Goal: Task Accomplishment & Management: Manage account settings

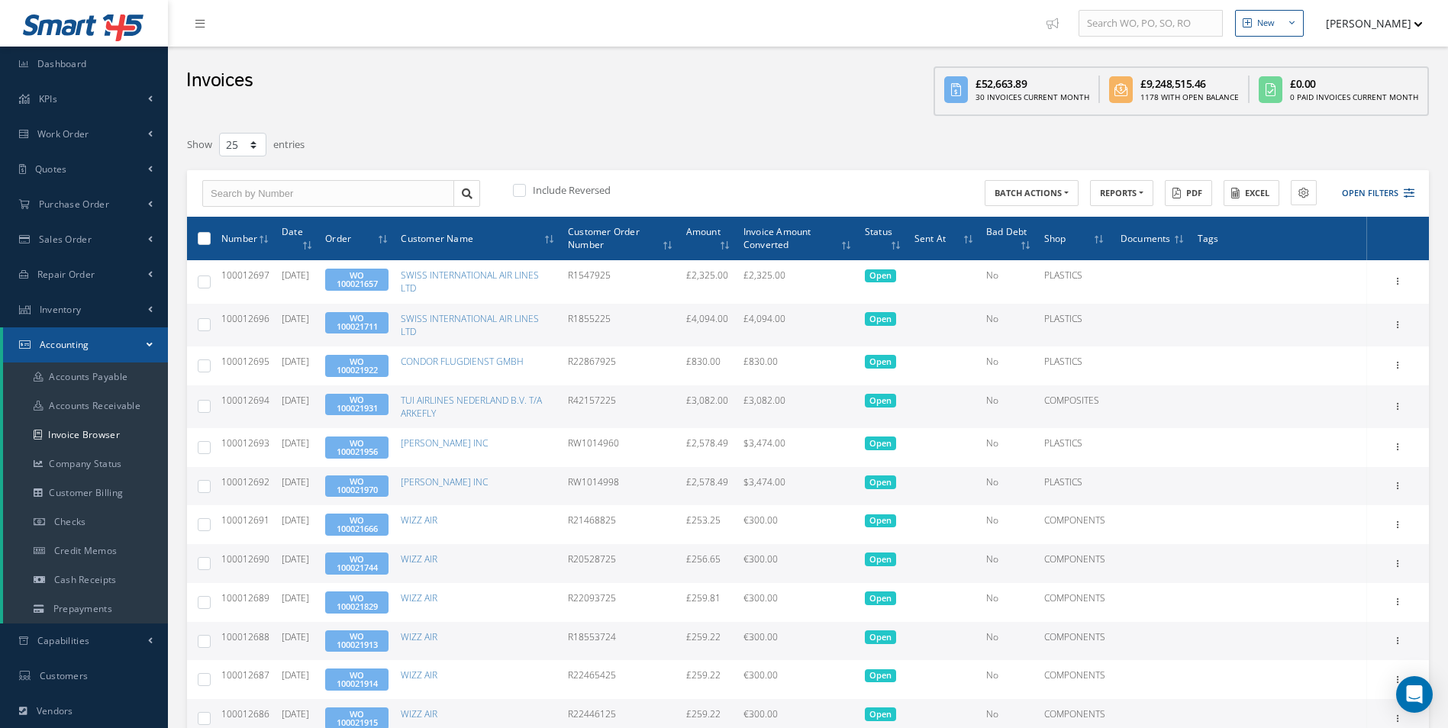
select select "25"
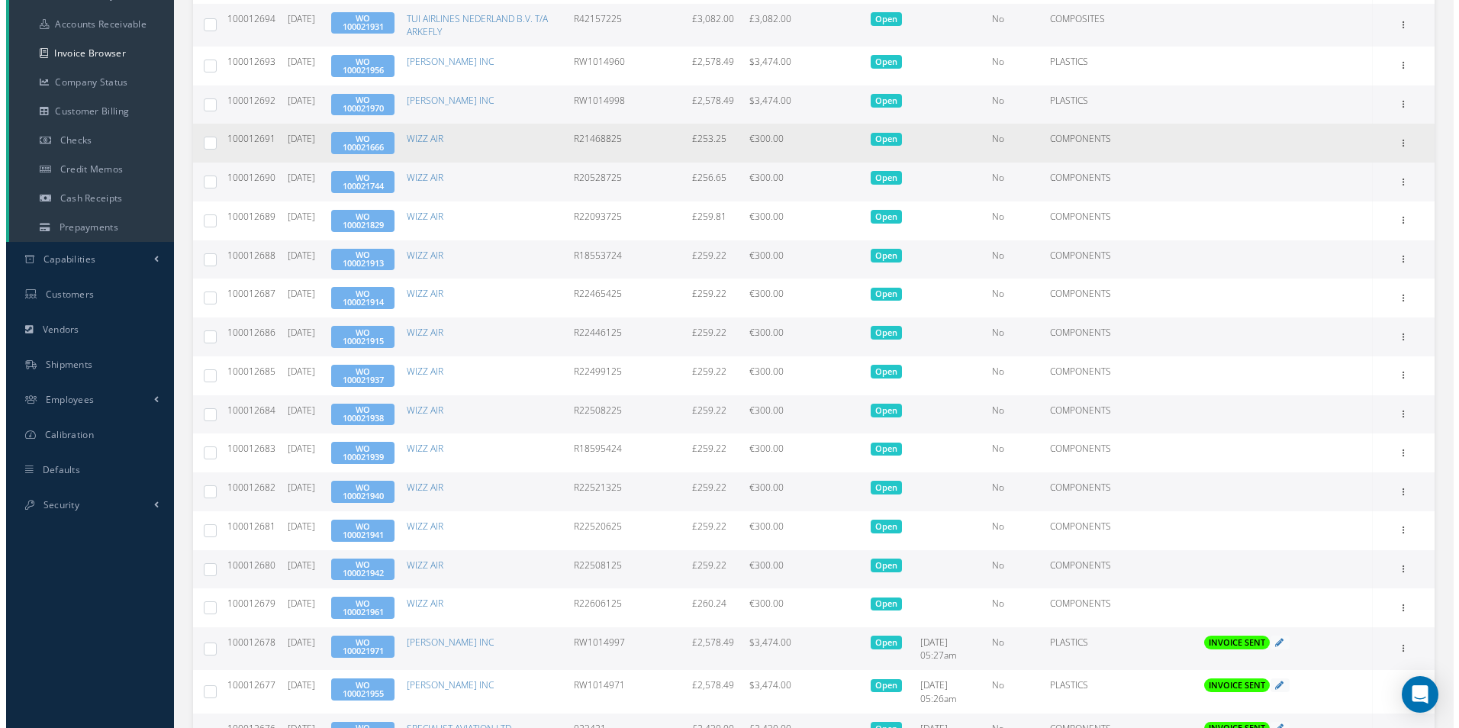
scroll to position [534, 0]
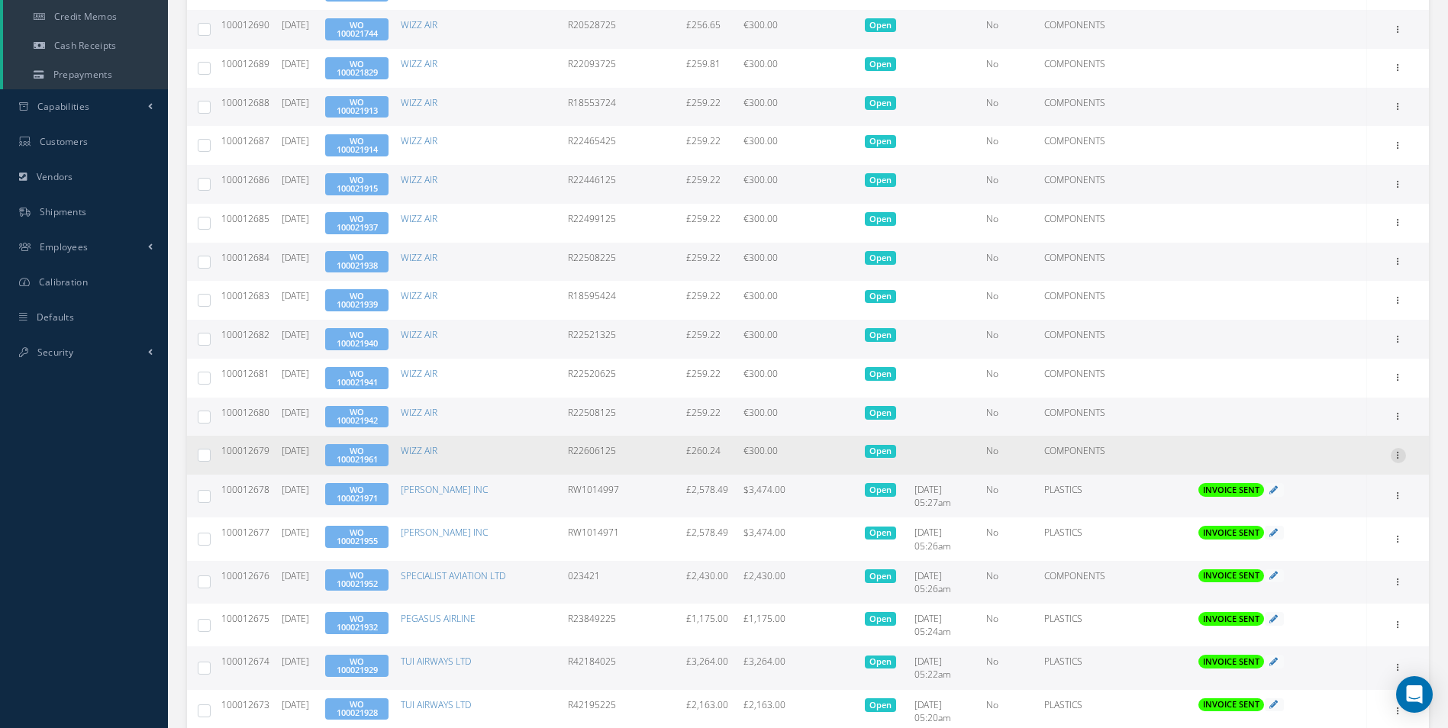
click at [1395, 462] on div at bounding box center [1398, 455] width 15 height 15
click at [1342, 518] on link "Send By Email" at bounding box center [1328, 524] width 121 height 20
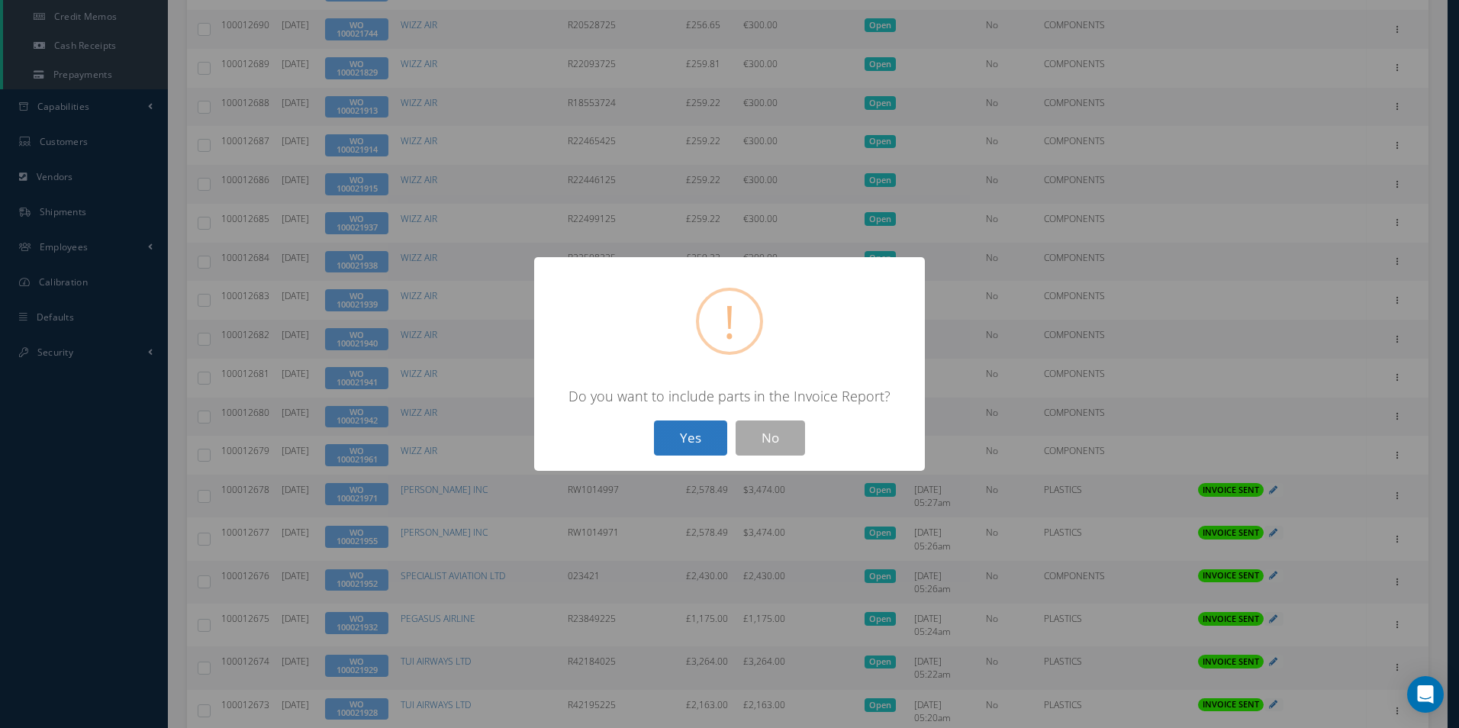
click at [691, 443] on button "Yes" at bounding box center [690, 439] width 73 height 36
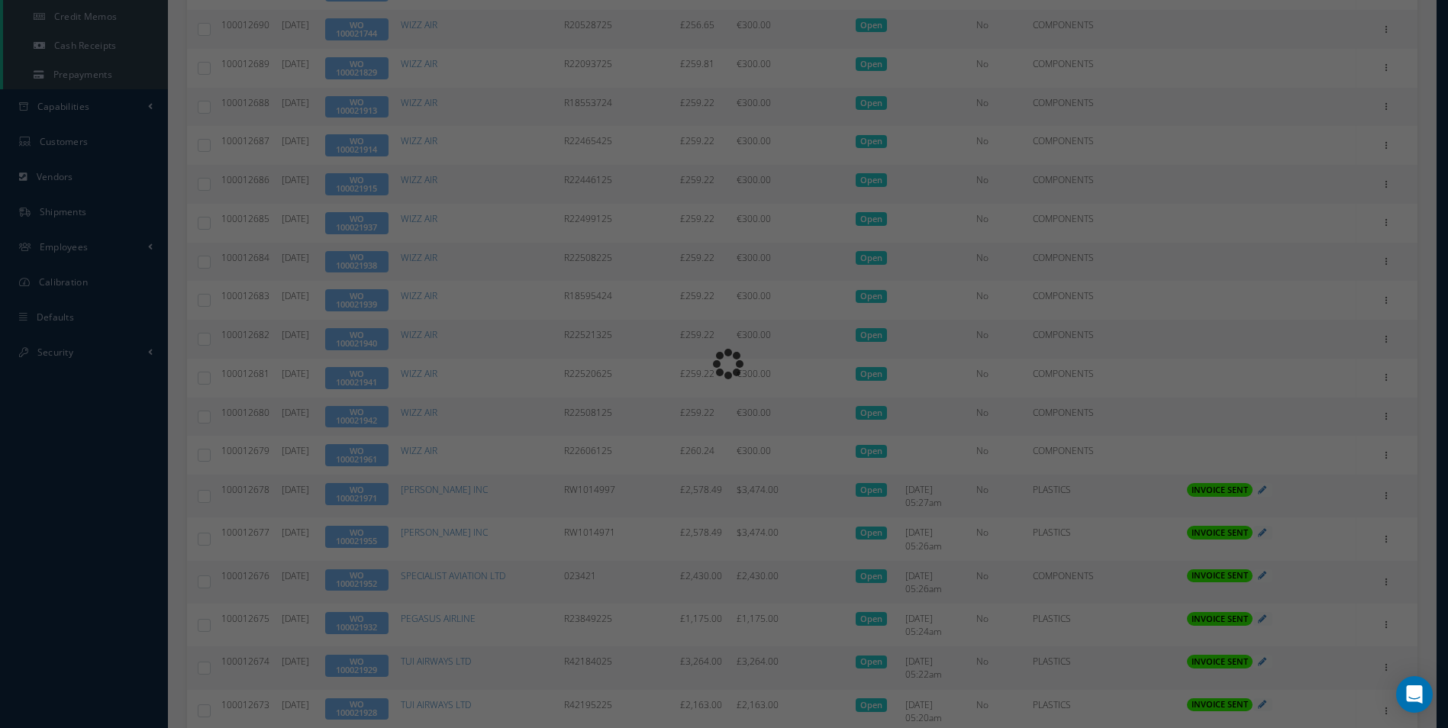
type input "INVOICE - Work Order 100021961 for WIZZ AIR, PO: R22606125"
type textarea "Dear Accounts, Please find the attached invoice for your recent order R22606125…"
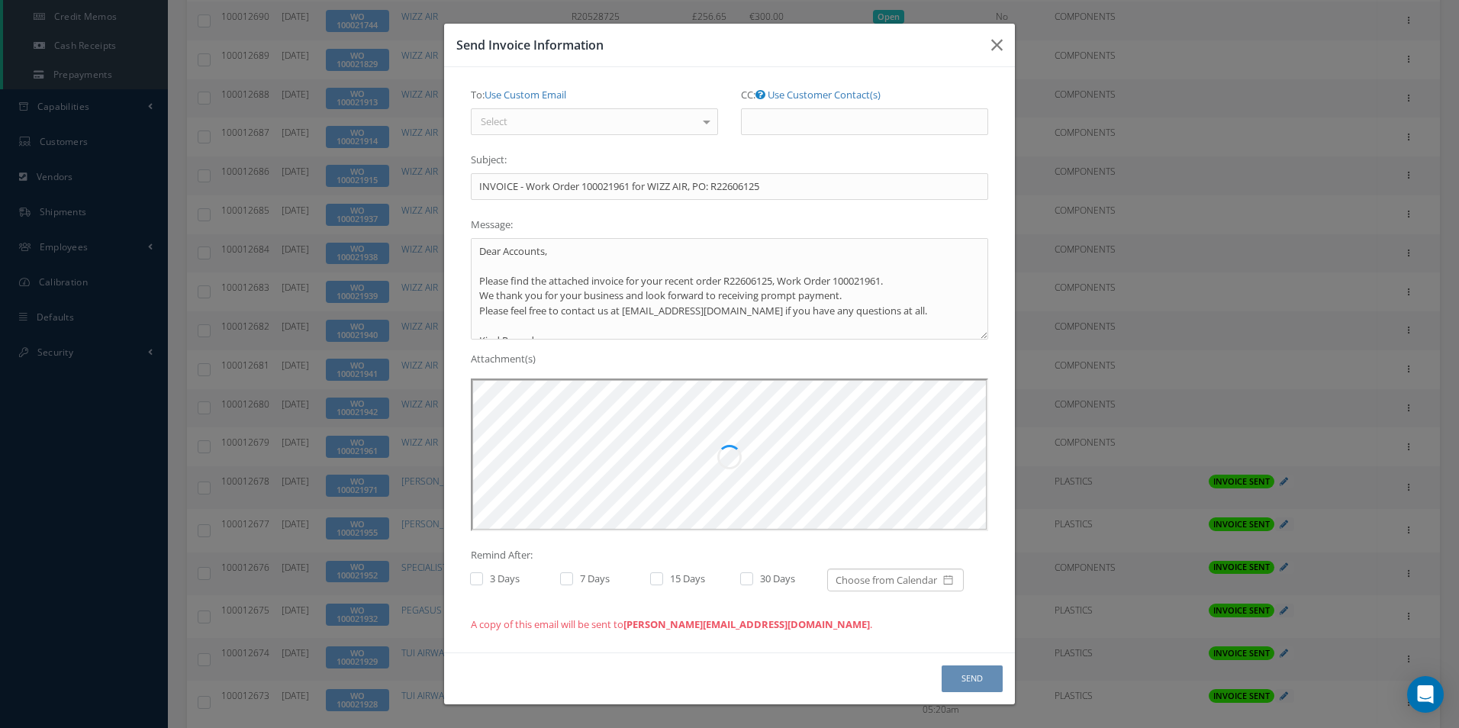
scroll to position [0, 0]
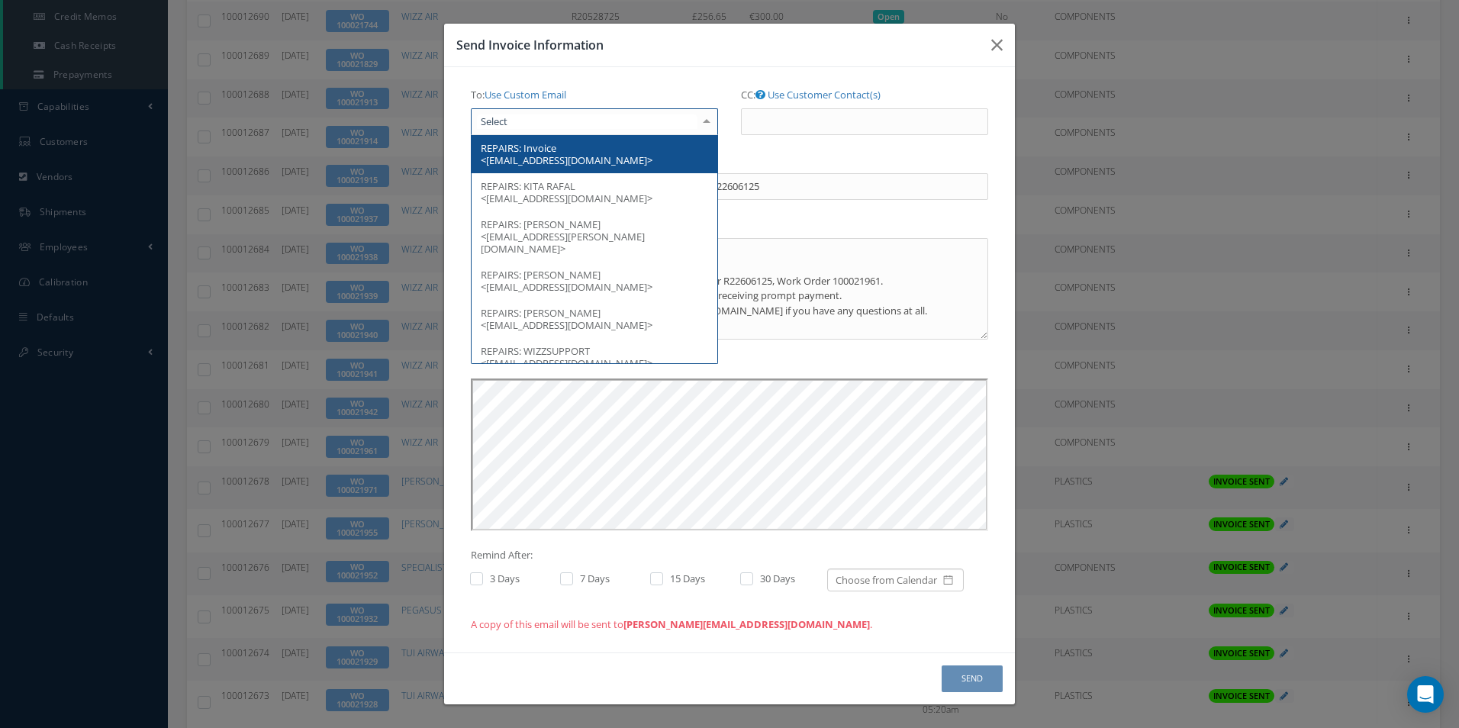
click at [713, 124] on div at bounding box center [706, 121] width 21 height 25
click at [643, 151] on span "REPAIRS: Invoice <[EMAIL_ADDRESS][DOMAIN_NAME]>" at bounding box center [595, 154] width 246 height 38
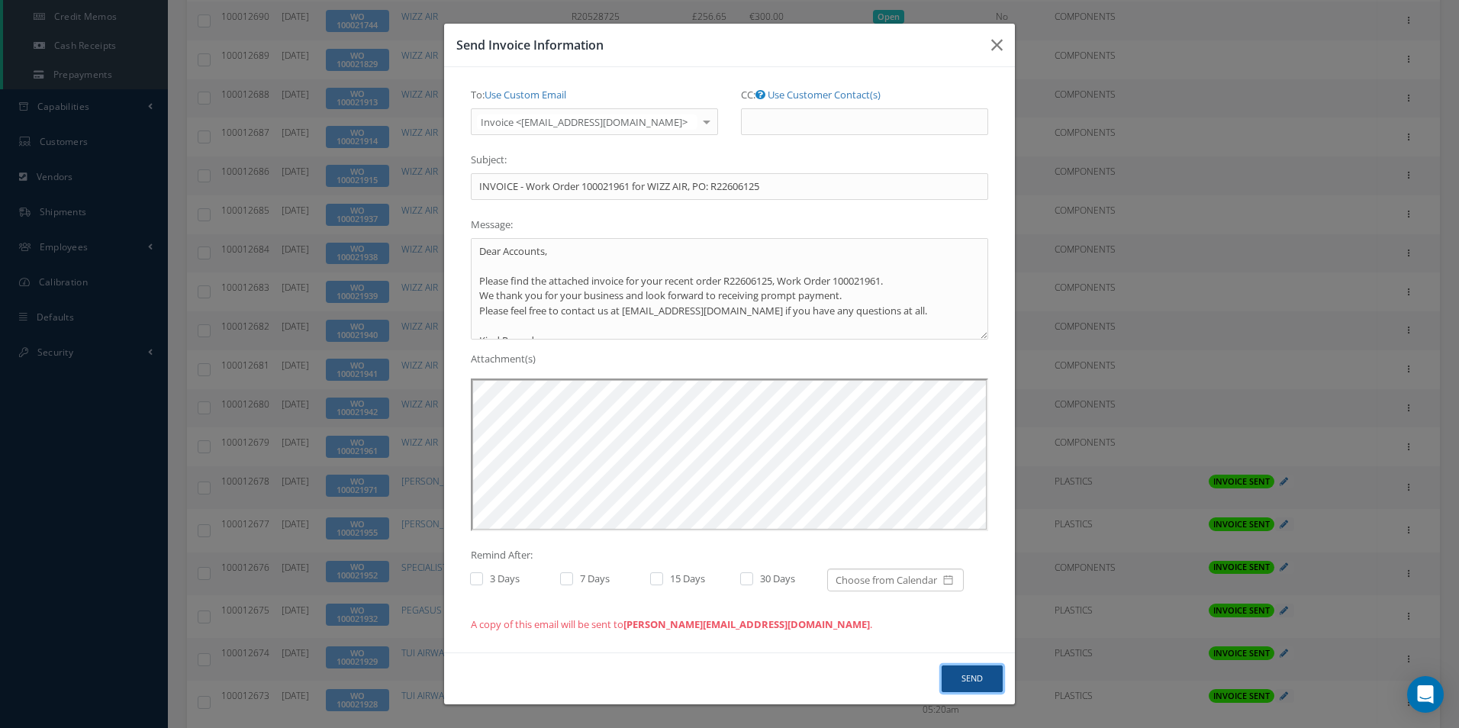
click at [971, 685] on button "Send" at bounding box center [972, 679] width 61 height 27
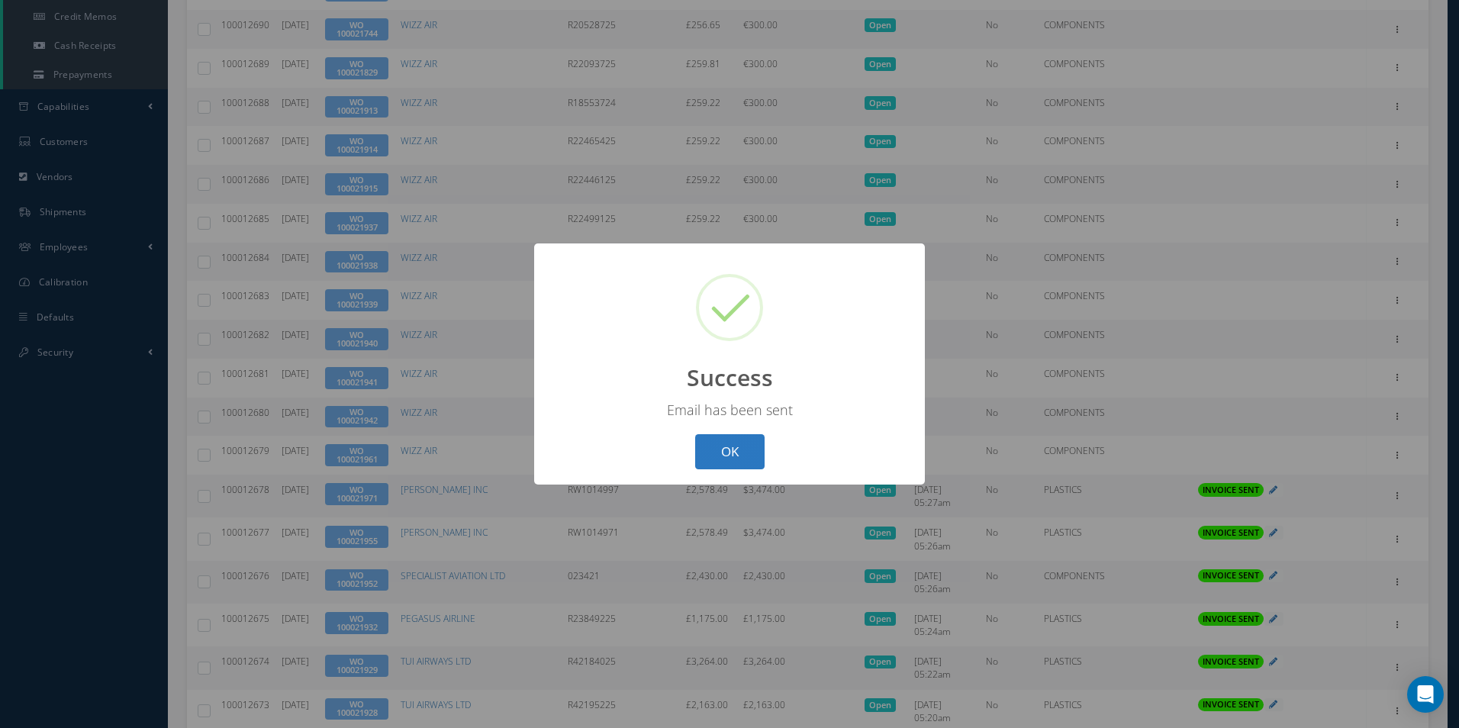
click at [746, 450] on button "OK" at bounding box center [729, 452] width 69 height 36
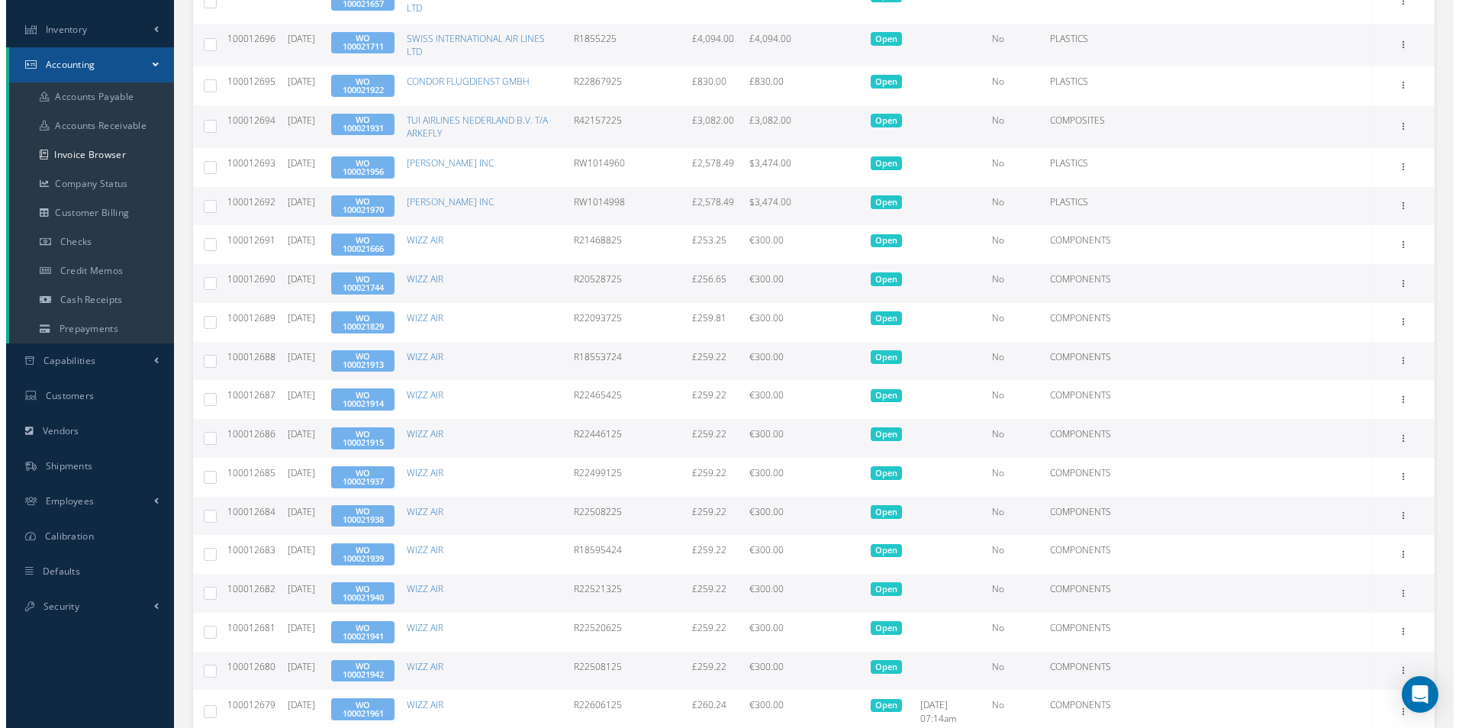
scroll to position [405, 0]
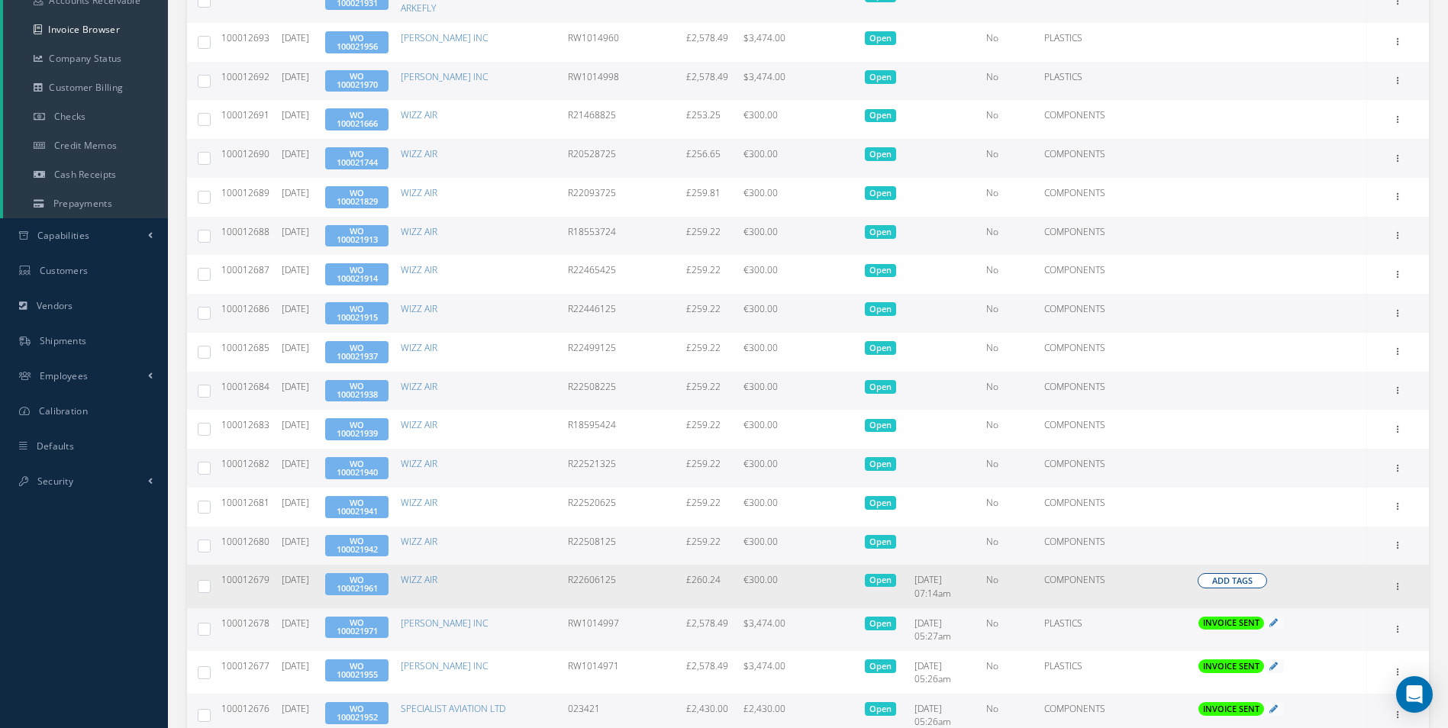
click at [1244, 584] on span "Add Tags" at bounding box center [1232, 581] width 40 height 13
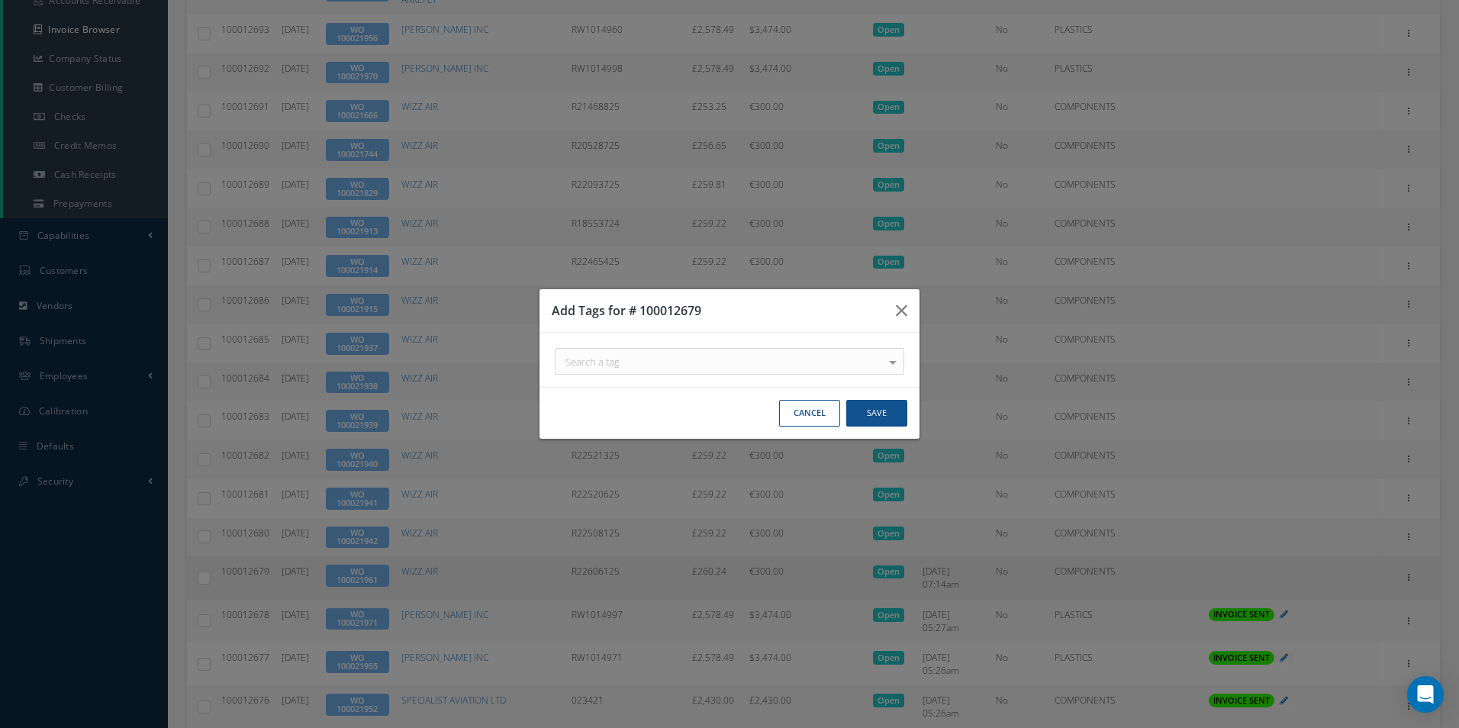
drag, startPoint x: 819, startPoint y: 366, endPoint x: 791, endPoint y: 386, distance: 34.3
click at [818, 366] on div "Search a tag" at bounding box center [730, 361] width 350 height 27
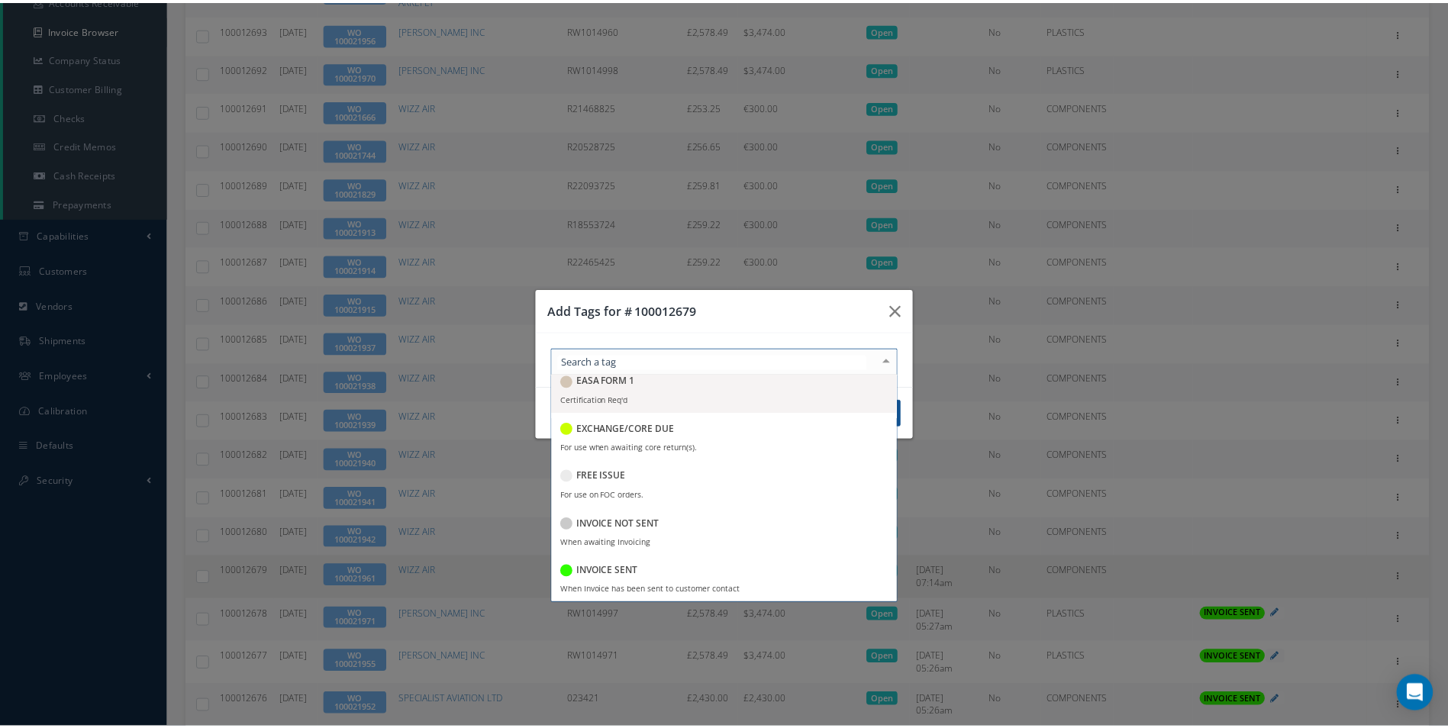
scroll to position [229, 0]
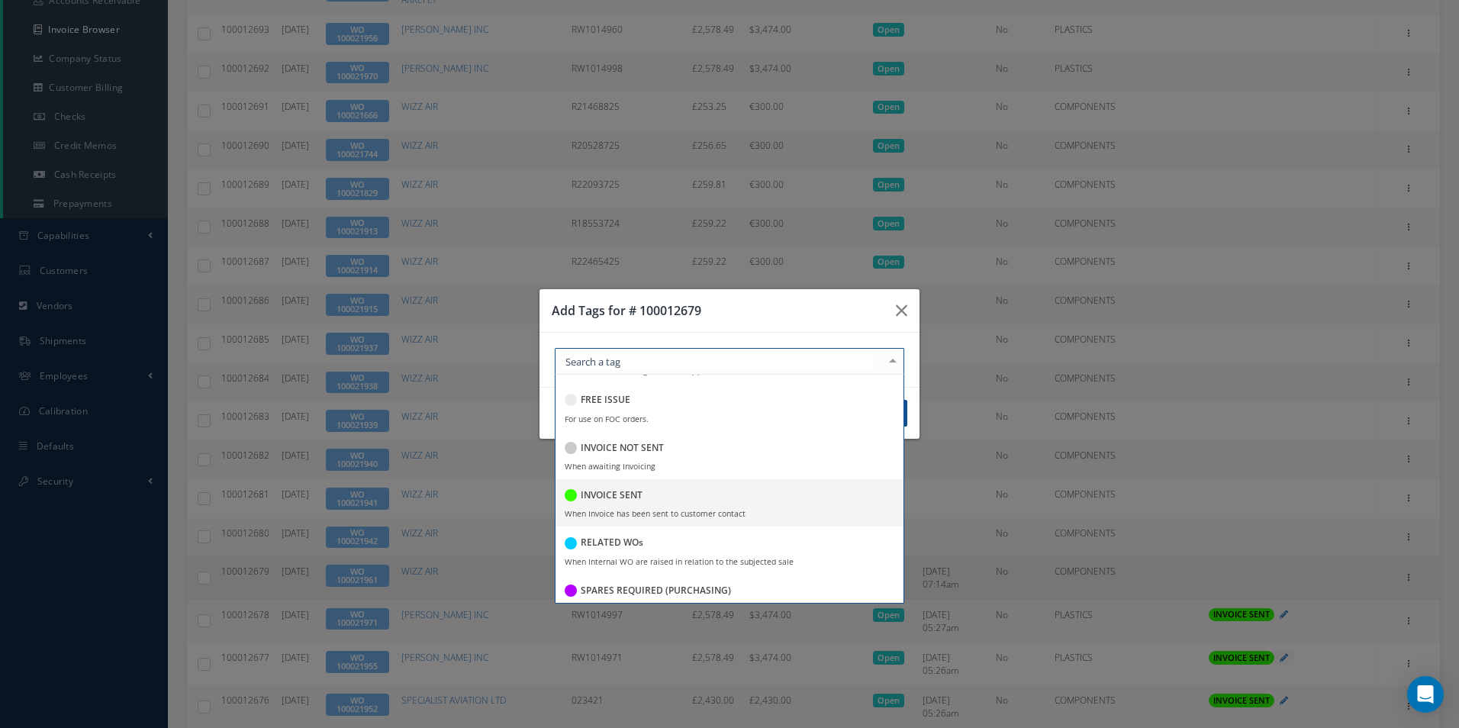
click at [673, 495] on div "INVOICE SENT" at bounding box center [730, 496] width 330 height 21
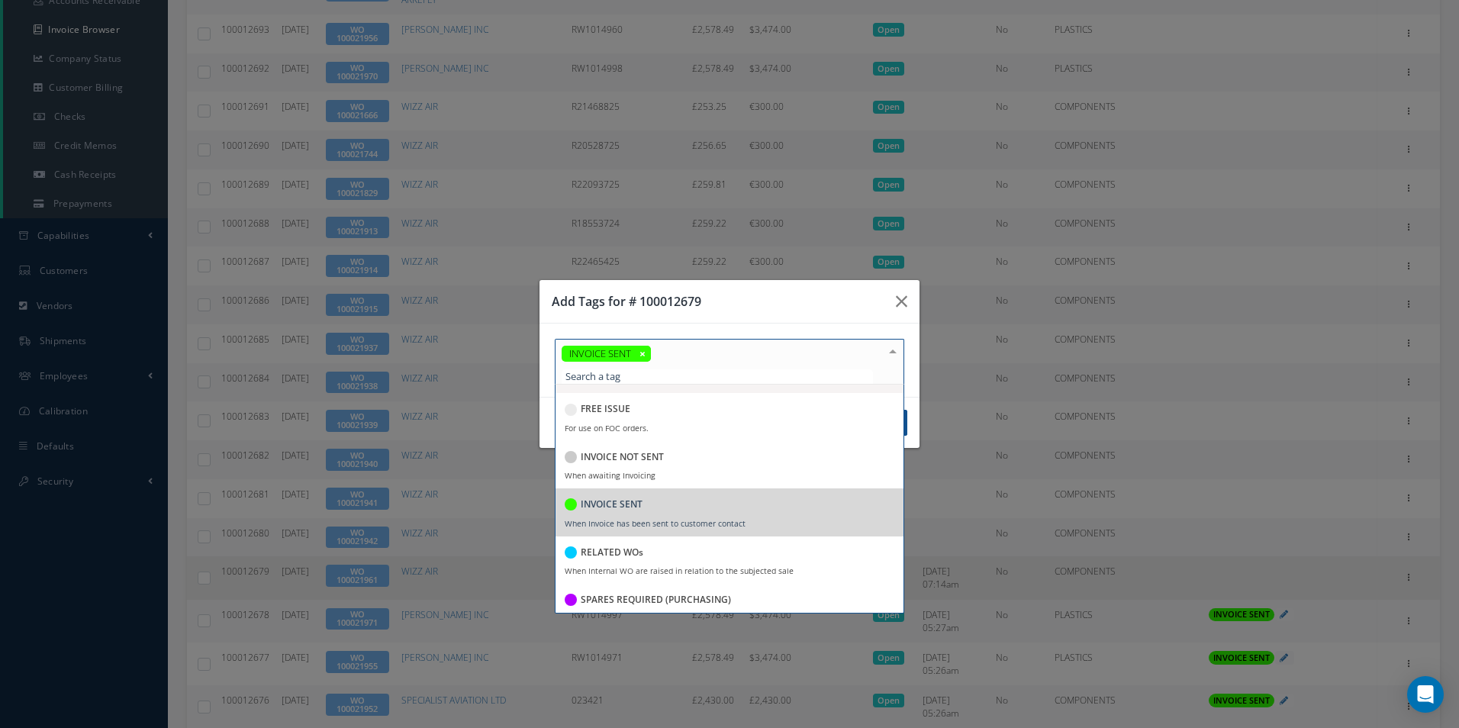
click at [738, 298] on div "Add Tags for # 100012679" at bounding box center [730, 302] width 380 height 44
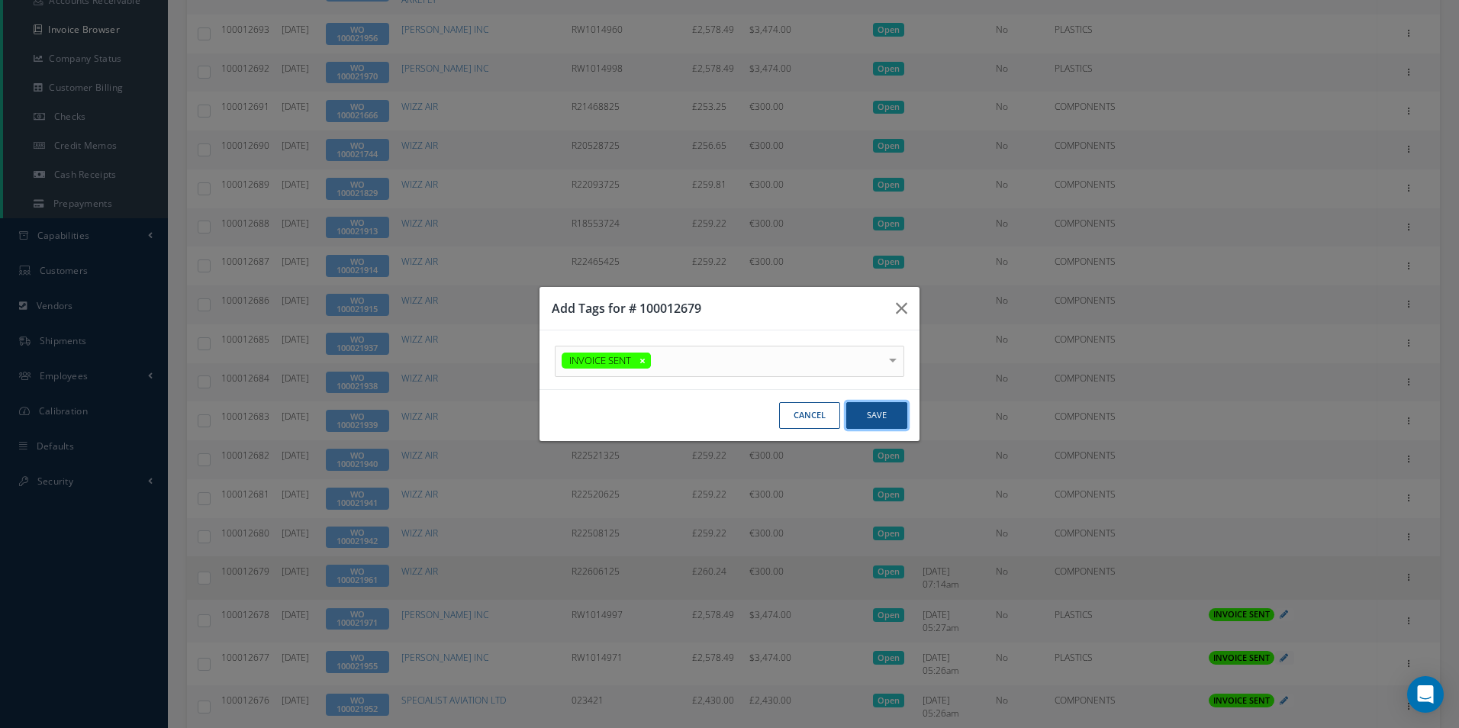
click at [885, 421] on button "Save" at bounding box center [876, 415] width 61 height 27
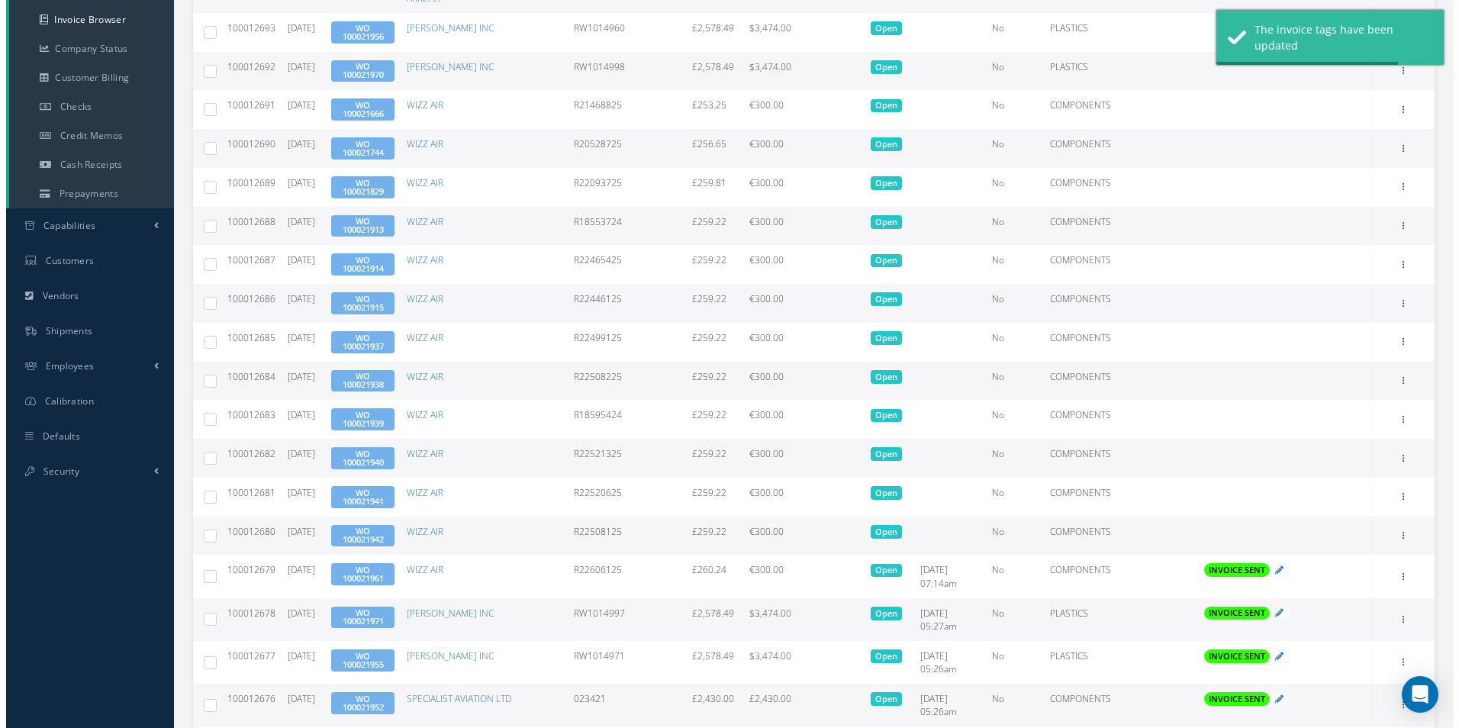
scroll to position [558, 0]
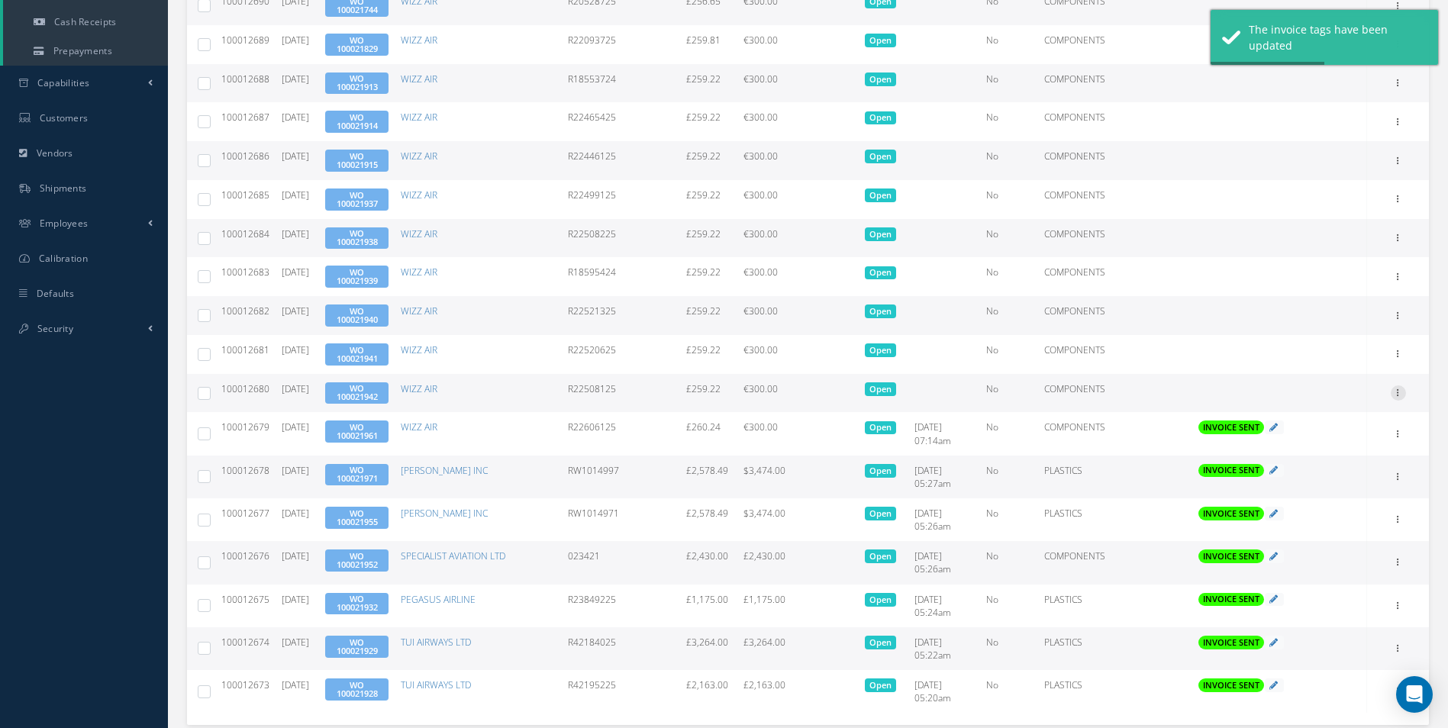
click at [1398, 398] on div at bounding box center [1398, 392] width 15 height 15
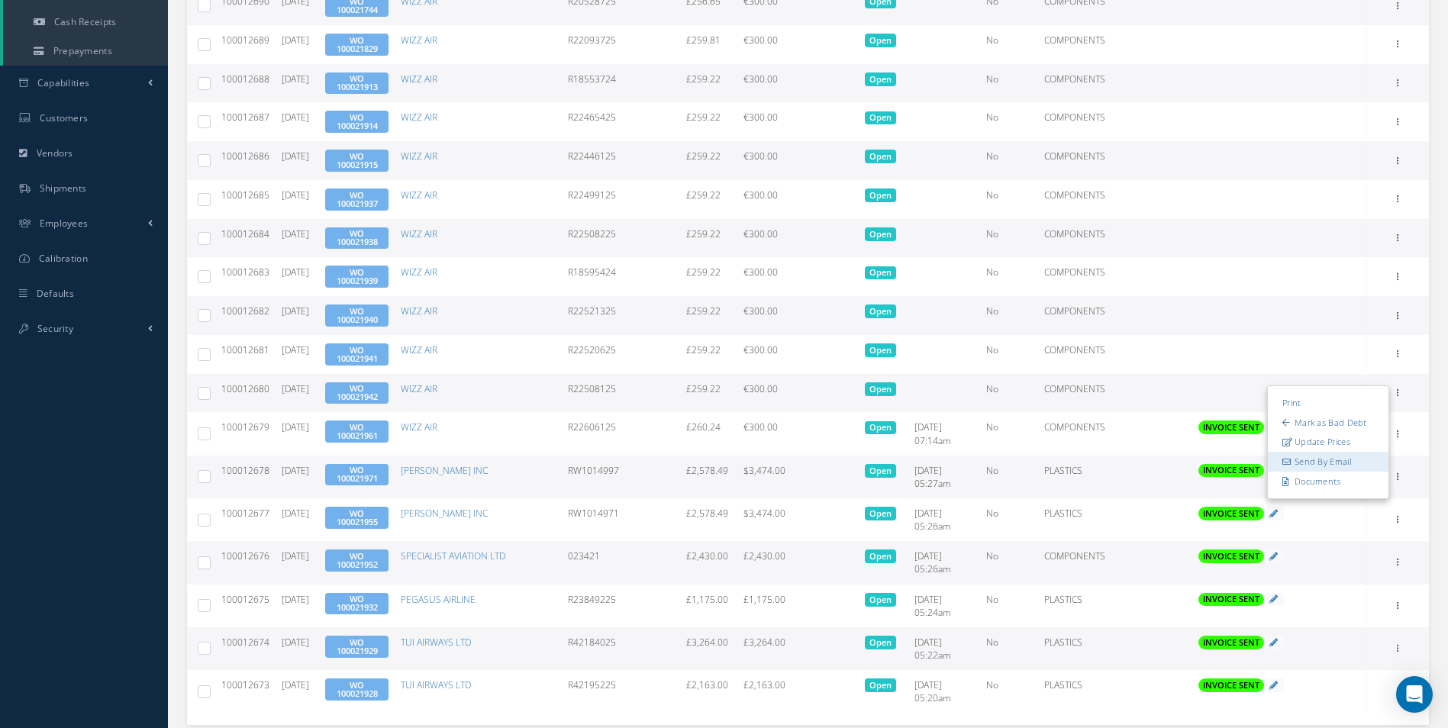
click at [1320, 456] on link "Send By Email" at bounding box center [1328, 462] width 121 height 20
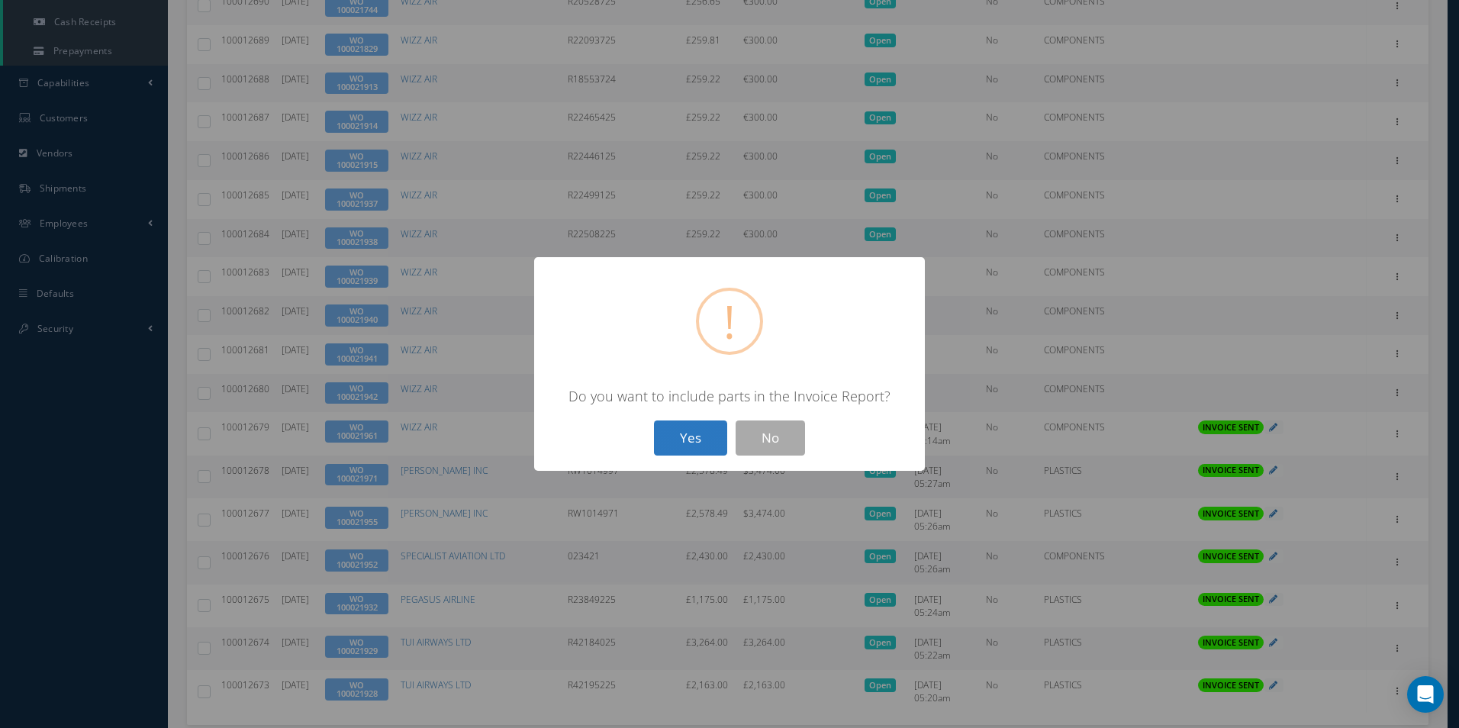
click at [691, 436] on button "Yes" at bounding box center [690, 439] width 73 height 36
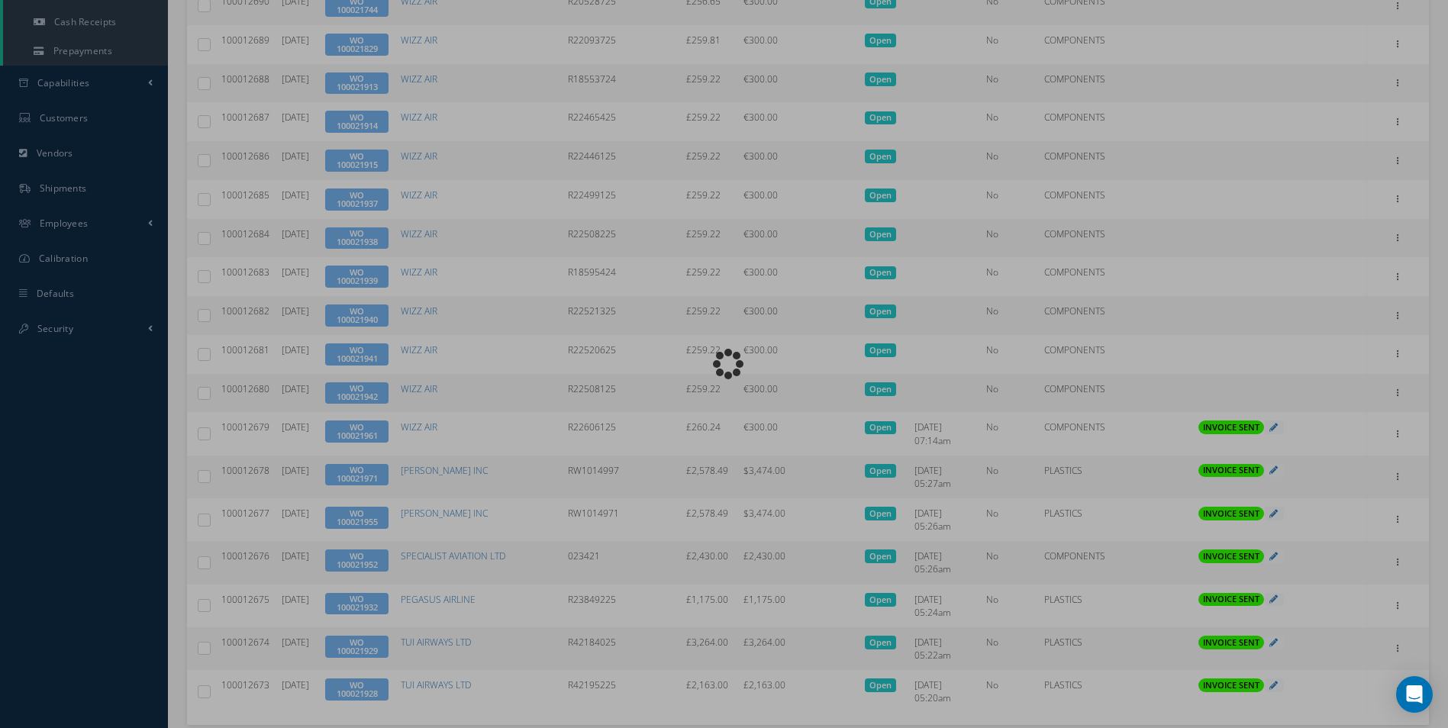
type input "INVOICE - Work Order 100021942 for WIZZ AIR, PO: R22508125"
type textarea "Dear Accounts, Please find the attached invoice for your recent order R22508125…"
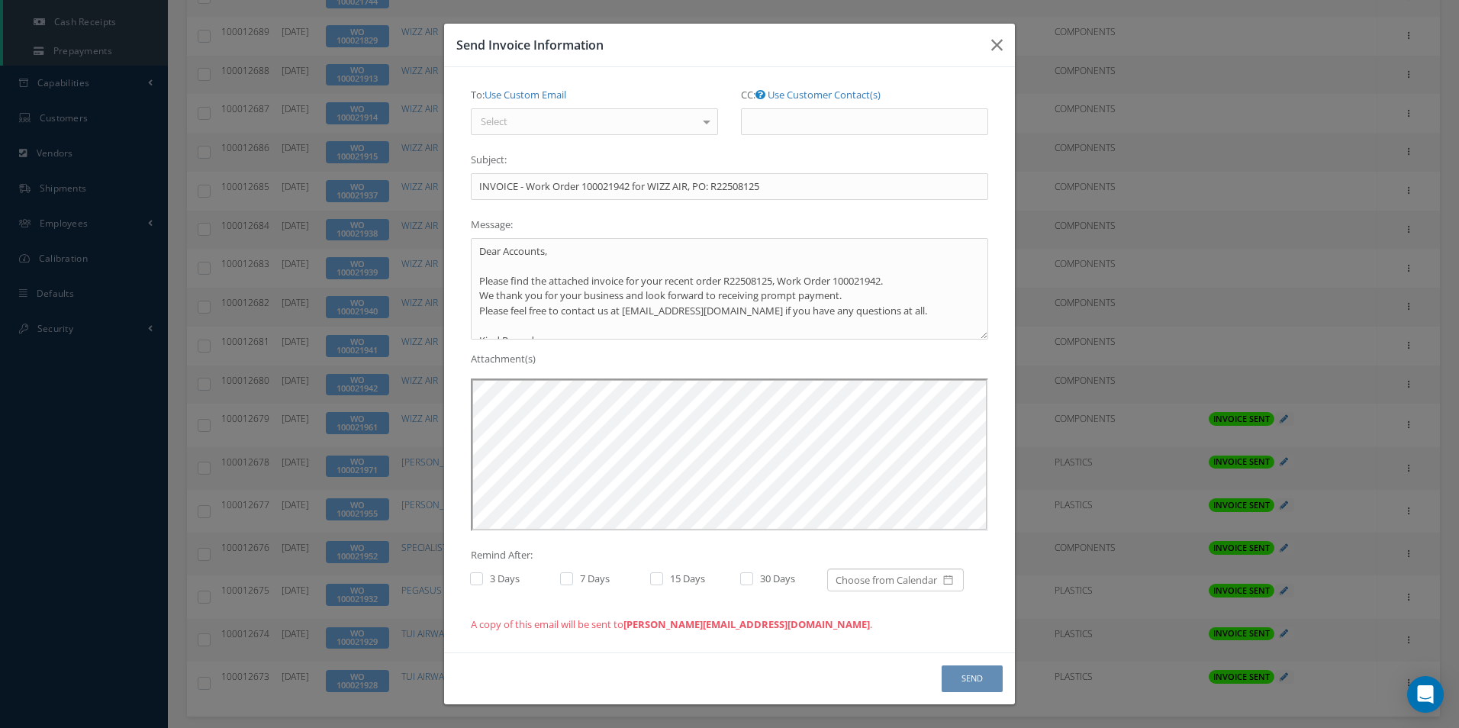
scroll to position [0, 0]
click at [700, 124] on div at bounding box center [706, 121] width 21 height 25
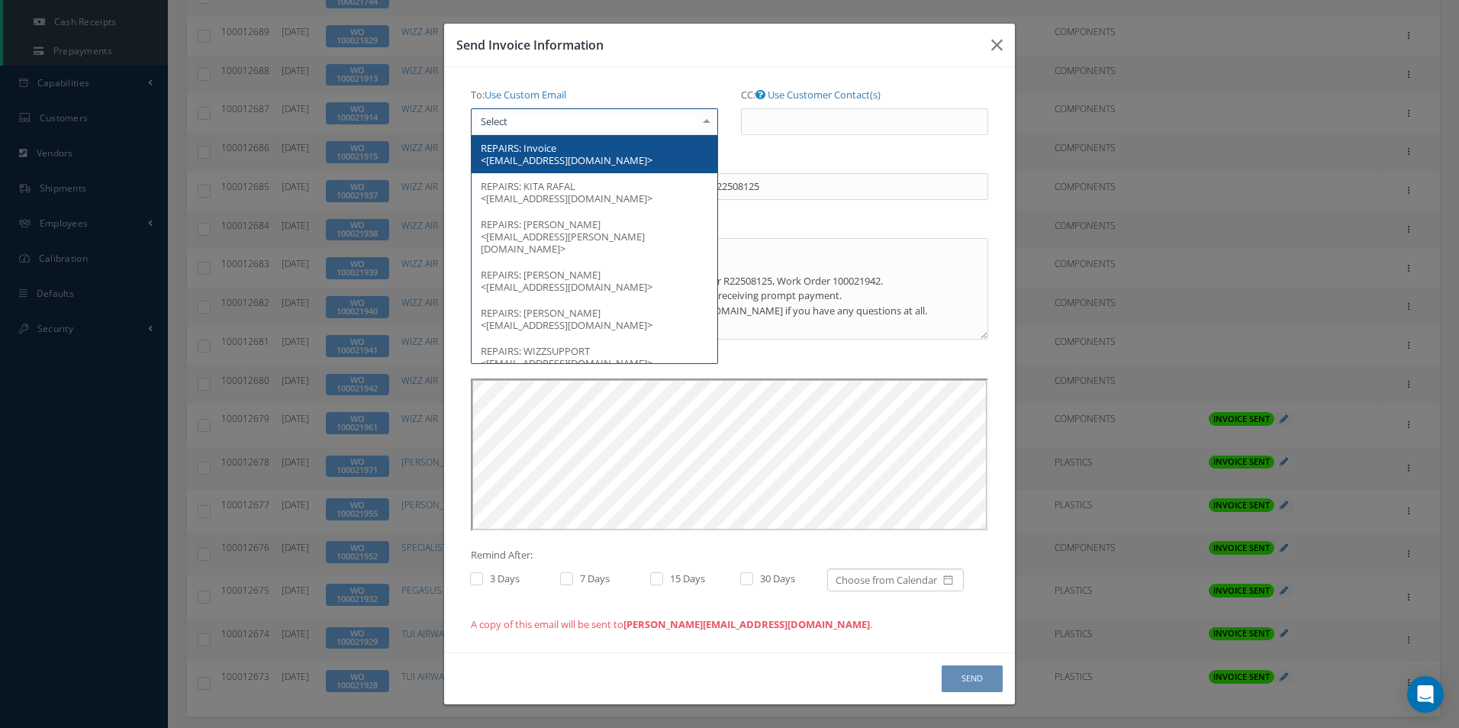
click at [620, 152] on span "REPAIRS: Invoice <[EMAIL_ADDRESS][DOMAIN_NAME]>" at bounding box center [595, 154] width 246 height 38
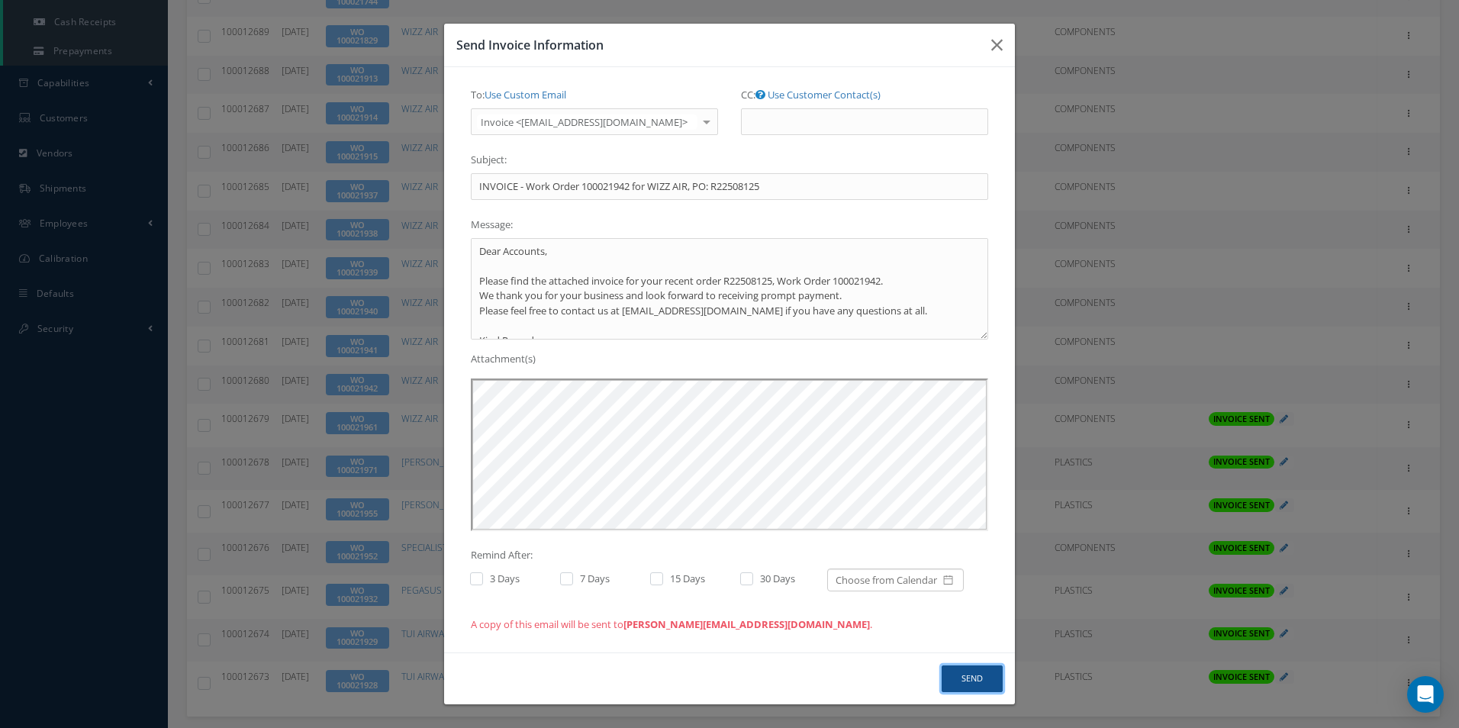
click at [968, 673] on button "Send" at bounding box center [972, 679] width 61 height 27
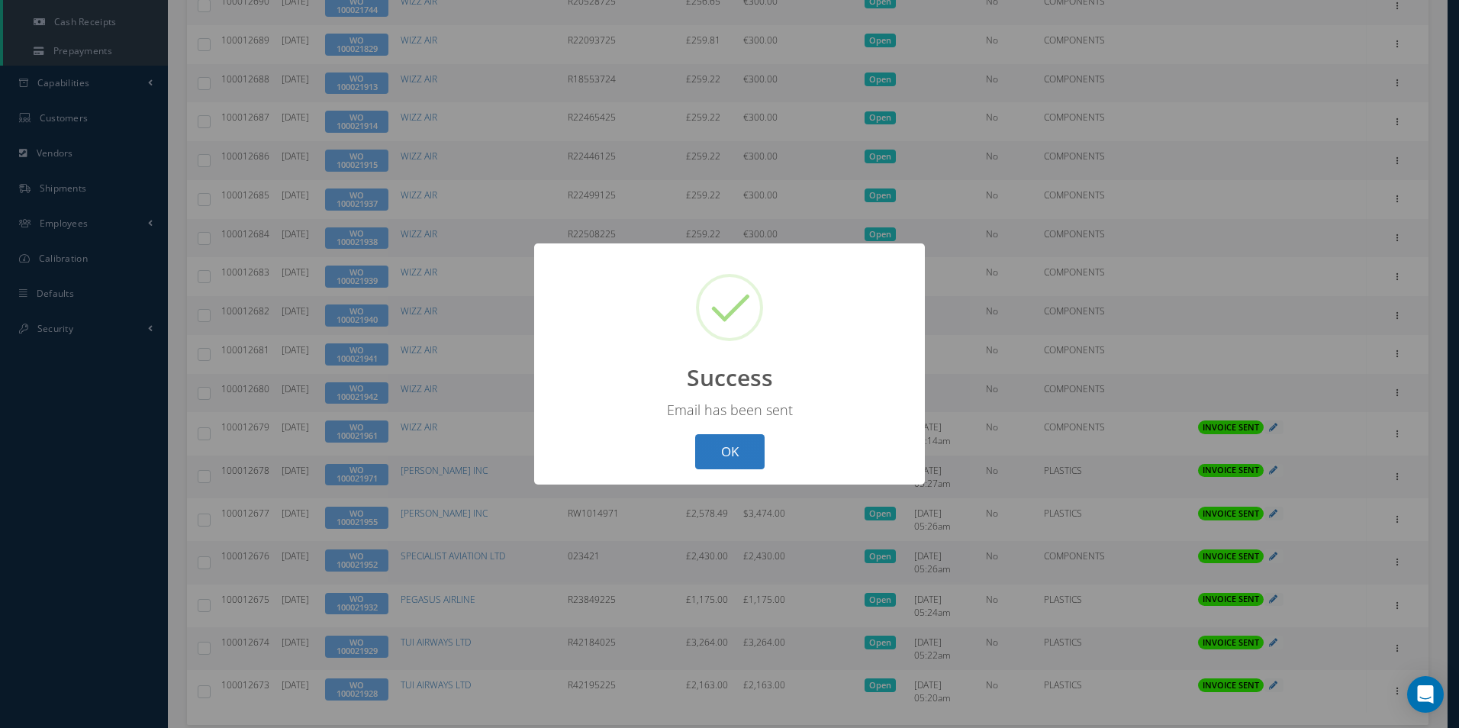
click at [752, 456] on button "OK" at bounding box center [729, 452] width 69 height 36
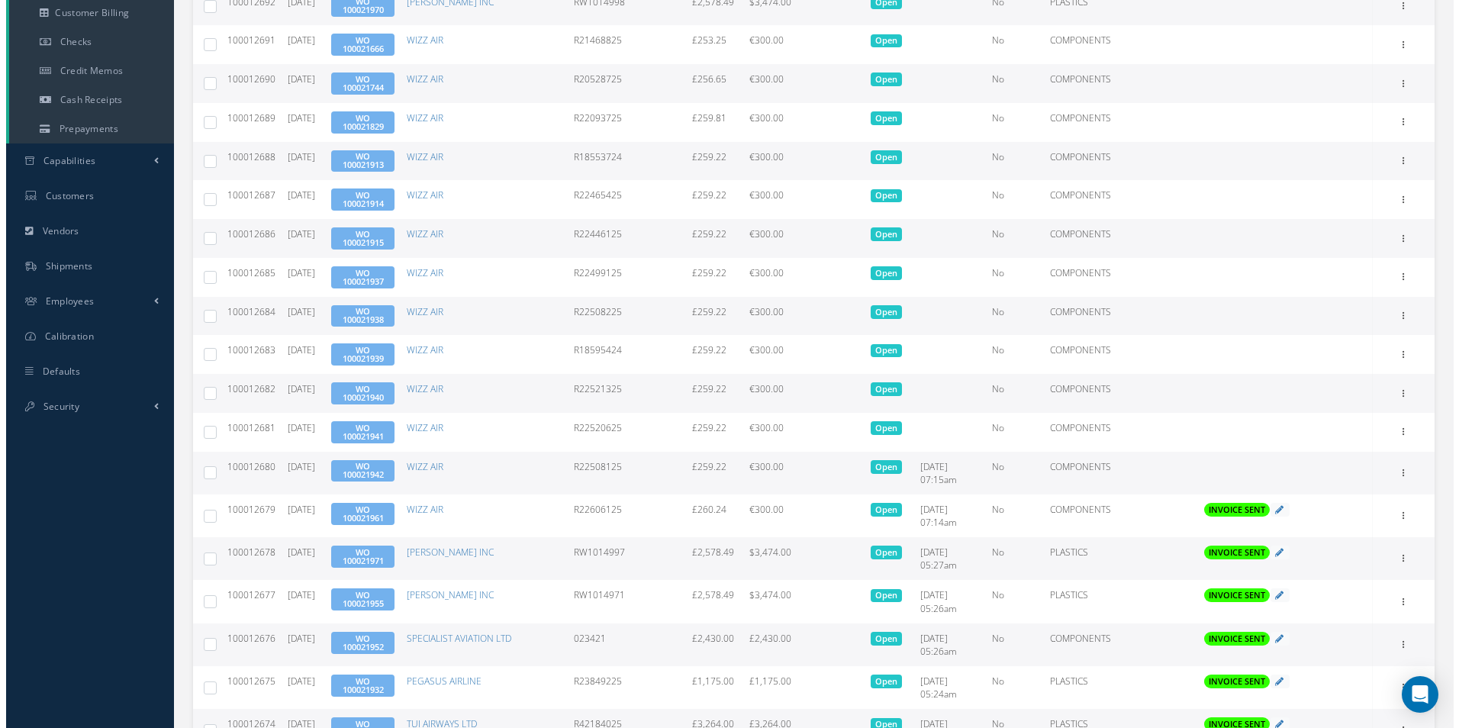
scroll to position [482, 0]
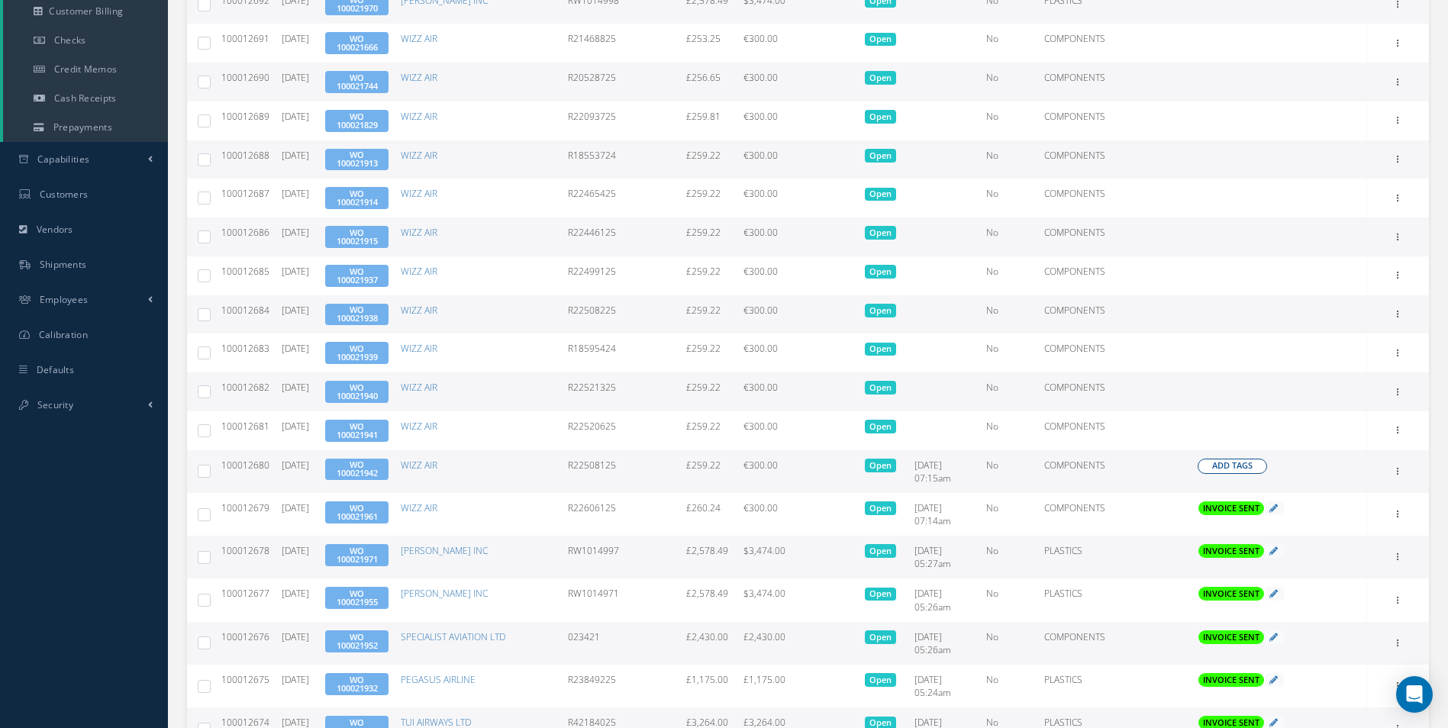
click at [1220, 464] on span "Add Tags" at bounding box center [1232, 465] width 40 height 13
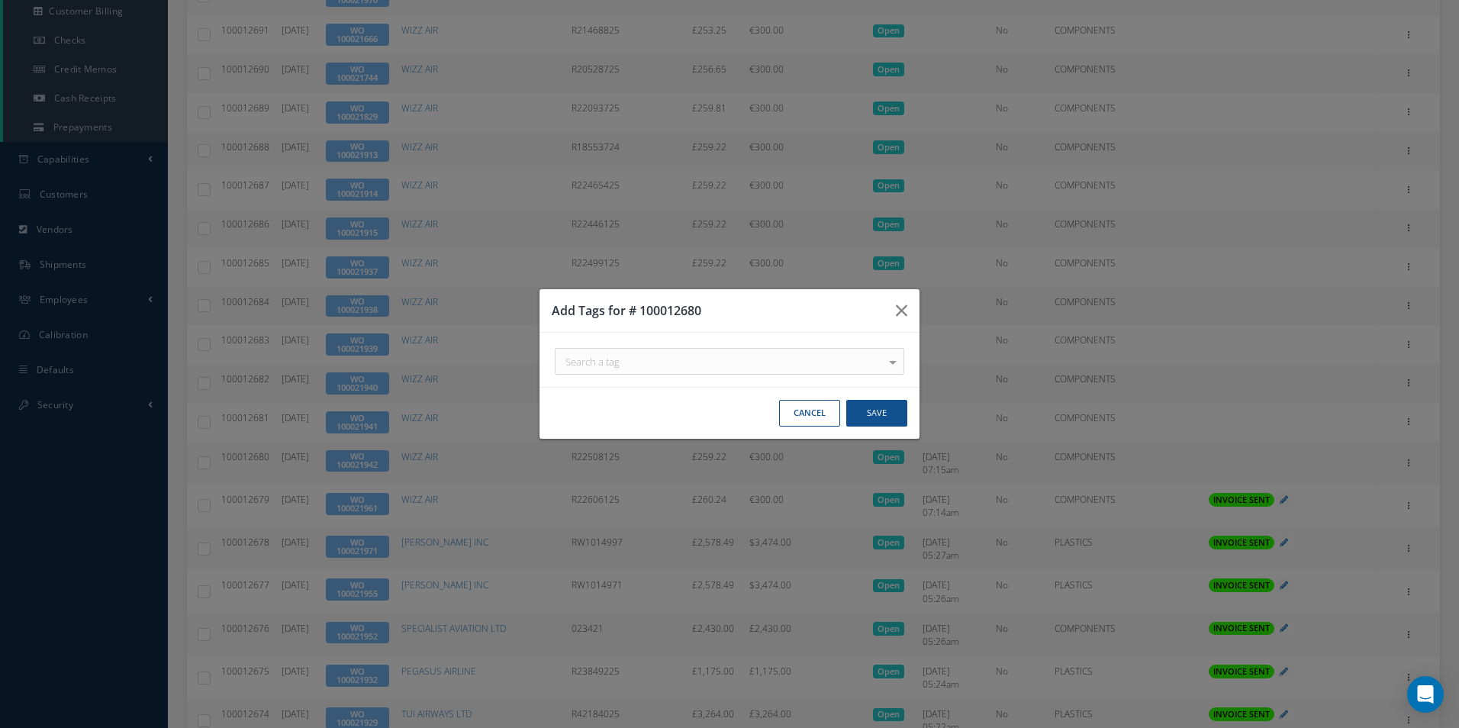
click at [731, 359] on div "Search a tag" at bounding box center [730, 361] width 350 height 27
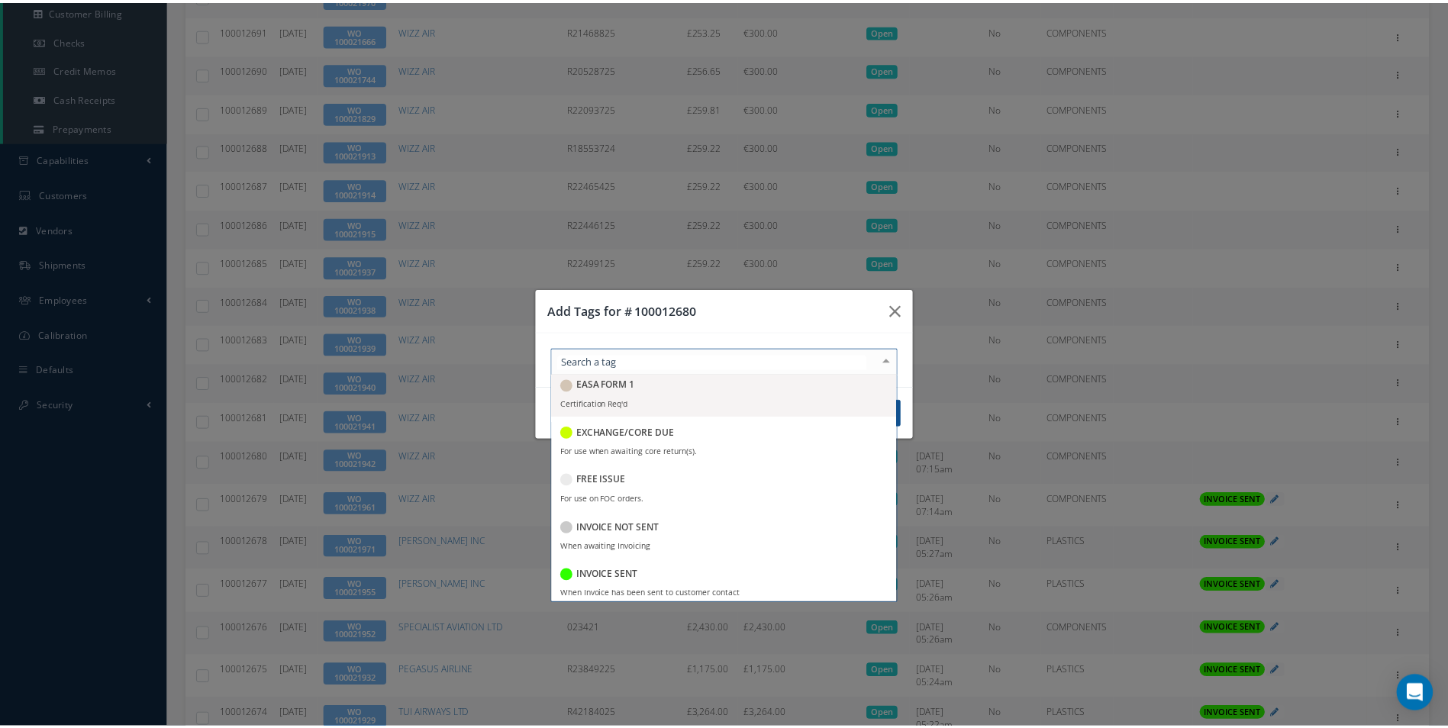
scroll to position [153, 0]
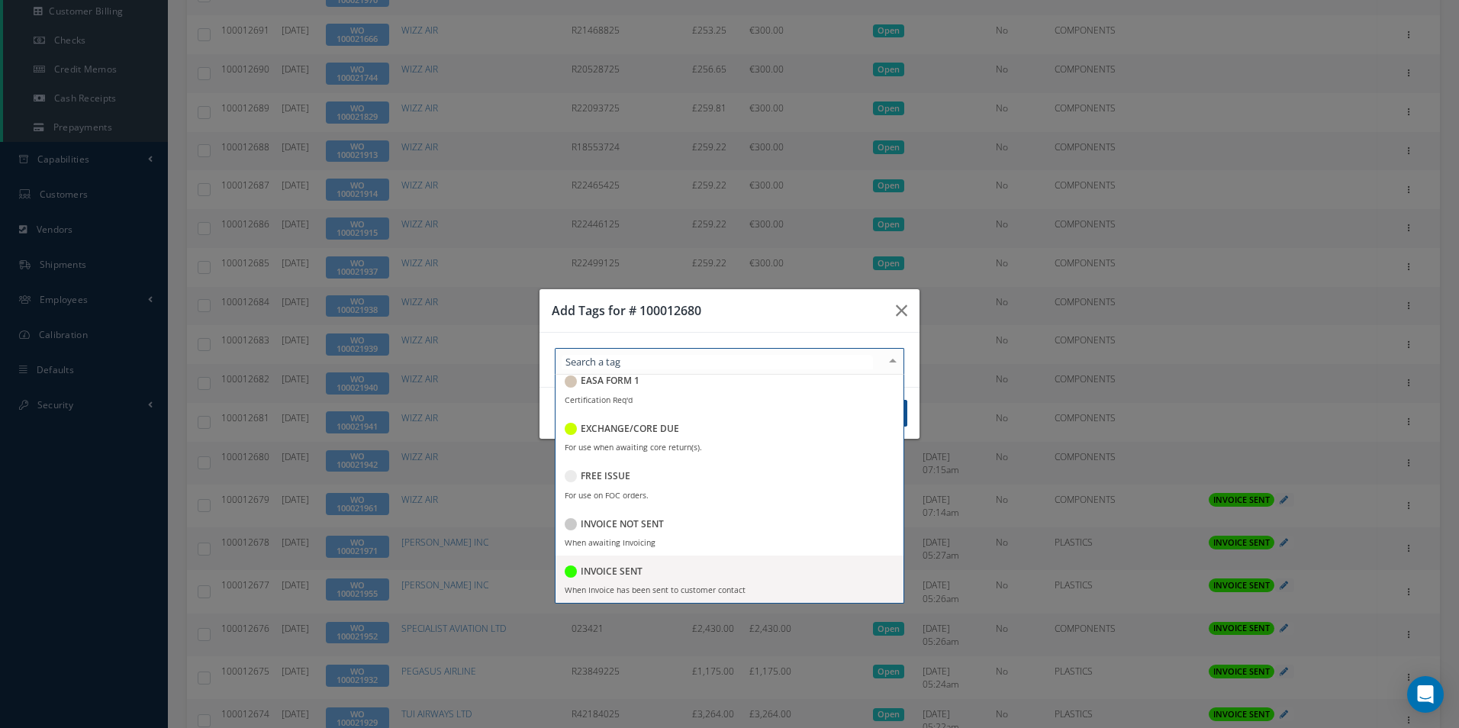
click at [636, 569] on h5 "INVOICE SENT" at bounding box center [612, 571] width 62 height 11
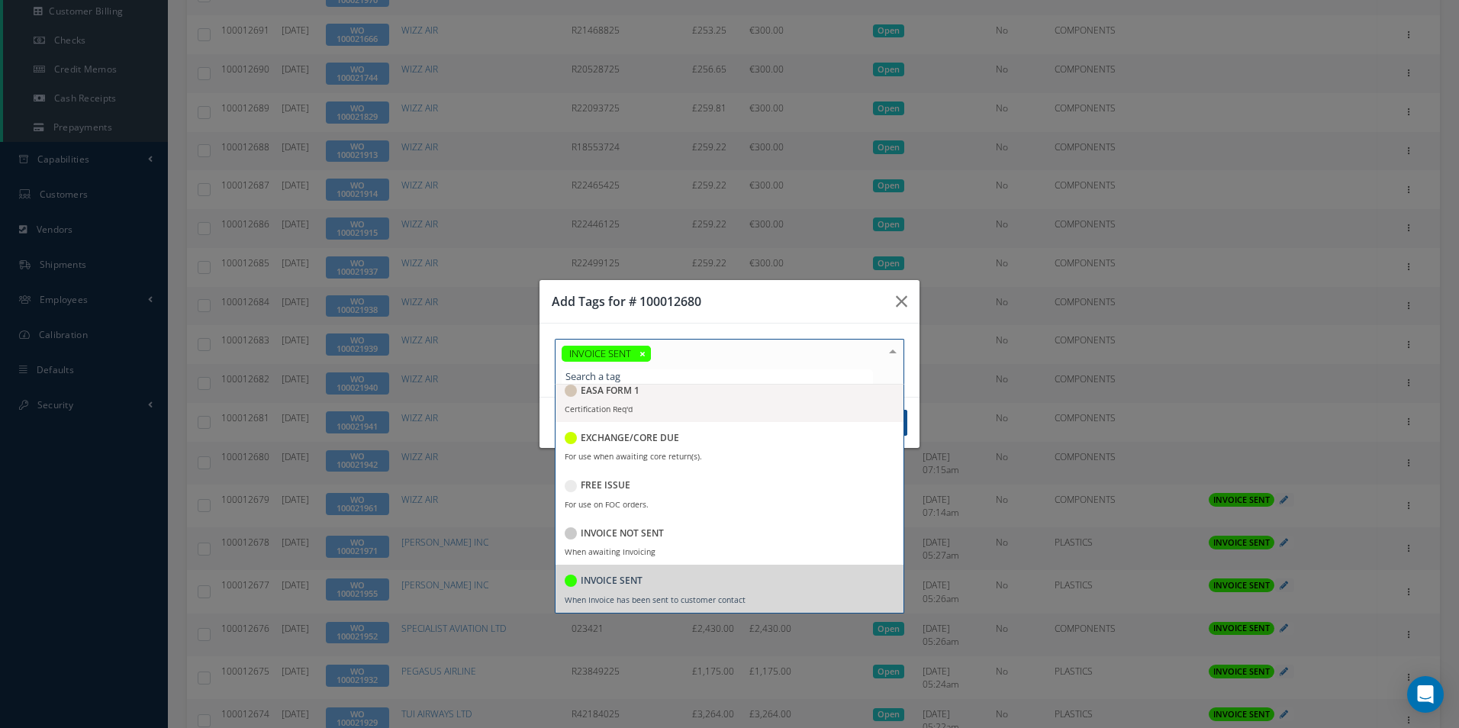
click at [814, 306] on h3 "Add Tags for # 100012680" at bounding box center [718, 301] width 332 height 18
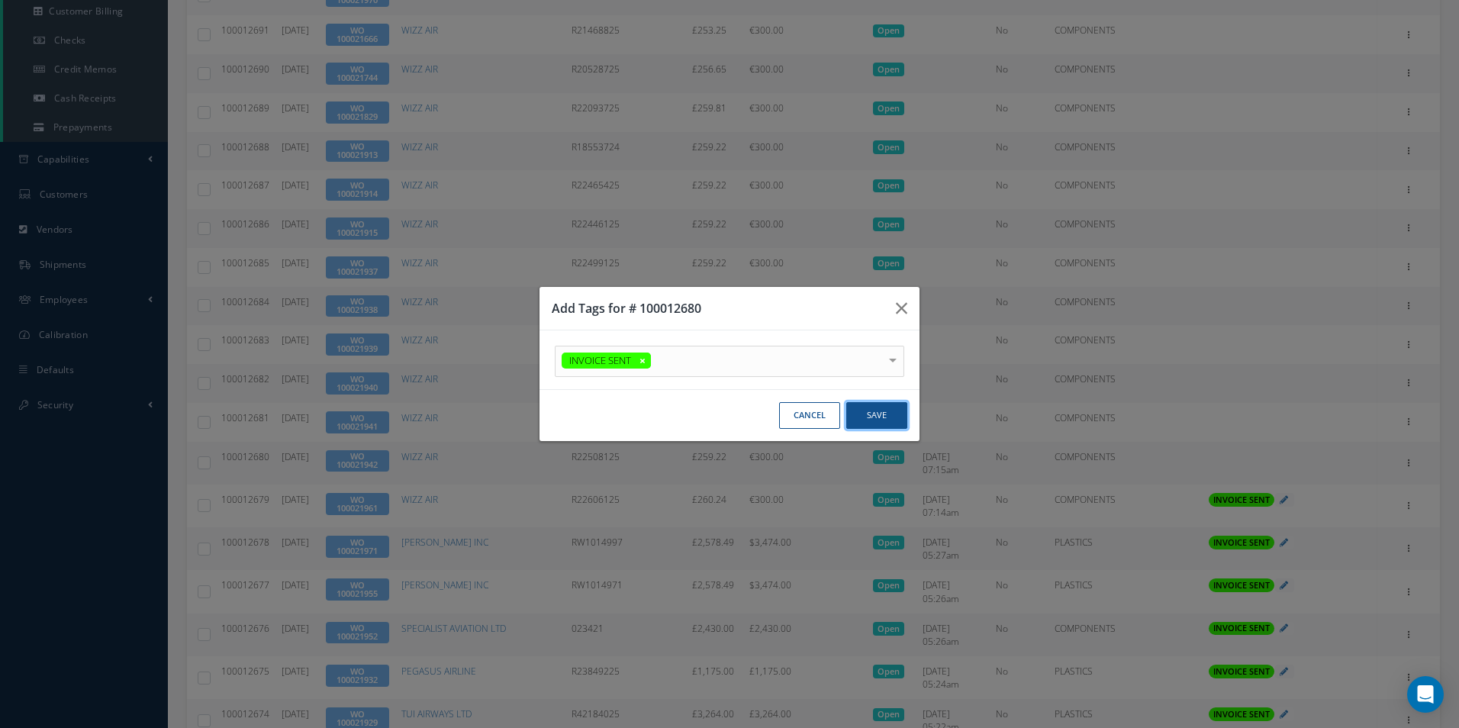
click at [882, 420] on button "Save" at bounding box center [876, 415] width 61 height 27
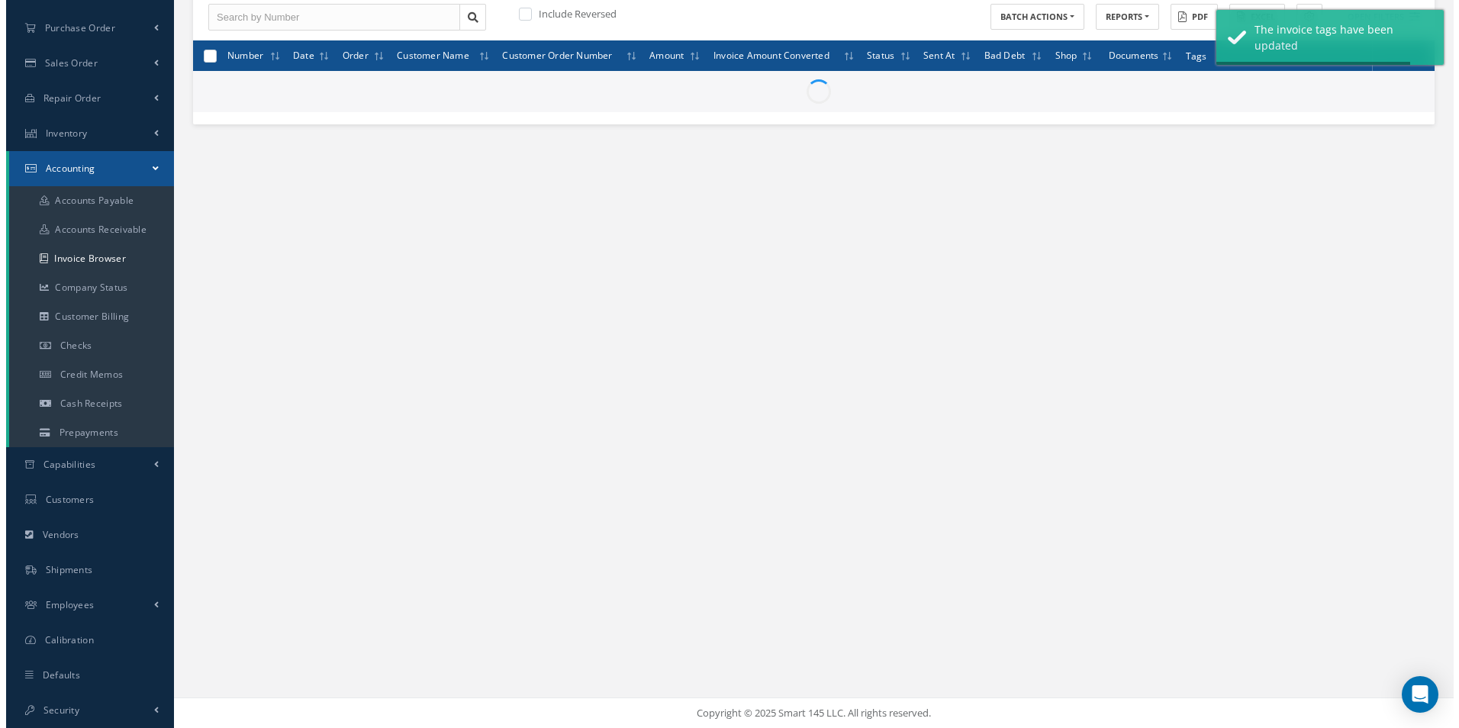
scroll to position [482, 0]
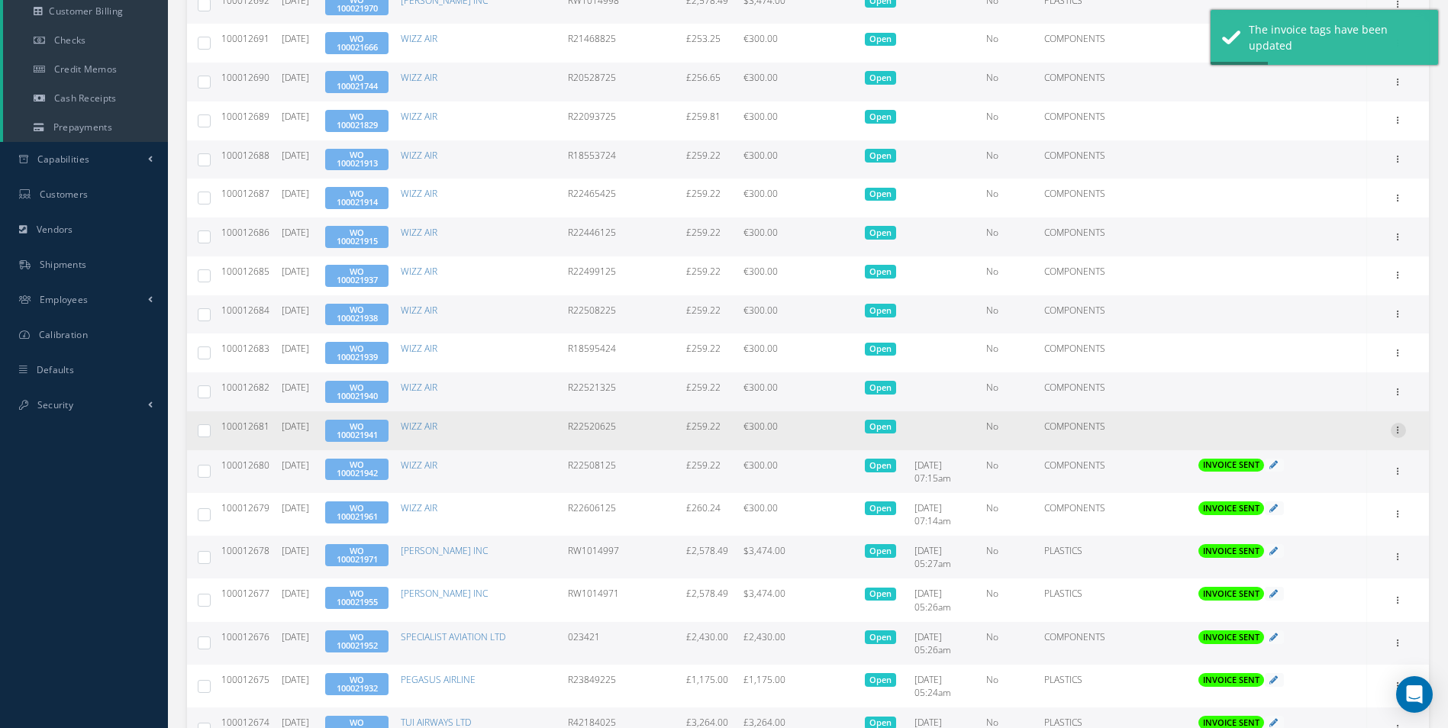
click at [1399, 435] on icon at bounding box center [1398, 429] width 15 height 12
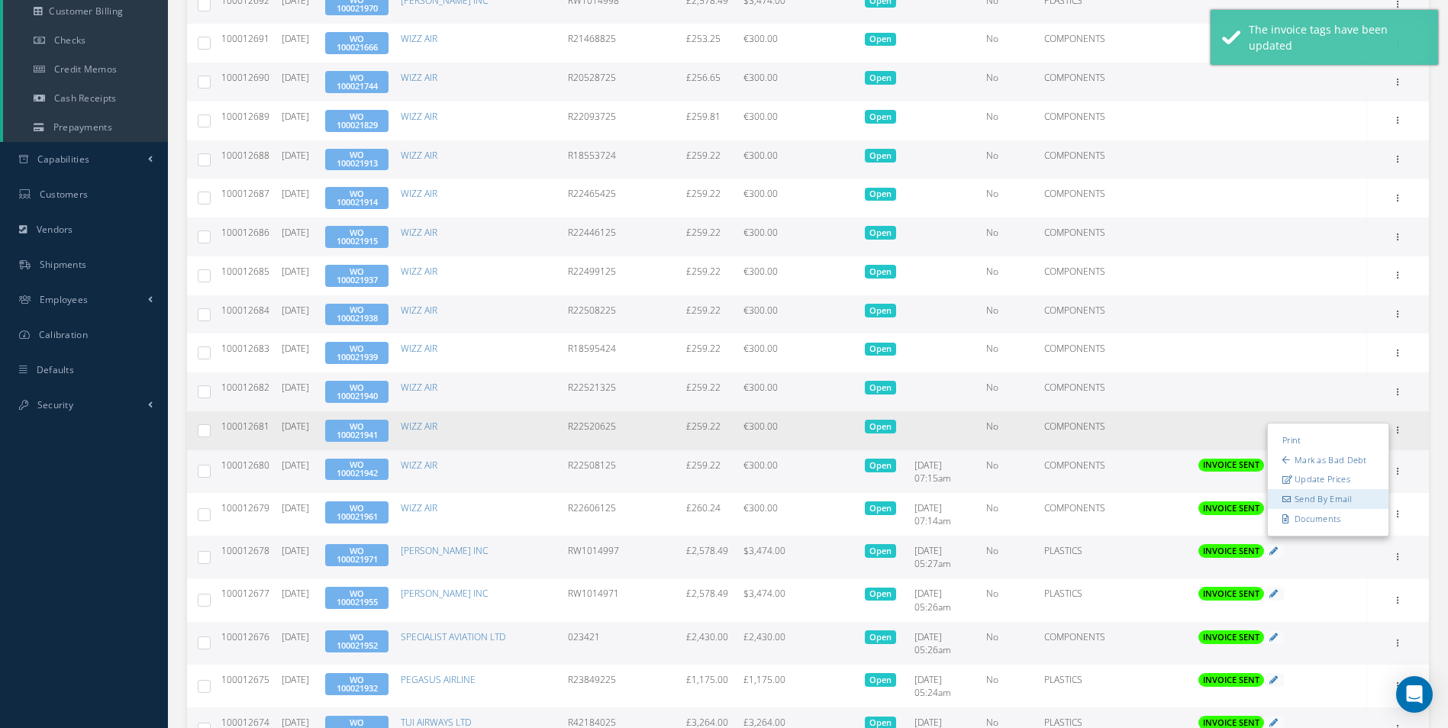
click at [1321, 494] on link "Send By Email" at bounding box center [1328, 499] width 121 height 20
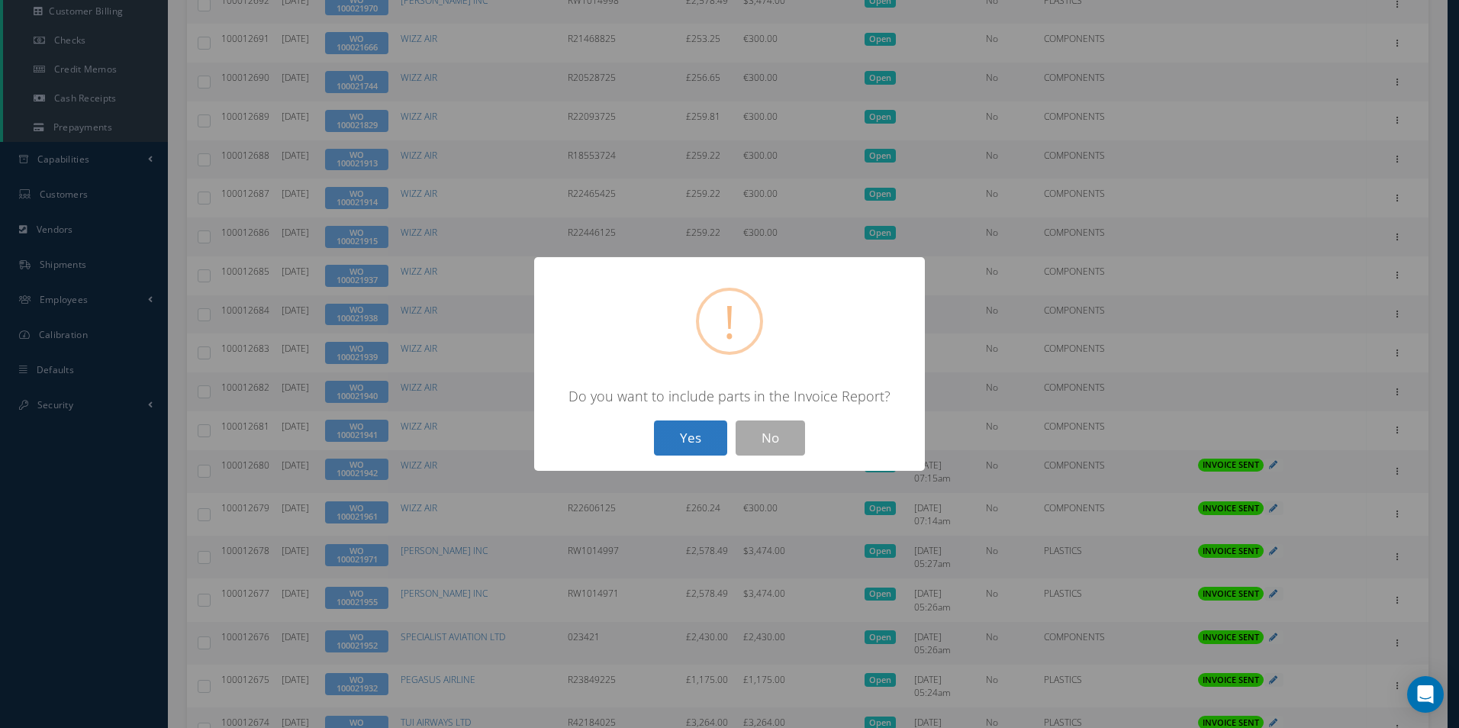
click at [701, 439] on button "Yes" at bounding box center [690, 439] width 73 height 36
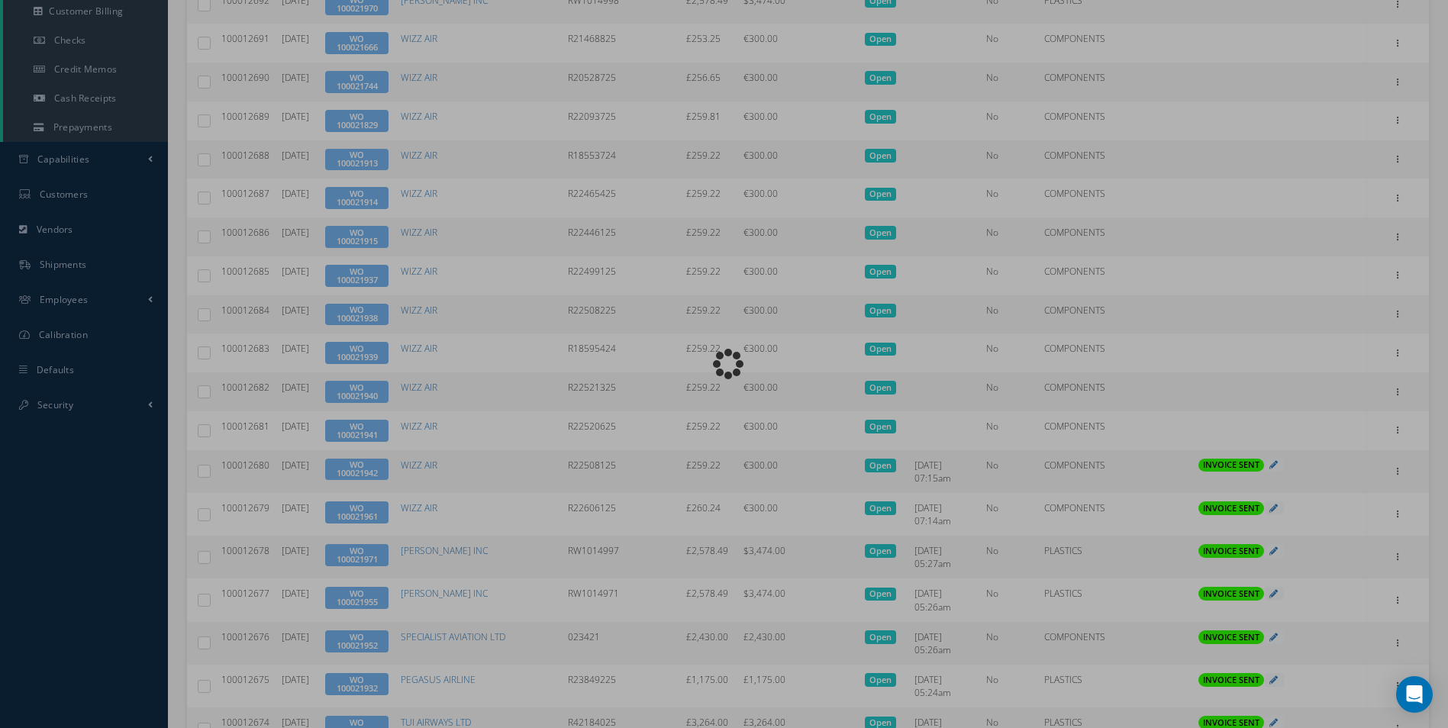
type input "INVOICE - Work Order 100021941 for WIZZ AIR, PO: R22520625"
type textarea "Dear Accounts, Please find the attached invoice for your recent order R22520625…"
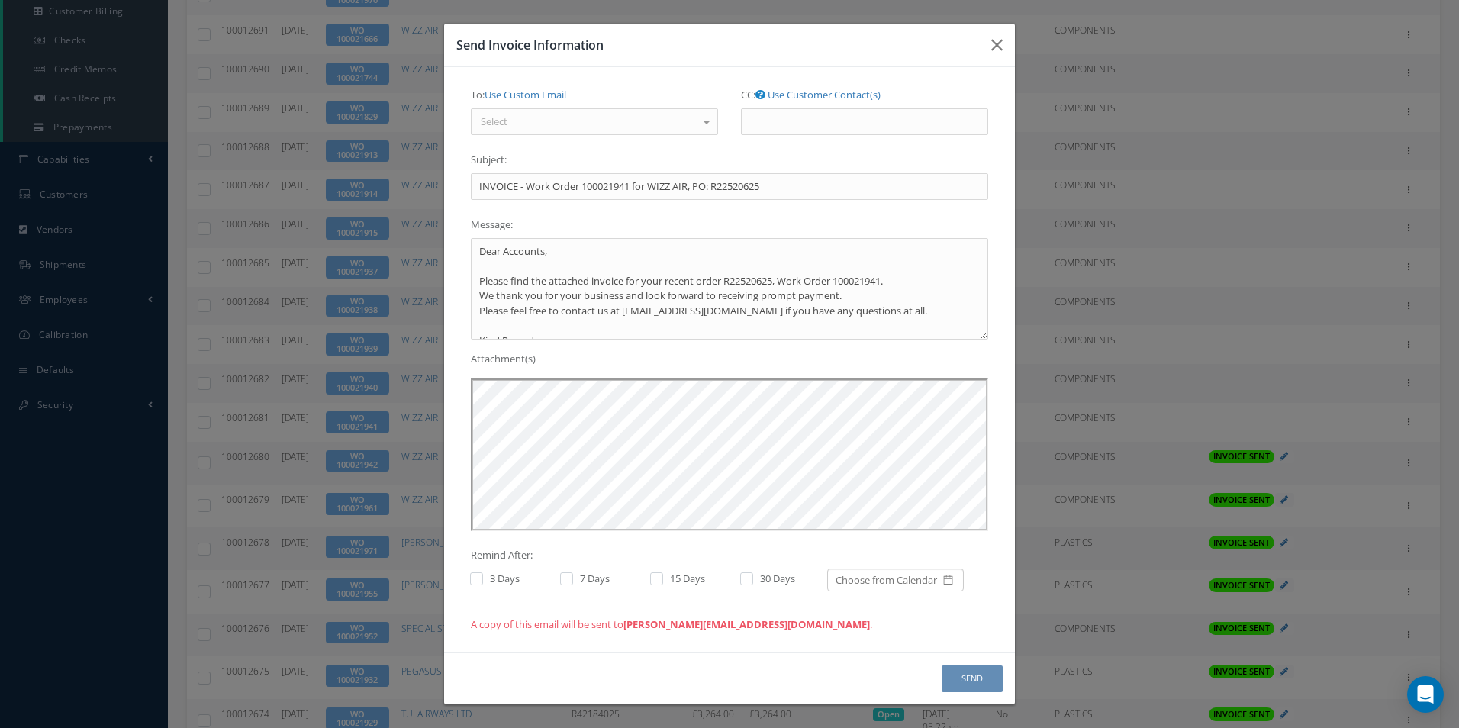
scroll to position [0, 0]
click at [703, 129] on div at bounding box center [706, 121] width 21 height 25
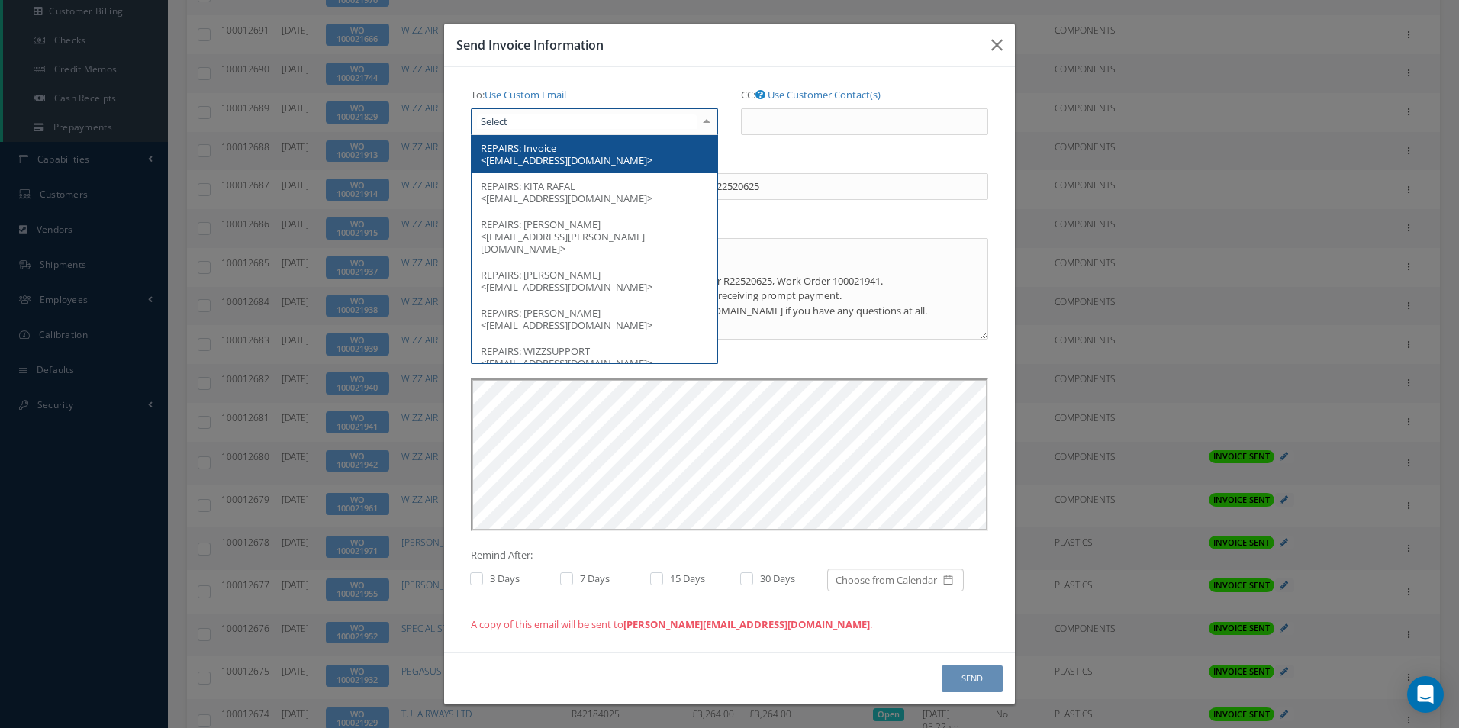
click at [615, 155] on span "REPAIRS: Invoice <[EMAIL_ADDRESS][DOMAIN_NAME]>" at bounding box center [595, 154] width 246 height 38
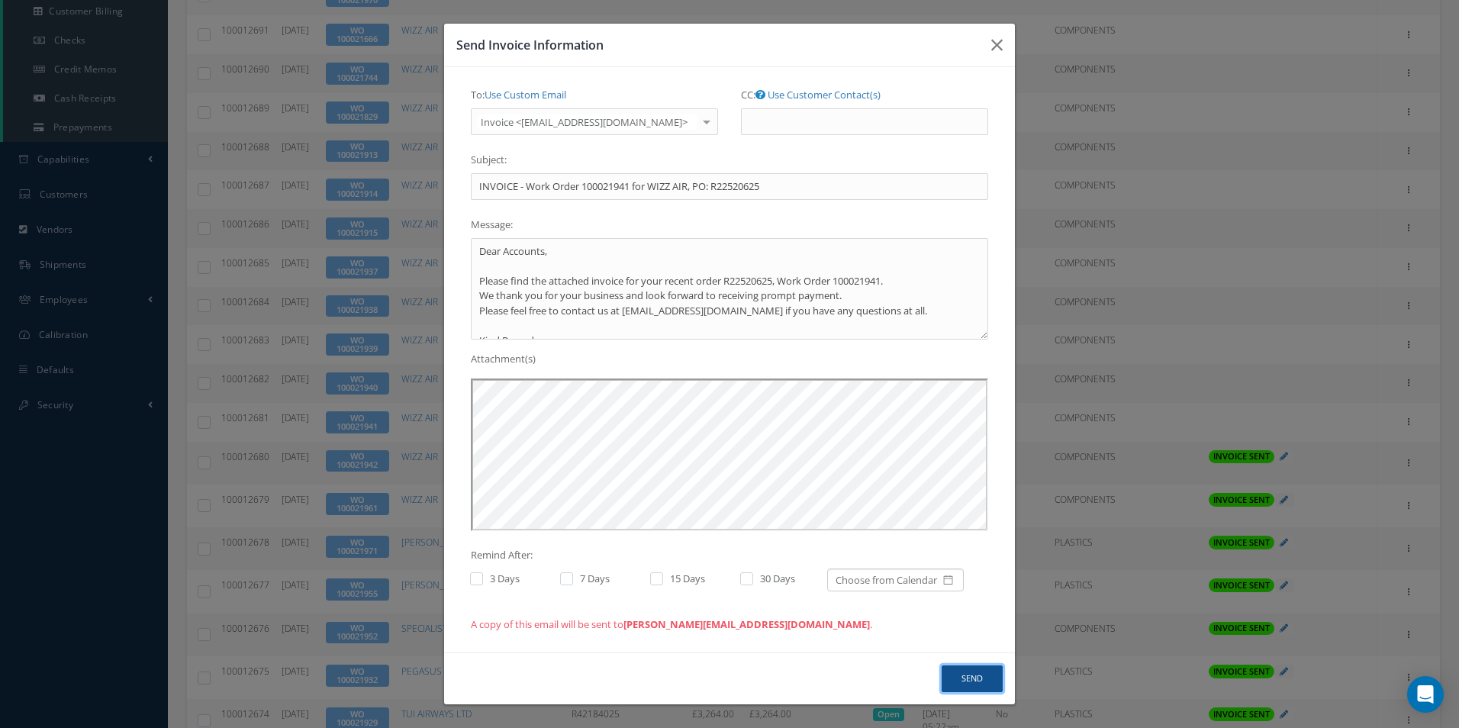
click at [969, 672] on button "Send" at bounding box center [972, 679] width 61 height 27
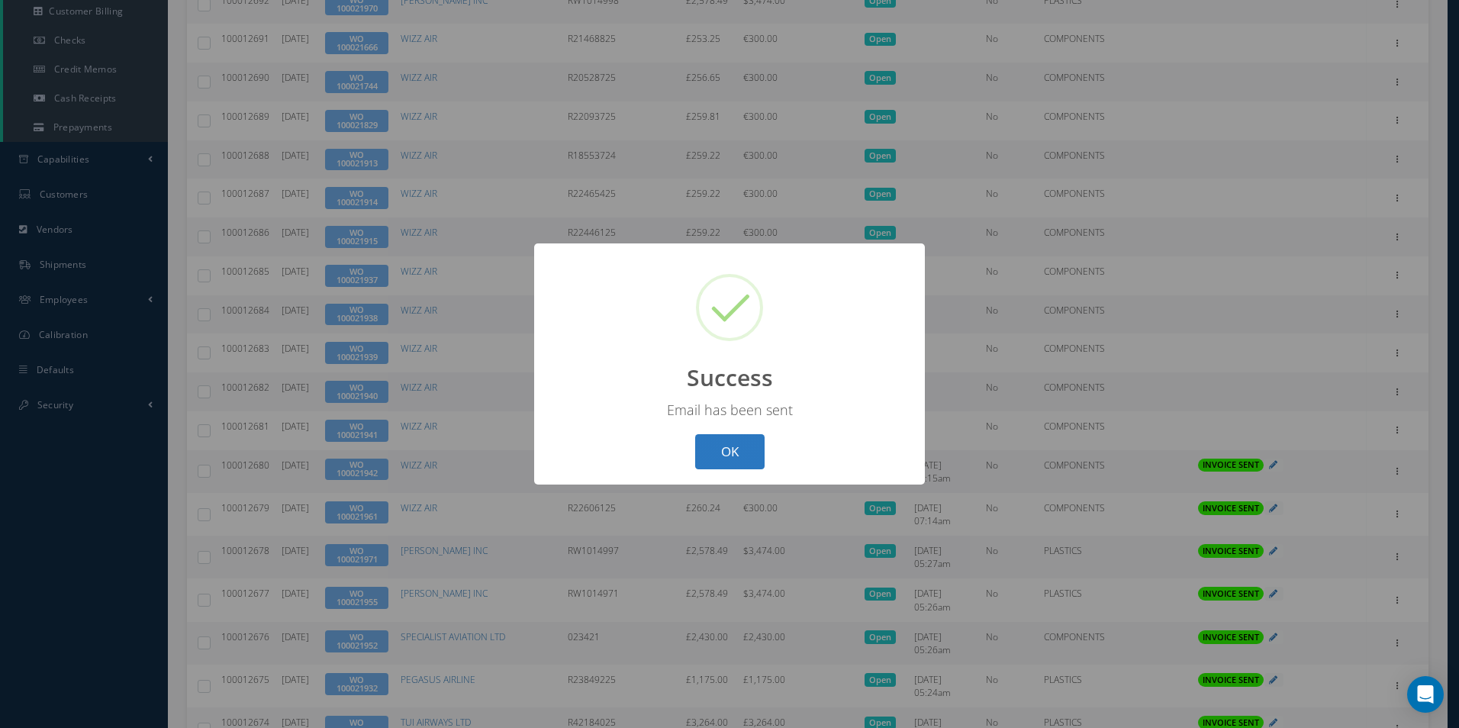
click at [756, 447] on button "OK" at bounding box center [729, 452] width 69 height 36
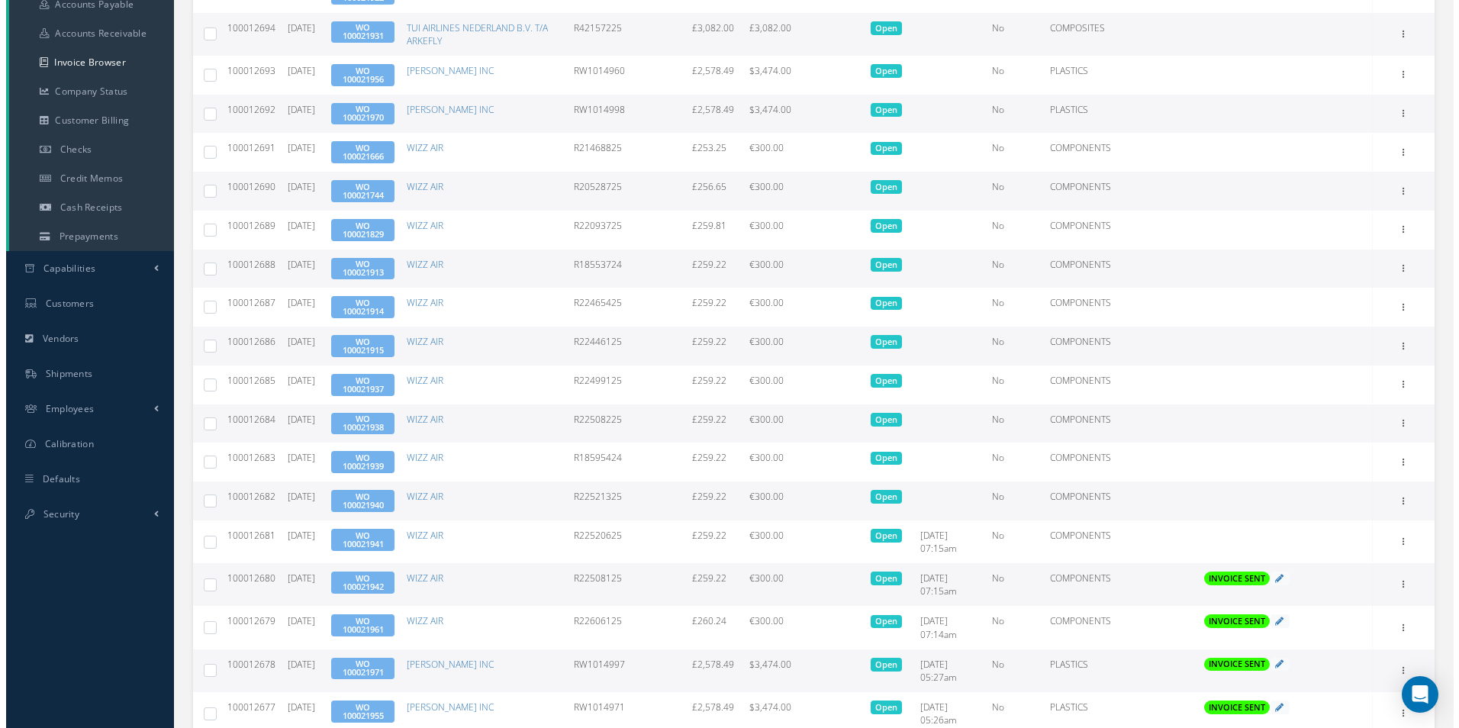
scroll to position [405, 0]
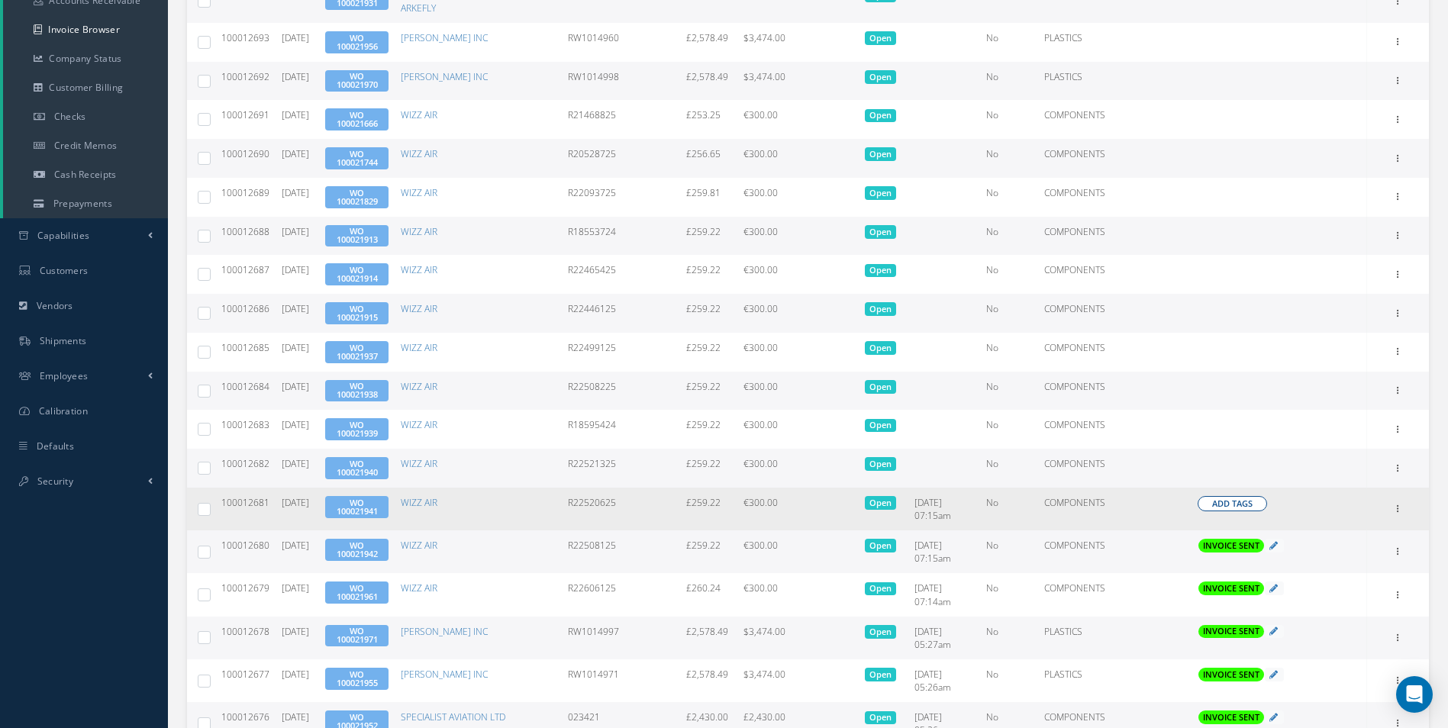
click at [1238, 507] on span "Add Tags" at bounding box center [1232, 504] width 40 height 13
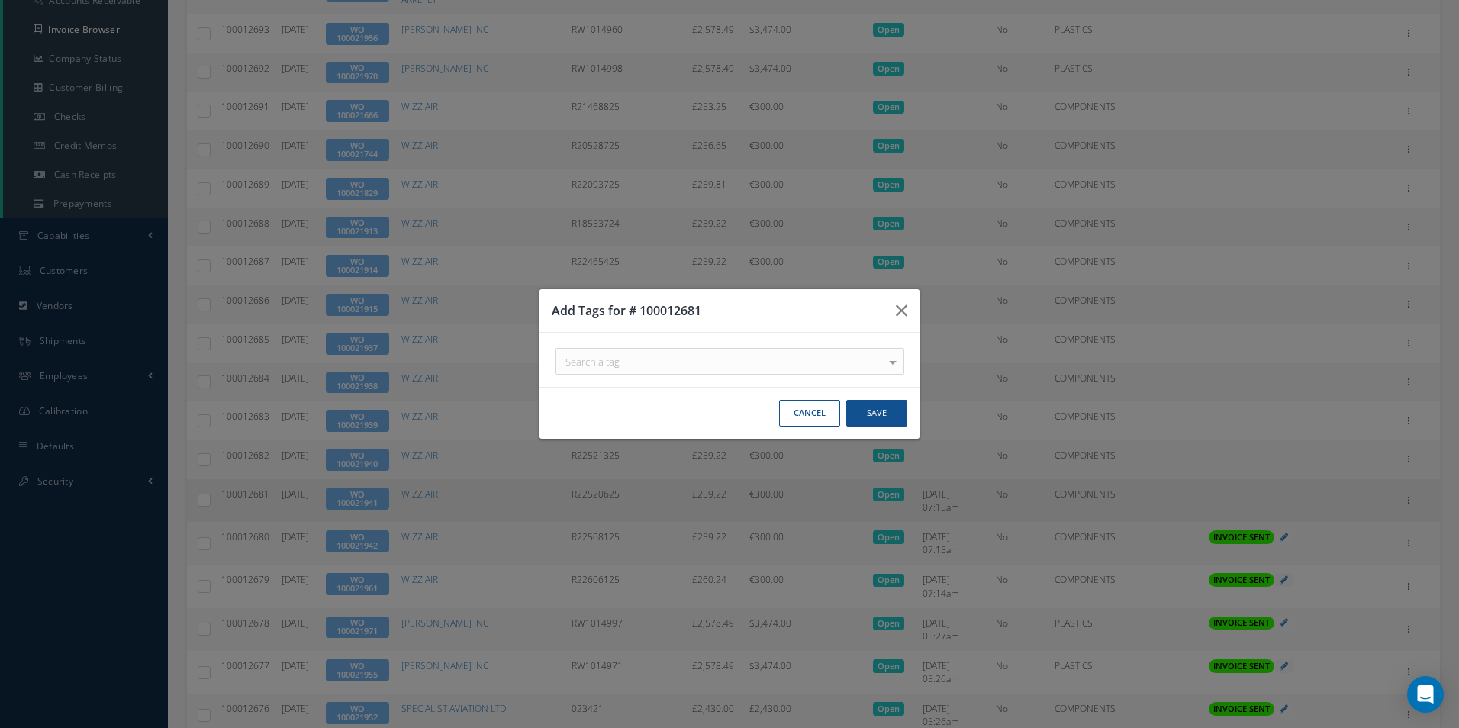
click at [771, 363] on div "Search a tag" at bounding box center [730, 361] width 350 height 27
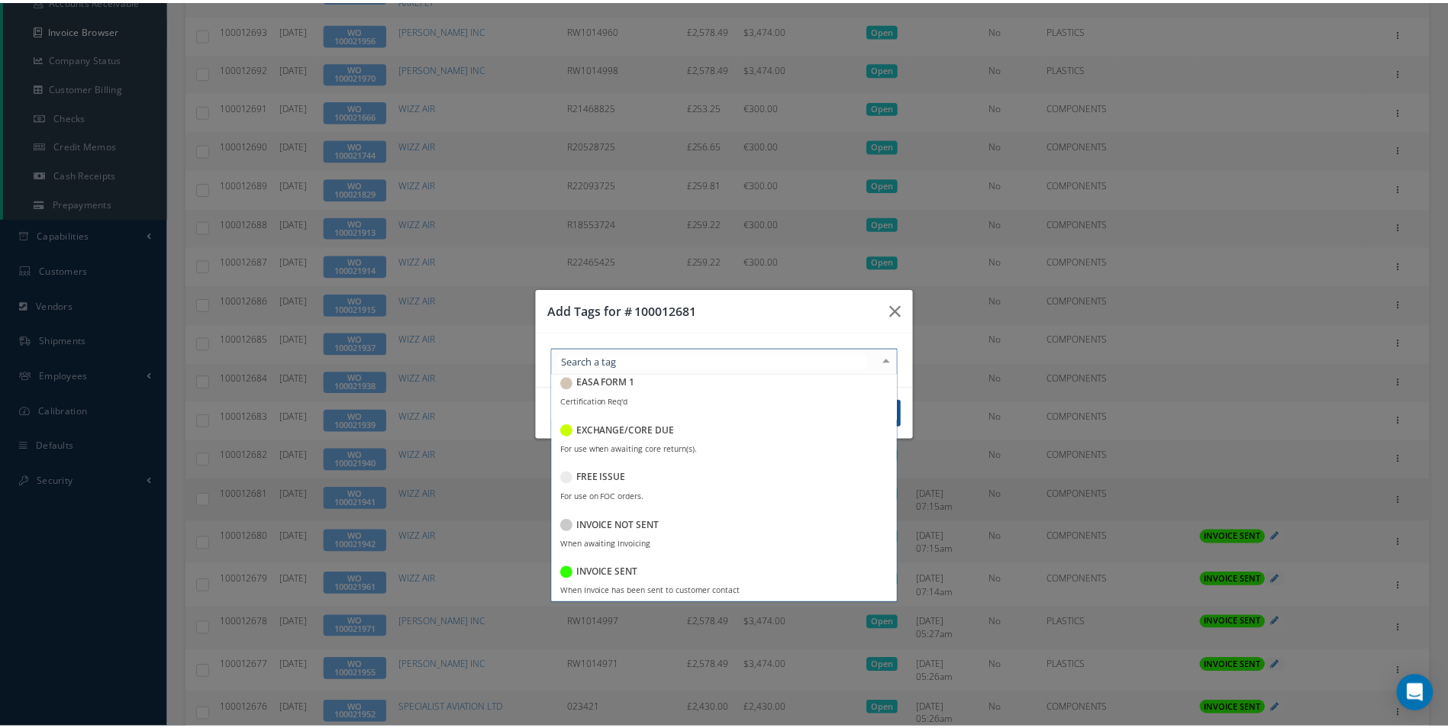
scroll to position [153, 0]
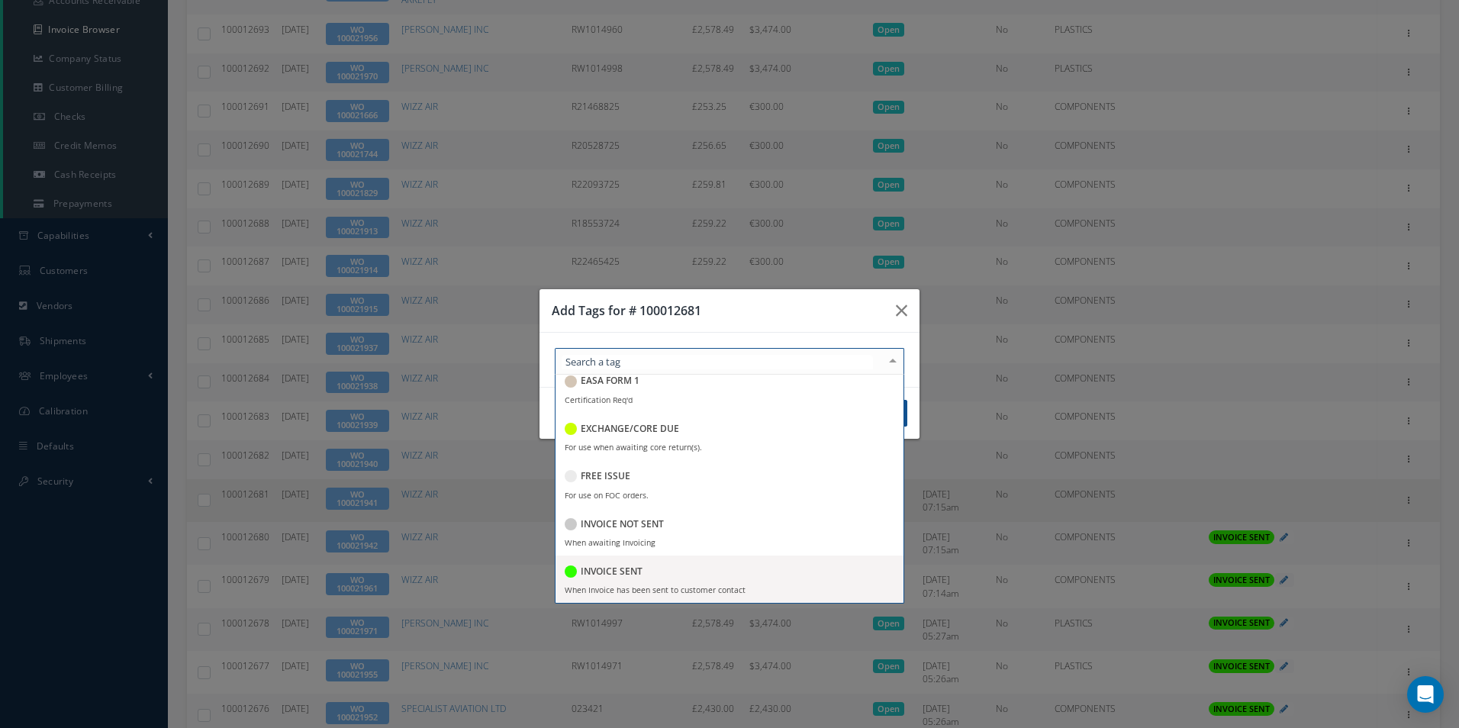
click at [619, 564] on div "INVOICE SENT" at bounding box center [604, 572] width 78 height 21
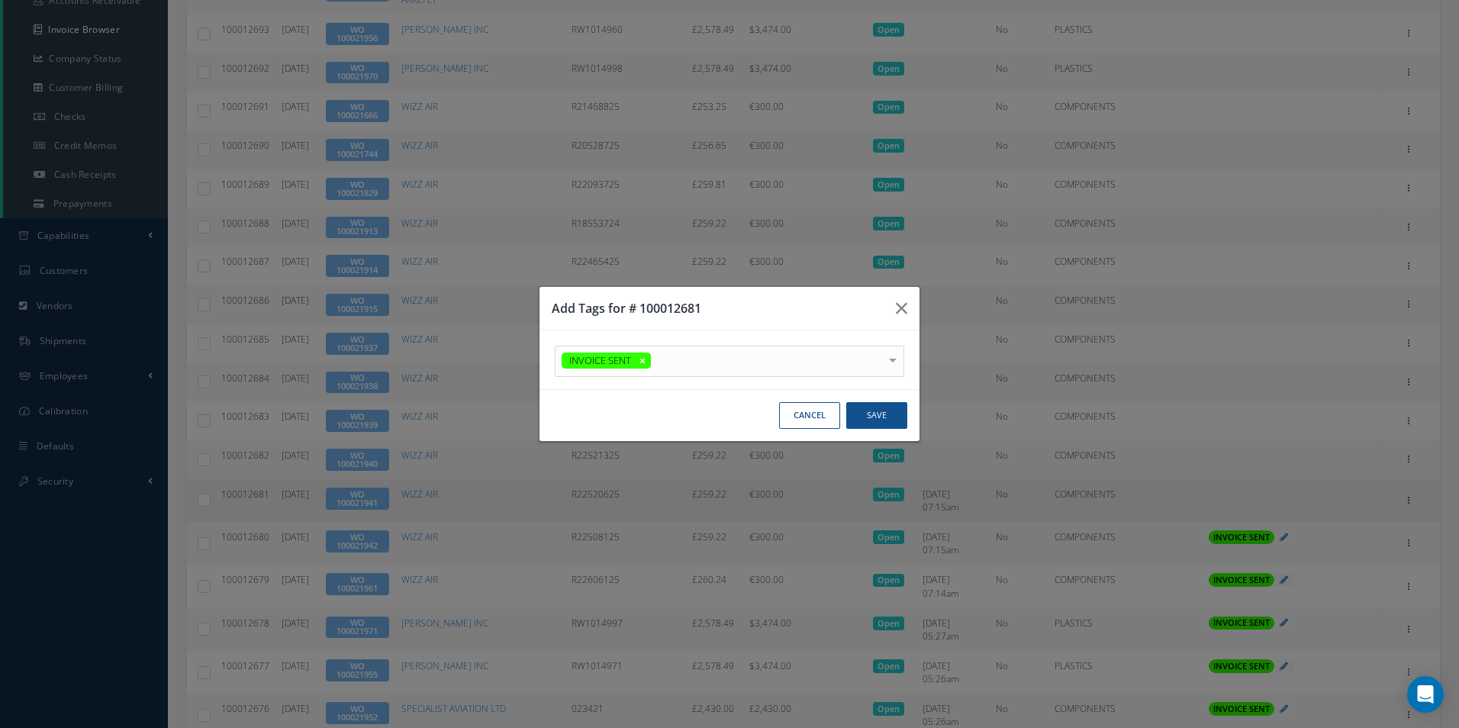
click at [756, 305] on h3 "Add Tags for # 100012681" at bounding box center [718, 308] width 332 height 18
click at [894, 420] on button "Save" at bounding box center [876, 415] width 61 height 27
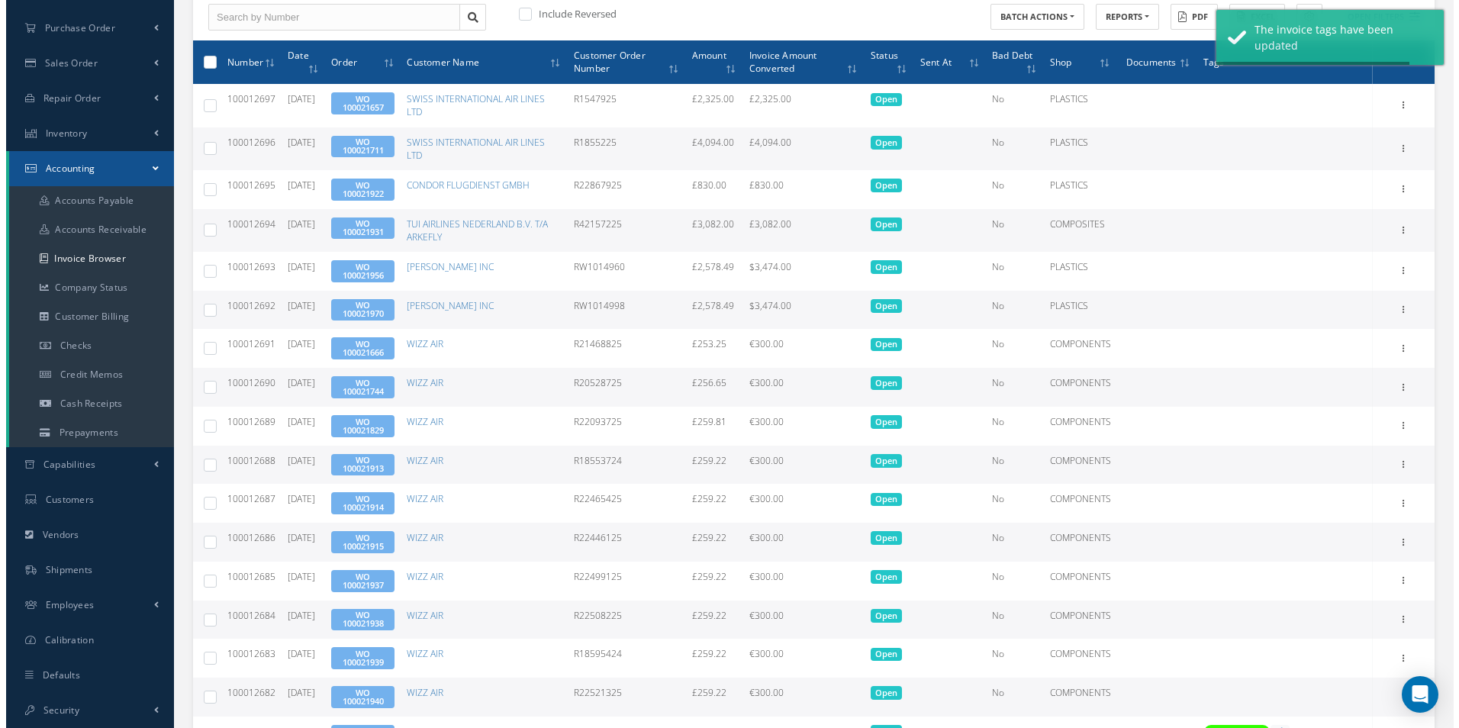
scroll to position [405, 0]
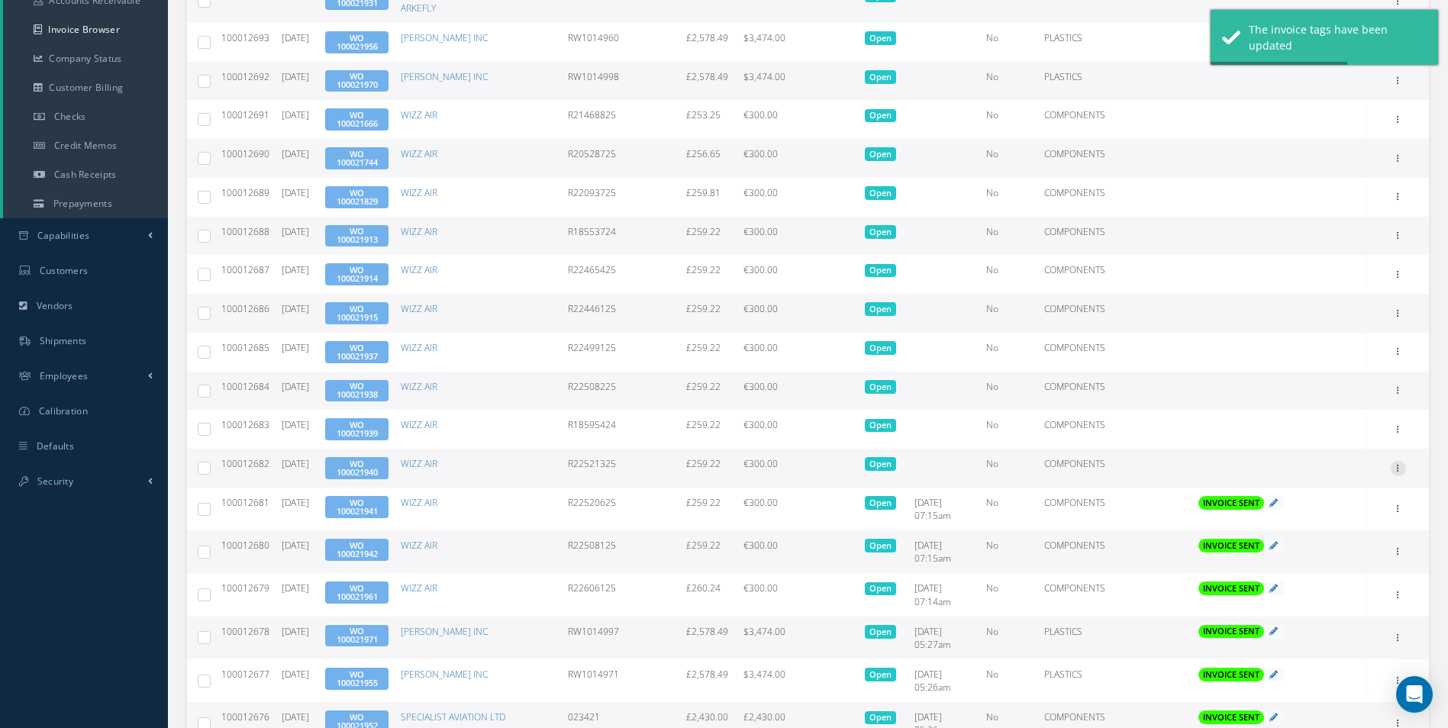
click at [1405, 469] on icon at bounding box center [1398, 467] width 15 height 12
click at [1323, 535] on link "Send By Email" at bounding box center [1328, 537] width 121 height 20
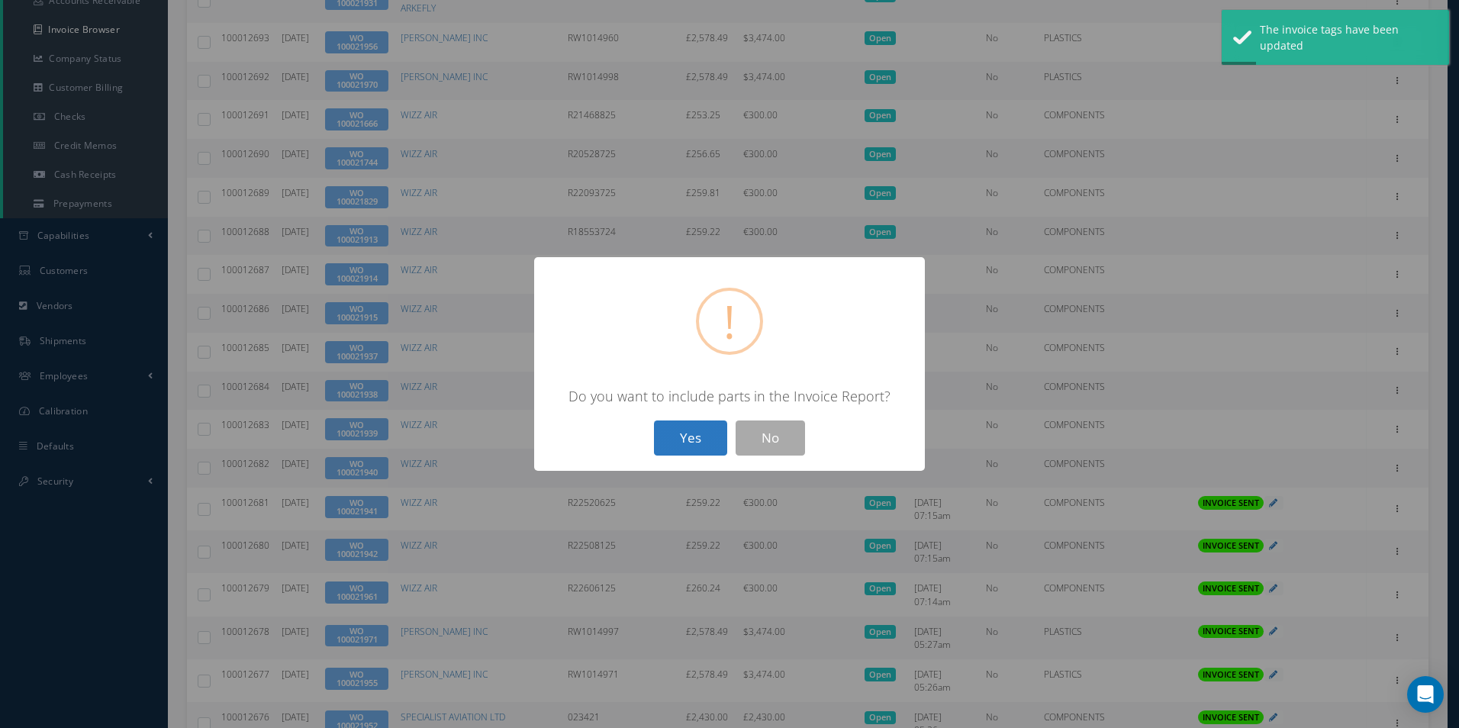
click at [685, 439] on button "Yes" at bounding box center [690, 439] width 73 height 36
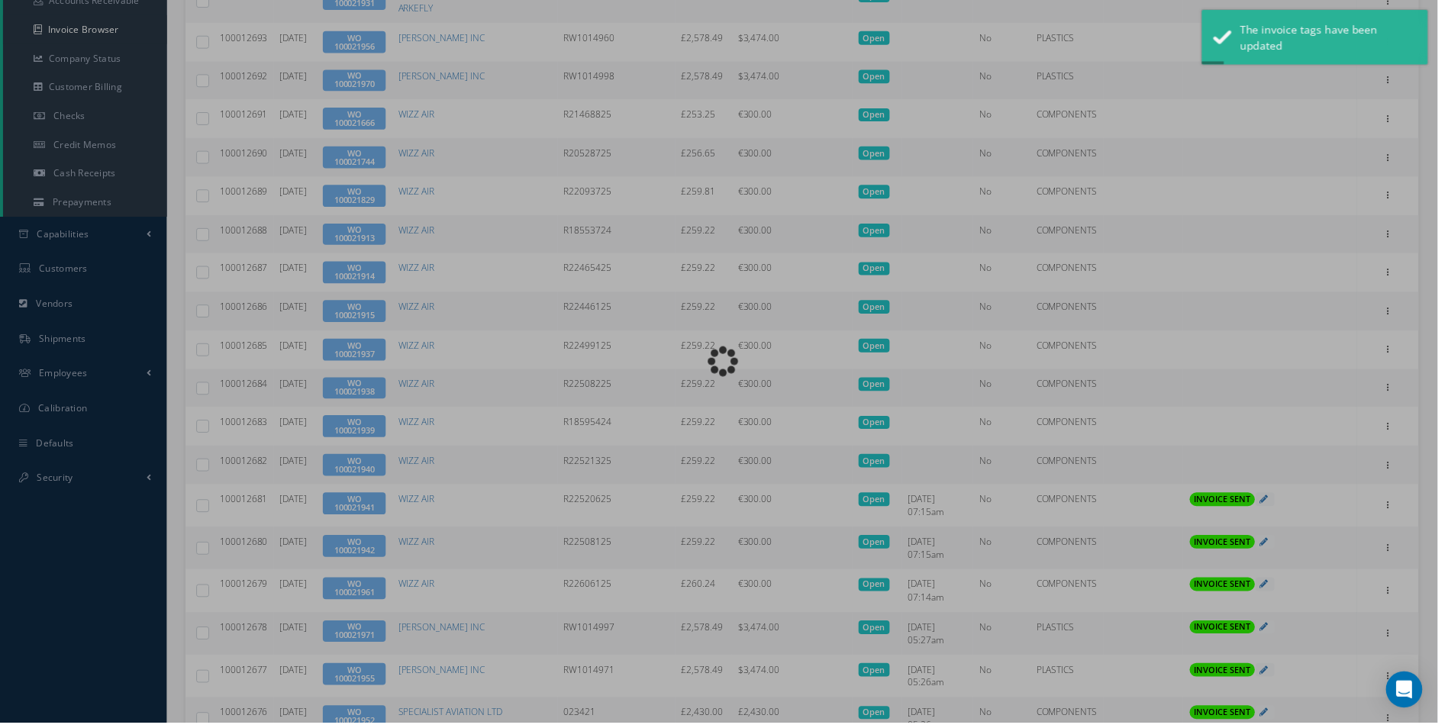
type input "INVOICE - Work Order 100021940 for WIZZ AIR, PO: R22521325"
type textarea "Dear Accounts, Please find the attached invoice for your recent order R22521325…"
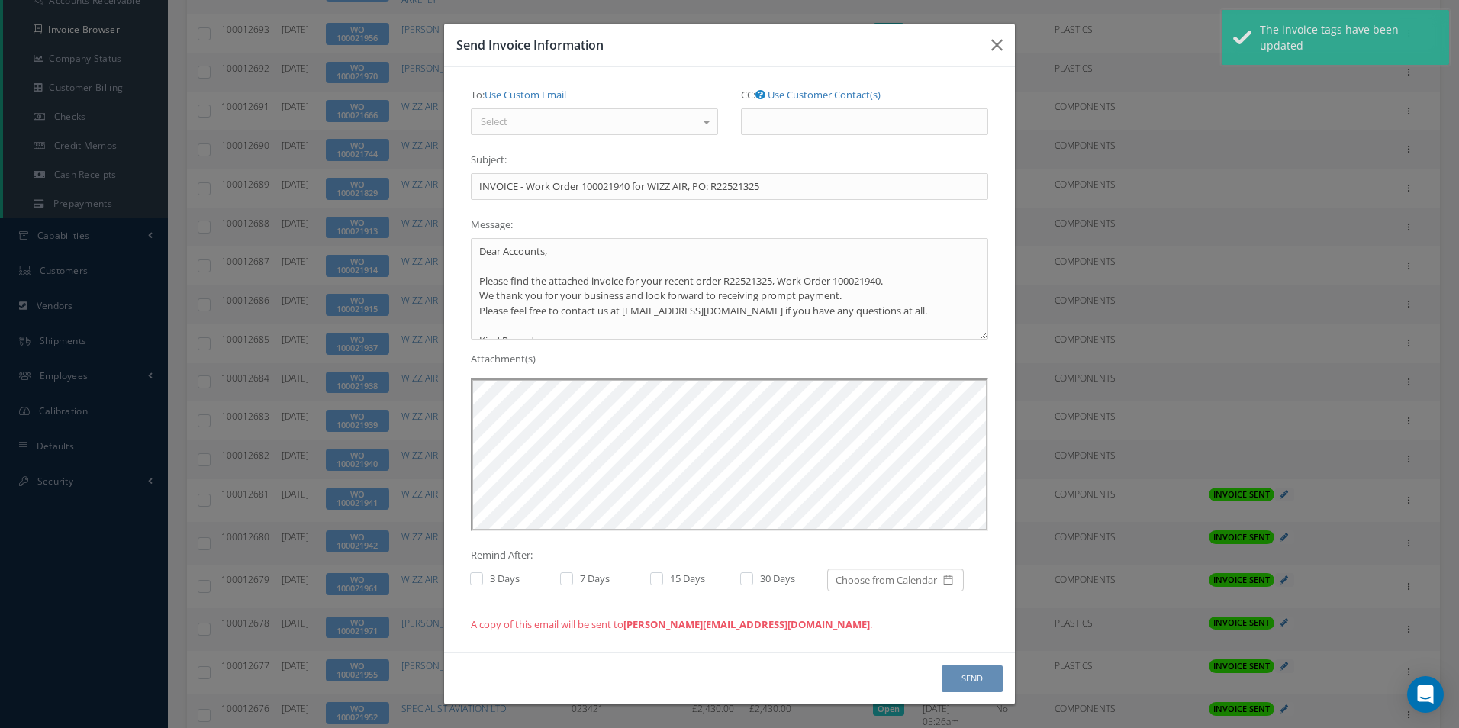
scroll to position [0, 0]
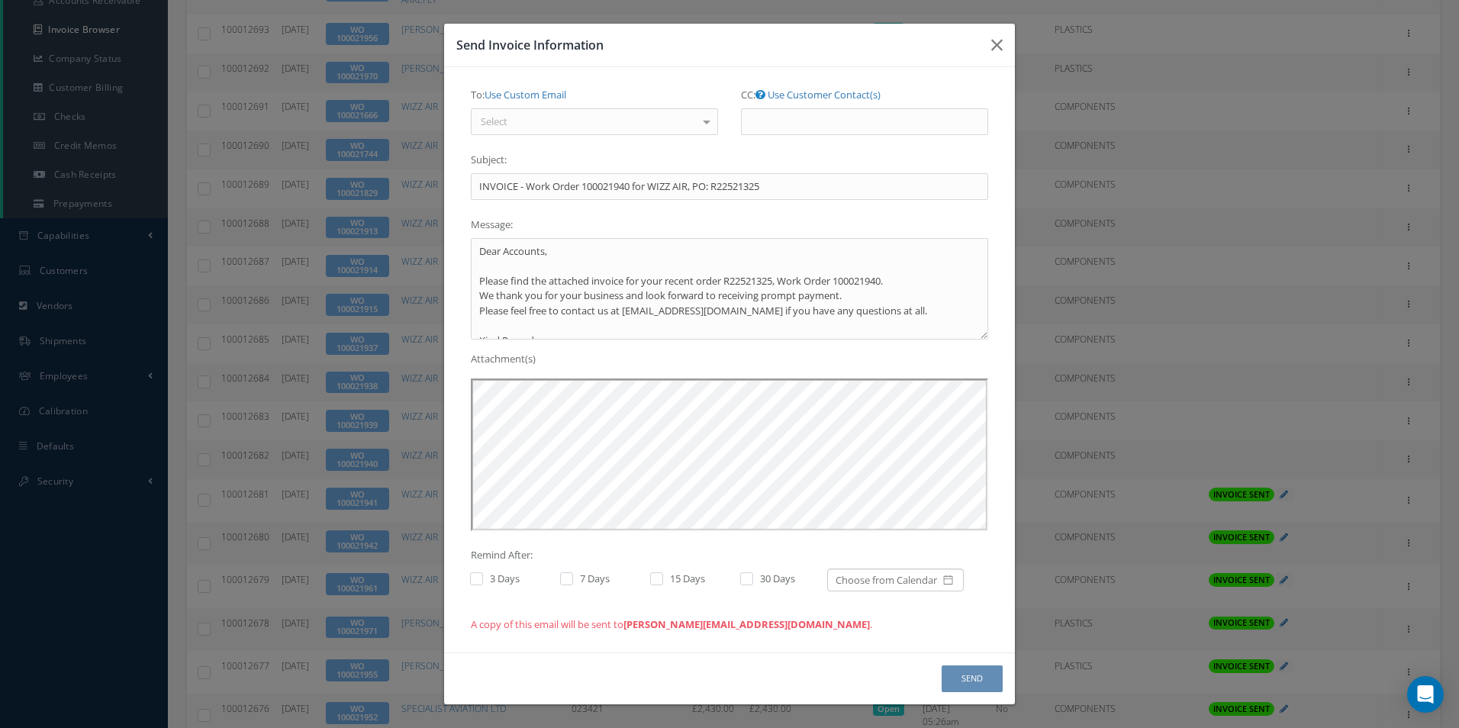
click at [633, 127] on div "Select" at bounding box center [594, 121] width 247 height 27
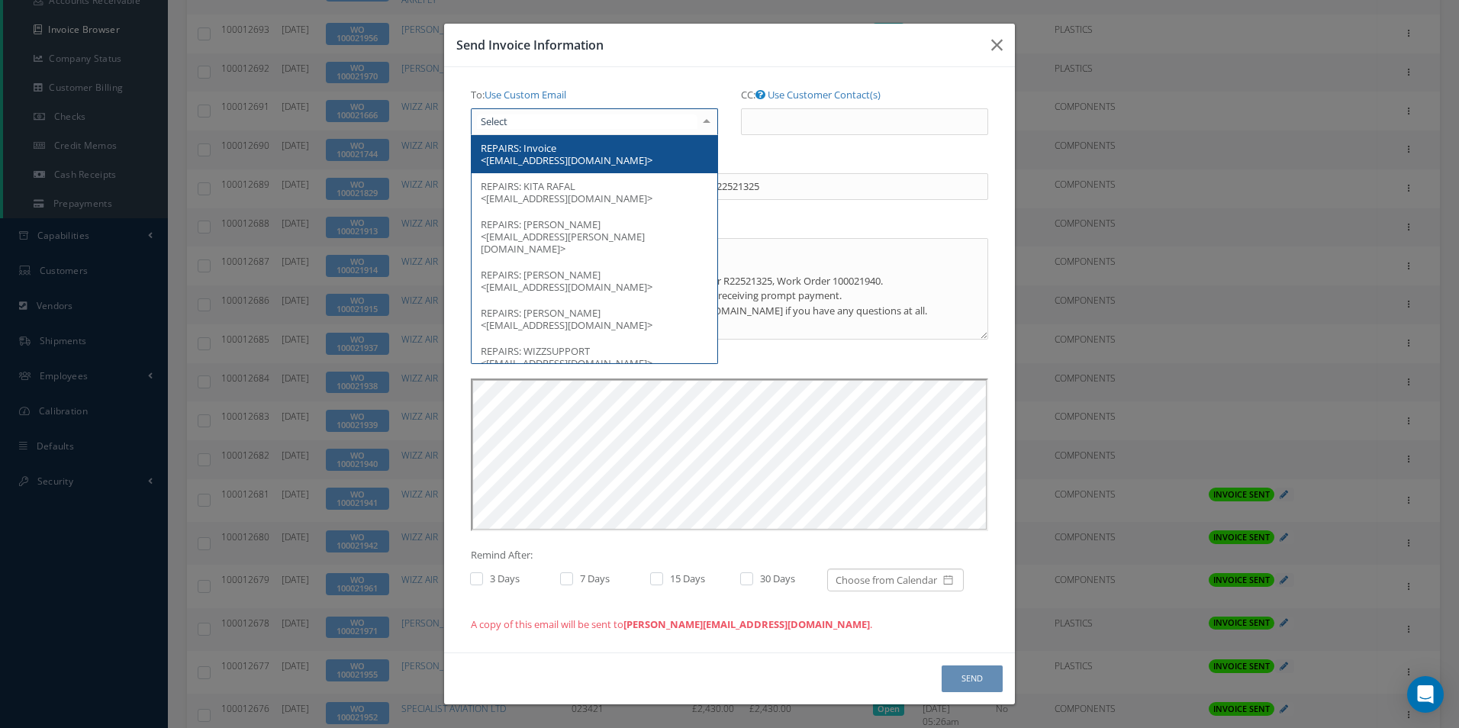
click at [563, 160] on span "Invoice <[EMAIL_ADDRESS][DOMAIN_NAME]>" at bounding box center [567, 154] width 172 height 26
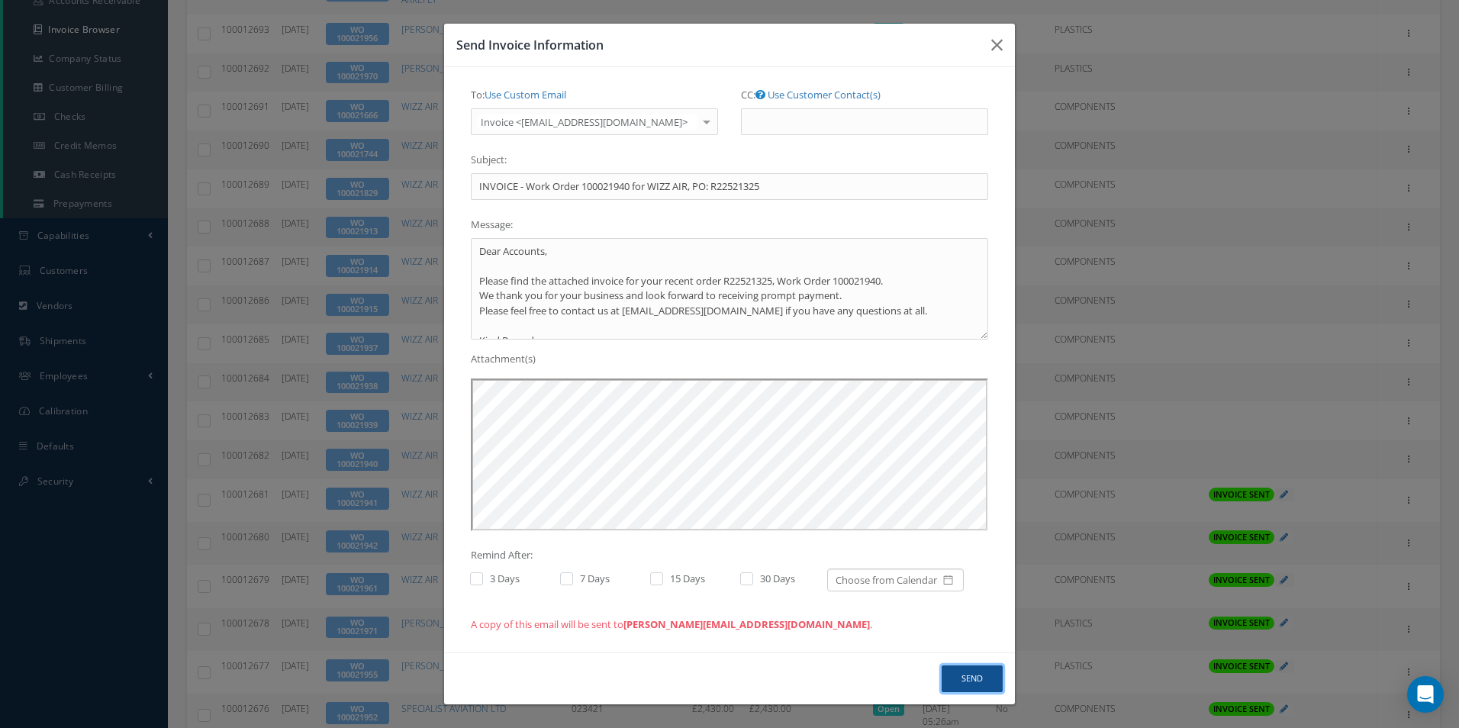
click at [959, 678] on button "Send" at bounding box center [972, 679] width 61 height 27
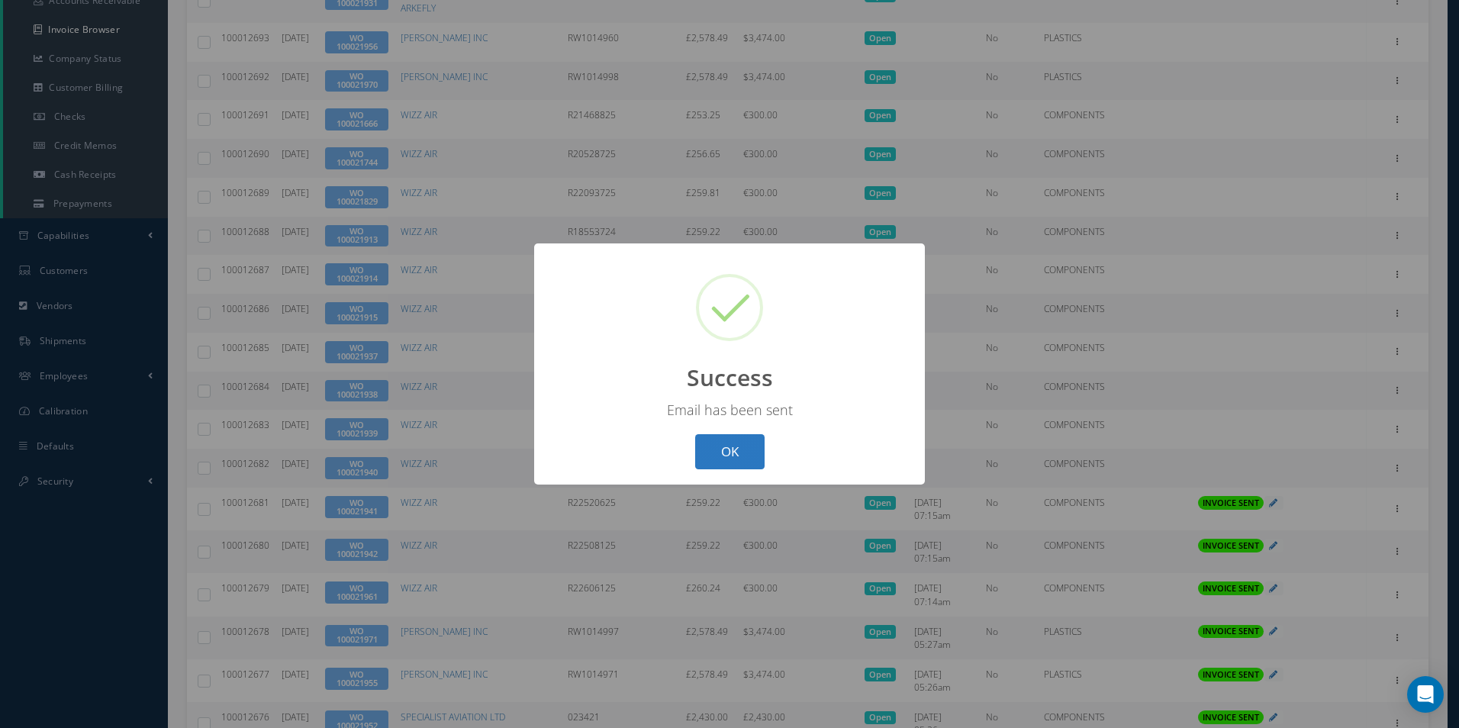
click at [746, 447] on button "OK" at bounding box center [729, 452] width 69 height 36
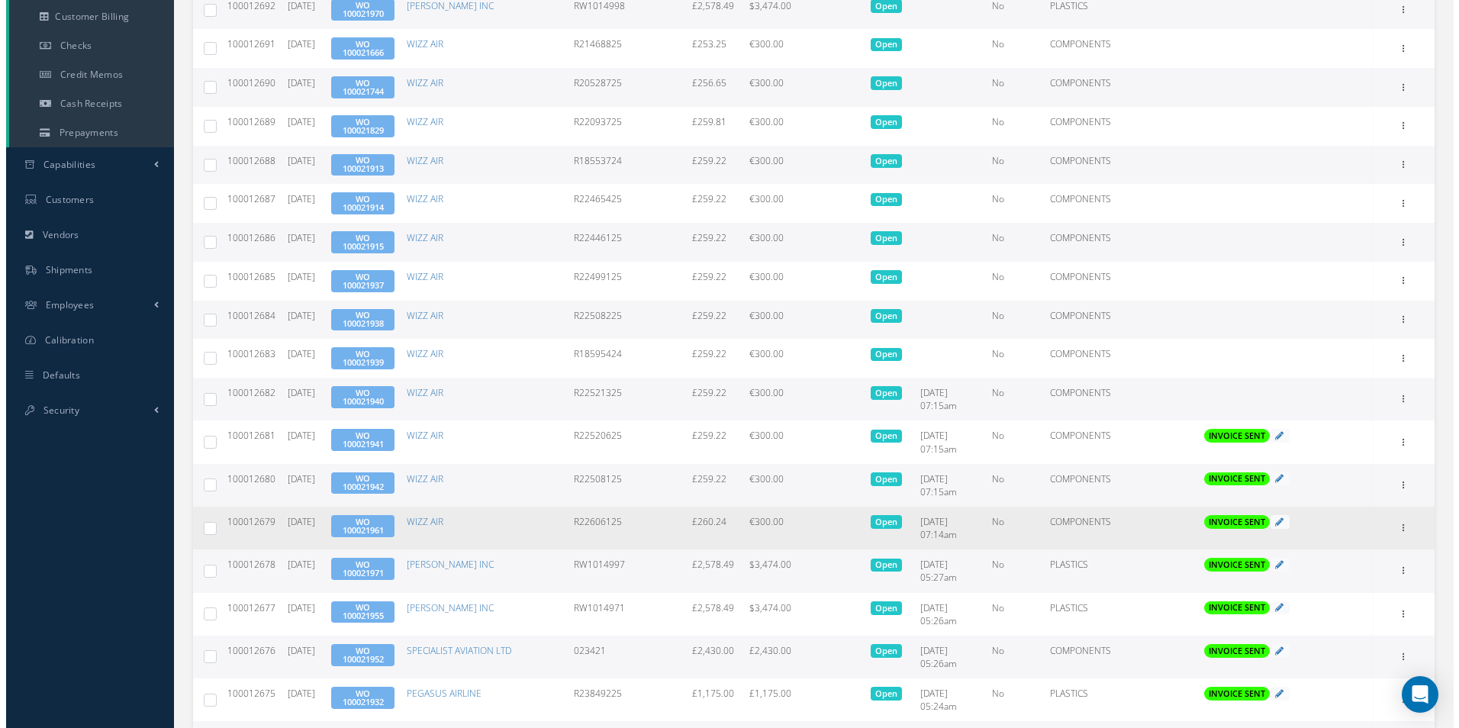
scroll to position [482, 0]
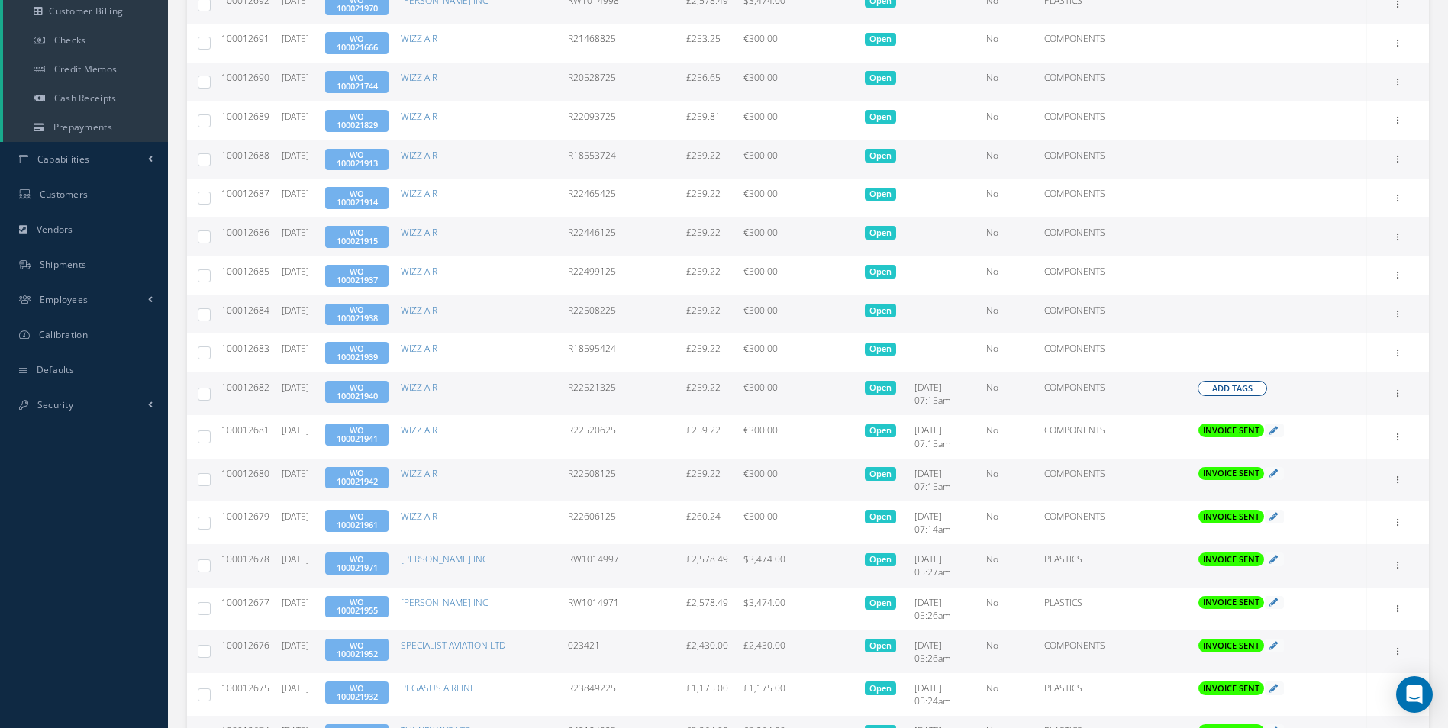
click at [1236, 392] on span "Add Tags" at bounding box center [1232, 388] width 40 height 13
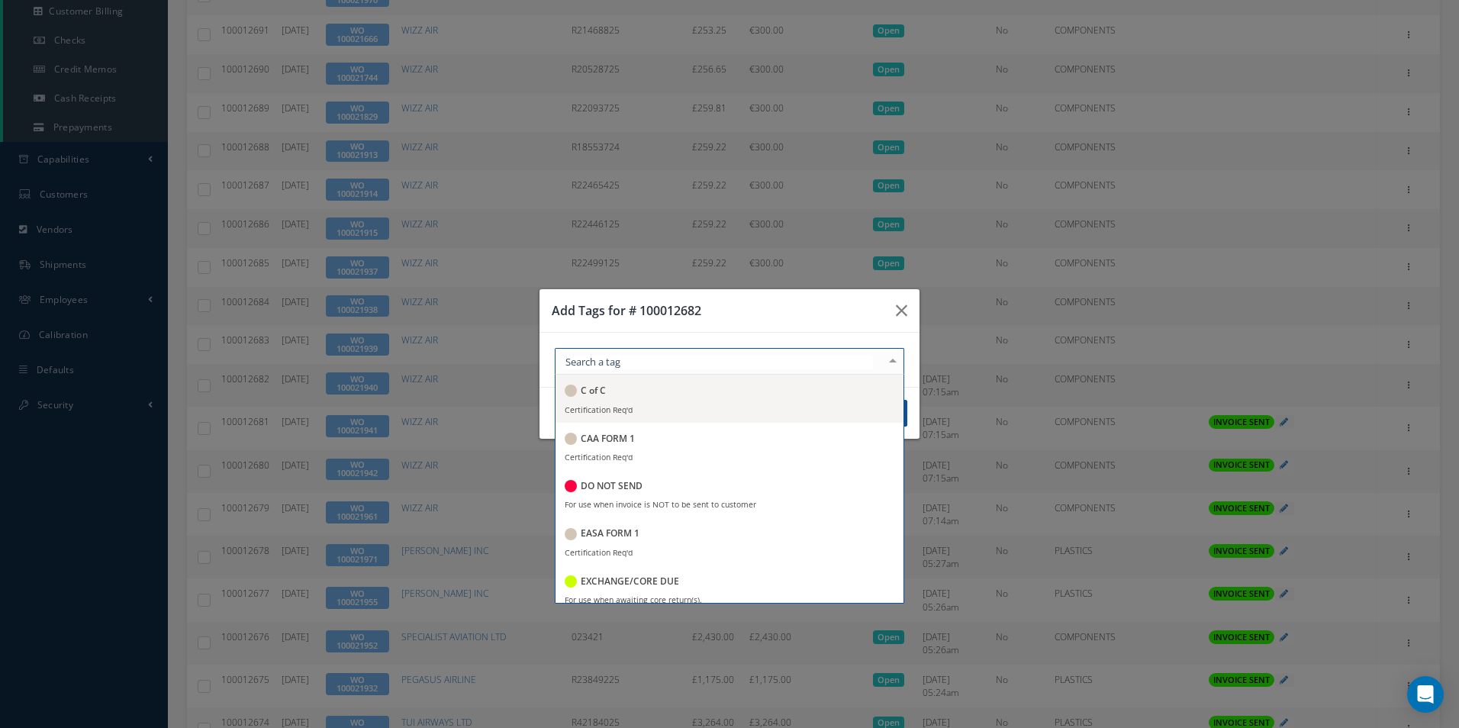
click at [773, 369] on div at bounding box center [730, 361] width 350 height 27
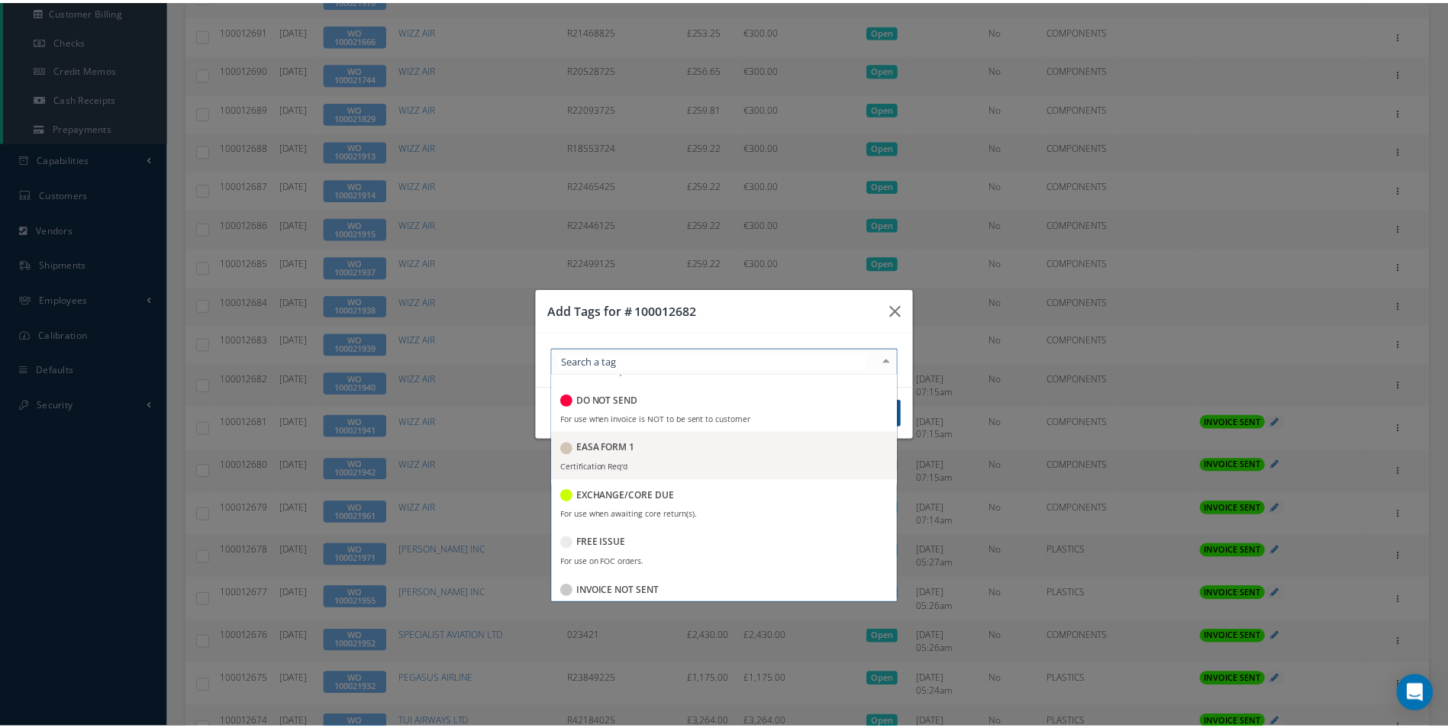
scroll to position [153, 0]
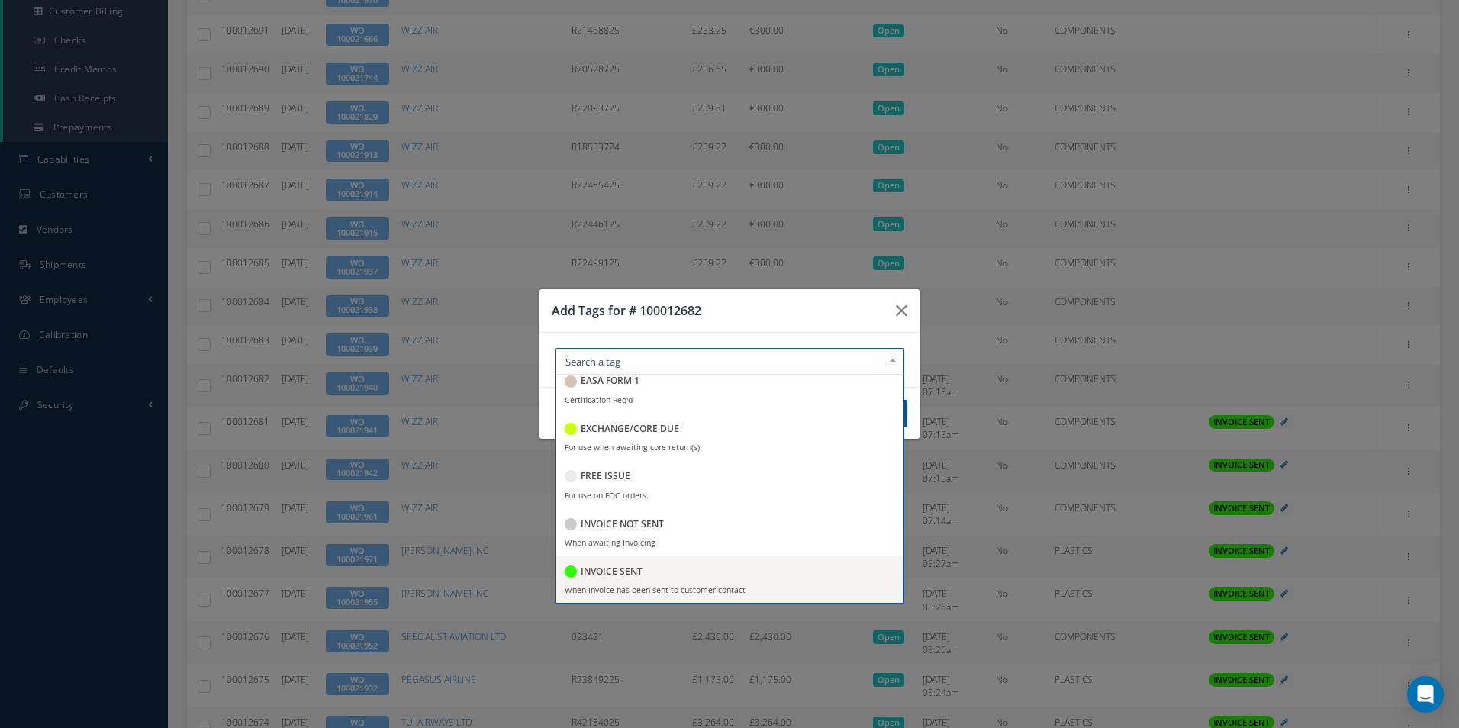
click at [670, 571] on div "INVOICE SENT" at bounding box center [730, 572] width 330 height 21
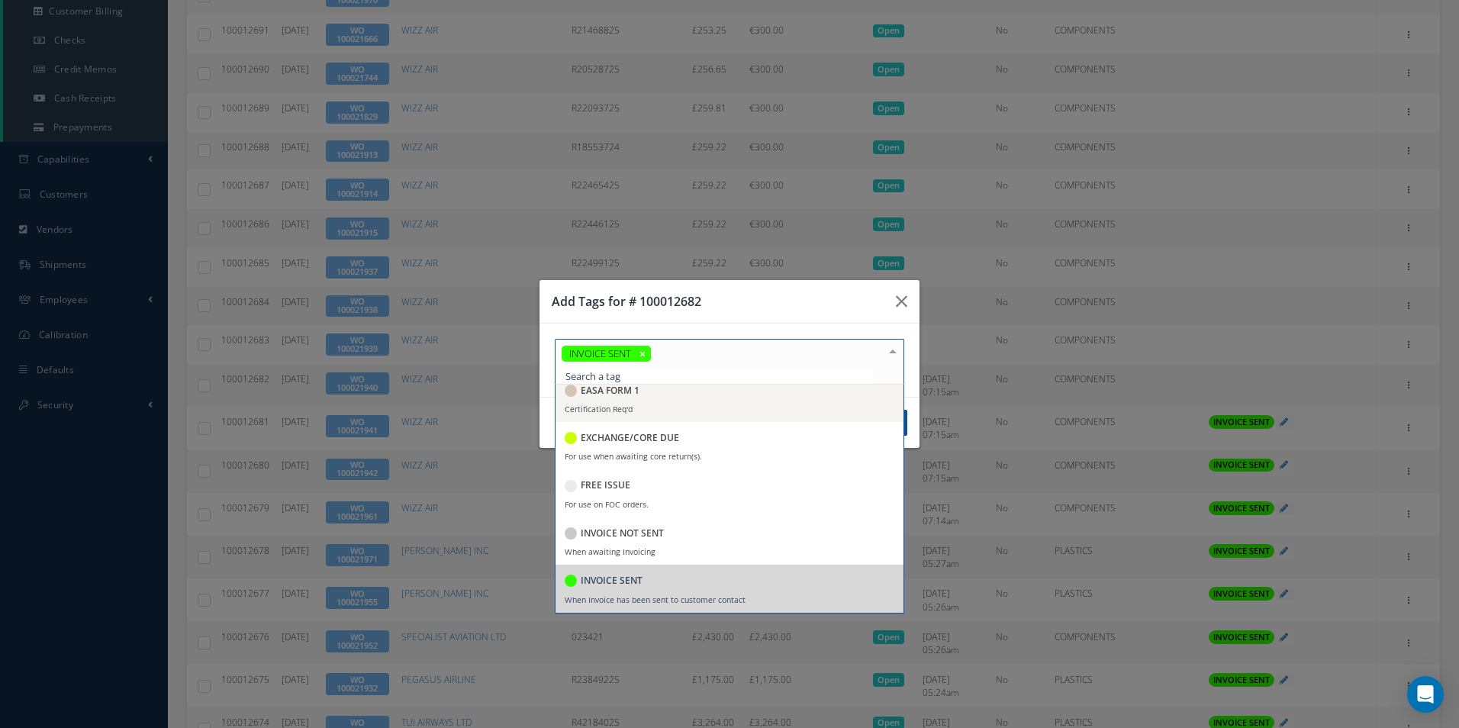
drag, startPoint x: 756, startPoint y: 304, endPoint x: 761, endPoint y: 316, distance: 13.0
click at [757, 304] on h3 "Add Tags for # 100012682" at bounding box center [718, 301] width 332 height 18
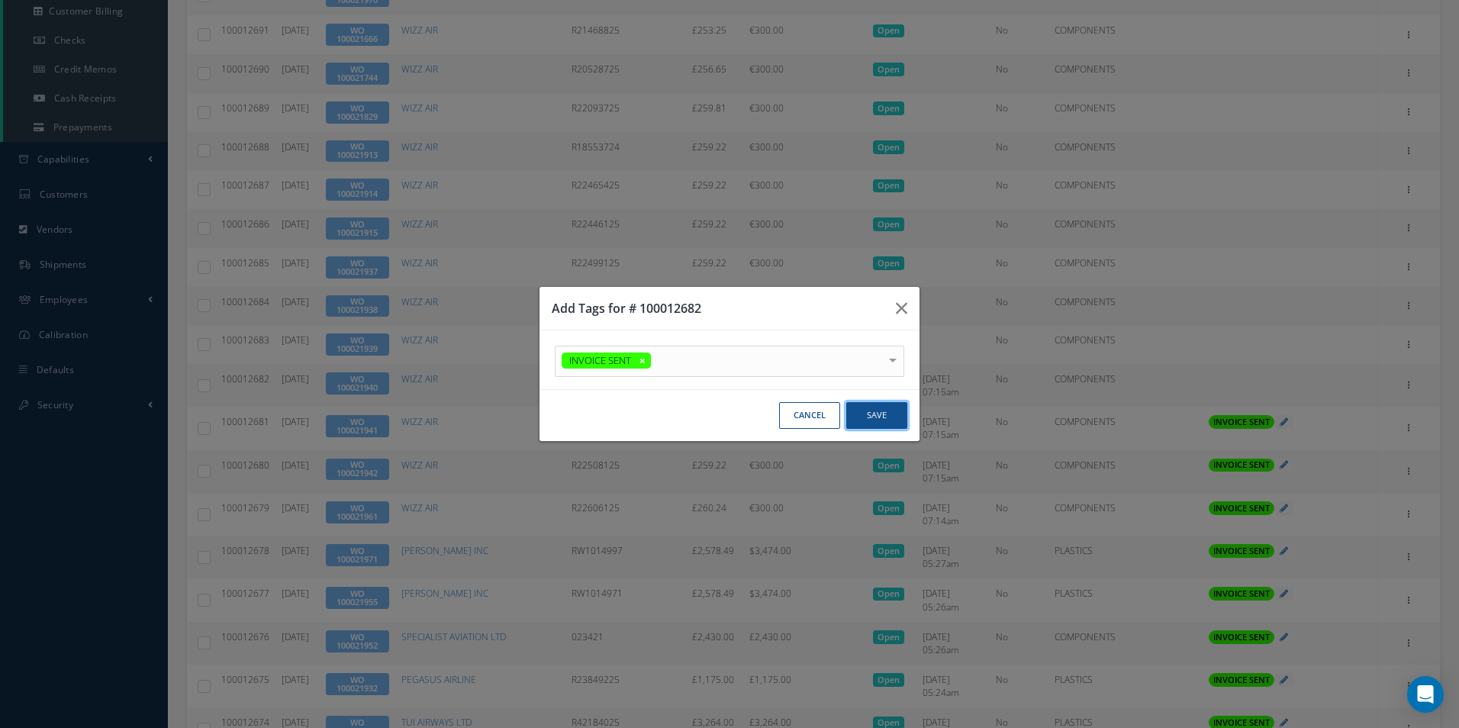
click at [879, 416] on button "Save" at bounding box center [876, 415] width 61 height 27
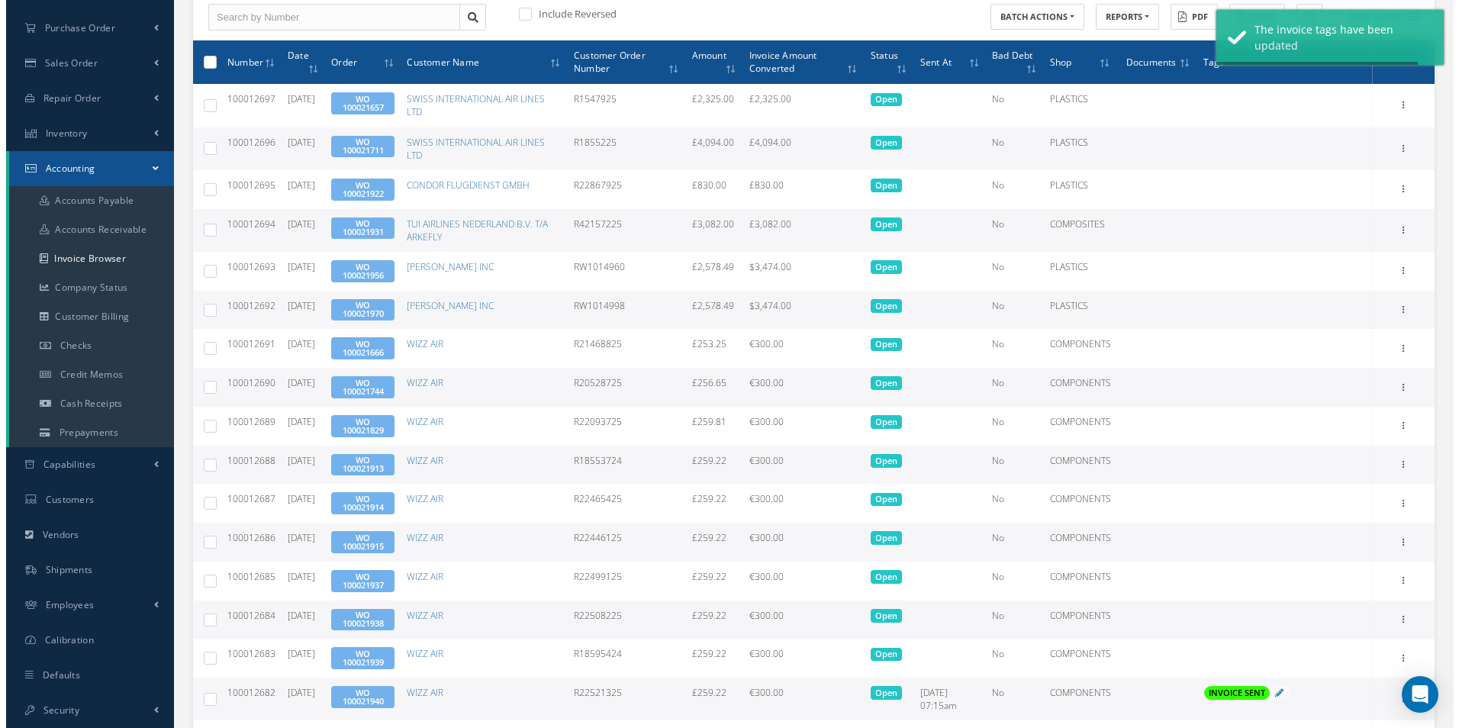
scroll to position [482, 0]
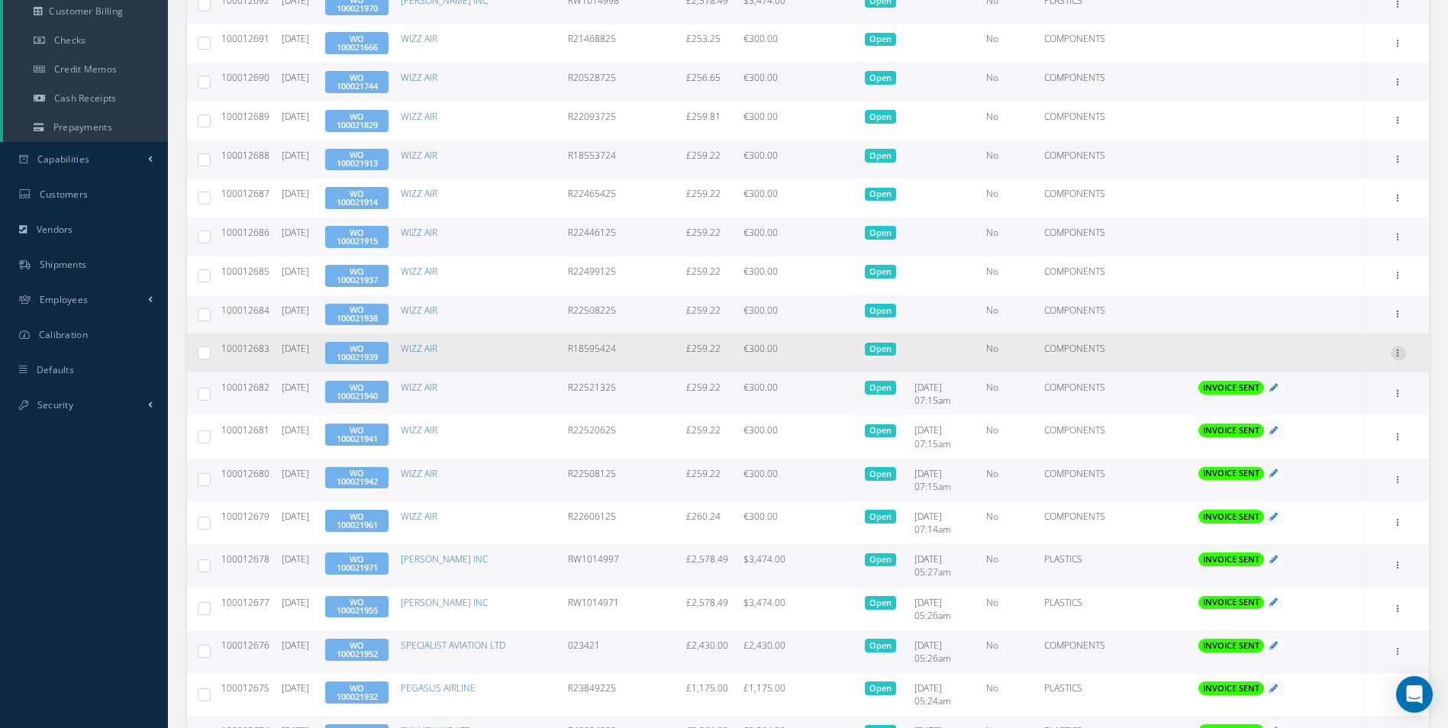
click at [1404, 353] on icon at bounding box center [1398, 352] width 15 height 12
click at [1323, 421] on link "Send By Email" at bounding box center [1328, 422] width 121 height 20
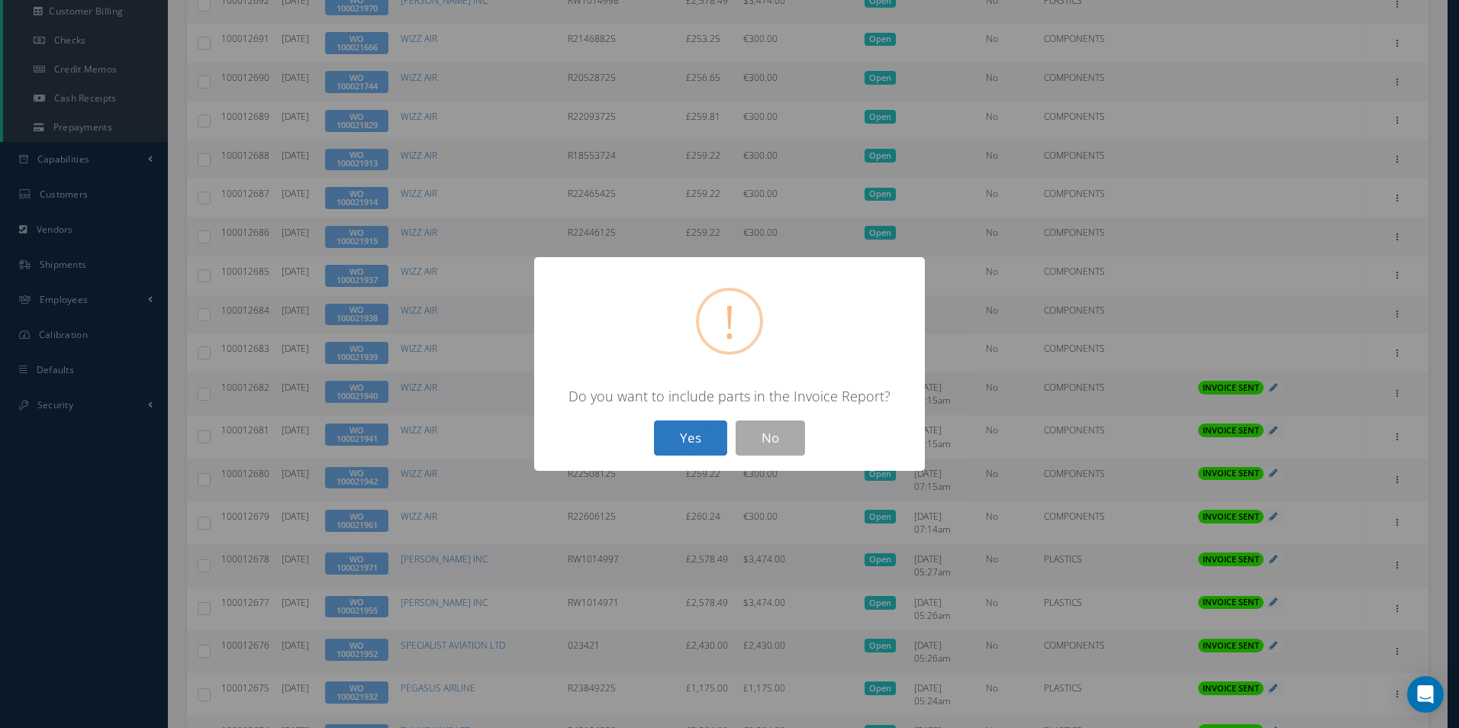
click at [672, 423] on button "Yes" at bounding box center [690, 439] width 73 height 36
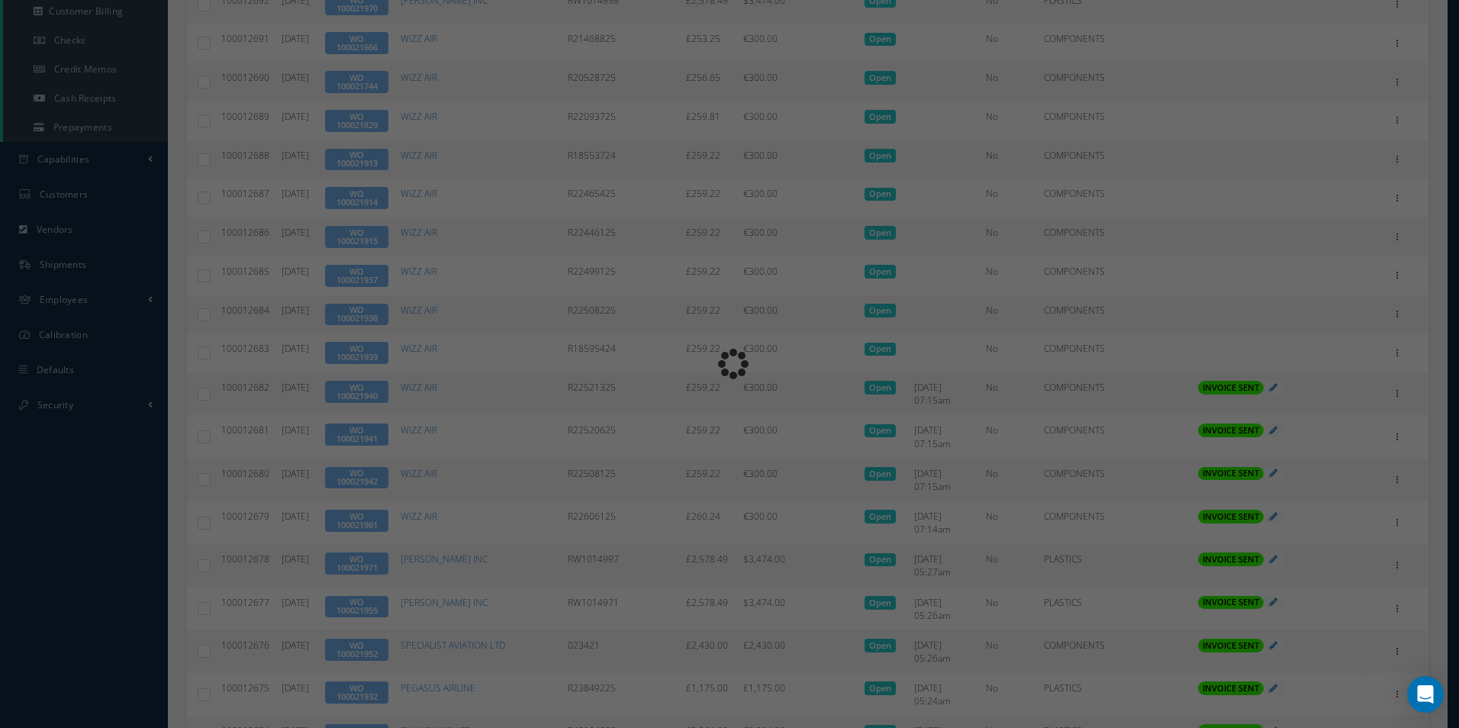
type input "INVOICE - Work Order 100021939 for WIZZ AIR, PO: R18595424"
type textarea "Dear Accounts, Please find the attached invoice for your recent order R18595424…"
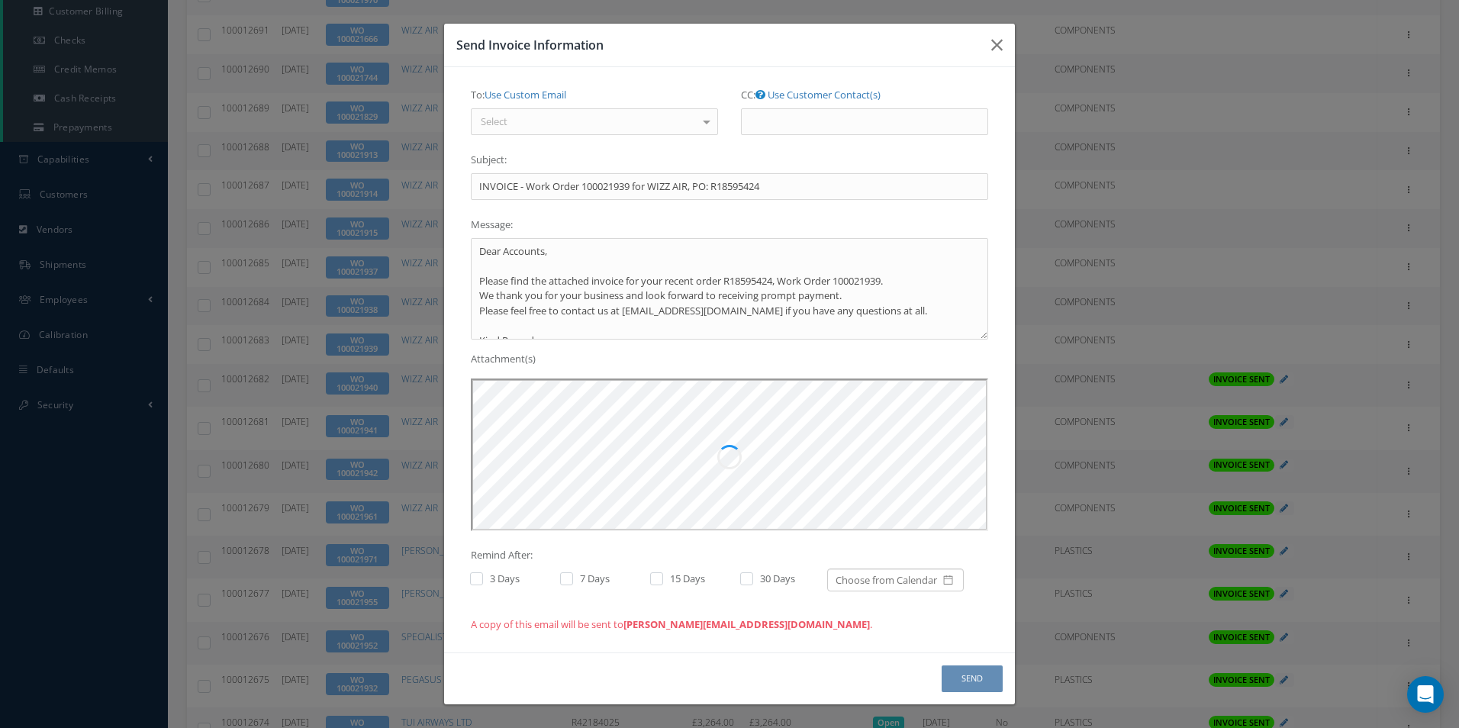
scroll to position [0, 0]
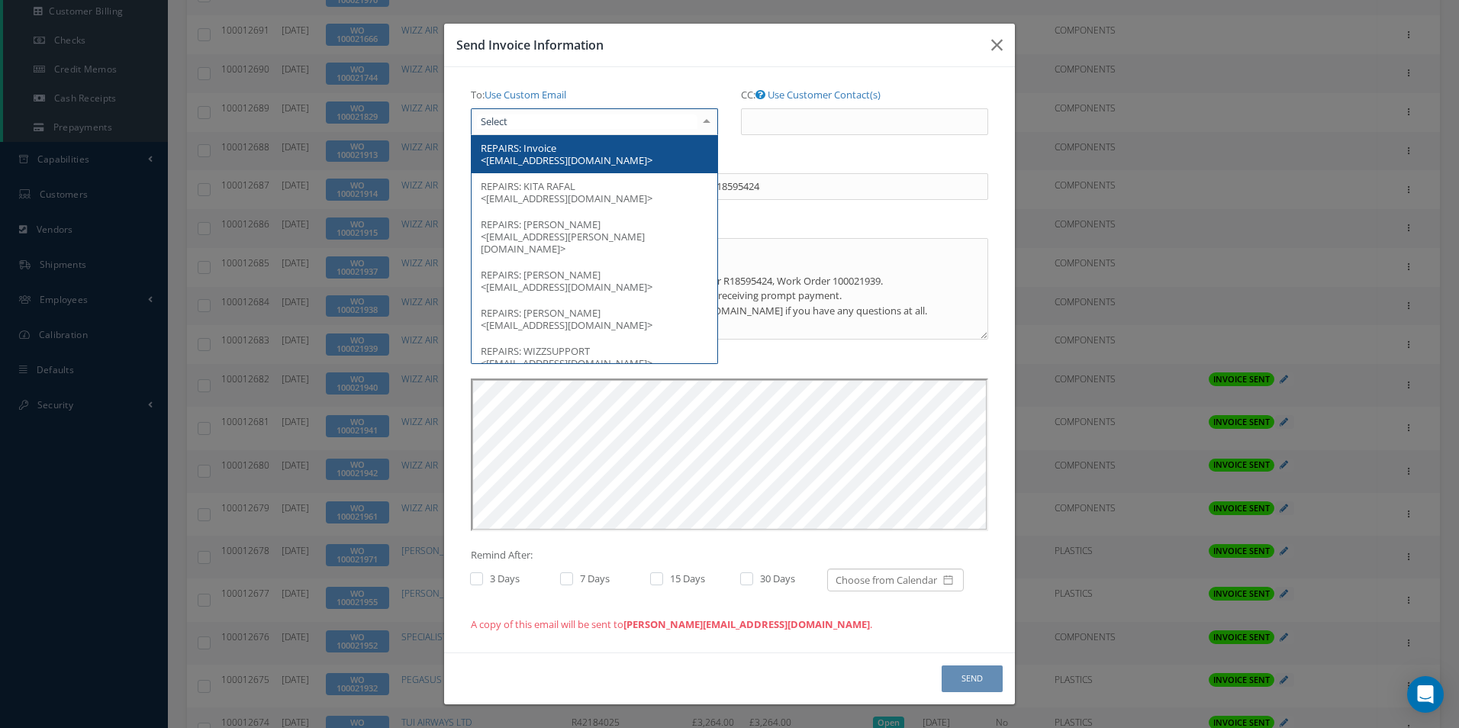
click at [564, 126] on div at bounding box center [594, 121] width 247 height 27
click at [556, 163] on span "Invoice <[EMAIL_ADDRESS][DOMAIN_NAME]>" at bounding box center [567, 154] width 172 height 26
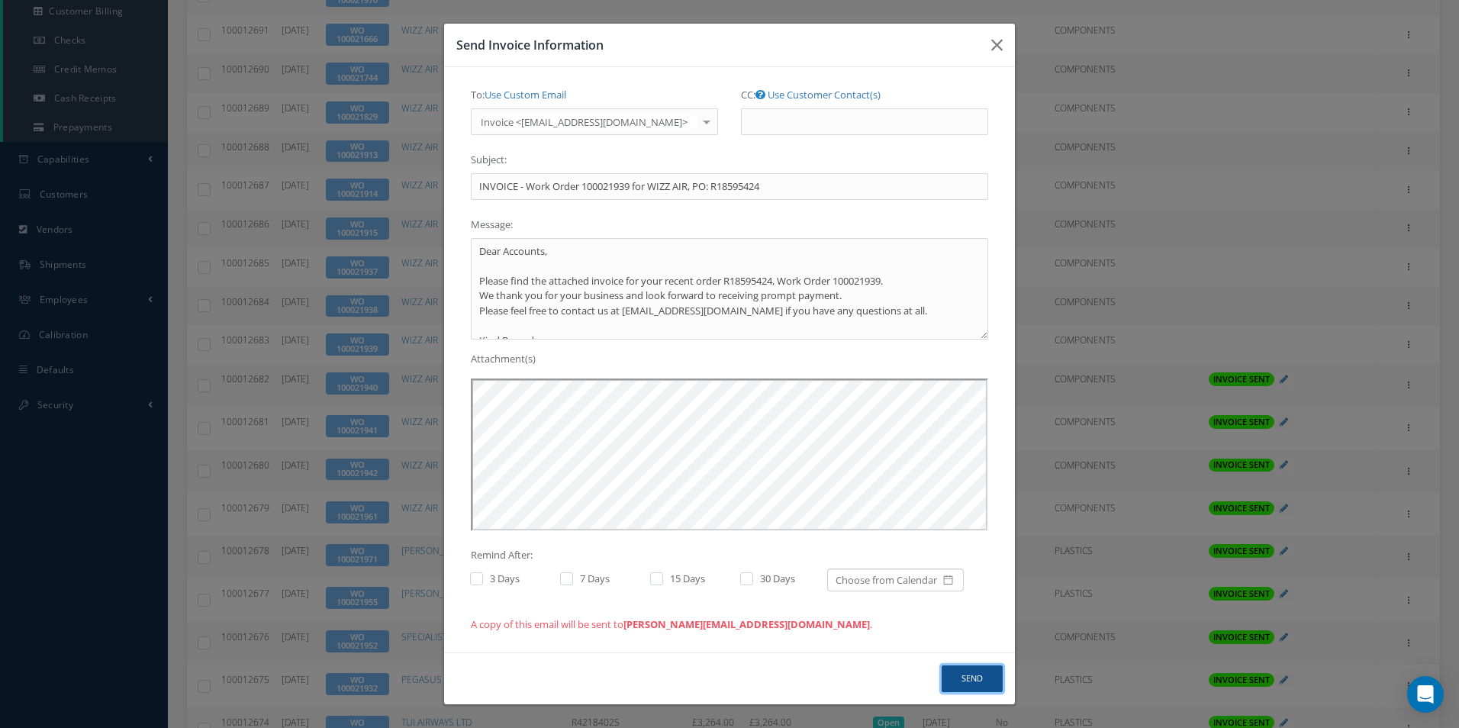
click at [962, 678] on button "Send" at bounding box center [972, 679] width 61 height 27
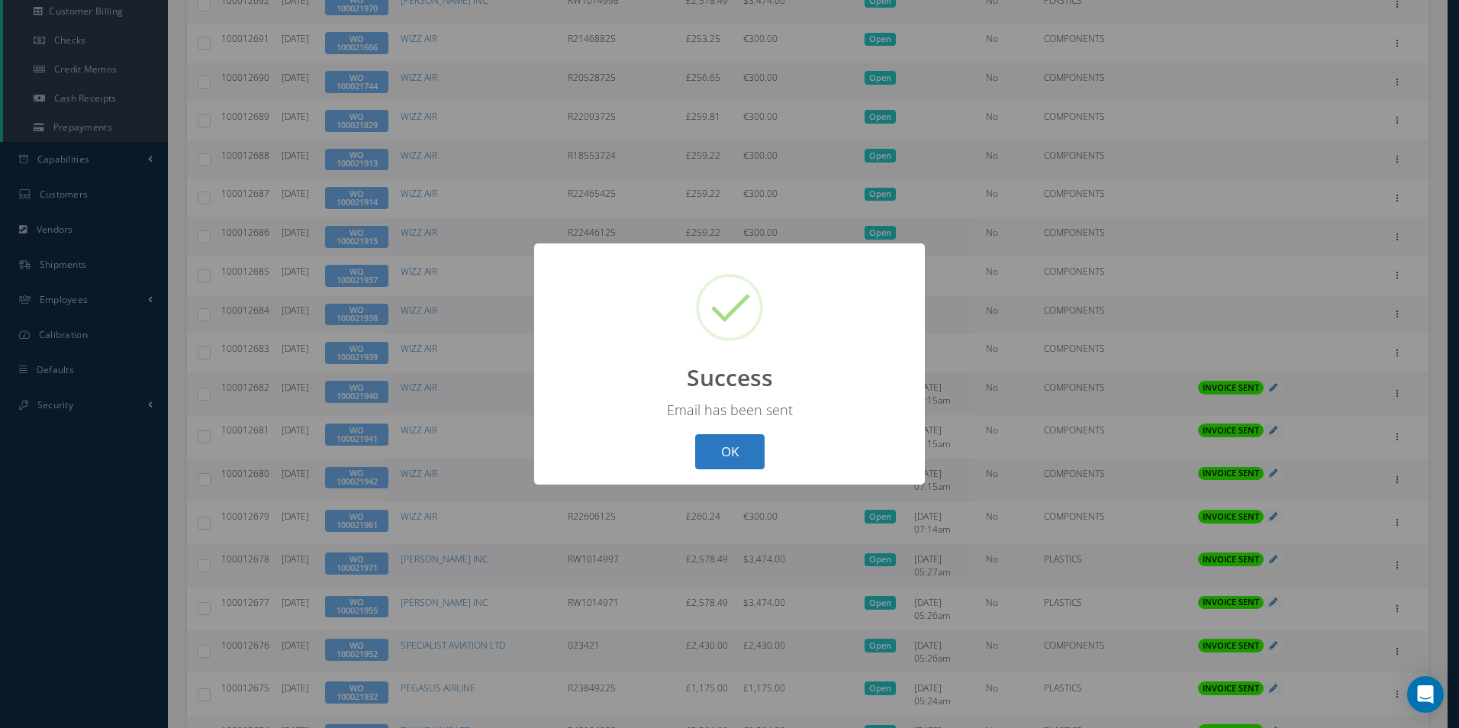
click at [740, 458] on button "OK" at bounding box center [729, 452] width 69 height 36
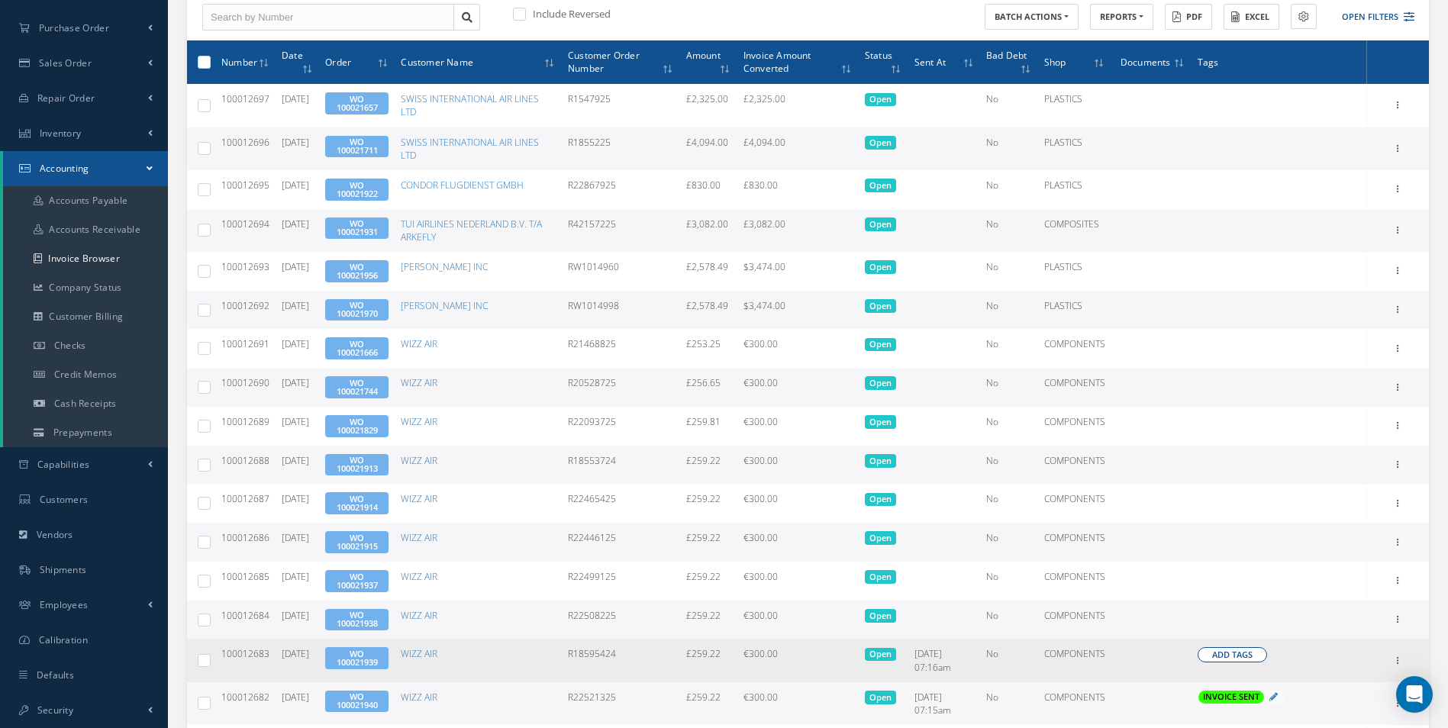
click at [1225, 659] on span "Add Tags" at bounding box center [1232, 655] width 40 height 13
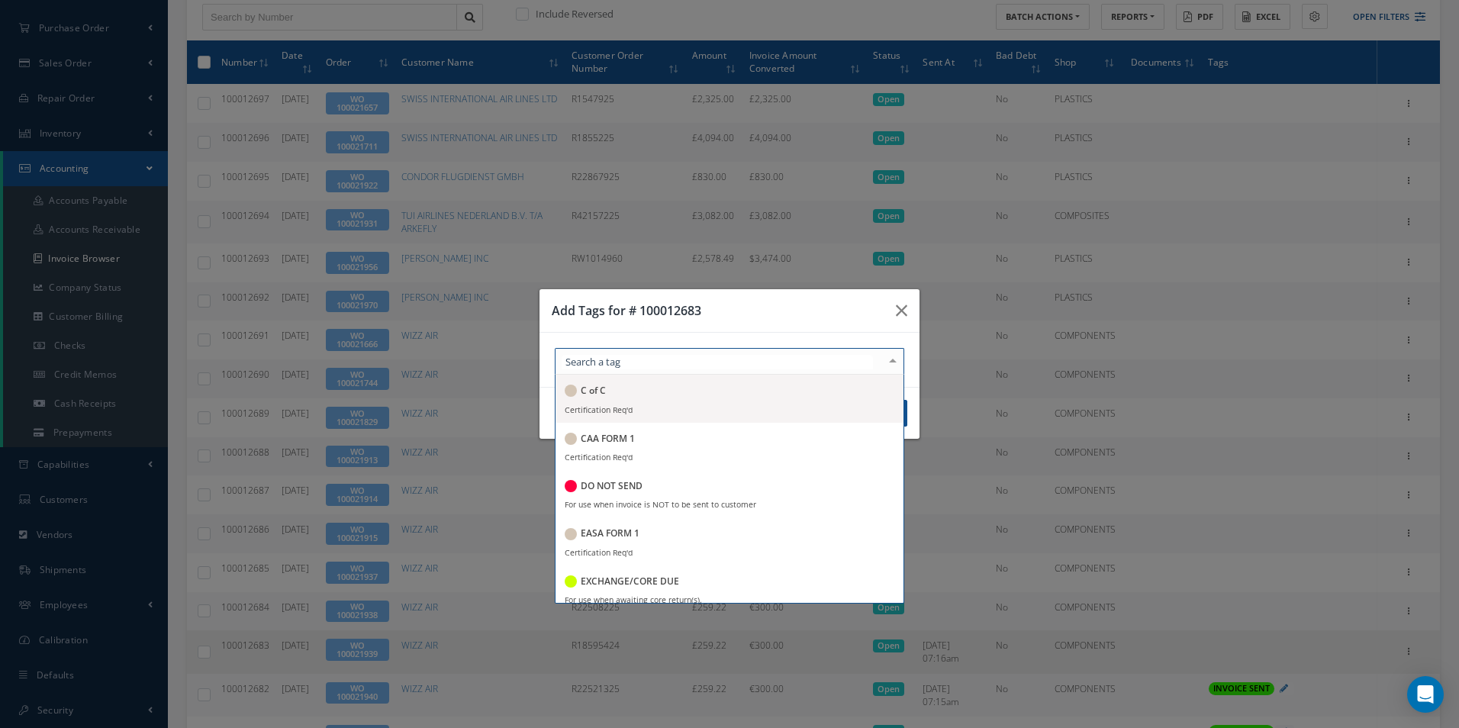
click at [830, 360] on div at bounding box center [730, 361] width 350 height 27
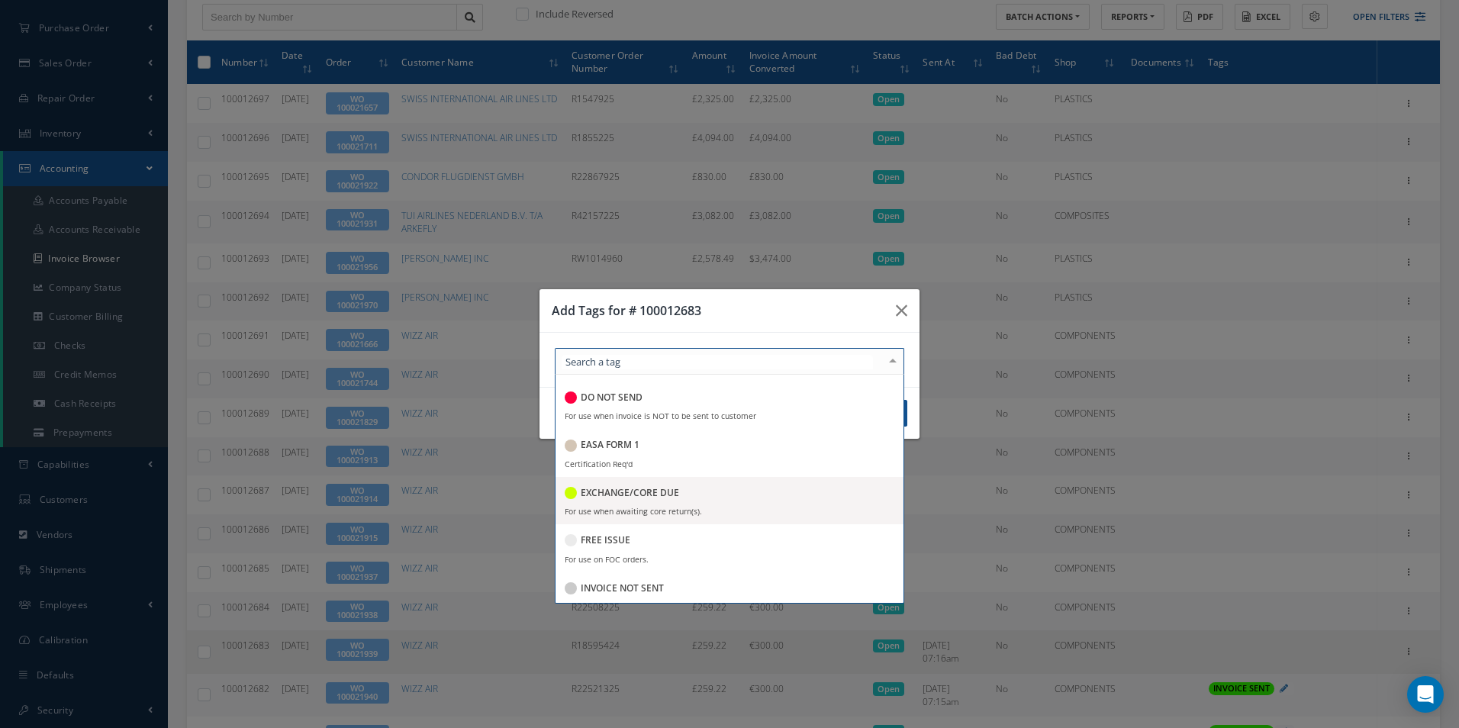
scroll to position [229, 0]
click at [716, 501] on div "INVOICE SENT" at bounding box center [730, 496] width 330 height 21
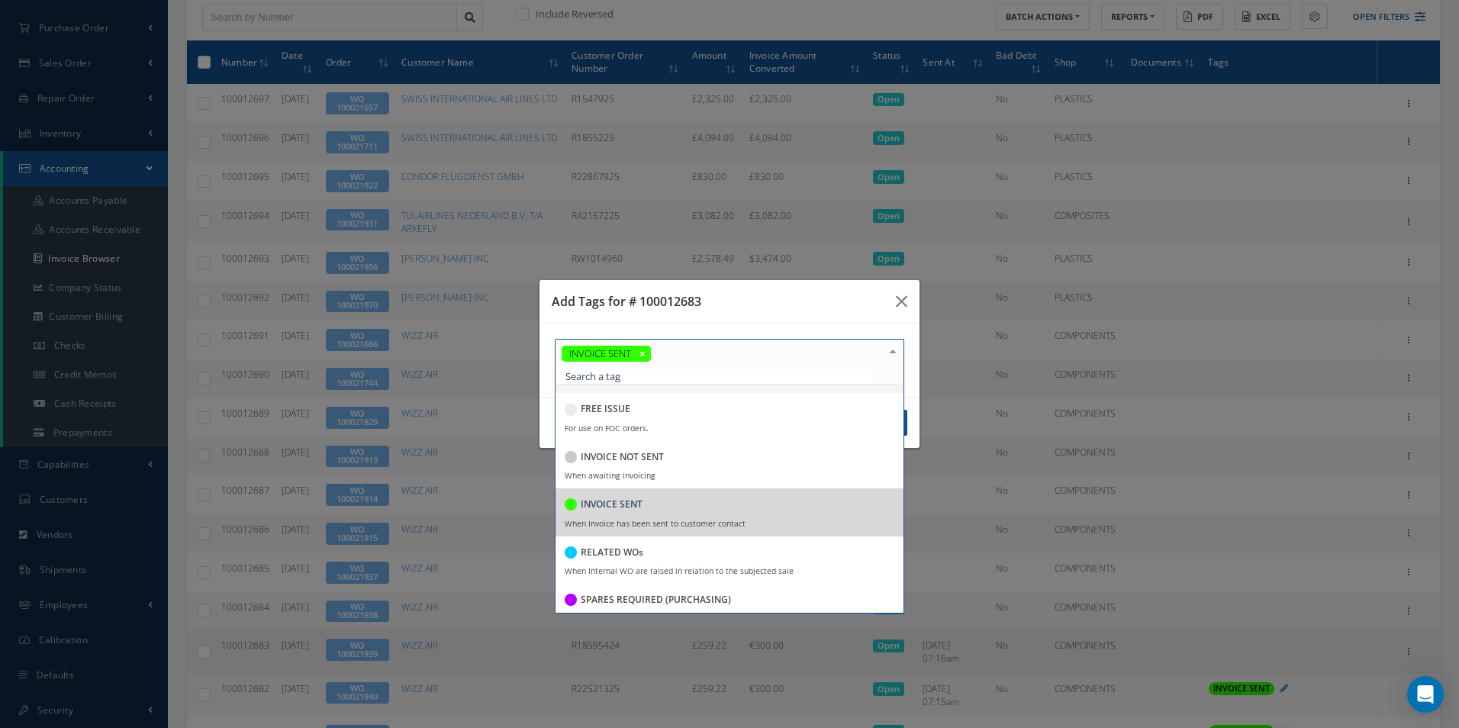
click at [762, 311] on div "Add Tags for # 100012683" at bounding box center [730, 302] width 380 height 44
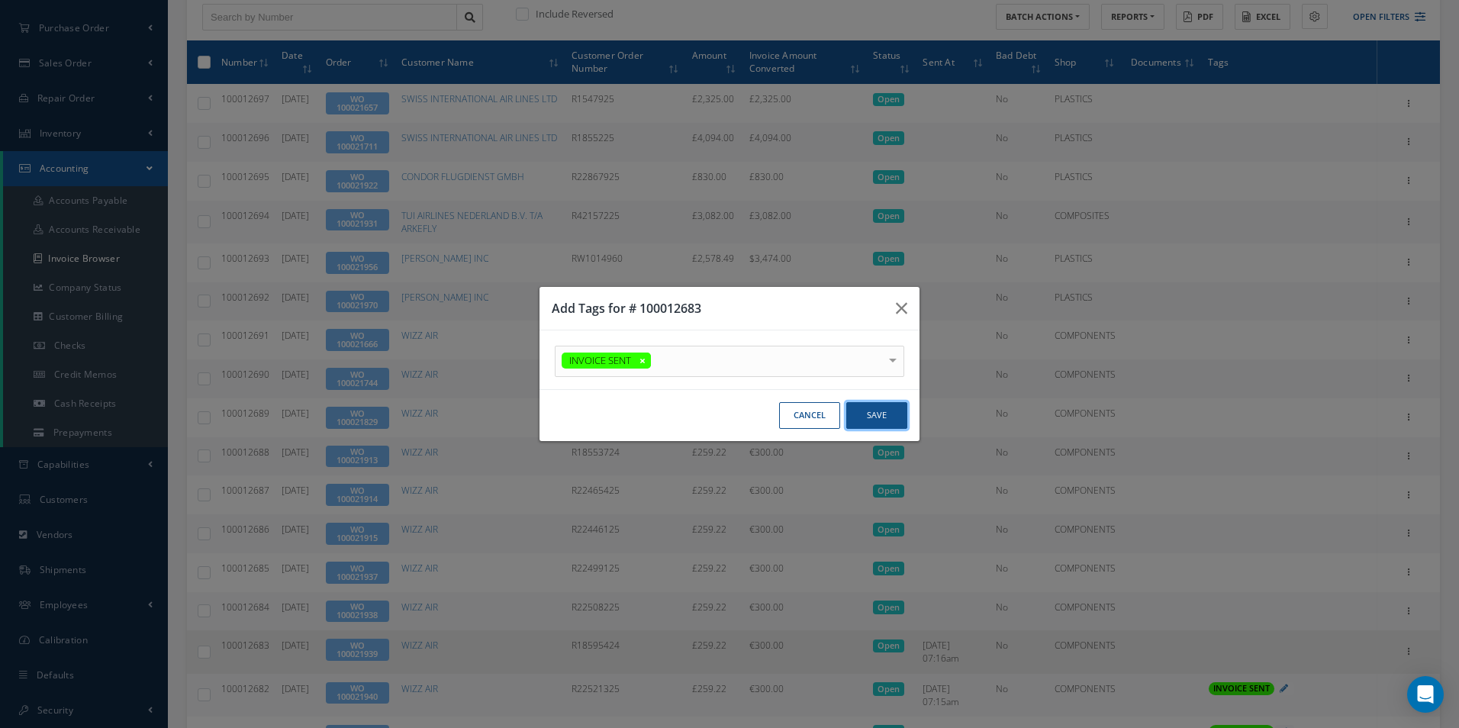
click at [880, 420] on button "Save" at bounding box center [876, 415] width 61 height 27
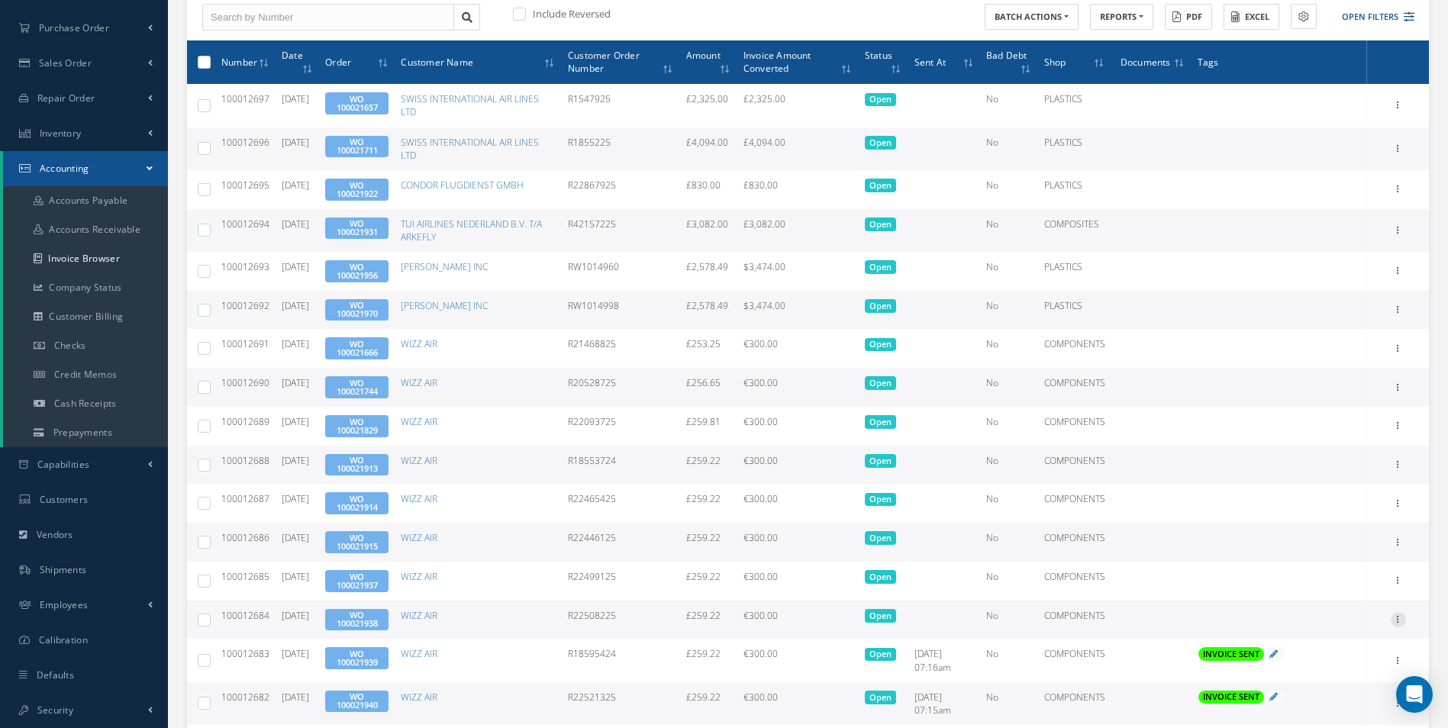
drag, startPoint x: 1394, startPoint y: 617, endPoint x: 1384, endPoint y: 620, distance: 10.2
click at [1393, 618] on icon at bounding box center [1398, 618] width 15 height 12
click at [1327, 690] on link "Send By Email" at bounding box center [1328, 688] width 121 height 20
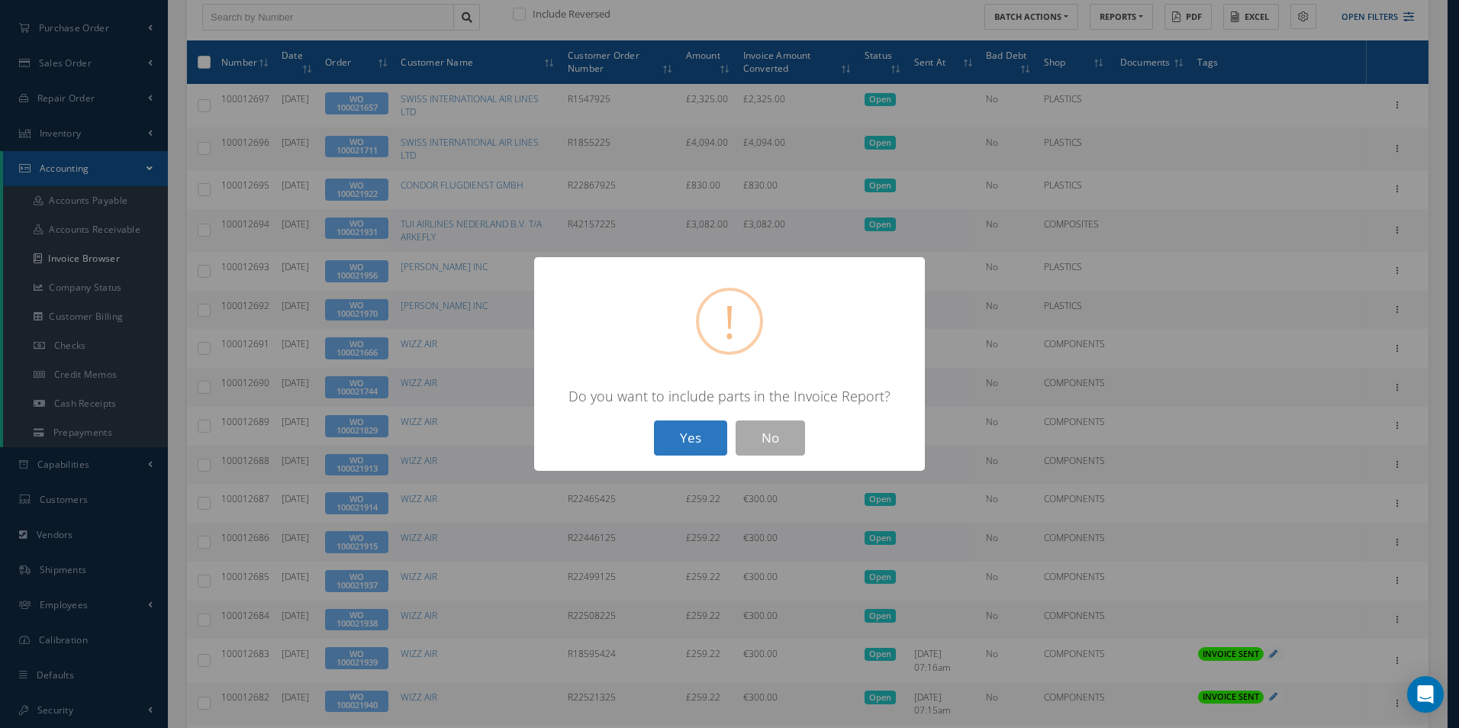
click at [686, 438] on button "Yes" at bounding box center [690, 439] width 73 height 36
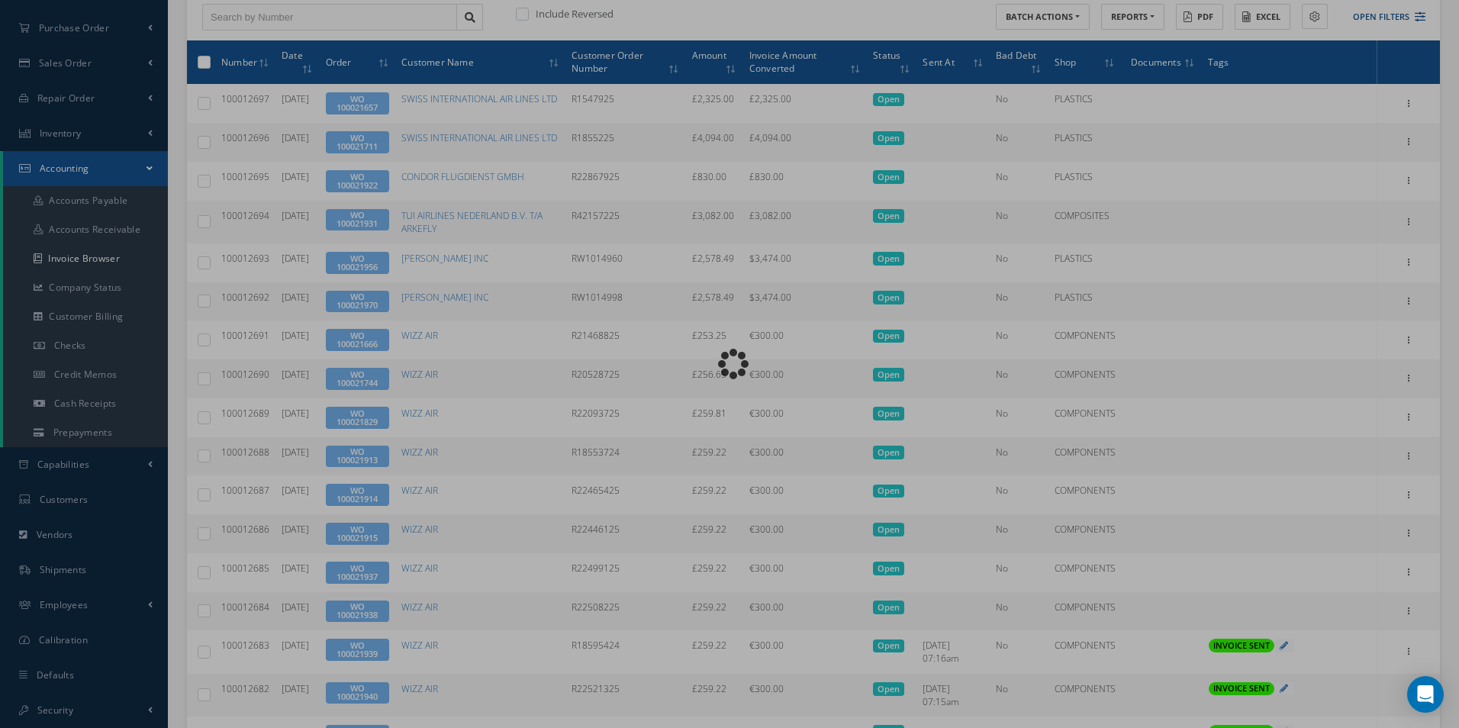
type input "INVOICE - Work Order 100021938 for WIZZ AIR, PO: R22508225"
type textarea "Dear Accounts, Please find the attached invoice for your recent order R22508225…"
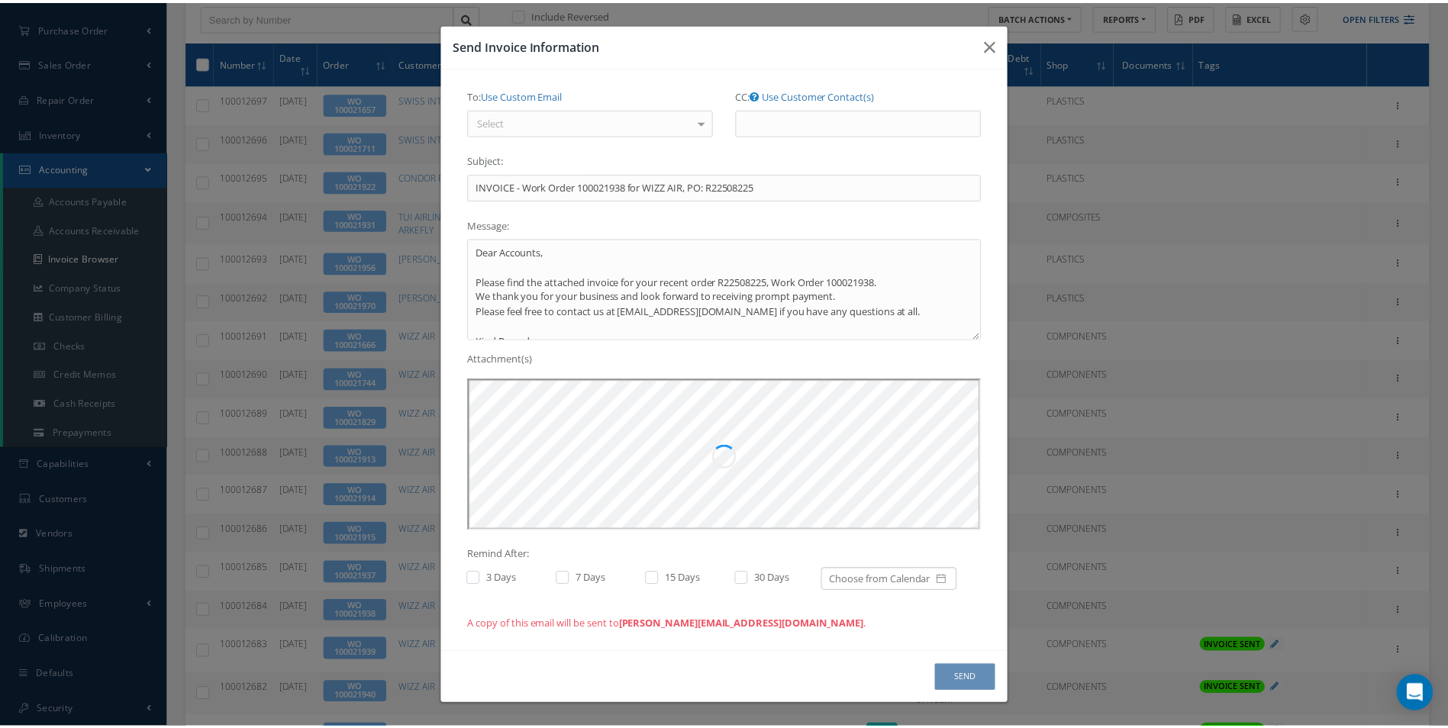
scroll to position [0, 0]
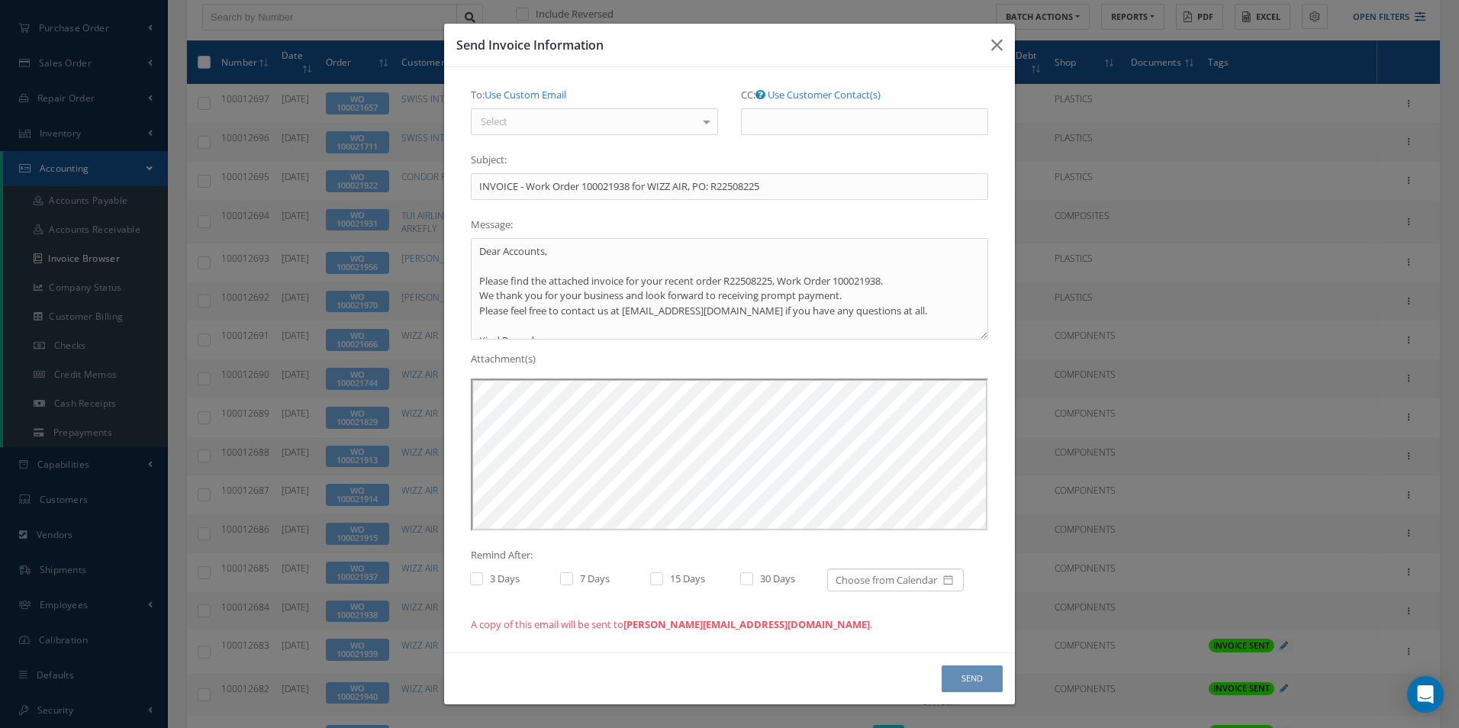
click at [602, 121] on div "Select" at bounding box center [594, 121] width 247 height 27
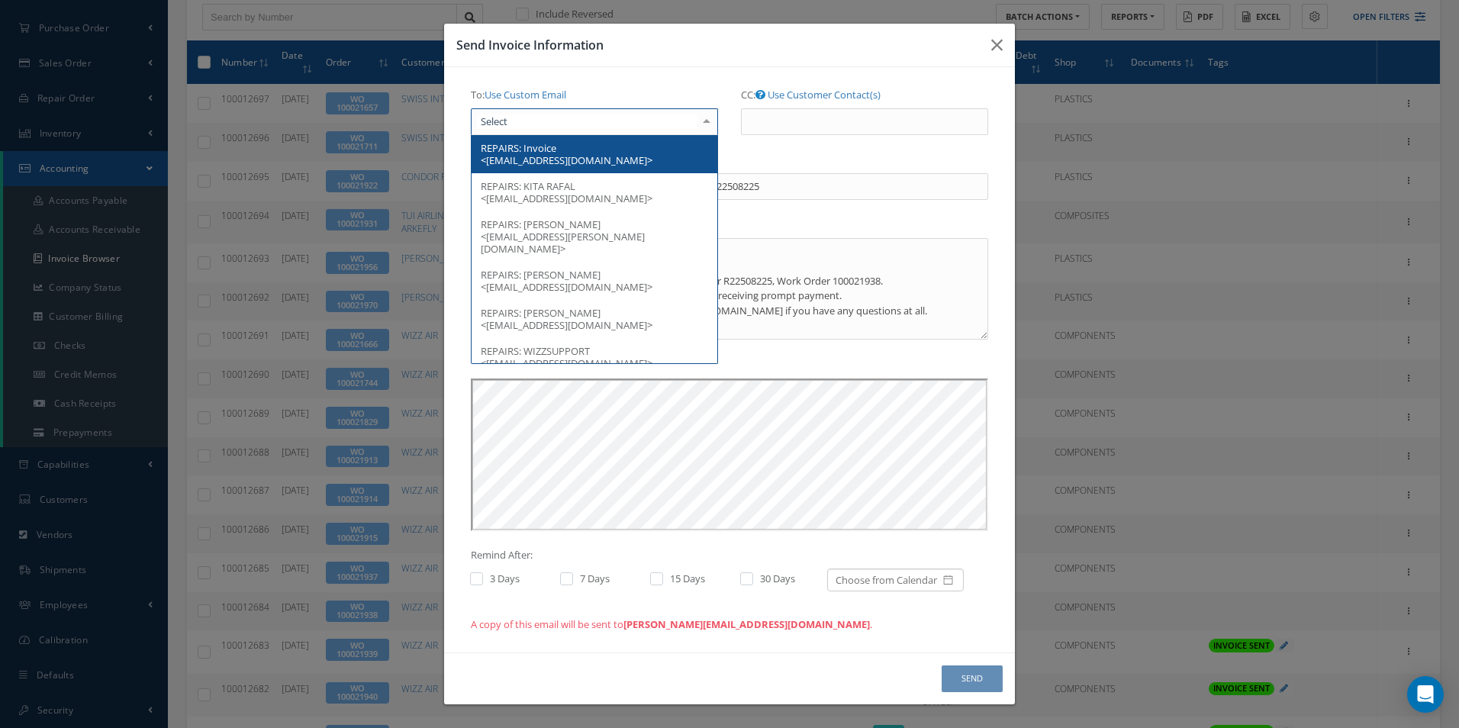
click at [552, 152] on span "Invoice <[EMAIL_ADDRESS][DOMAIN_NAME]>" at bounding box center [567, 154] width 172 height 26
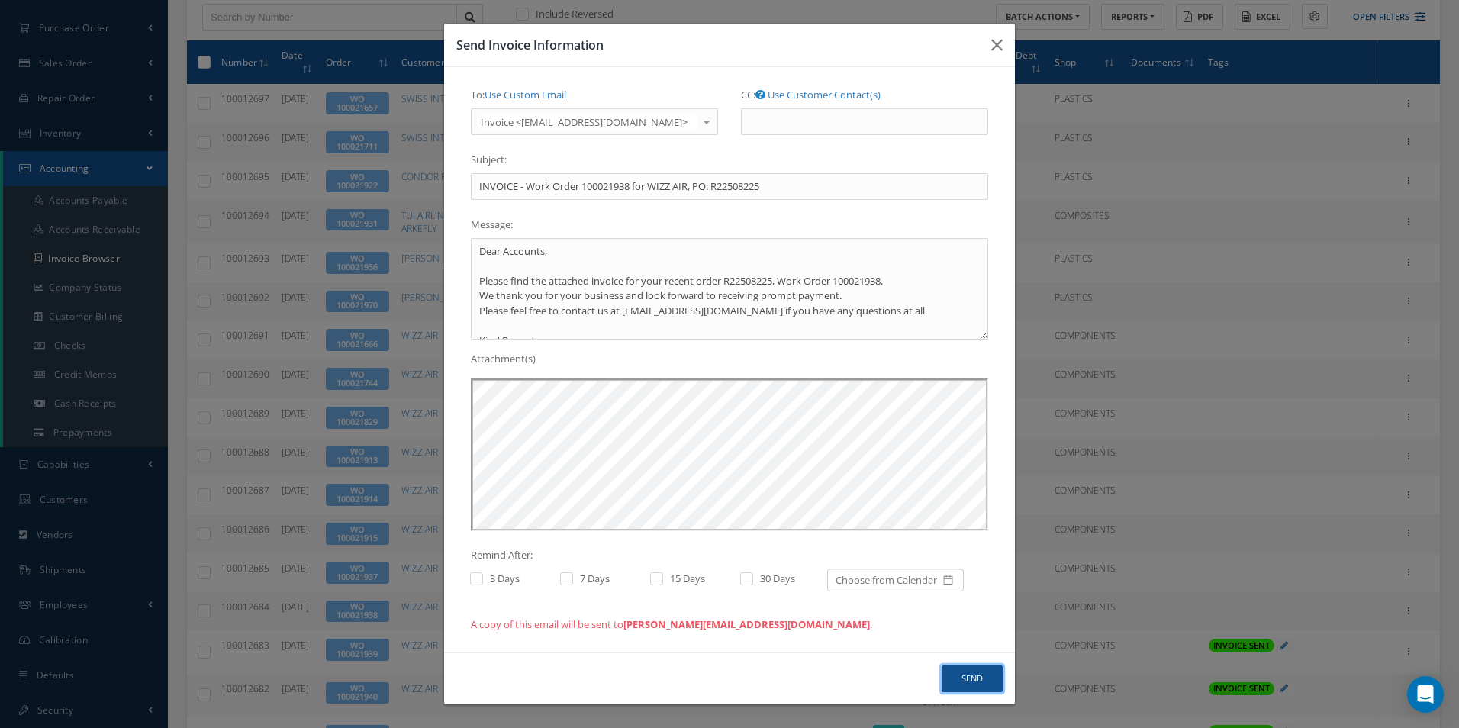
click at [975, 679] on button "Send" at bounding box center [972, 679] width 61 height 27
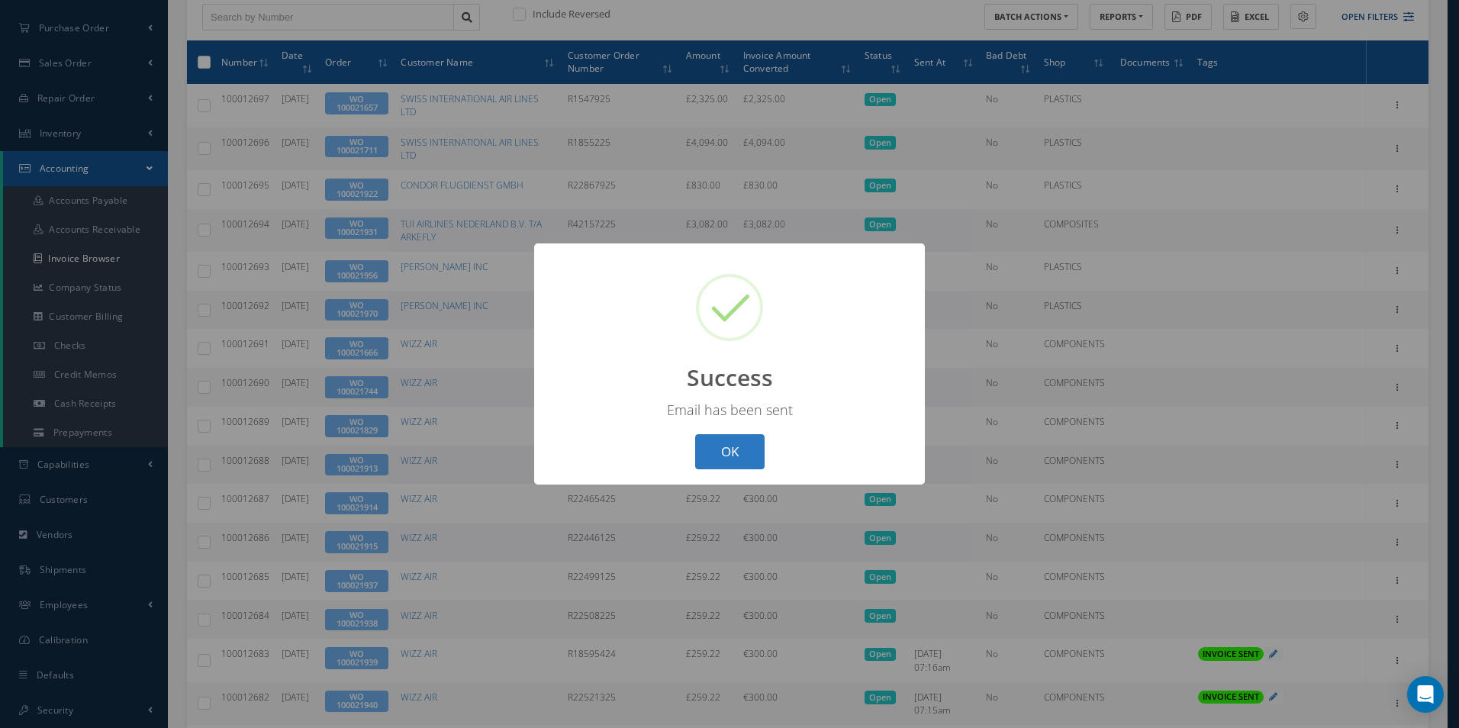
click at [751, 455] on button "OK" at bounding box center [729, 452] width 69 height 36
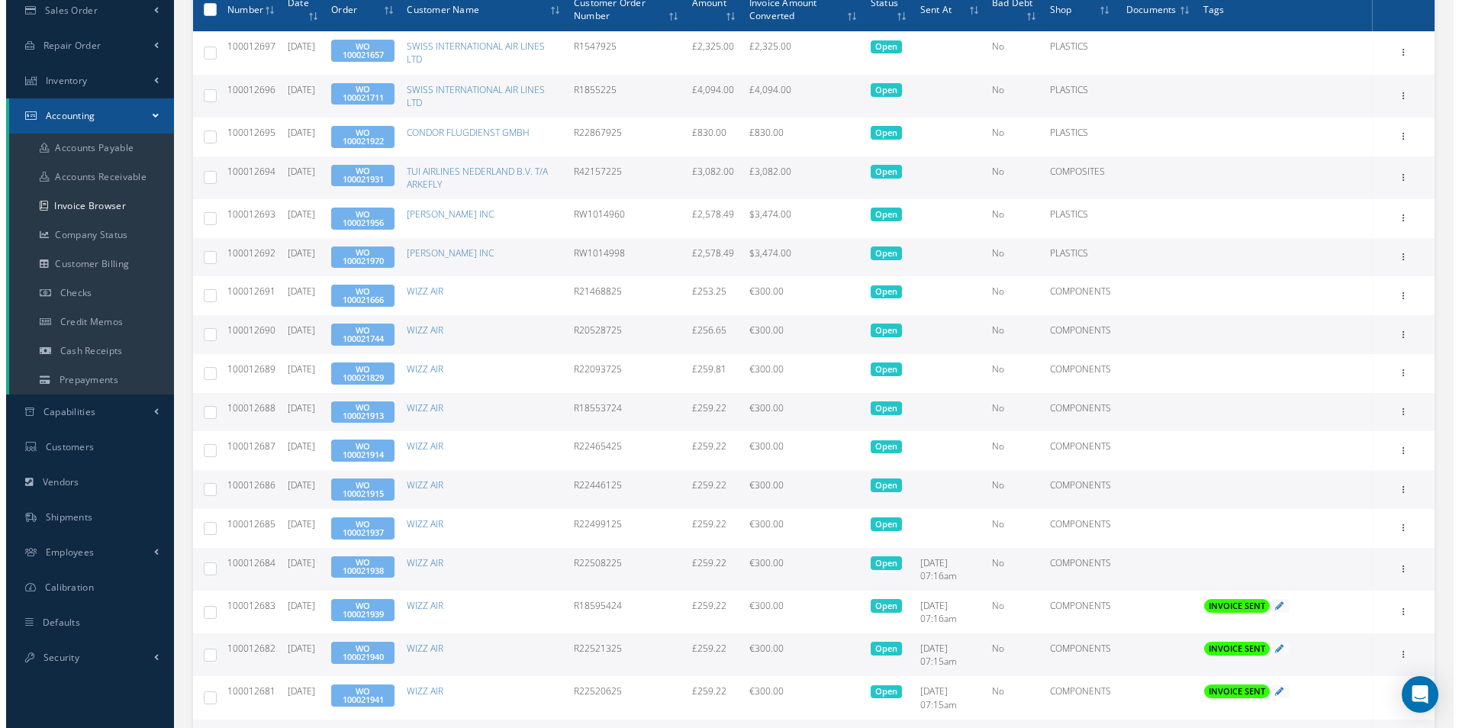
scroll to position [253, 0]
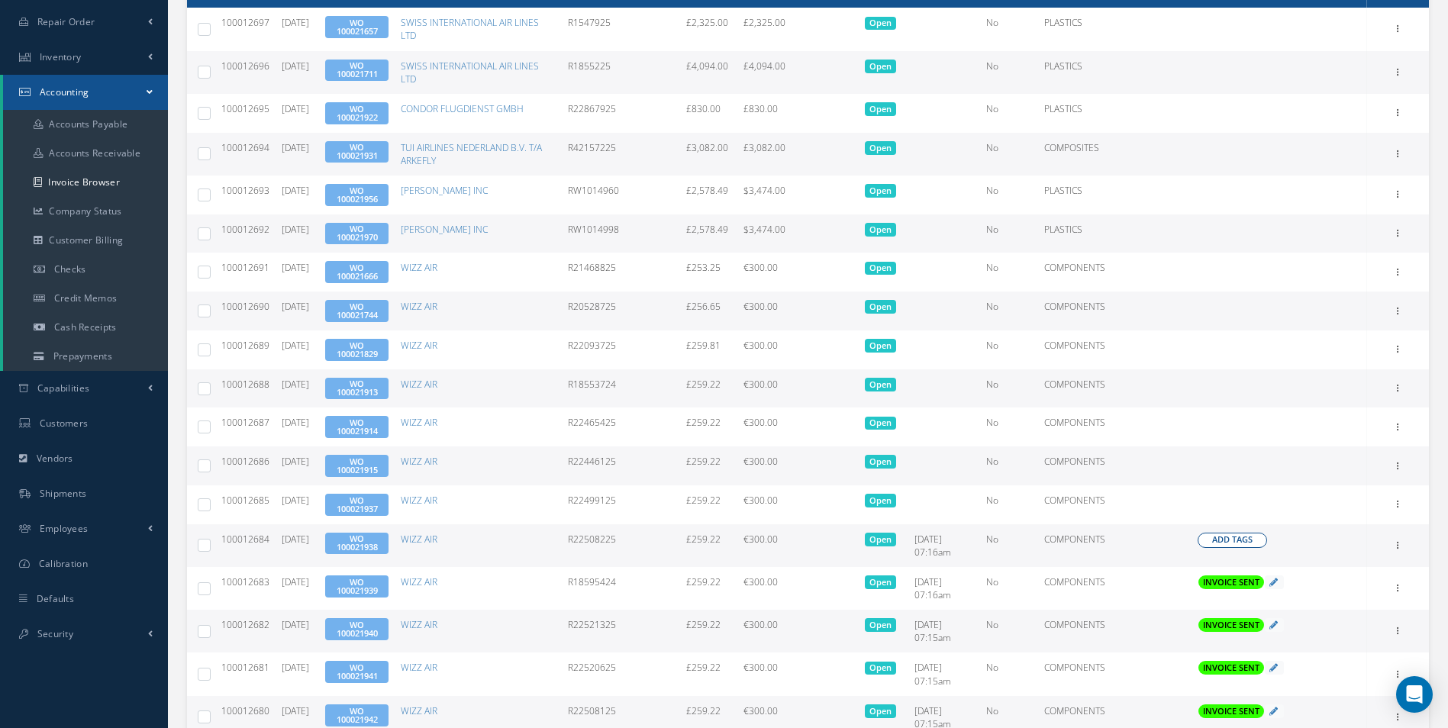
click at [1243, 543] on span "Add Tags" at bounding box center [1232, 539] width 40 height 13
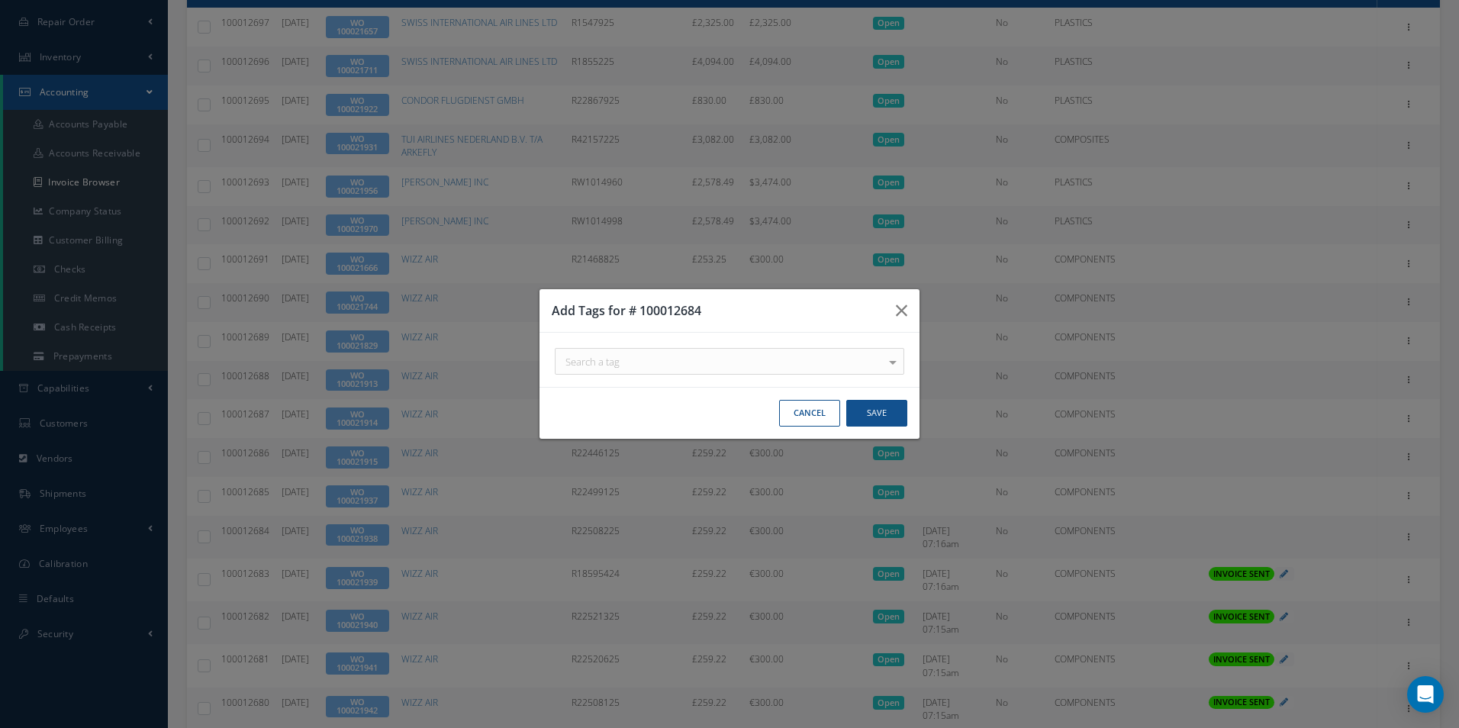
click at [760, 369] on div "Search a tag" at bounding box center [730, 361] width 350 height 27
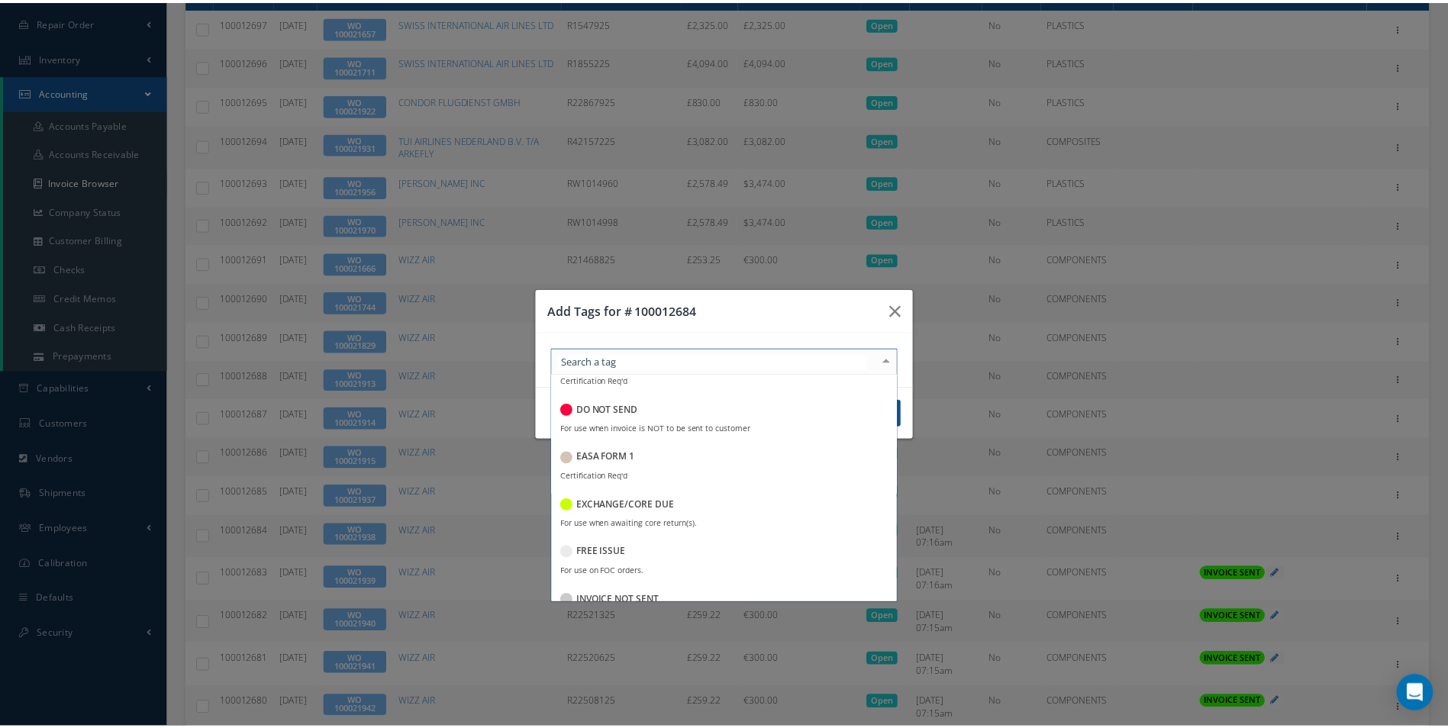
scroll to position [153, 0]
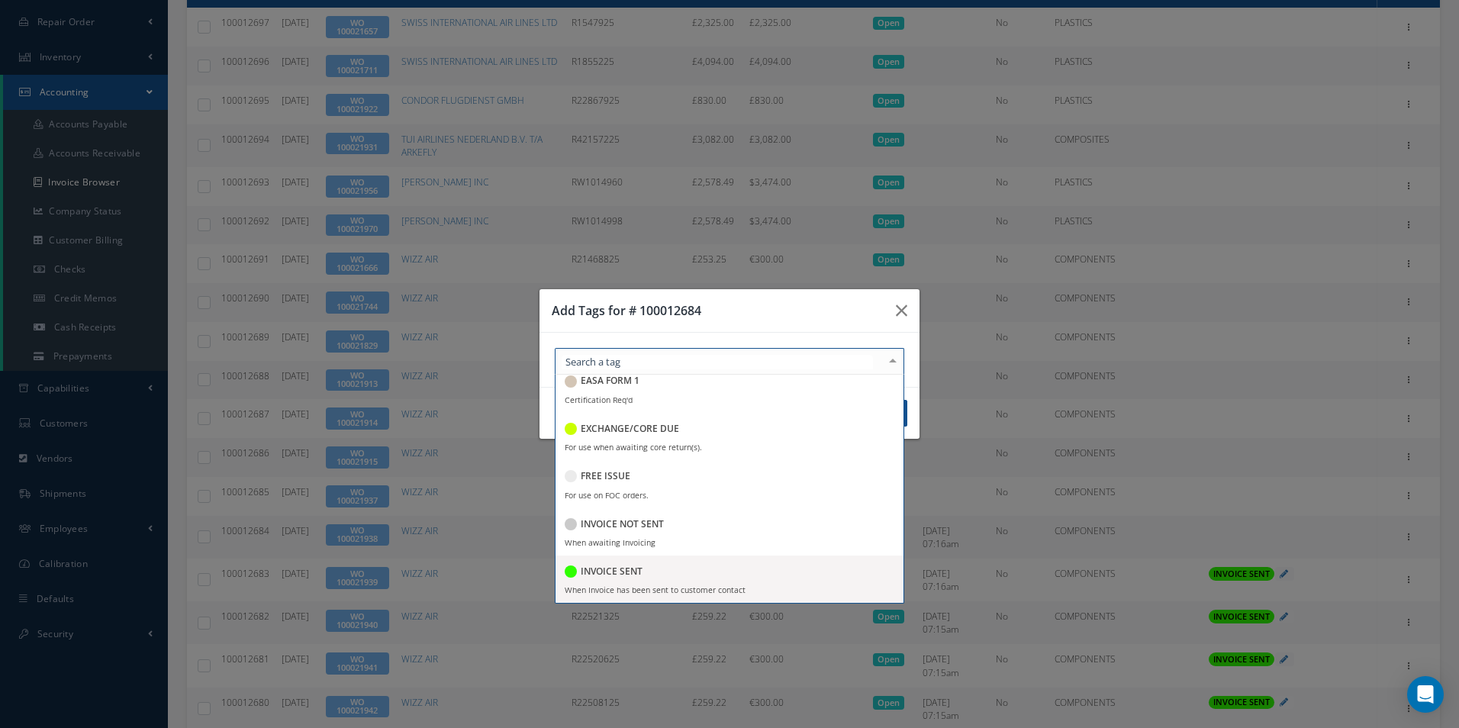
click at [633, 569] on h5 "INVOICE SENT" at bounding box center [612, 571] width 62 height 11
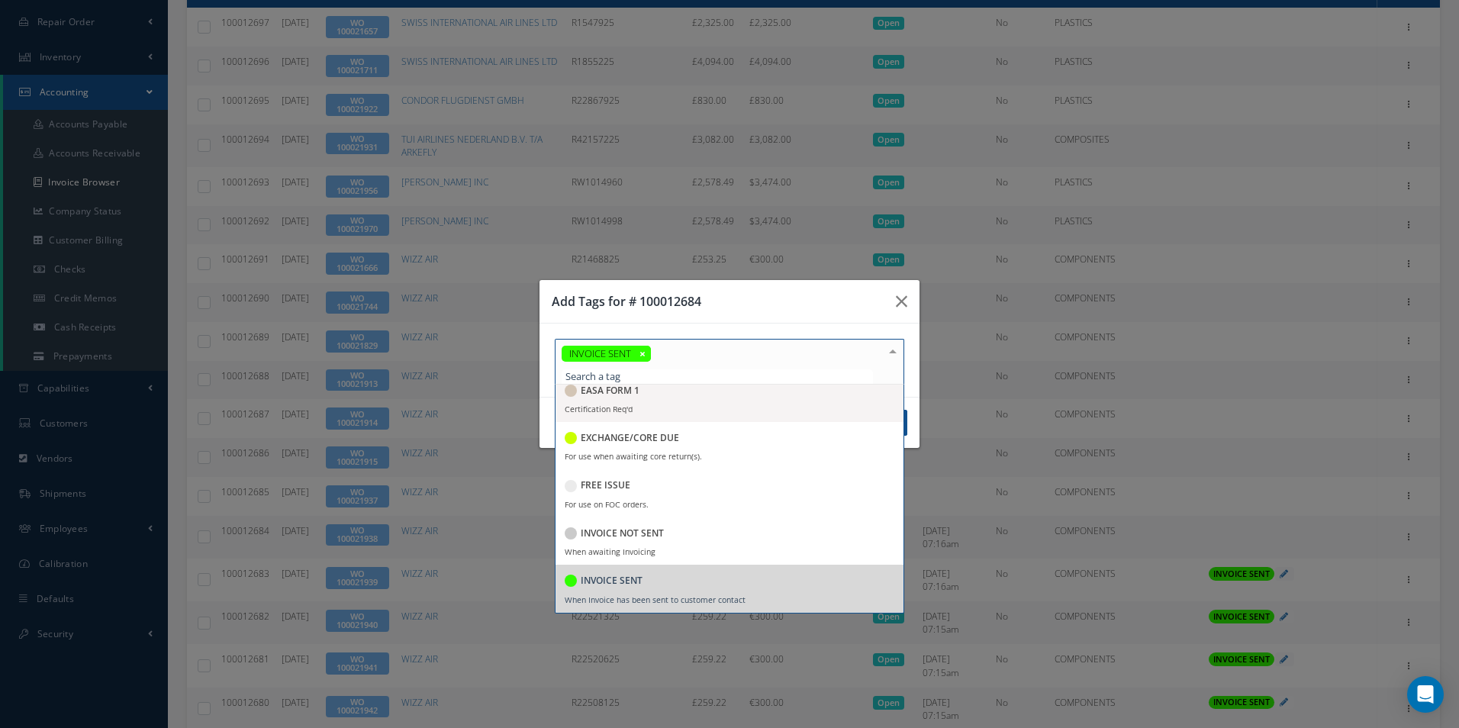
click at [800, 301] on h3 "Add Tags for # 100012684" at bounding box center [718, 301] width 332 height 18
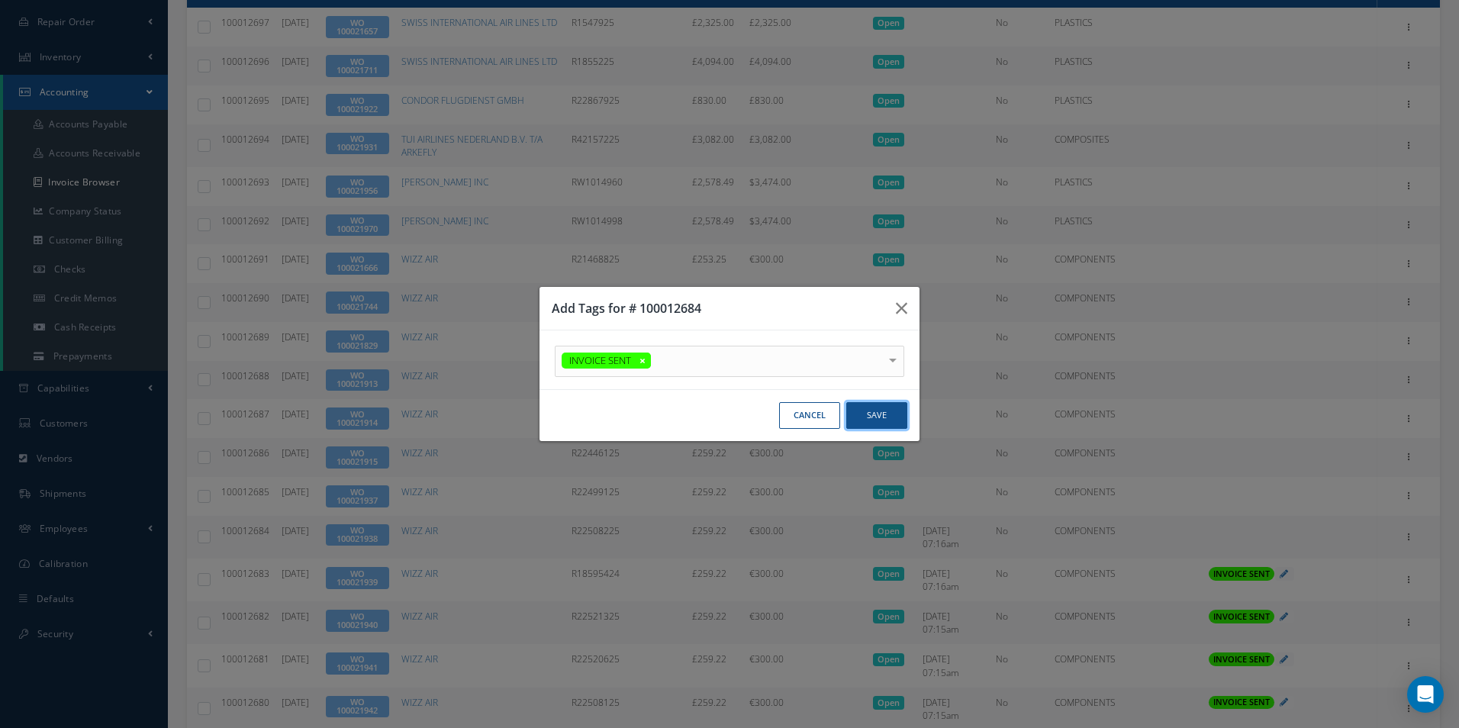
click at [886, 418] on button "Save" at bounding box center [876, 415] width 61 height 27
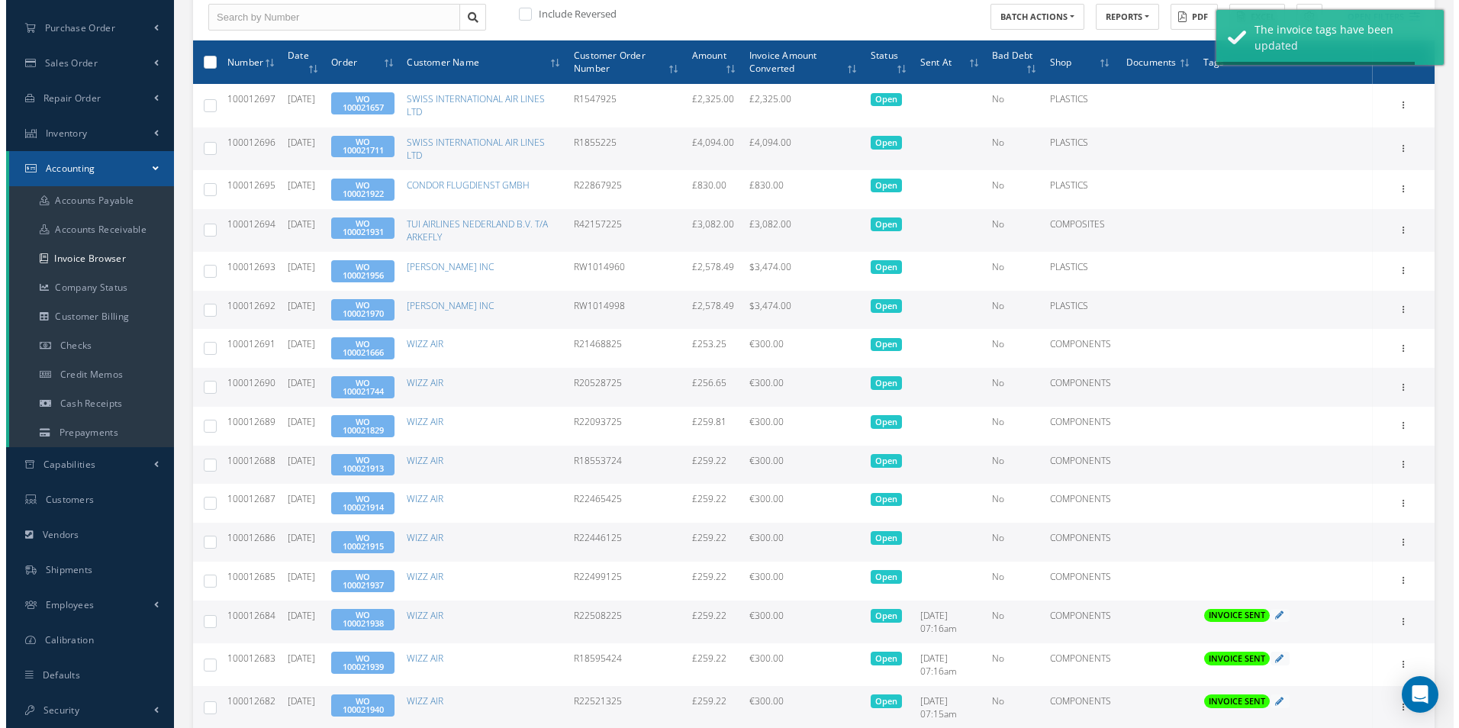
scroll to position [253, 0]
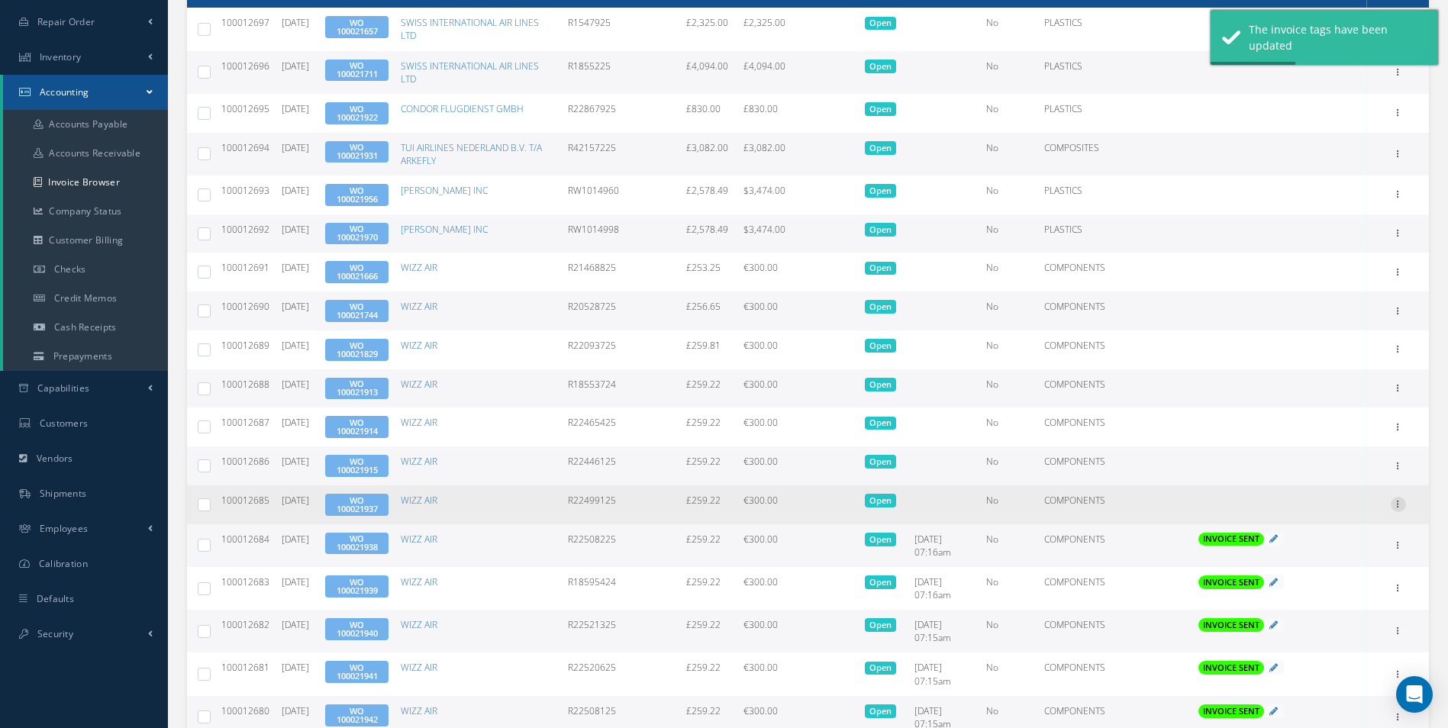
click at [1400, 509] on icon at bounding box center [1398, 503] width 15 height 12
click at [1333, 572] on link "Send By Email" at bounding box center [1328, 573] width 121 height 20
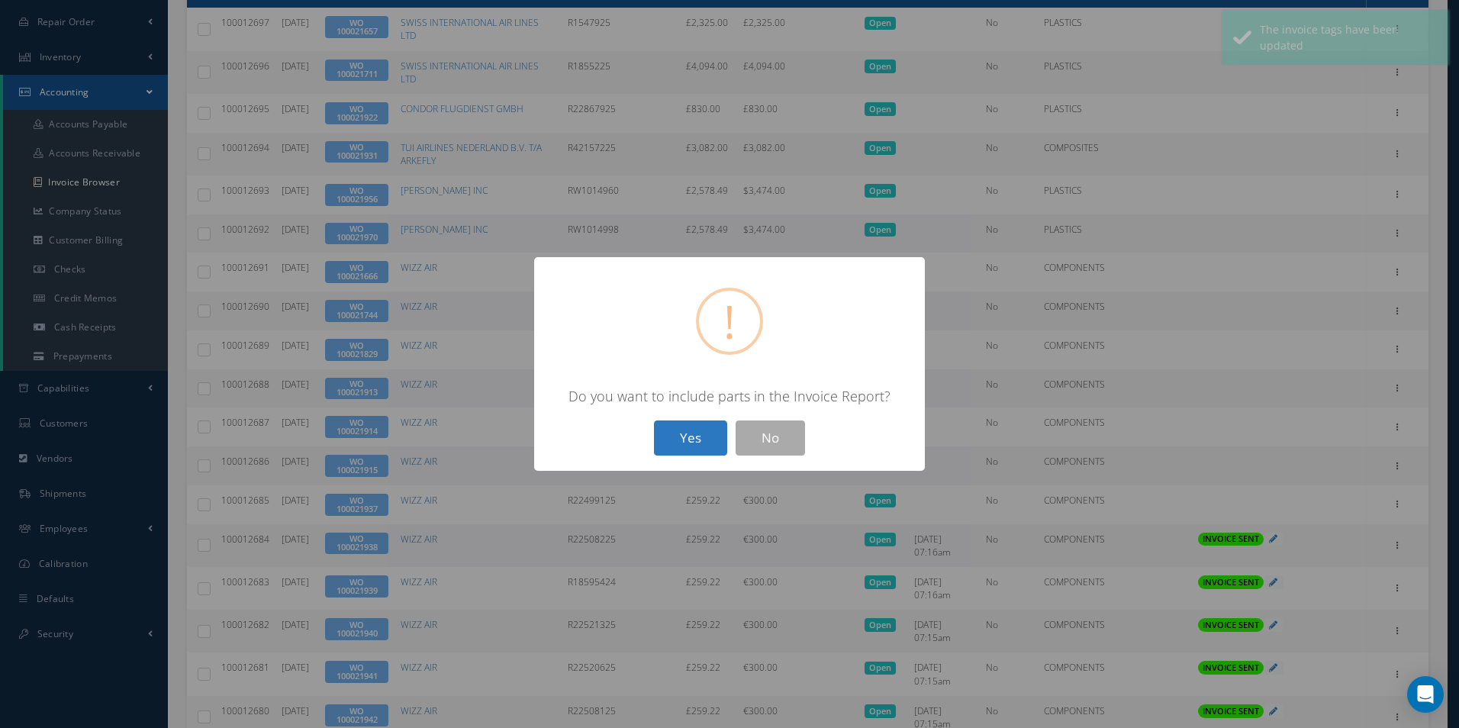
click at [705, 427] on button "Yes" at bounding box center [690, 439] width 73 height 36
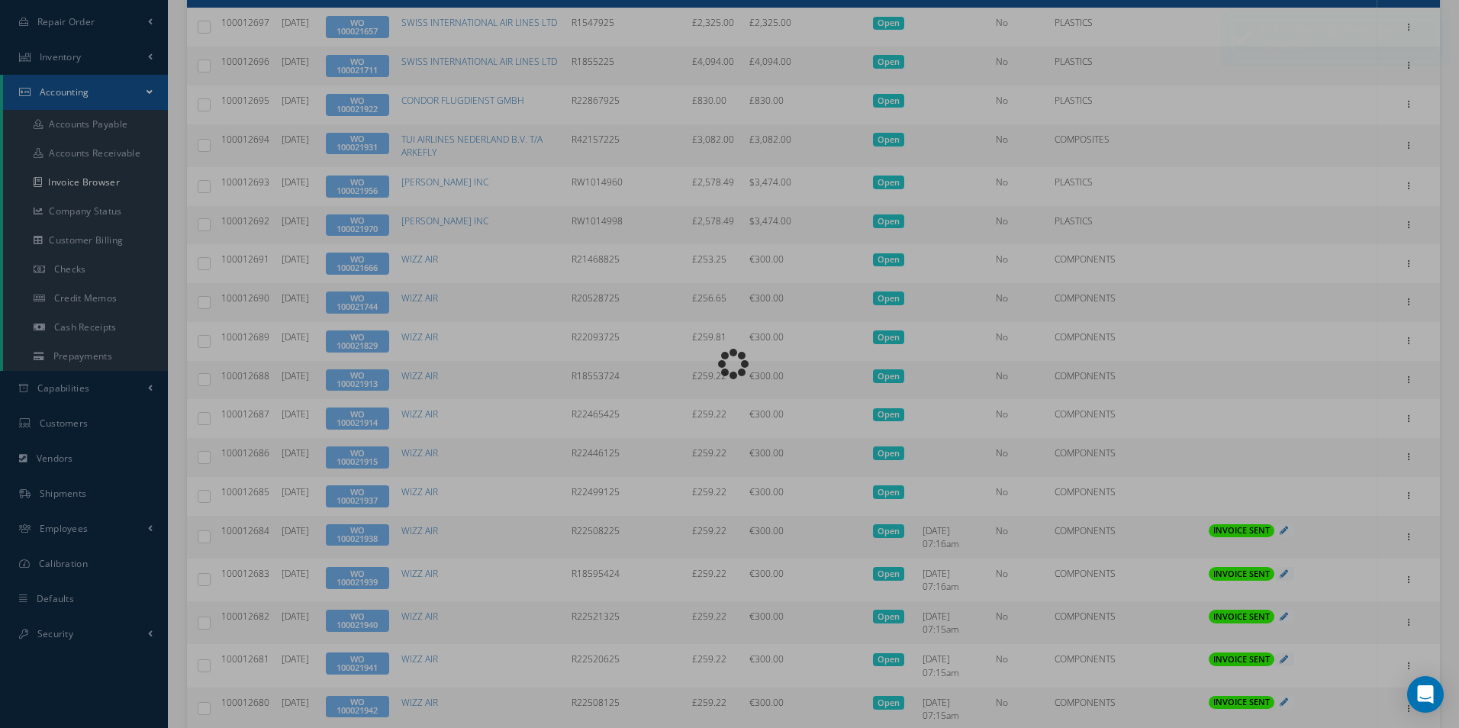
type input "INVOICE - Work Order 100021937 for WIZZ AIR, PO: R22499125"
type textarea "Dear Accounts, Please find the attached invoice for your recent order R22499125…"
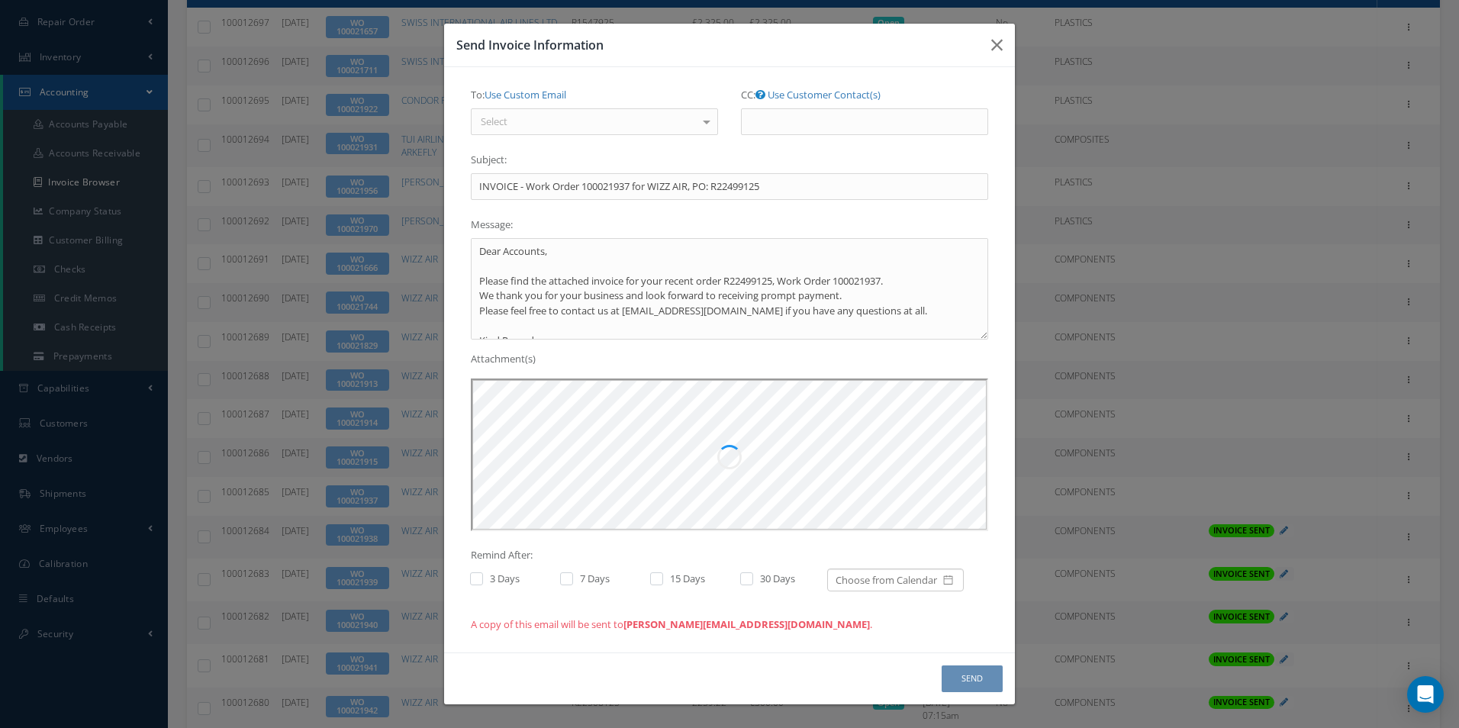
scroll to position [0, 0]
click at [627, 124] on div "Select" at bounding box center [594, 121] width 247 height 27
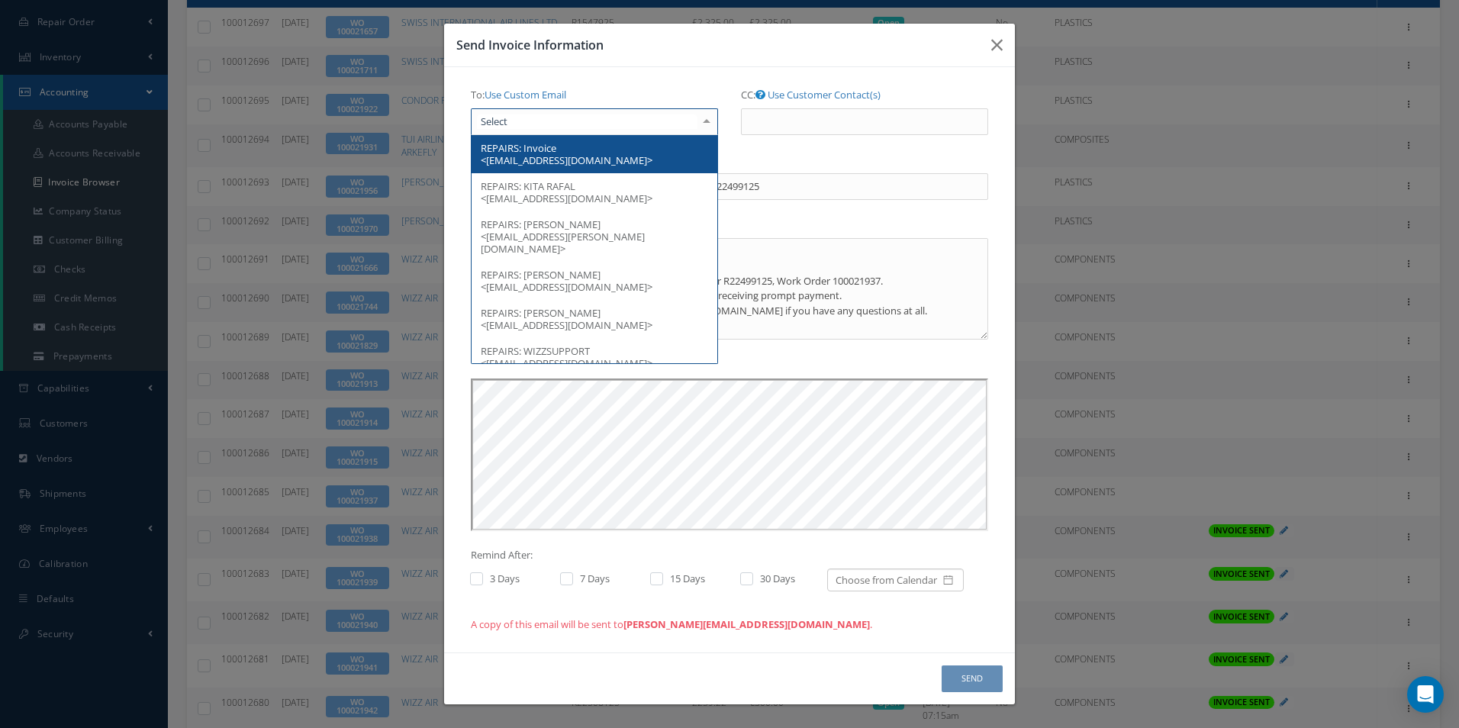
click at [578, 166] on span "Invoice <[EMAIL_ADDRESS][DOMAIN_NAME]>" at bounding box center [567, 154] width 172 height 26
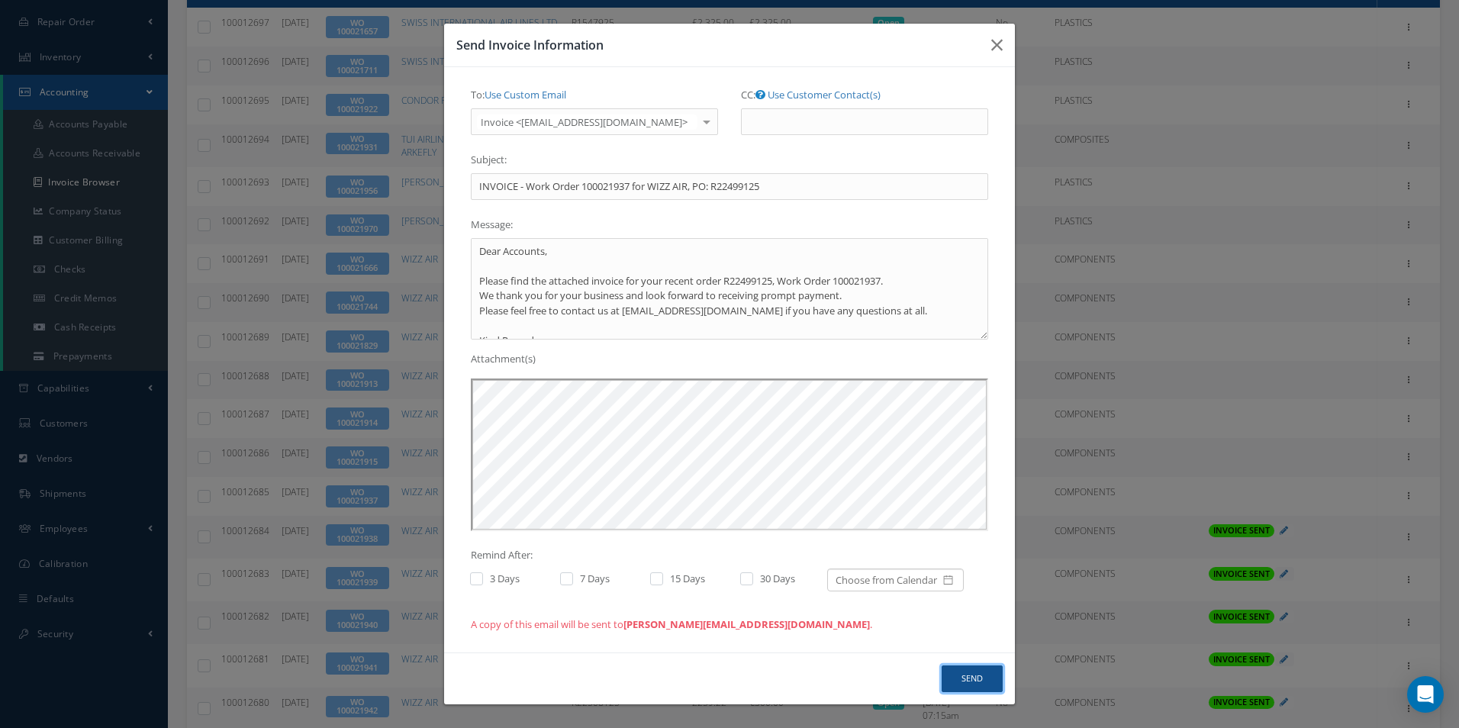
click at [968, 675] on button "Send" at bounding box center [972, 679] width 61 height 27
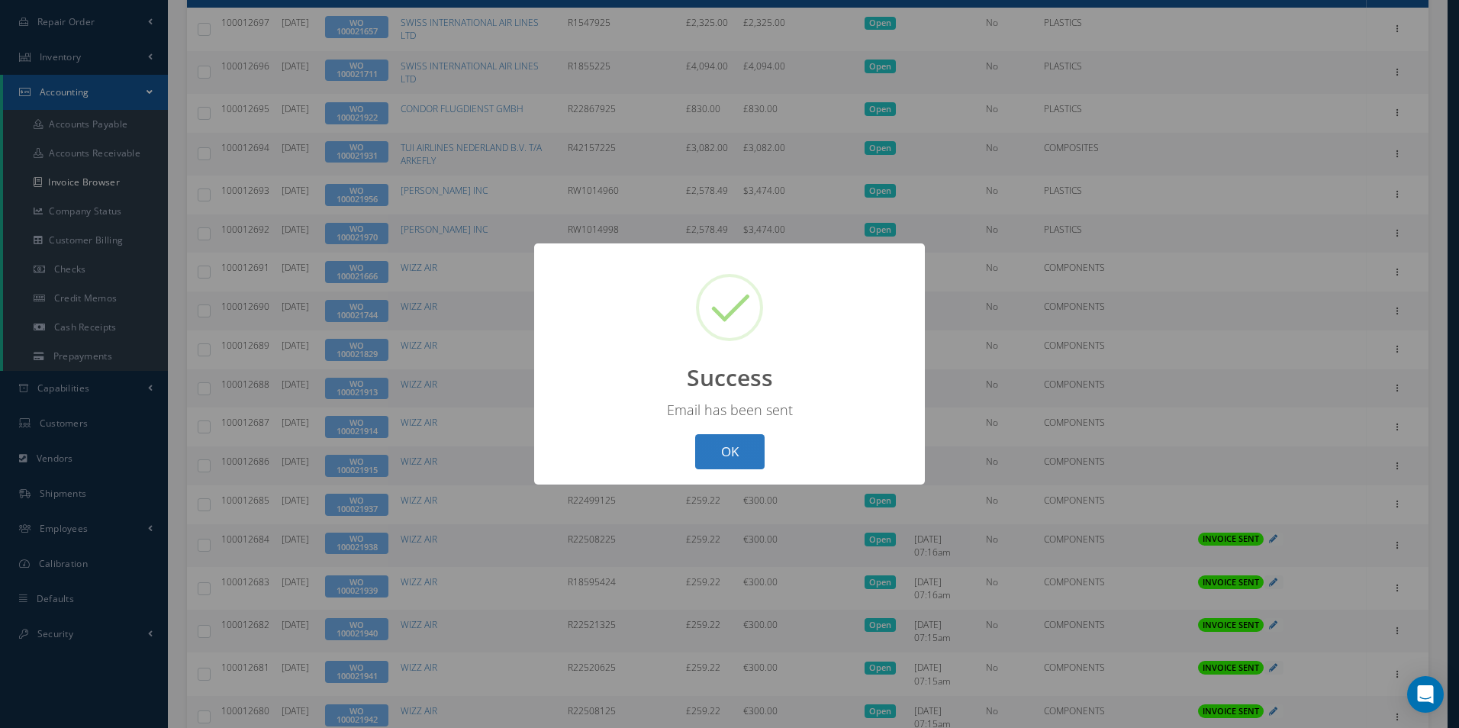
click at [746, 454] on button "OK" at bounding box center [729, 452] width 69 height 36
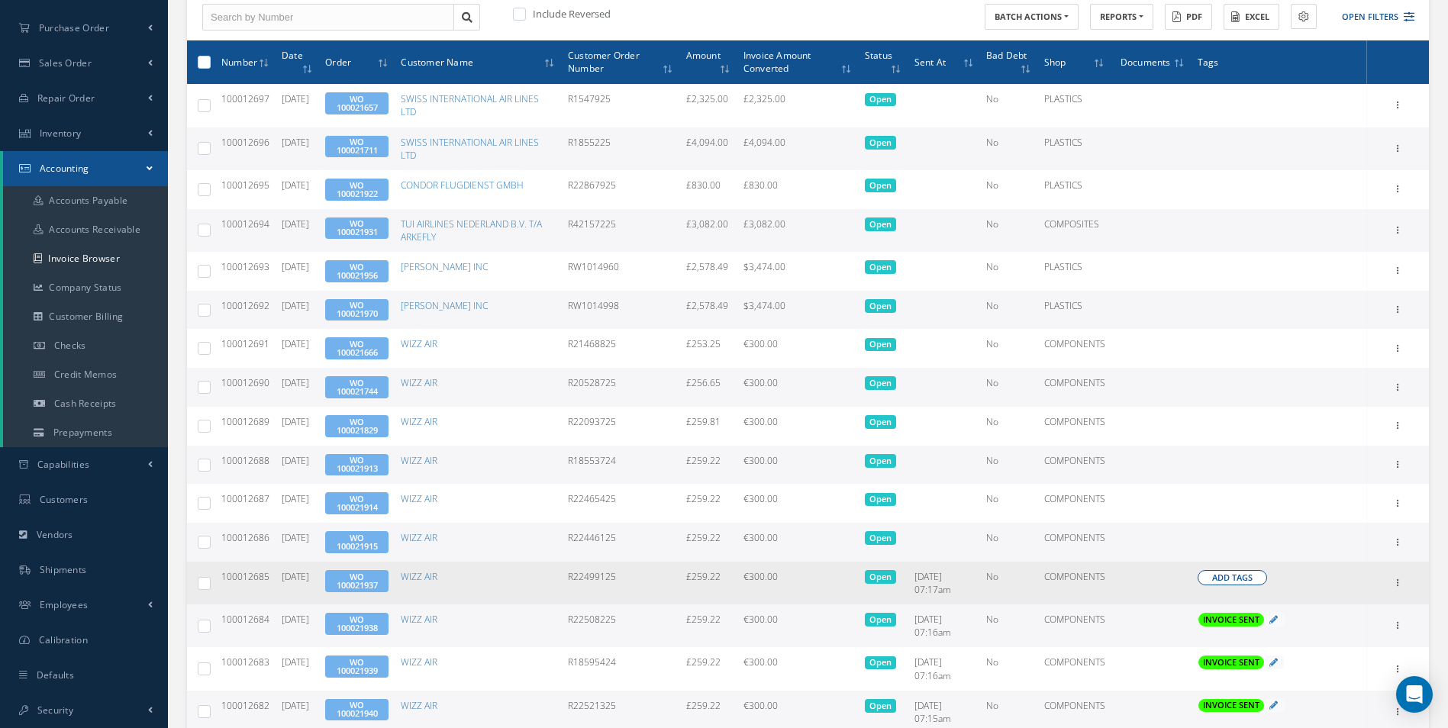
click at [1228, 578] on span "Add Tags" at bounding box center [1232, 578] width 40 height 13
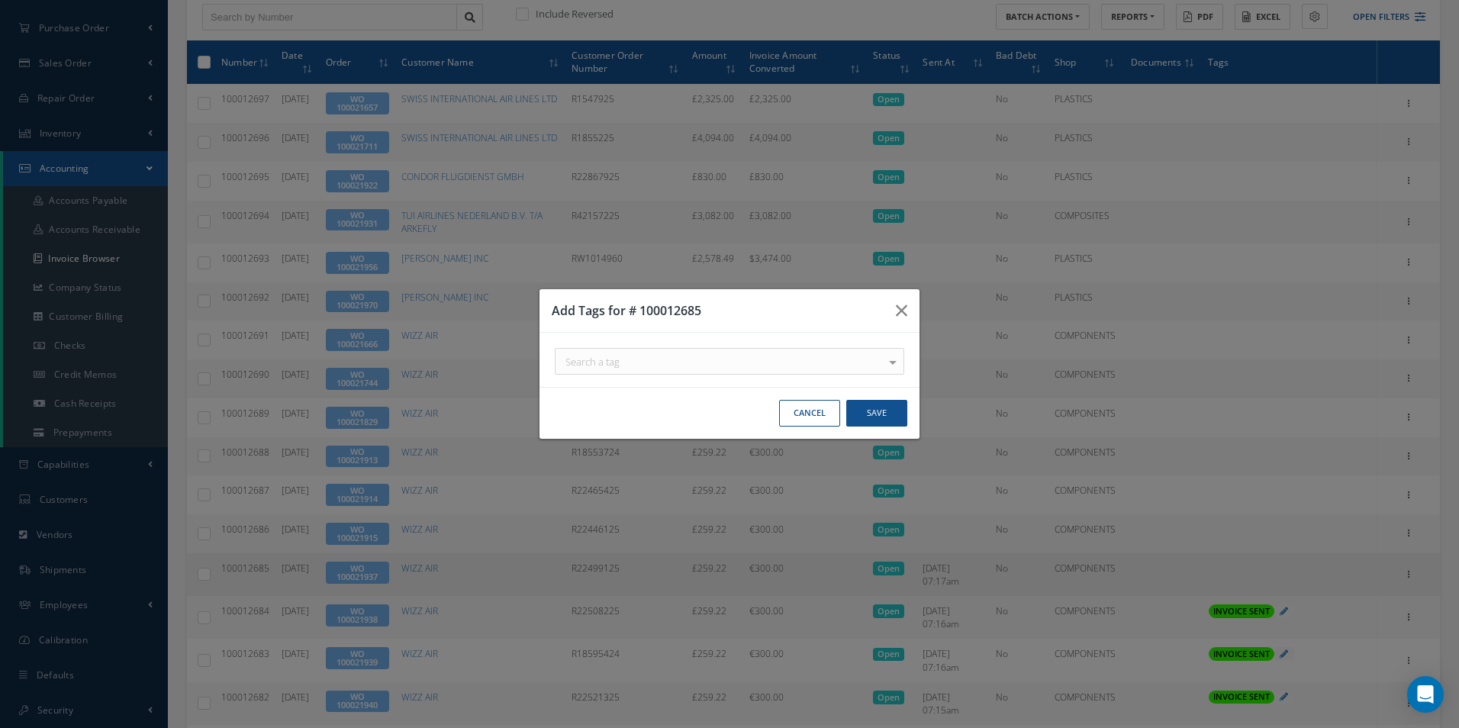
click at [757, 358] on div "Search a tag" at bounding box center [730, 361] width 350 height 27
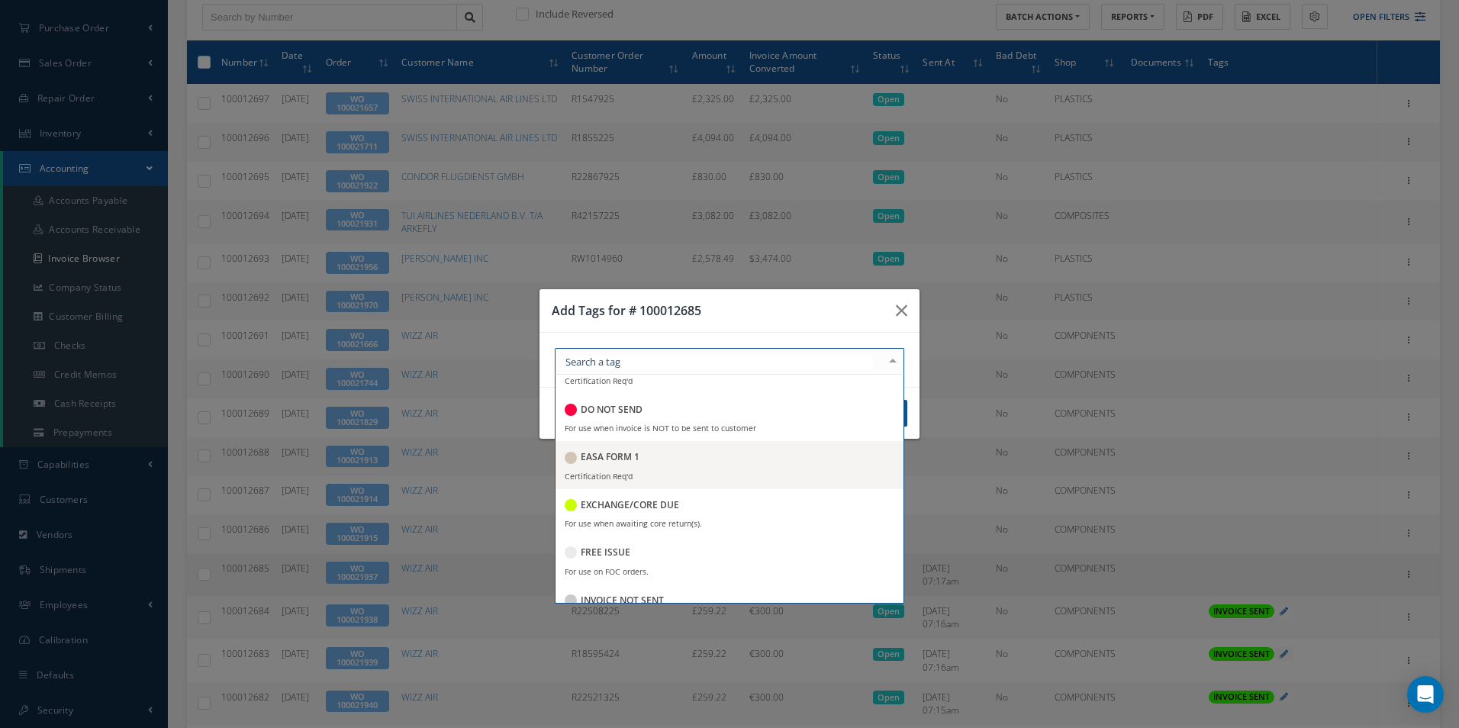
scroll to position [153, 0]
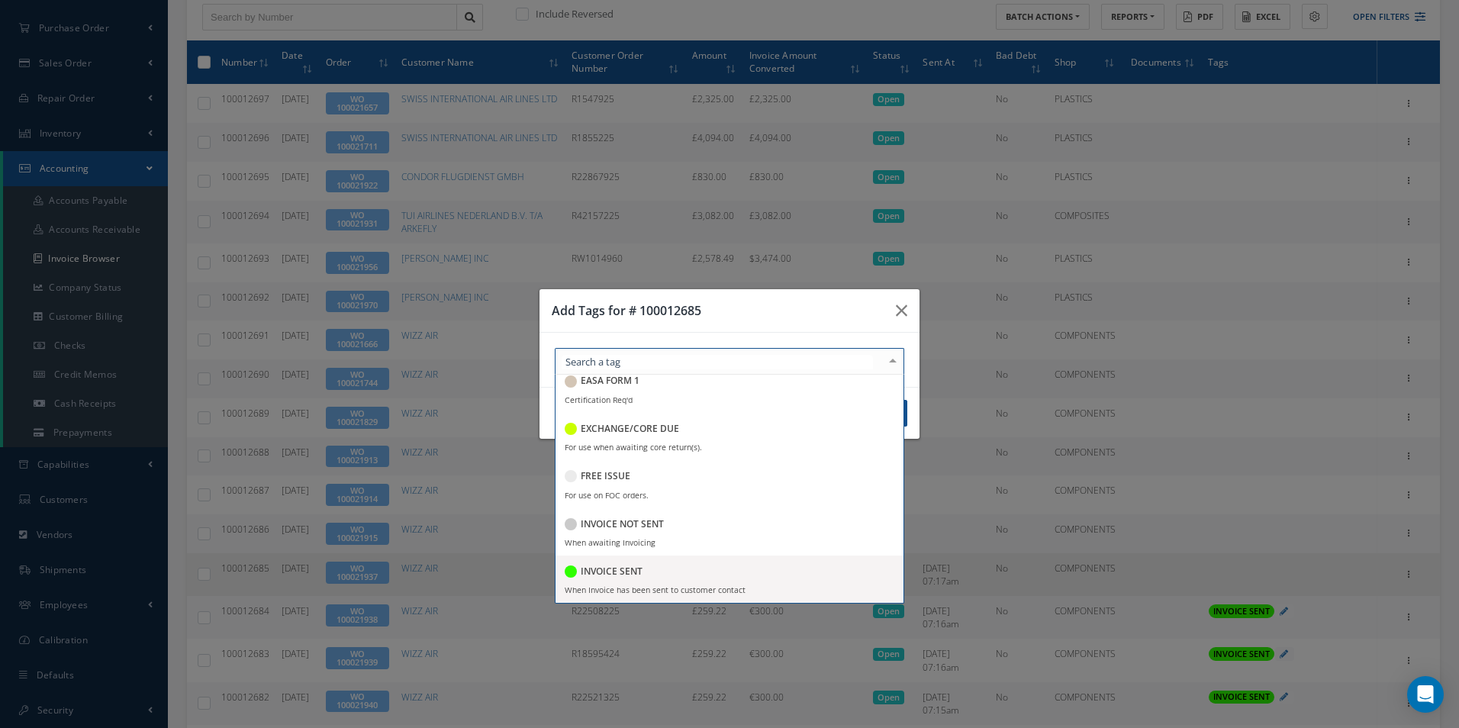
click at [622, 567] on h5 "INVOICE SENT" at bounding box center [612, 571] width 62 height 11
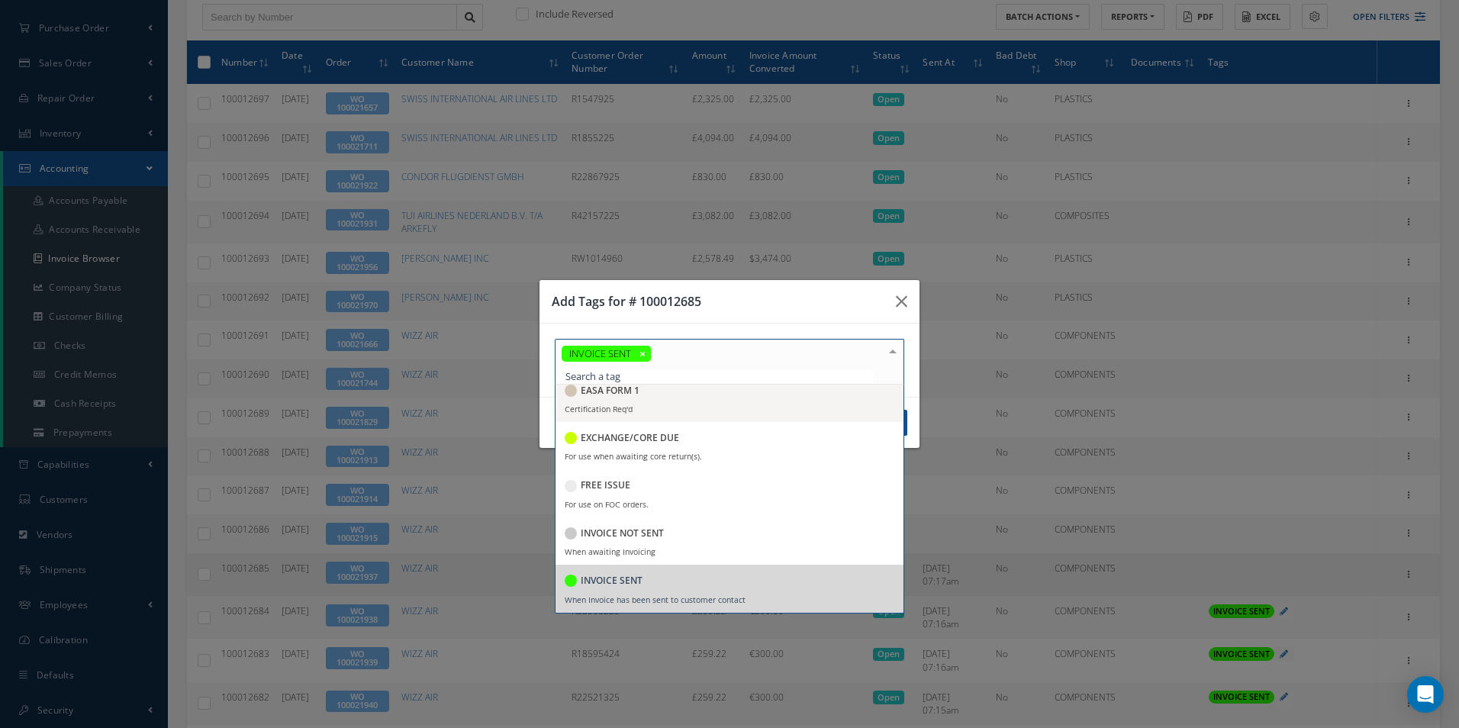
click at [748, 305] on h3 "Add Tags for # 100012685" at bounding box center [718, 301] width 332 height 18
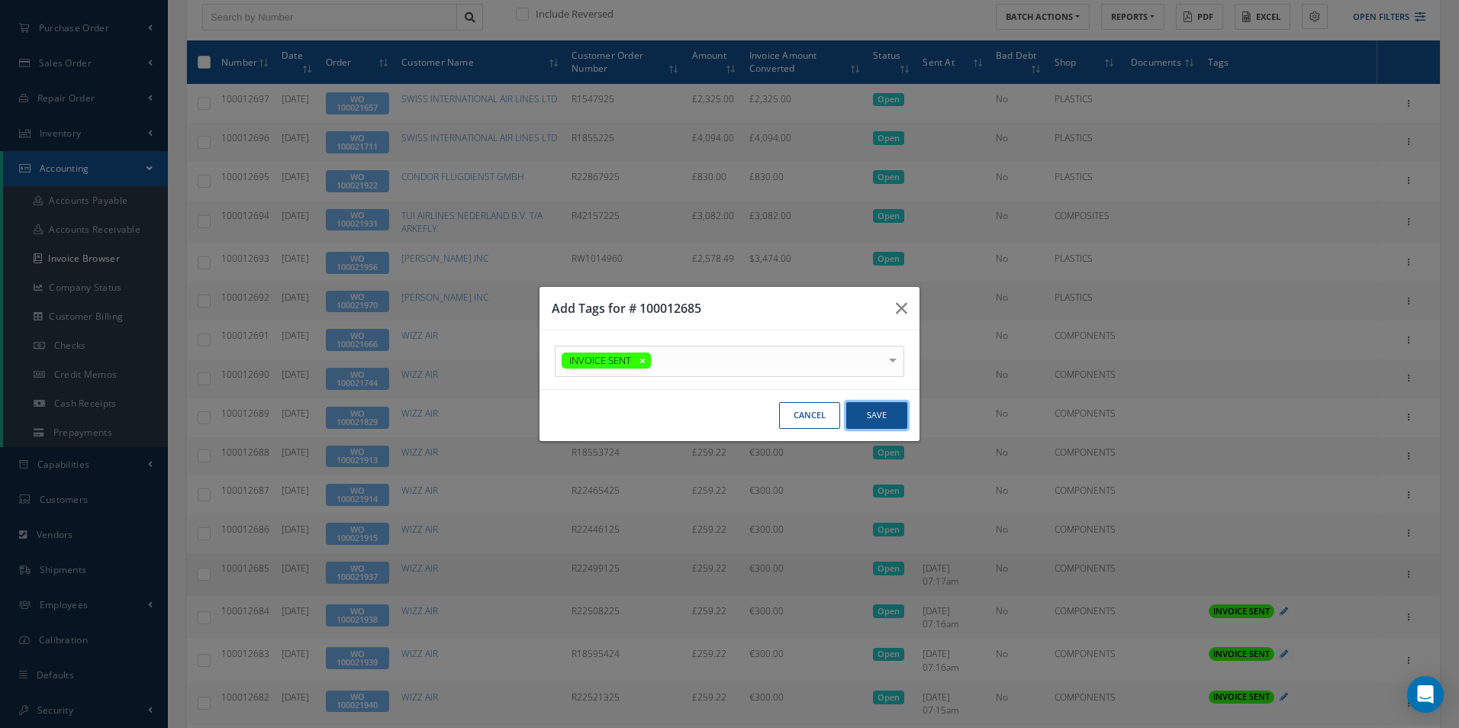
click at [876, 418] on button "Save" at bounding box center [876, 415] width 61 height 27
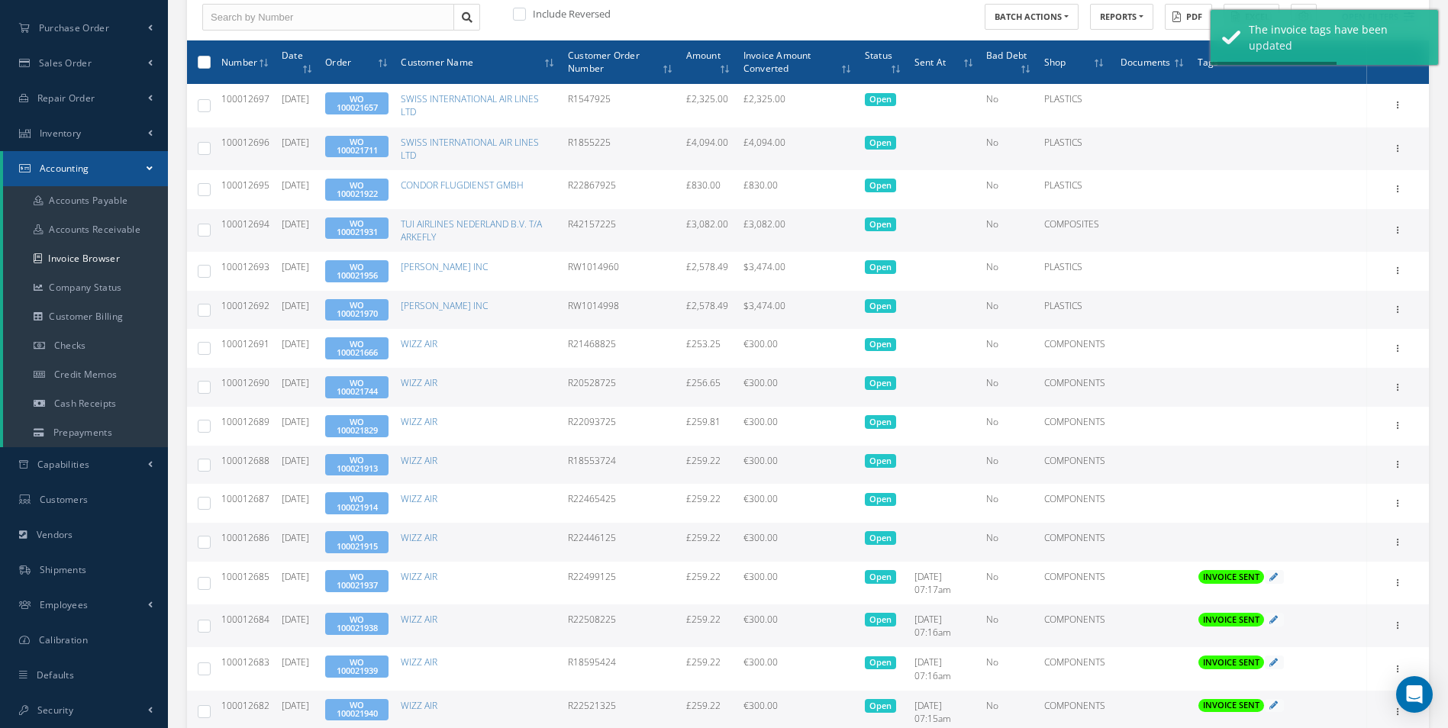
click at [1407, 543] on div "Print Mark as Bad Debt Update Prices Send By Email Documents" at bounding box center [1398, 542] width 18 height 18
click at [1404, 543] on icon at bounding box center [1398, 541] width 15 height 12
click at [1323, 611] on link "Send By Email" at bounding box center [1328, 611] width 121 height 20
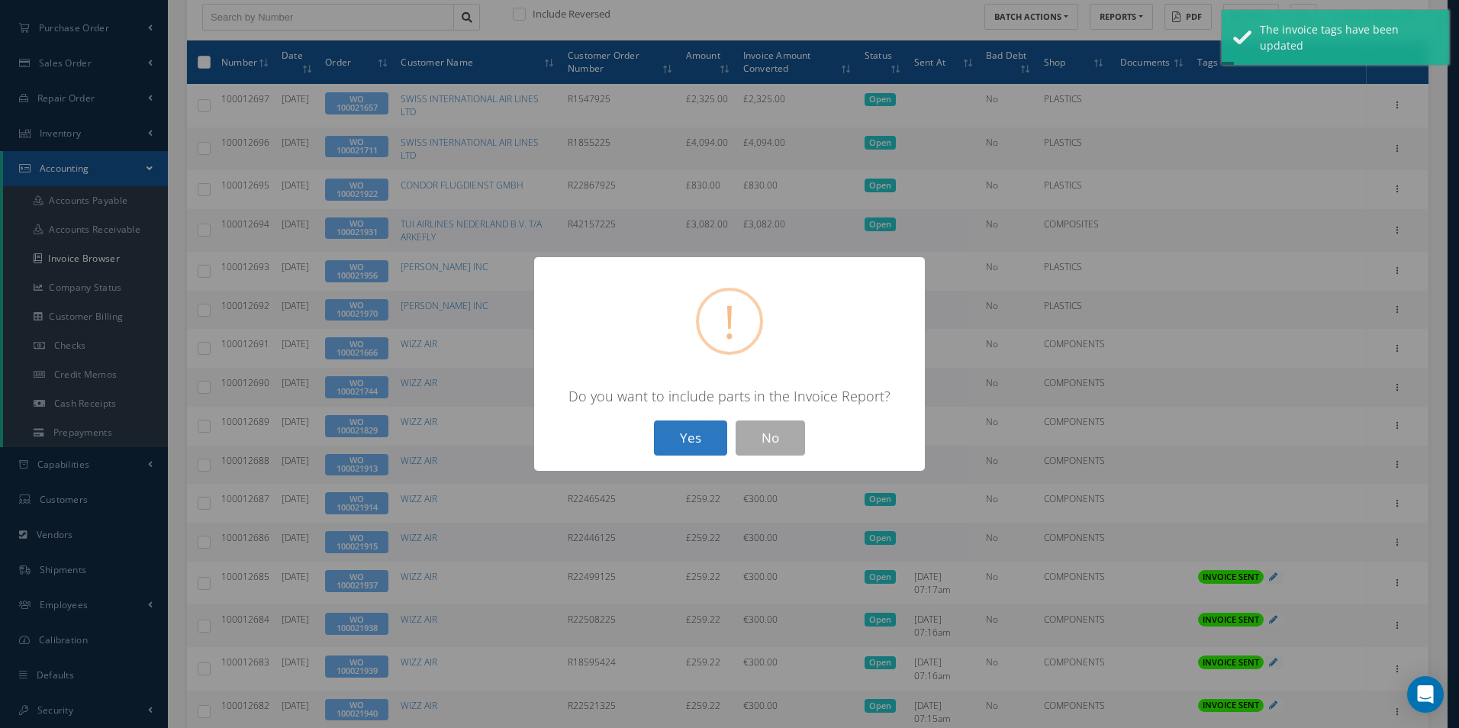
click at [679, 433] on button "Yes" at bounding box center [690, 439] width 73 height 36
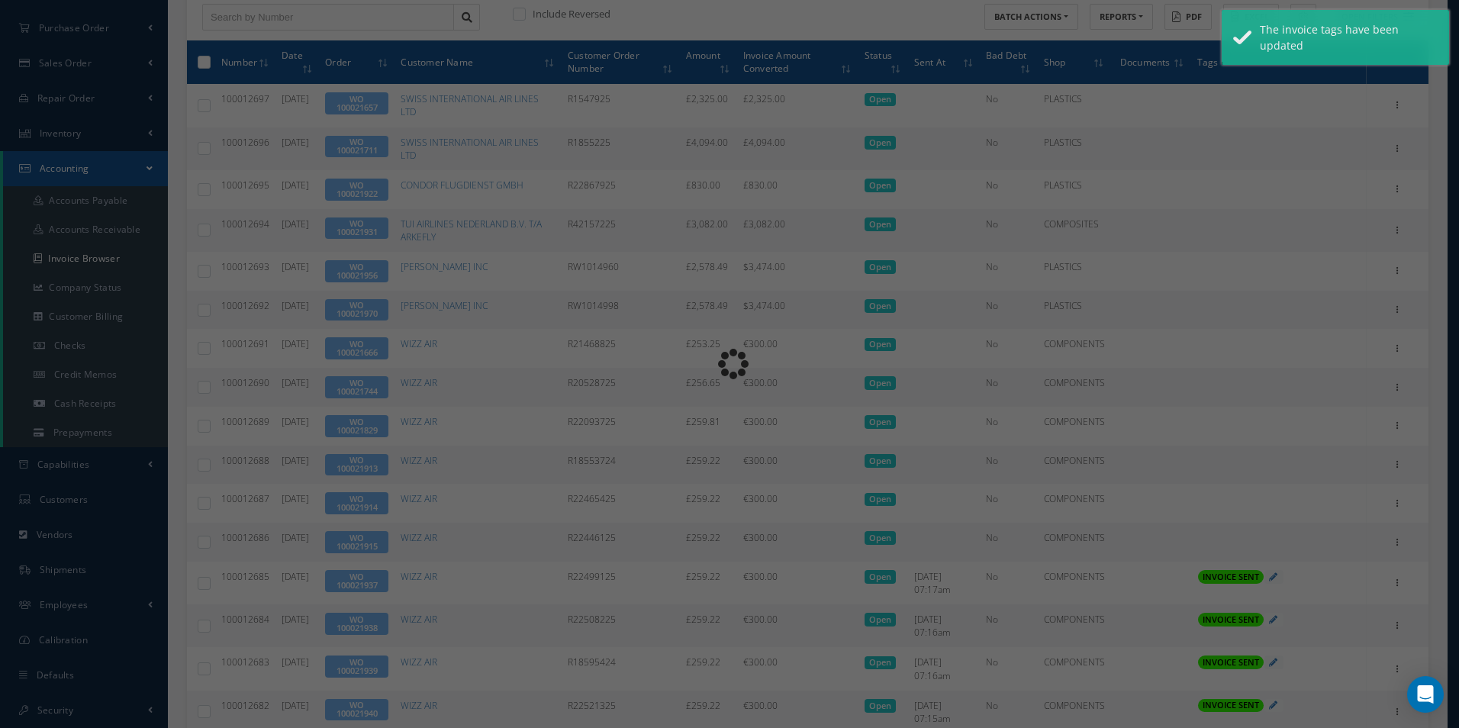
type input "INVOICE - Work Order 100021915 for WIZZ AIR, PO: R22446125"
type textarea "Dear Accounts, Please find the attached invoice for your recent order R22446125…"
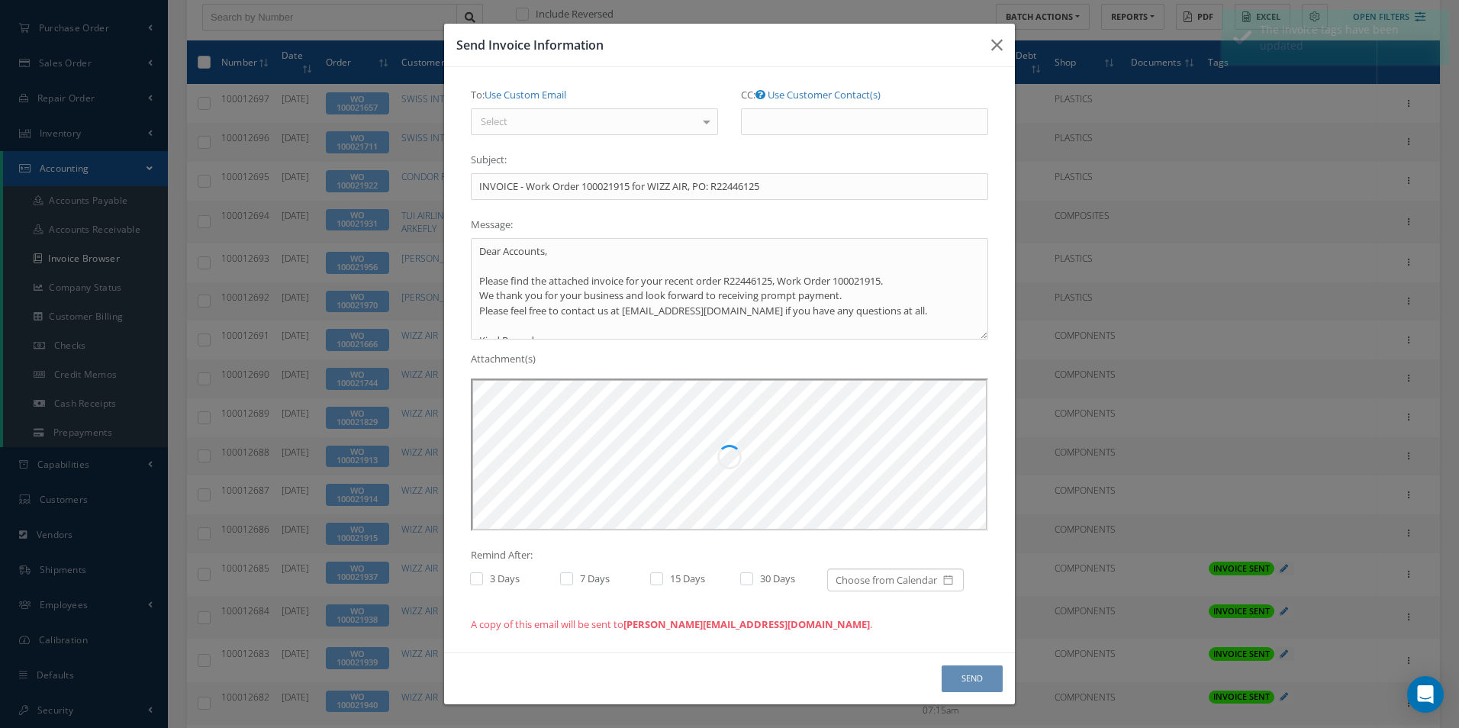
scroll to position [0, 0]
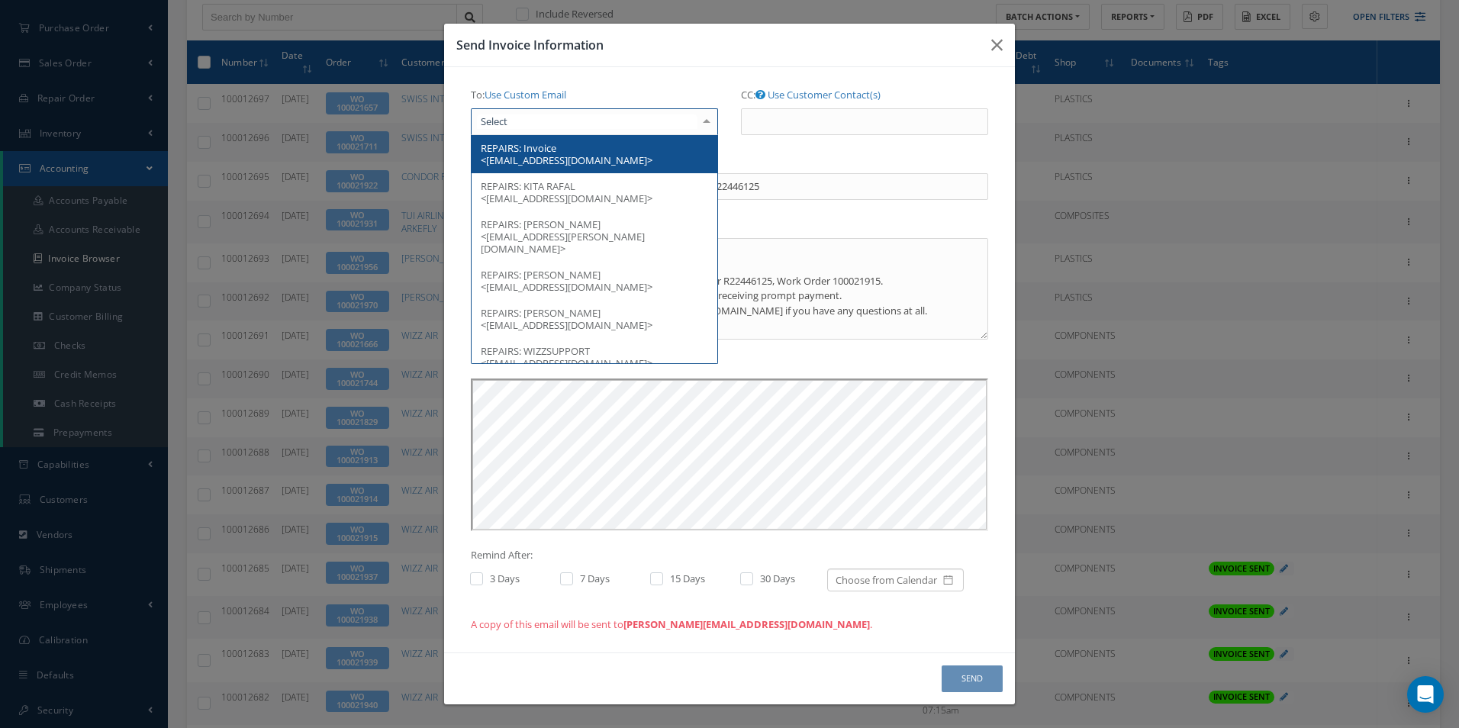
click at [607, 123] on div at bounding box center [594, 121] width 247 height 27
click at [566, 158] on span "Invoice <[EMAIL_ADDRESS][DOMAIN_NAME]>" at bounding box center [567, 154] width 172 height 26
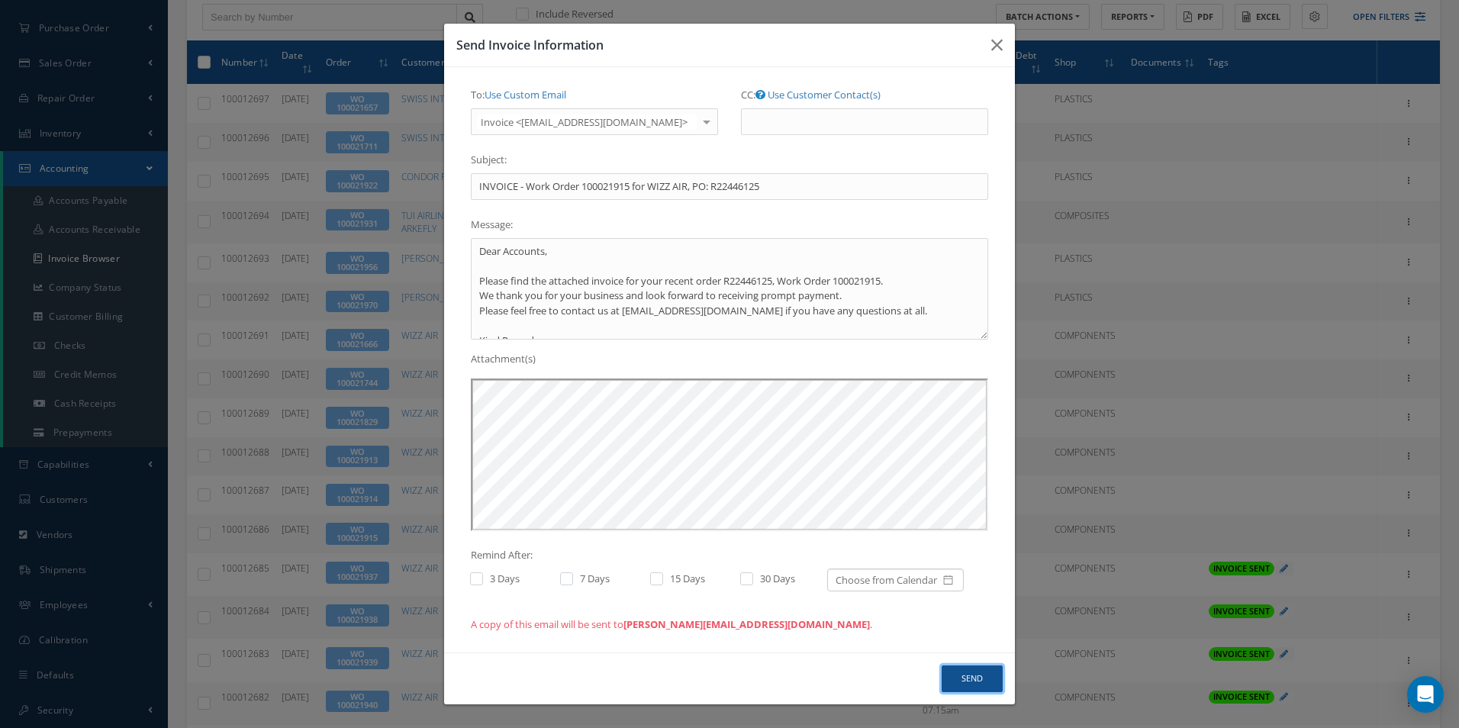
click at [968, 680] on button "Send" at bounding box center [972, 679] width 61 height 27
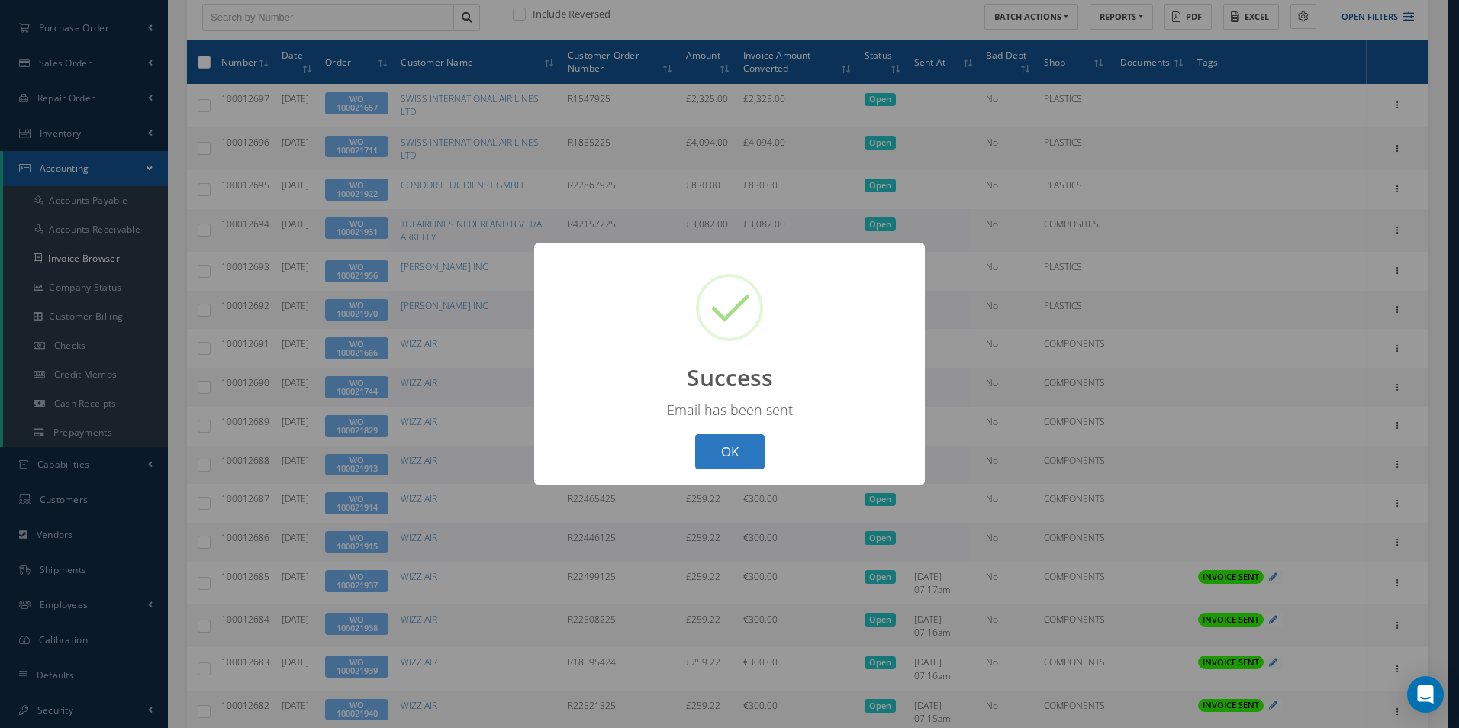
click at [756, 440] on button "OK" at bounding box center [729, 452] width 69 height 36
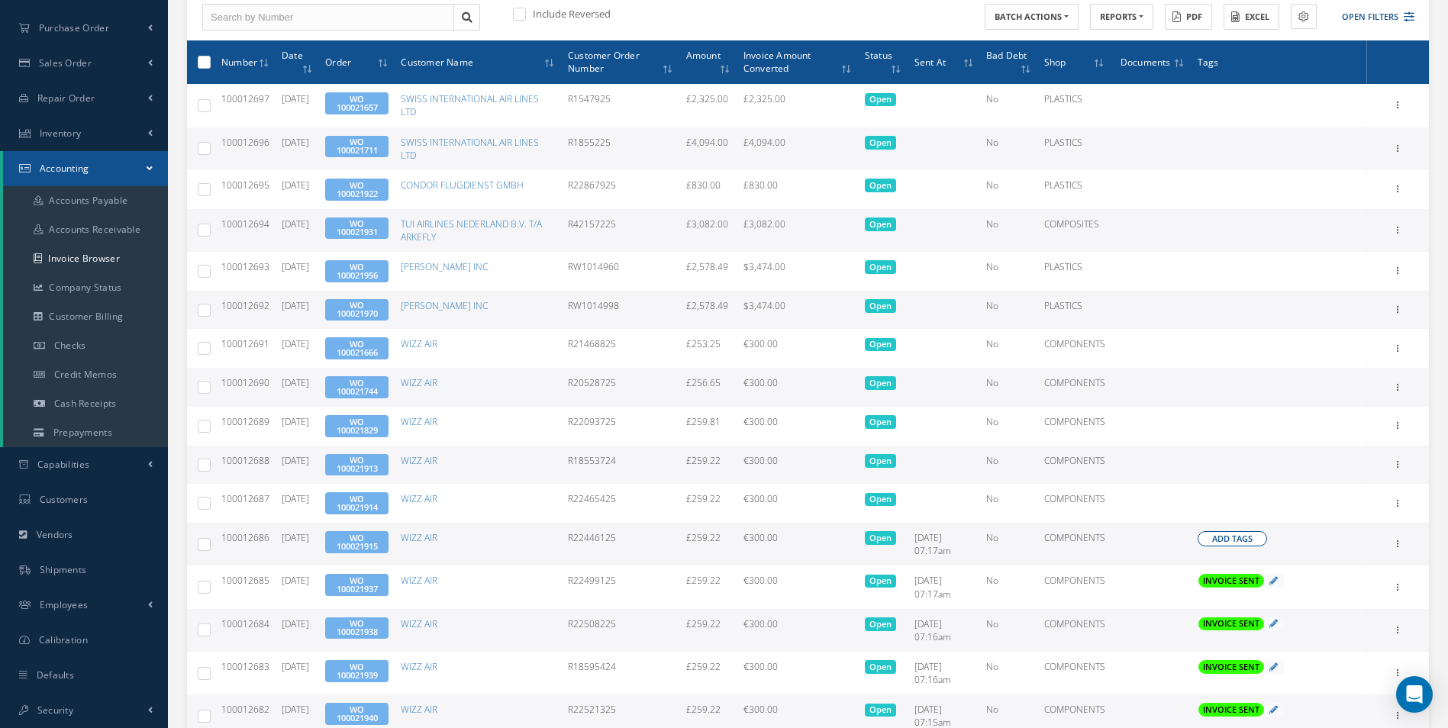
click at [1219, 543] on span "Add Tags" at bounding box center [1232, 539] width 40 height 13
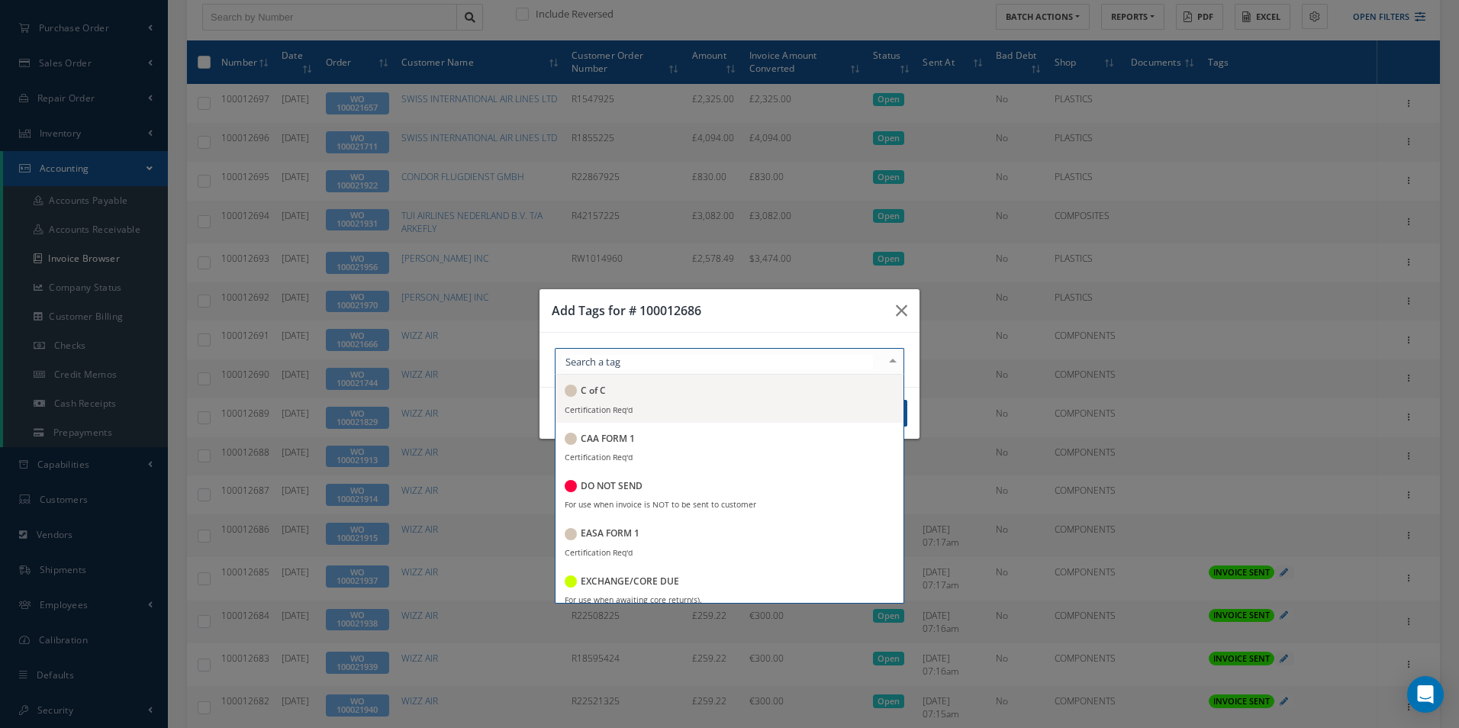
click at [782, 359] on div at bounding box center [730, 361] width 350 height 27
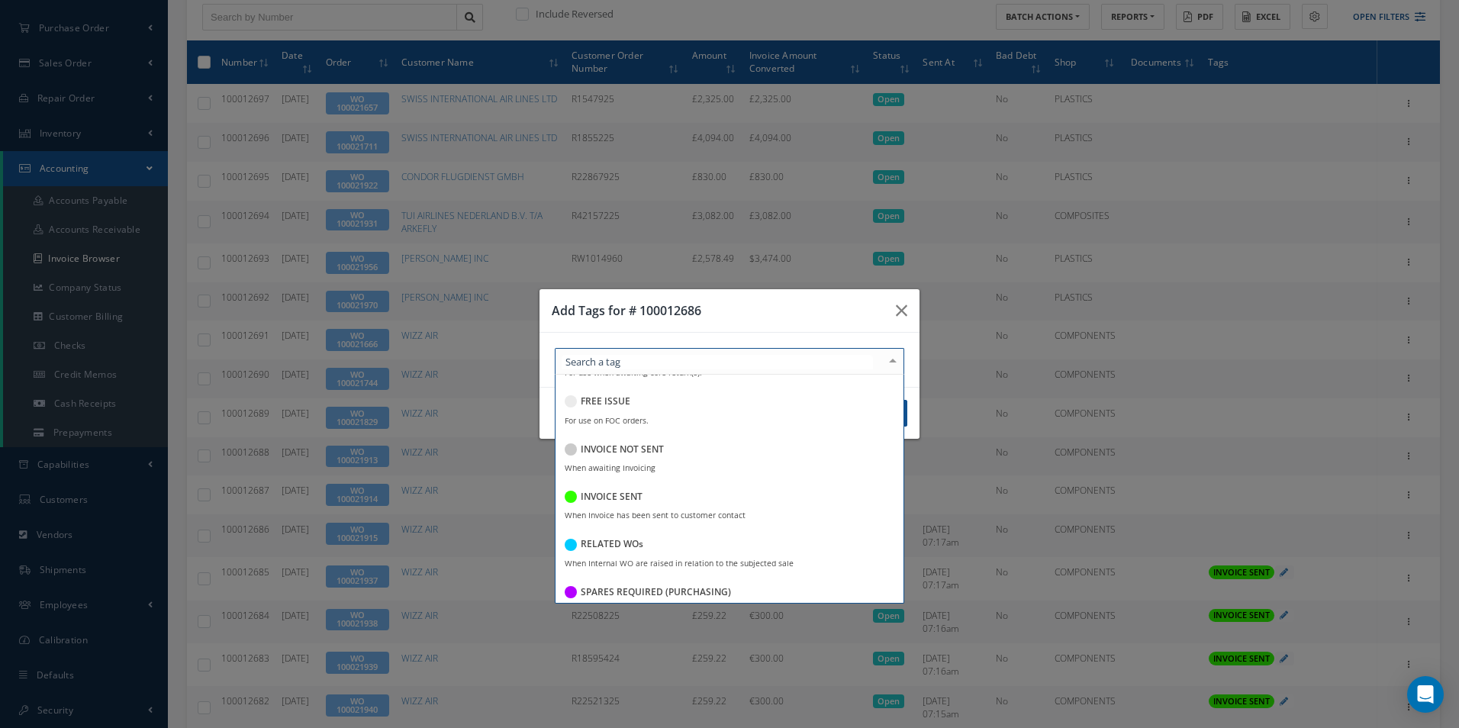
scroll to position [229, 0]
click at [656, 498] on div "INVOICE SENT" at bounding box center [730, 496] width 330 height 21
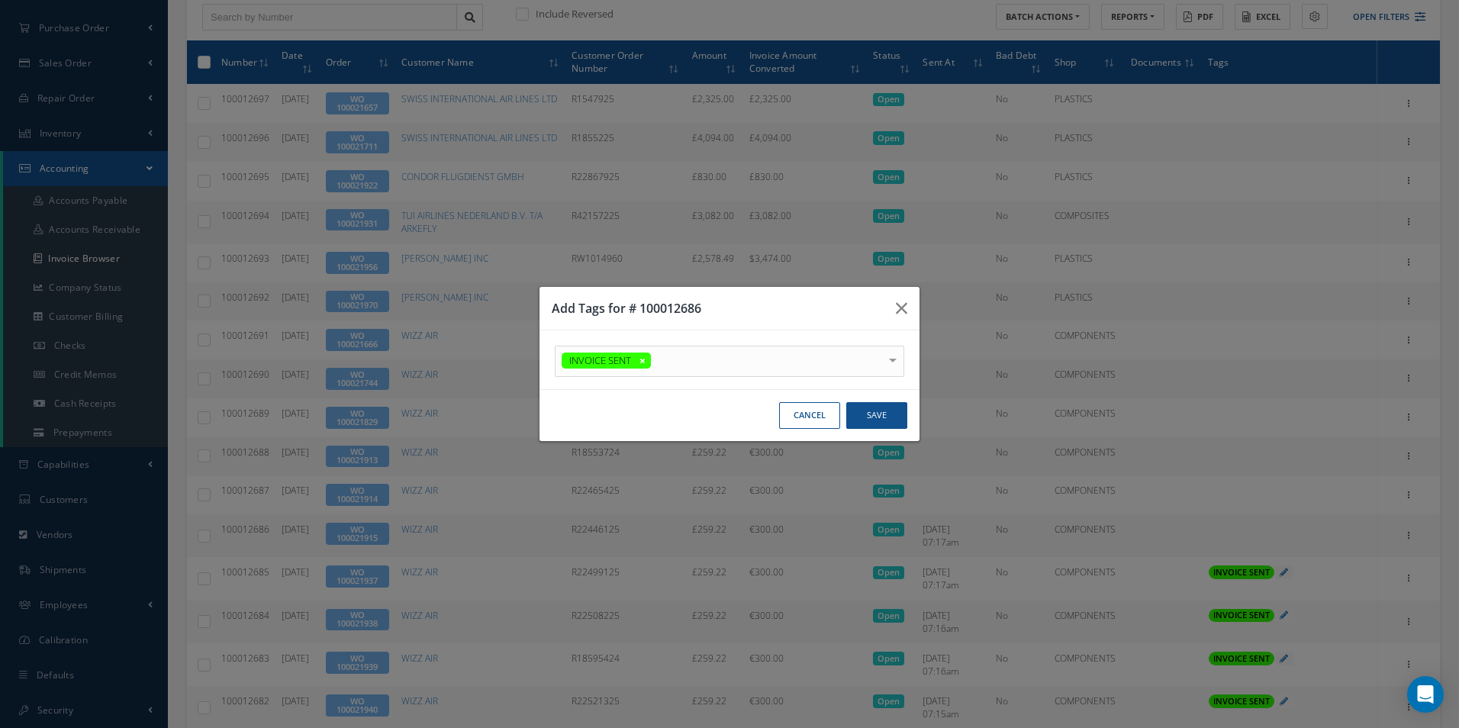
click at [745, 307] on h3 "Add Tags for # 100012686" at bounding box center [718, 308] width 332 height 18
click at [881, 406] on button "Save" at bounding box center [876, 415] width 61 height 27
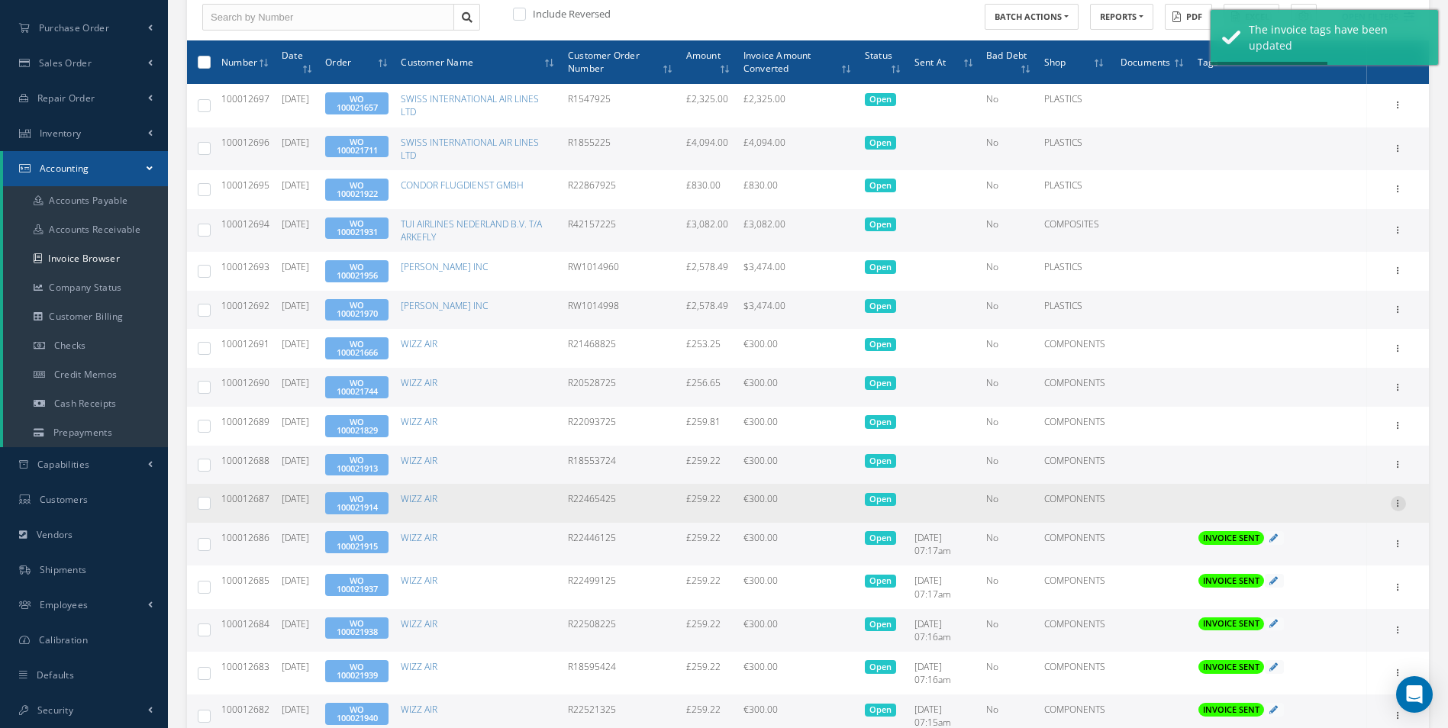
click at [1393, 505] on icon at bounding box center [1398, 502] width 15 height 12
click at [1327, 571] on link "Send By Email" at bounding box center [1328, 572] width 121 height 20
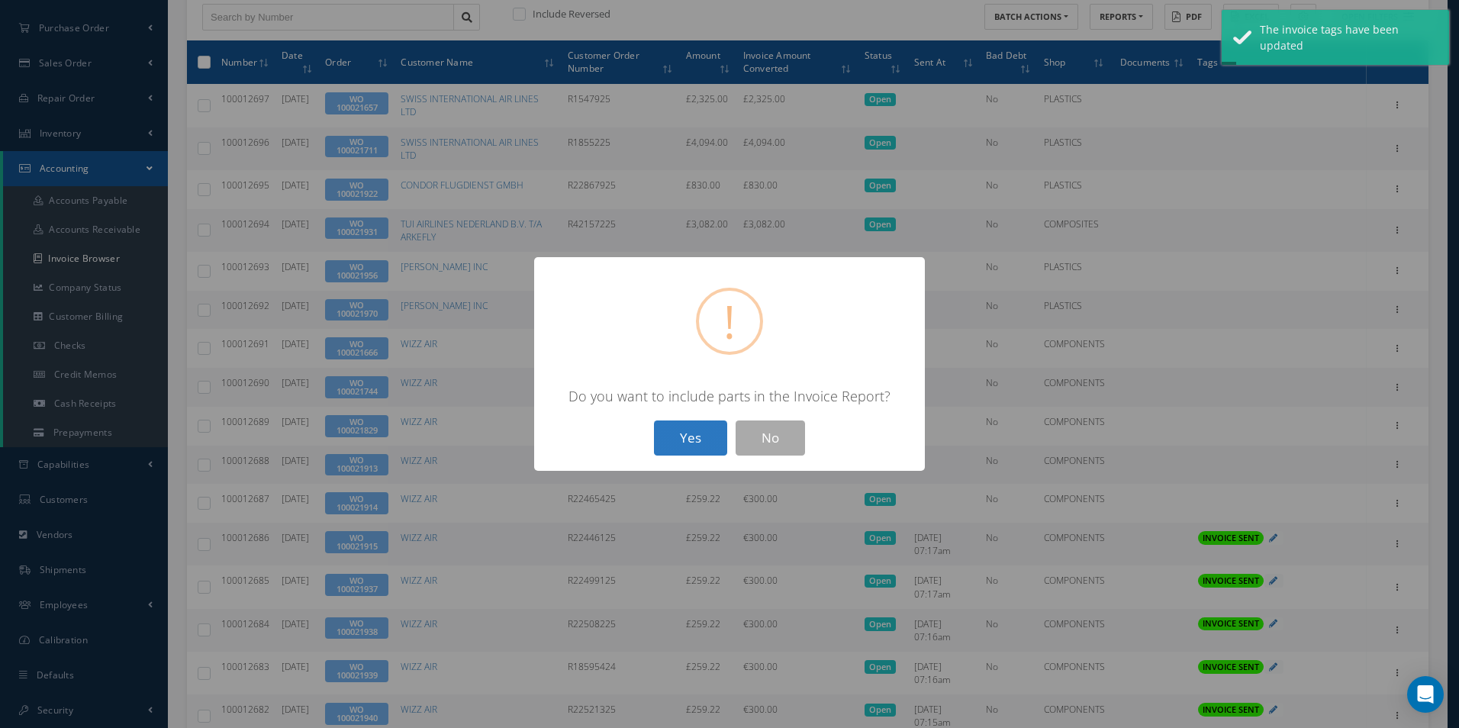
click at [682, 438] on button "Yes" at bounding box center [690, 439] width 73 height 36
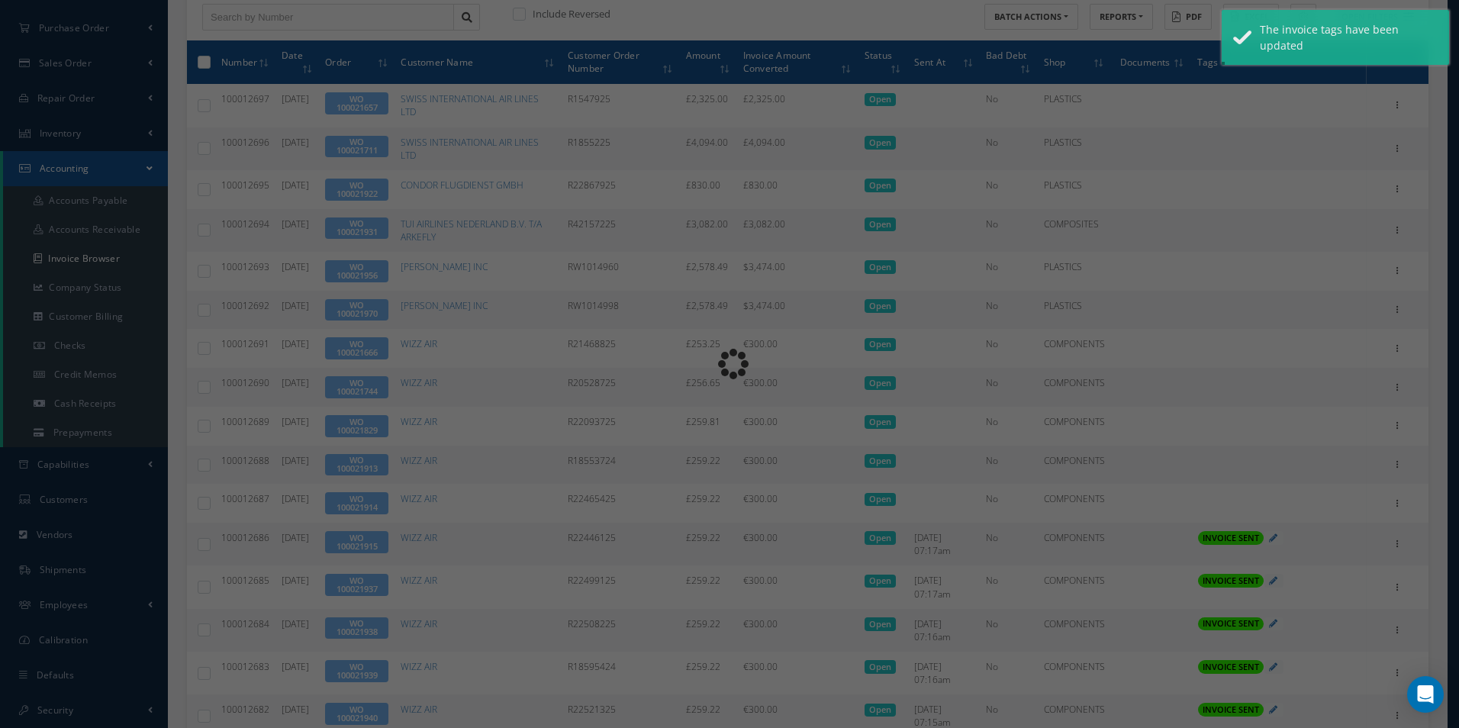
type input "INVOICE - Work Order 100021914 for WIZZ AIR, PO: R22465425"
type textarea "Dear Accounts, Please find the attached invoice for your recent order R22465425…"
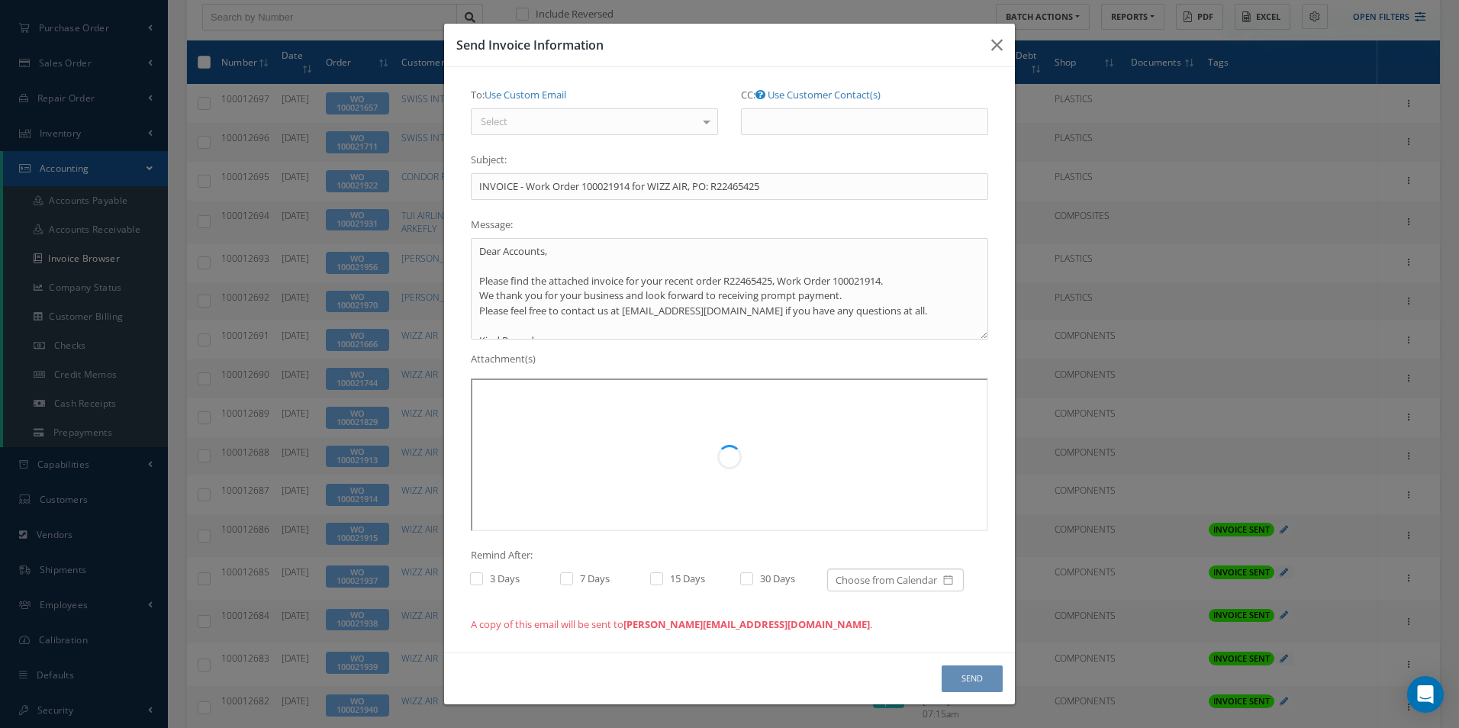
click at [544, 120] on div "Select" at bounding box center [594, 121] width 247 height 27
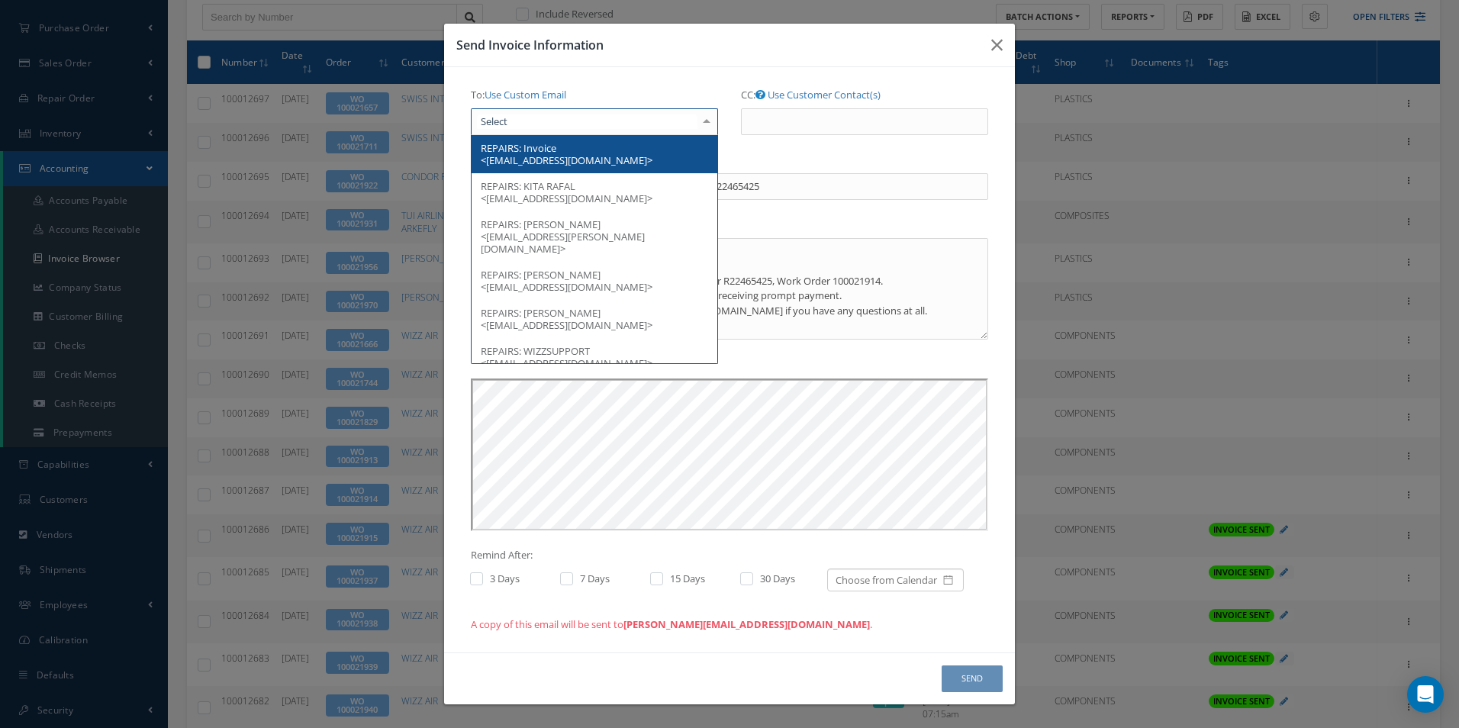
scroll to position [0, 0]
click at [552, 161] on span "Invoice <[EMAIL_ADDRESS][DOMAIN_NAME]>" at bounding box center [567, 154] width 172 height 26
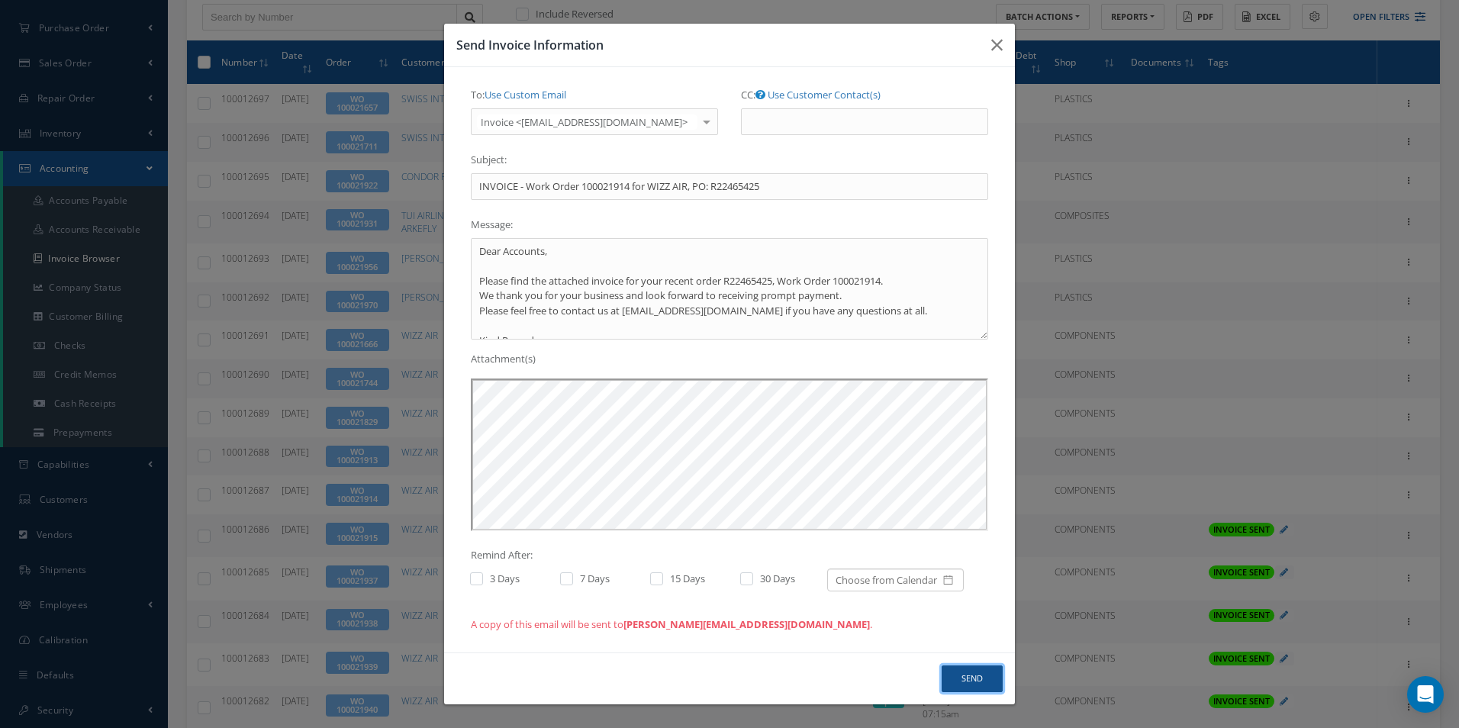
click at [962, 673] on button "Send" at bounding box center [972, 679] width 61 height 27
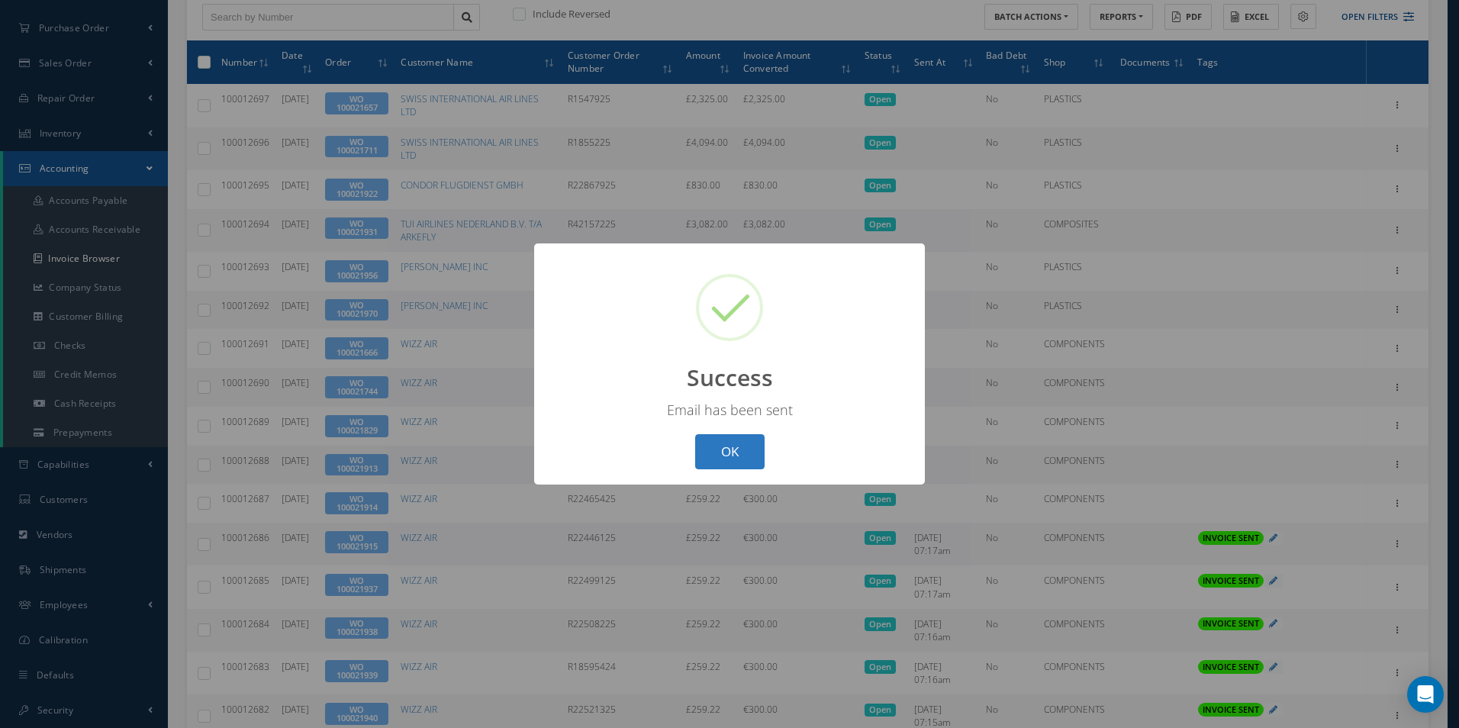
click at [748, 447] on button "OK" at bounding box center [729, 452] width 69 height 36
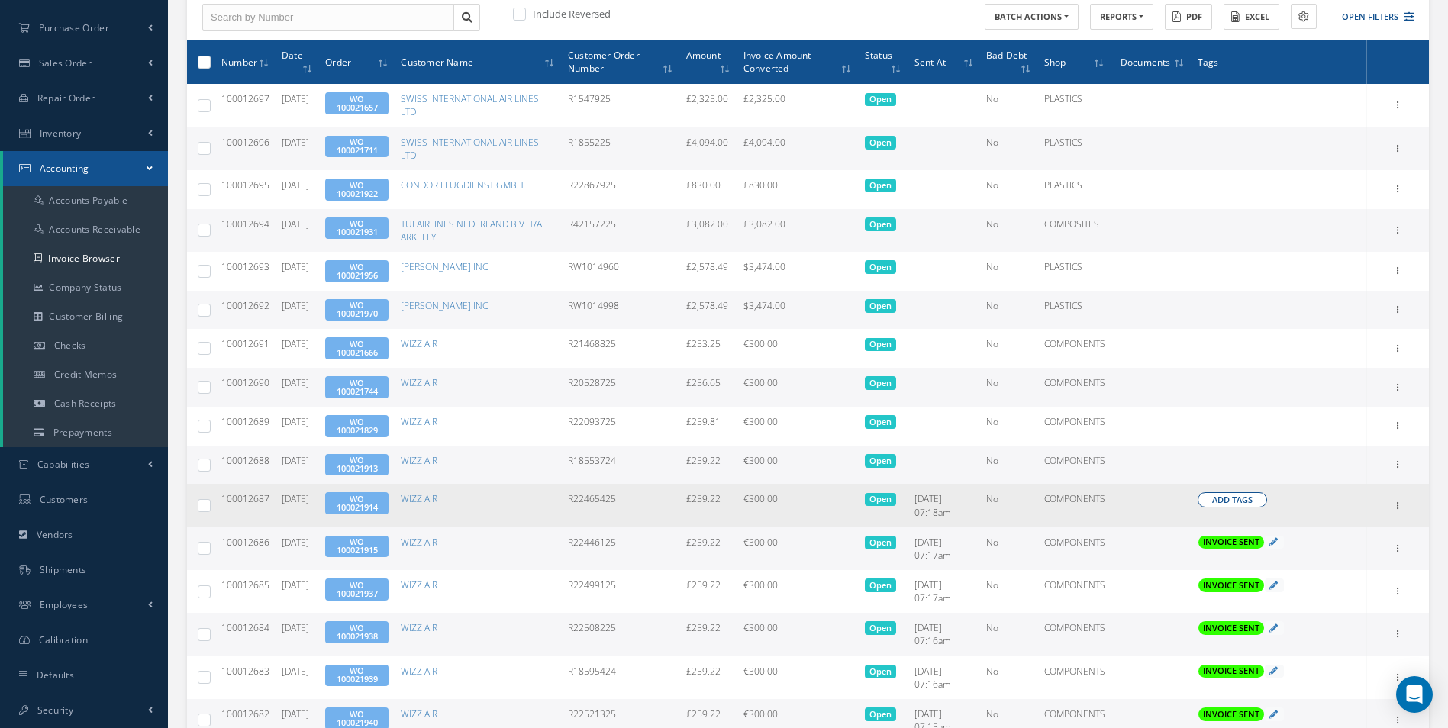
click at [1226, 501] on span "Add Tags" at bounding box center [1232, 500] width 40 height 13
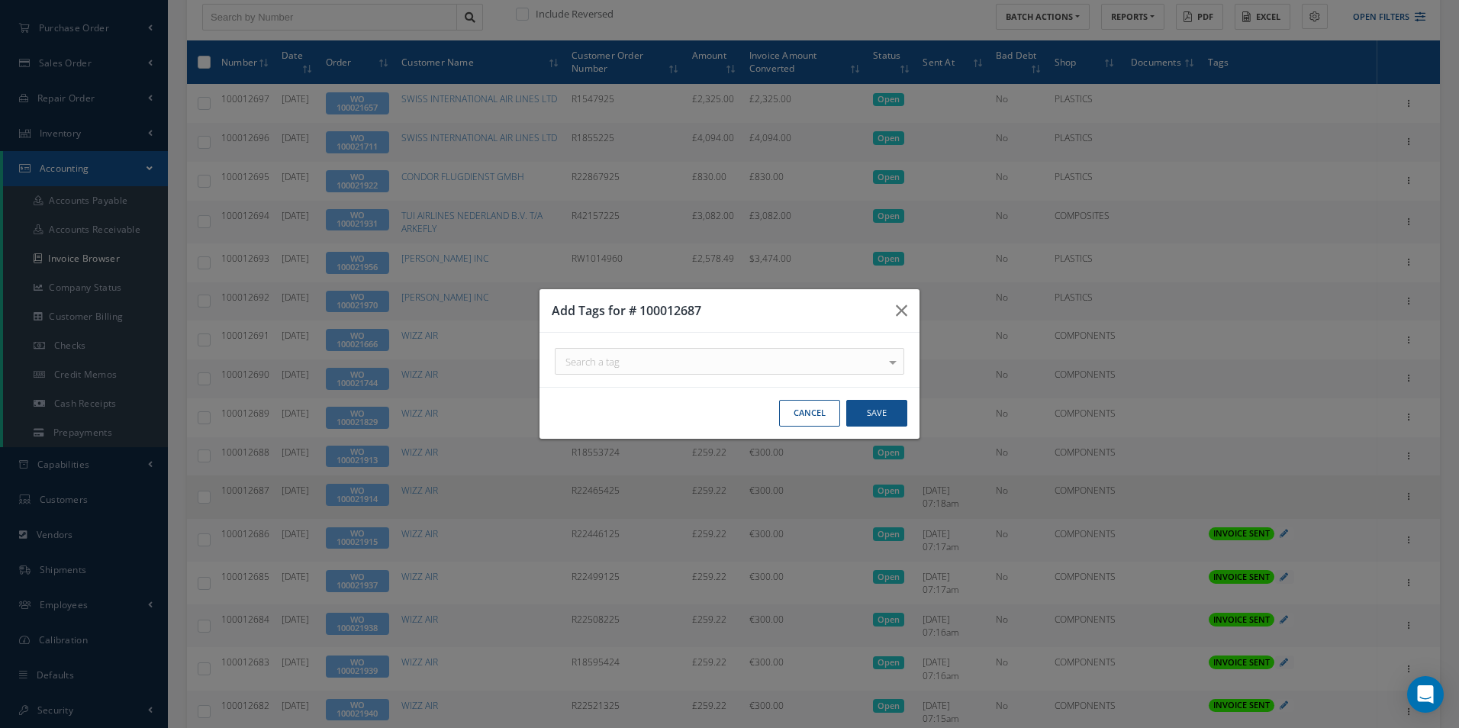
click at [747, 365] on div "Search a tag" at bounding box center [730, 361] width 350 height 27
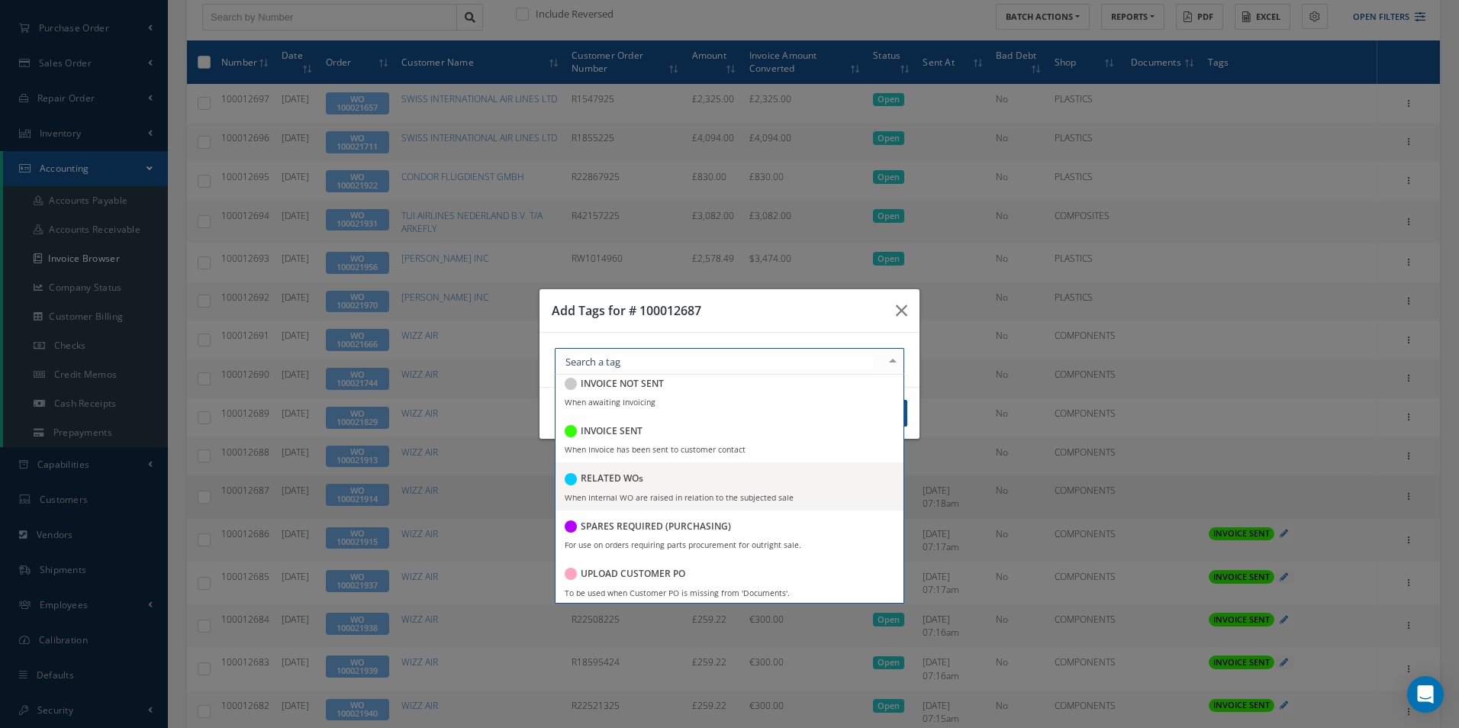
scroll to position [295, 0]
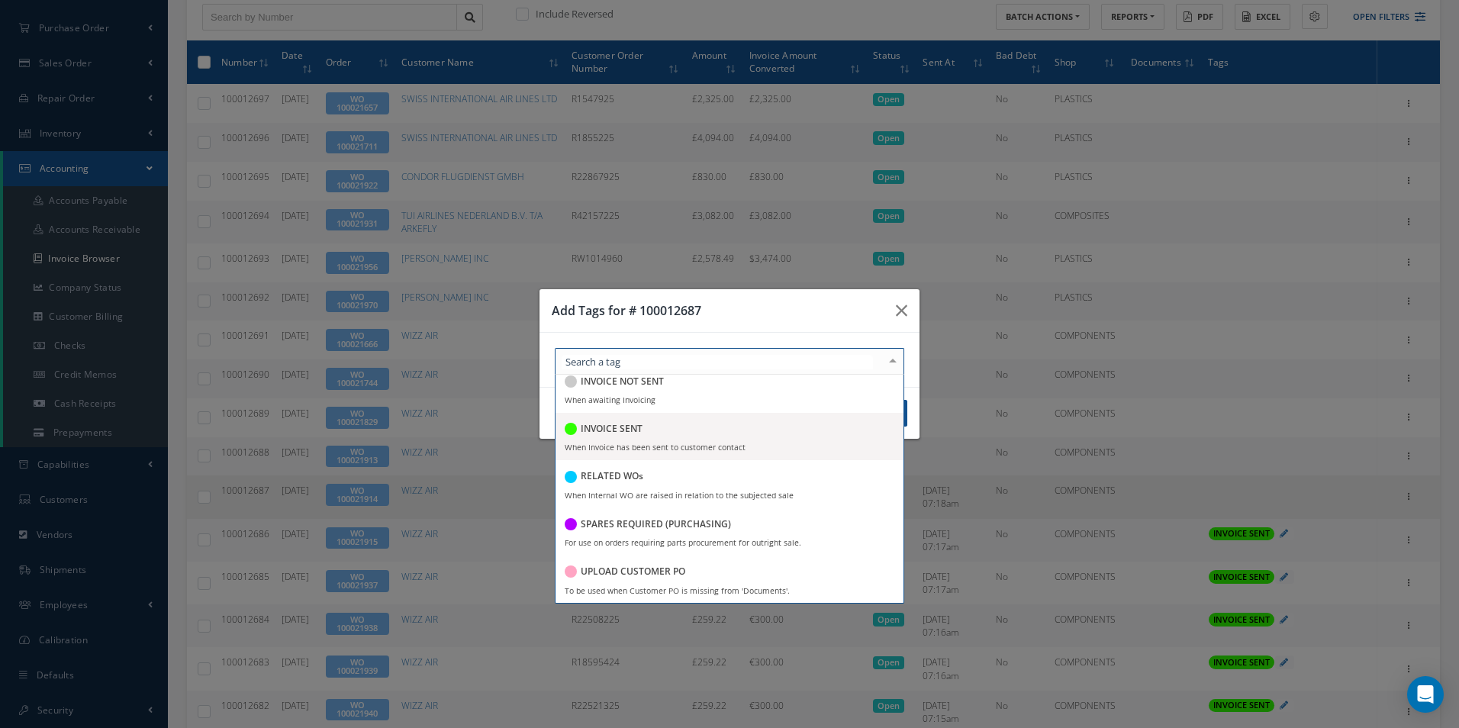
click at [658, 437] on div "INVOICE SENT" at bounding box center [730, 430] width 330 height 21
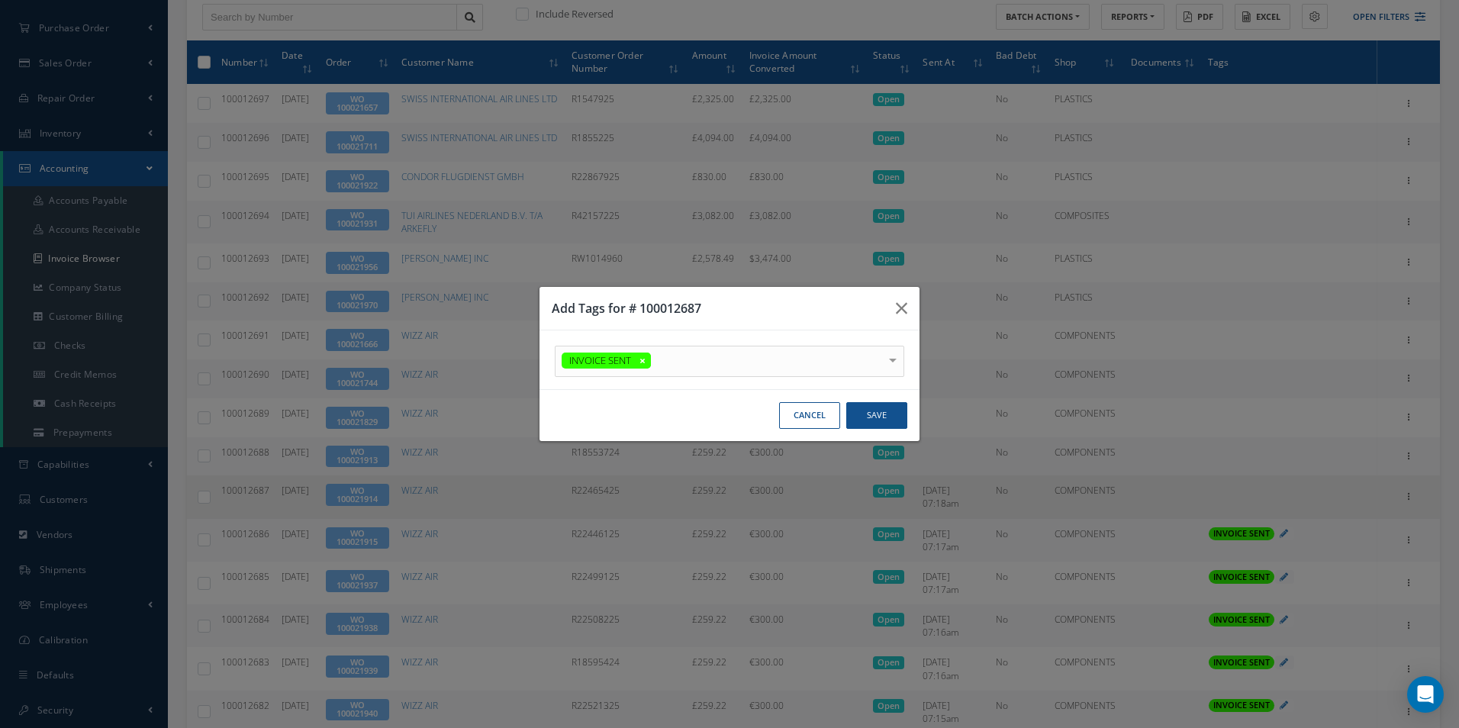
click at [768, 302] on h3 "Add Tags for # 100012687" at bounding box center [718, 308] width 332 height 18
click at [869, 402] on button "Save" at bounding box center [876, 415] width 61 height 27
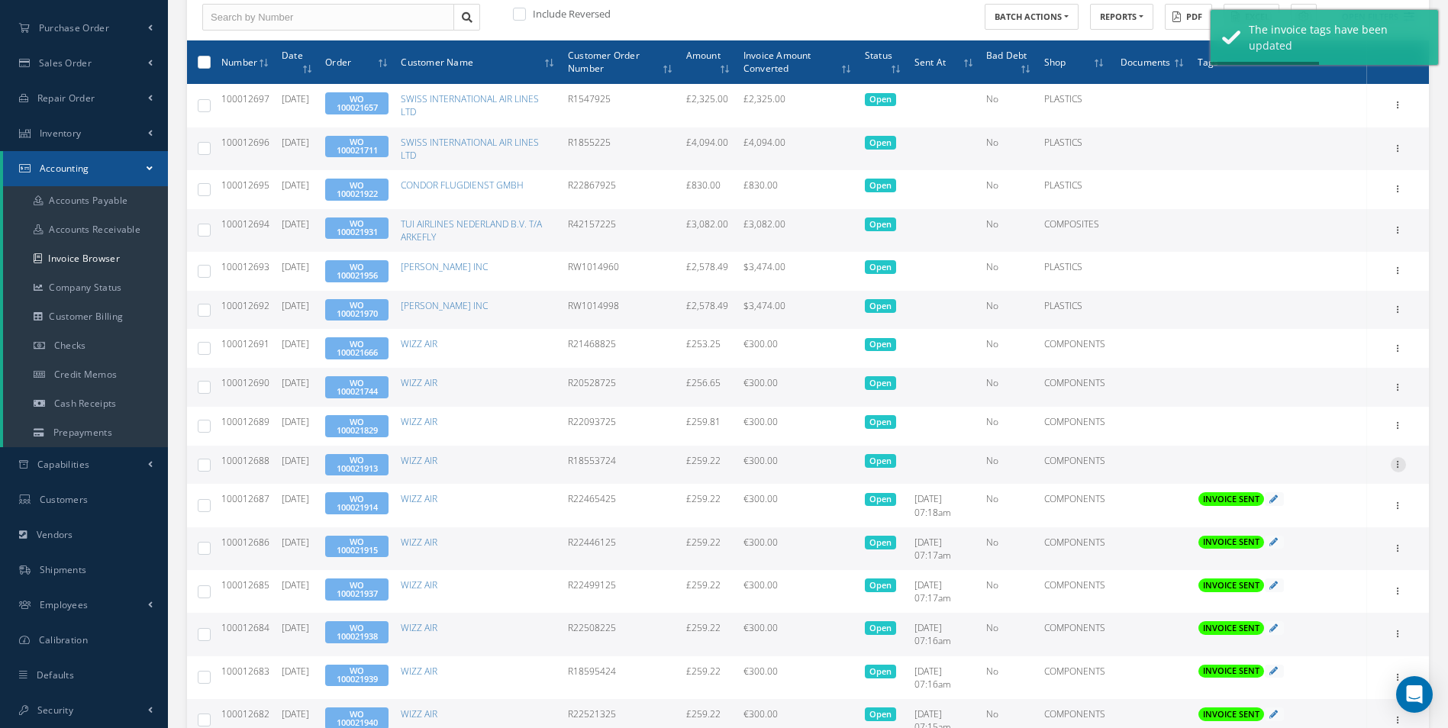
click at [1402, 466] on icon at bounding box center [1398, 463] width 15 height 12
click at [1322, 530] on link "Send By Email" at bounding box center [1328, 534] width 121 height 20
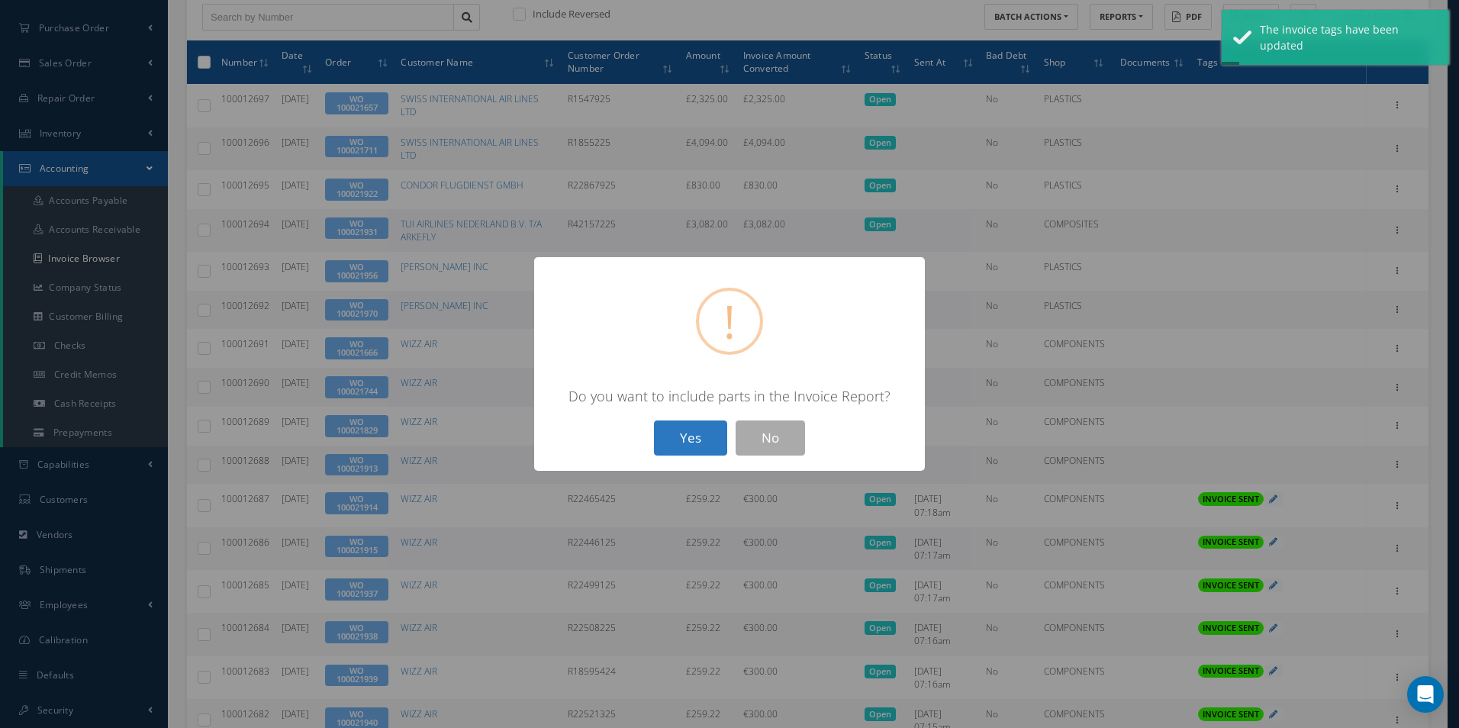
click at [693, 437] on button "Yes" at bounding box center [690, 439] width 73 height 36
type input "INVOICE - Work Order 100021913 for WIZZ AIR, PO: R18553724"
type textarea "Dear Accounts, Please find the attached invoice for your recent order R18553724…"
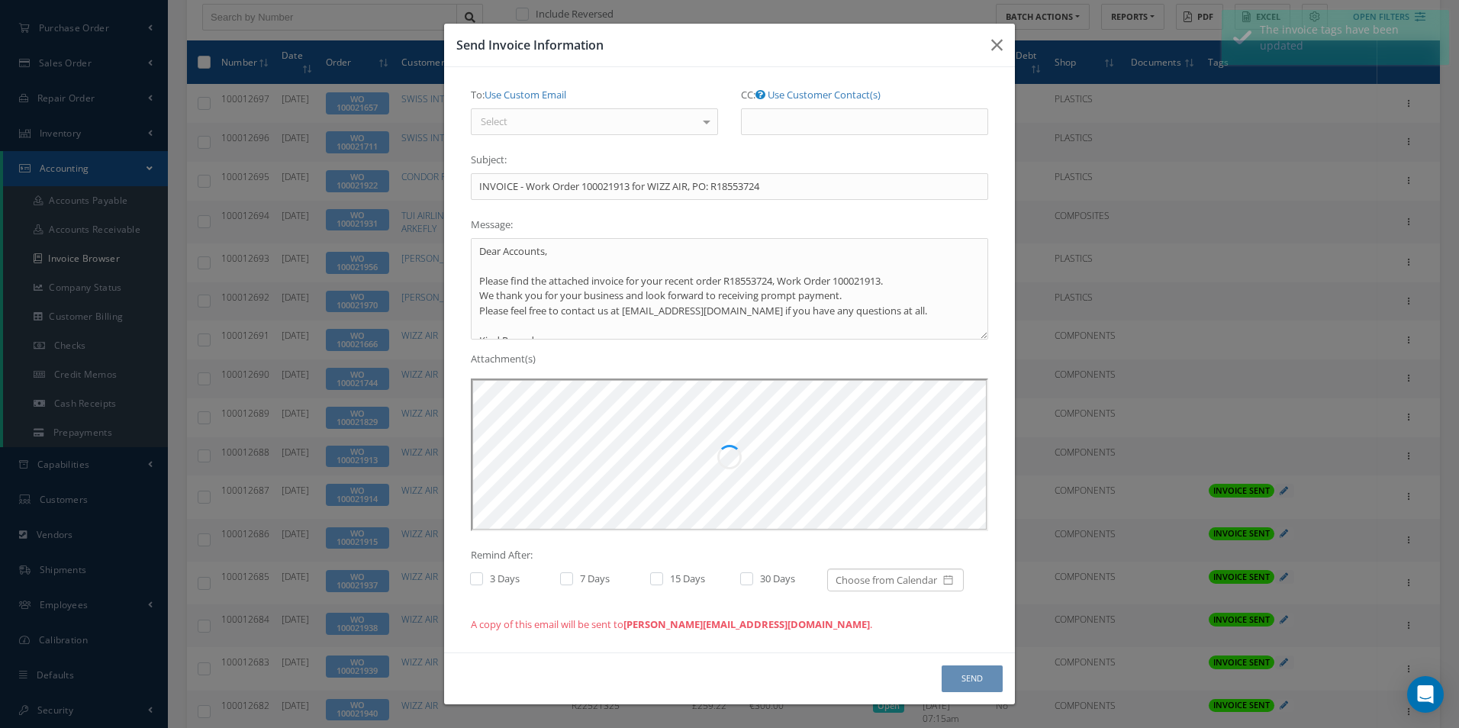
scroll to position [0, 0]
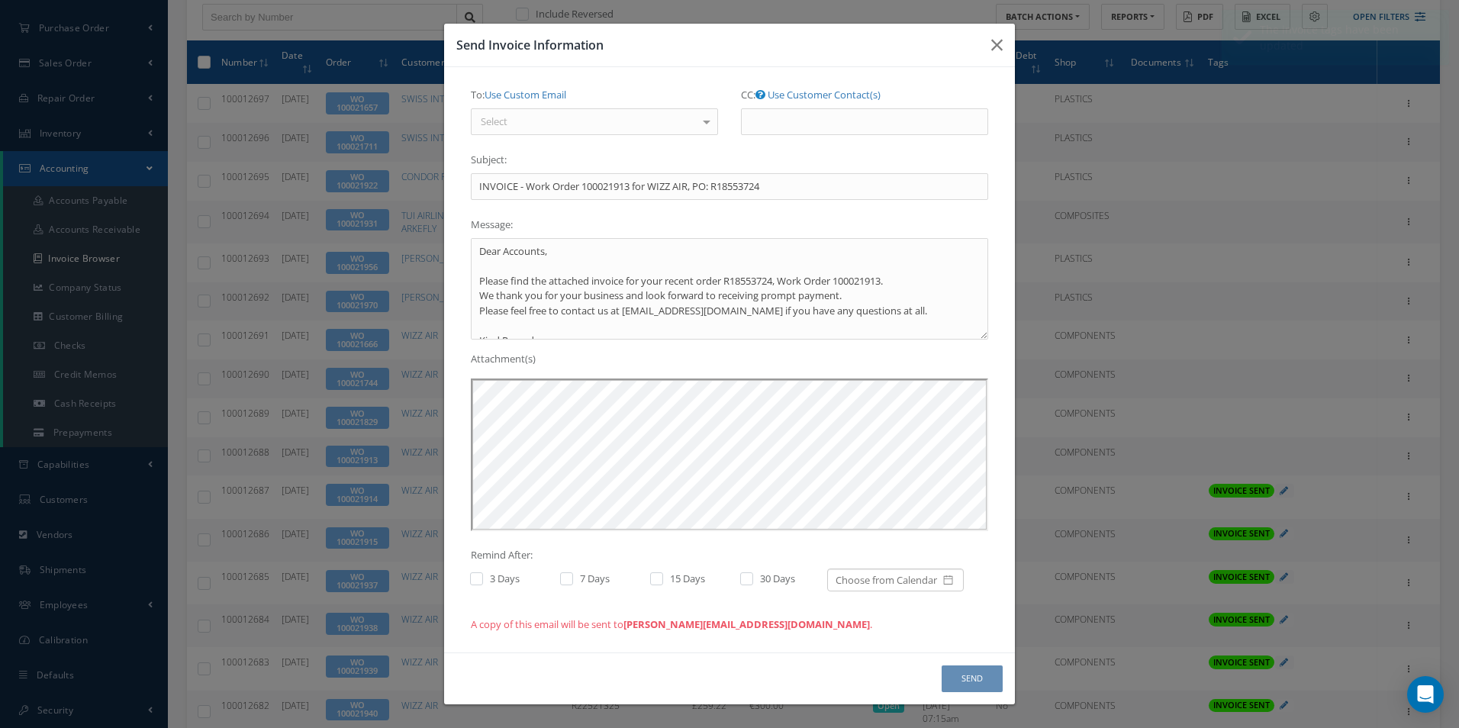
click at [570, 126] on div "Select" at bounding box center [594, 121] width 247 height 27
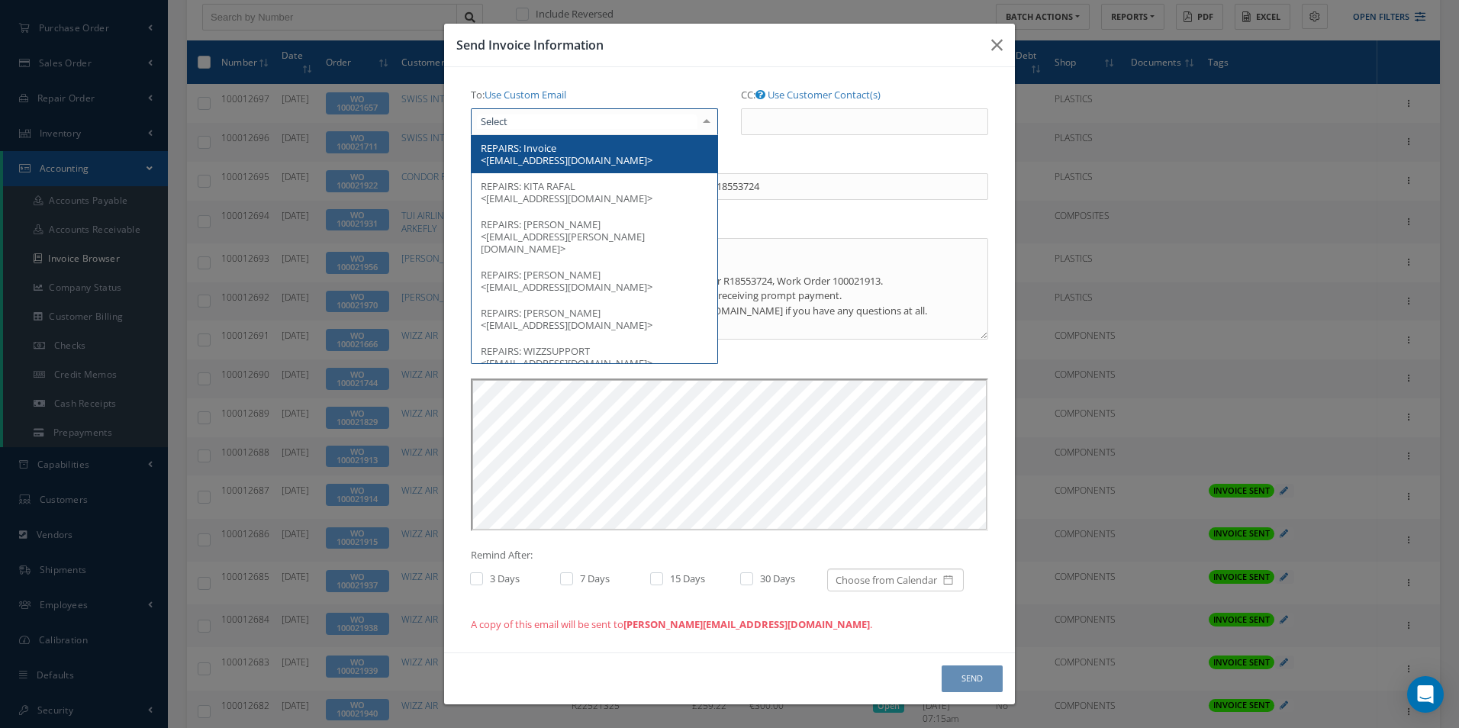
click at [569, 150] on span "REPAIRS: Invoice <[EMAIL_ADDRESS][DOMAIN_NAME]>" at bounding box center [595, 154] width 246 height 38
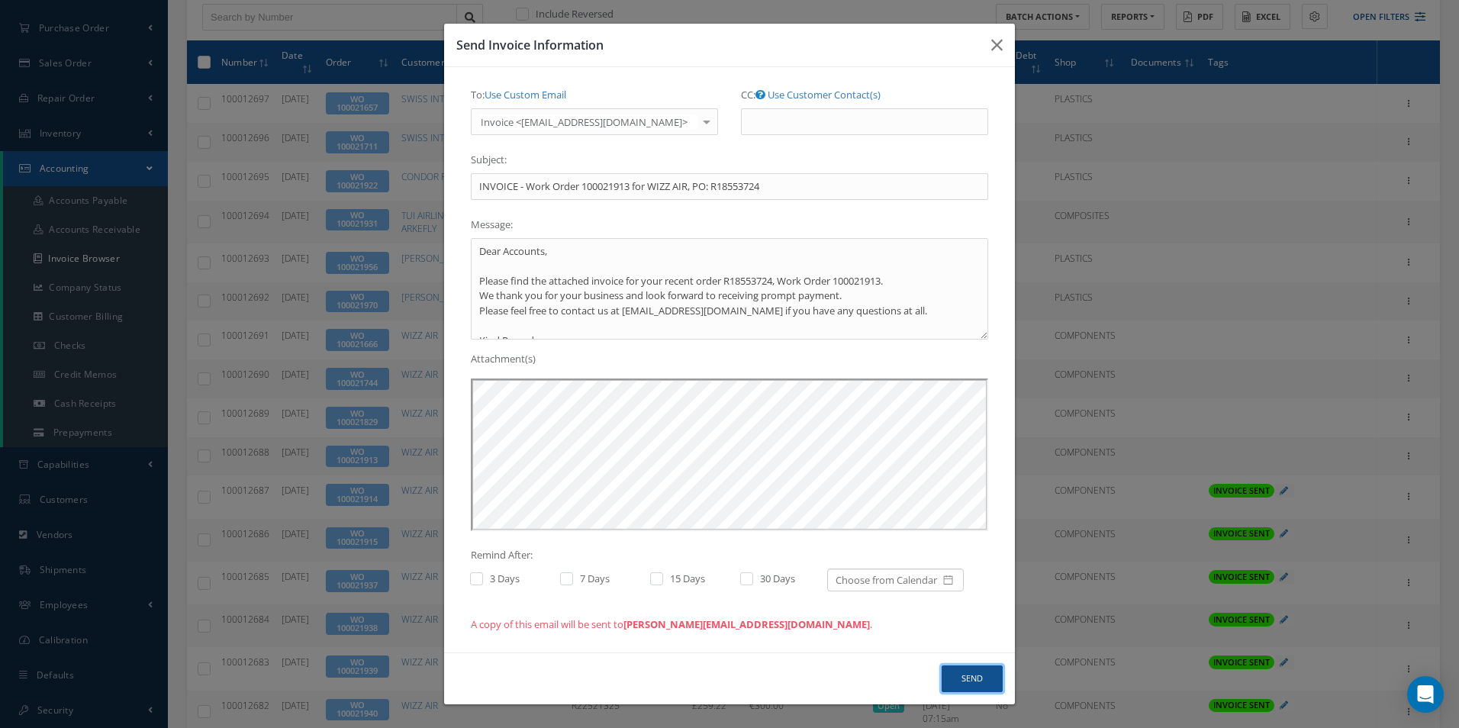
click at [969, 672] on button "Send" at bounding box center [972, 679] width 61 height 27
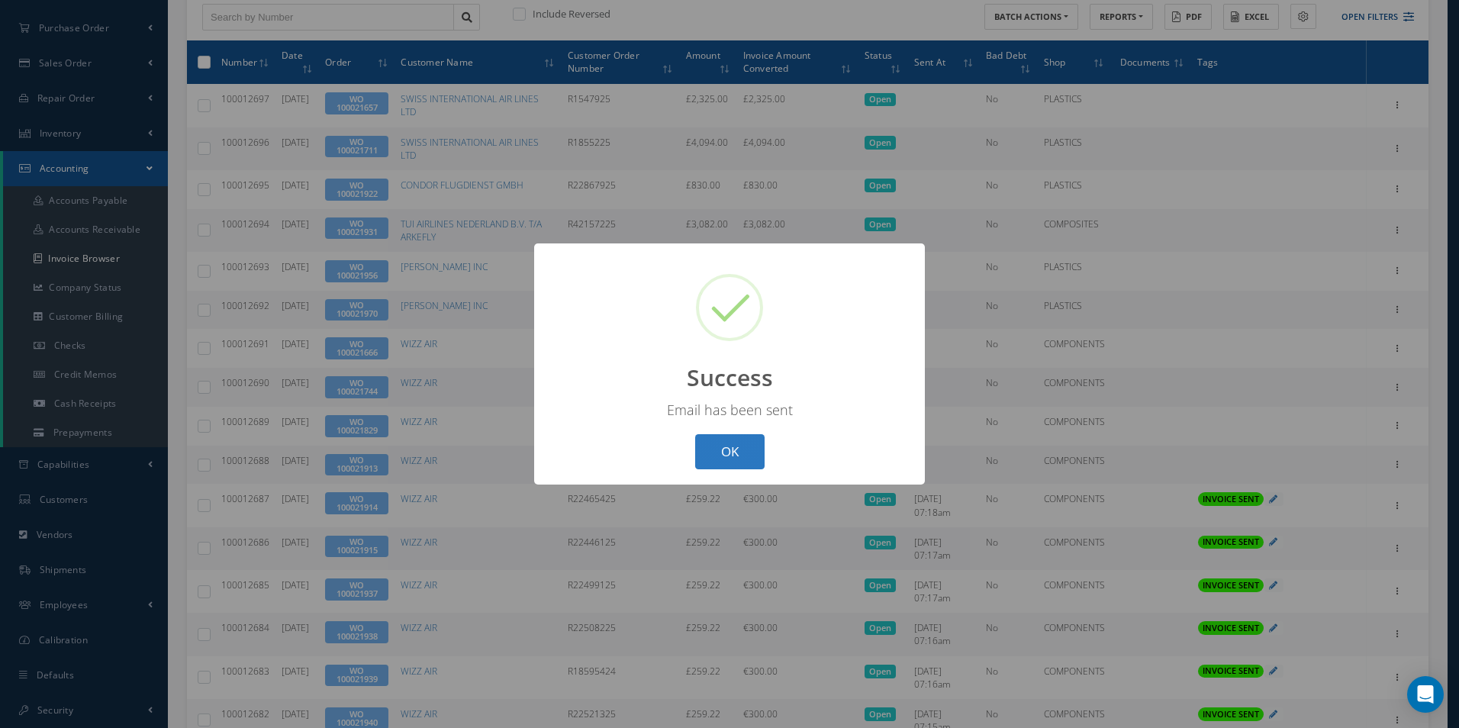
click at [738, 453] on button "OK" at bounding box center [729, 452] width 69 height 36
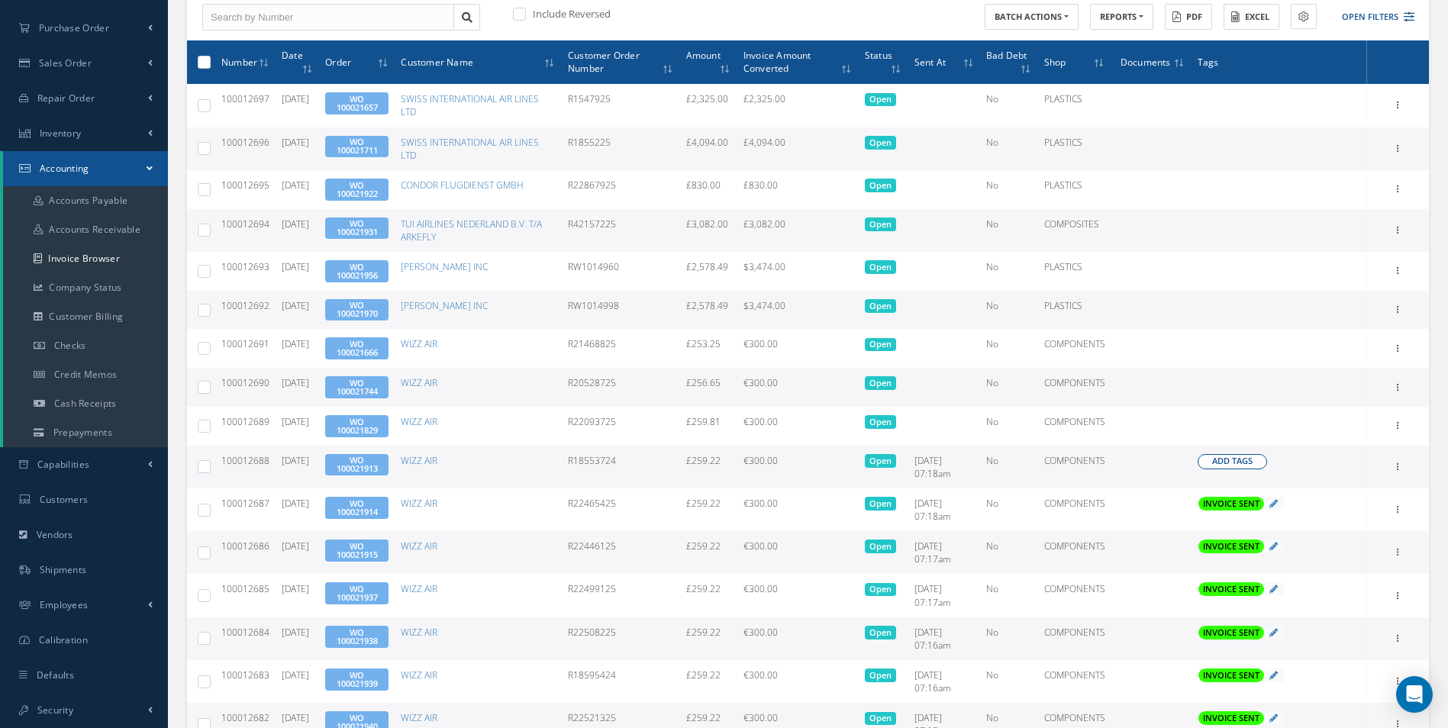
click at [1257, 462] on button "Add Tags" at bounding box center [1231, 461] width 69 height 15
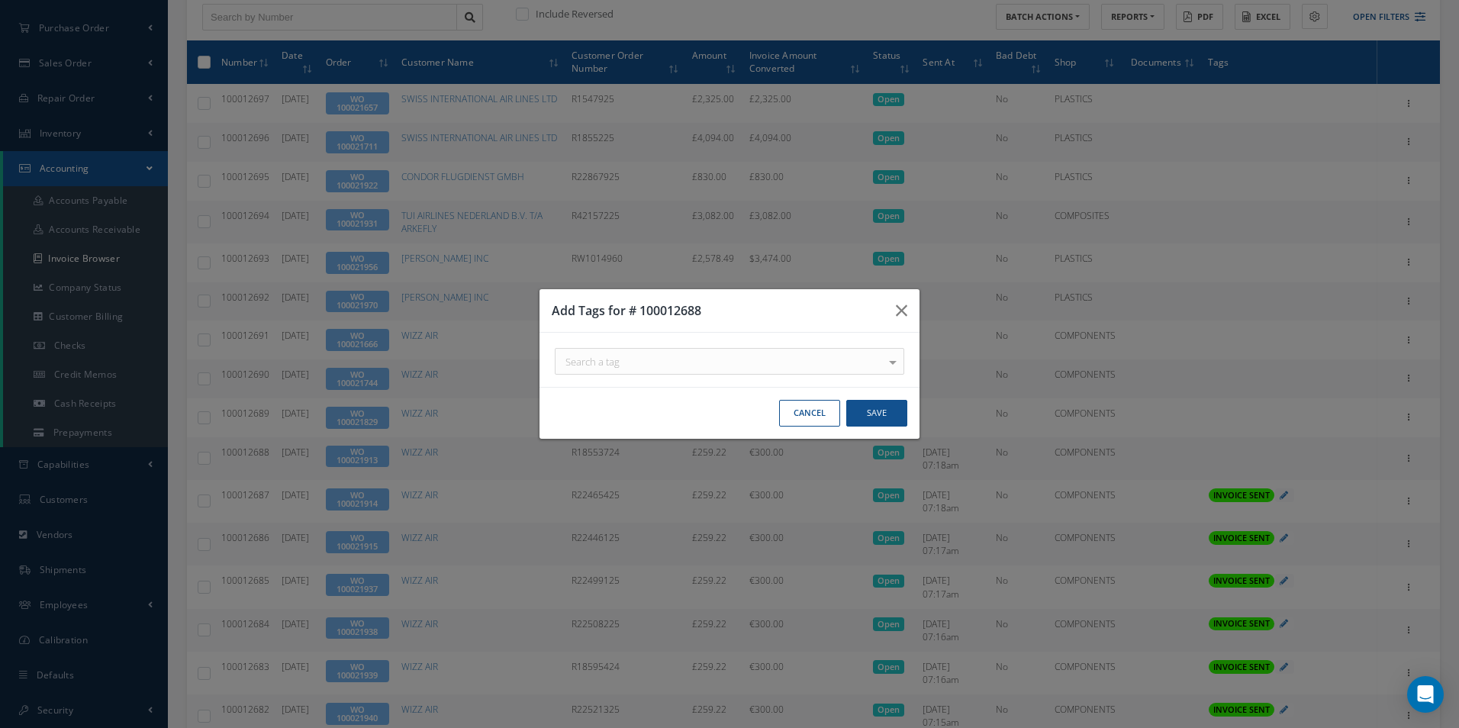
click at [769, 371] on div "Search a tag" at bounding box center [730, 361] width 350 height 27
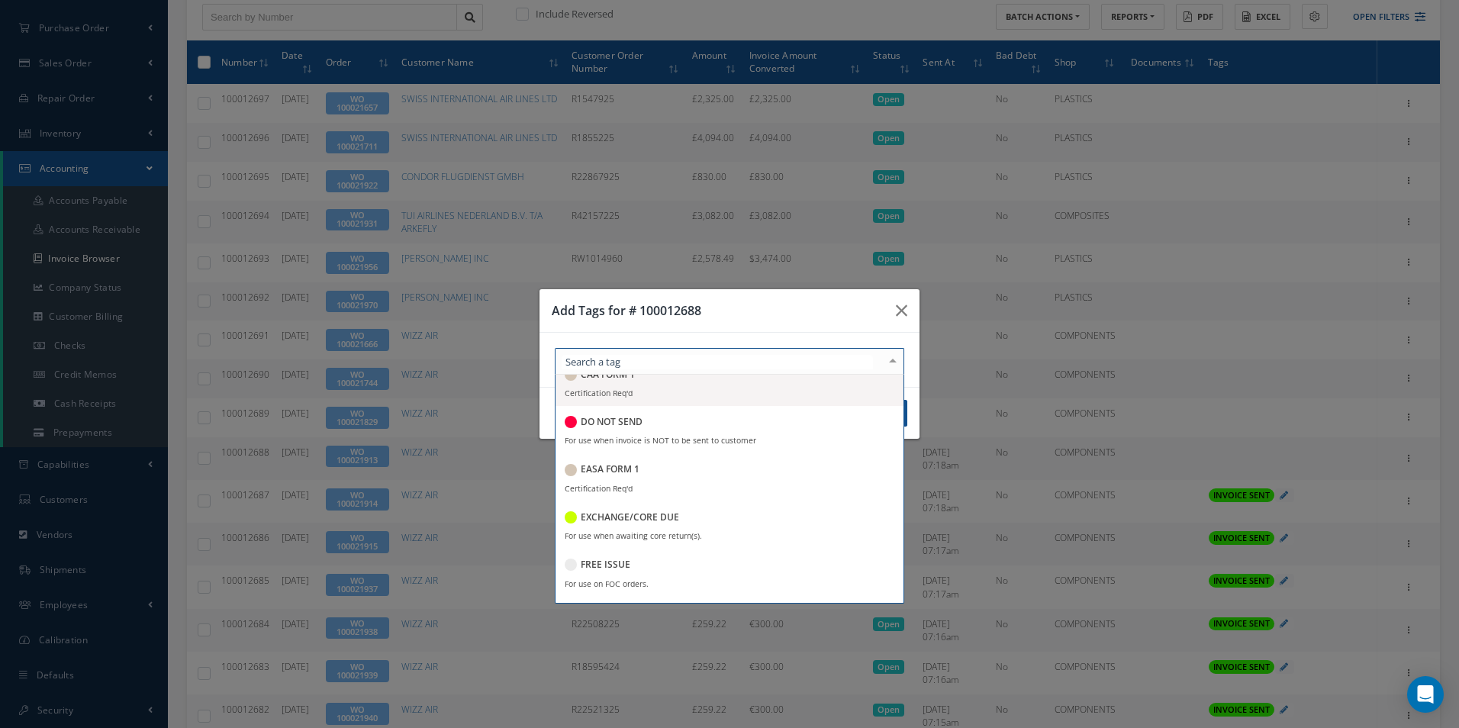
scroll to position [153, 0]
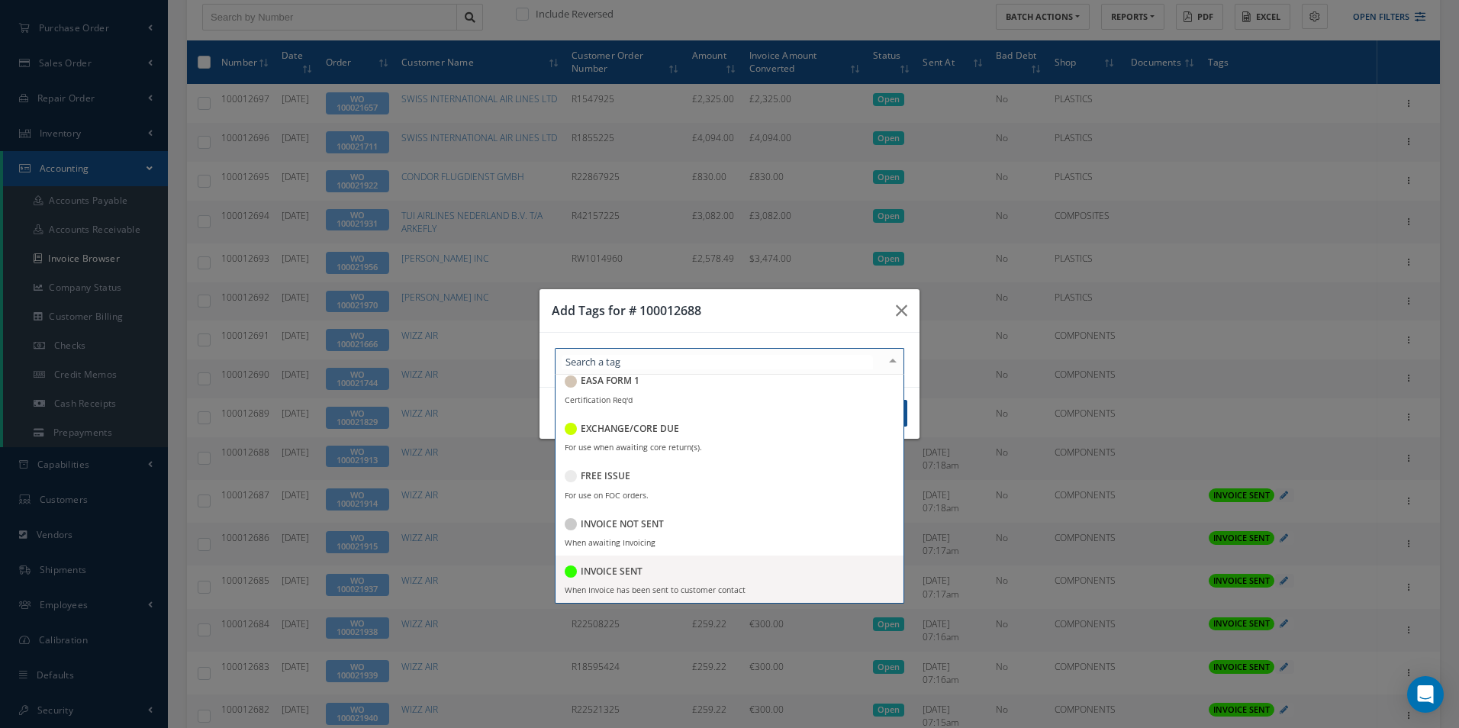
click at [623, 563] on div "INVOICE SENT" at bounding box center [604, 572] width 78 height 21
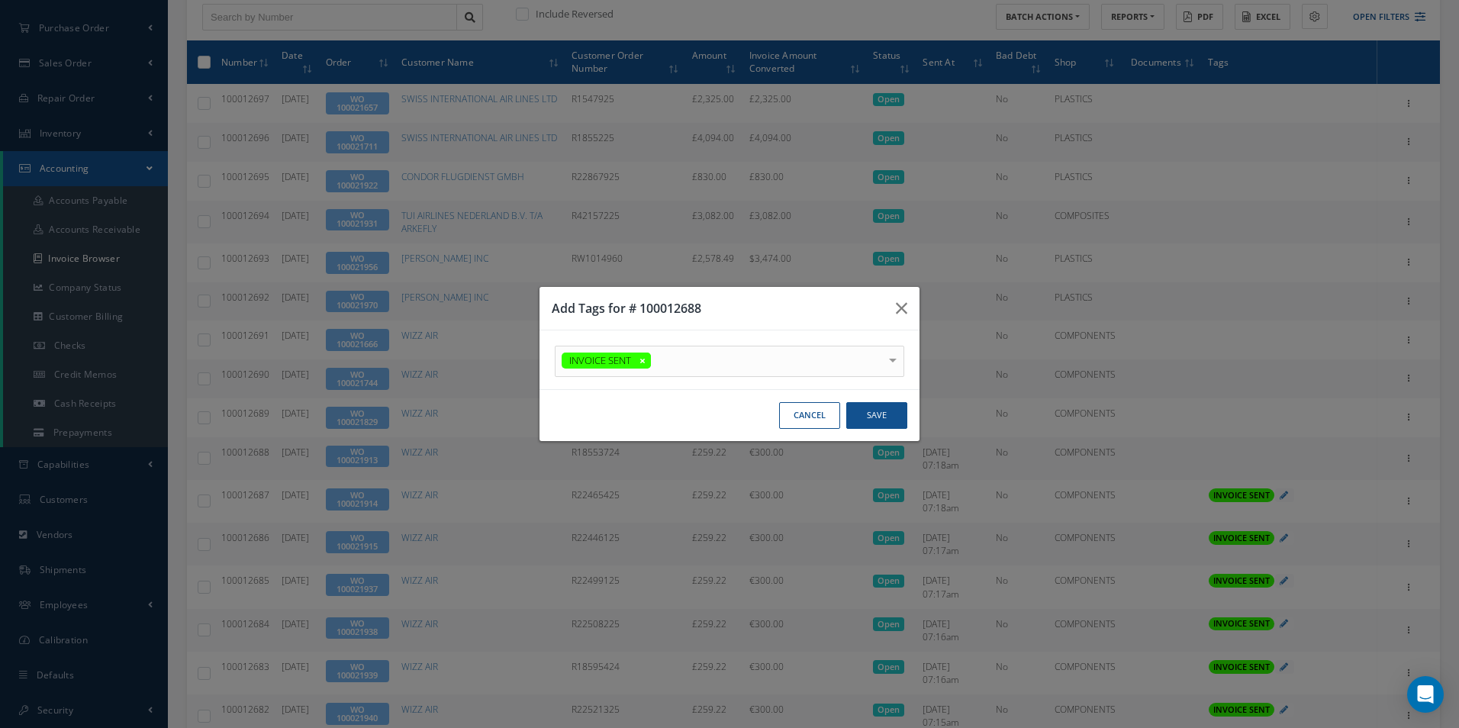
drag, startPoint x: 728, startPoint y: 306, endPoint x: 743, endPoint y: 314, distance: 16.4
click at [729, 306] on h3 "Add Tags for # 100012688" at bounding box center [718, 308] width 332 height 18
click at [872, 415] on button "Save" at bounding box center [876, 415] width 61 height 27
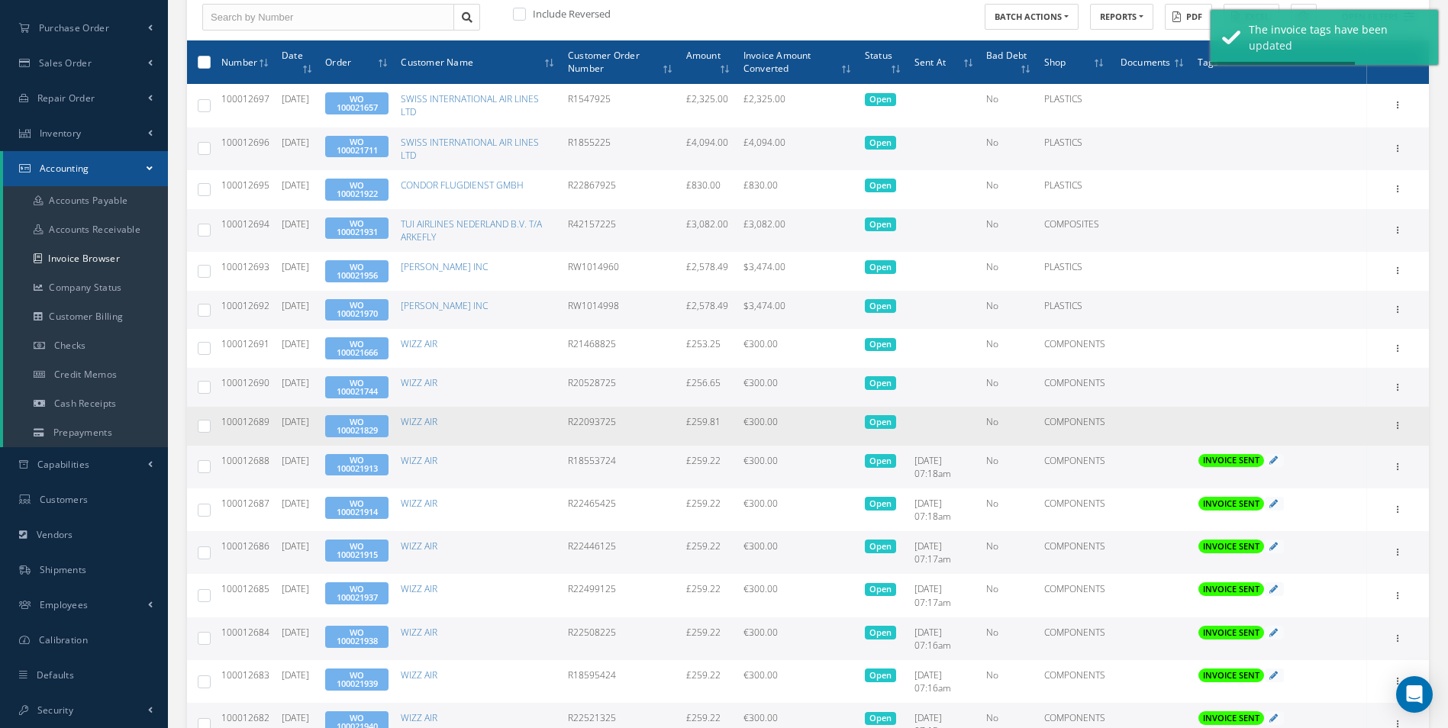
click at [1404, 432] on div "Print Mark as Bad Debt Update Prices Send By Email Documents" at bounding box center [1398, 426] width 18 height 18
click at [1404, 430] on icon at bounding box center [1398, 424] width 15 height 12
click at [1336, 489] on link "Send By Email" at bounding box center [1328, 495] width 121 height 20
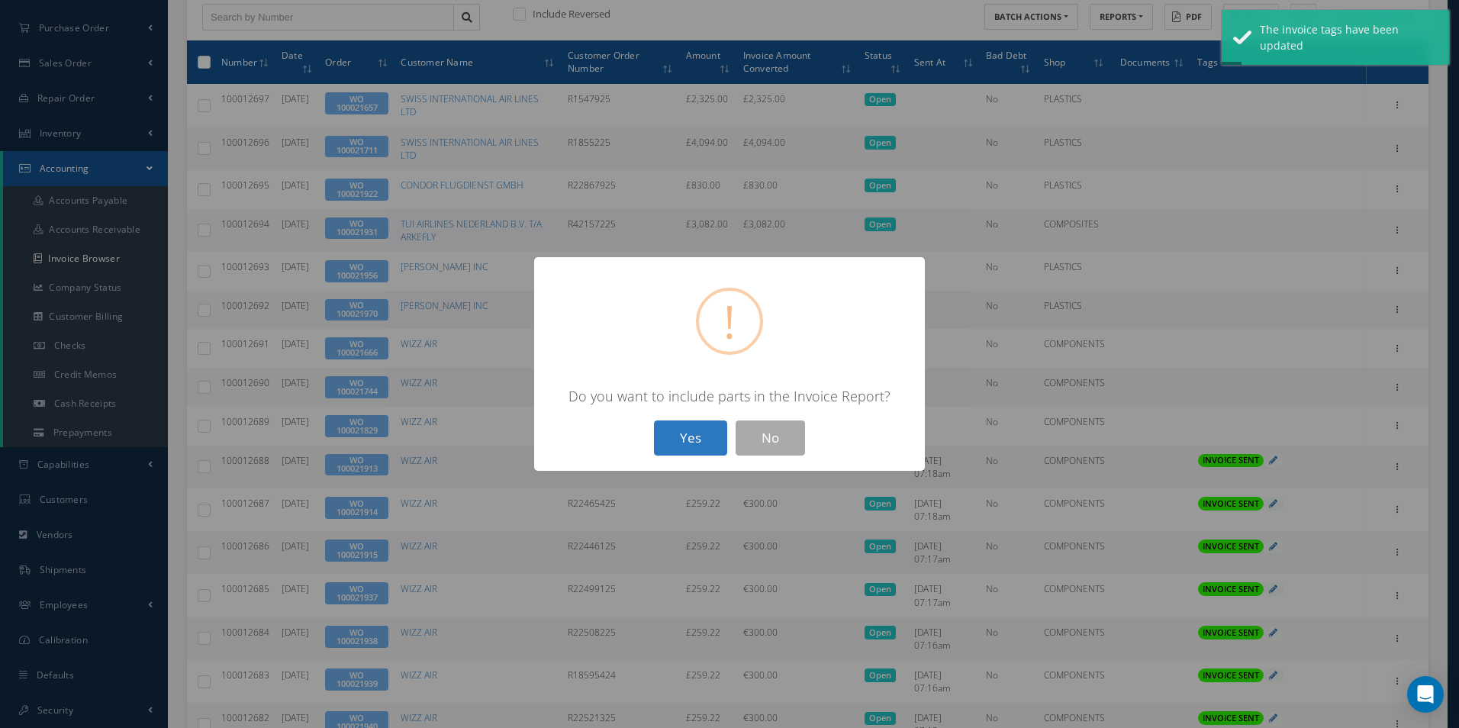
click at [680, 434] on button "Yes" at bounding box center [690, 439] width 73 height 36
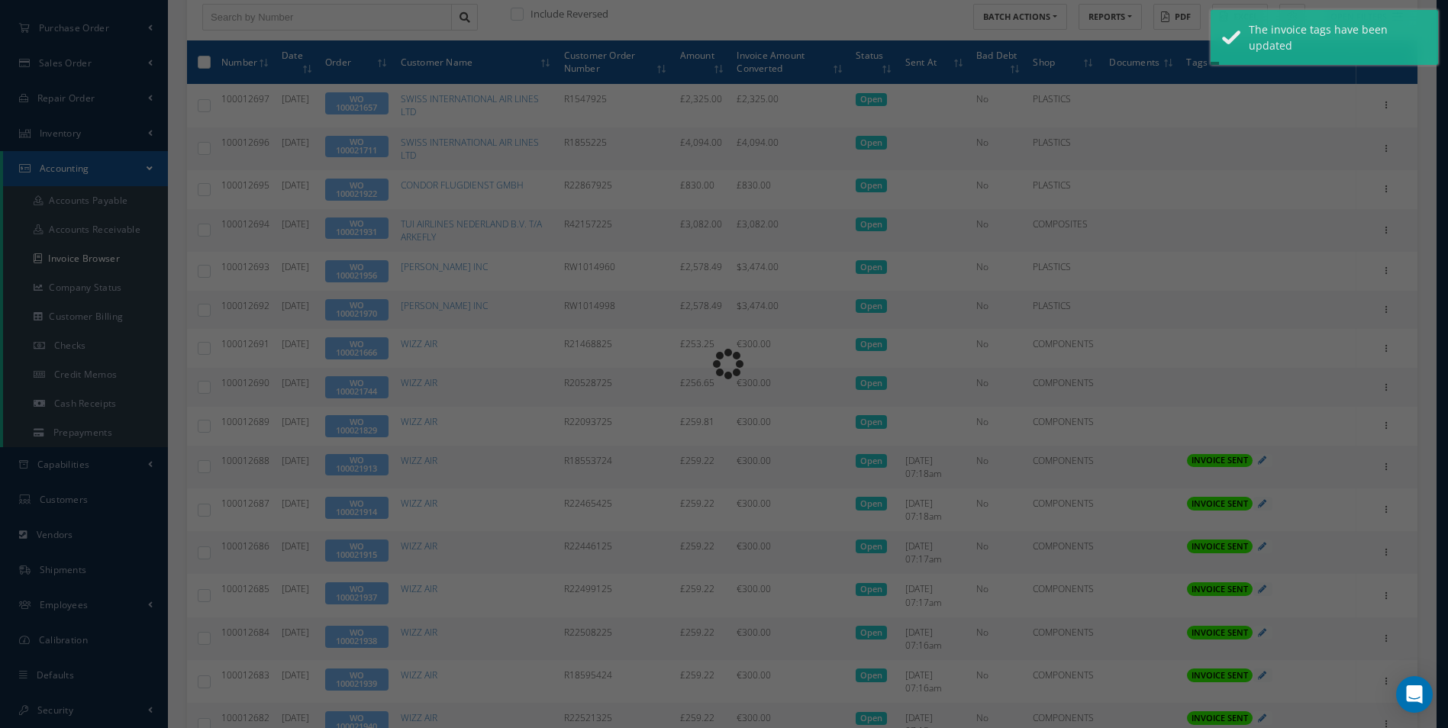
type input "INVOICE - Work Order 100021829 for WIZZ AIR, PO: R22093725"
type textarea "Dear Accounts, Please find the attached invoice for your recent order R22093725…"
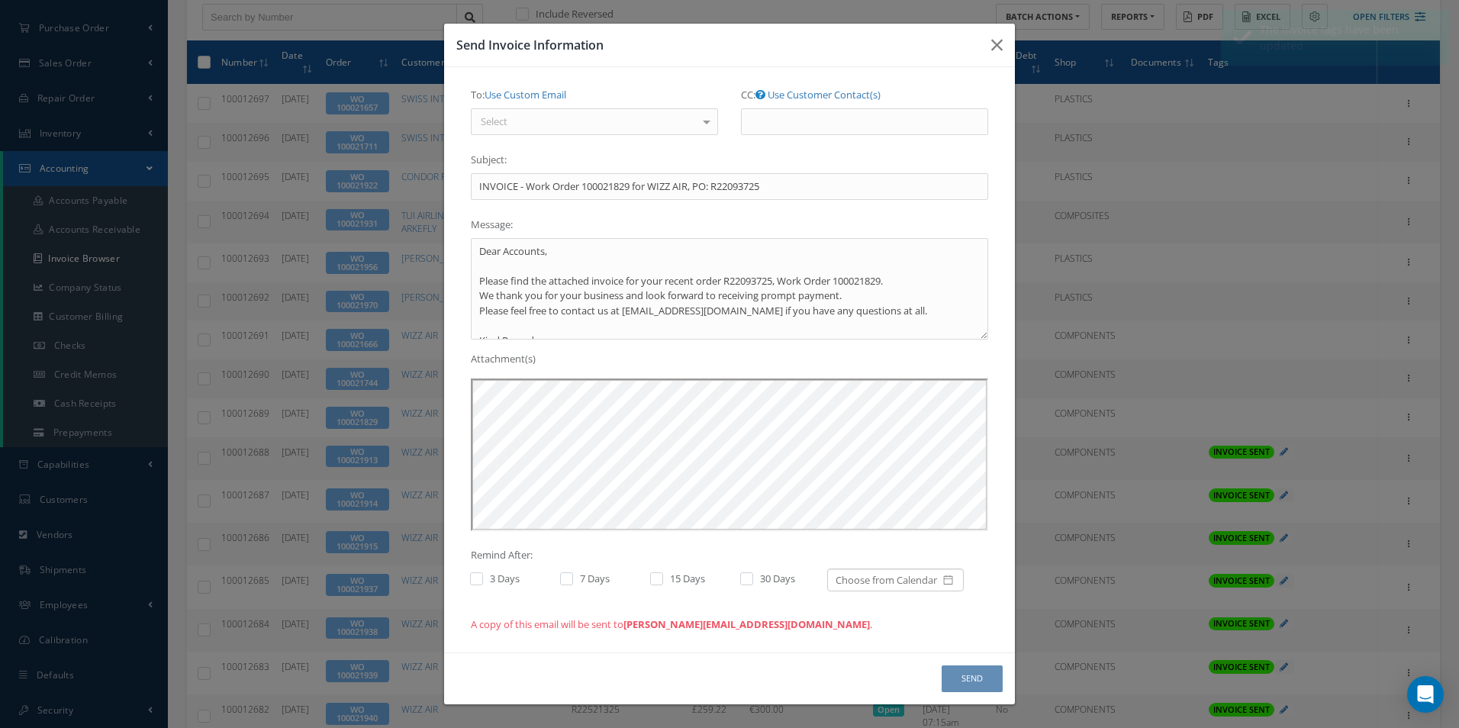
scroll to position [0, 0]
click at [603, 127] on div "Select" at bounding box center [594, 121] width 247 height 27
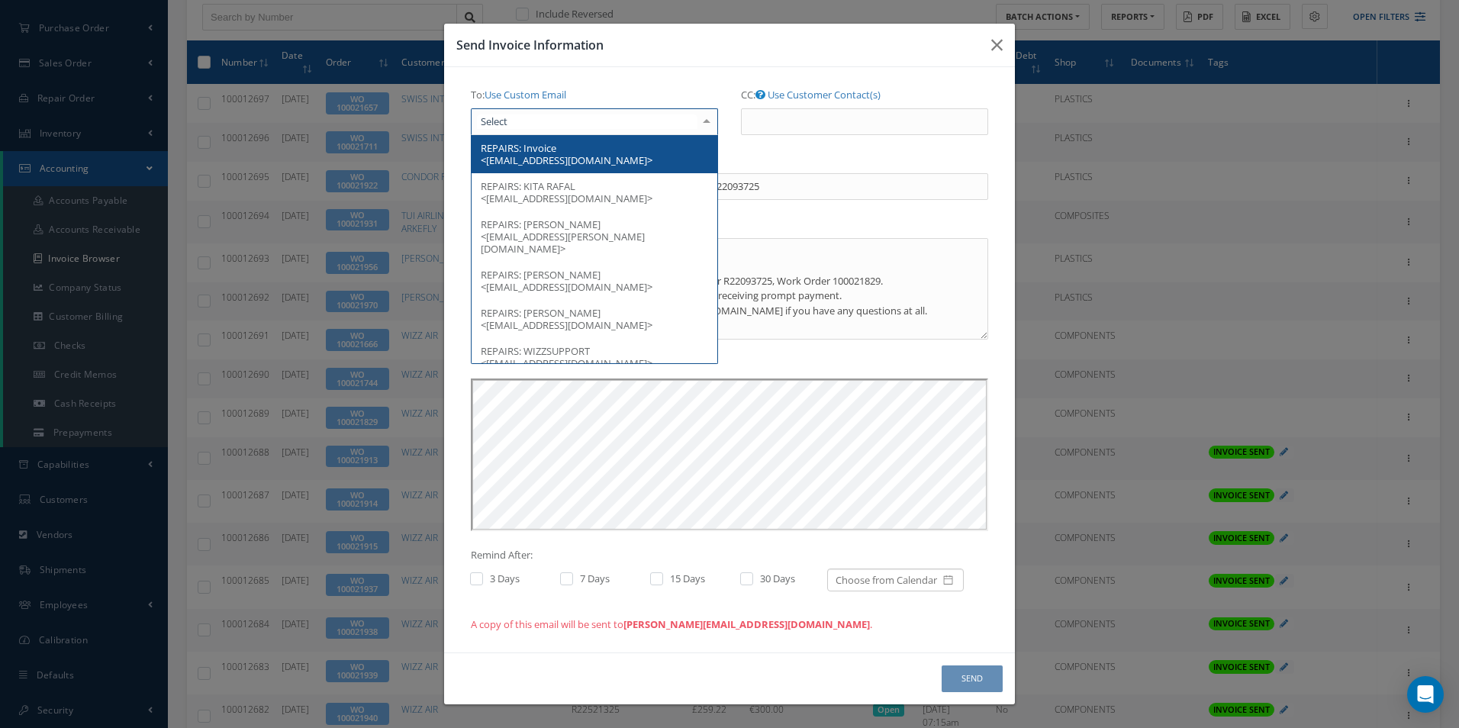
click at [591, 153] on span "Invoice <[EMAIL_ADDRESS][DOMAIN_NAME]>" at bounding box center [567, 154] width 172 height 26
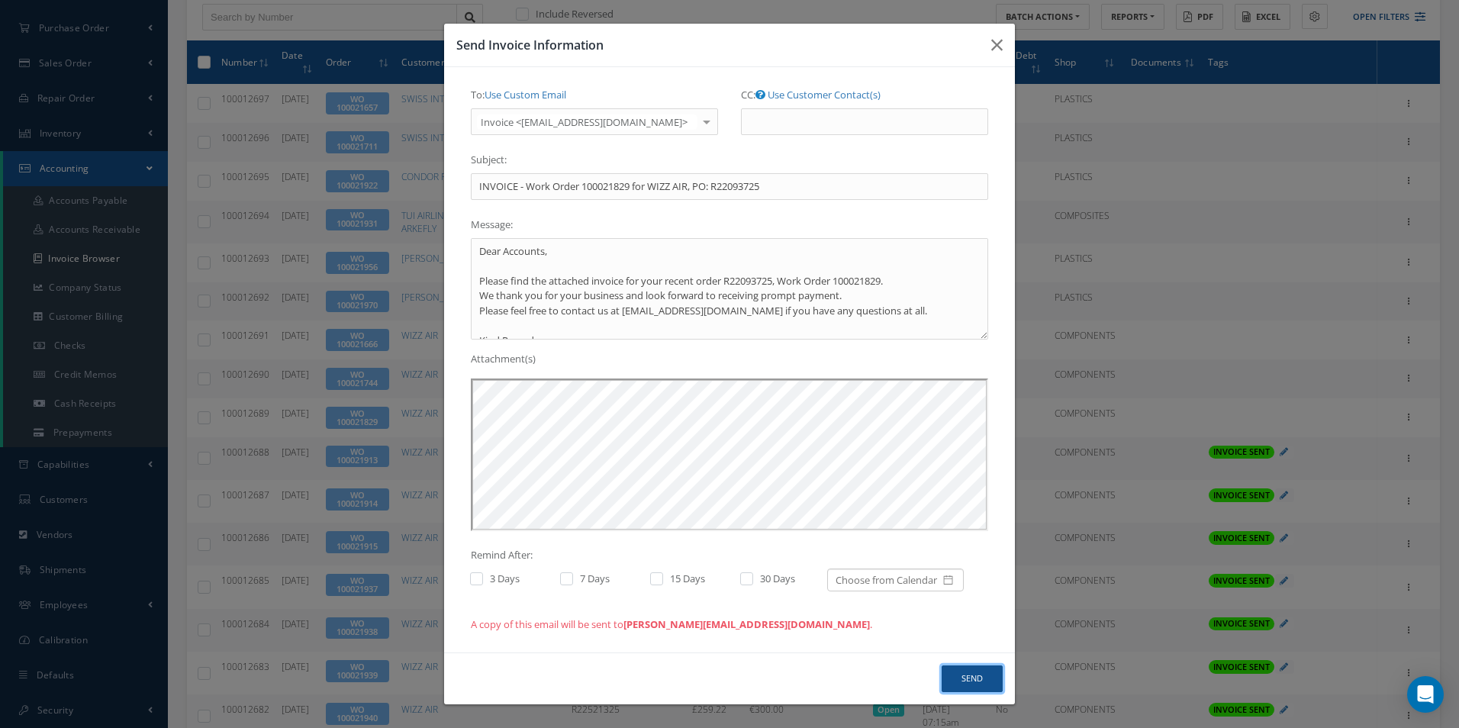
click at [968, 671] on button "Send" at bounding box center [972, 679] width 61 height 27
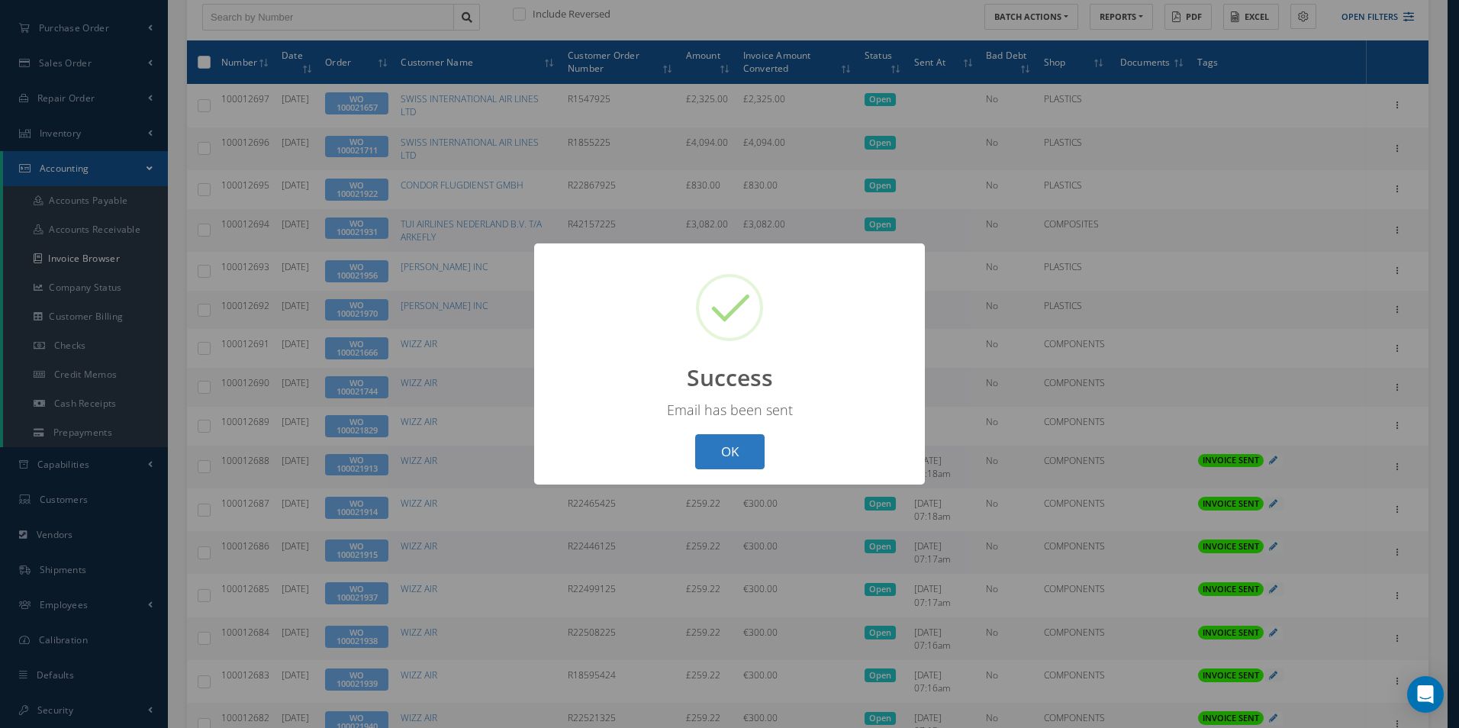
click at [720, 460] on button "OK" at bounding box center [729, 452] width 69 height 36
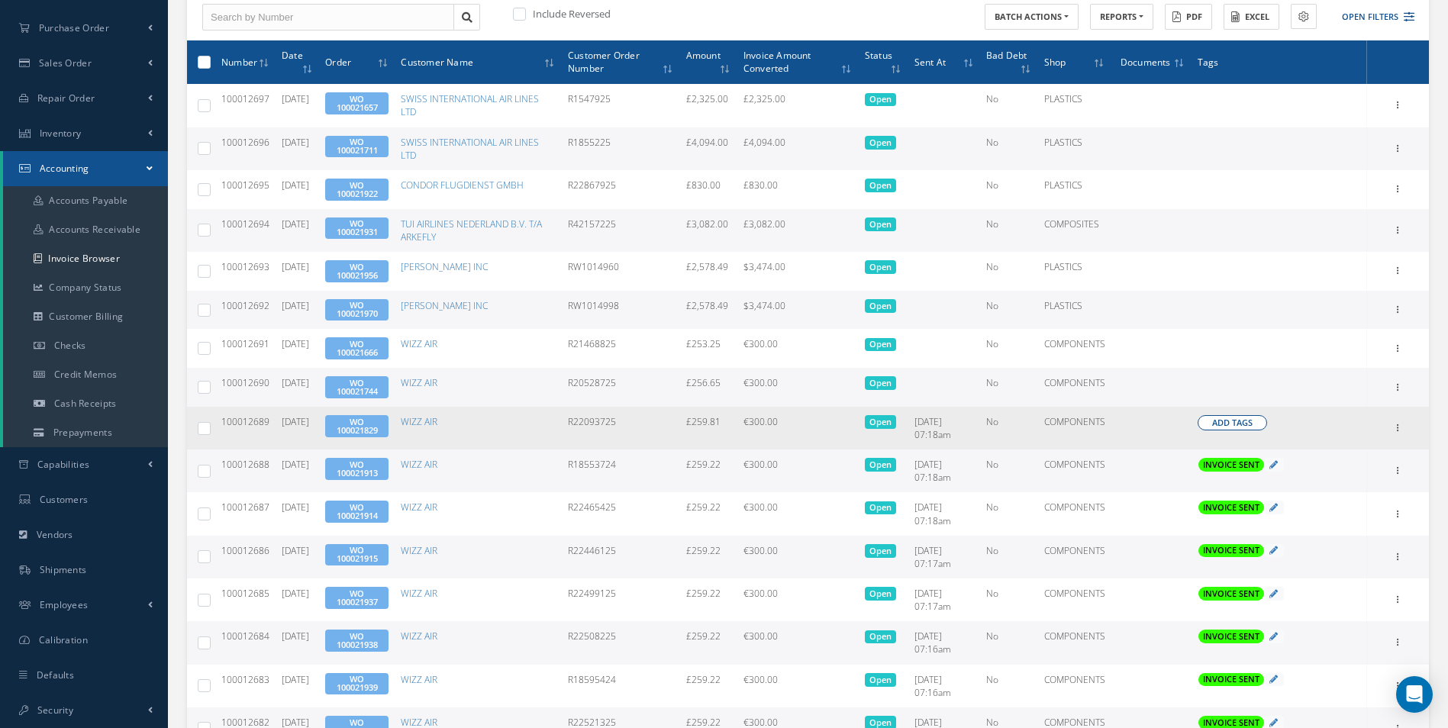
click at [1237, 424] on span "Add Tags" at bounding box center [1232, 423] width 40 height 13
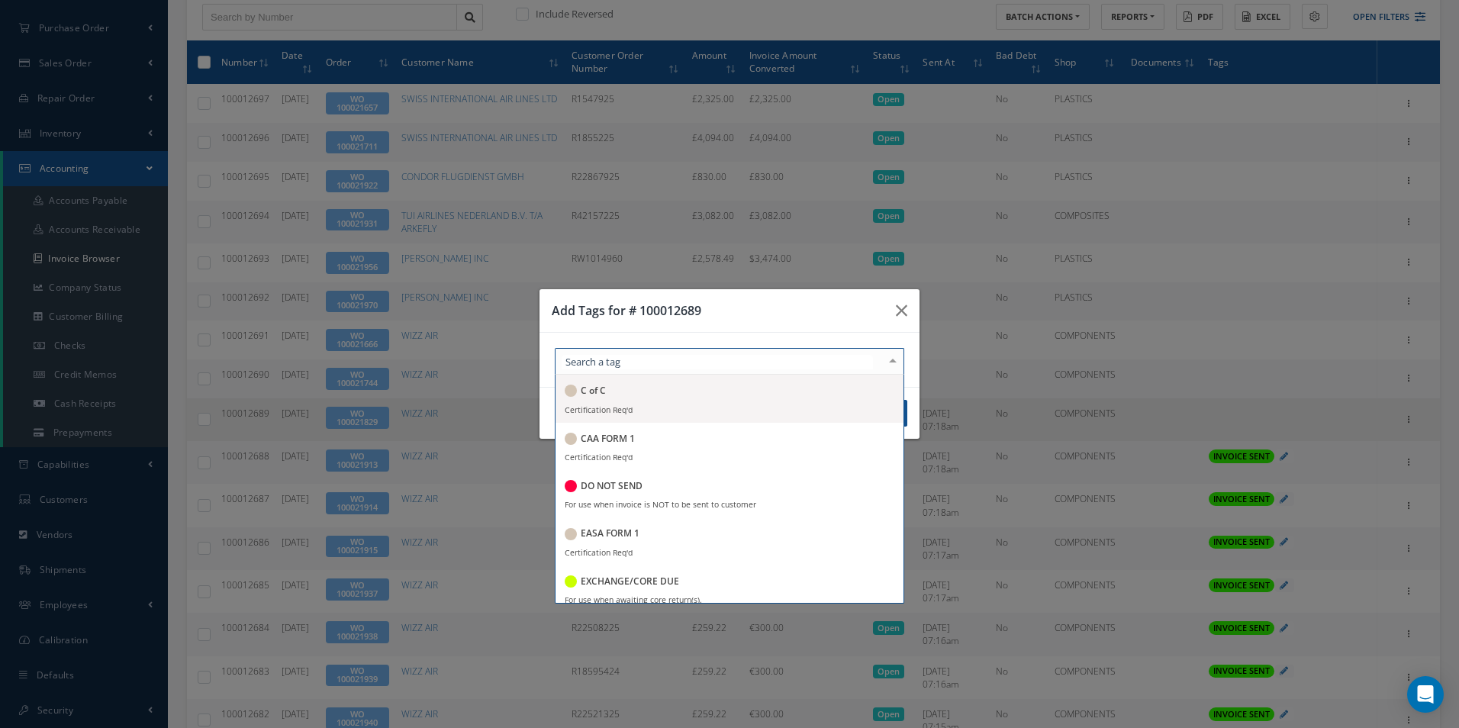
click at [789, 366] on div at bounding box center [730, 361] width 350 height 27
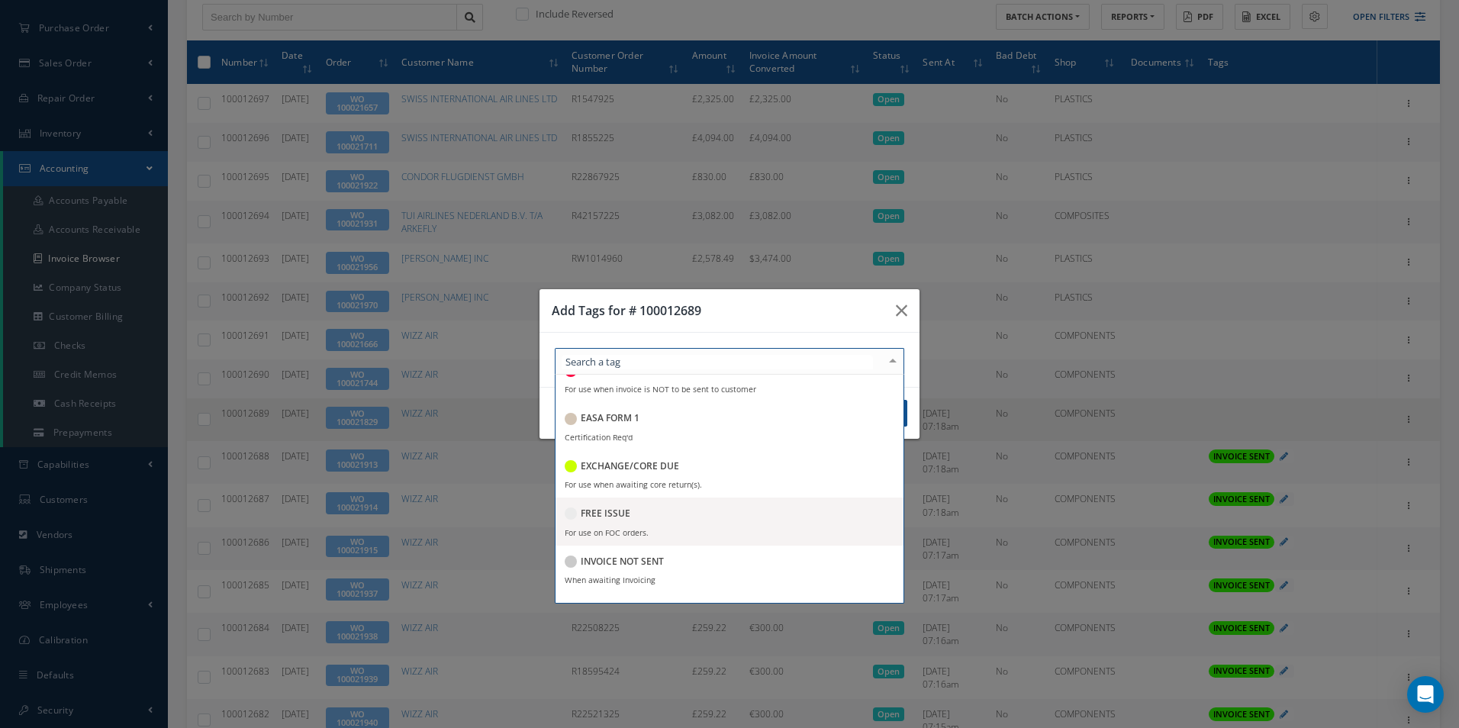
scroll to position [153, 0]
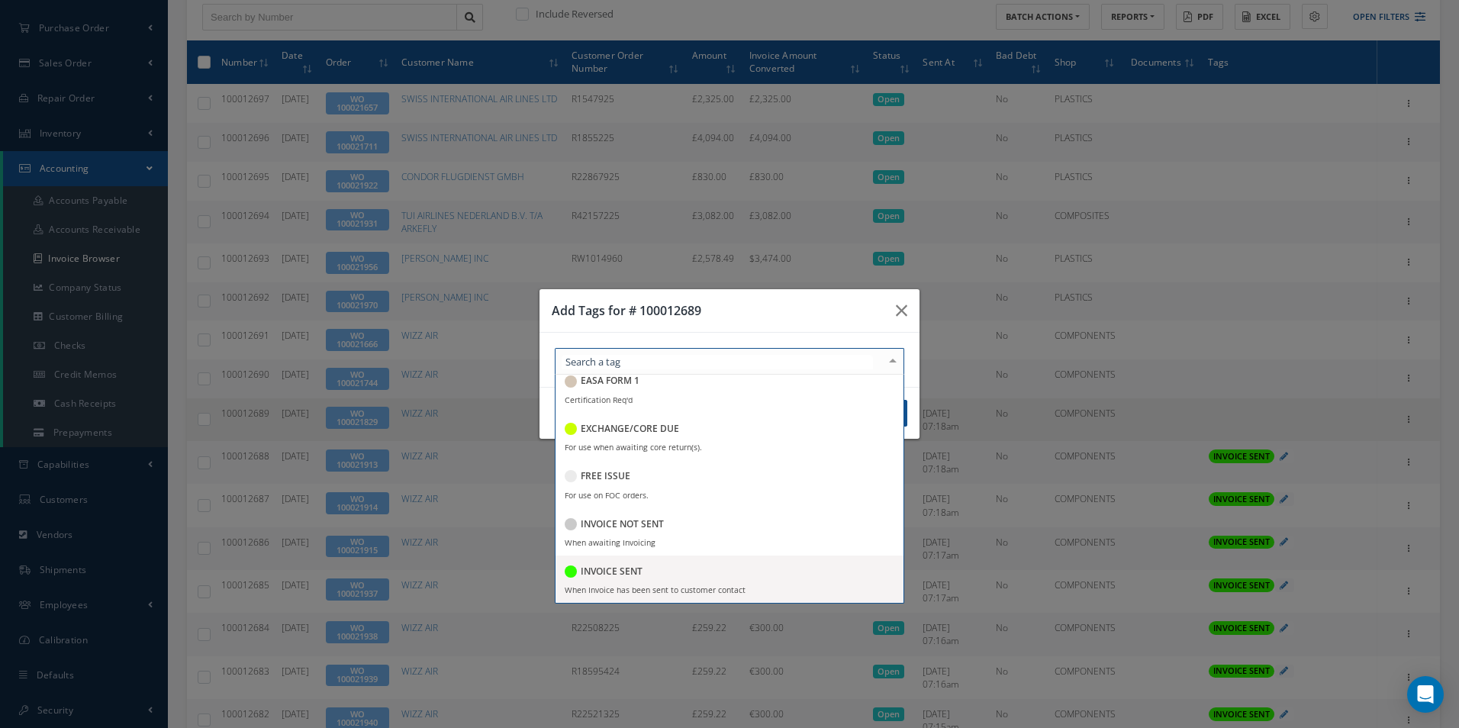
click at [636, 562] on div "INVOICE SENT" at bounding box center [604, 572] width 78 height 21
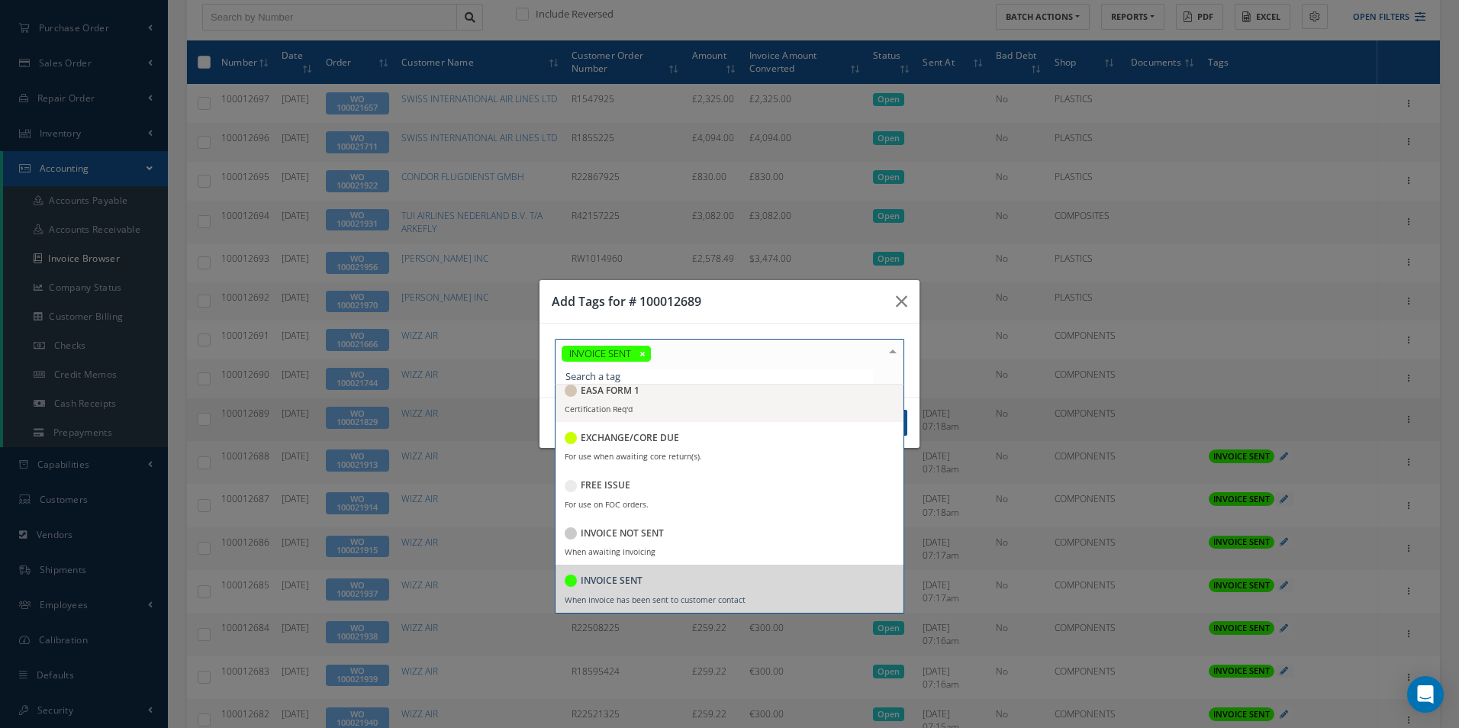
click at [714, 305] on h3 "Add Tags for # 100012689" at bounding box center [718, 301] width 332 height 18
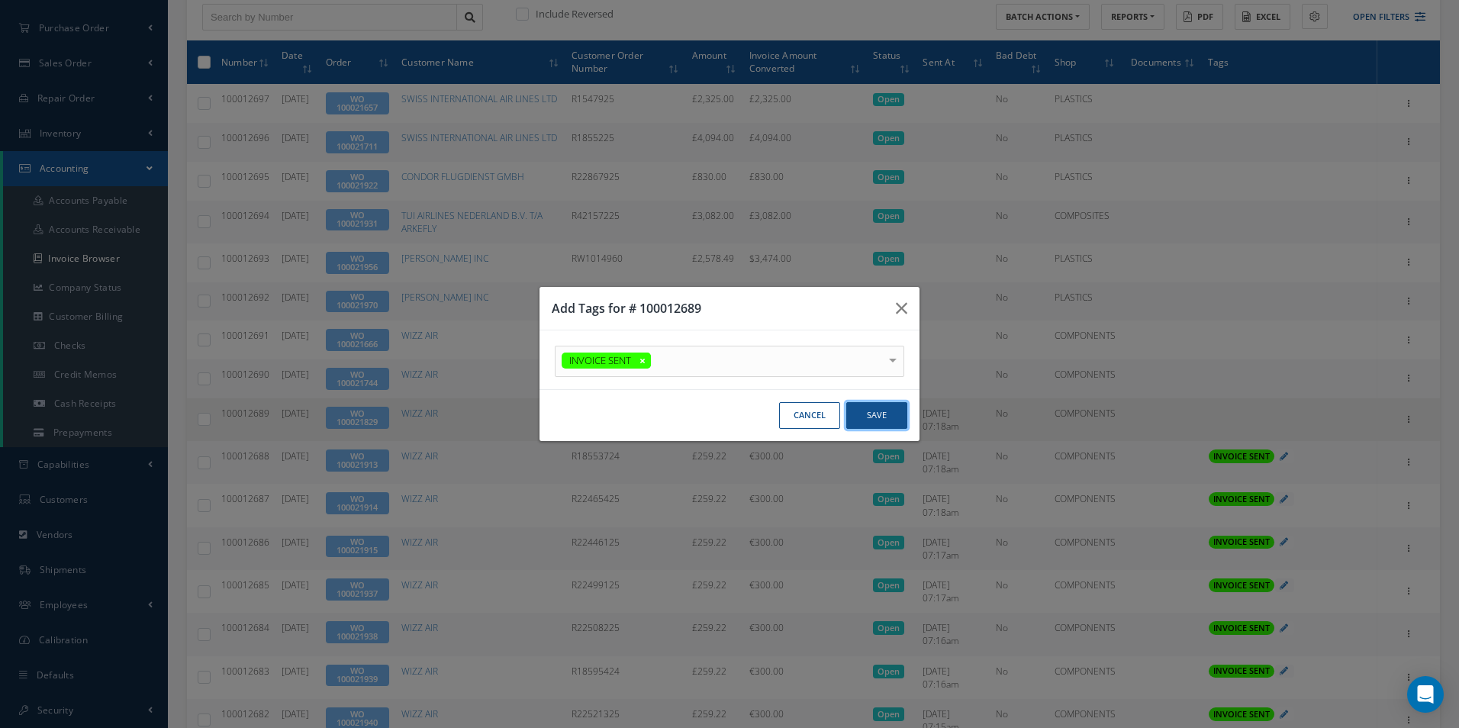
click at [880, 412] on button "Save" at bounding box center [876, 415] width 61 height 27
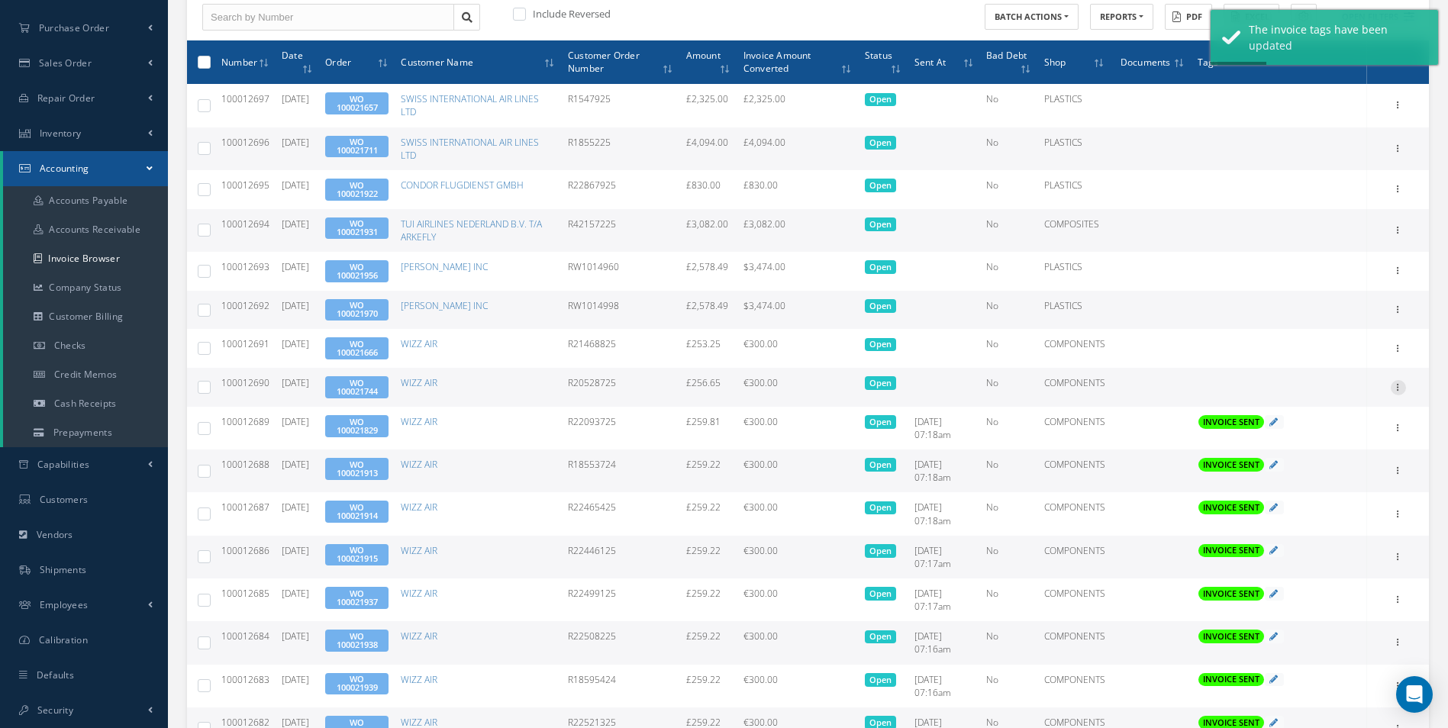
click at [1402, 388] on icon at bounding box center [1398, 386] width 15 height 12
click at [1339, 455] on link "Send By Email" at bounding box center [1328, 456] width 121 height 20
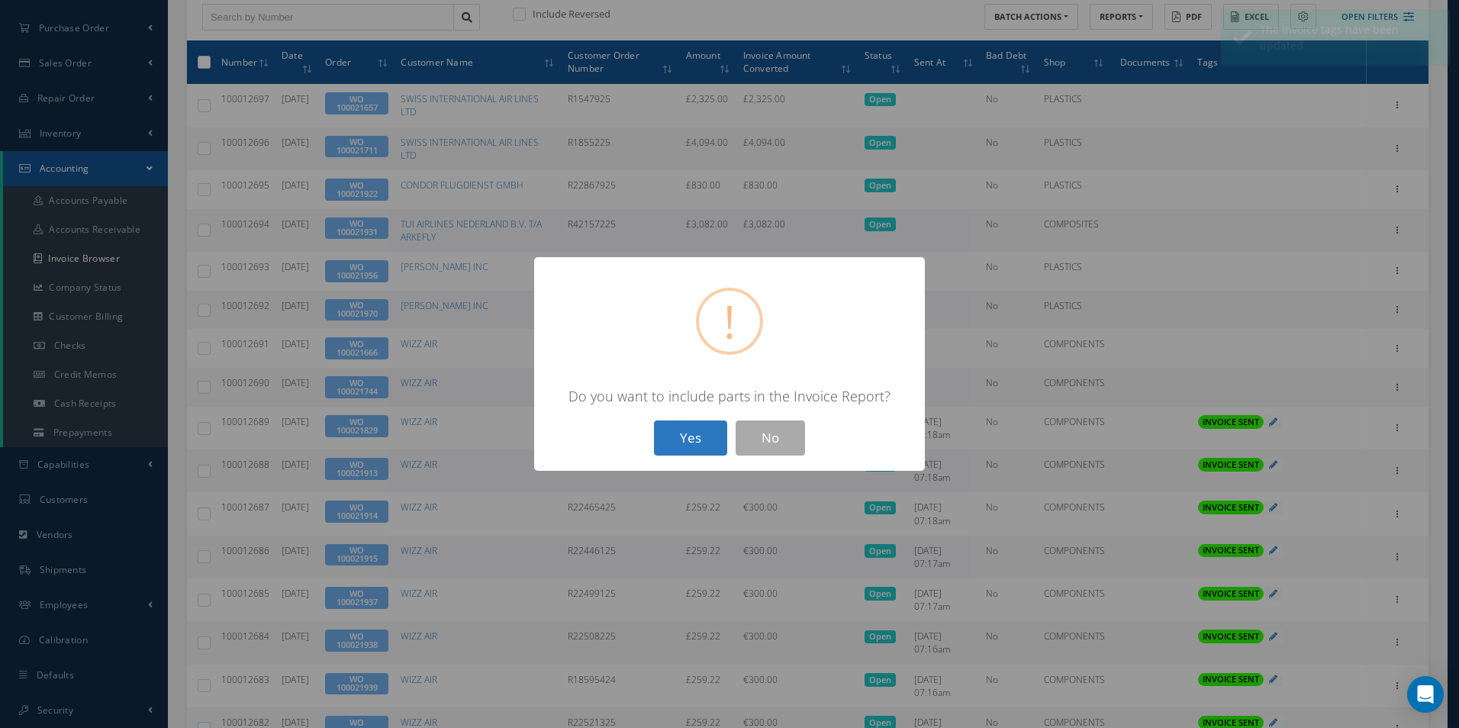
click at [687, 439] on button "Yes" at bounding box center [690, 439] width 73 height 36
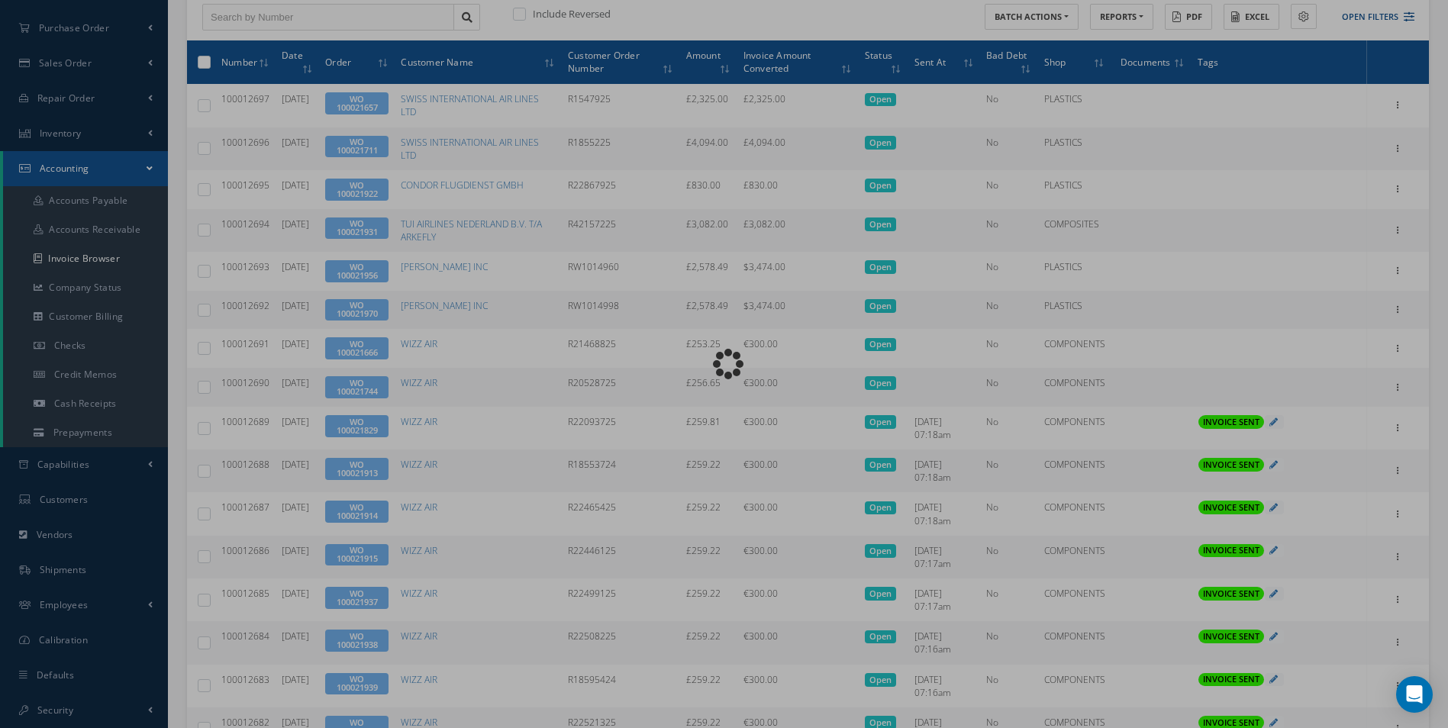
type input "INVOICE - Work Order 100021744 for WIZZ AIR, PO: R20528725"
type textarea "Dear Accounts, Please find the attached invoice for your recent order R20528725…"
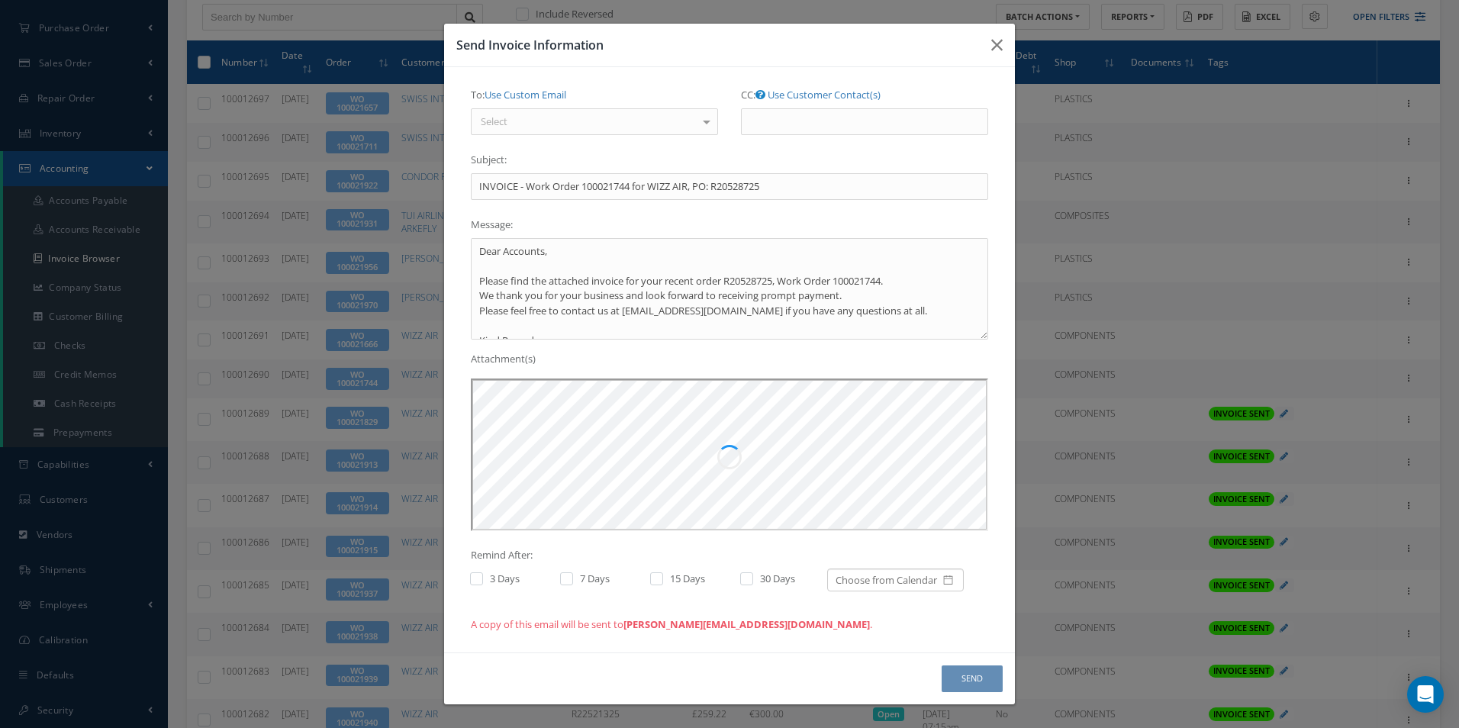
scroll to position [0, 0]
drag, startPoint x: 659, startPoint y: 113, endPoint x: 639, endPoint y: 125, distance: 23.3
click at [655, 116] on div "Select" at bounding box center [594, 121] width 247 height 27
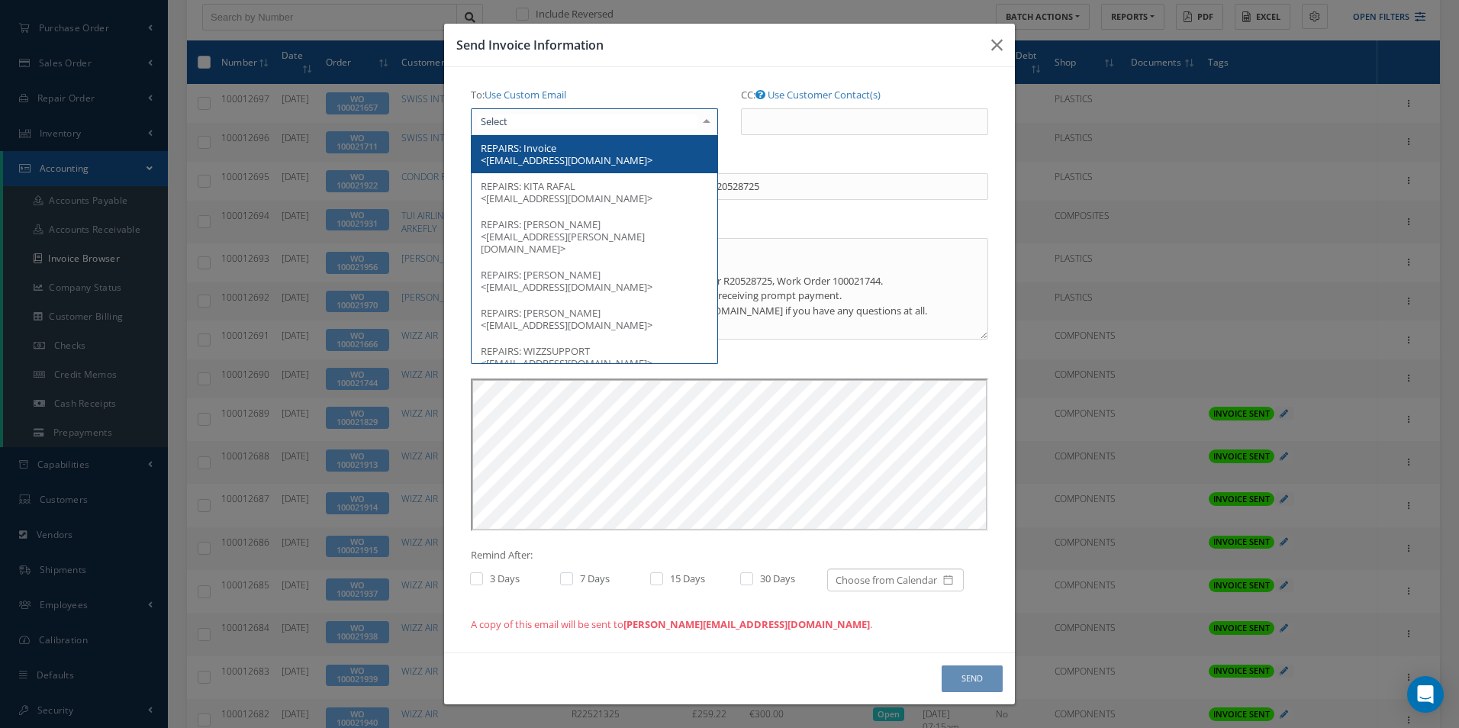
click at [581, 160] on span "Invoice <[EMAIL_ADDRESS][DOMAIN_NAME]>" at bounding box center [567, 154] width 172 height 26
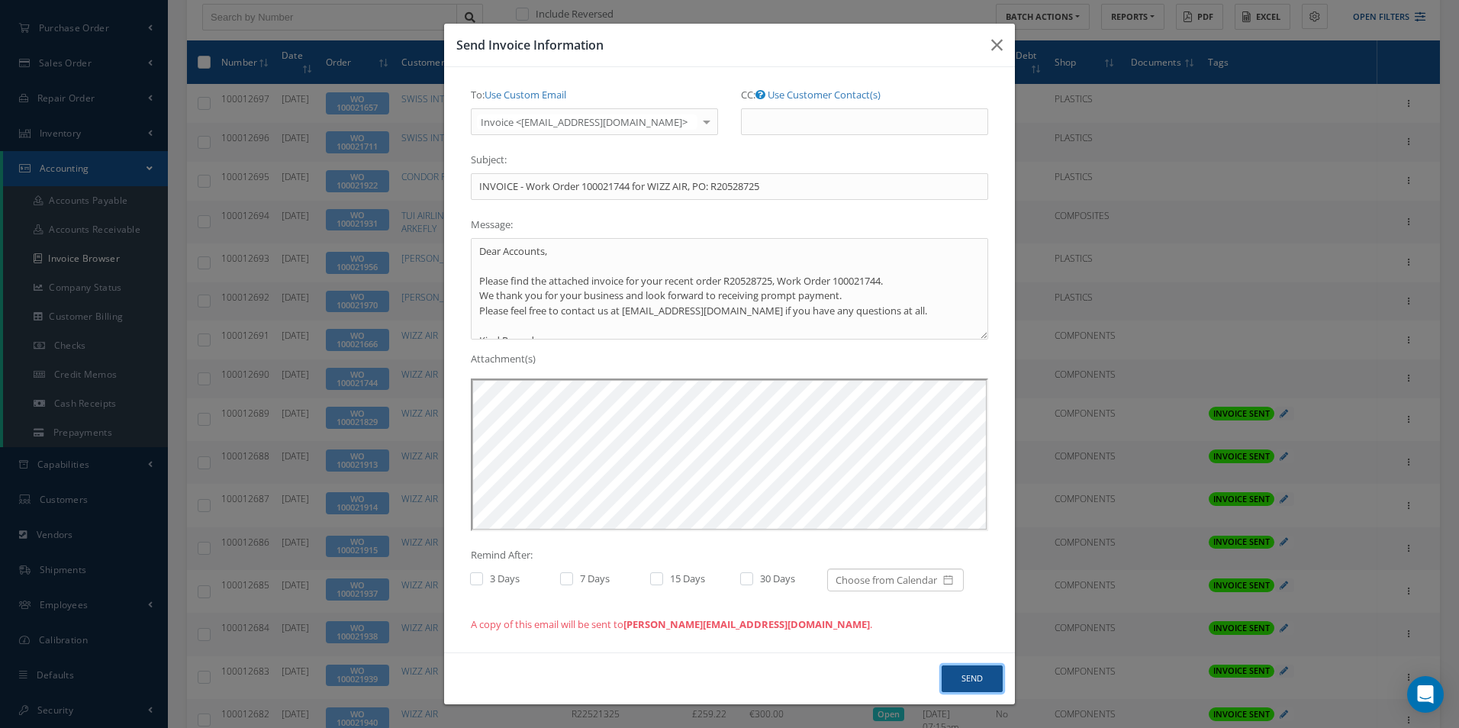
click at [959, 682] on button "Send" at bounding box center [972, 679] width 61 height 27
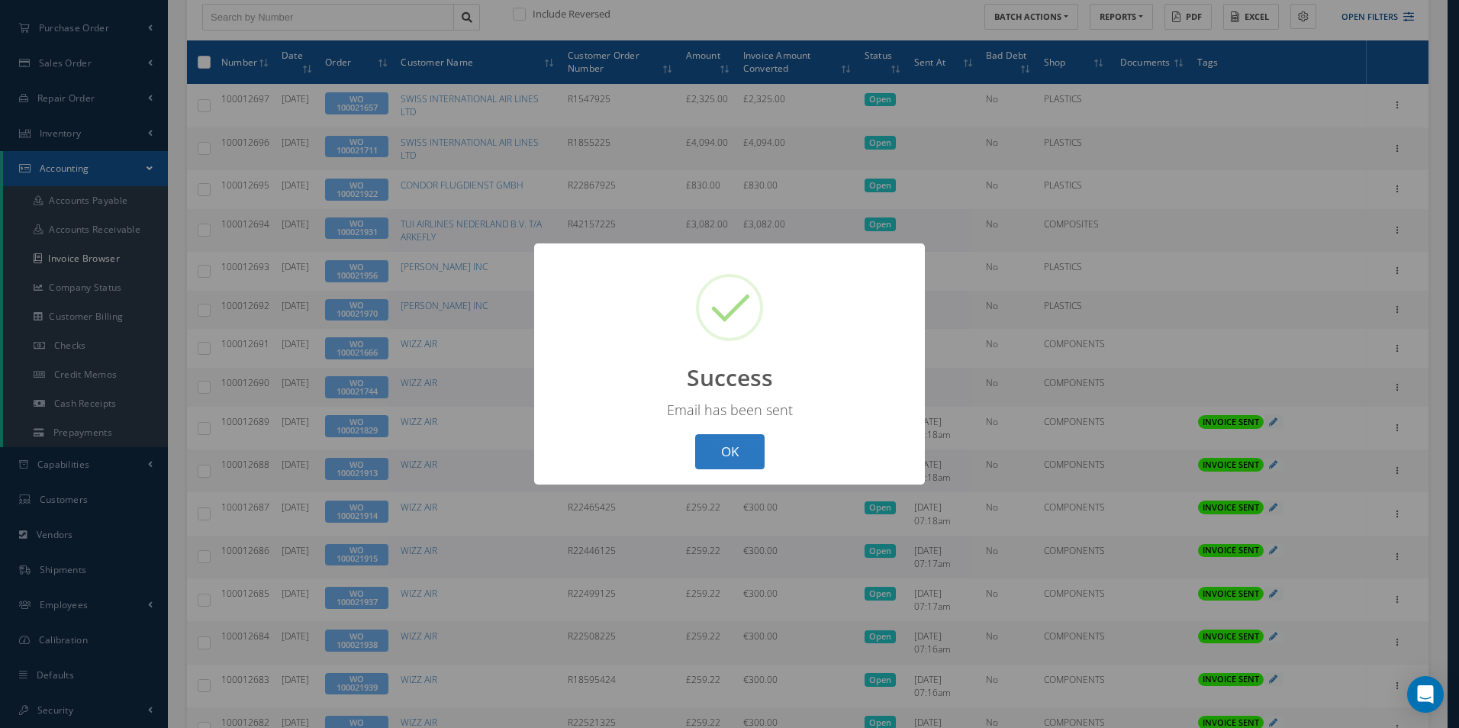
click at [759, 449] on button "OK" at bounding box center [729, 452] width 69 height 36
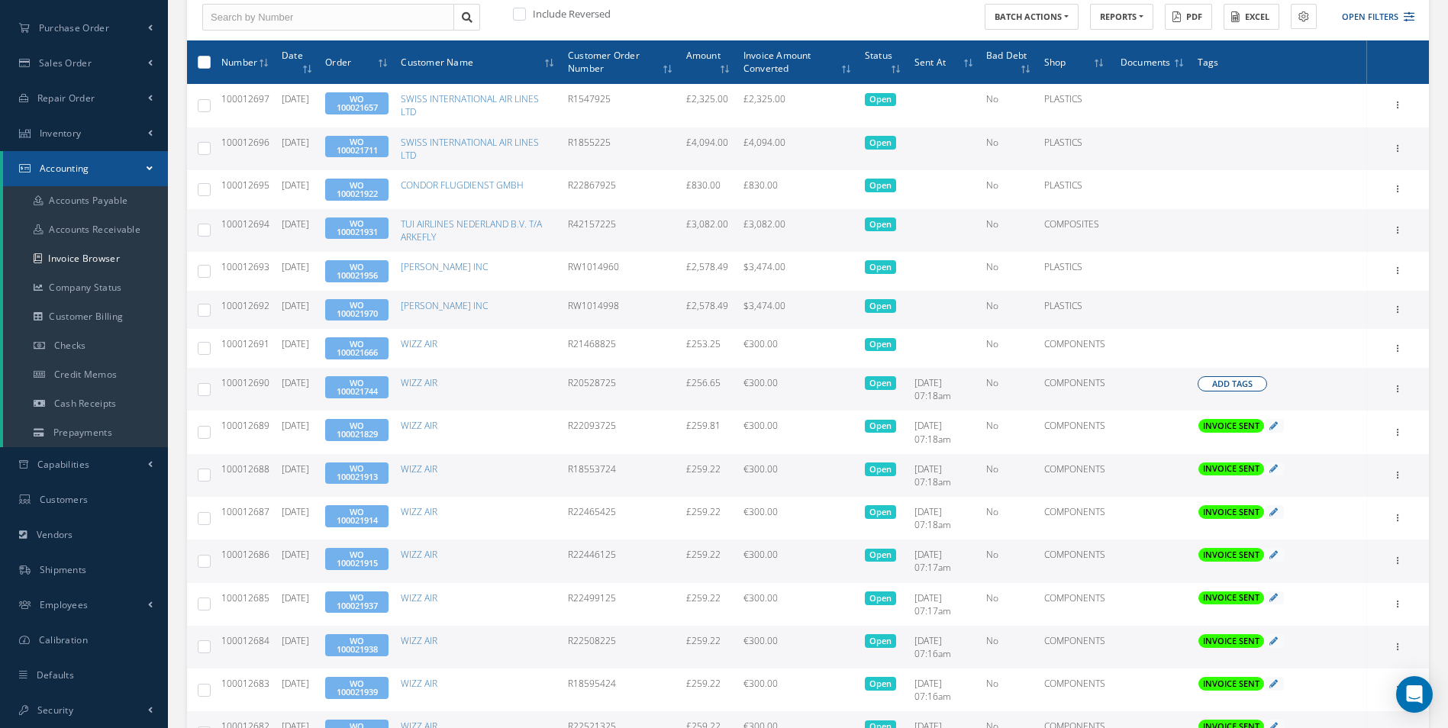
click at [1223, 388] on span "Add Tags" at bounding box center [1232, 384] width 40 height 13
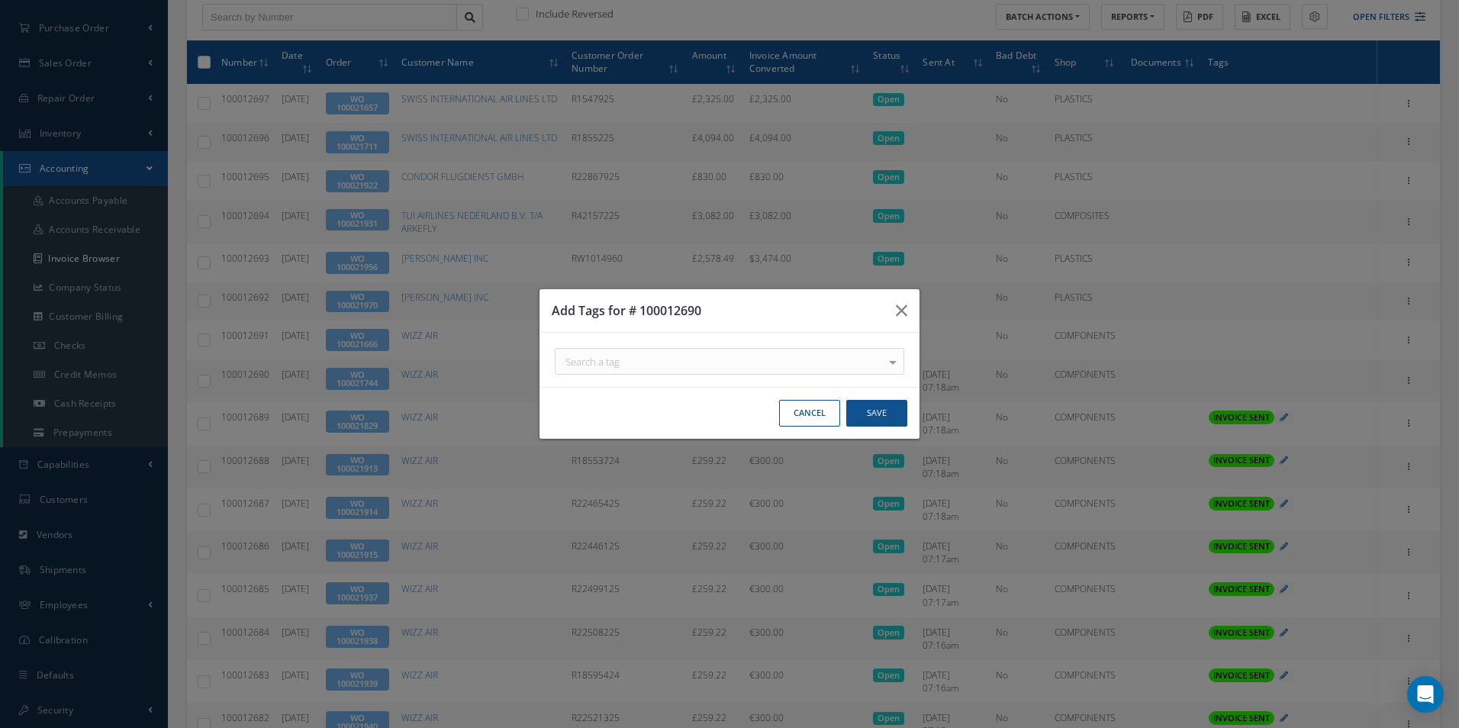
click at [801, 358] on div "Search a tag" at bounding box center [730, 361] width 350 height 27
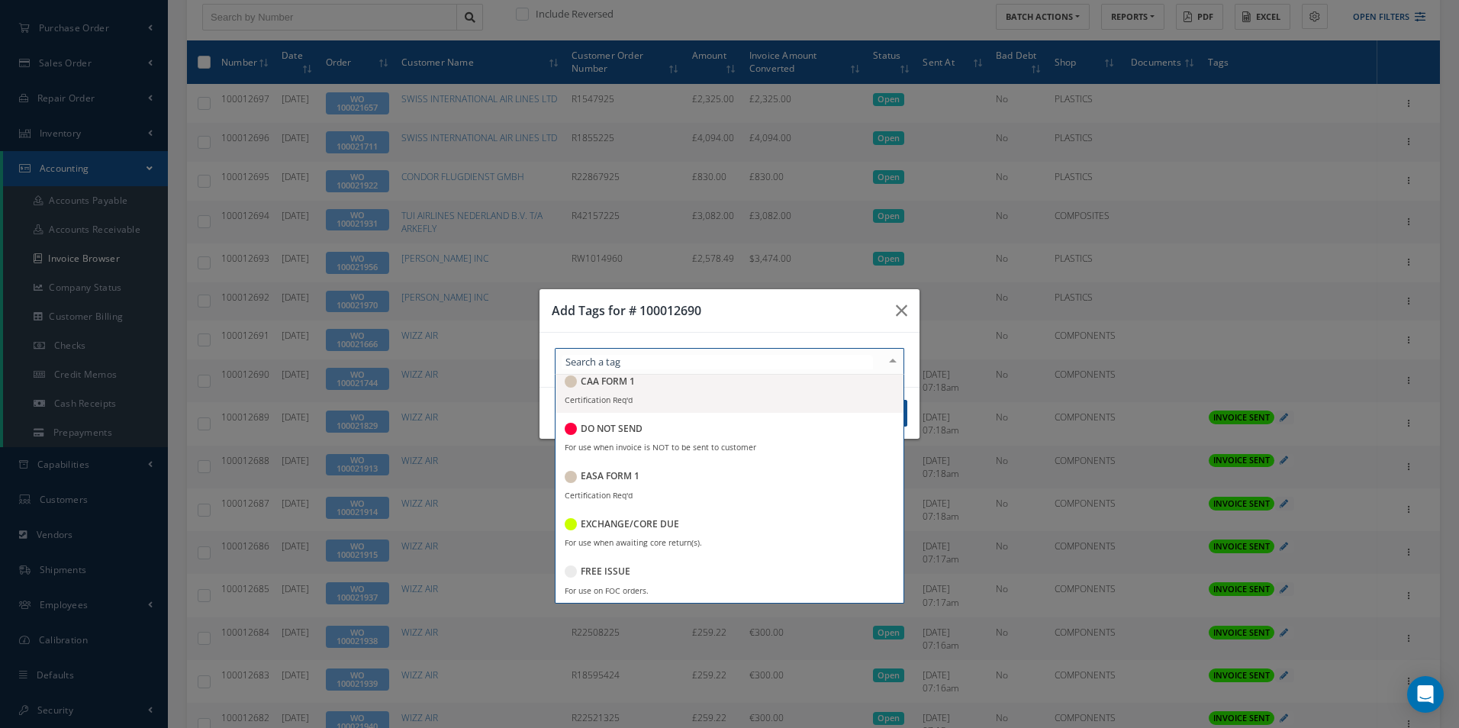
scroll to position [153, 0]
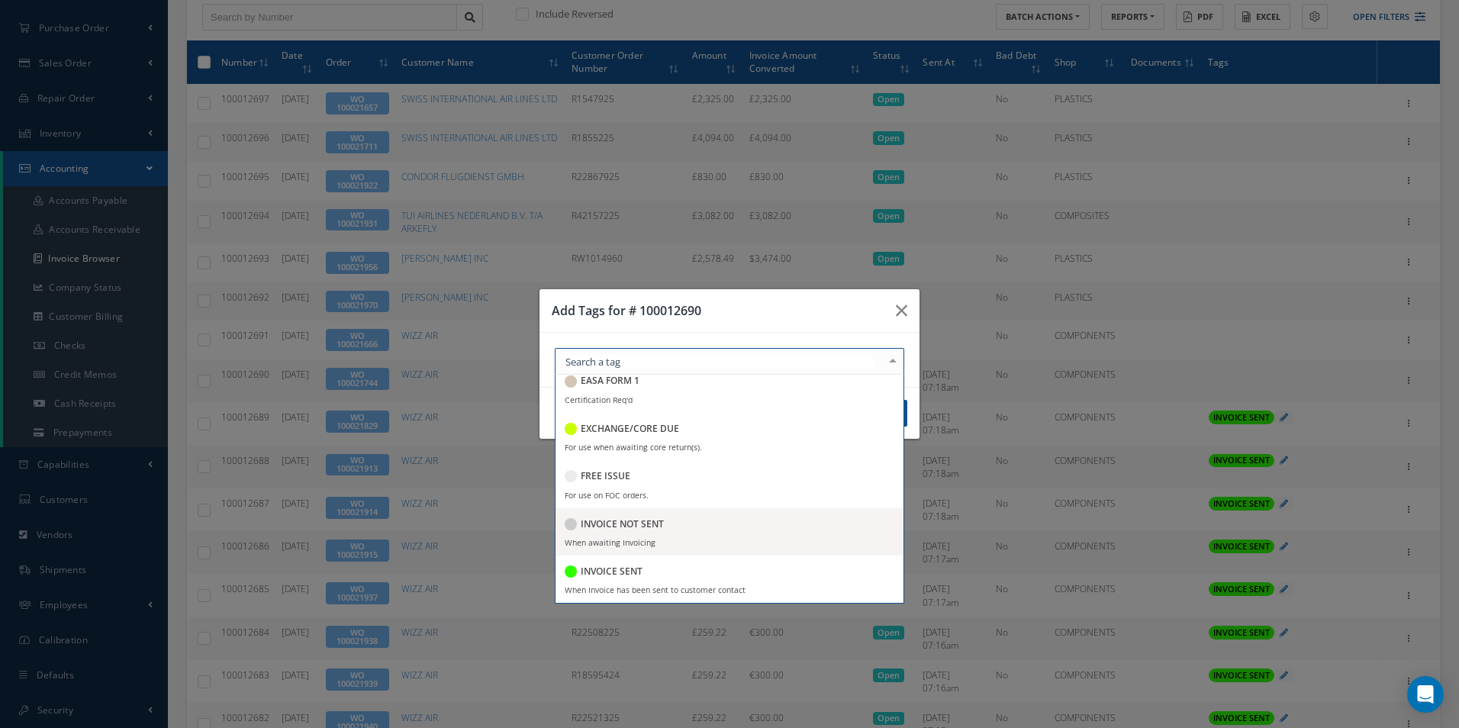
click at [635, 567] on h5 "INVOICE SENT" at bounding box center [612, 571] width 62 height 11
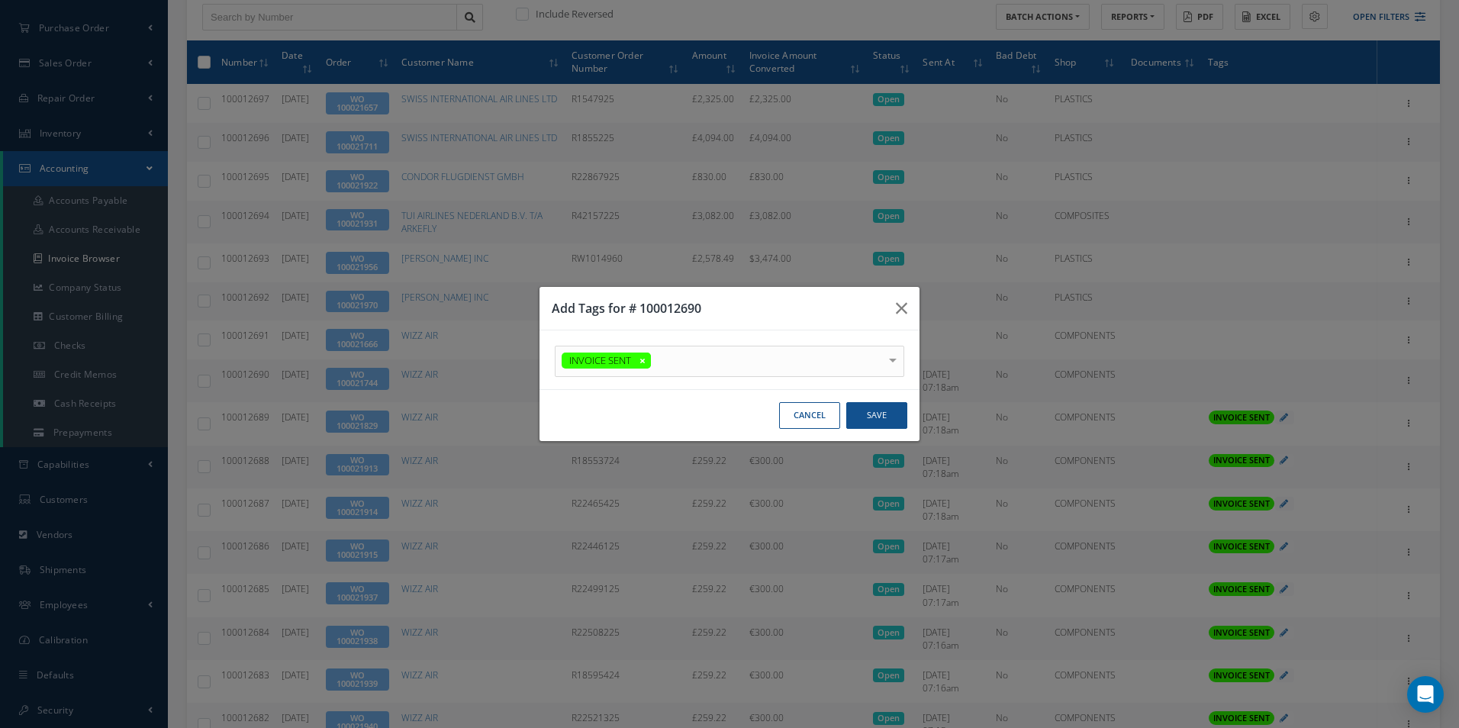
click at [743, 304] on h3 "Add Tags for # 100012690" at bounding box center [718, 308] width 332 height 18
click at [872, 411] on button "Save" at bounding box center [876, 415] width 61 height 27
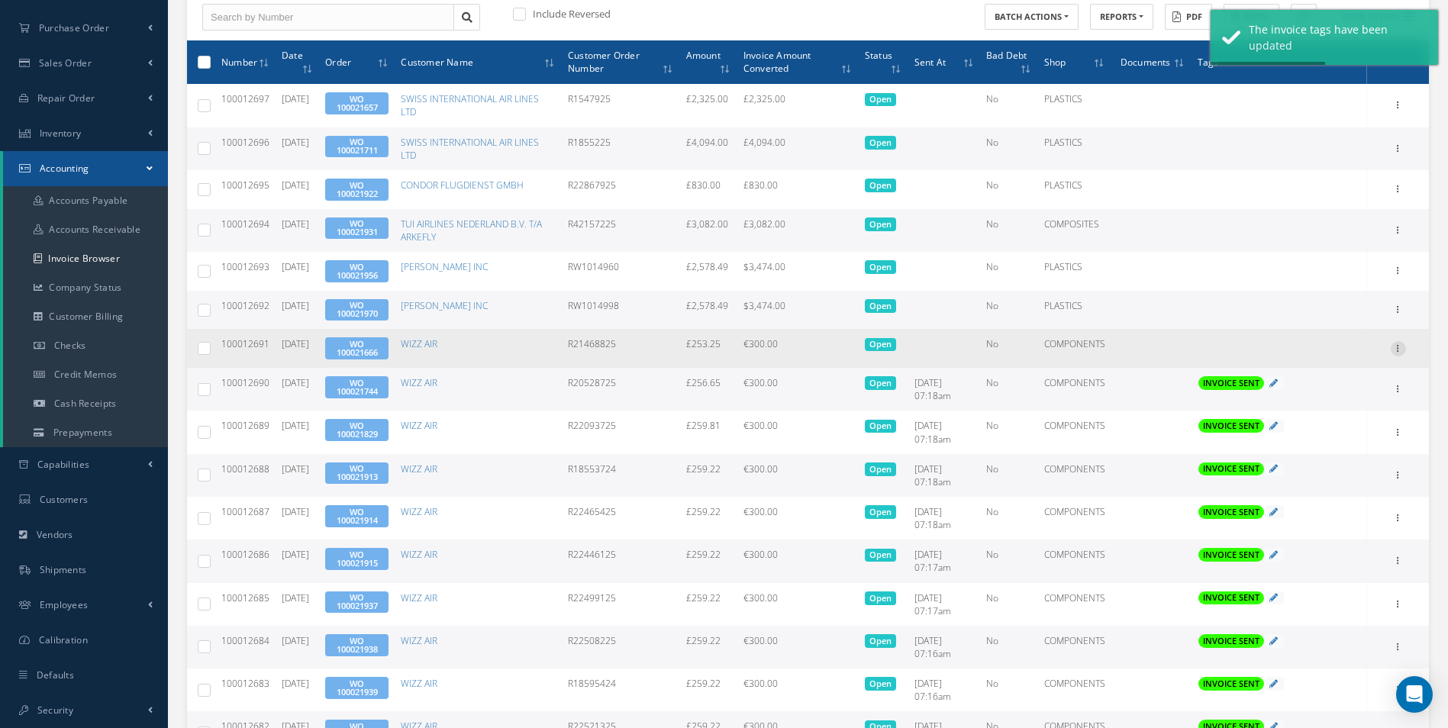
click at [1404, 350] on icon at bounding box center [1398, 347] width 15 height 12
click at [1338, 416] on link "Send By Email" at bounding box center [1328, 418] width 121 height 20
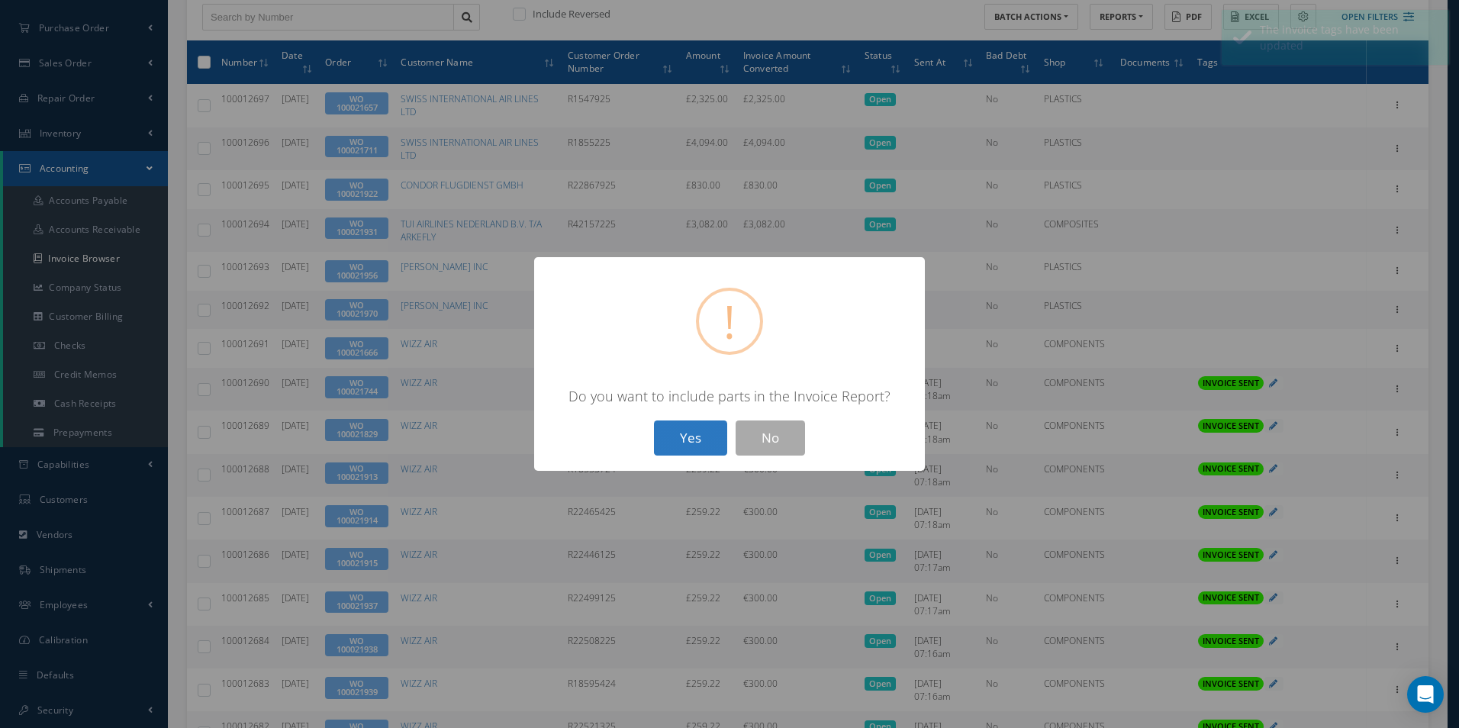
click at [679, 433] on button "Yes" at bounding box center [690, 439] width 73 height 36
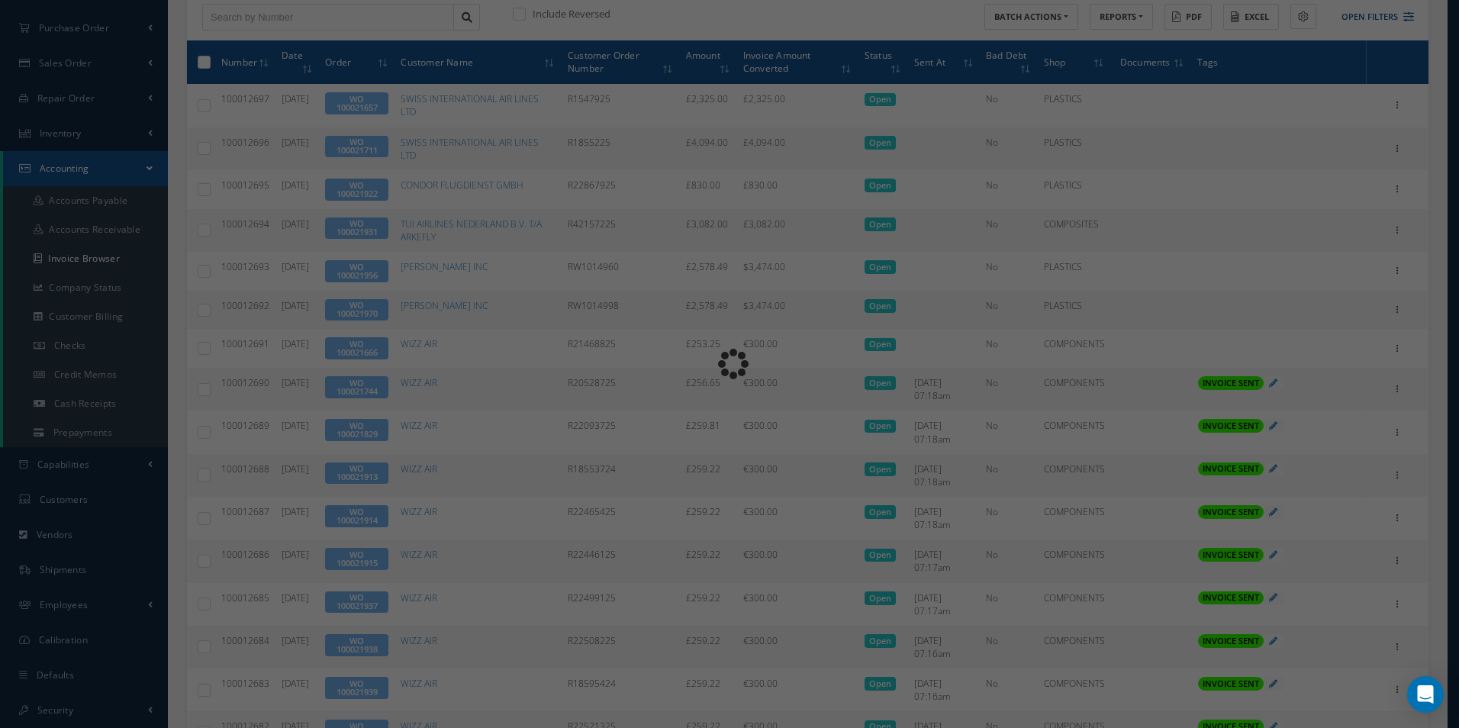
type input "INVOICE - Work Order 100021666 for WIZZ AIR, PO: R21468825"
type textarea "Dear Accounts, Please find the attached invoice for your recent order R21468825…"
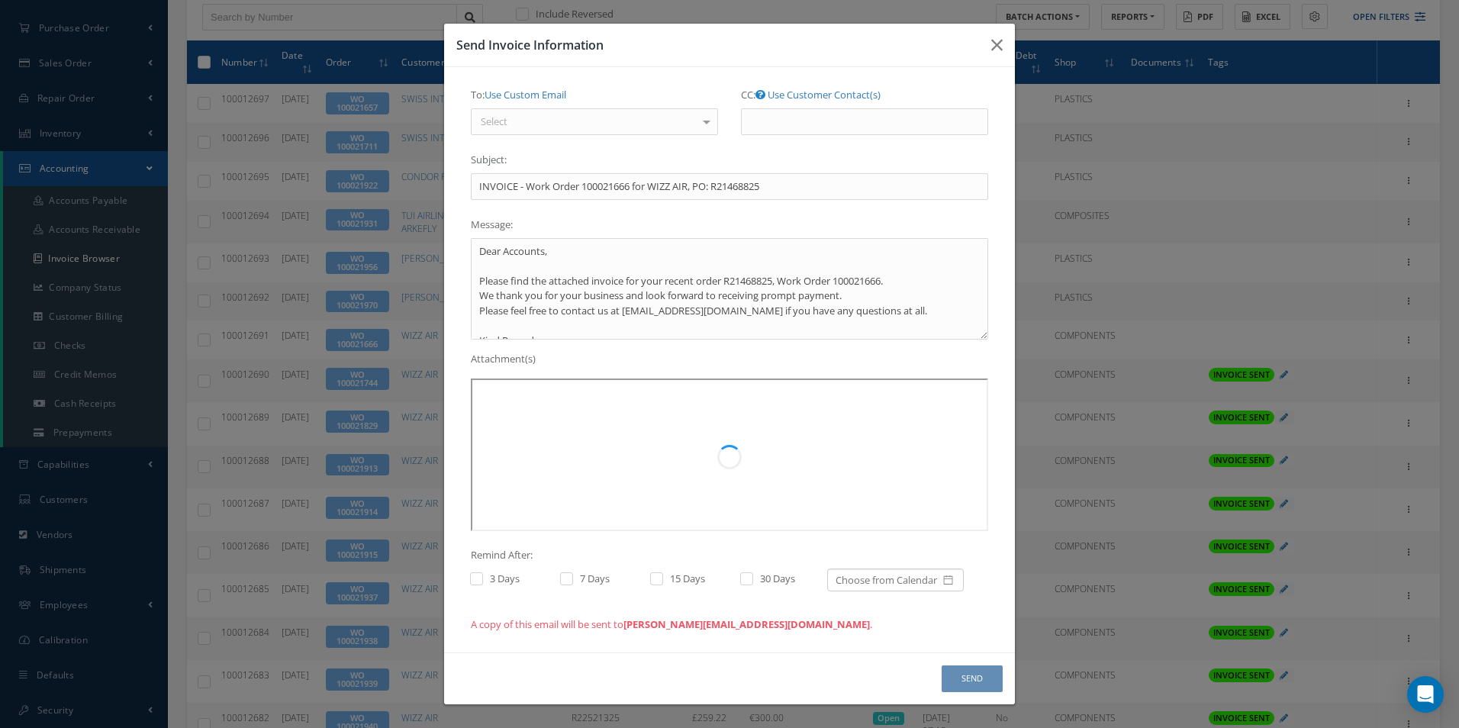
click at [598, 111] on div "Select" at bounding box center [594, 121] width 247 height 27
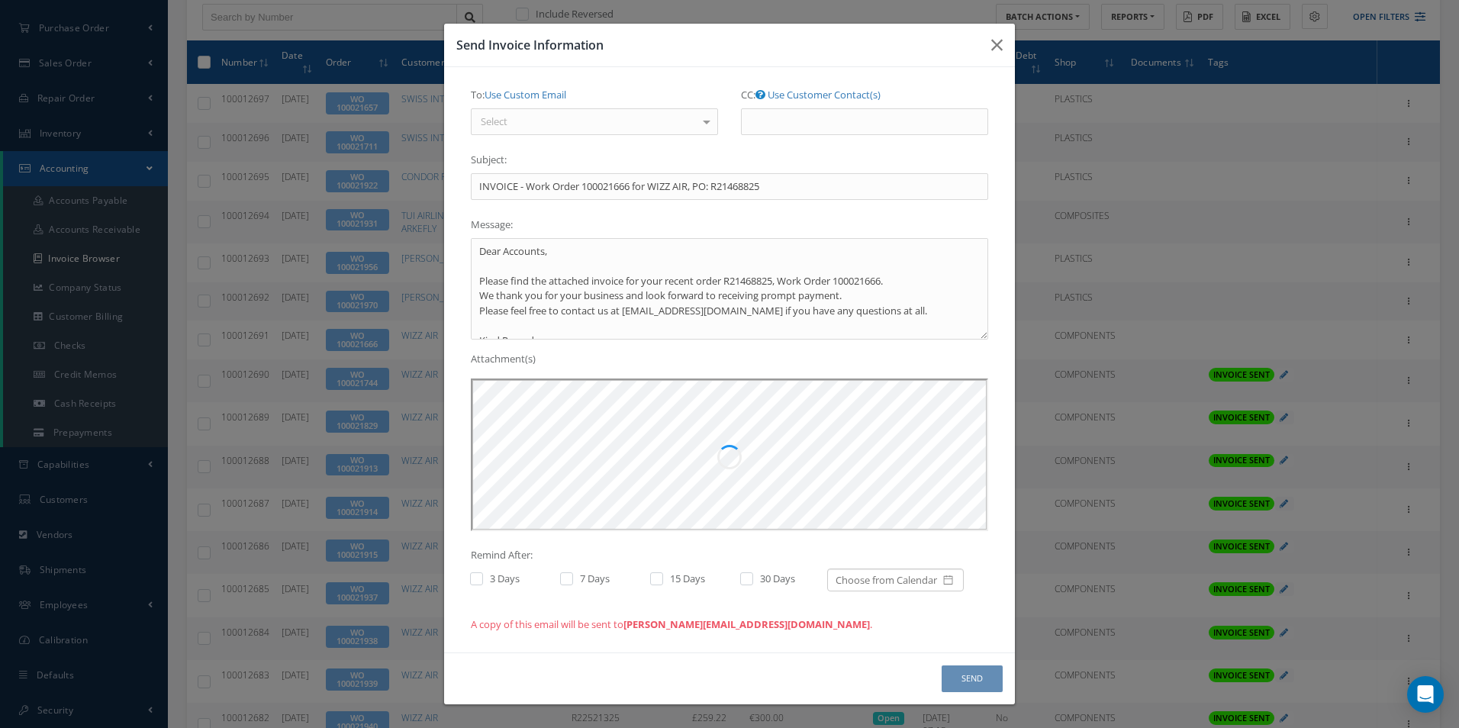
scroll to position [0, 0]
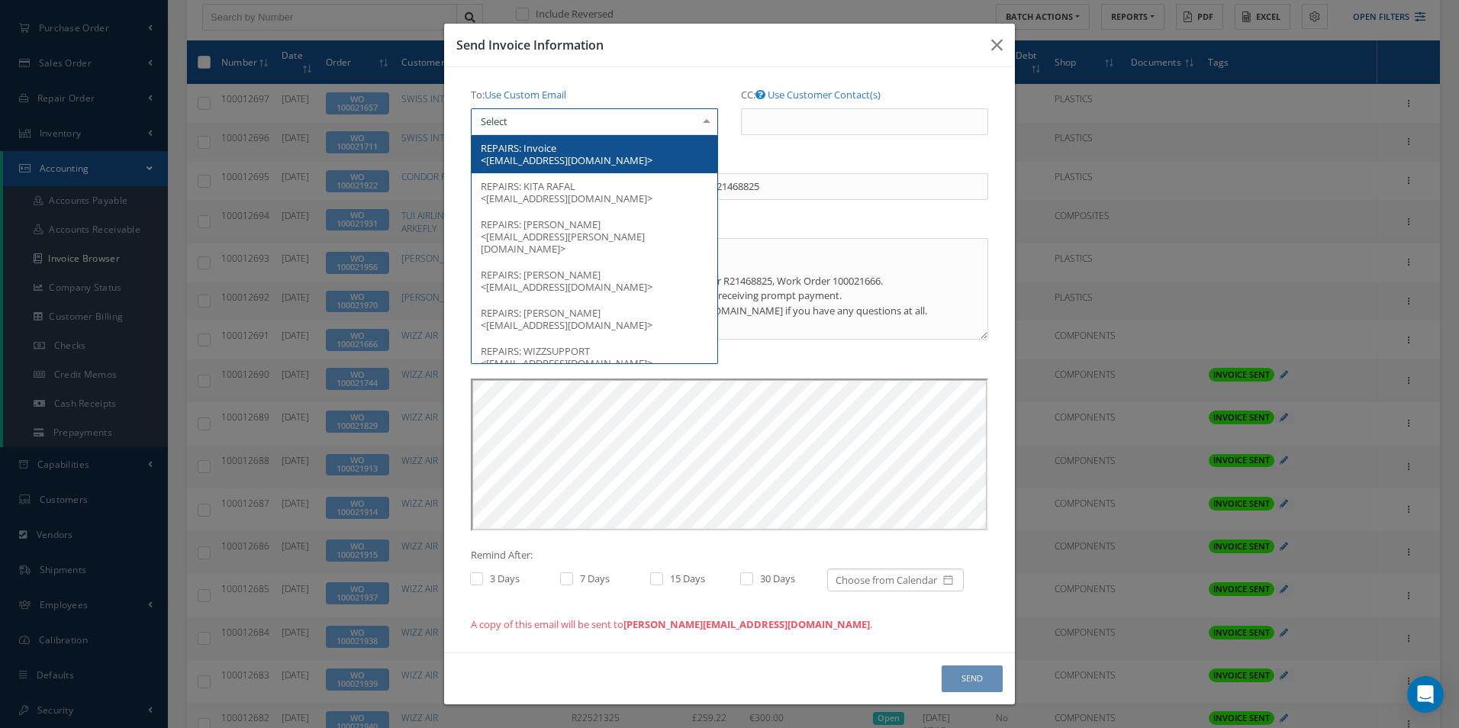
click at [575, 164] on span "Invoice <[EMAIL_ADDRESS][DOMAIN_NAME]>" at bounding box center [567, 154] width 172 height 26
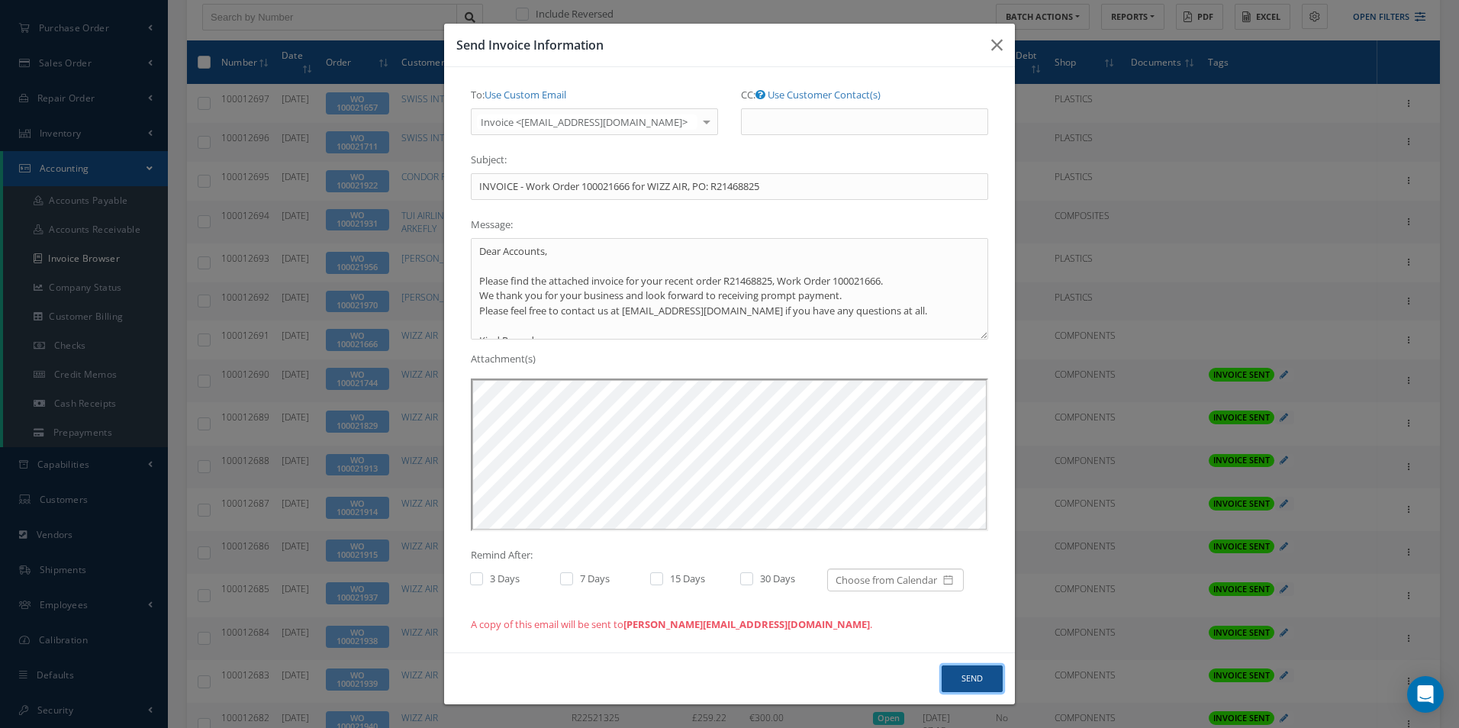
click at [964, 669] on button "Send" at bounding box center [972, 679] width 61 height 27
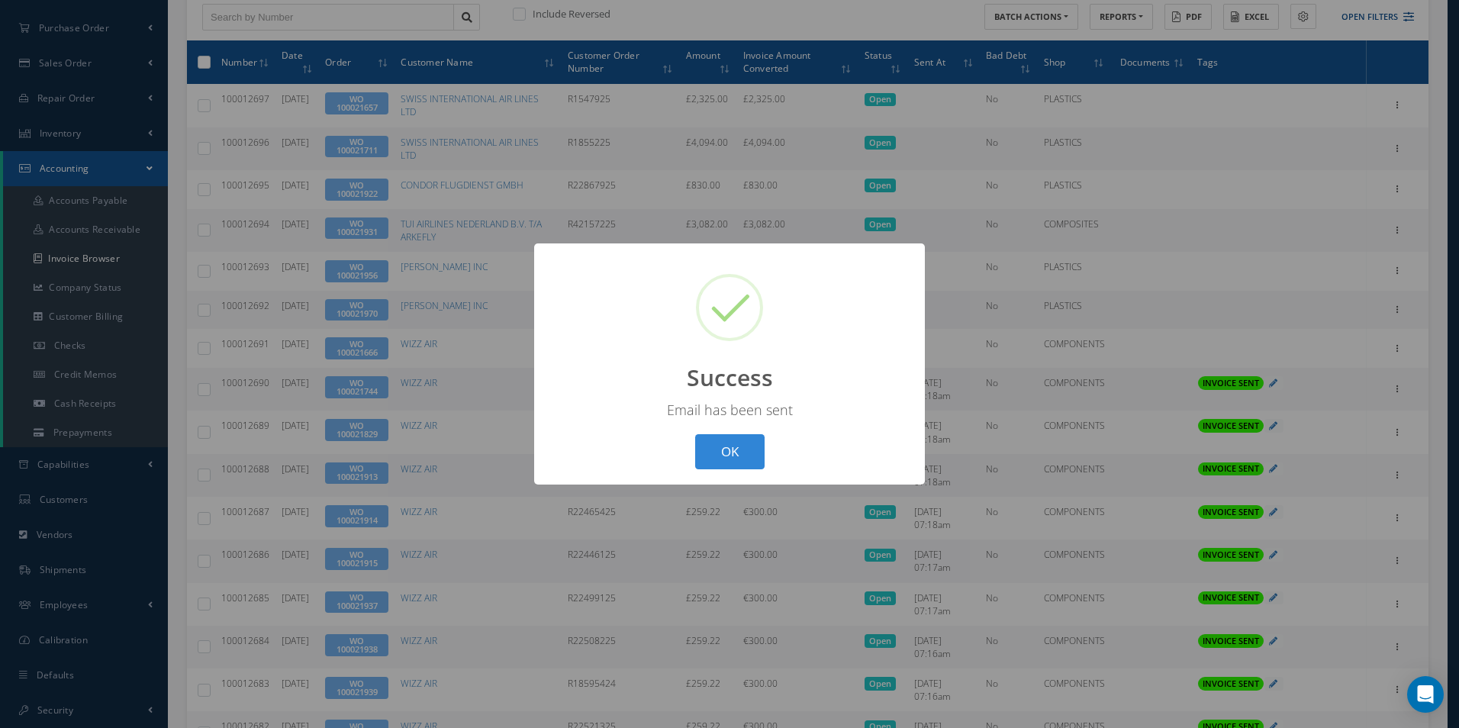
drag, startPoint x: 722, startPoint y: 452, endPoint x: 1030, endPoint y: 423, distance: 309.7
click at [722, 451] on button "OK" at bounding box center [729, 452] width 69 height 36
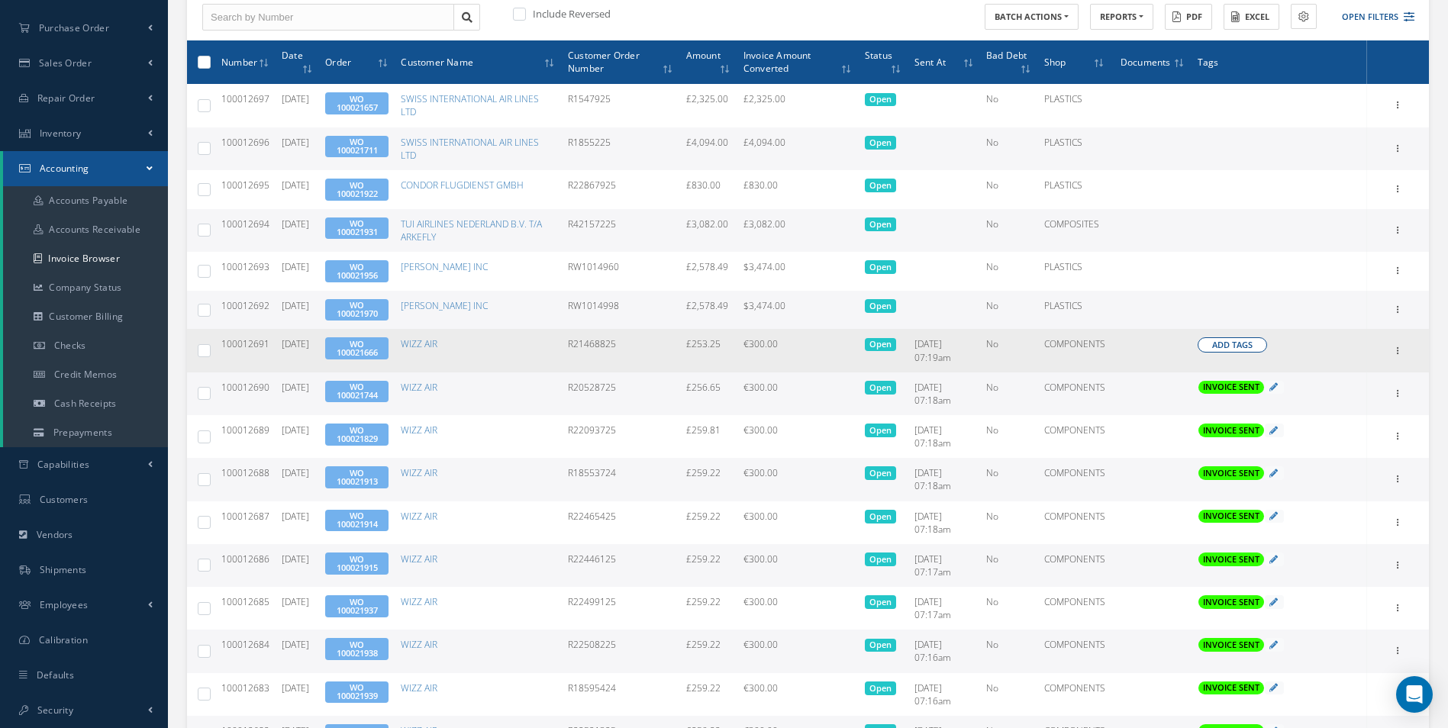
click at [1232, 350] on span "Add Tags" at bounding box center [1232, 345] width 40 height 13
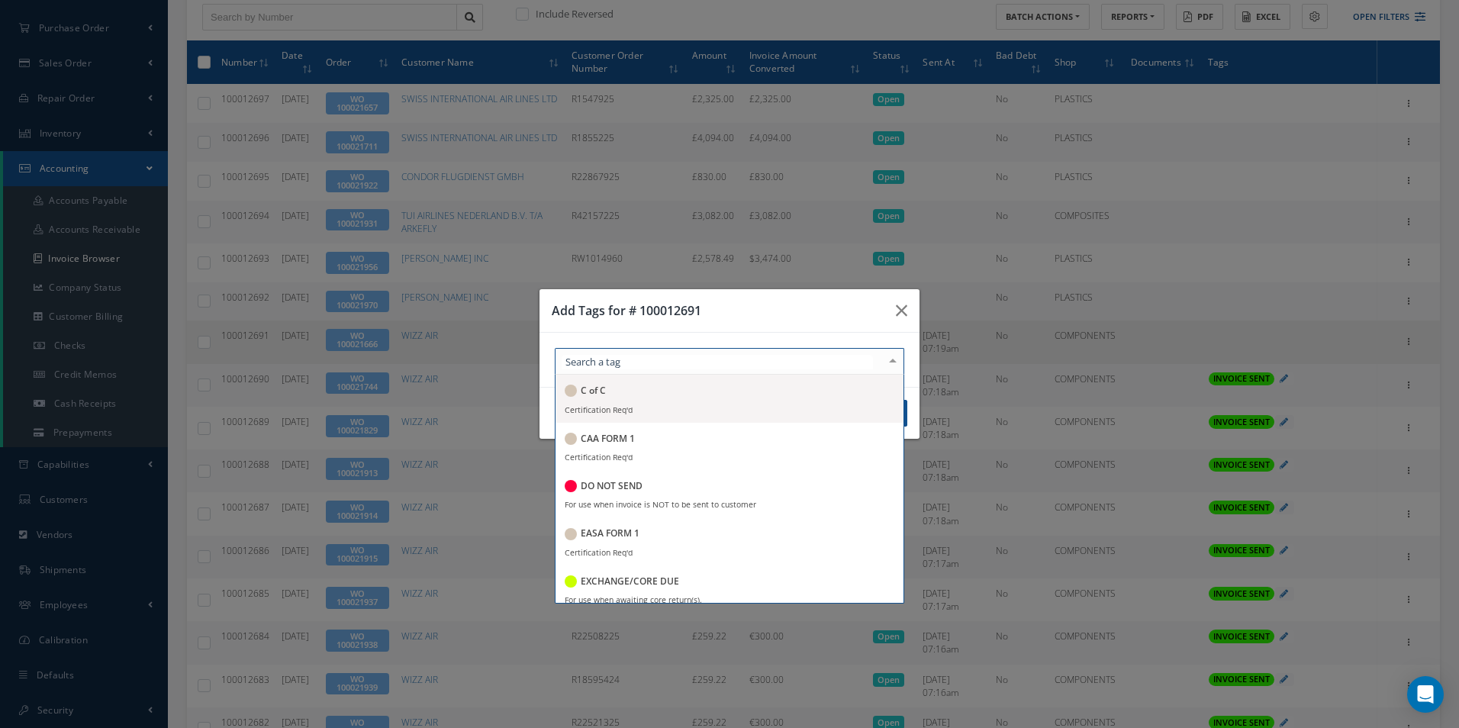
drag, startPoint x: 796, startPoint y: 356, endPoint x: 737, endPoint y: 417, distance: 84.7
click at [795, 356] on div at bounding box center [730, 361] width 350 height 27
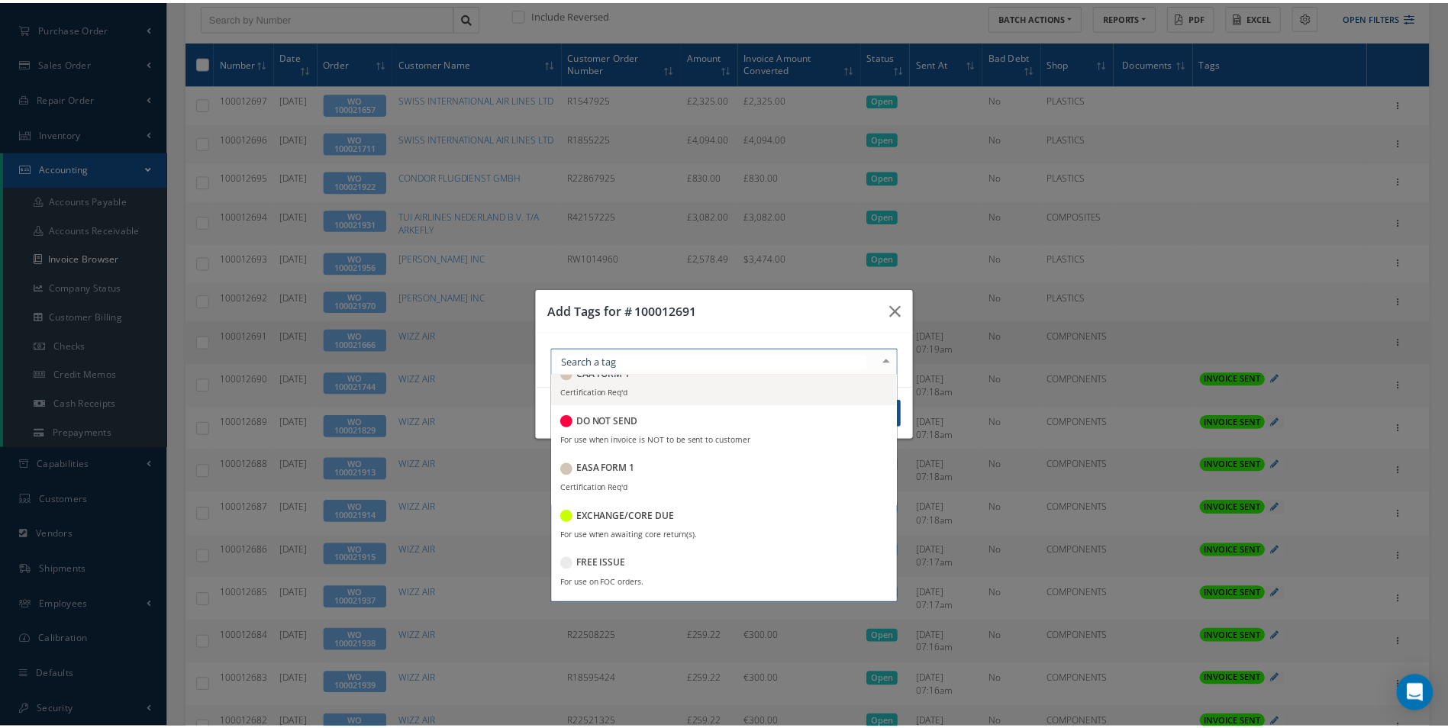
scroll to position [153, 0]
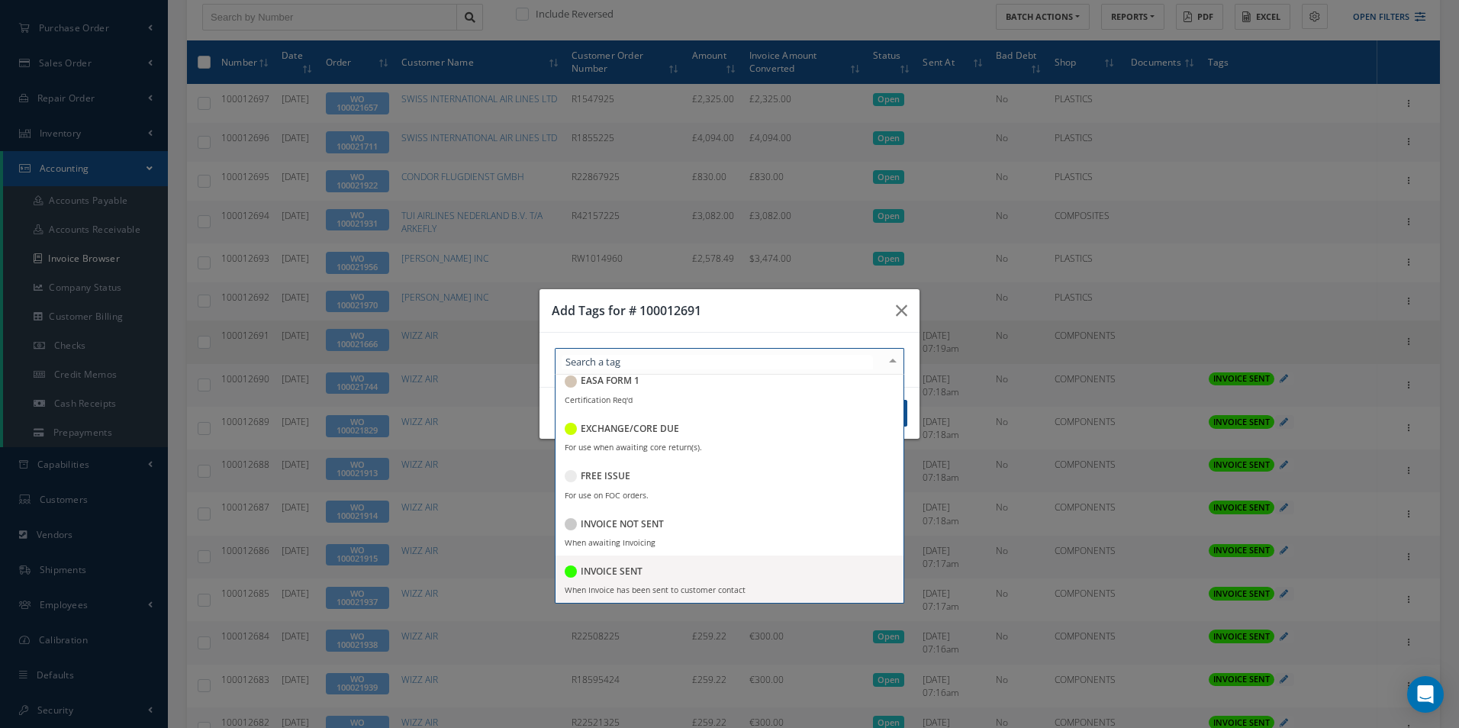
click at [627, 561] on span "INVOICE SENT When Invoice has been sent to customer contact" at bounding box center [730, 579] width 348 height 47
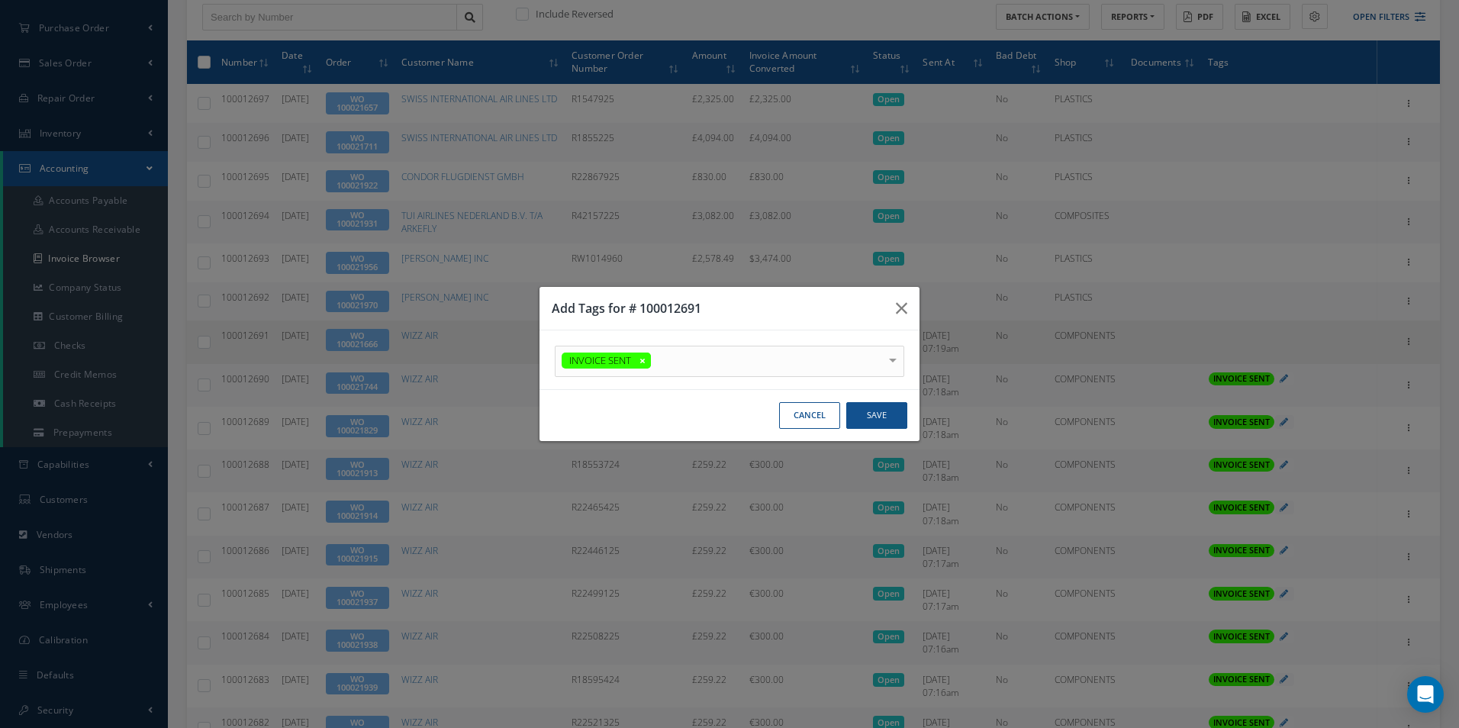
click at [728, 308] on h3 "Add Tags for # 100012691" at bounding box center [718, 308] width 332 height 18
click at [880, 412] on button "Save" at bounding box center [876, 415] width 61 height 27
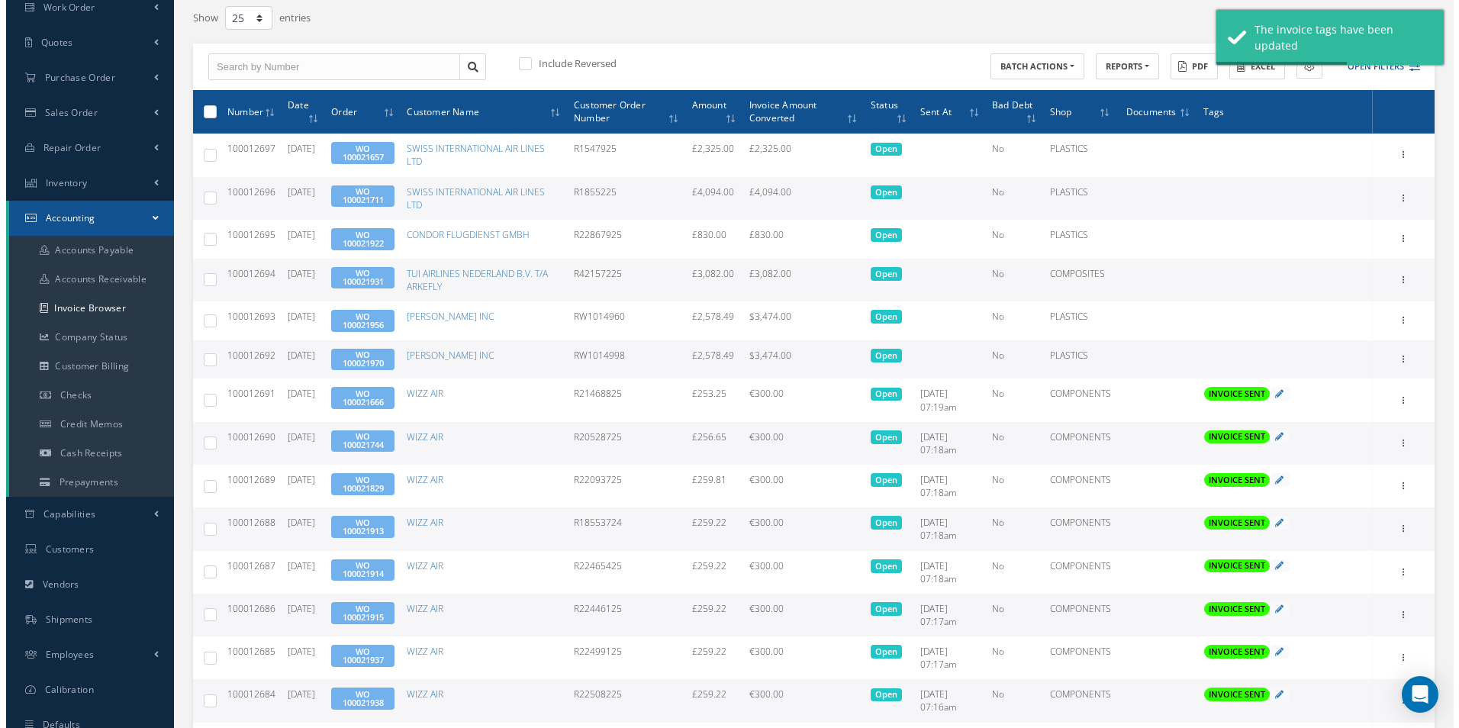
scroll to position [100, 0]
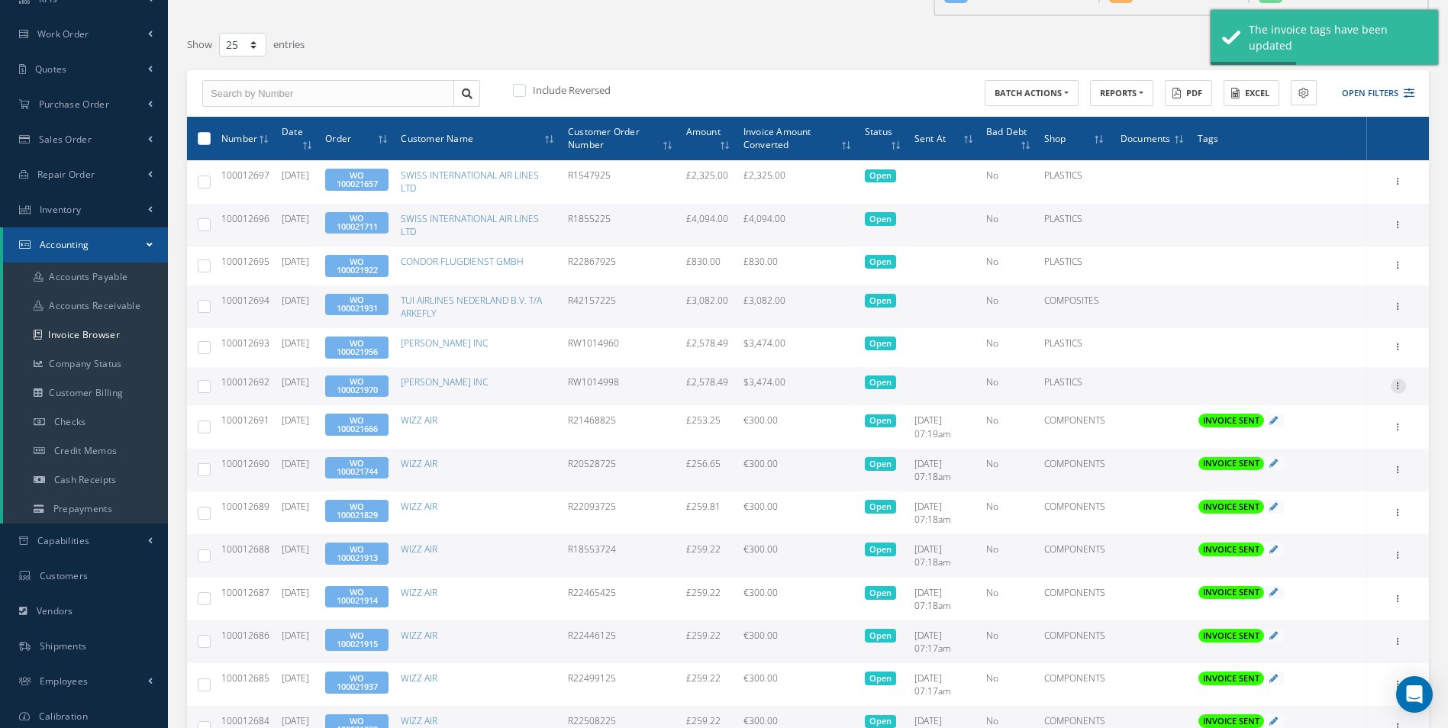
click at [1404, 384] on icon at bounding box center [1398, 385] width 15 height 12
click at [1323, 452] on link "Send By Email" at bounding box center [1328, 455] width 121 height 20
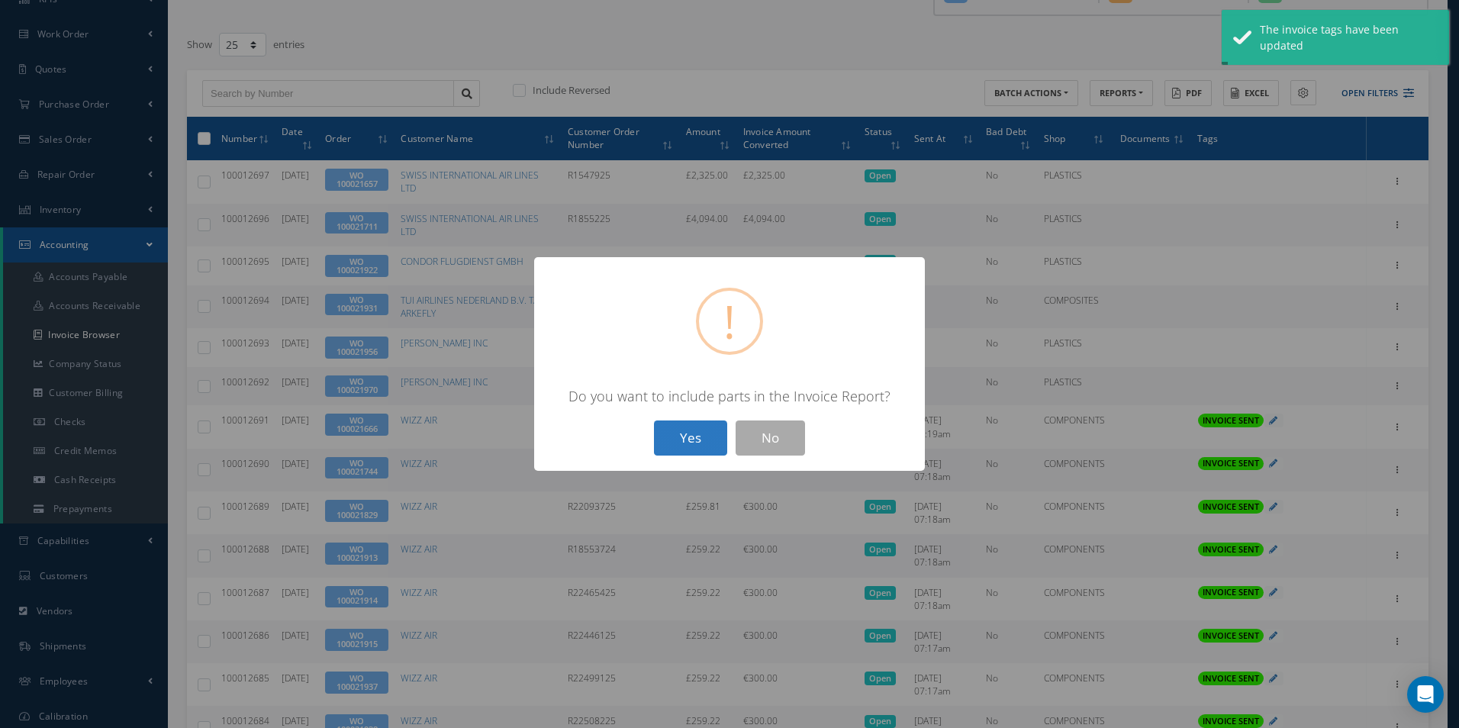
click at [698, 432] on button "Yes" at bounding box center [690, 439] width 73 height 36
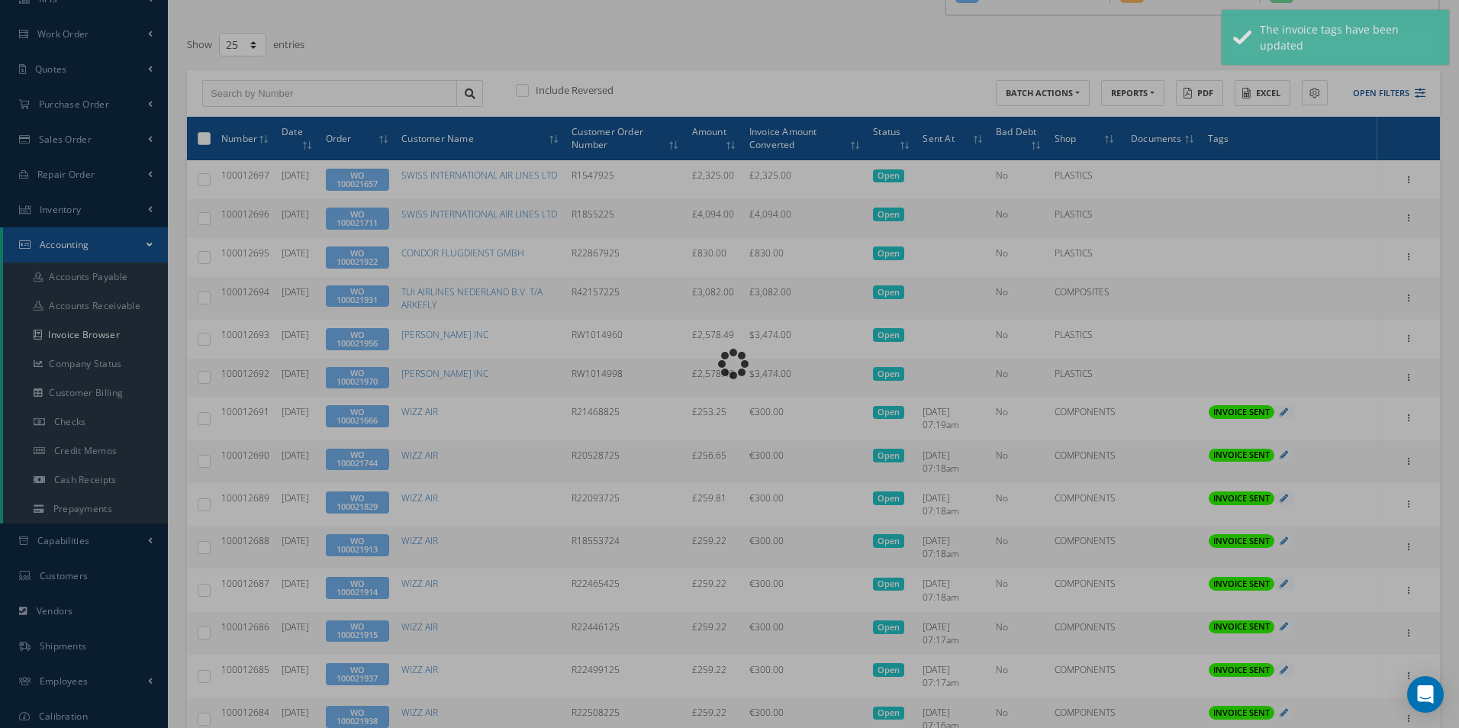
type input "INVOICE - Work Order 100021970 for [PERSON_NAME] INC, PO: RW1014998"
type textarea "Dear Accounts, Please find the attached invoice for your recent order RW1014998…"
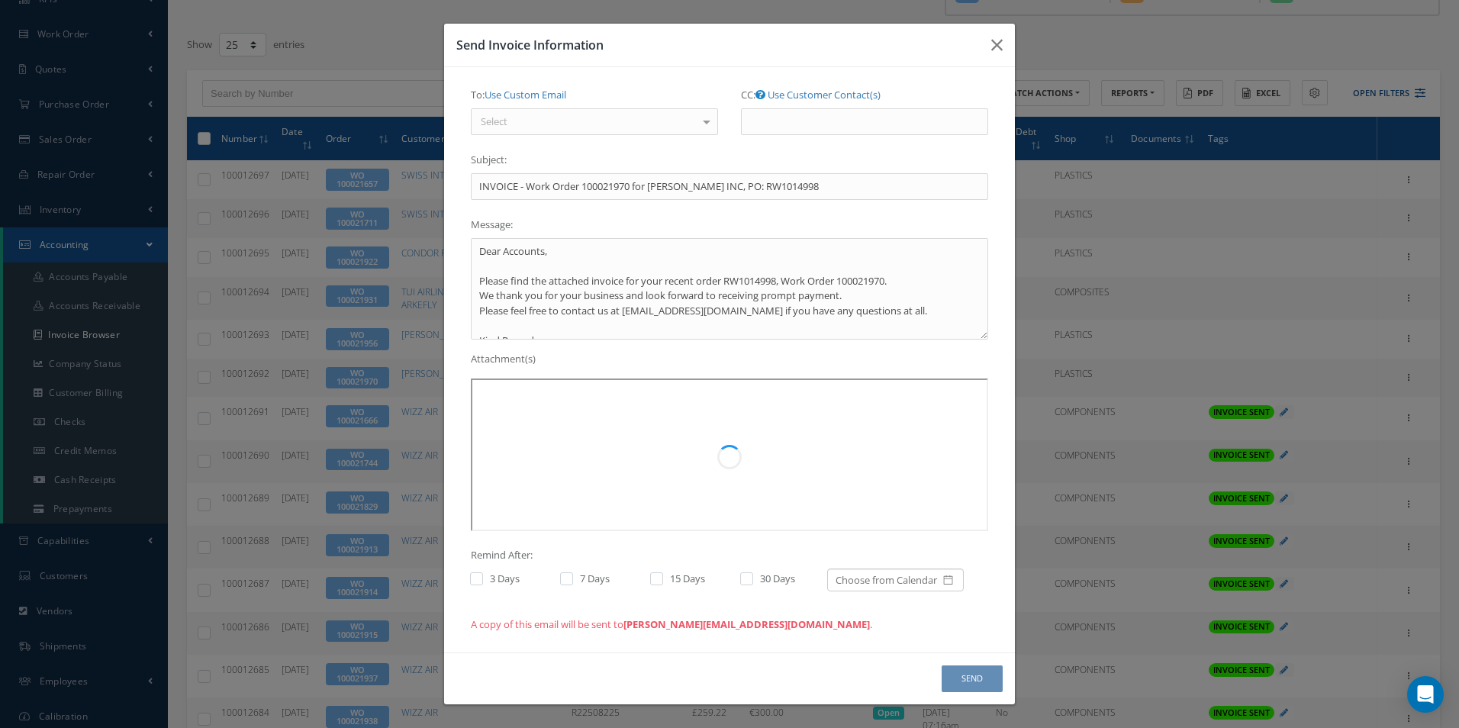
click at [643, 114] on div "Select" at bounding box center [594, 121] width 247 height 27
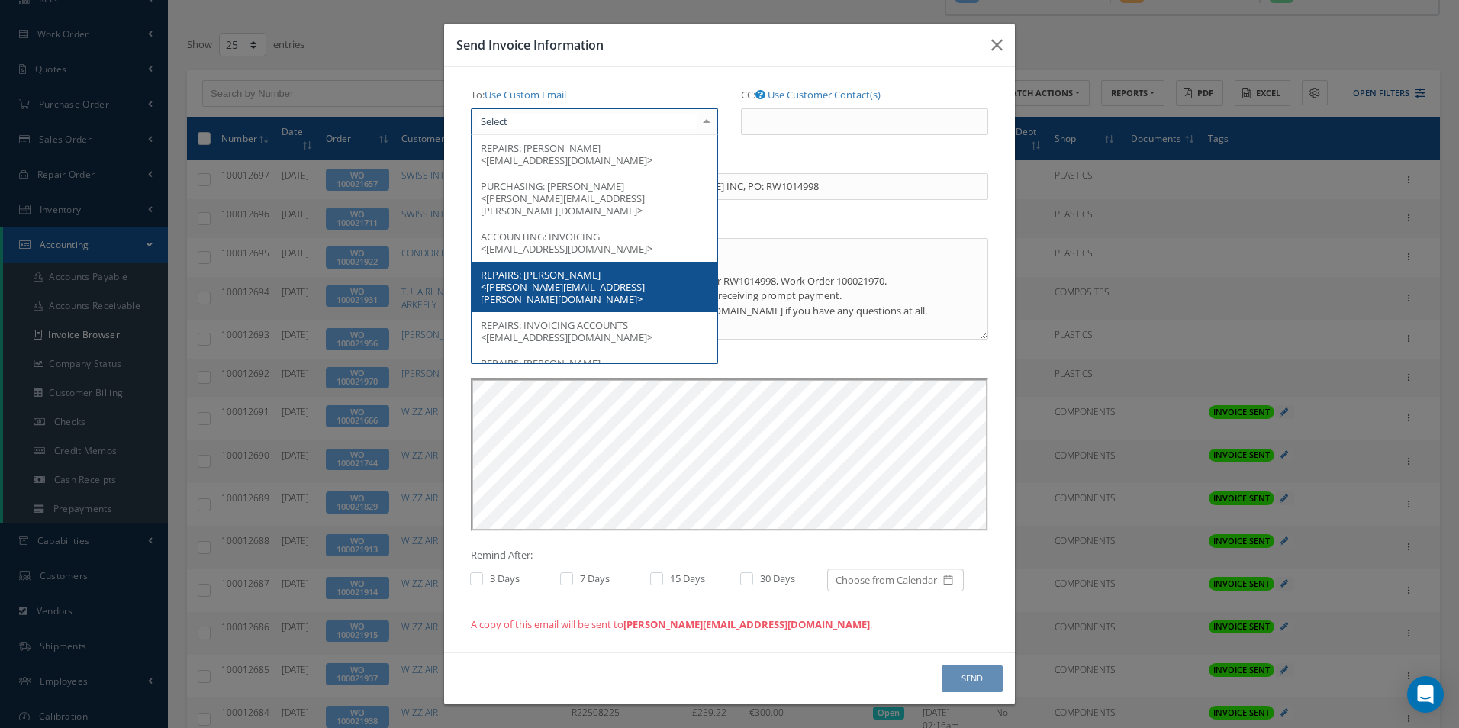
scroll to position [0, 0]
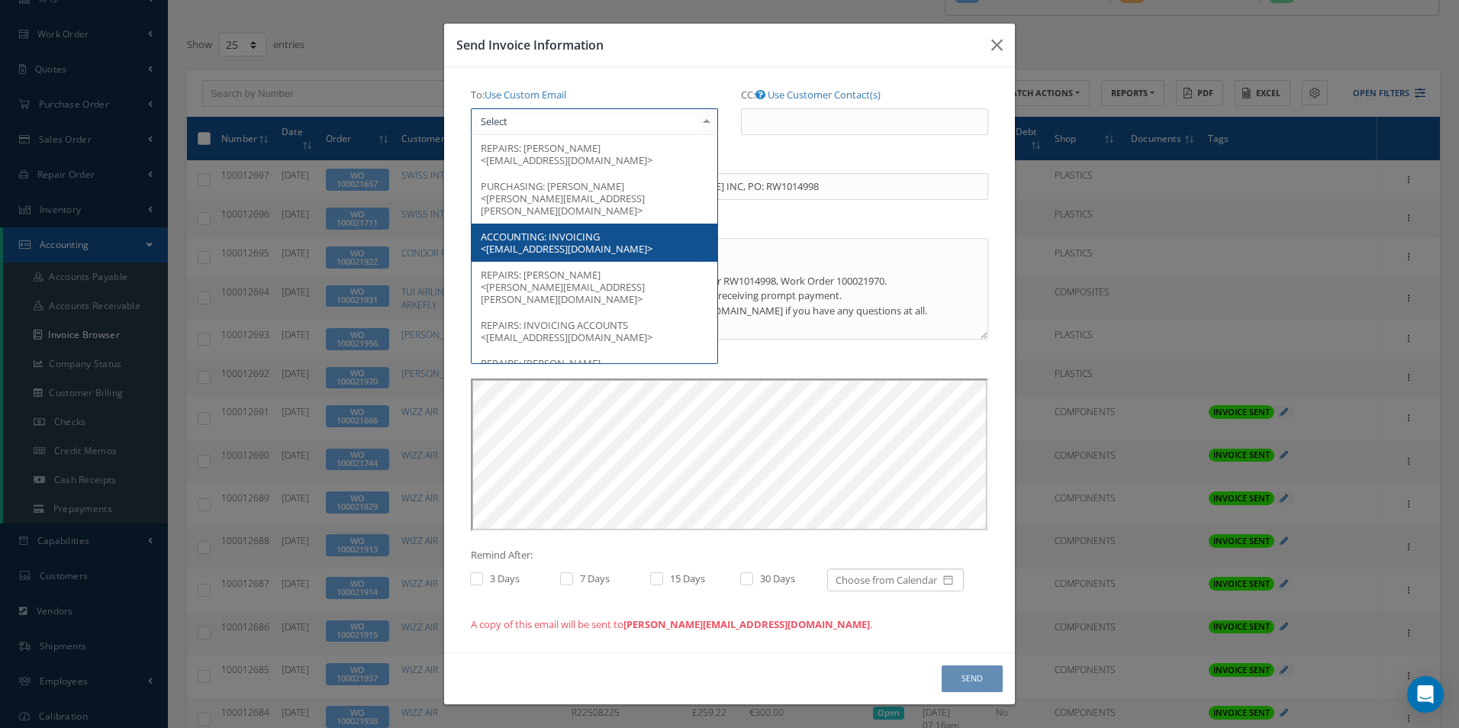
click at [624, 224] on span "ACCOUNTING: INVOICING <[EMAIL_ADDRESS][DOMAIN_NAME]>" at bounding box center [595, 243] width 246 height 38
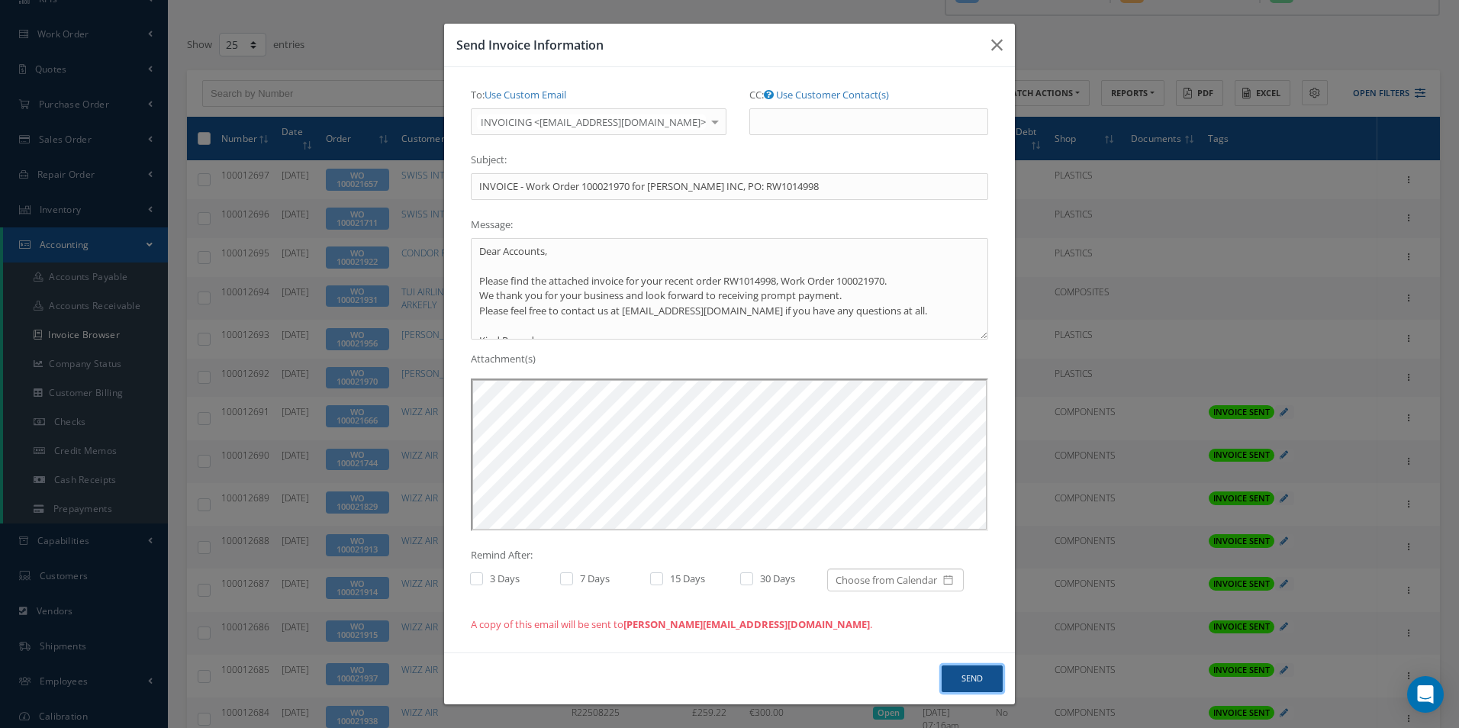
click at [965, 672] on button "Send" at bounding box center [972, 679] width 61 height 27
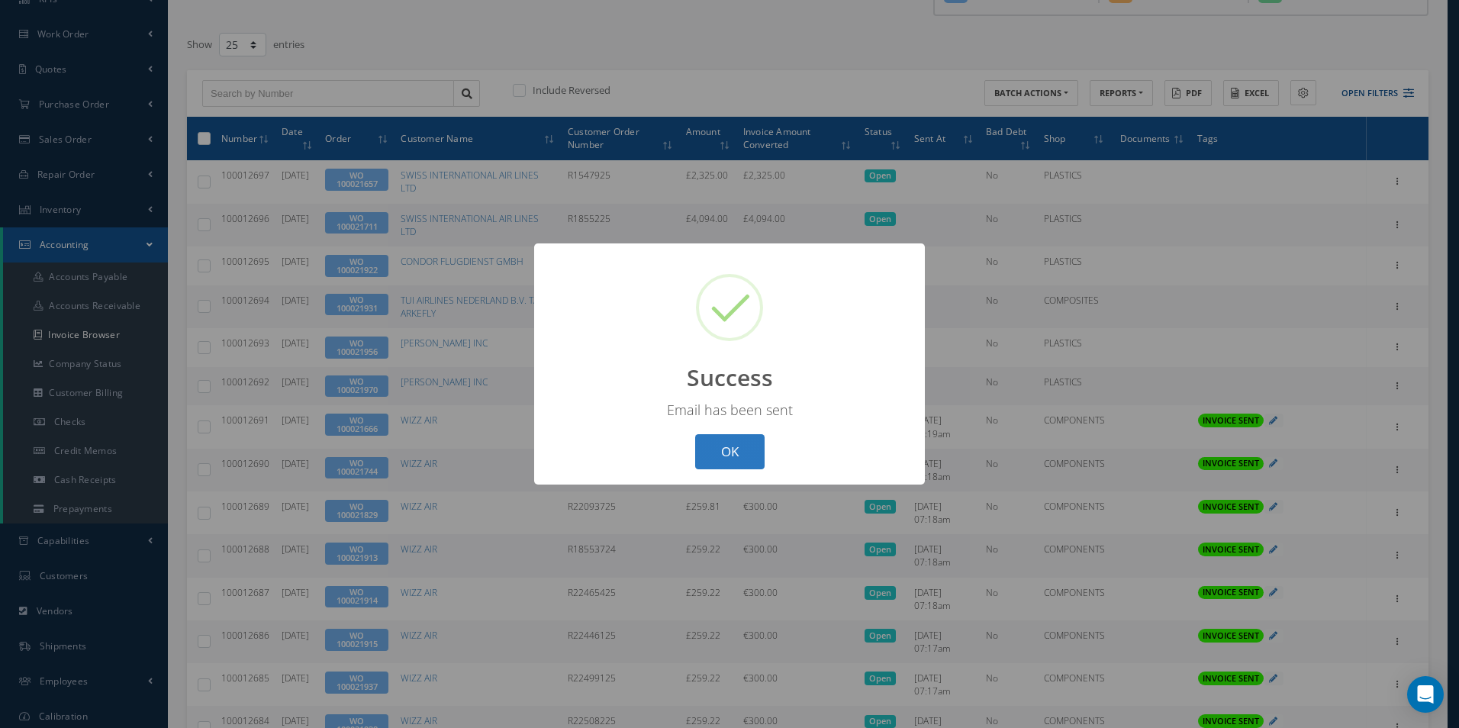
click at [722, 458] on button "OK" at bounding box center [729, 452] width 69 height 36
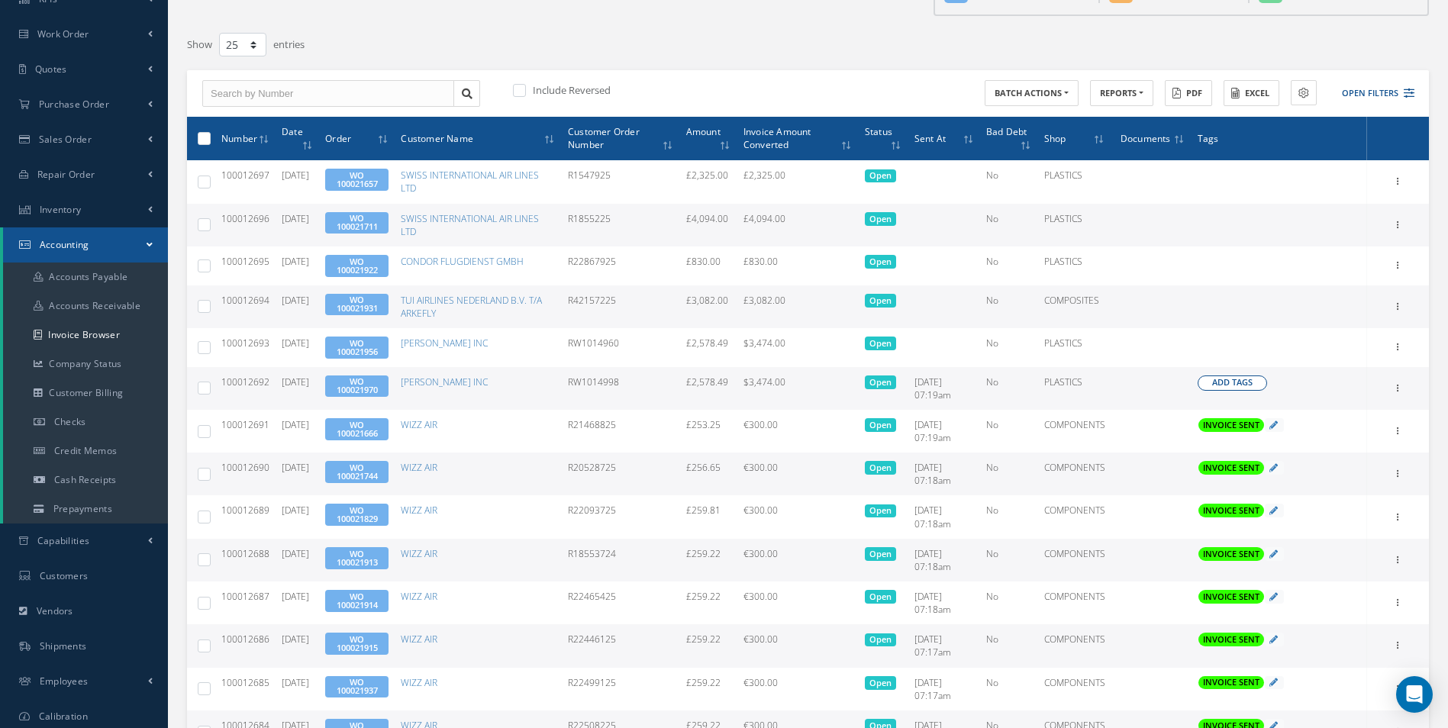
click at [1220, 385] on span "Add Tags" at bounding box center [1232, 382] width 40 height 13
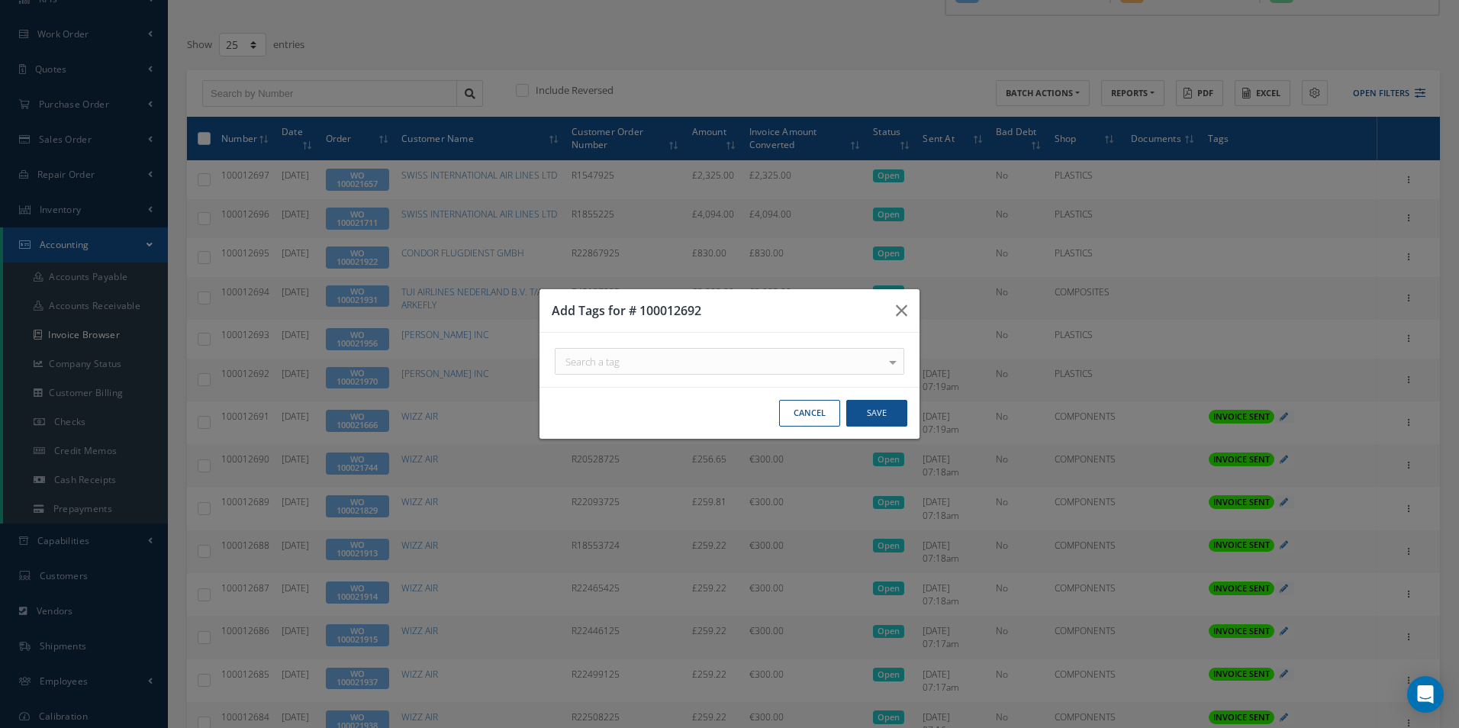
click at [672, 359] on div "Search a tag" at bounding box center [730, 361] width 350 height 27
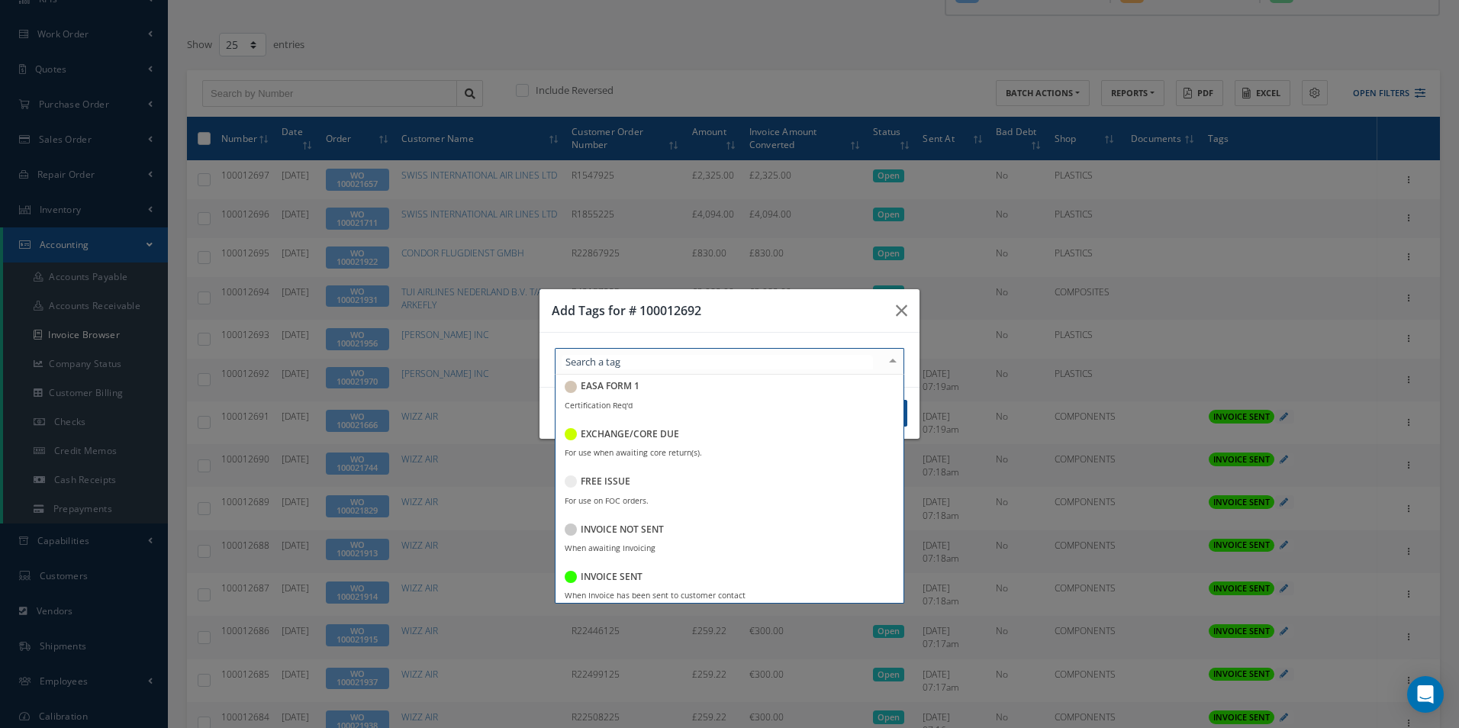
scroll to position [153, 0]
drag, startPoint x: 636, startPoint y: 568, endPoint x: 671, endPoint y: 509, distance: 68.5
click at [635, 567] on h5 "INVOICE SENT" at bounding box center [612, 571] width 62 height 11
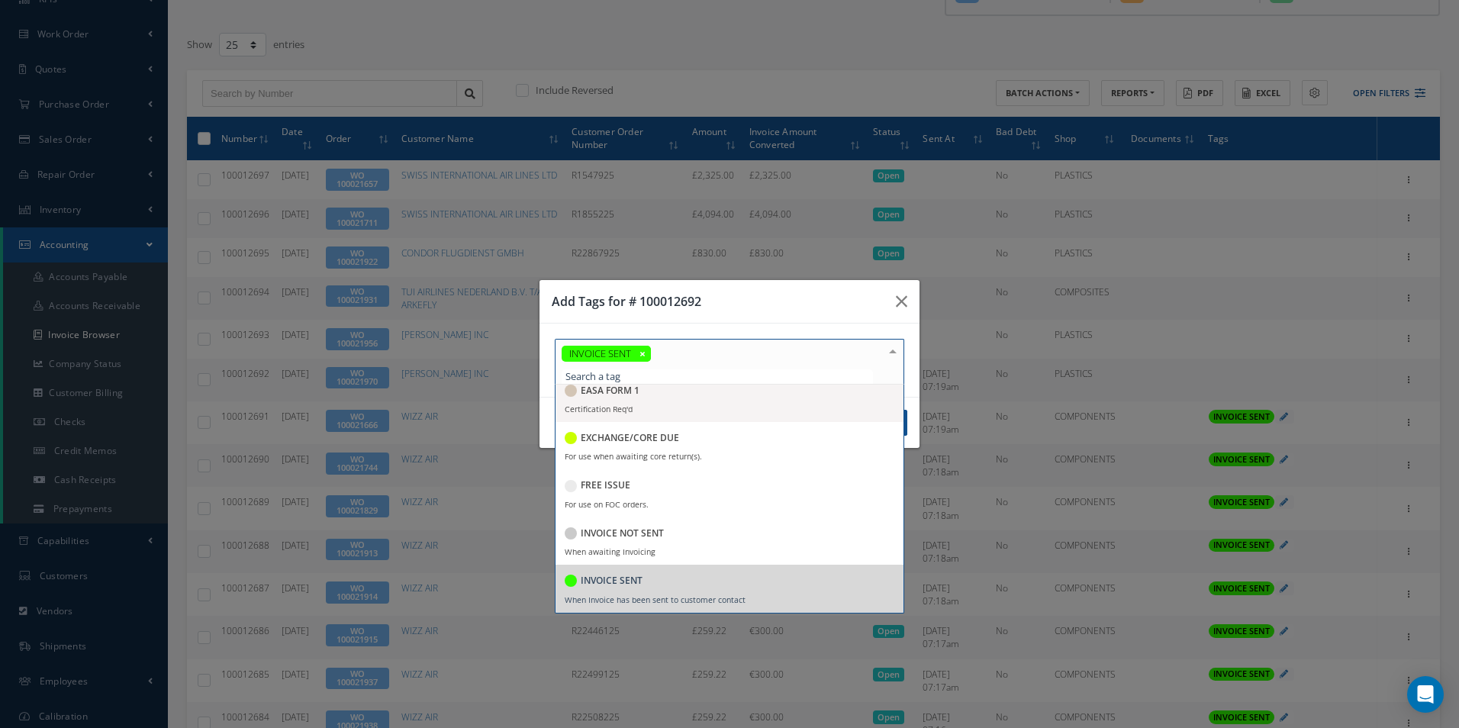
click at [730, 308] on h3 "Add Tags for # 100012692" at bounding box center [718, 301] width 332 height 18
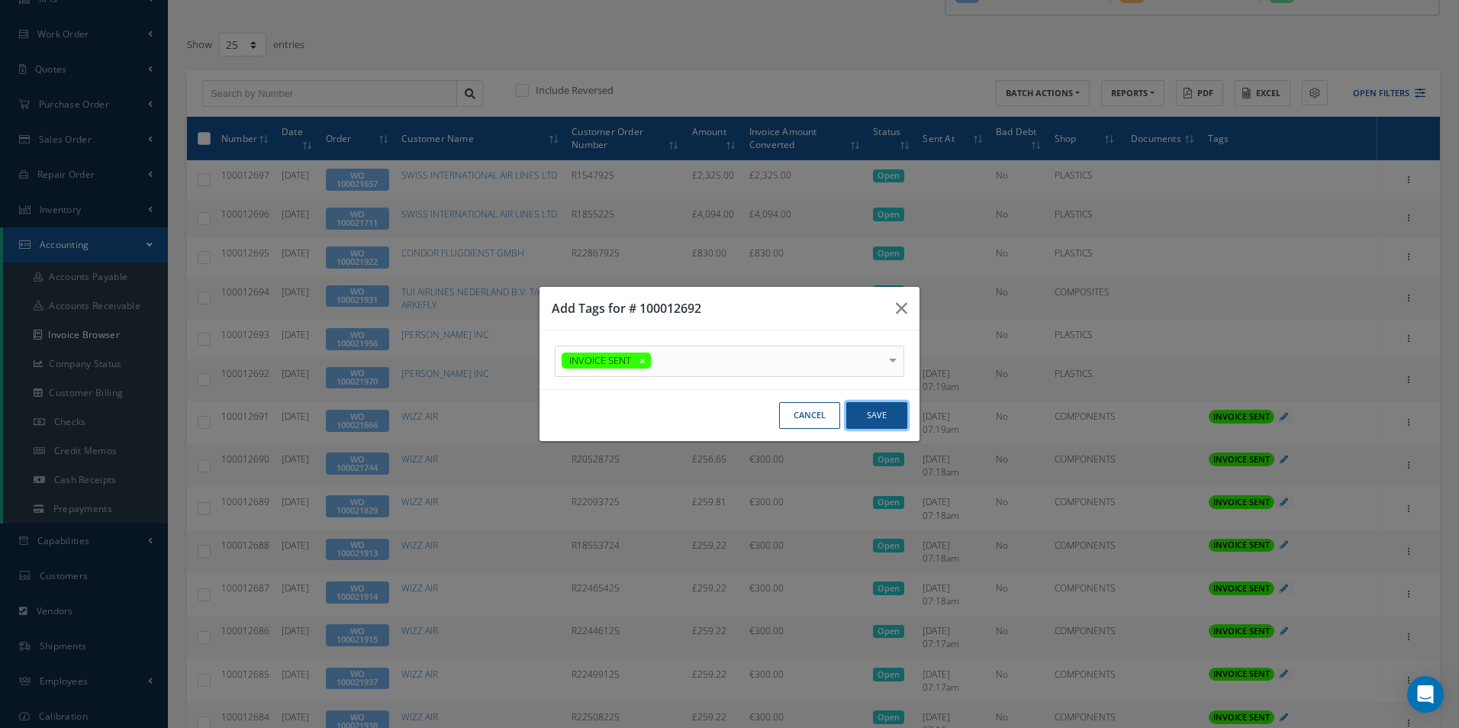
click at [878, 414] on button "Save" at bounding box center [876, 415] width 61 height 27
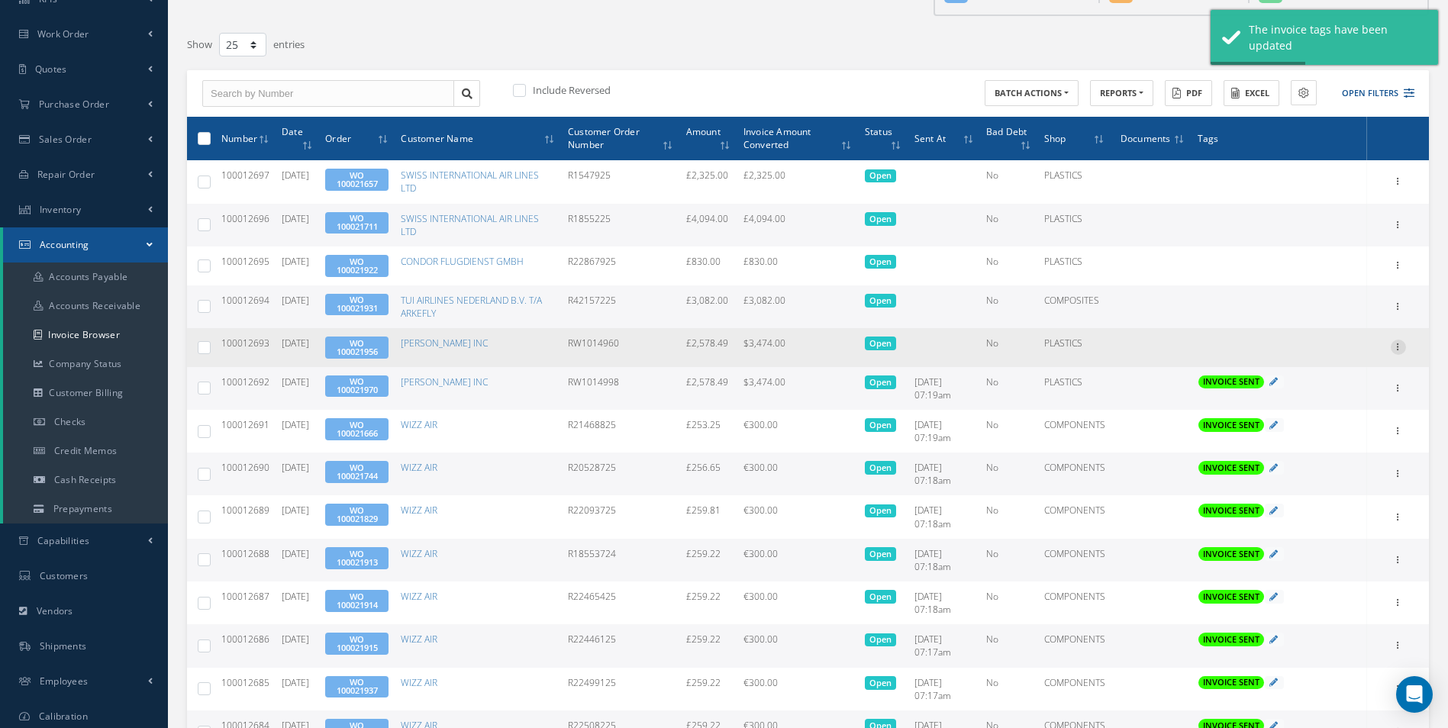
click at [1402, 348] on icon at bounding box center [1398, 346] width 15 height 12
click at [1331, 412] on link "Send By Email" at bounding box center [1328, 416] width 121 height 20
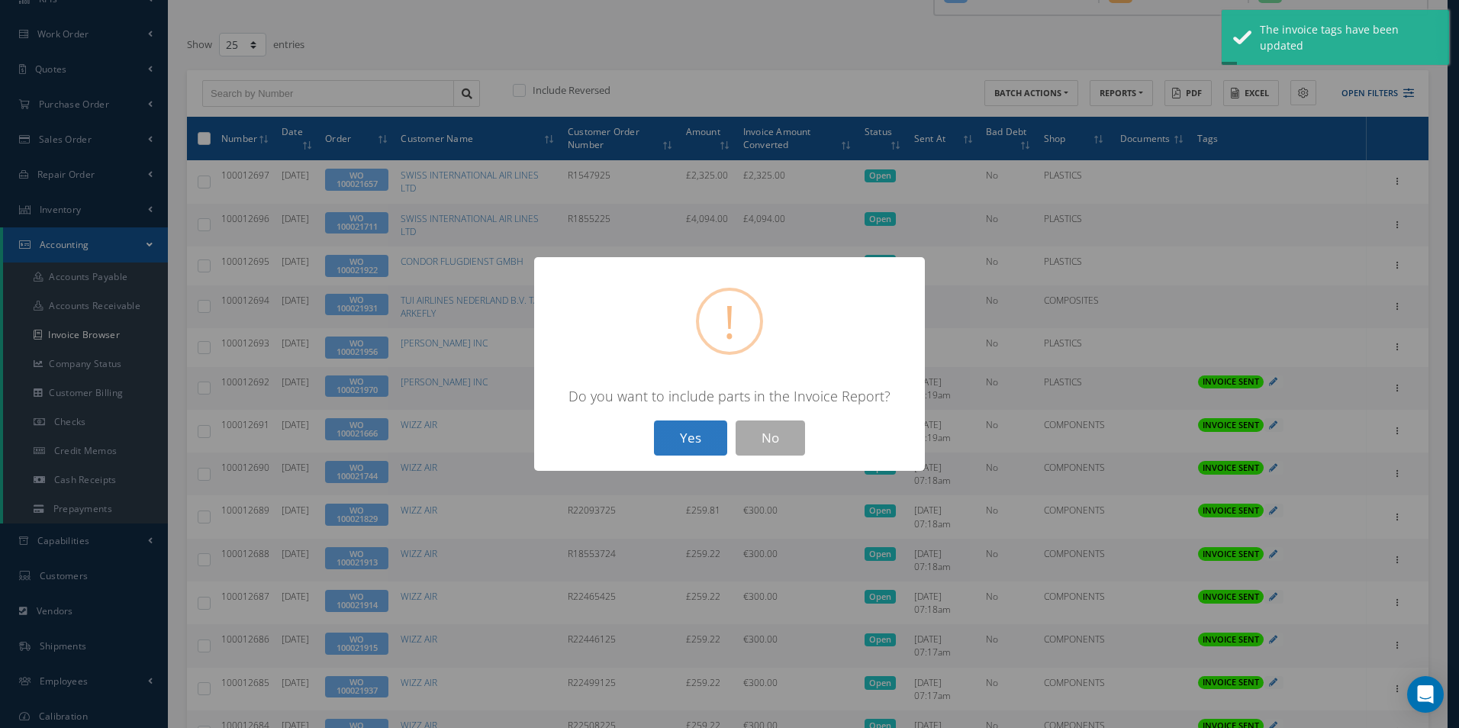
click at [700, 438] on button "Yes" at bounding box center [690, 439] width 73 height 36
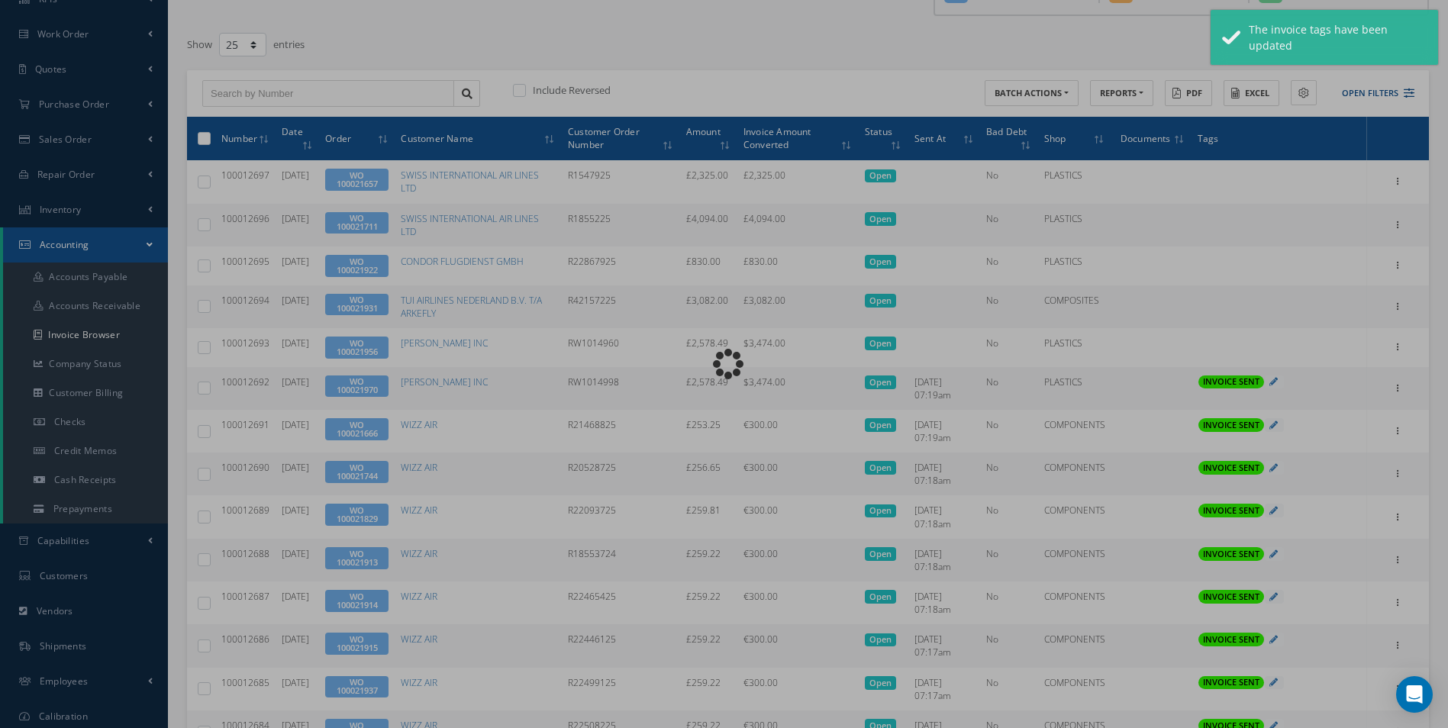
type input "INVOICE - Work Order 100021956 for [PERSON_NAME] INC, PO: RW1014960"
type textarea "Dear Accounts, Please find the attached invoice for your recent order RW1014960…"
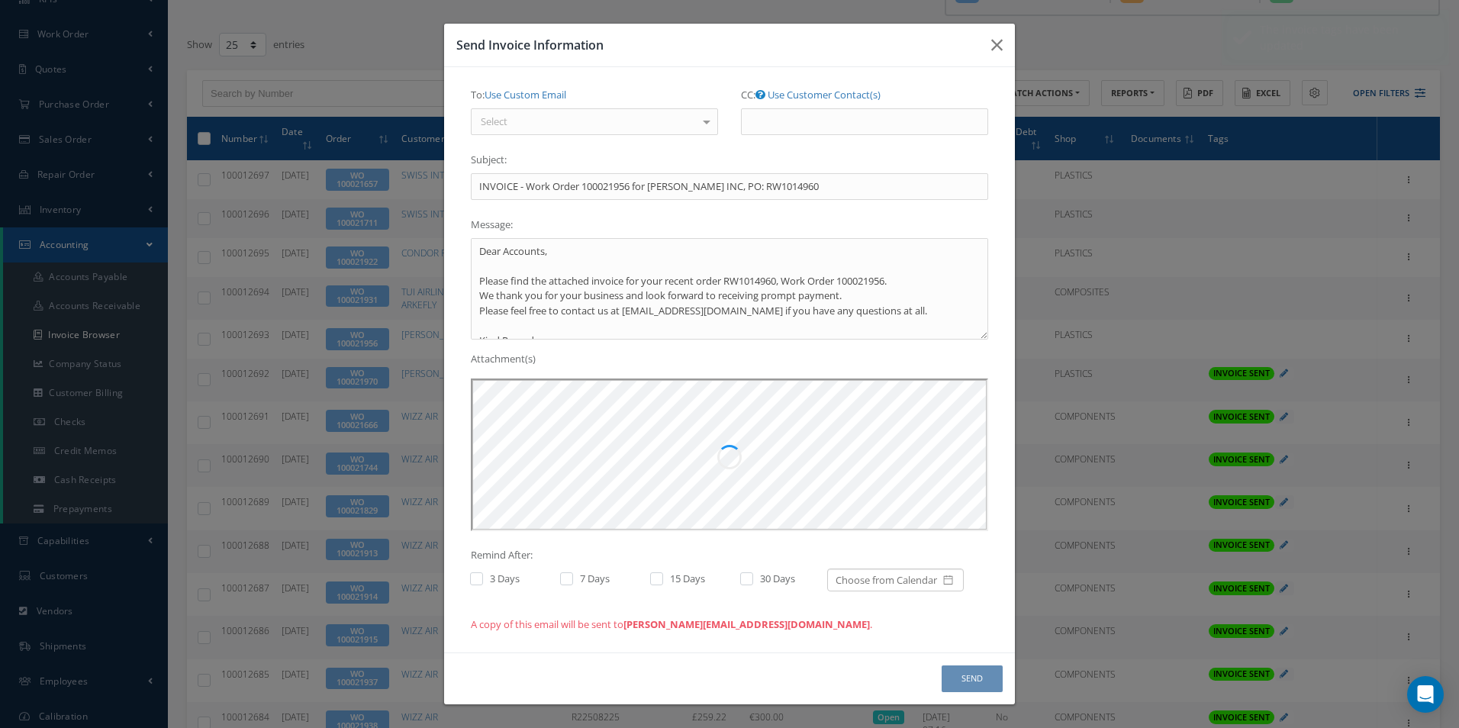
scroll to position [0, 0]
click at [656, 119] on div "Select" at bounding box center [594, 121] width 247 height 27
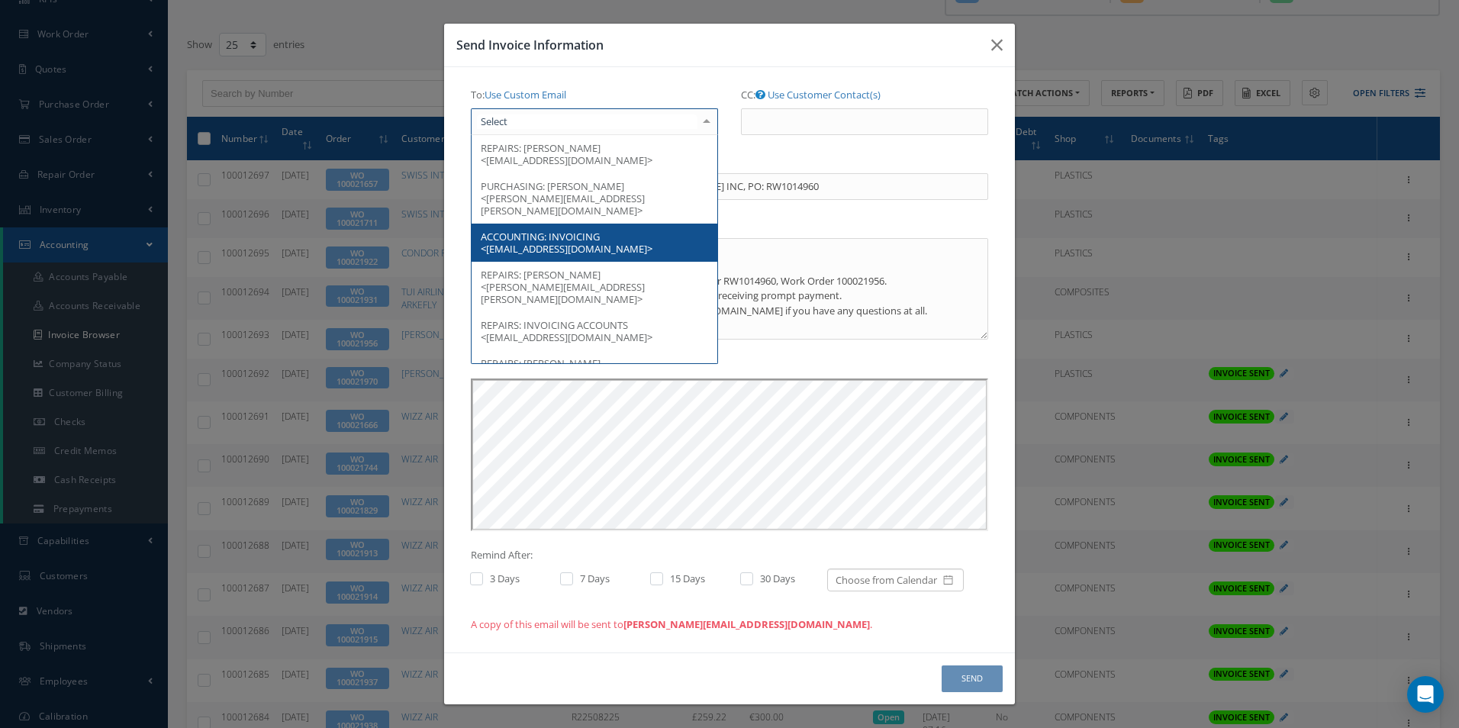
click at [623, 228] on span "ACCOUNTING: INVOICING <[EMAIL_ADDRESS][DOMAIN_NAME]>" at bounding box center [595, 243] width 246 height 38
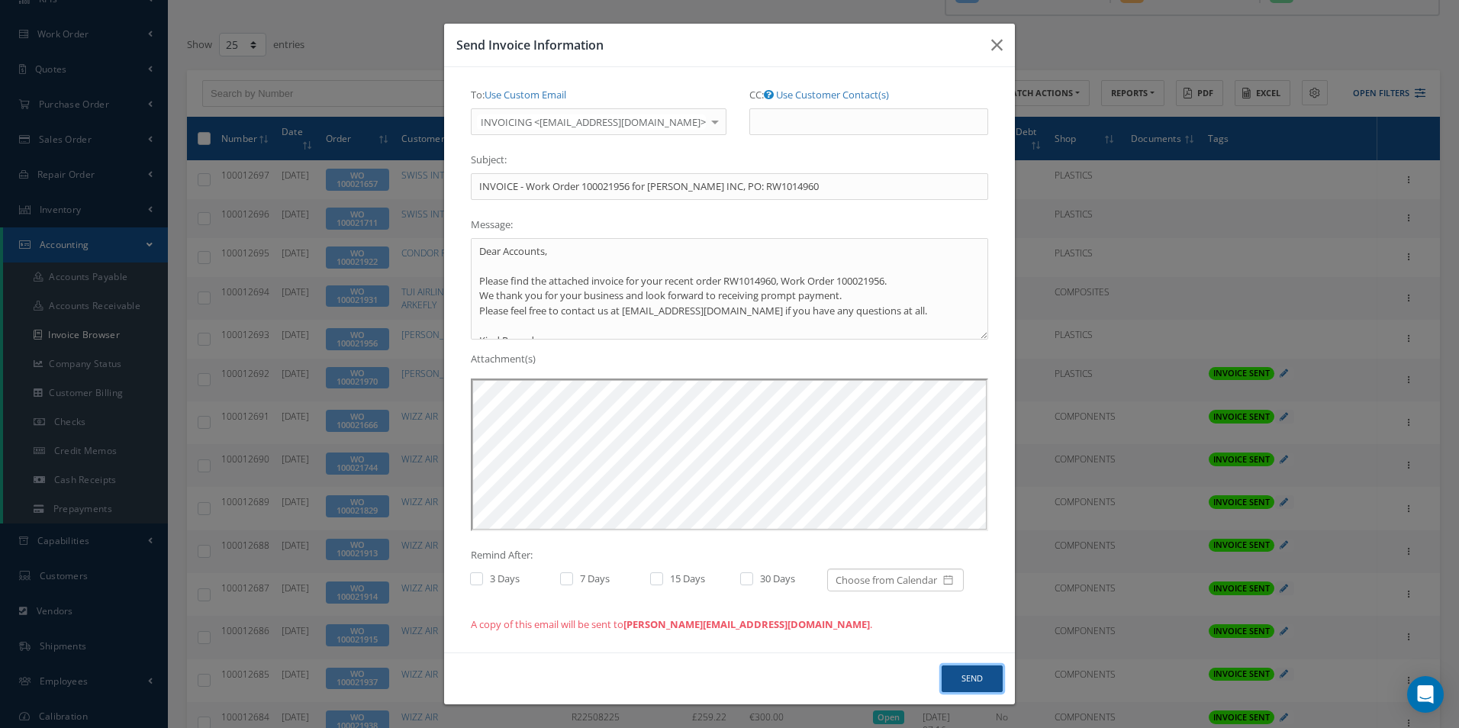
click at [967, 678] on button "Send" at bounding box center [972, 679] width 61 height 27
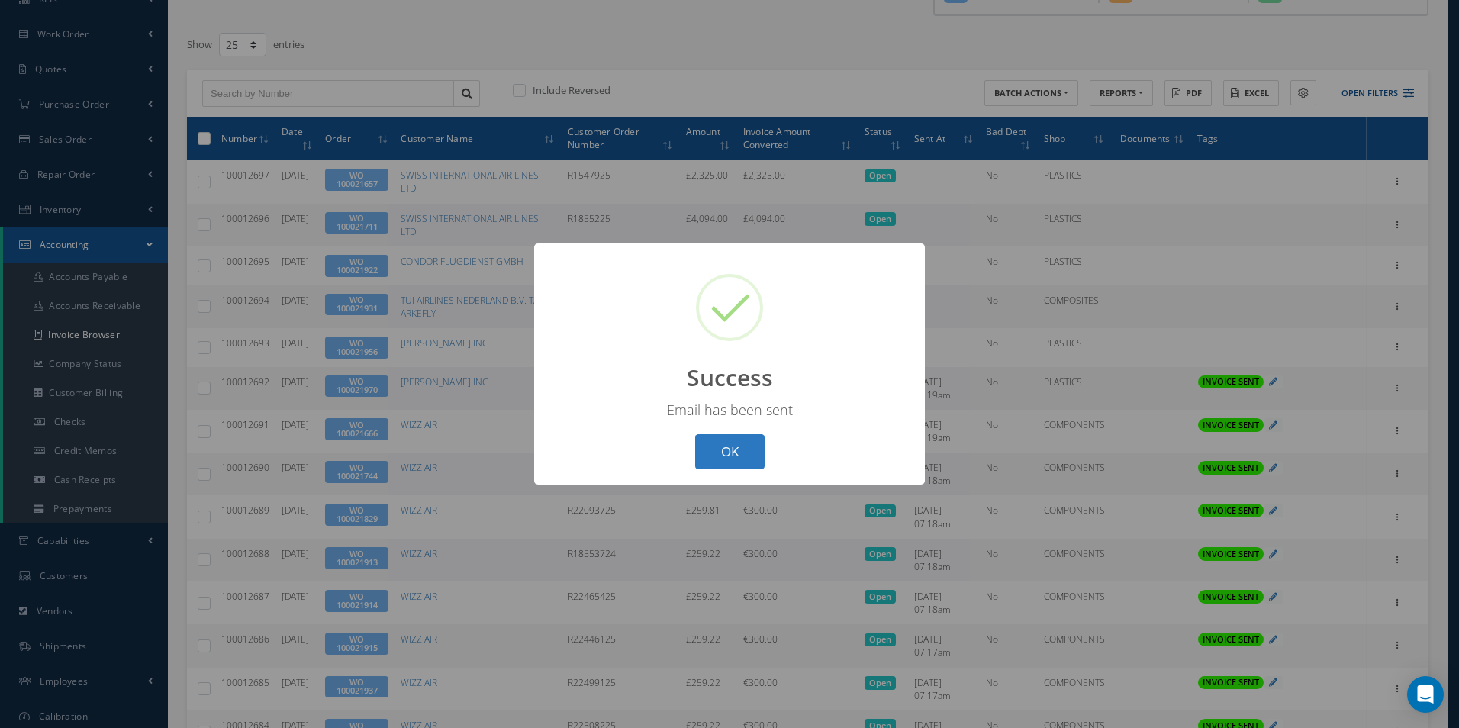
click at [738, 457] on button "OK" at bounding box center [729, 452] width 69 height 36
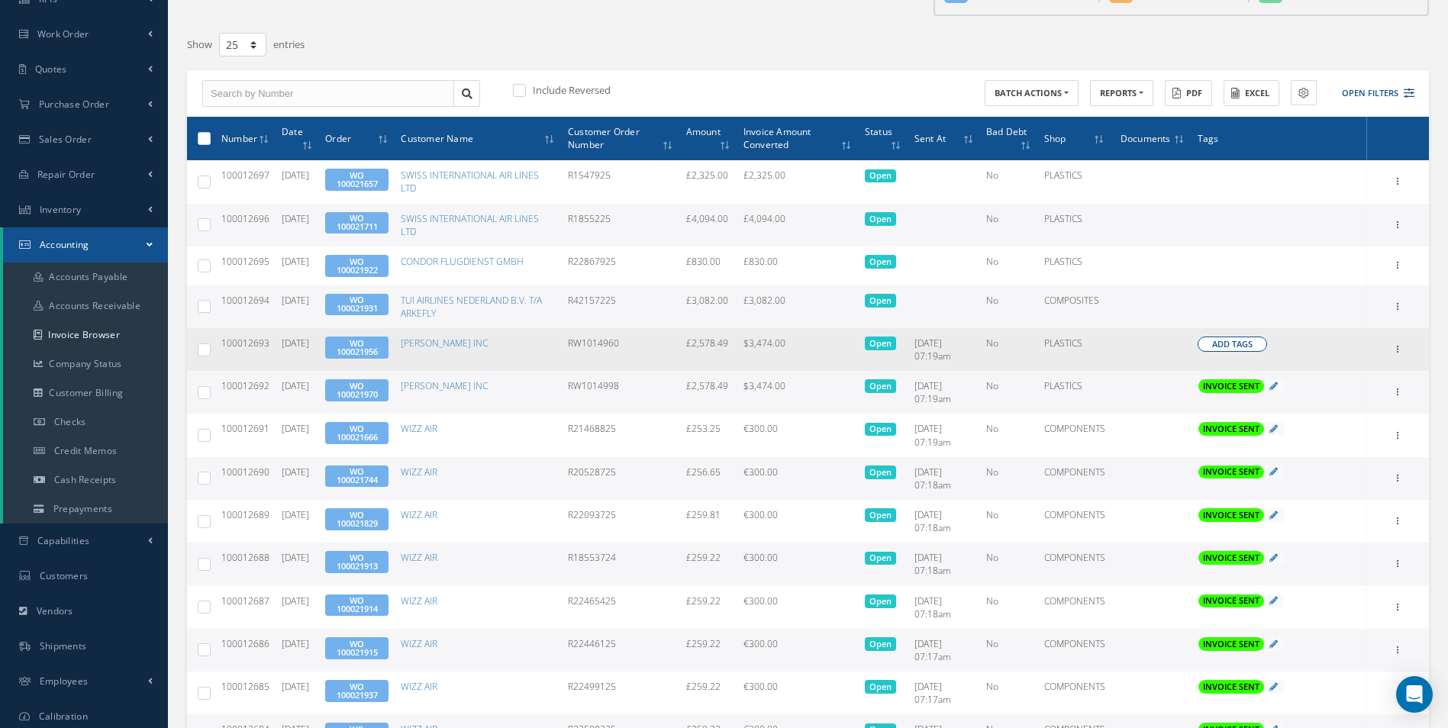
click at [1223, 341] on span "Add Tags" at bounding box center [1232, 344] width 40 height 13
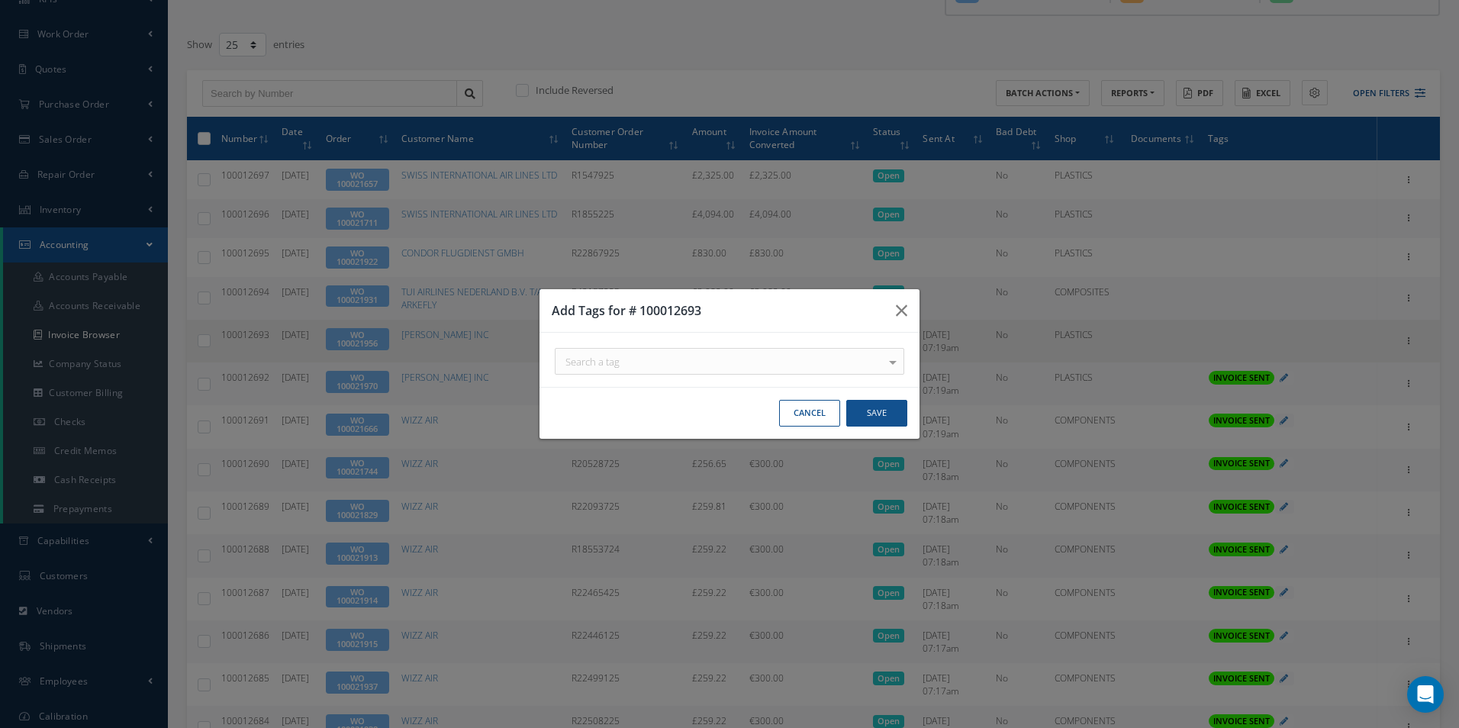
click at [840, 369] on div "Search a tag" at bounding box center [730, 361] width 350 height 27
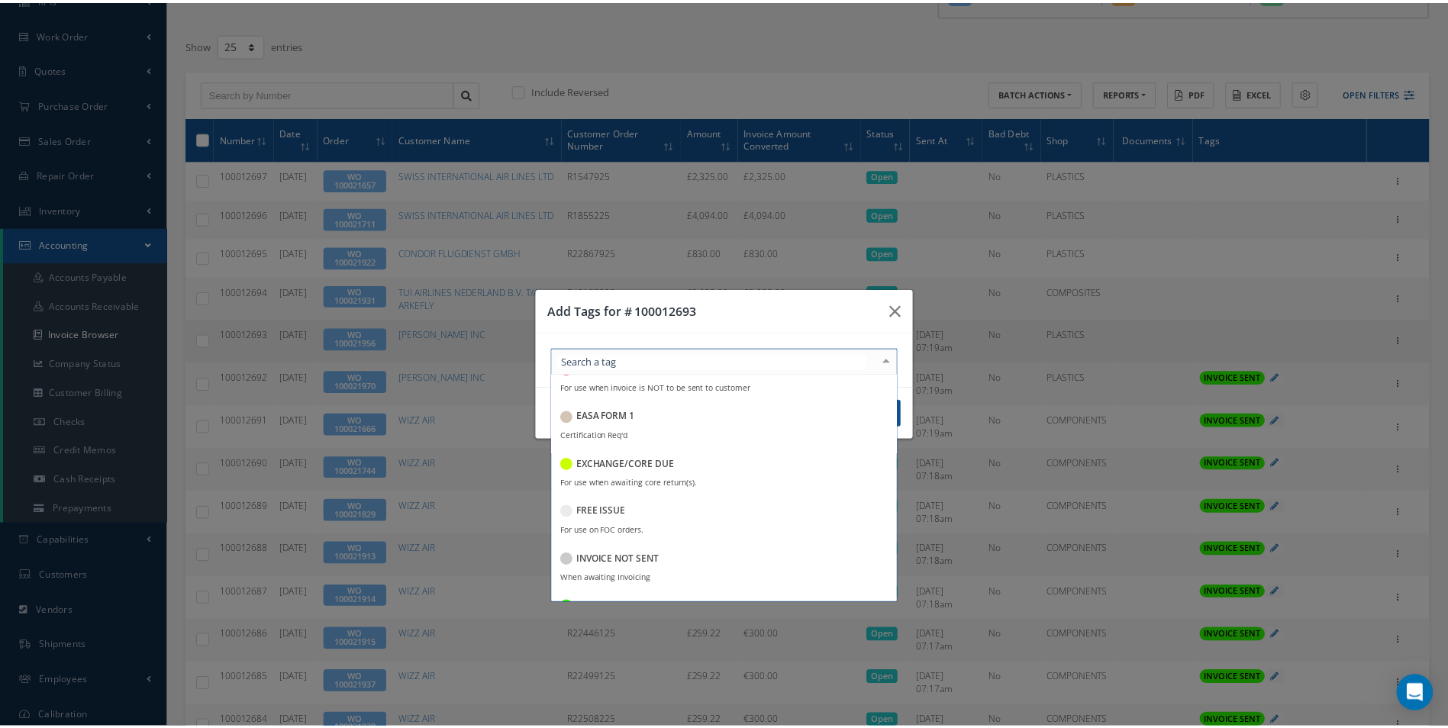
scroll to position [153, 0]
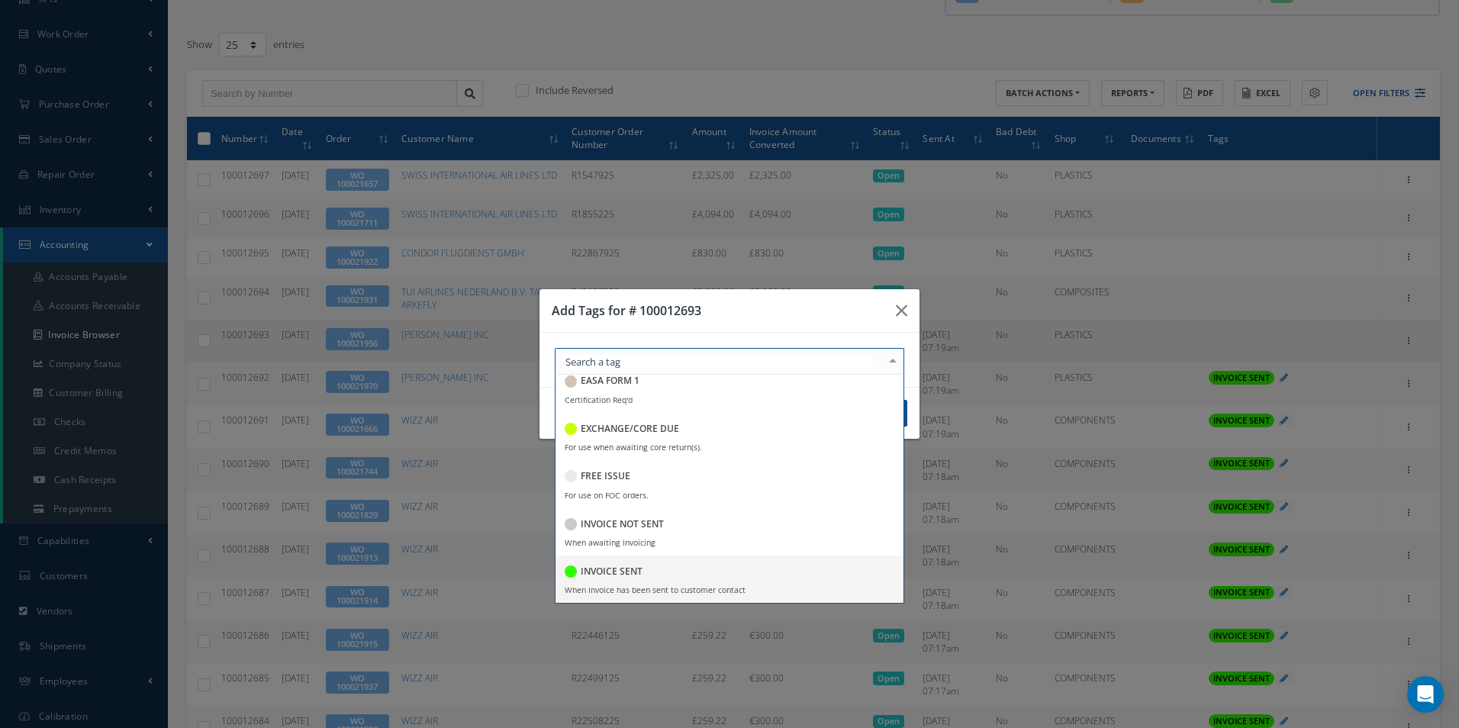
click at [605, 573] on h5 "INVOICE SENT" at bounding box center [612, 571] width 62 height 11
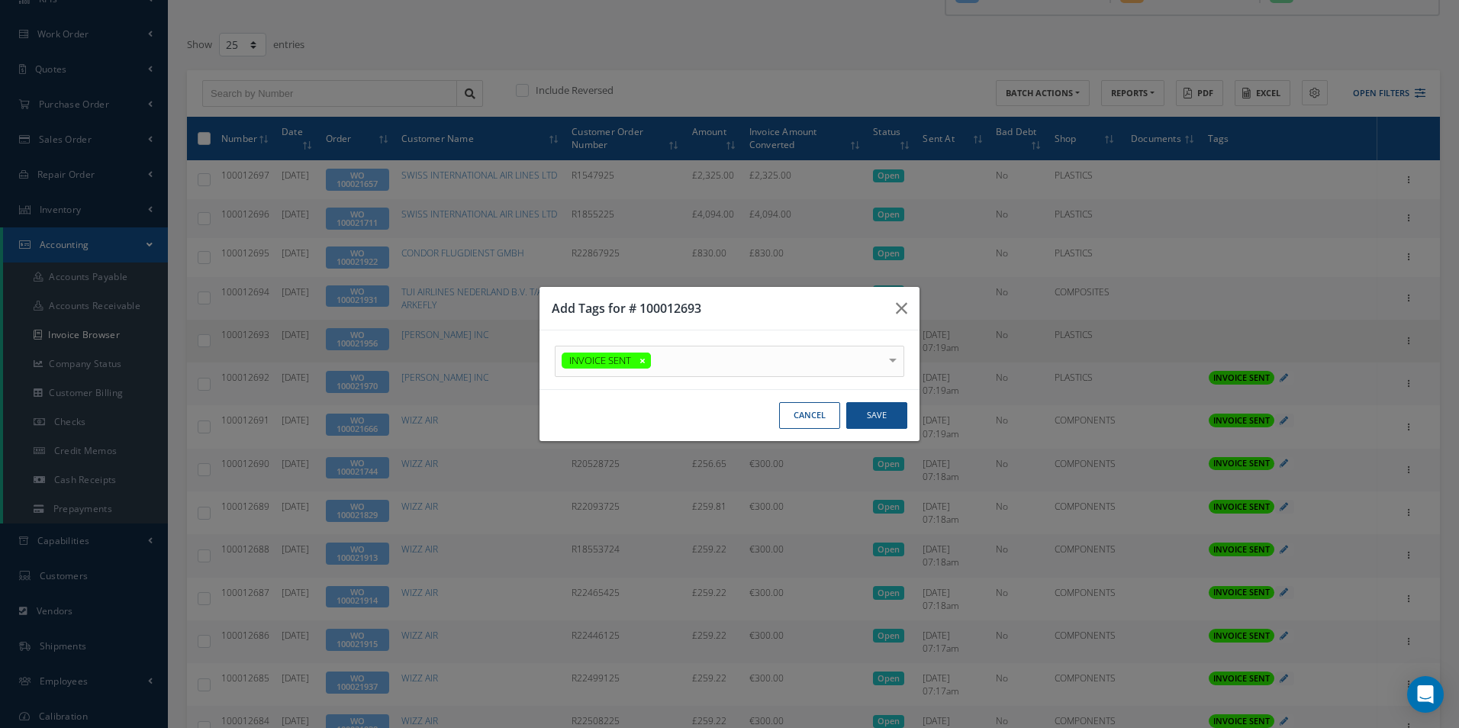
click at [709, 305] on h3 "Add Tags for # 100012693" at bounding box center [718, 308] width 332 height 18
click at [866, 408] on button "Save" at bounding box center [876, 415] width 61 height 27
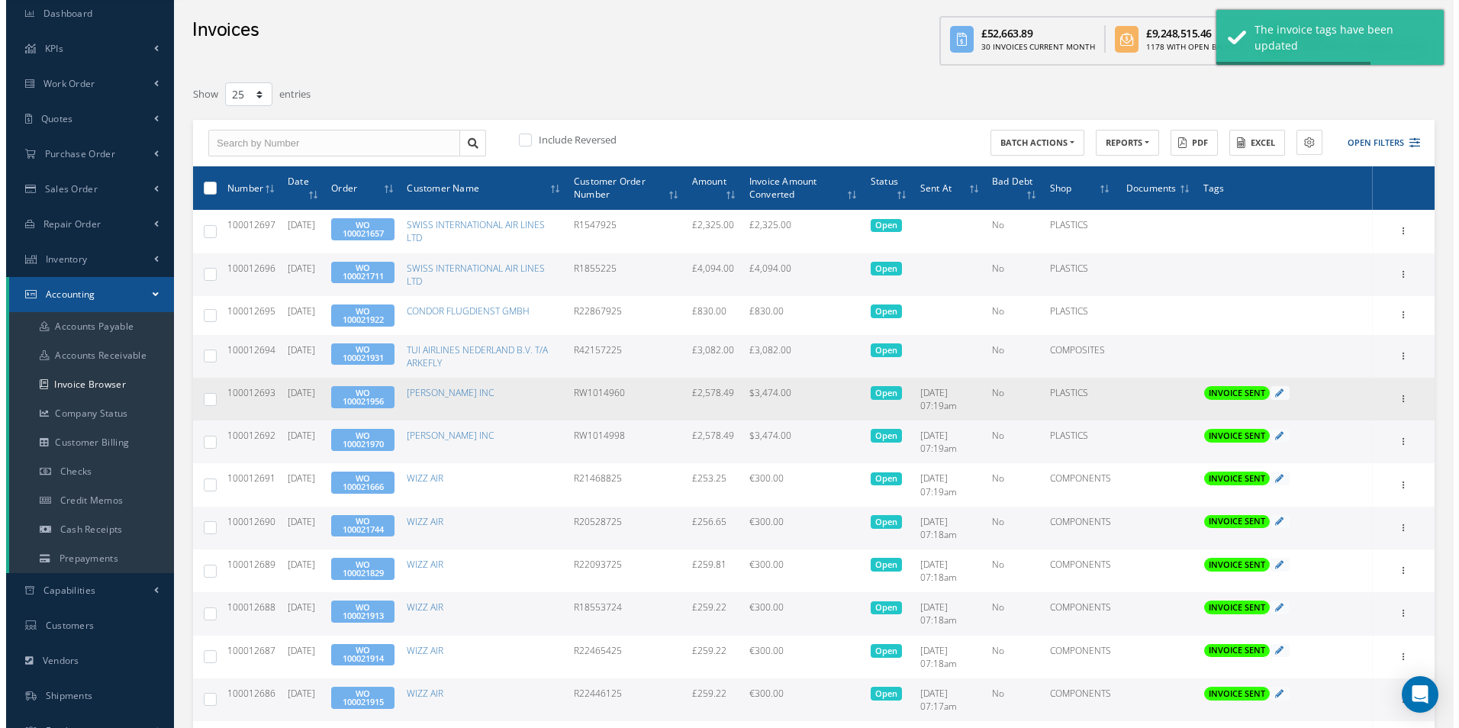
scroll to position [24, 0]
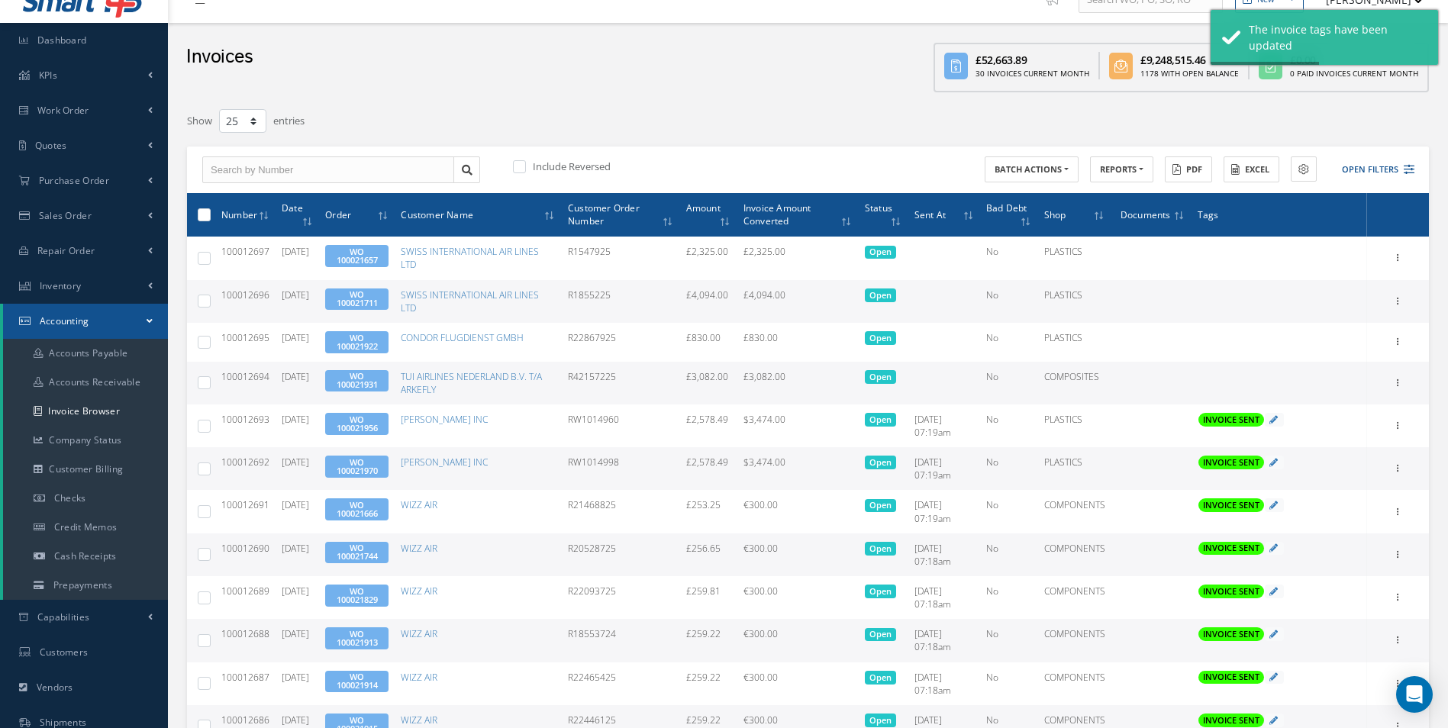
click at [1407, 384] on div "Print Mark as Bad Debt Update Prices Send By Email Documents" at bounding box center [1398, 383] width 18 height 18
click at [1397, 386] on icon at bounding box center [1398, 381] width 15 height 12
click at [1330, 453] on link "Send By Email" at bounding box center [1328, 452] width 121 height 20
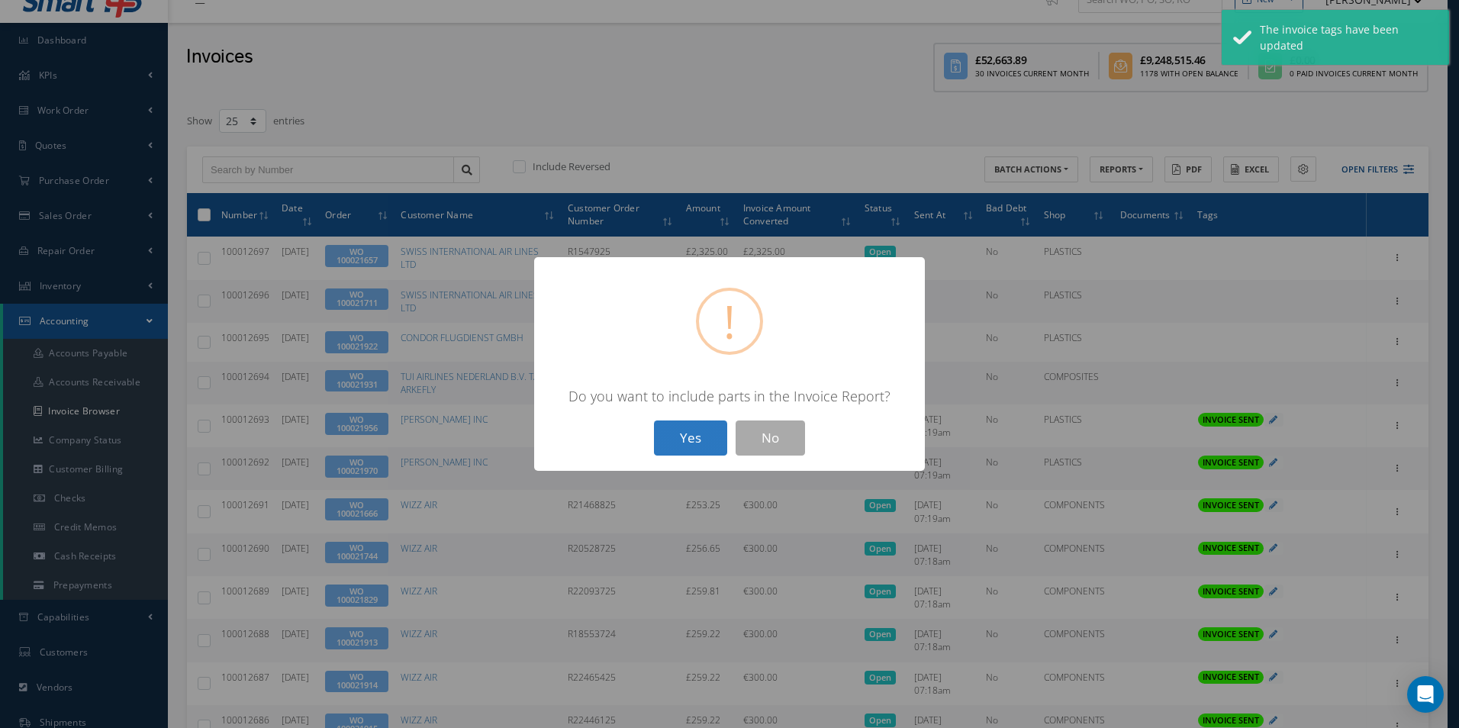
click at [701, 439] on button "Yes" at bounding box center [690, 439] width 73 height 36
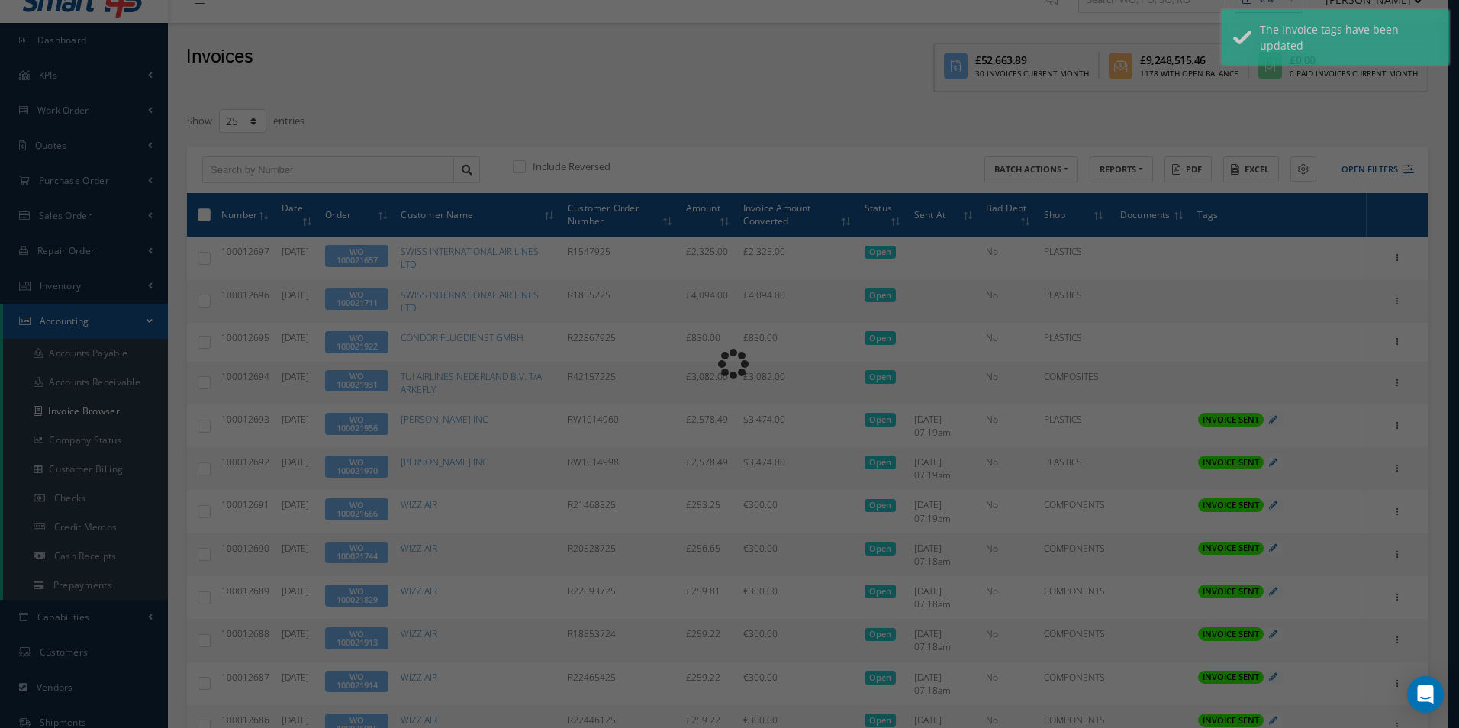
type input "INVOICE - Work Order 100021931 for TUI AIRLINES NEDERLAND B.V. T/A ARKEFLY, PO:…"
type textarea "Dear Accounts, Please find the attached invoice for your recent order R42157225…"
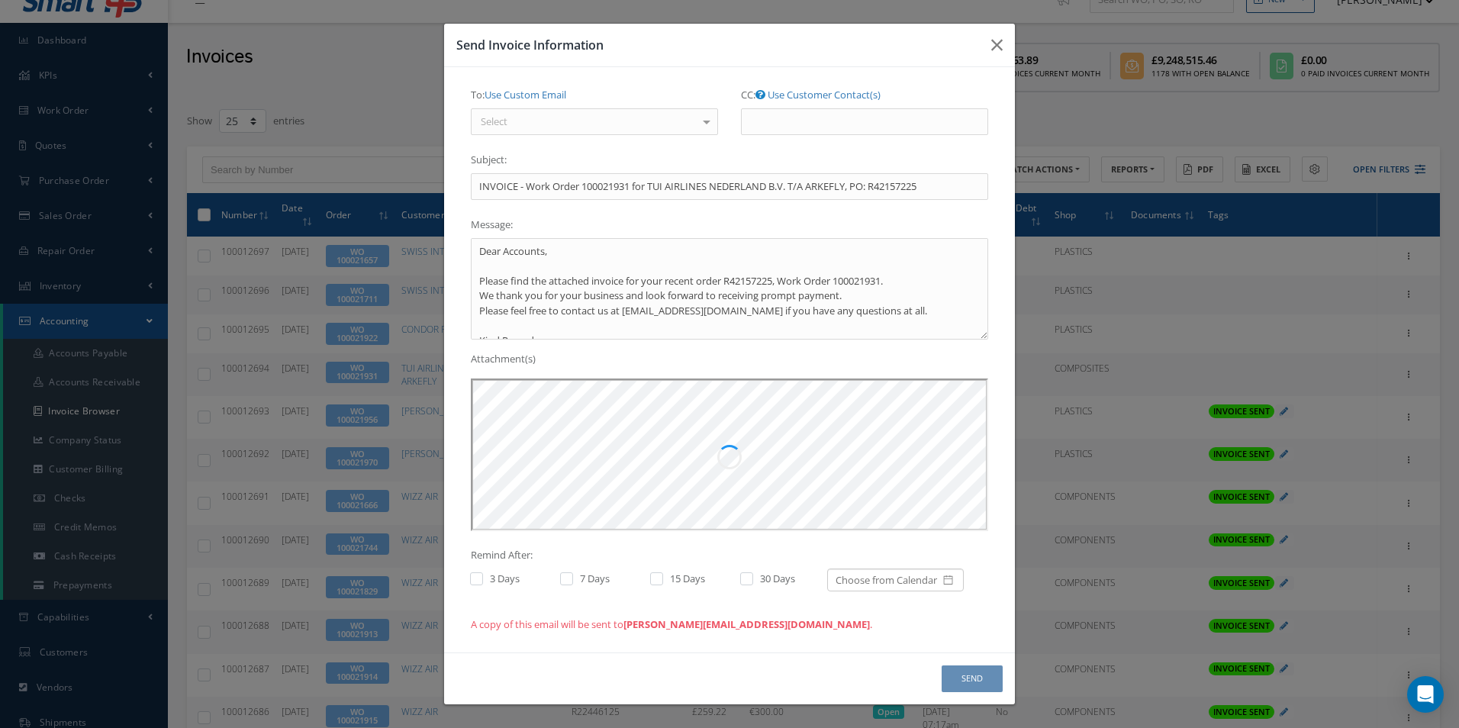
scroll to position [0, 0]
click at [624, 124] on div "Select" at bounding box center [594, 121] width 247 height 27
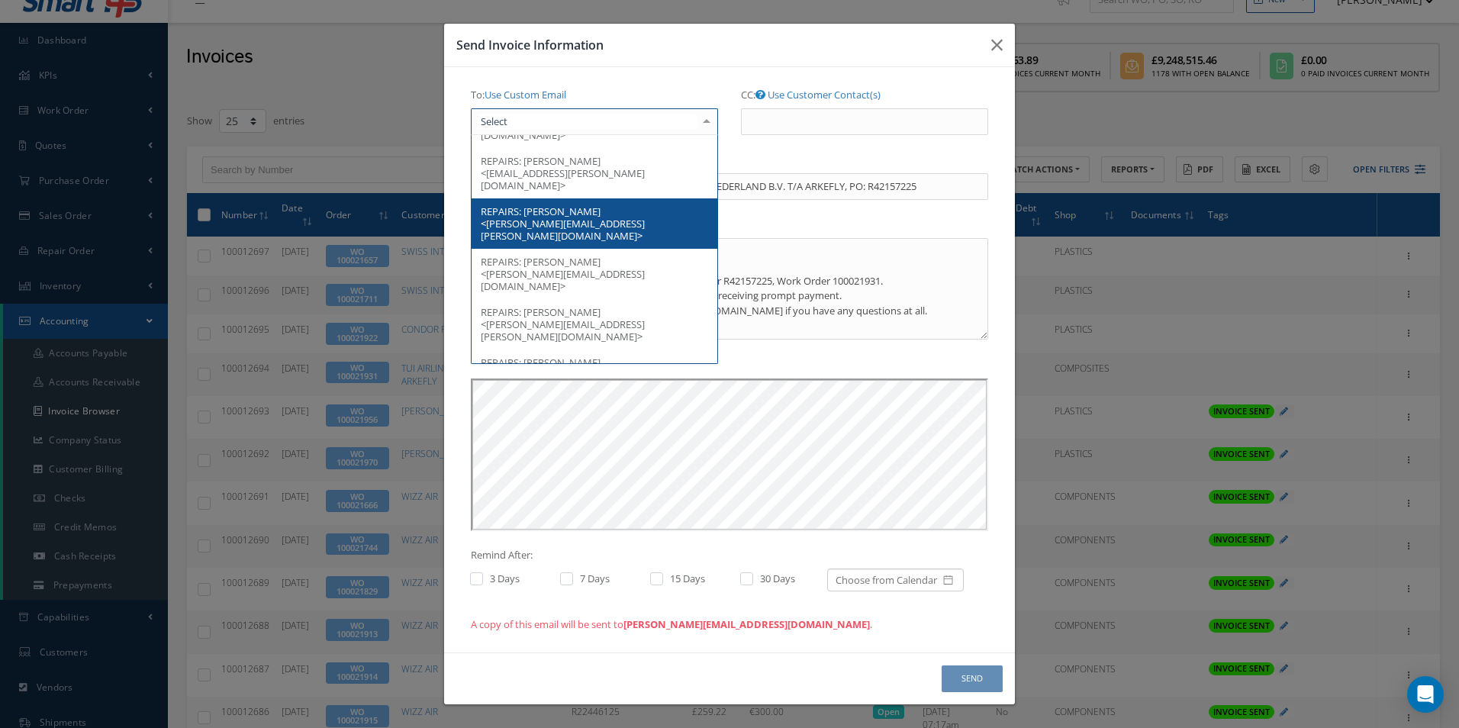
scroll to position [153, 0]
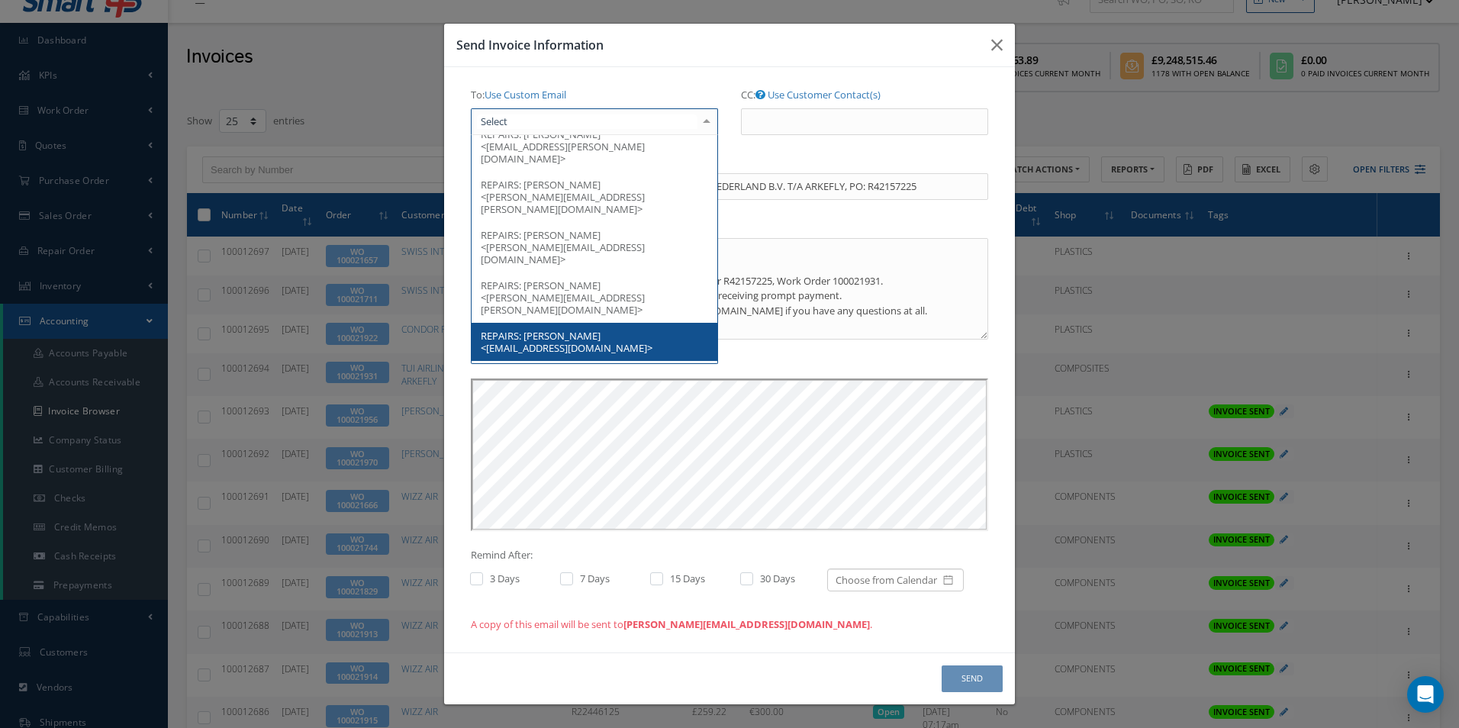
click at [553, 329] on span "[PERSON_NAME] <[EMAIL_ADDRESS][DOMAIN_NAME]>" at bounding box center [567, 342] width 172 height 26
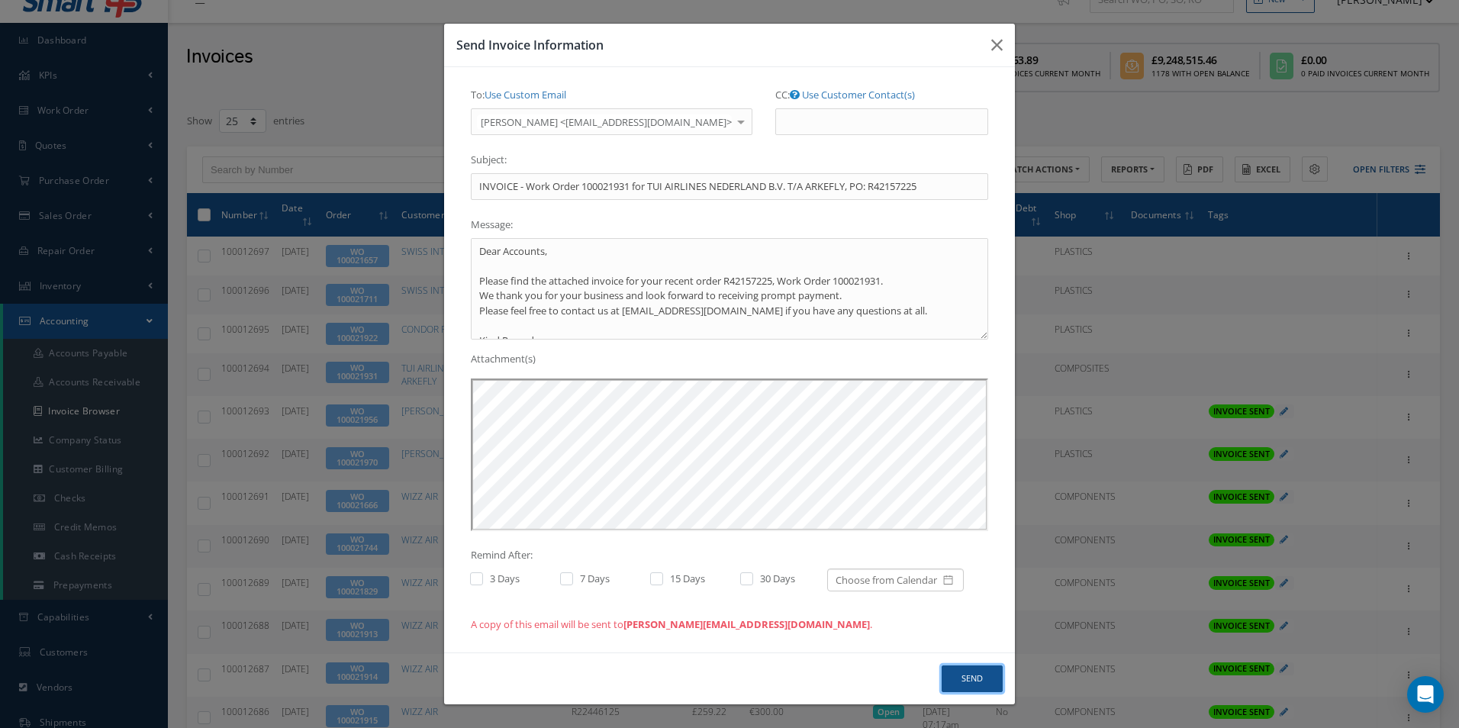
click at [958, 685] on button "Send" at bounding box center [972, 679] width 61 height 27
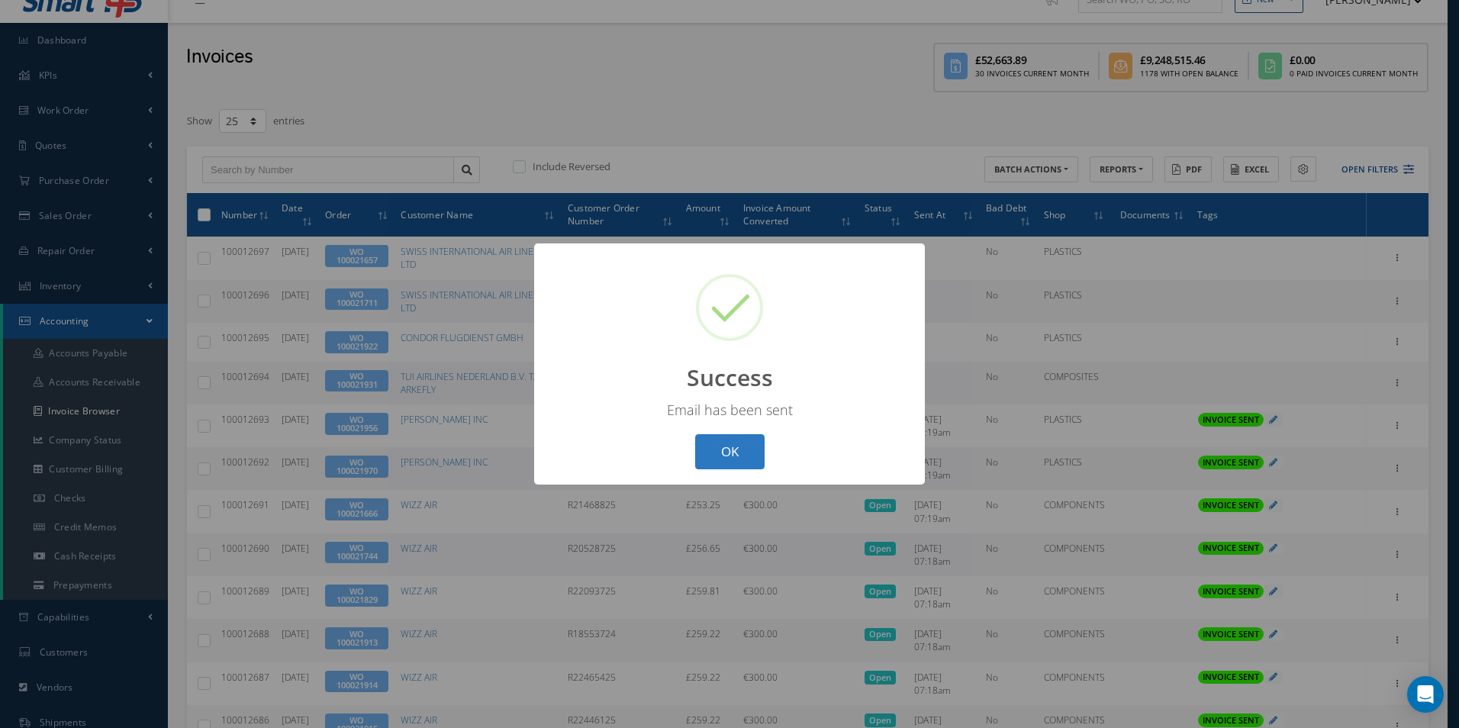
click at [701, 447] on button "OK" at bounding box center [729, 452] width 69 height 36
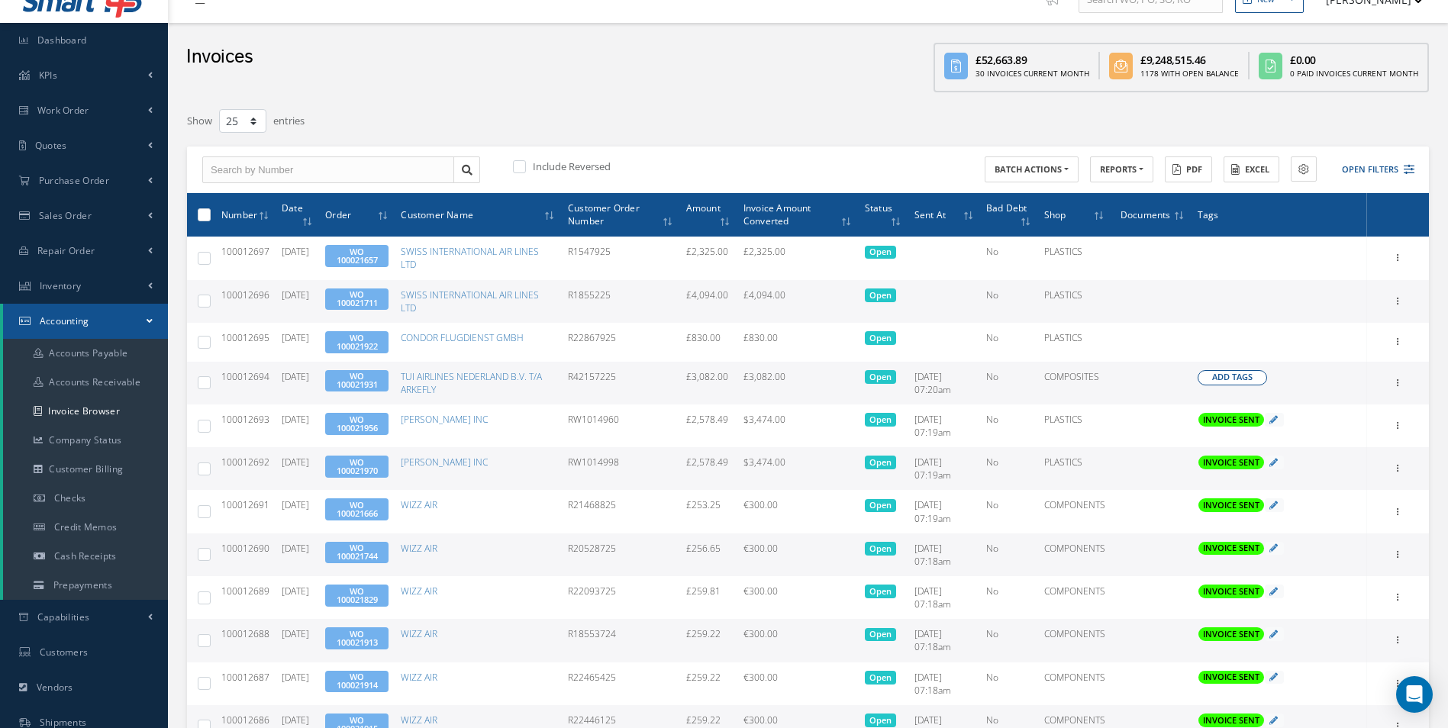
click at [1233, 379] on span "Add Tags" at bounding box center [1232, 377] width 40 height 13
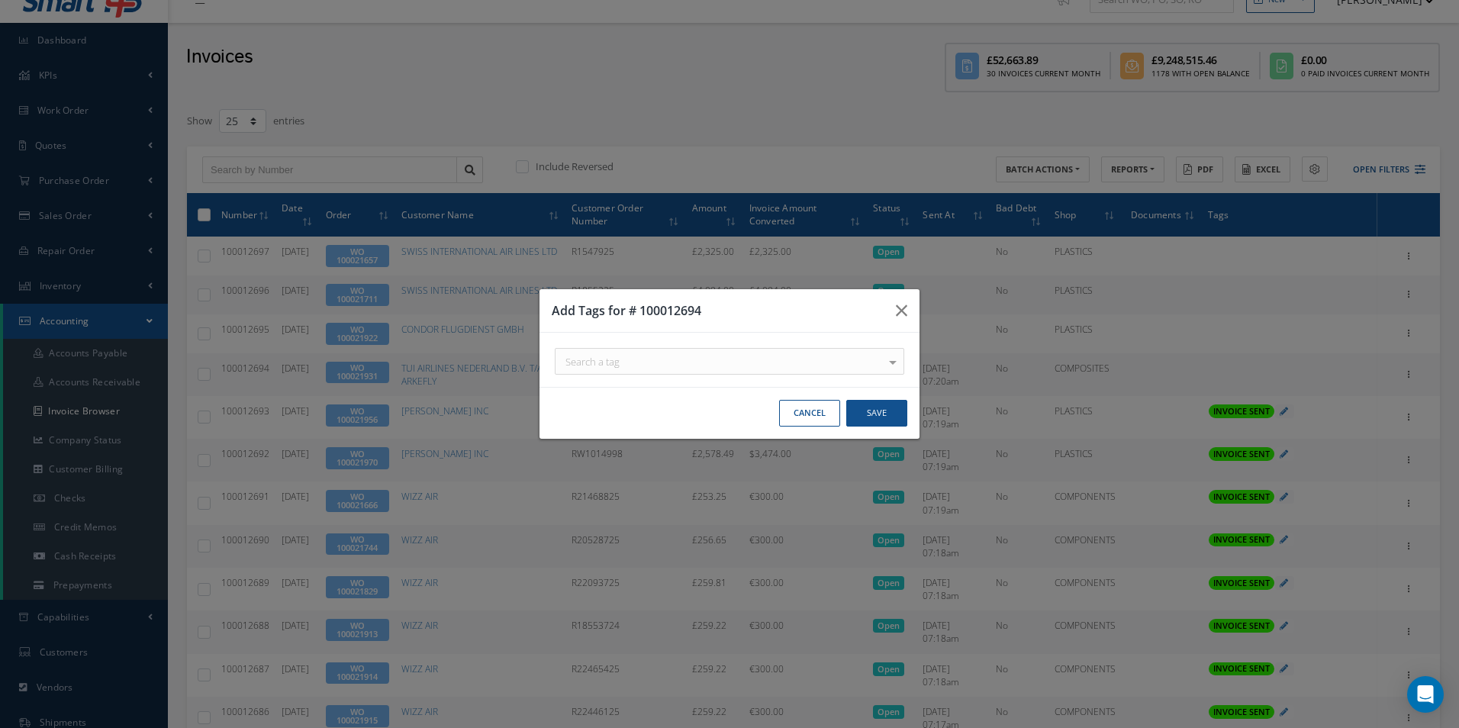
click at [741, 367] on div "Search a tag" at bounding box center [730, 361] width 350 height 27
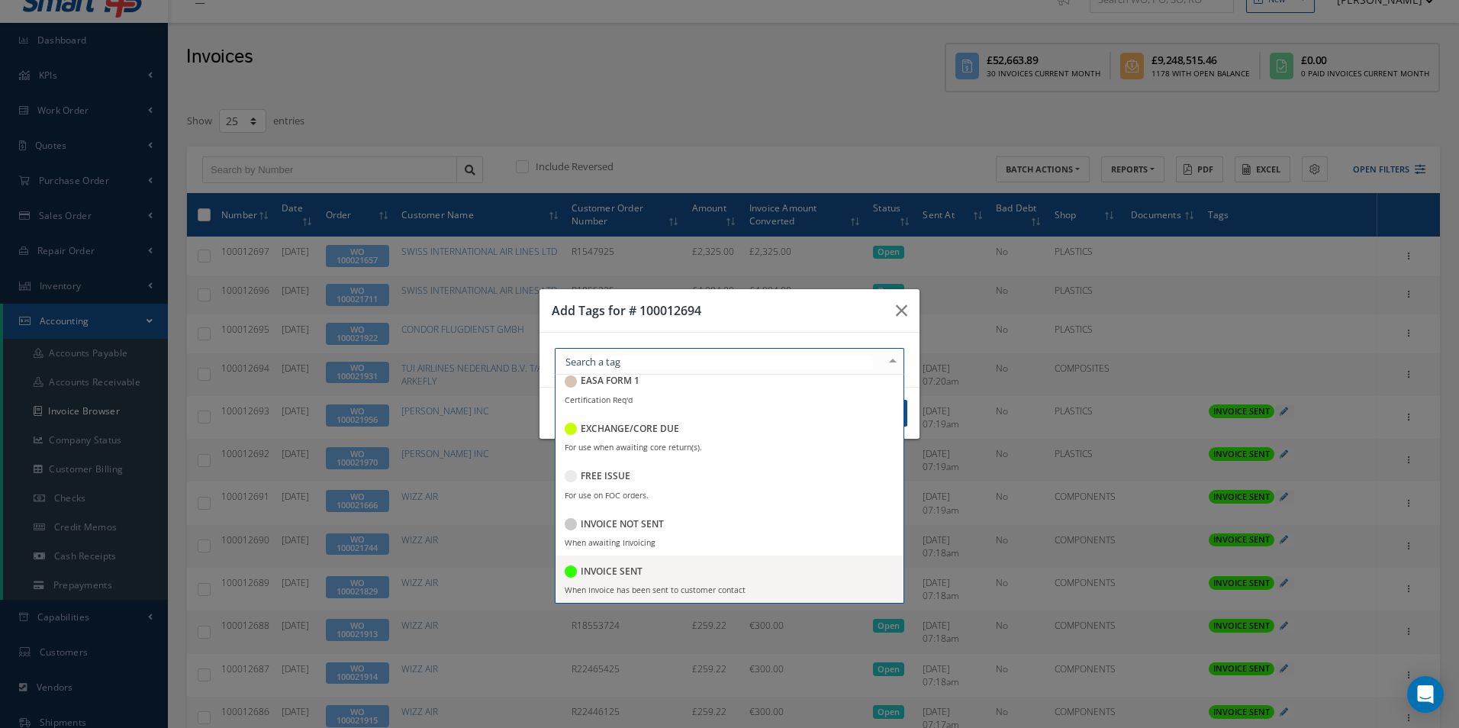
click at [622, 578] on div "INVOICE SENT" at bounding box center [604, 572] width 78 height 21
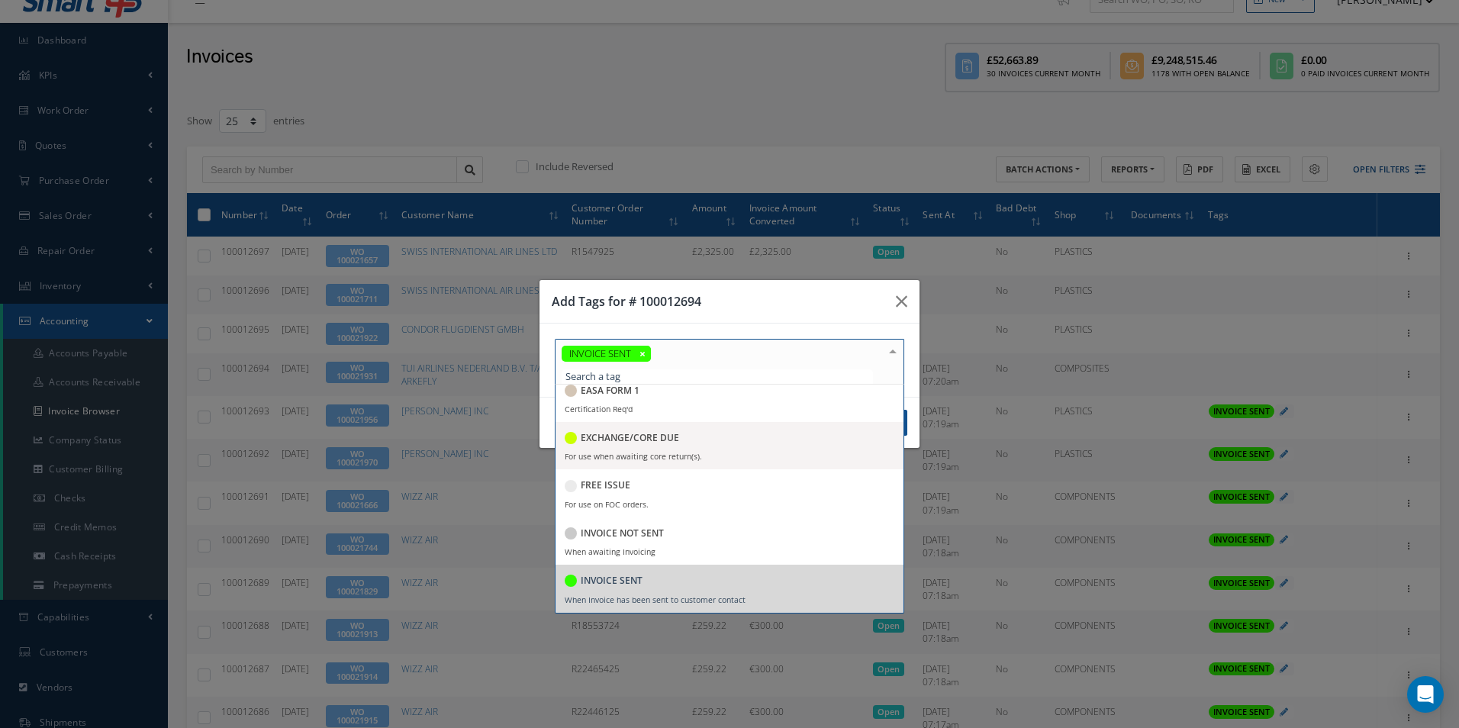
click at [744, 289] on div "Add Tags for # 100012694" at bounding box center [730, 302] width 380 height 44
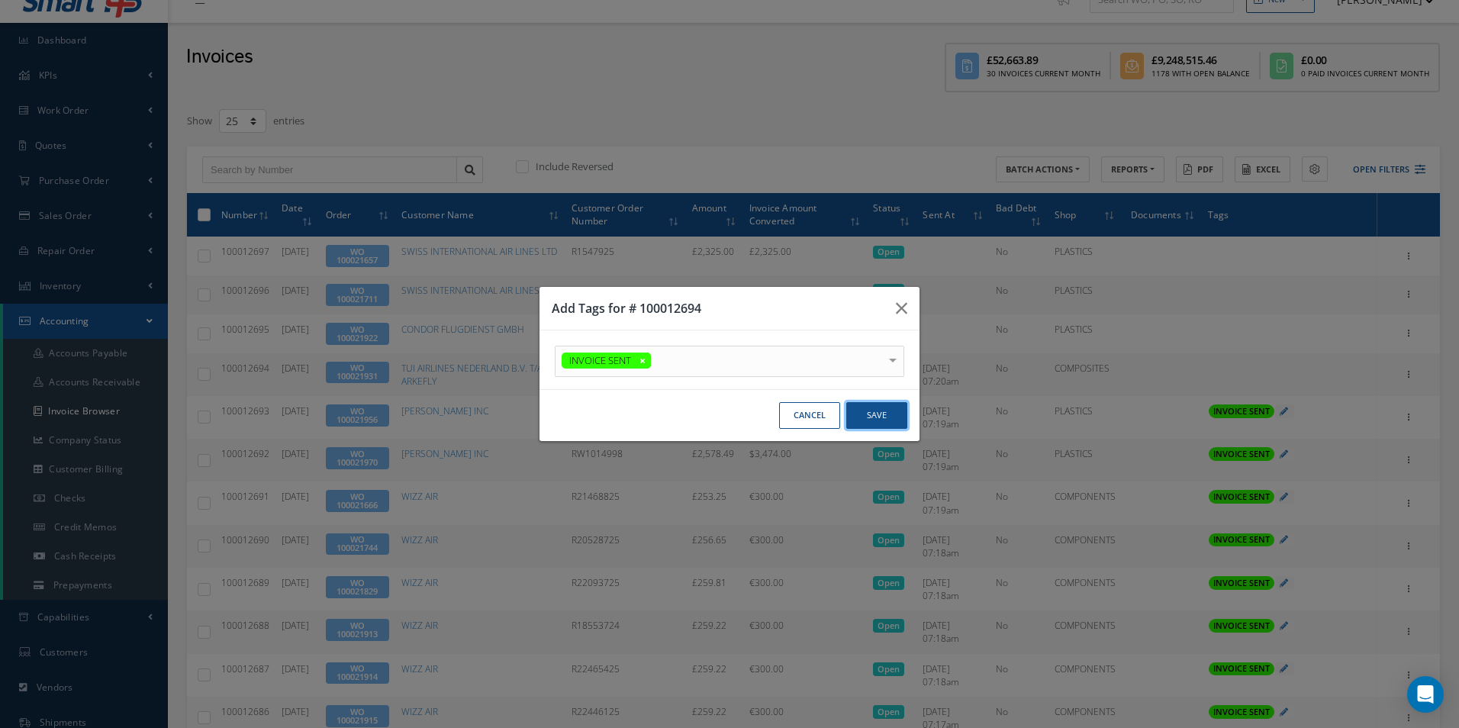
click at [869, 414] on button "Save" at bounding box center [876, 415] width 61 height 27
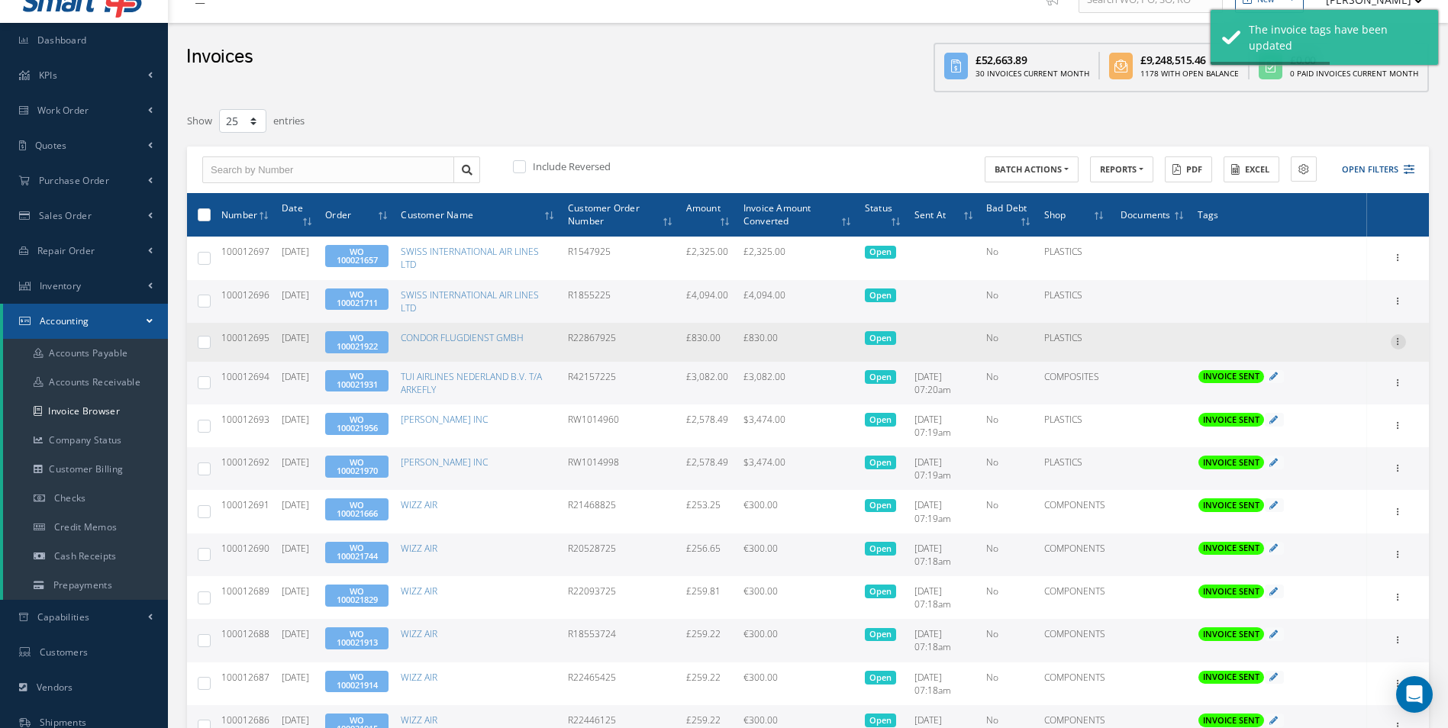
click at [1400, 342] on icon at bounding box center [1398, 340] width 15 height 12
click at [1334, 407] on link "Send By Email" at bounding box center [1328, 411] width 121 height 20
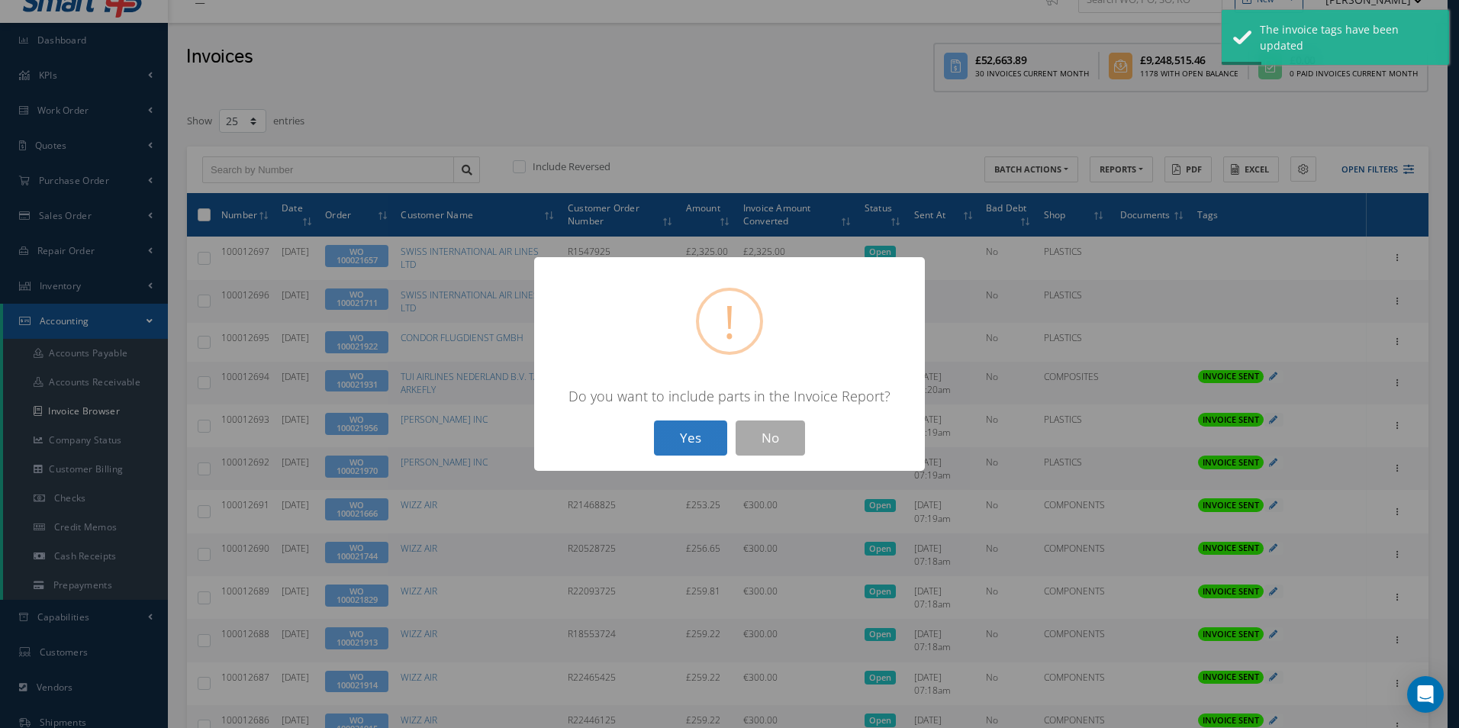
click at [693, 441] on button "Yes" at bounding box center [690, 439] width 73 height 36
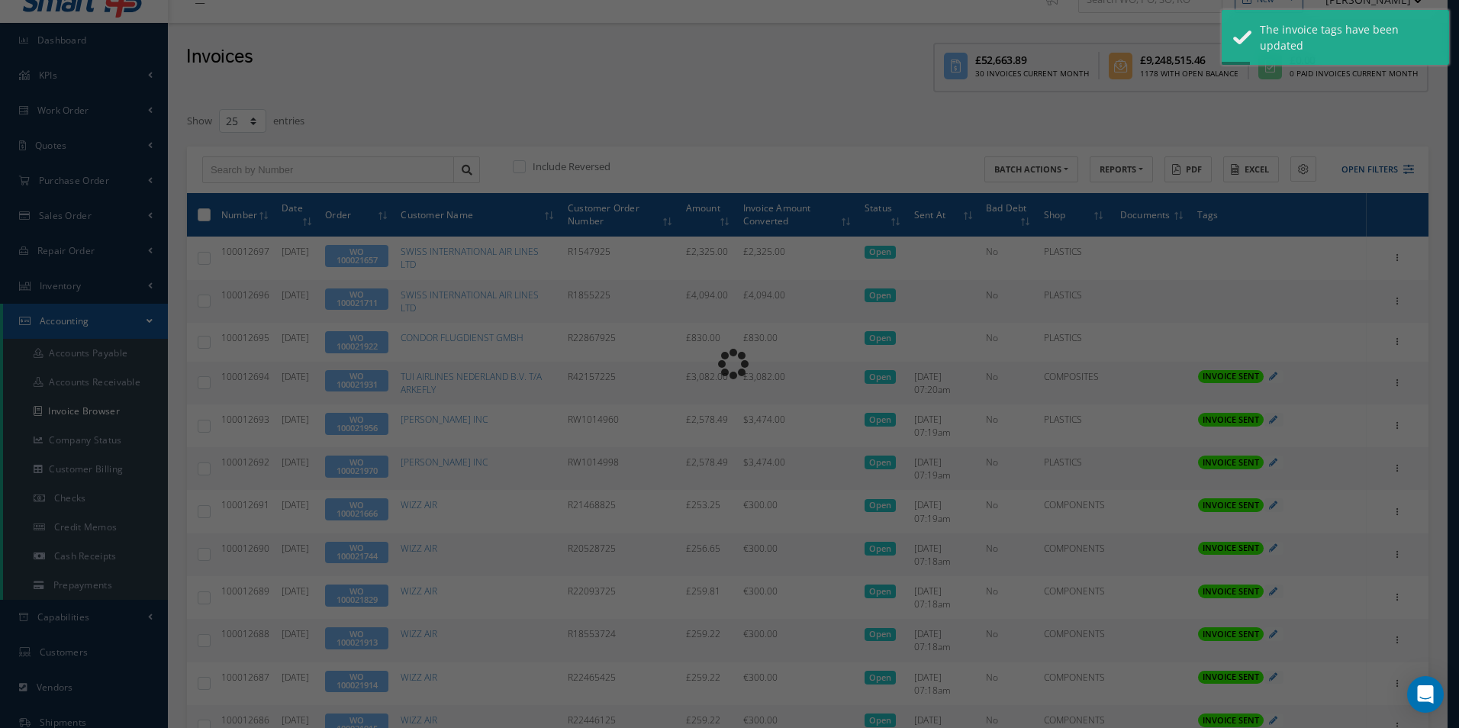
type input "INVOICE - Work Order 100021922 for CONDOR FLUGDIENST GMBH, PO: R22867925"
type textarea "Dear Accounts, Please find the attached invoice for your recent order R22867925…"
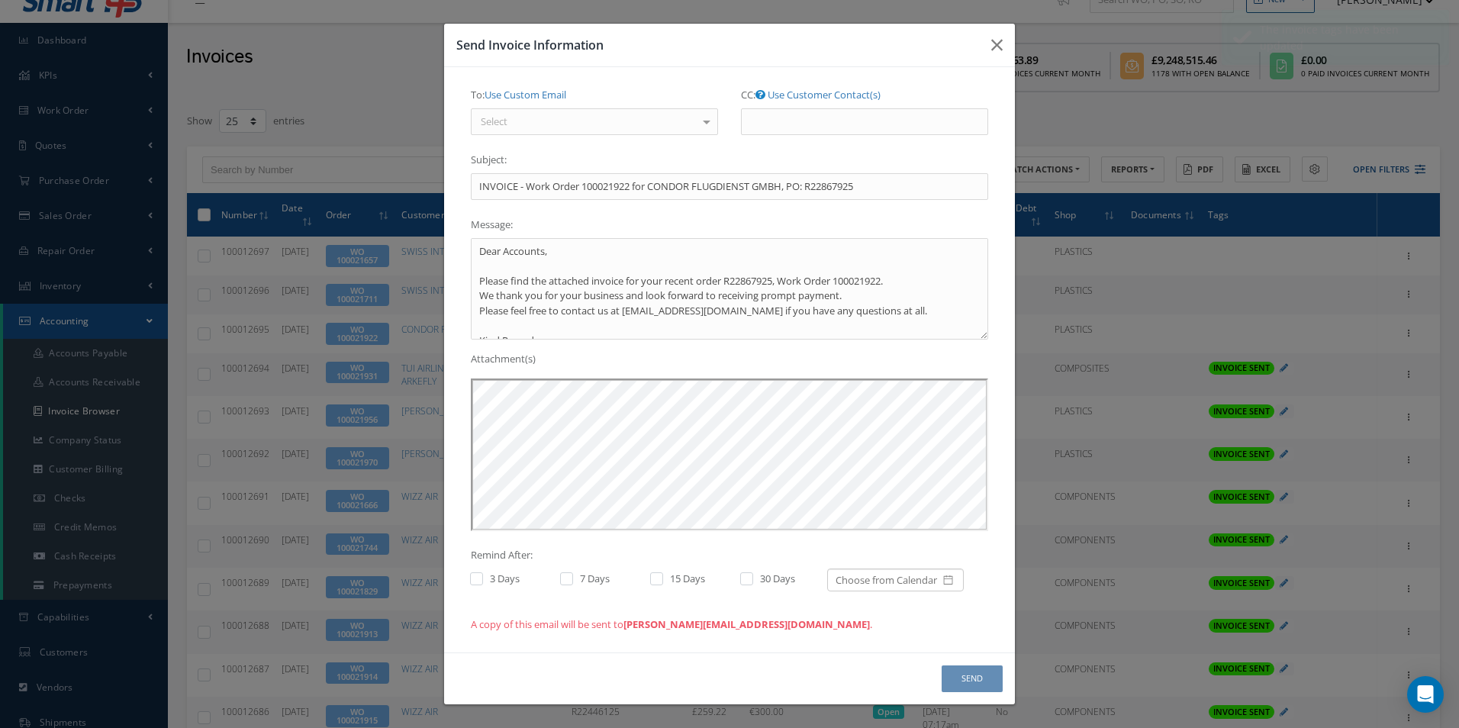
scroll to position [0, 0]
click at [595, 127] on div "Select" at bounding box center [594, 121] width 247 height 27
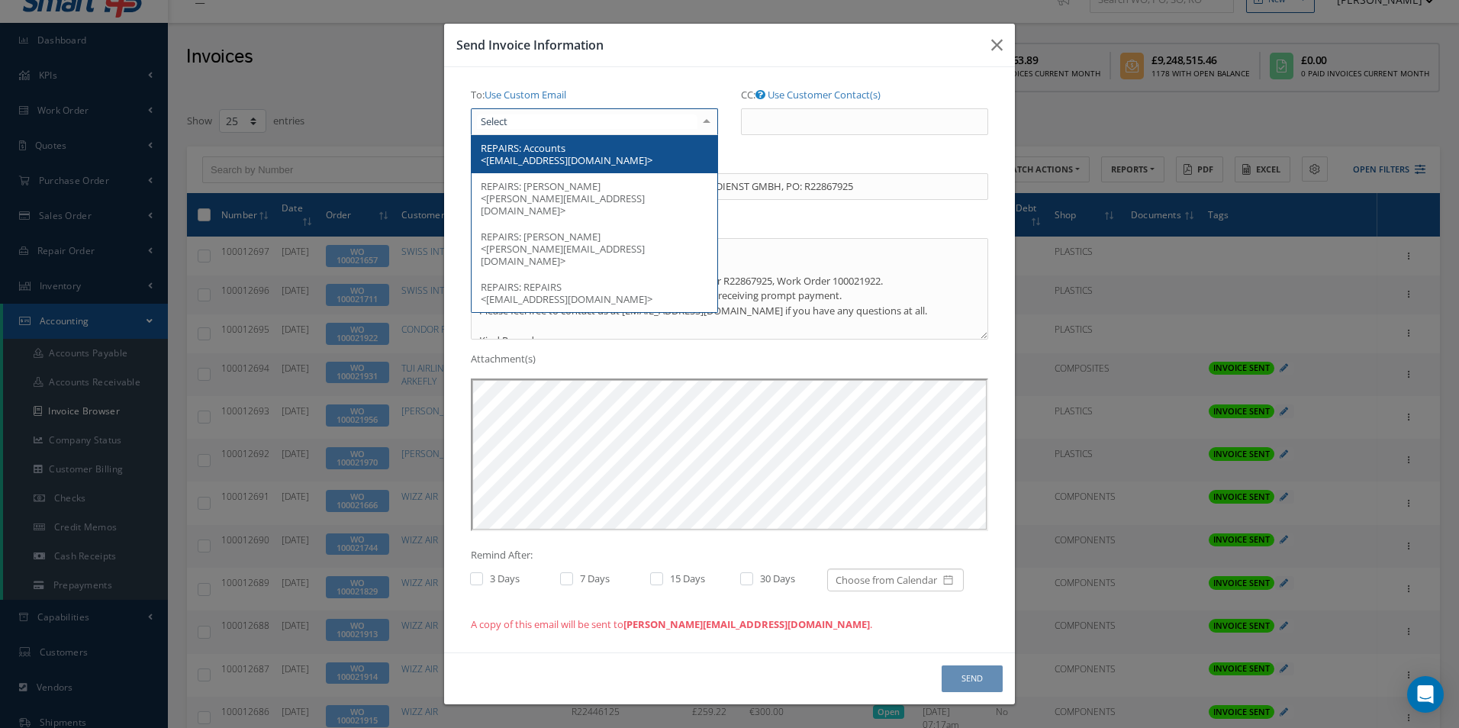
click at [597, 153] on span "REPAIRS: Accounts <[EMAIL_ADDRESS][DOMAIN_NAME]>" at bounding box center [595, 154] width 246 height 38
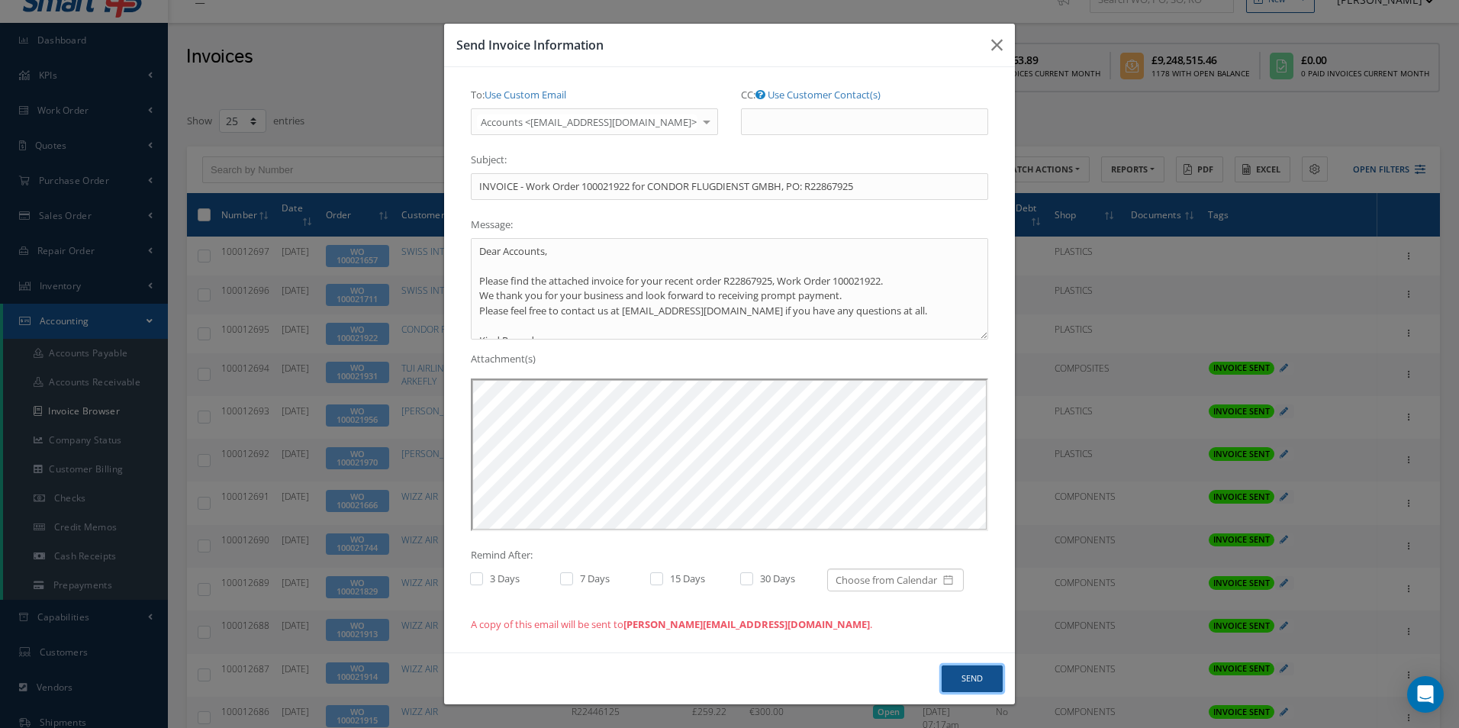
click at [972, 677] on button "Send" at bounding box center [972, 679] width 61 height 27
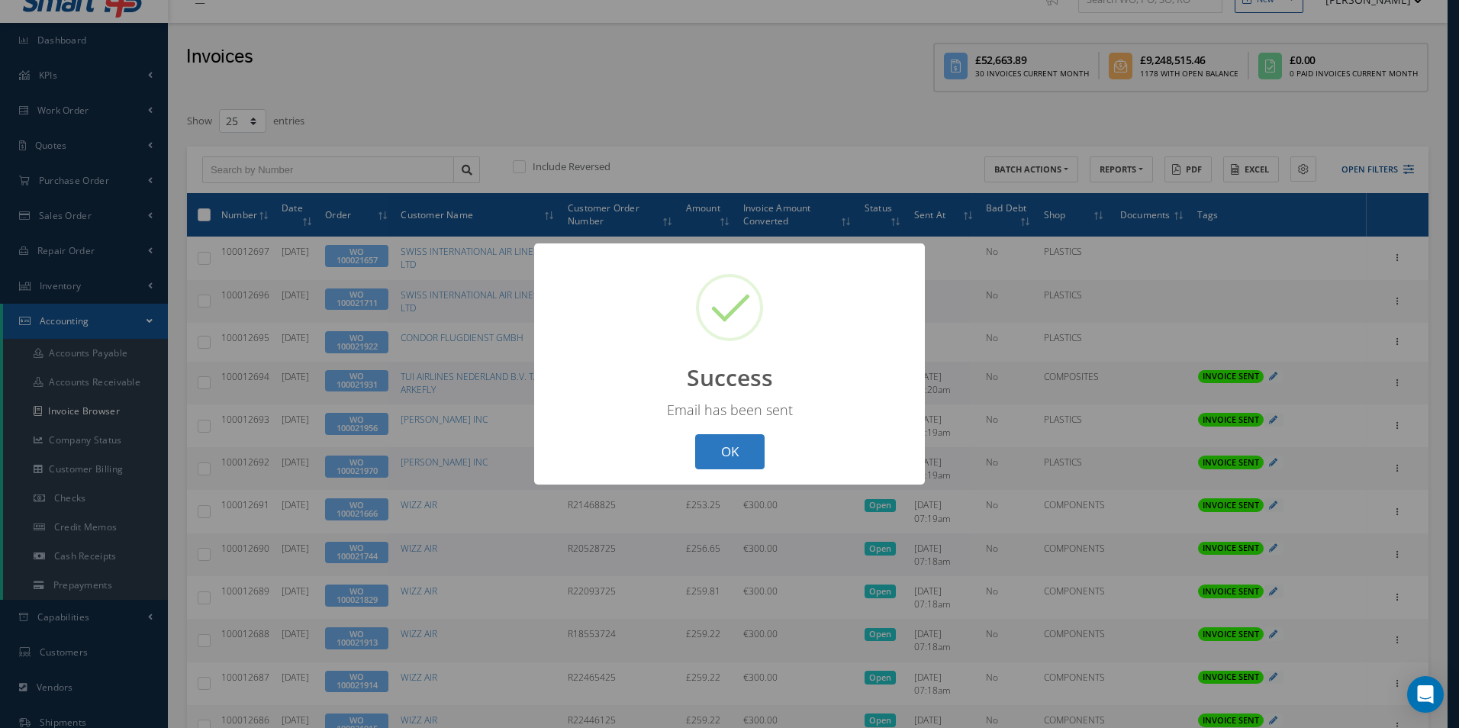
click at [738, 459] on button "OK" at bounding box center [729, 452] width 69 height 36
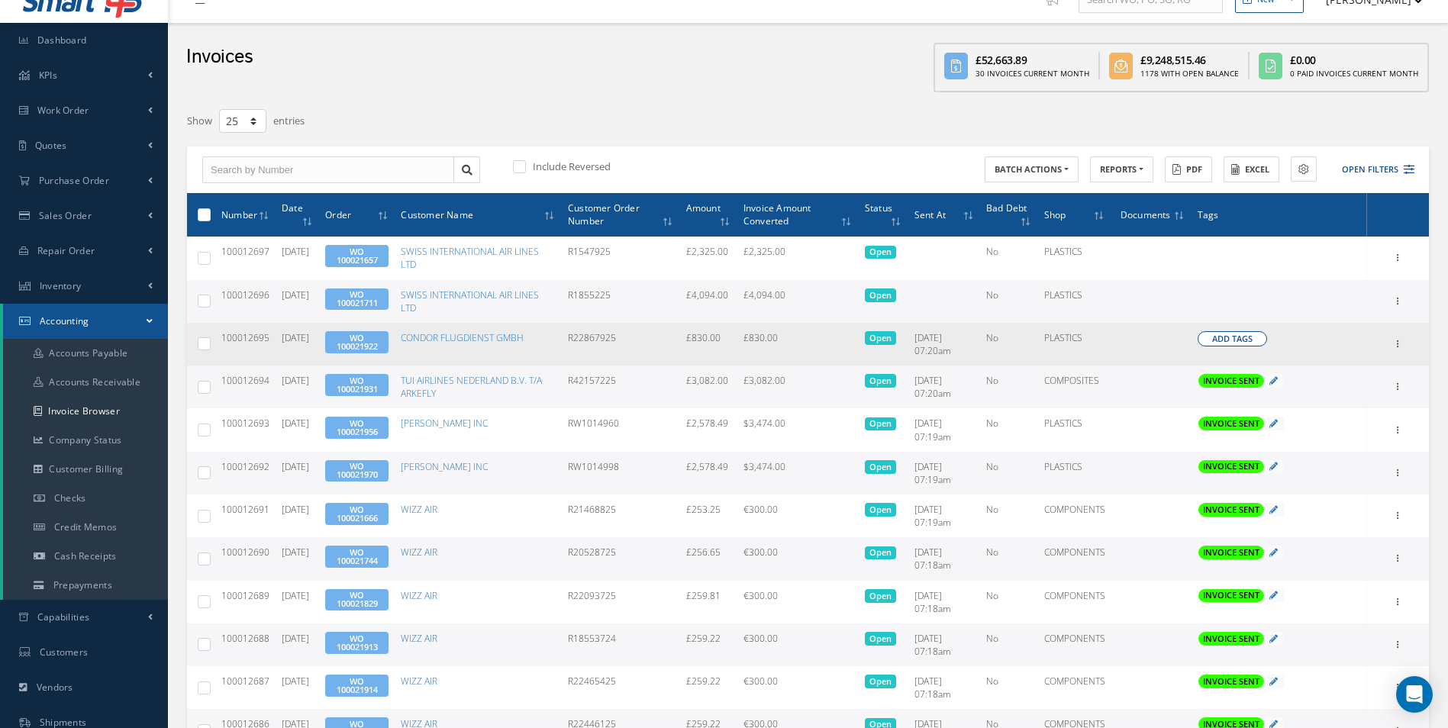
click at [1220, 341] on span "Add Tags" at bounding box center [1232, 339] width 40 height 13
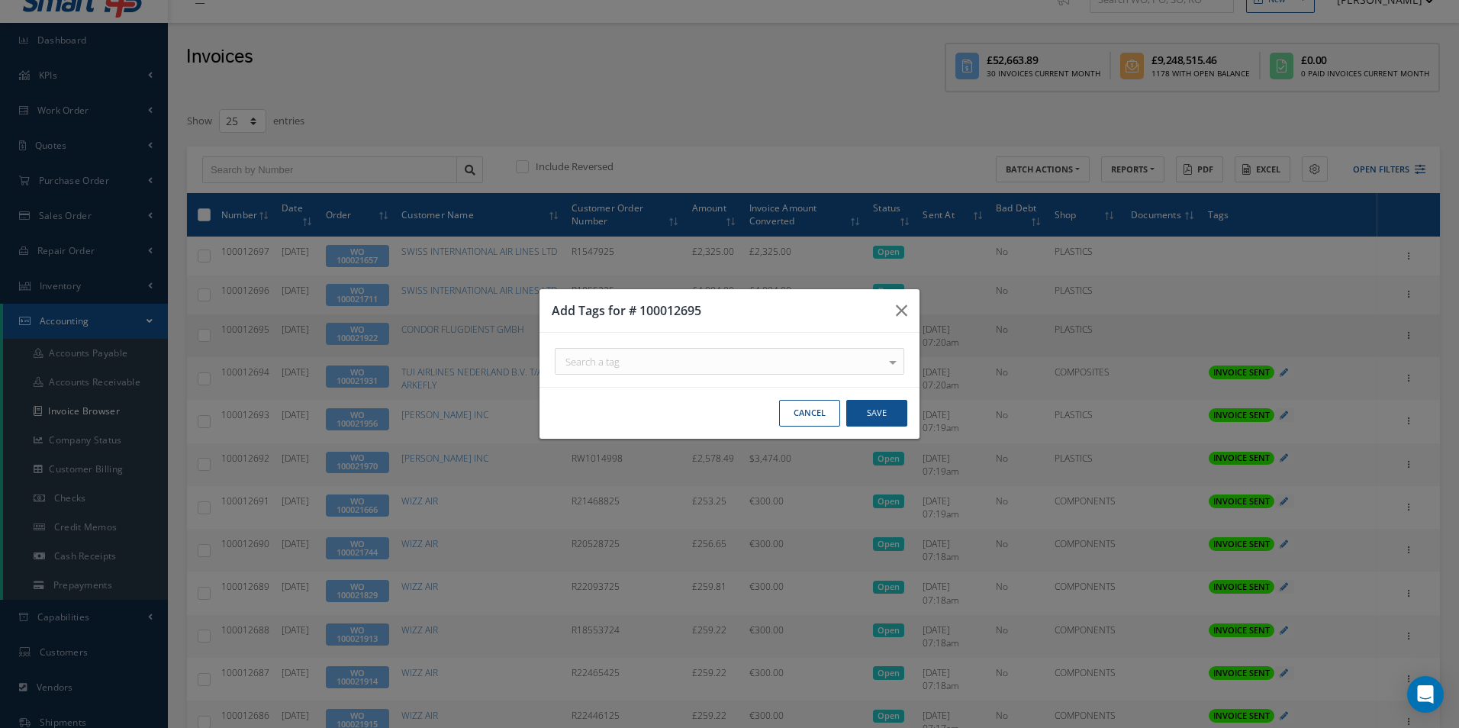
click at [627, 343] on div "Search a tag C of C Certification Req'd CAA FORM 1 Certification Req'd DO NOT S…" at bounding box center [730, 360] width 380 height 54
click at [630, 358] on div "Search a tag" at bounding box center [730, 361] width 350 height 27
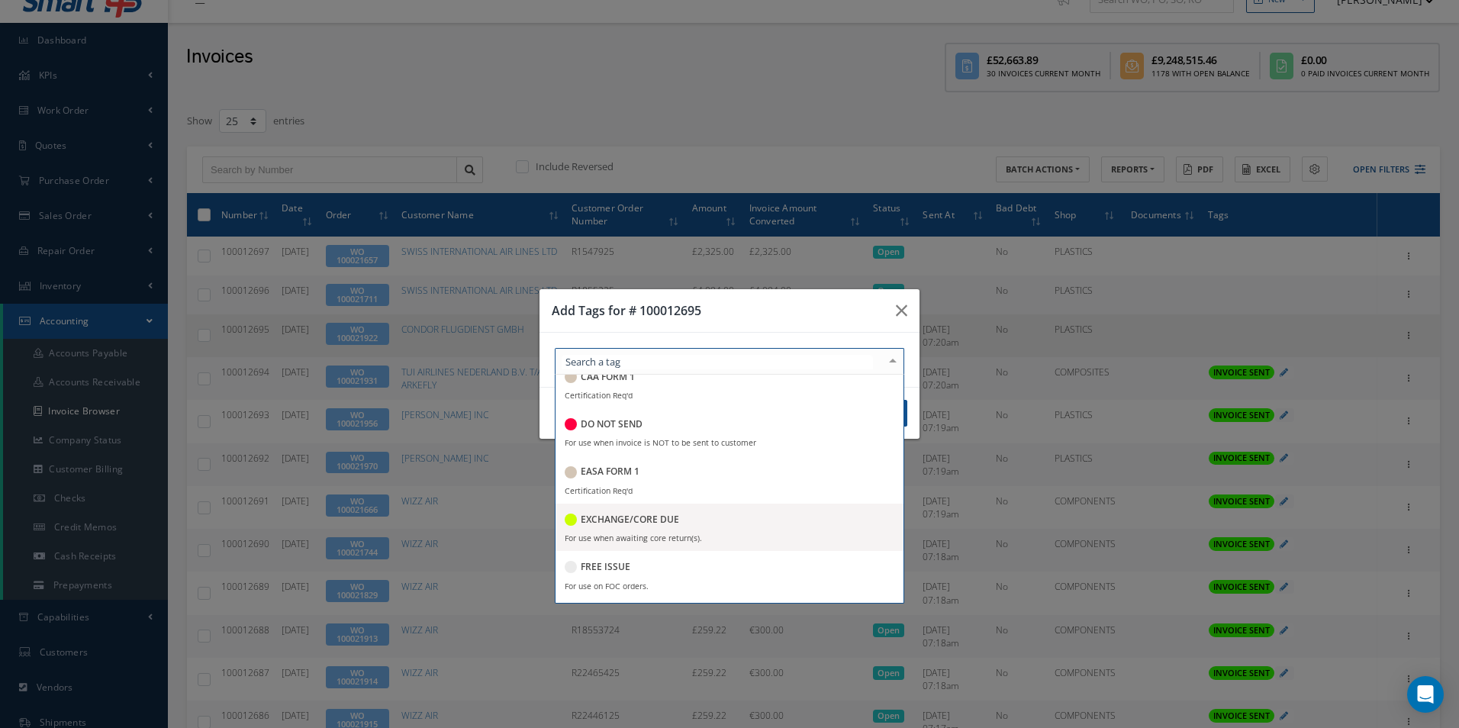
scroll to position [229, 0]
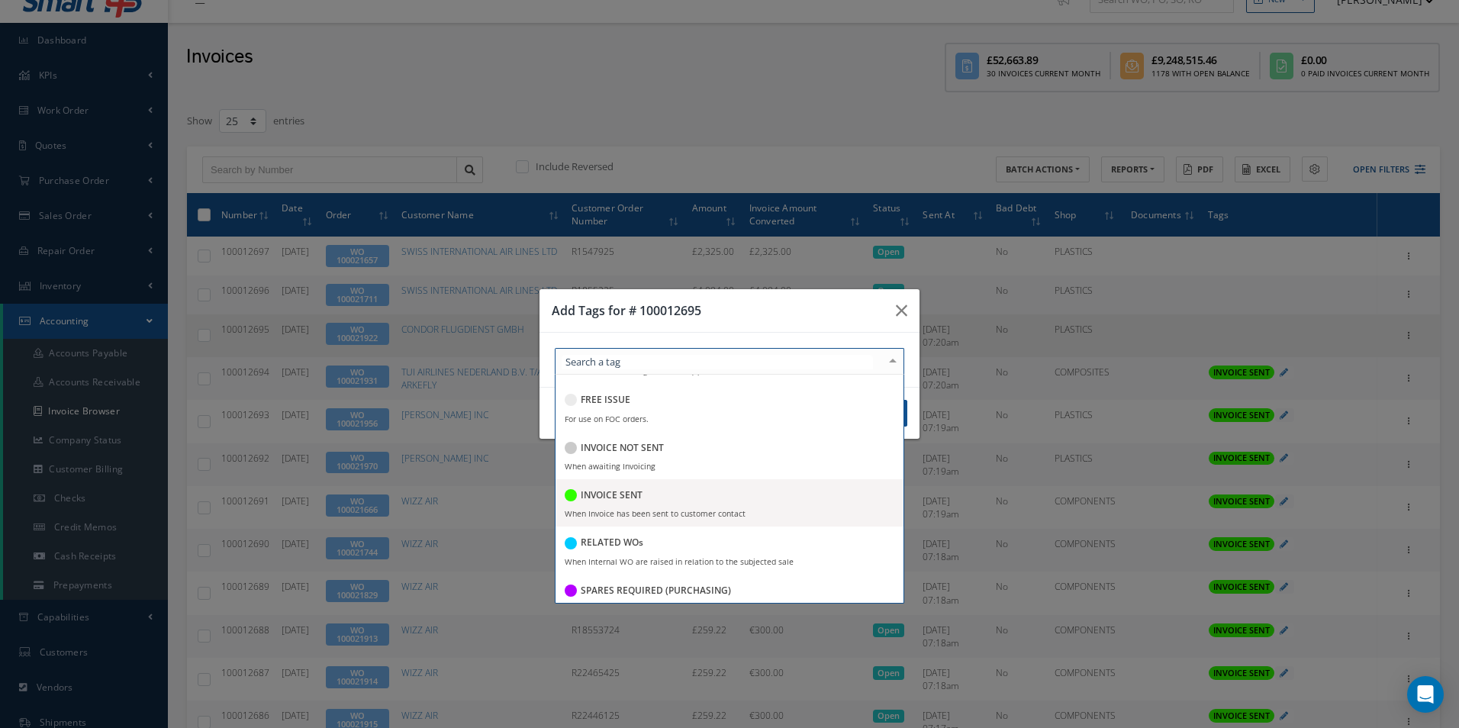
click at [630, 506] on div "INVOICE SENT" at bounding box center [604, 496] width 78 height 21
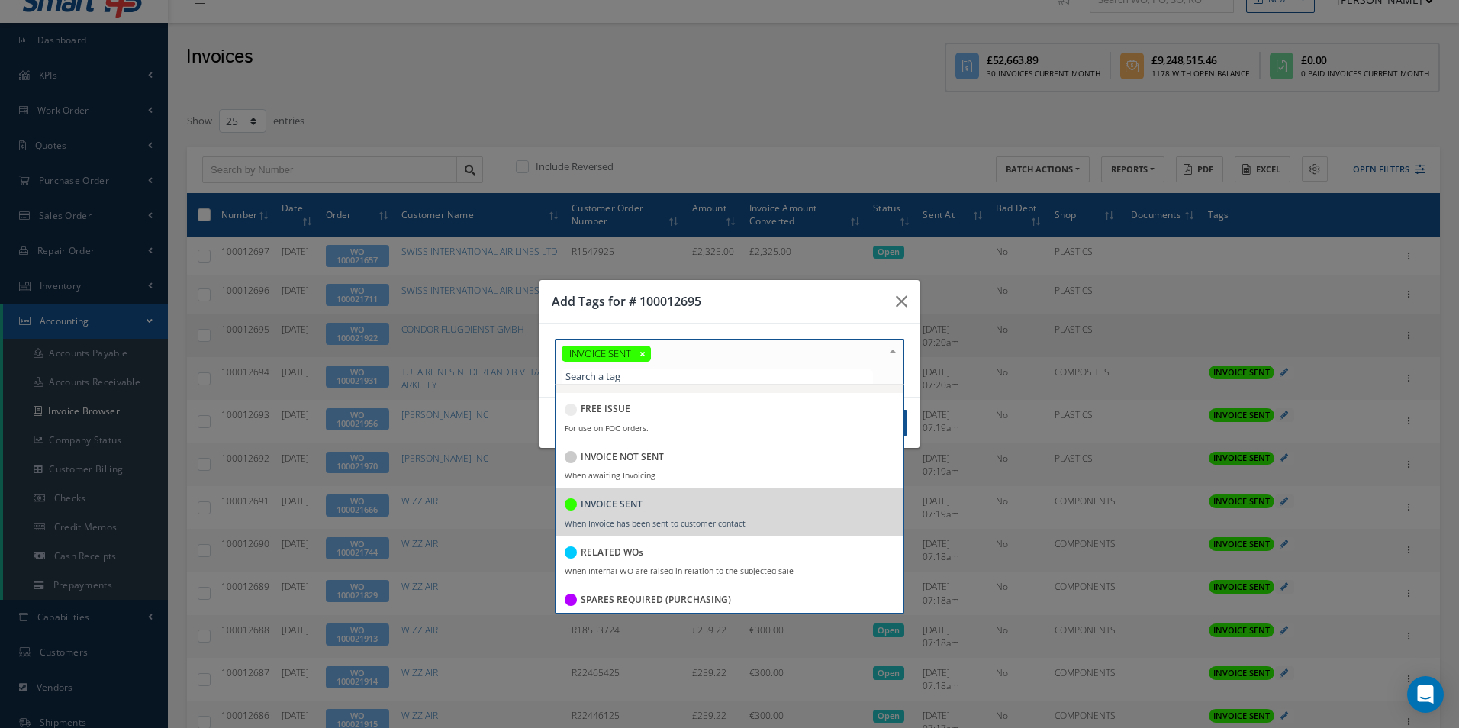
click at [728, 311] on div "Add Tags for # 100012695" at bounding box center [730, 302] width 380 height 44
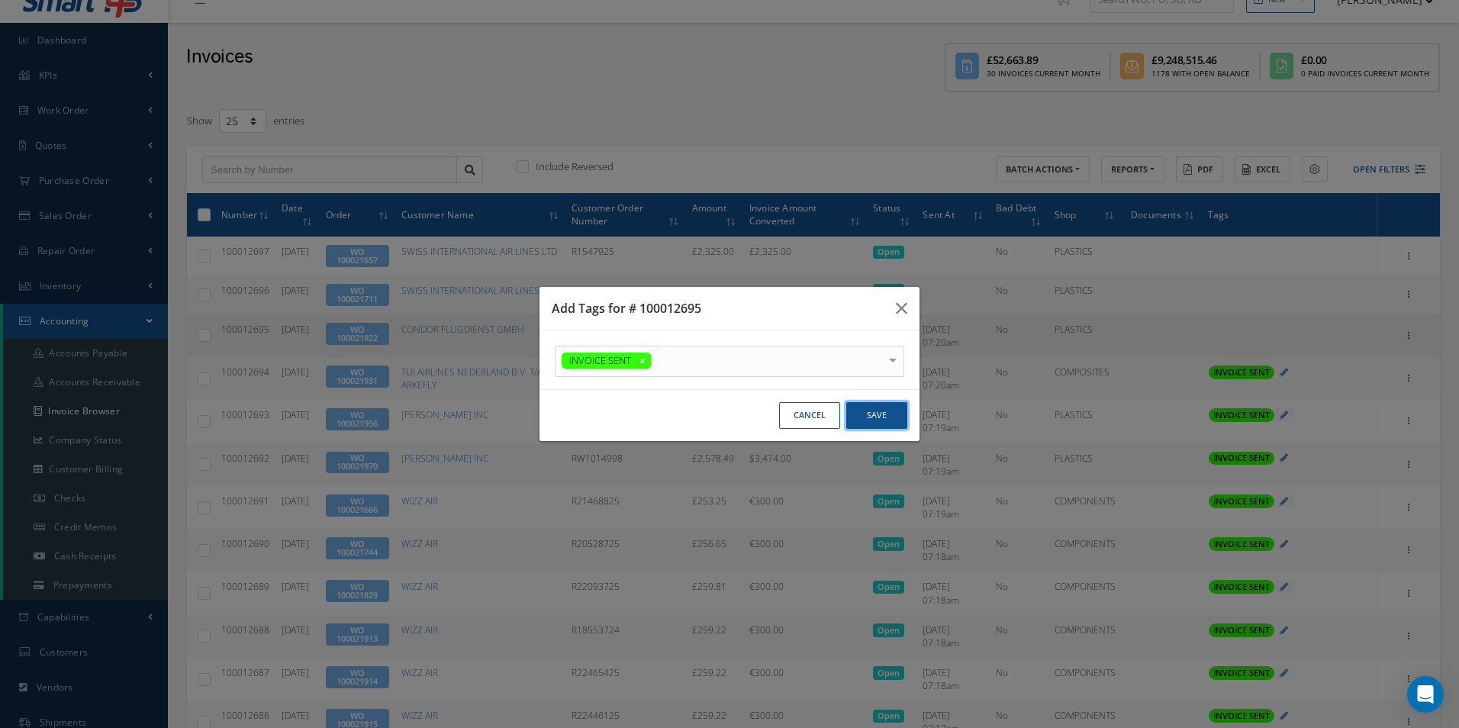
click at [864, 414] on button "Save" at bounding box center [876, 415] width 61 height 27
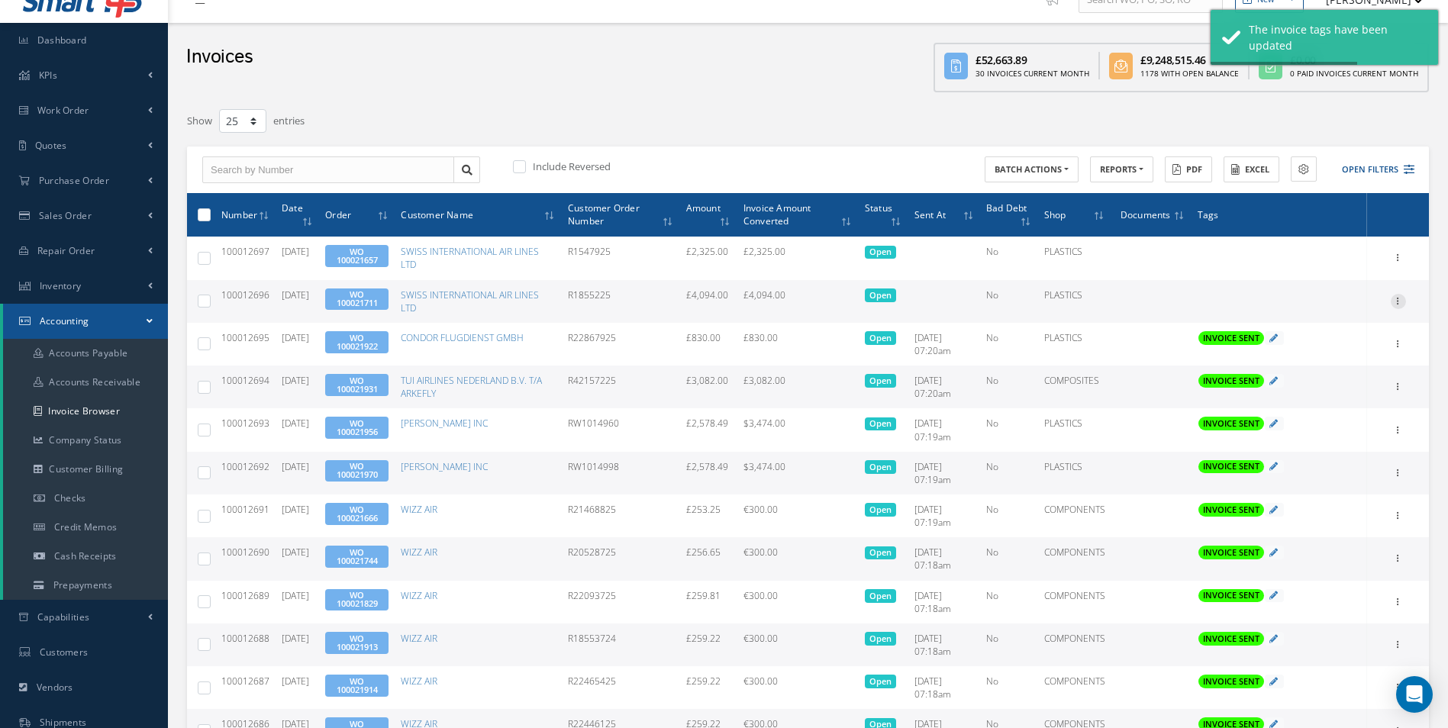
click at [1392, 301] on icon at bounding box center [1398, 300] width 15 height 12
click at [1333, 364] on link "Send By Email" at bounding box center [1328, 370] width 121 height 20
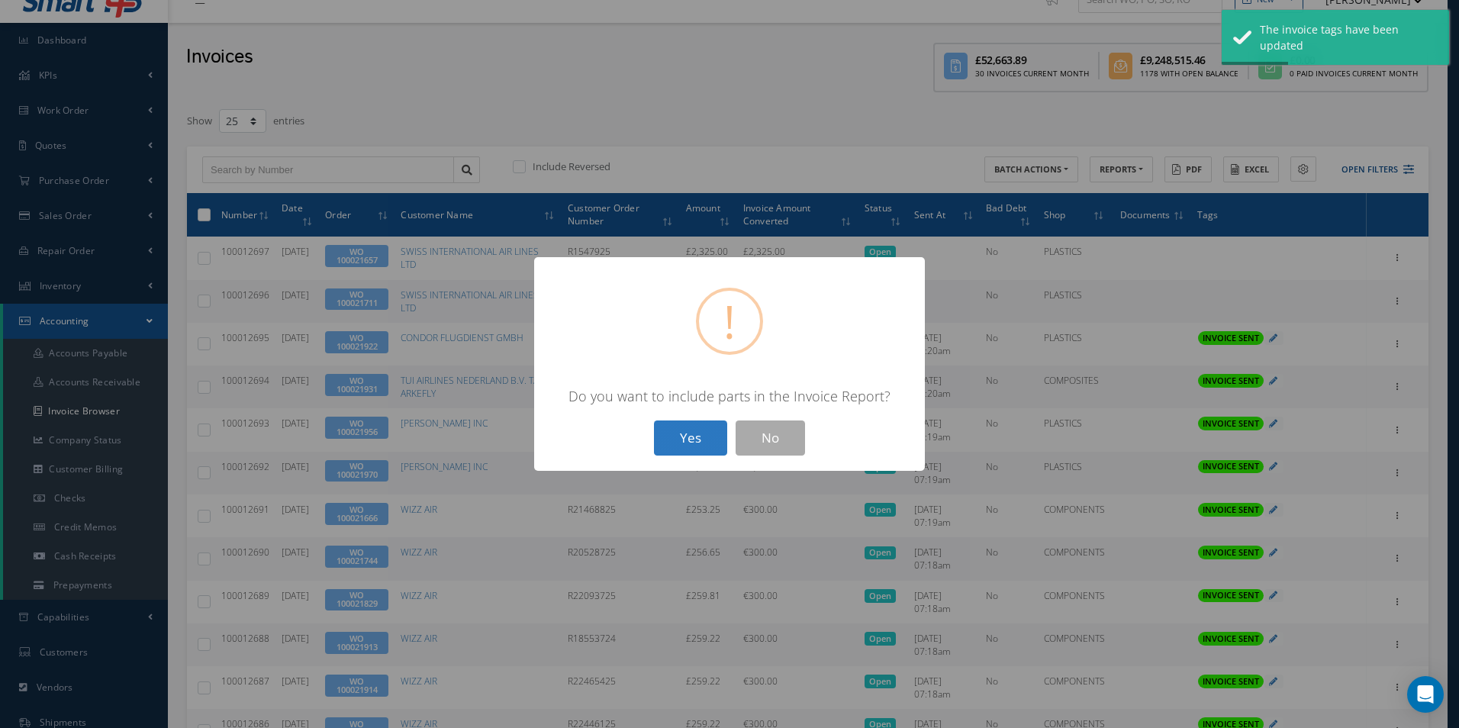
click at [697, 437] on button "Yes" at bounding box center [690, 439] width 73 height 36
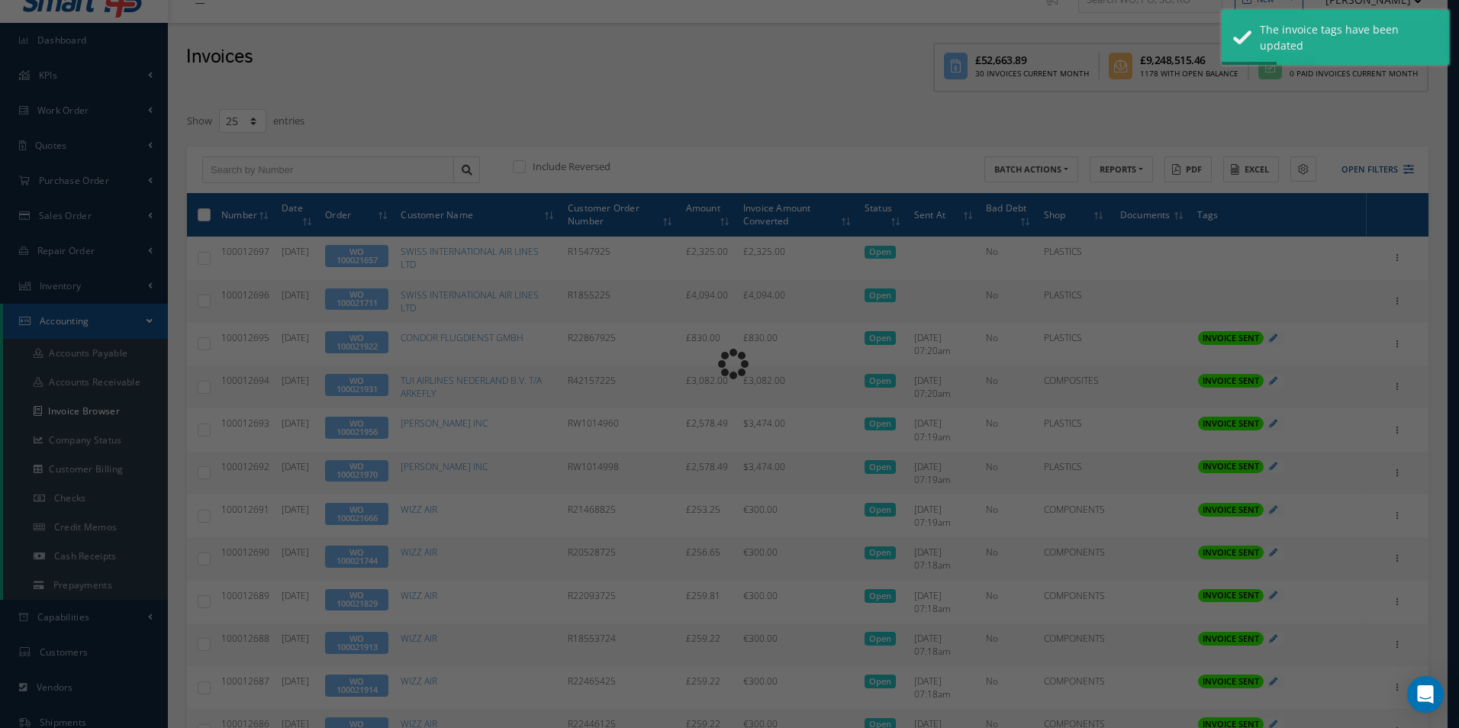
type input "INVOICE - Work Order 100021711 for SWISS INTERNATIONAL AIR LINES LTD, [GEOGRAPH…"
type textarea "Dear Accounts, Please find the attached invoice for your recent order R1855225,…"
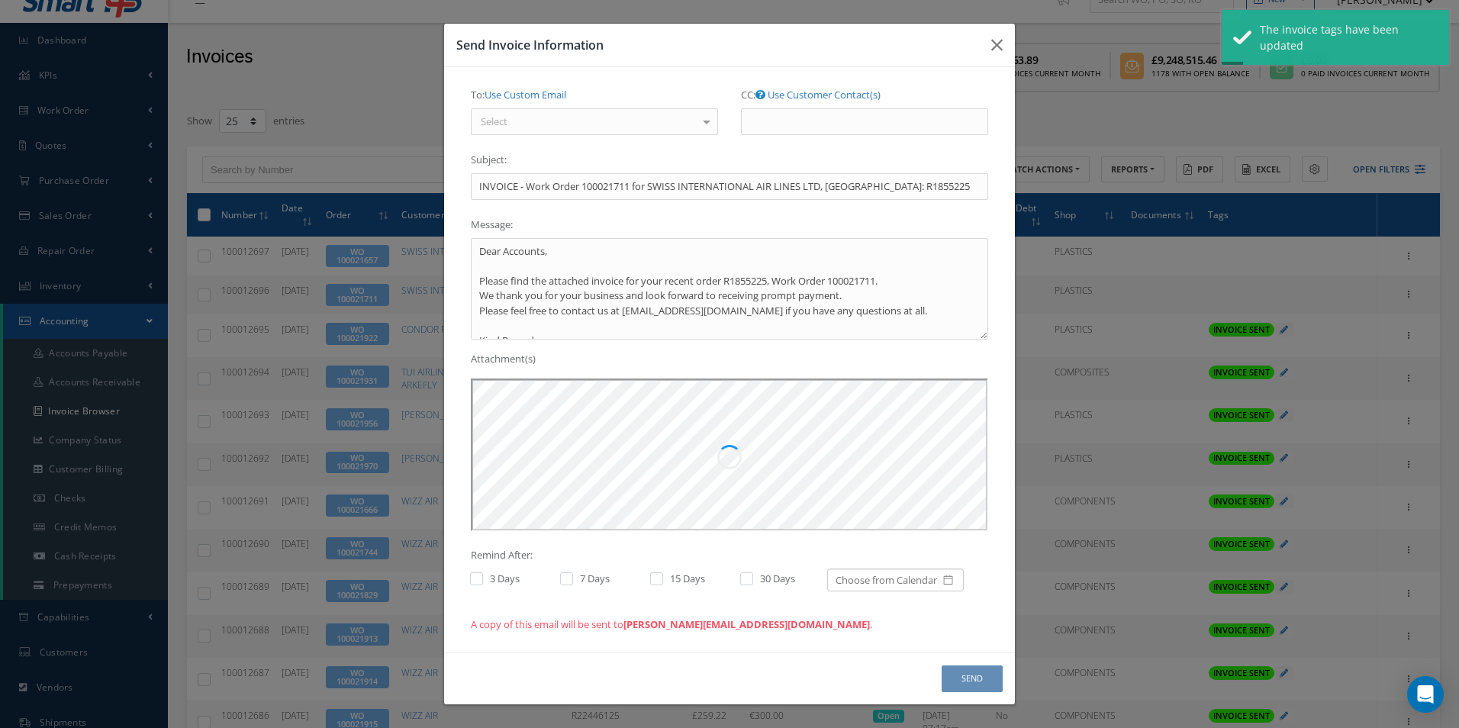
scroll to position [0, 0]
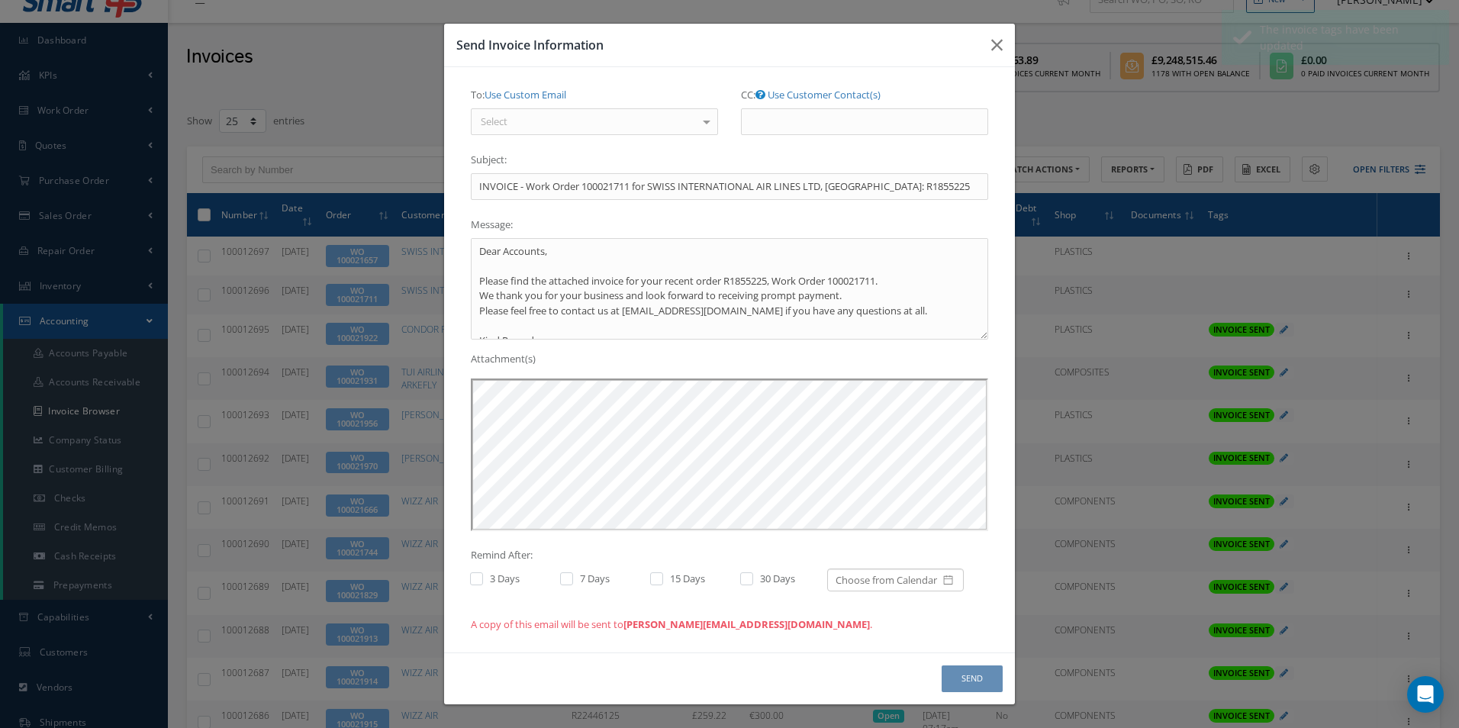
click at [630, 123] on div "Select" at bounding box center [594, 121] width 247 height 27
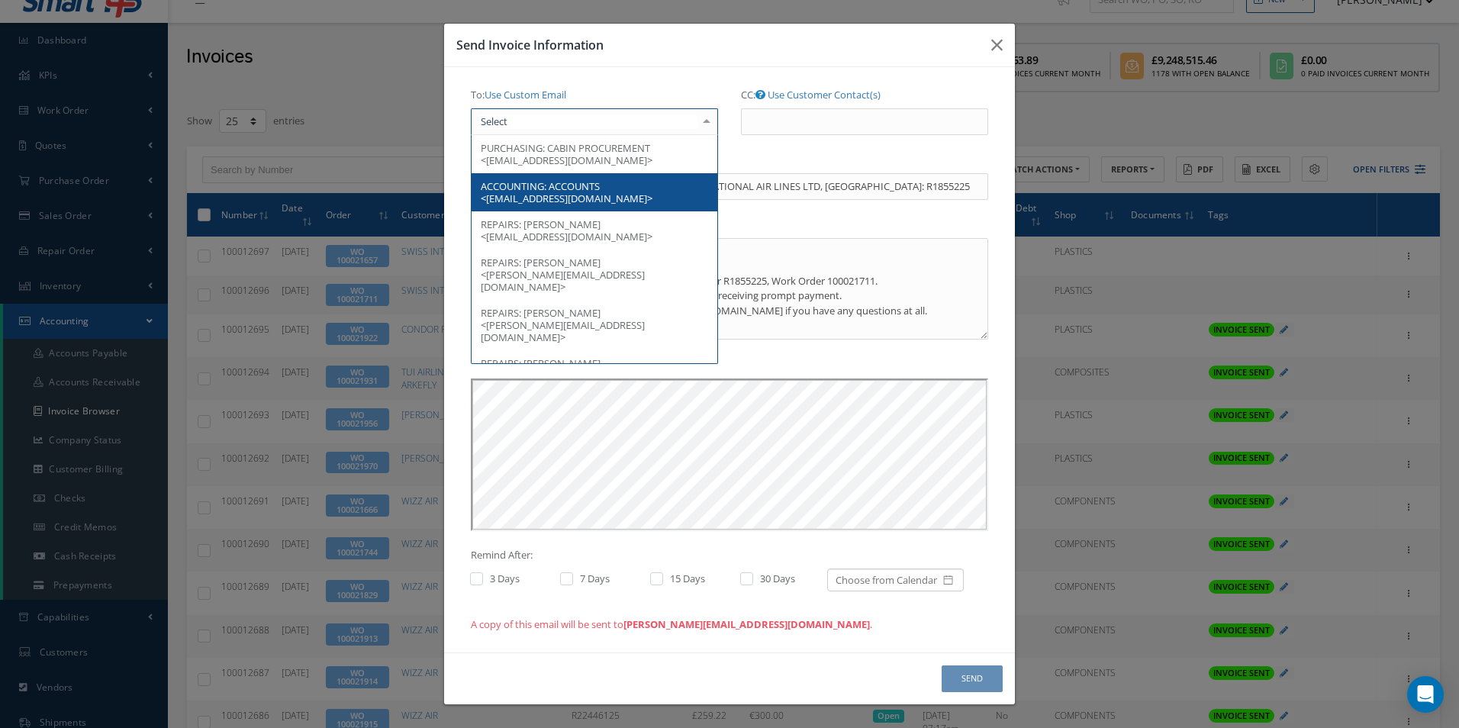
click at [580, 200] on span "ACCOUNTS <[EMAIL_ADDRESS][DOMAIN_NAME]>" at bounding box center [567, 192] width 172 height 26
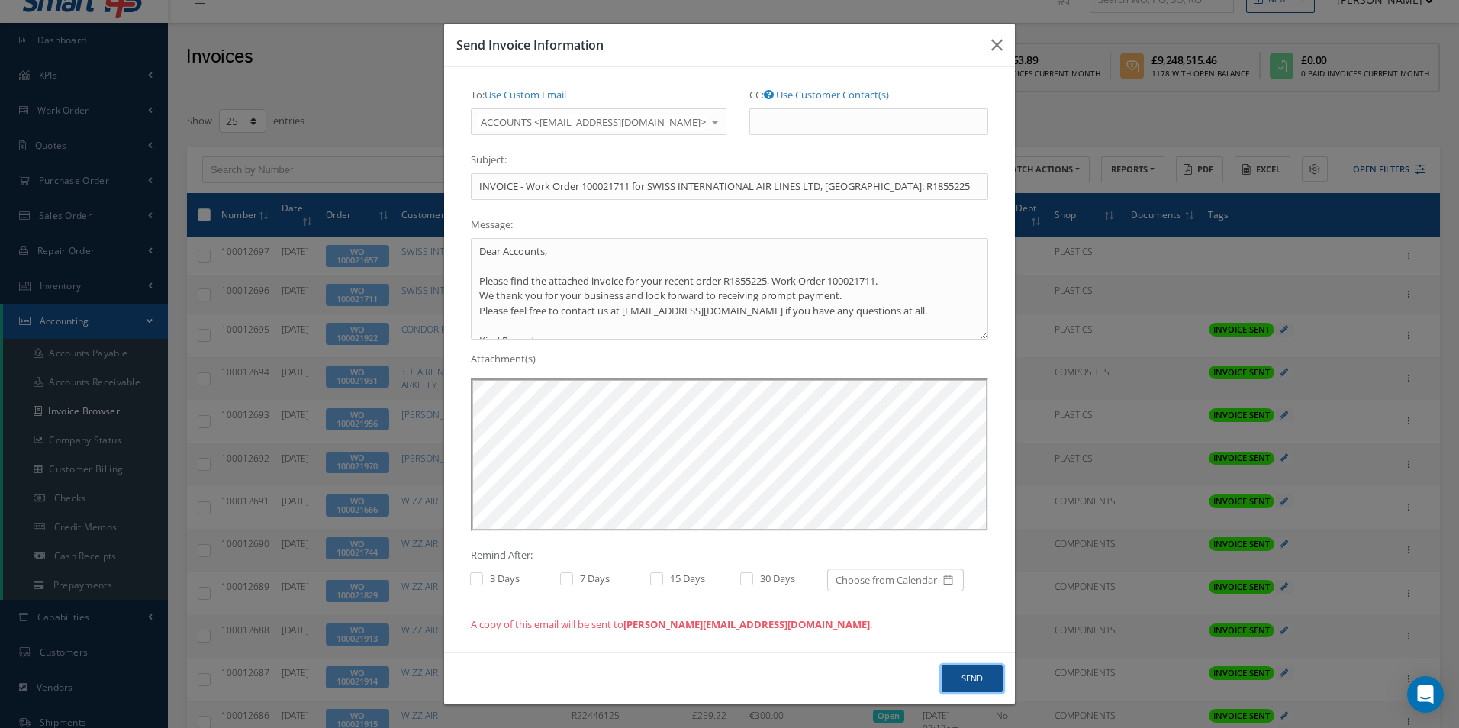
click at [971, 679] on button "Send" at bounding box center [972, 679] width 61 height 27
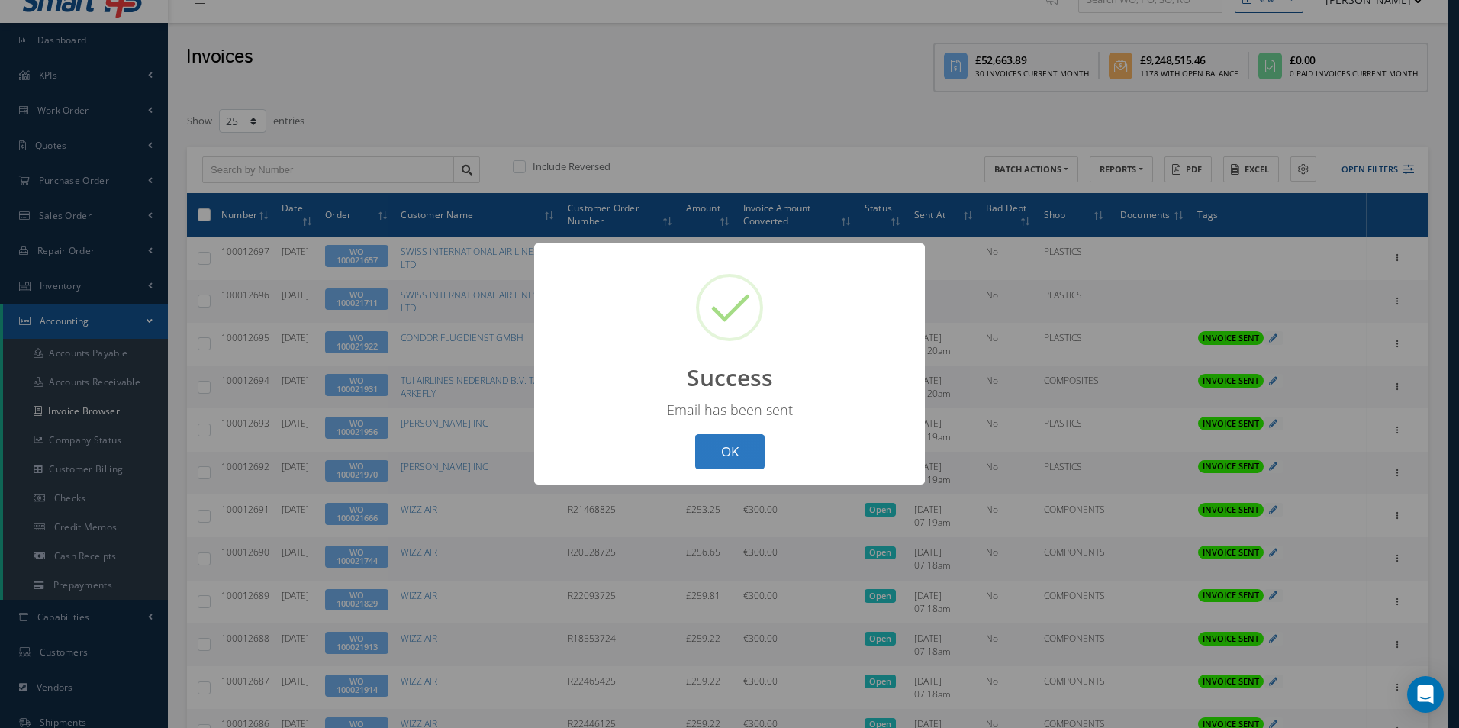
click at [717, 450] on button "OK" at bounding box center [729, 452] width 69 height 36
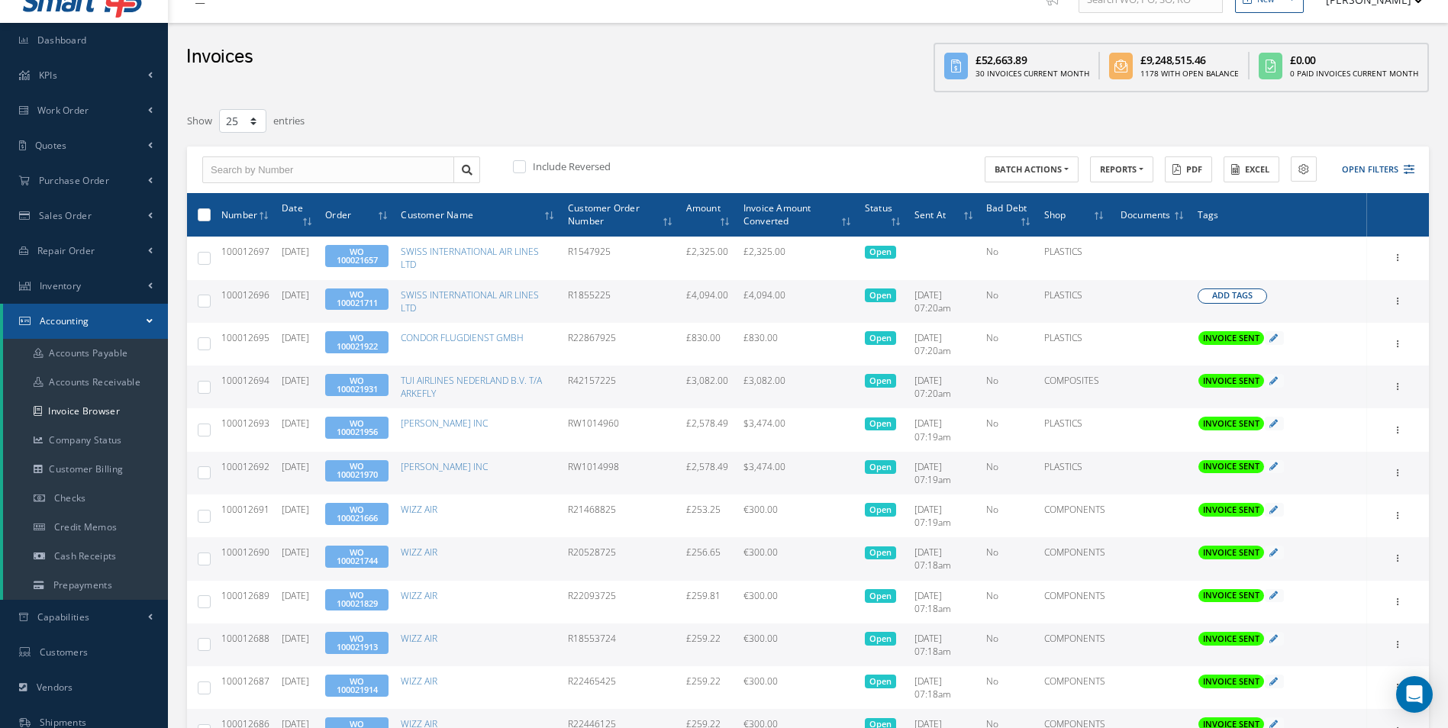
click at [1228, 292] on span "Add Tags" at bounding box center [1232, 295] width 40 height 13
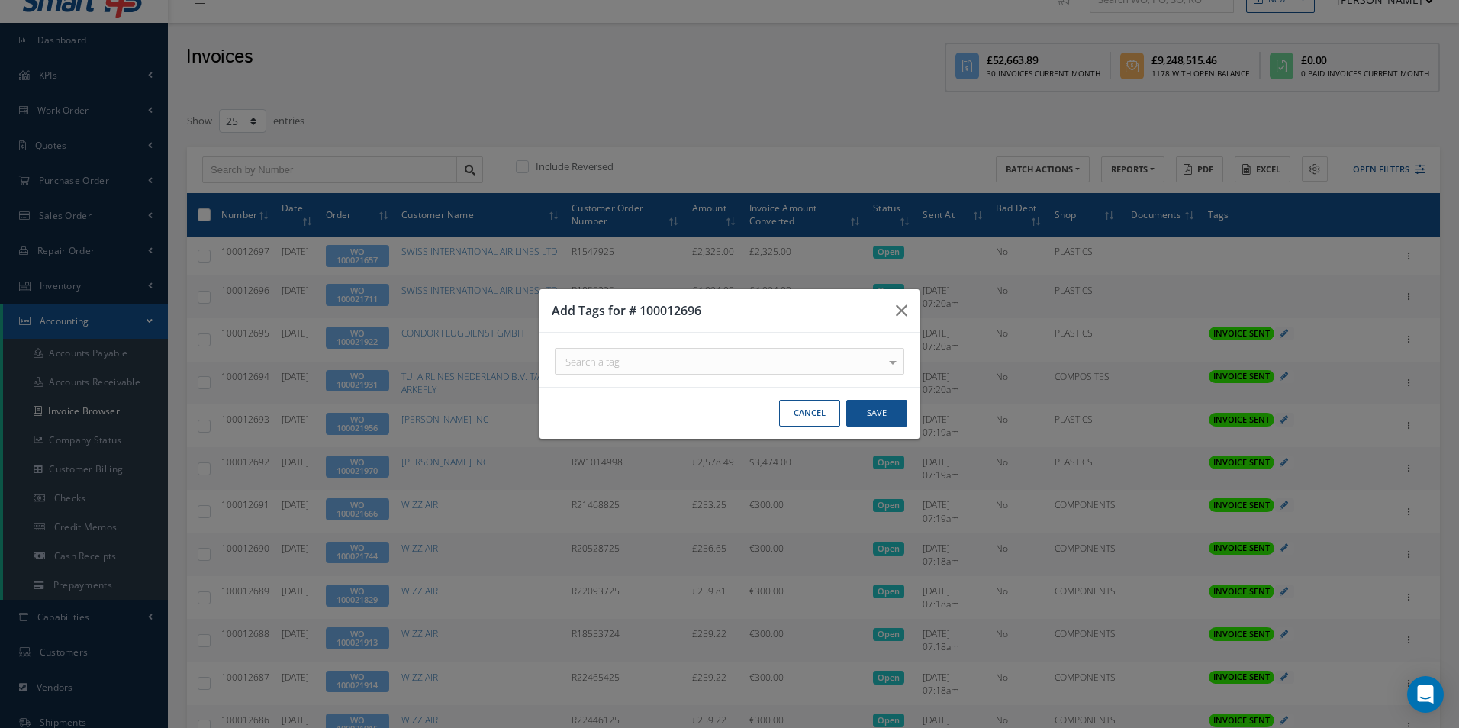
click at [724, 367] on div "Search a tag" at bounding box center [730, 361] width 350 height 27
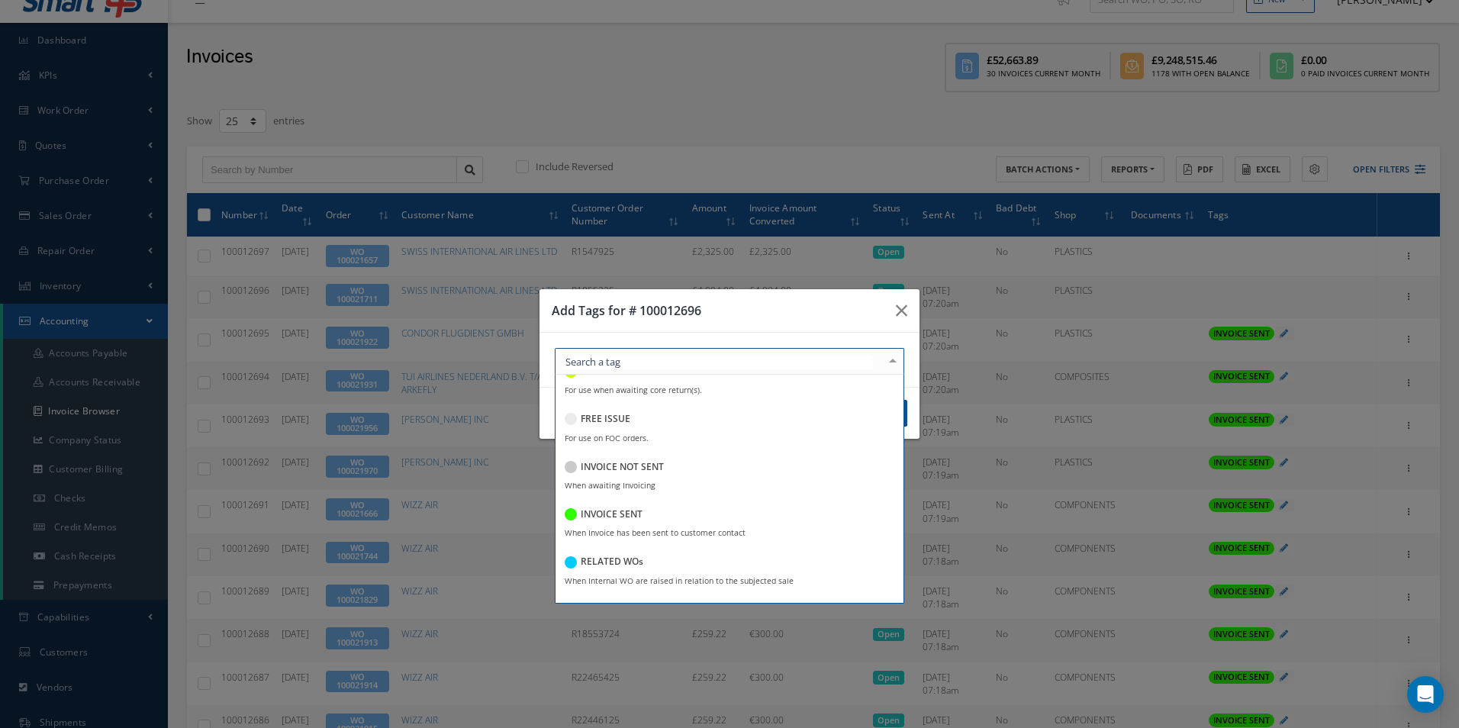
scroll to position [229, 0]
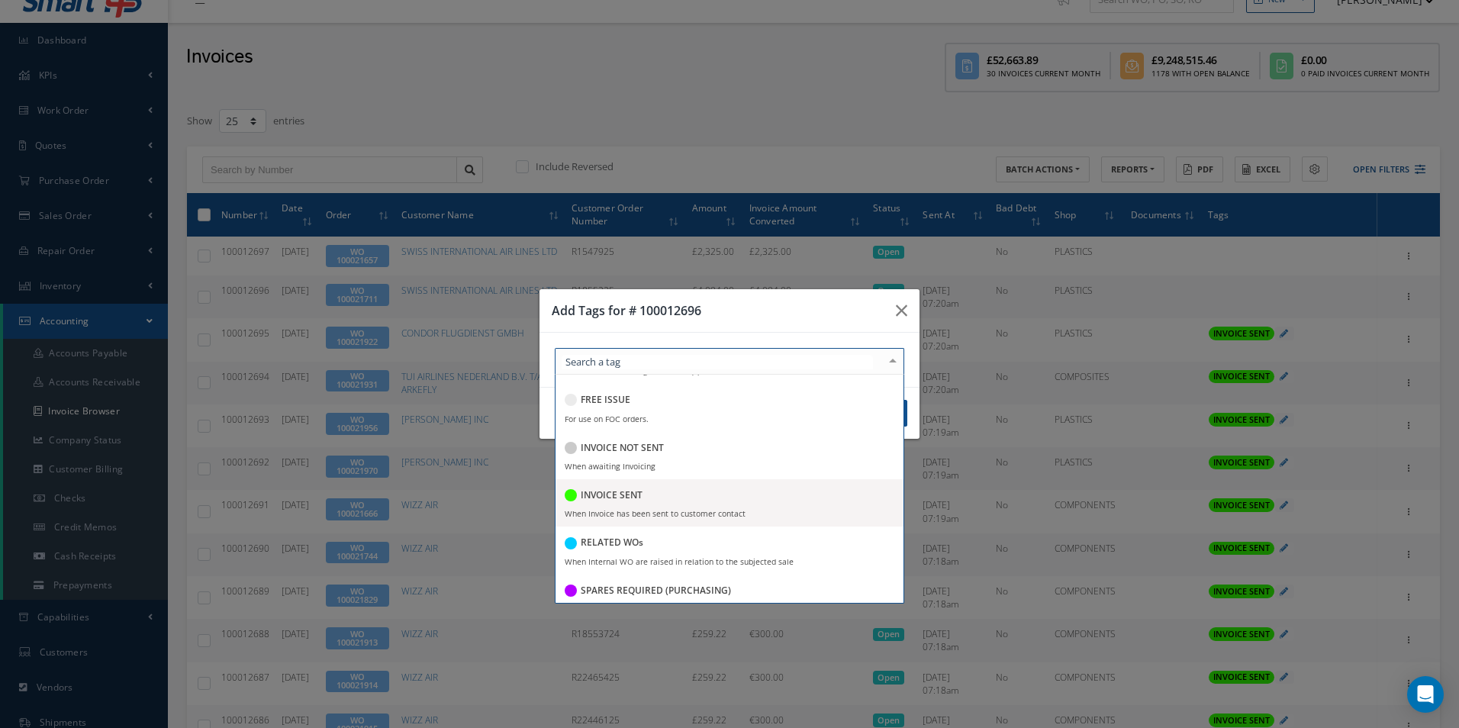
click at [647, 508] on span "INVOICE SENT When Invoice has been sent to customer contact" at bounding box center [730, 502] width 348 height 47
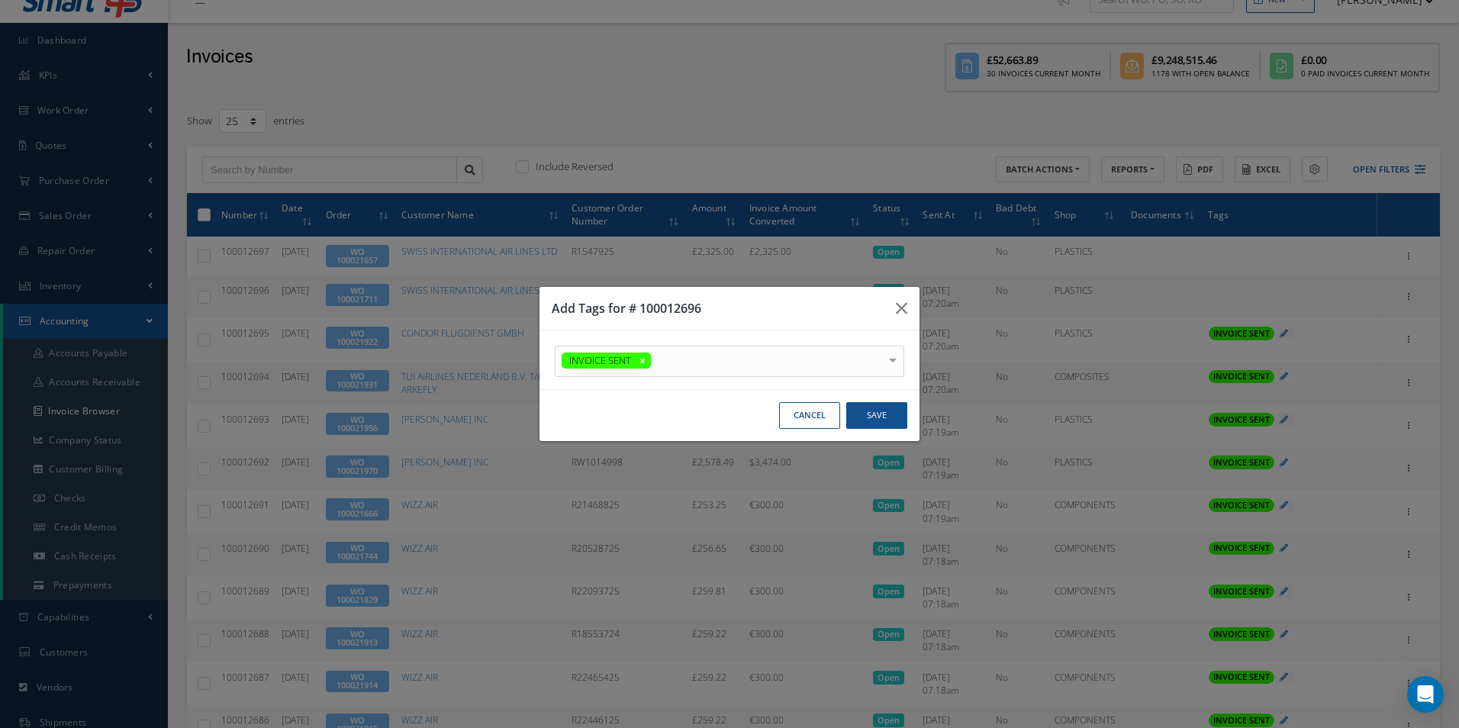
click at [730, 303] on h3 "Add Tags for # 100012696" at bounding box center [718, 308] width 332 height 18
click at [878, 417] on button "Save" at bounding box center [876, 415] width 61 height 27
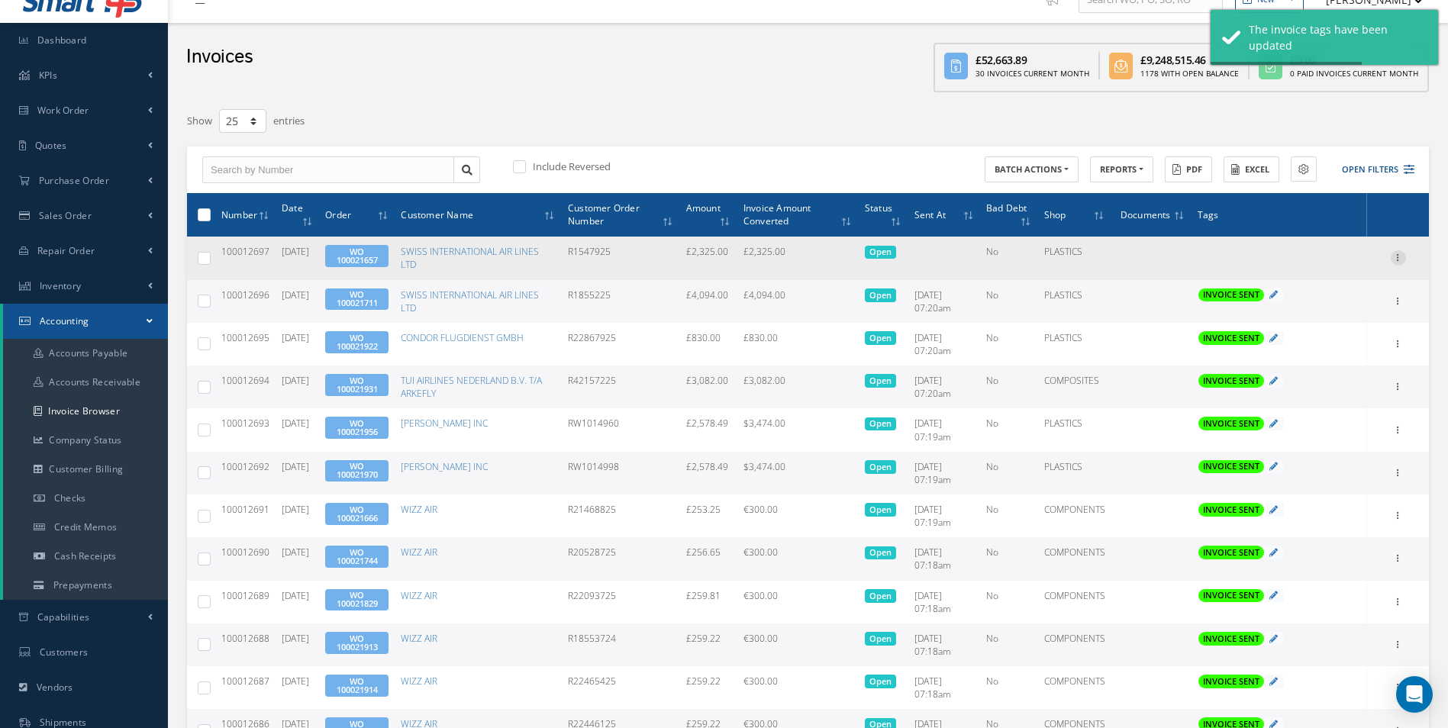
click at [1397, 255] on icon at bounding box center [1398, 256] width 15 height 12
click at [1323, 325] on link "Send By Email" at bounding box center [1328, 327] width 121 height 20
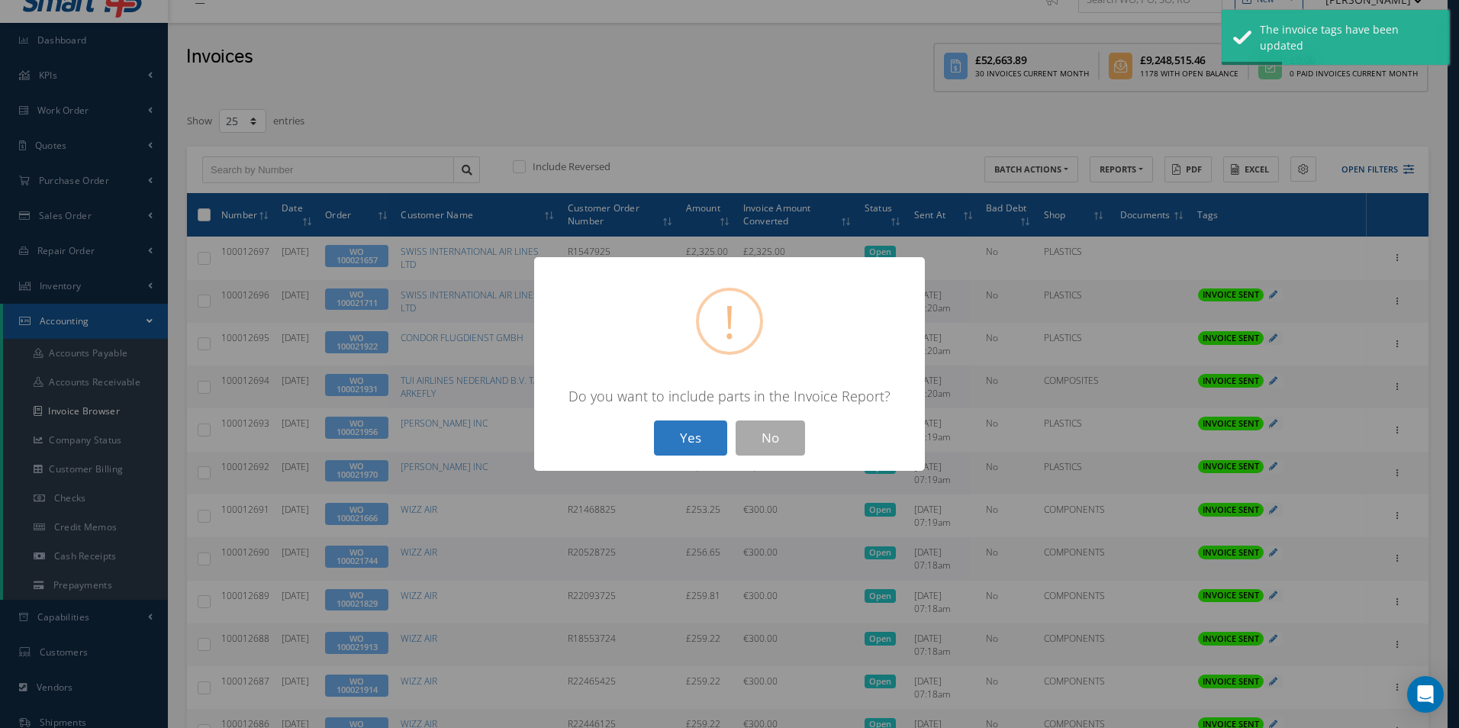
click at [698, 432] on button "Yes" at bounding box center [690, 439] width 73 height 36
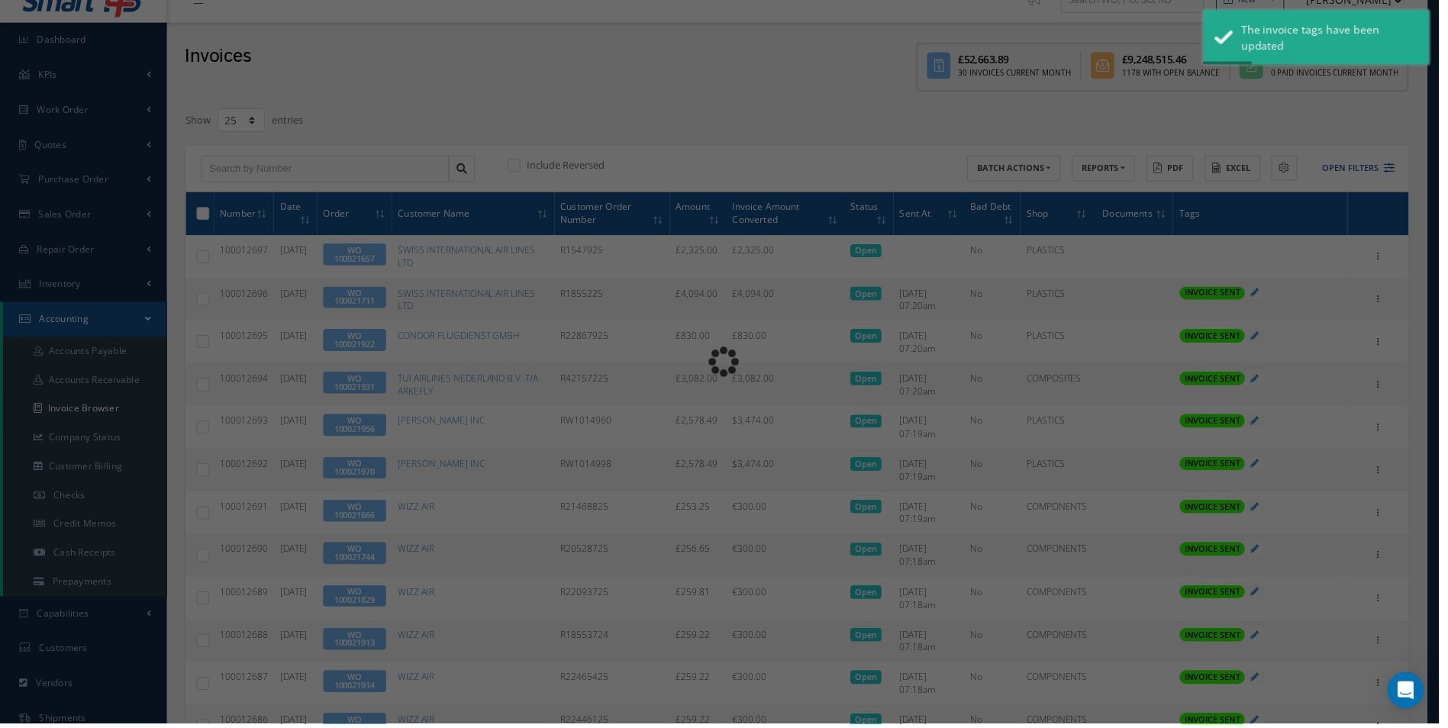
type input "INVOICE - Work Order 100021657 for SWISS INTERNATIONAL AIR LINES LTD, PO: R1547…"
type textarea "Dear Accounts, Please find the attached invoice for your recent order R1547925,…"
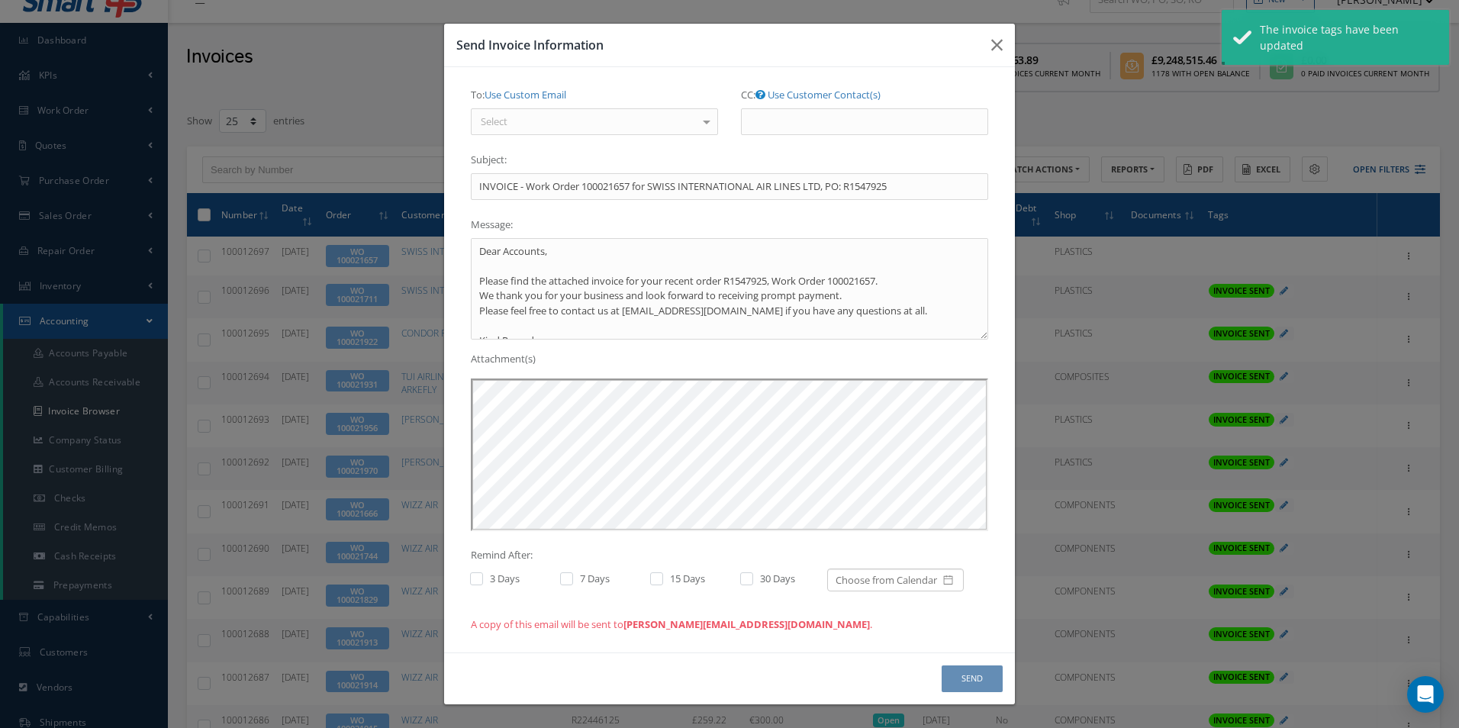
scroll to position [0, 0]
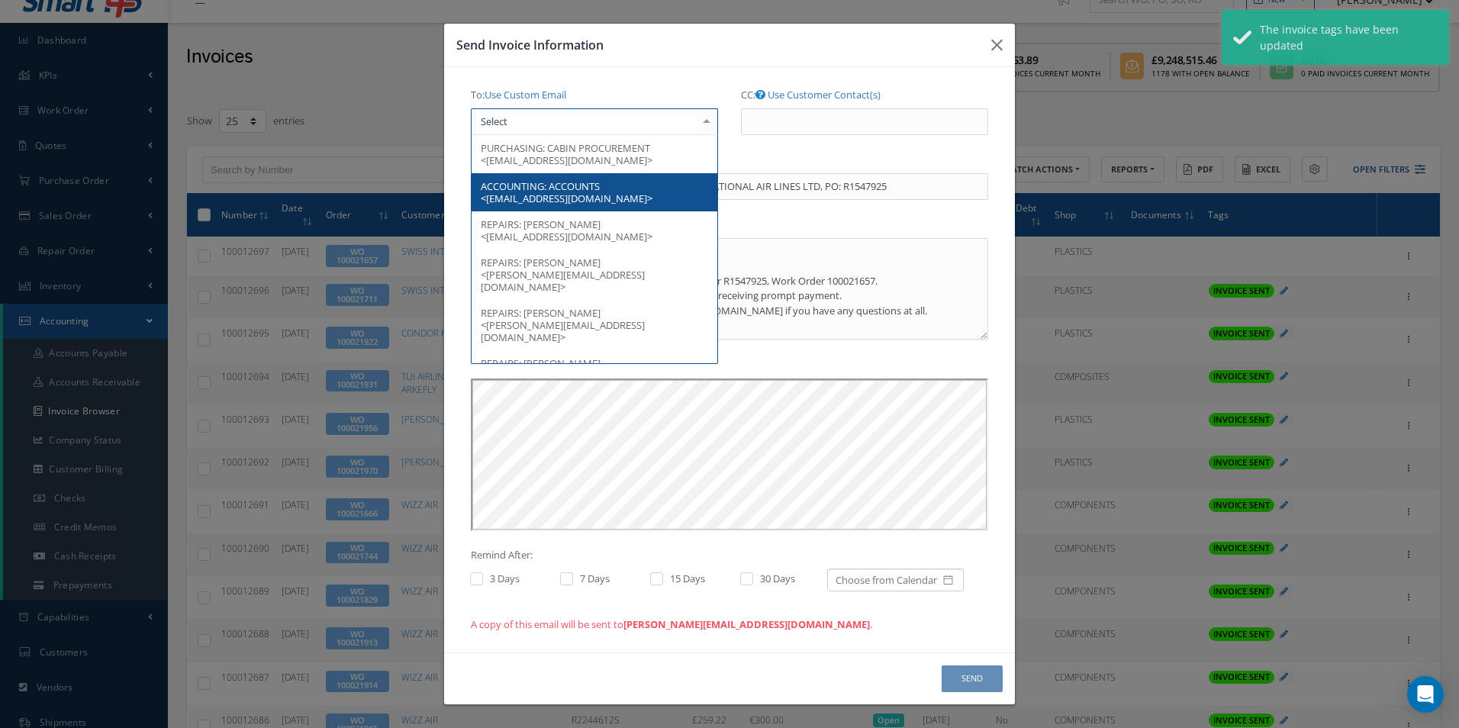
click at [597, 128] on div at bounding box center [594, 121] width 247 height 27
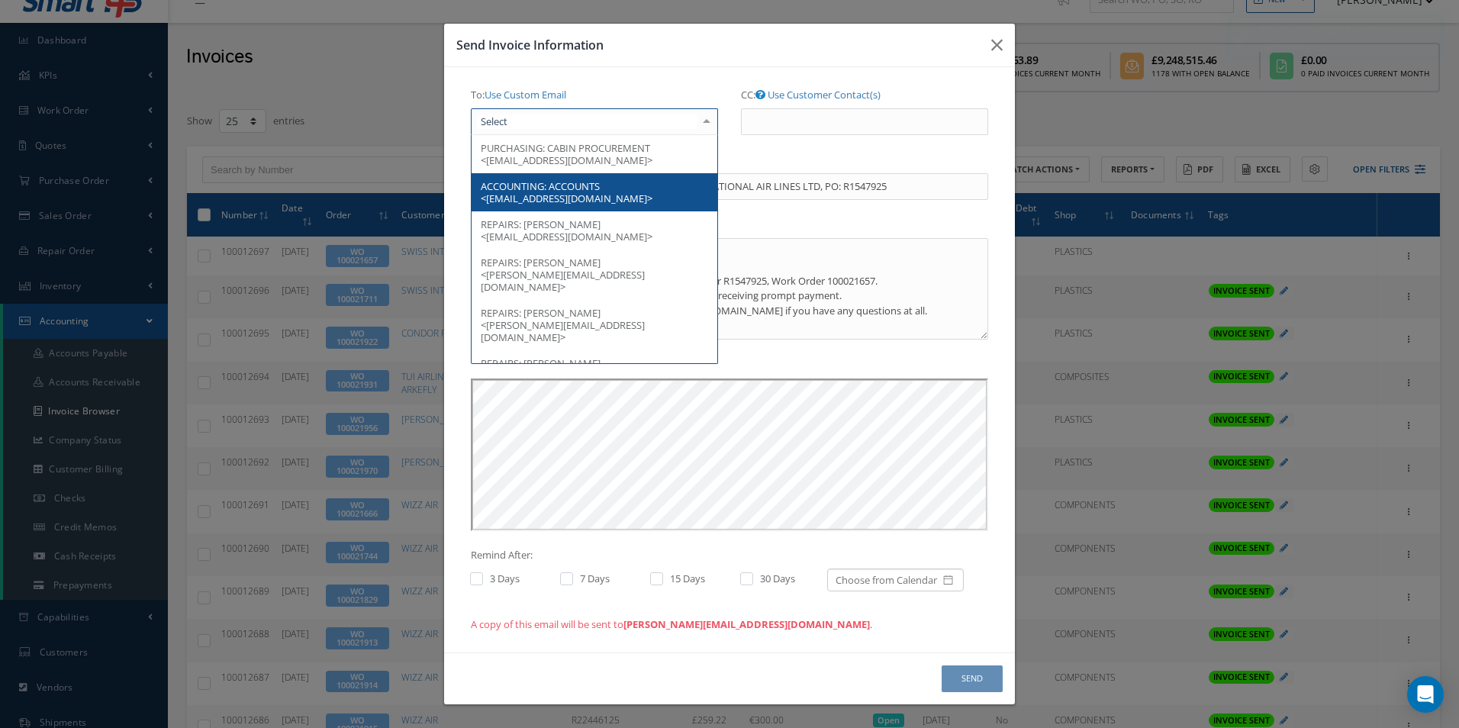
click at [578, 190] on span "ACCOUNTS <[EMAIL_ADDRESS][DOMAIN_NAME]>" at bounding box center [567, 192] width 172 height 26
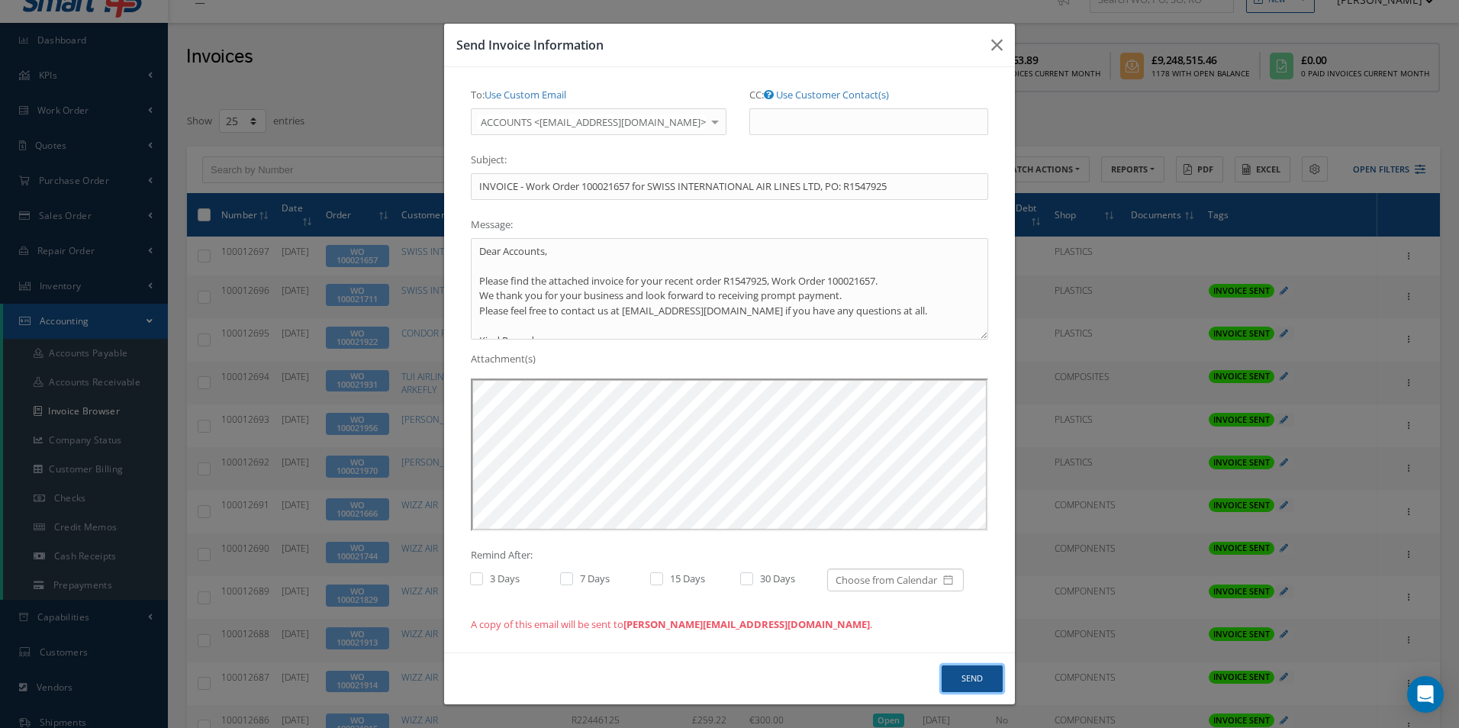
click at [986, 681] on button "Send" at bounding box center [972, 679] width 61 height 27
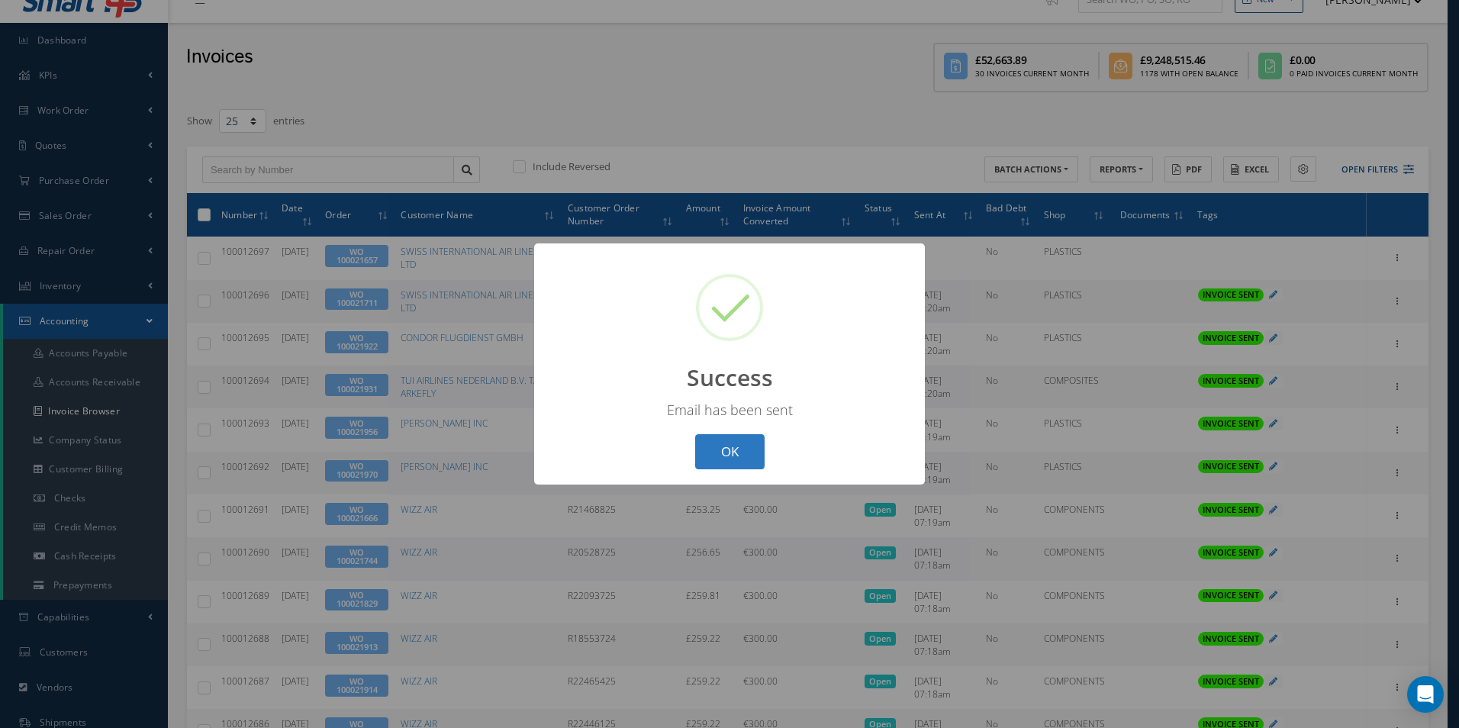
click at [743, 456] on button "OK" at bounding box center [729, 452] width 69 height 36
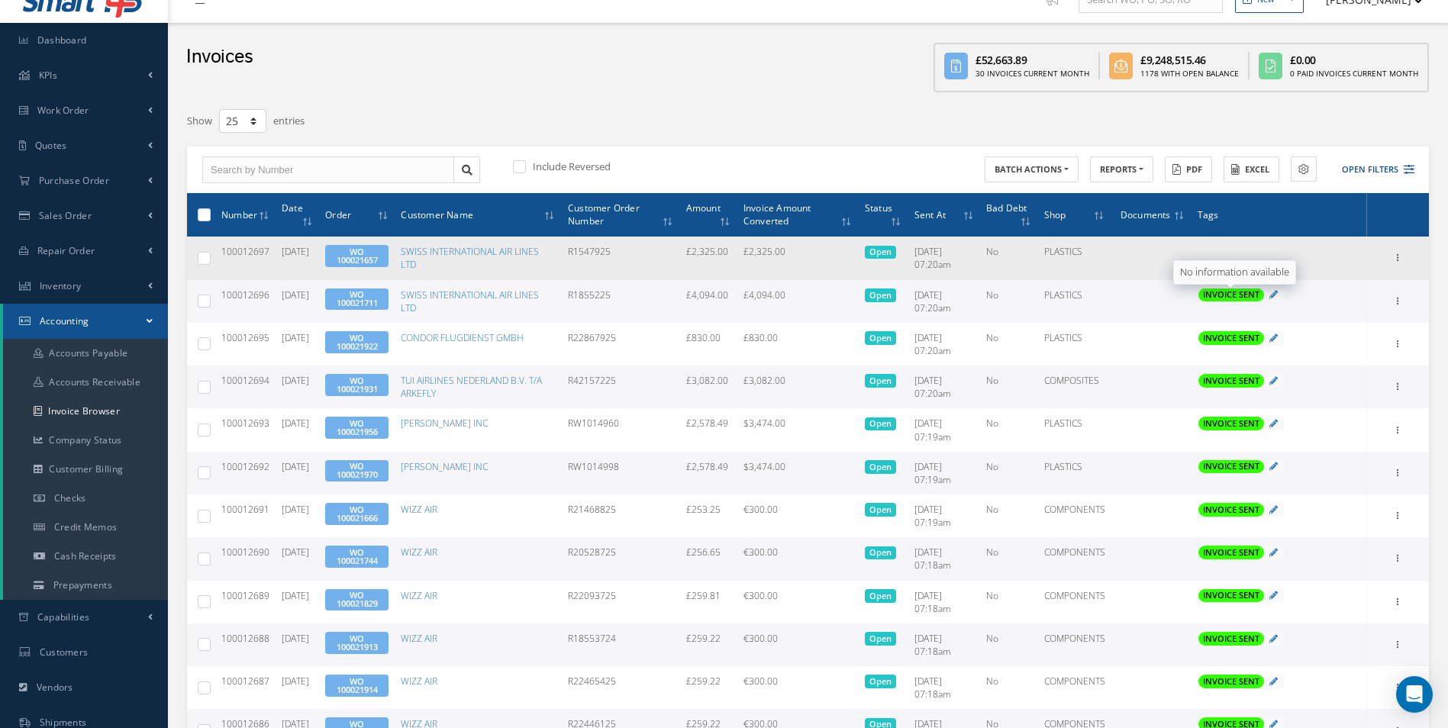
click at [0, 0] on span "Add Tags" at bounding box center [0, 0] width 0 height 0
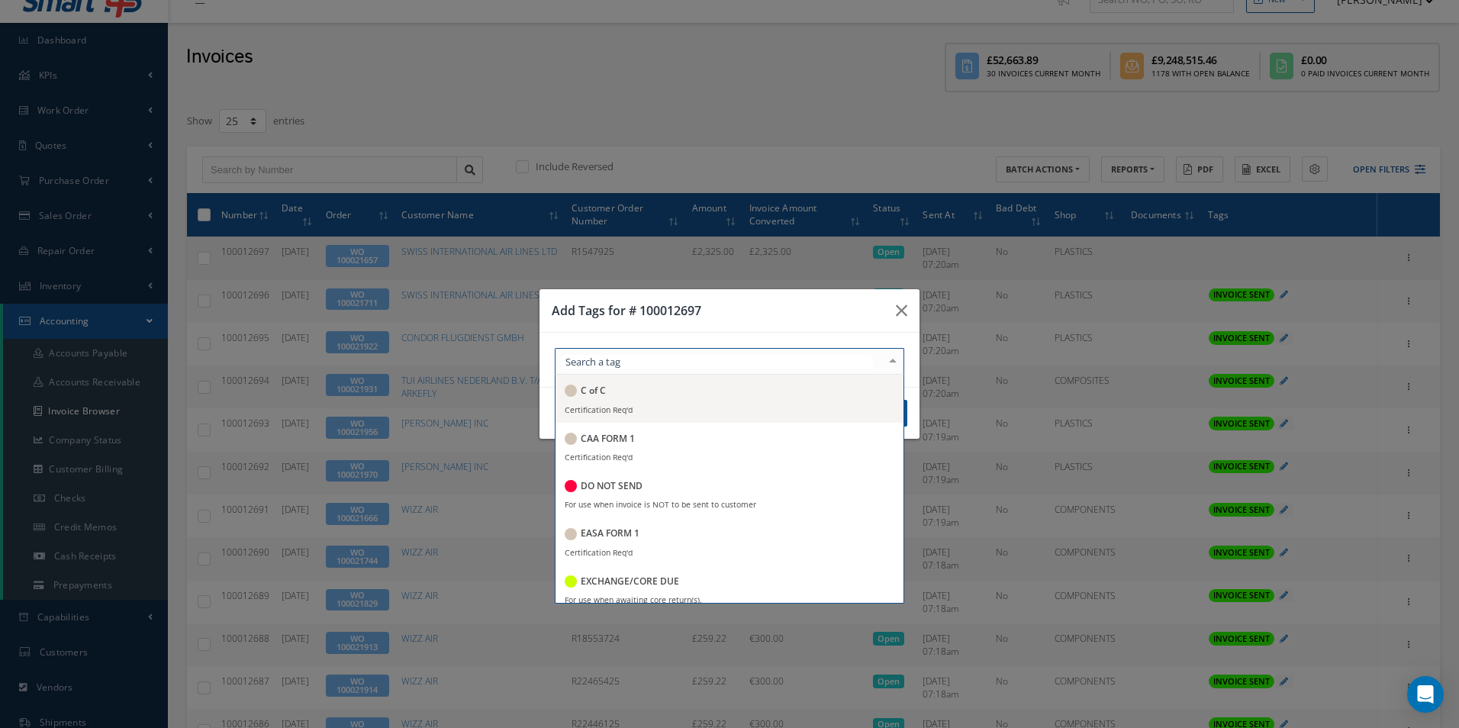
click at [772, 359] on div at bounding box center [730, 361] width 350 height 27
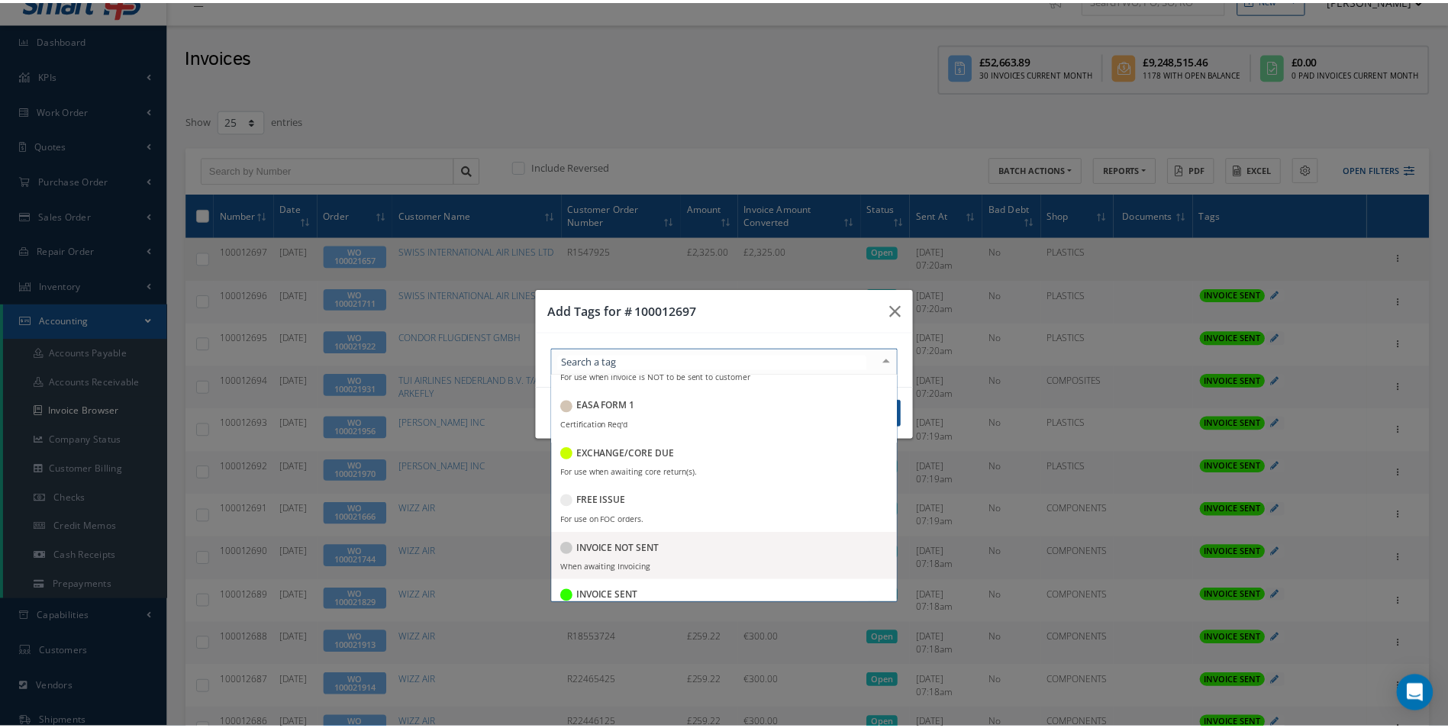
scroll to position [153, 0]
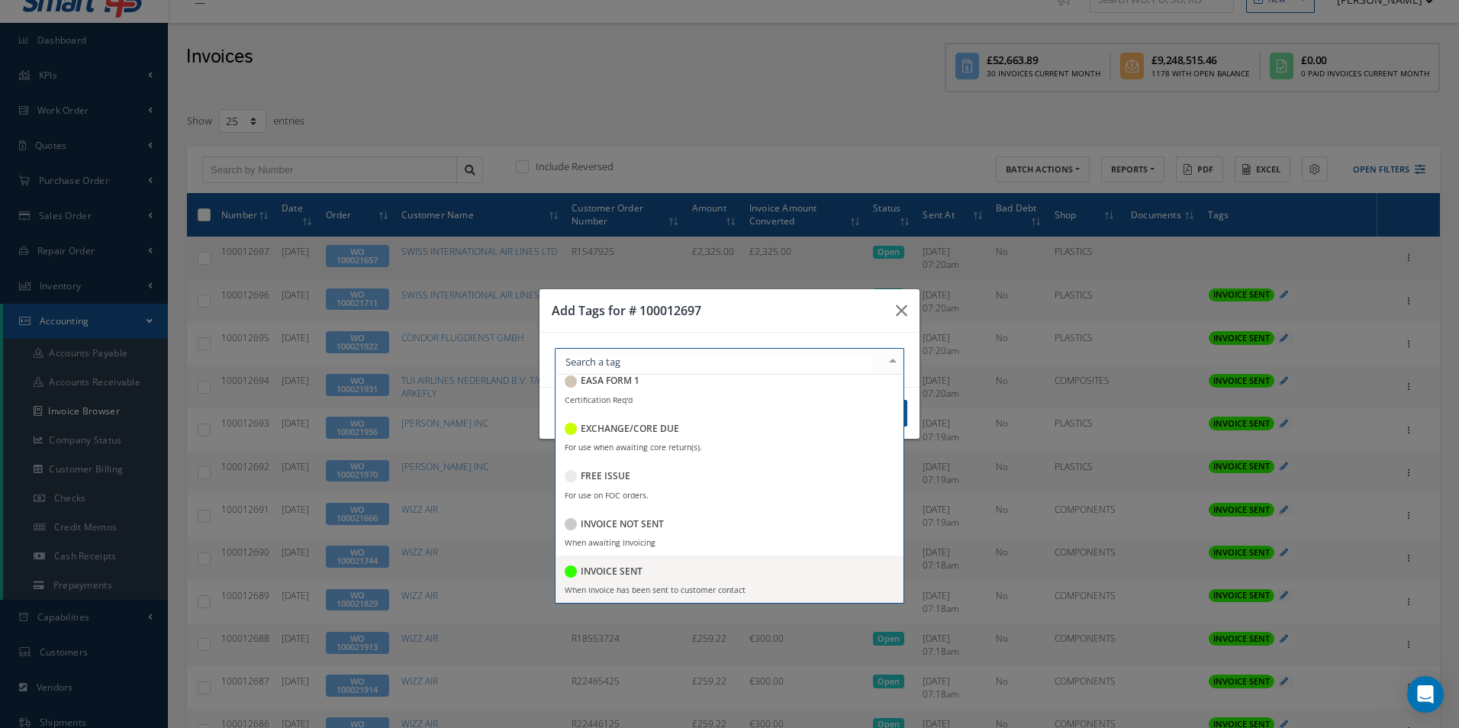
click at [644, 563] on div "INVOICE SENT" at bounding box center [730, 572] width 330 height 21
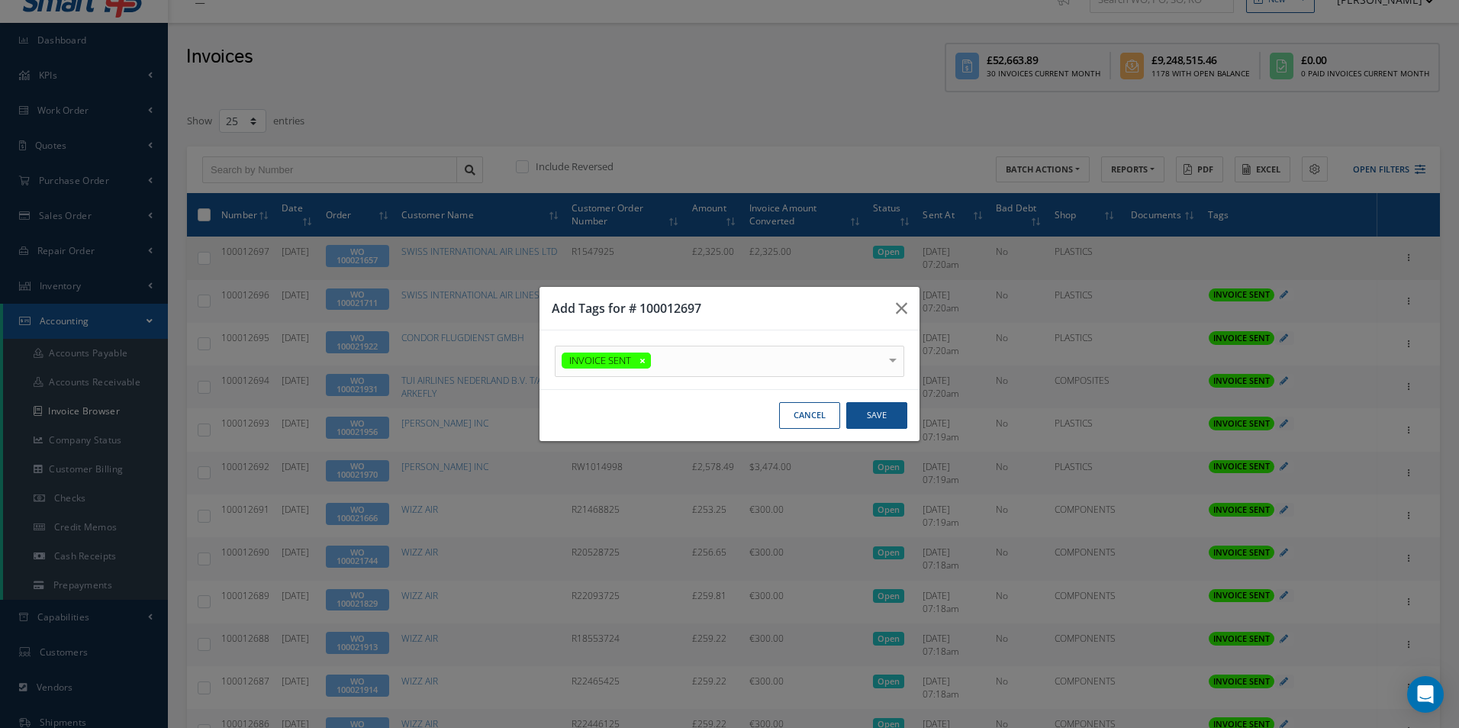
click at [759, 298] on div "Add Tags for # 100012697" at bounding box center [730, 309] width 380 height 44
click at [872, 415] on button "Save" at bounding box center [876, 415] width 61 height 27
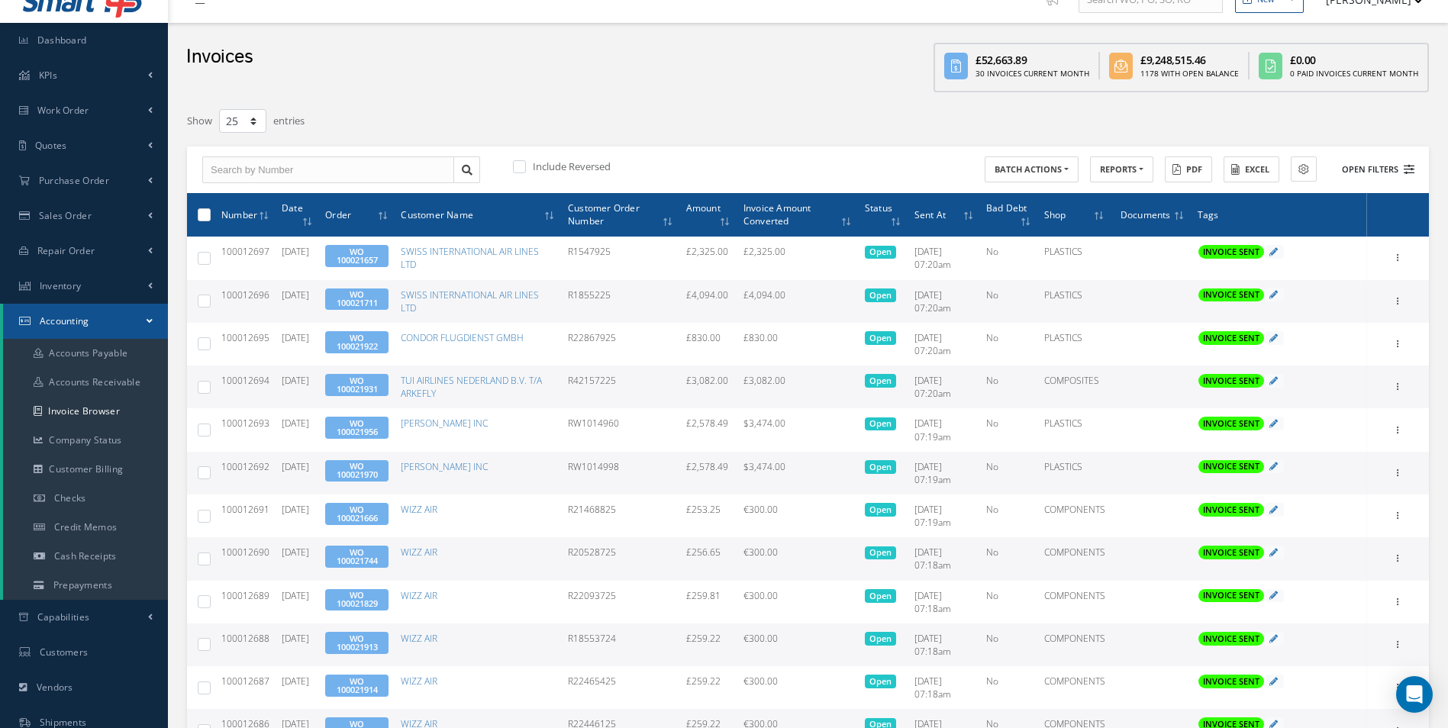
click at [1362, 179] on button "Open Filters" at bounding box center [1371, 169] width 86 height 25
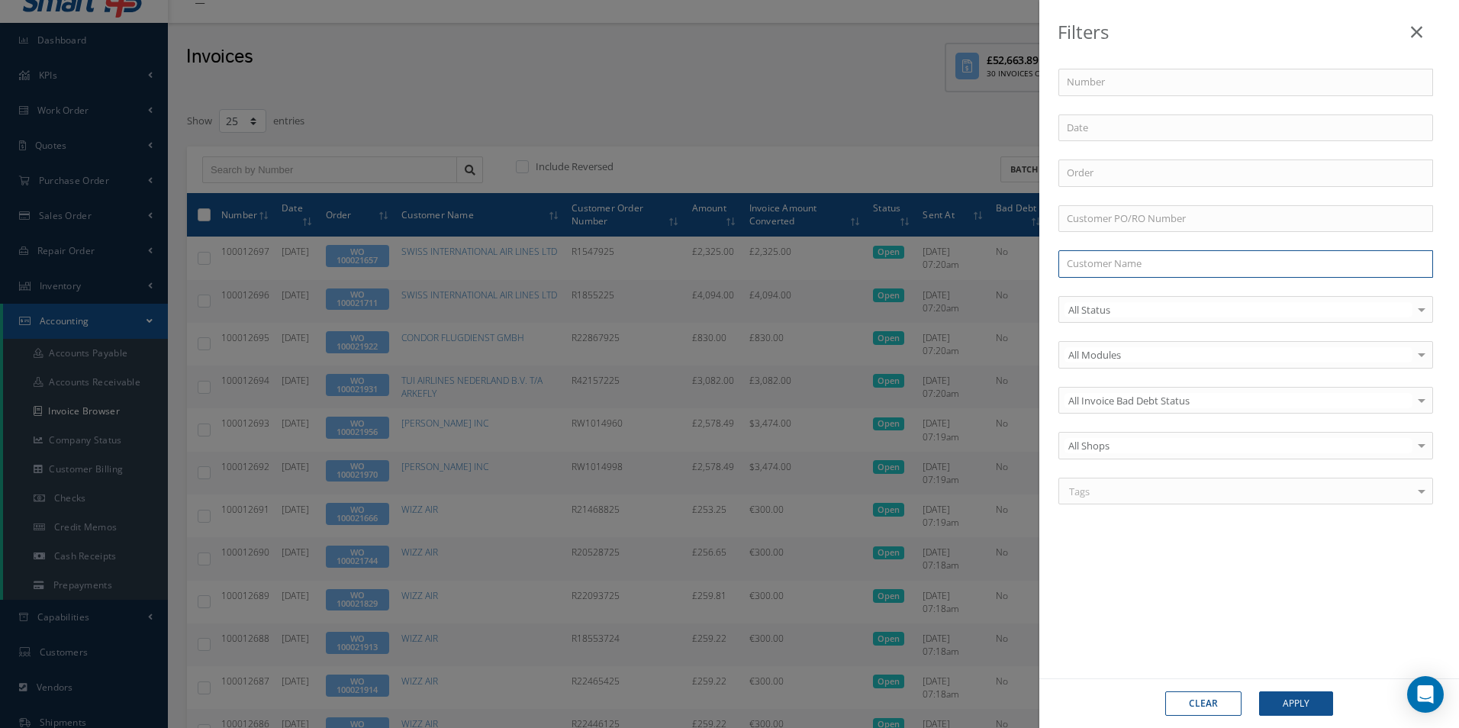
click at [1145, 269] on input "text" at bounding box center [1246, 263] width 375 height 27
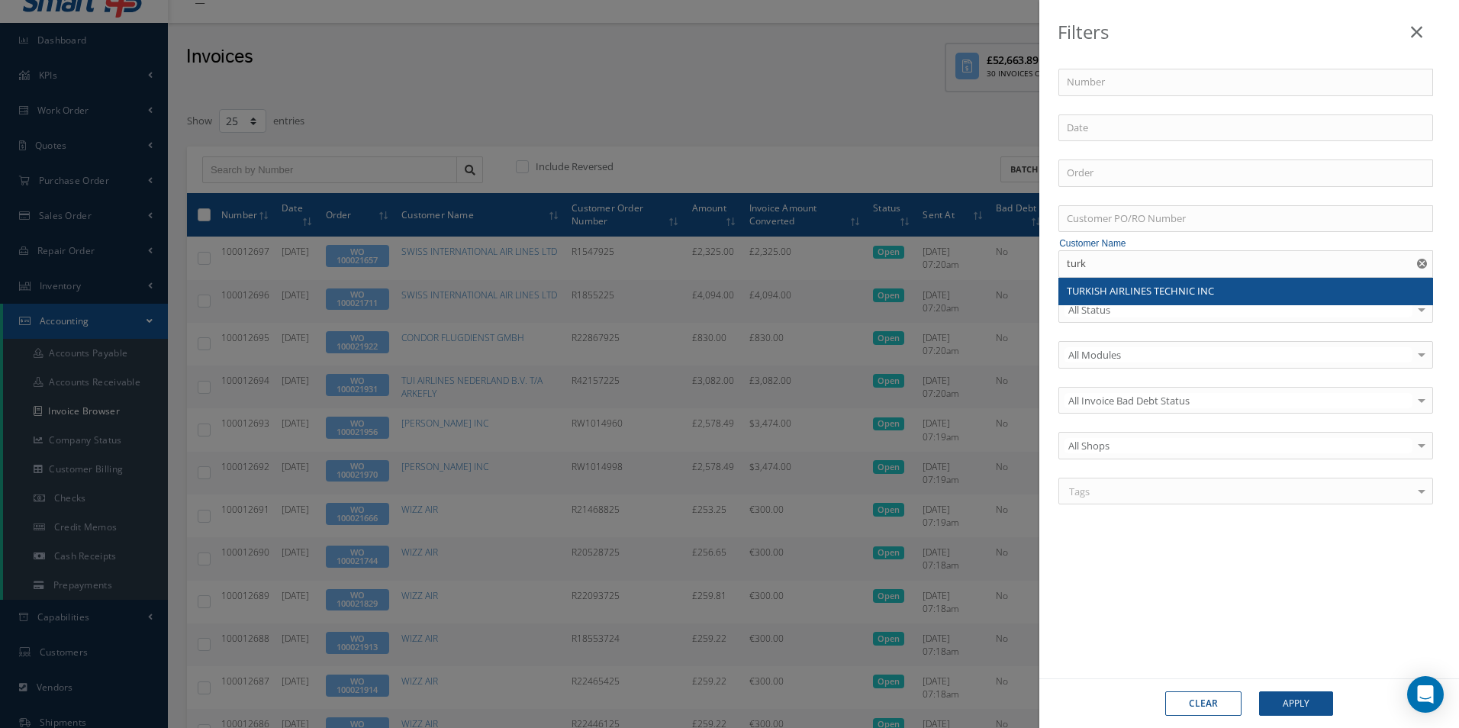
click at [1147, 299] on div "TURKISH AIRLINES TECHNIC INC" at bounding box center [1245, 291] width 373 height 27
type input "TURKISH AIRLINES TECHNIC INC"
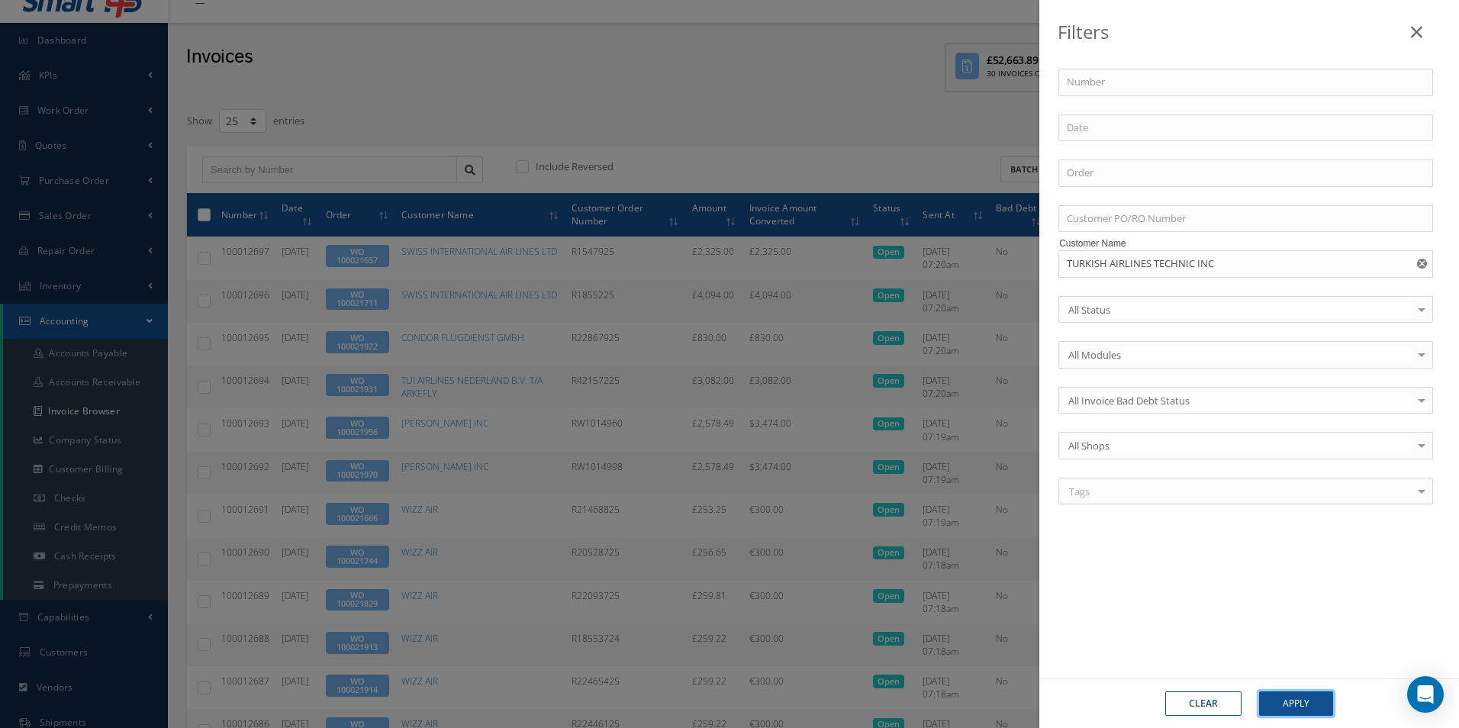
click at [1282, 698] on button "Apply" at bounding box center [1296, 703] width 74 height 24
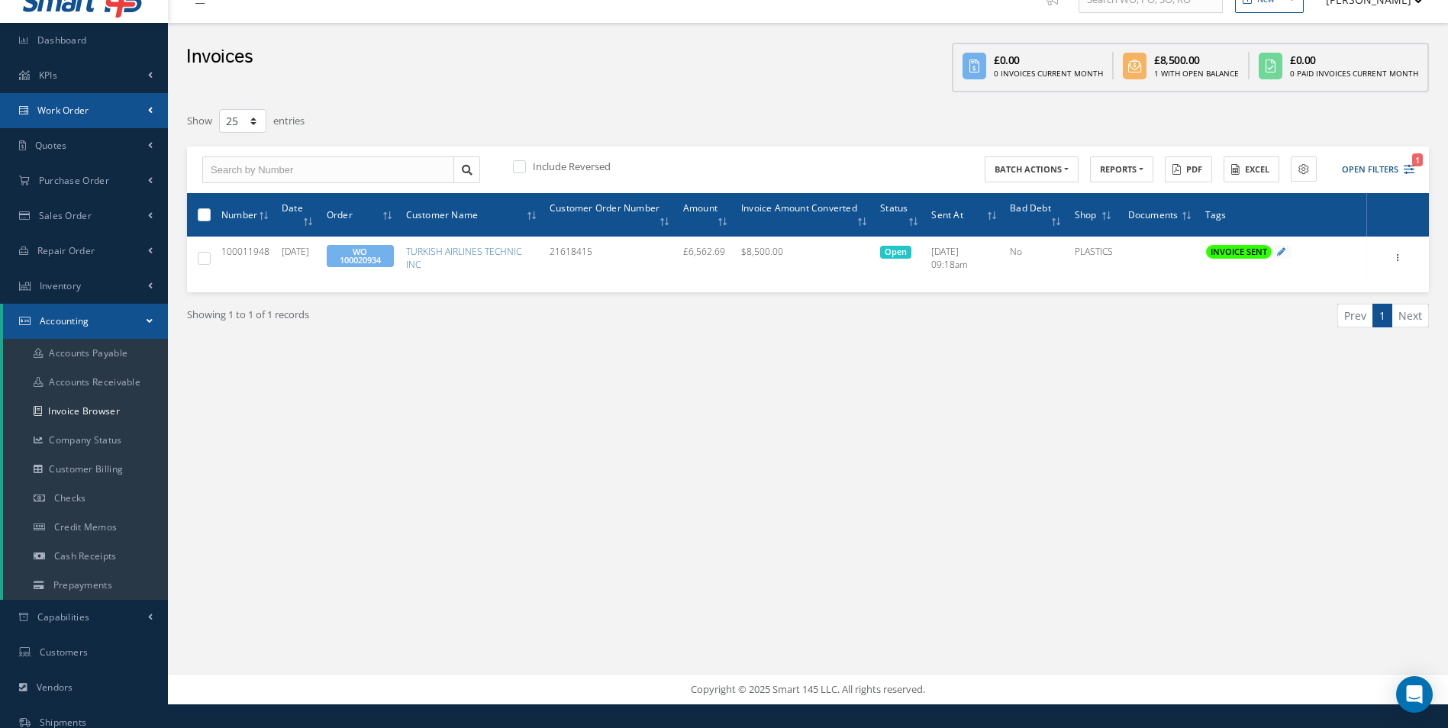
click at [115, 120] on link "Work Order" at bounding box center [84, 110] width 168 height 35
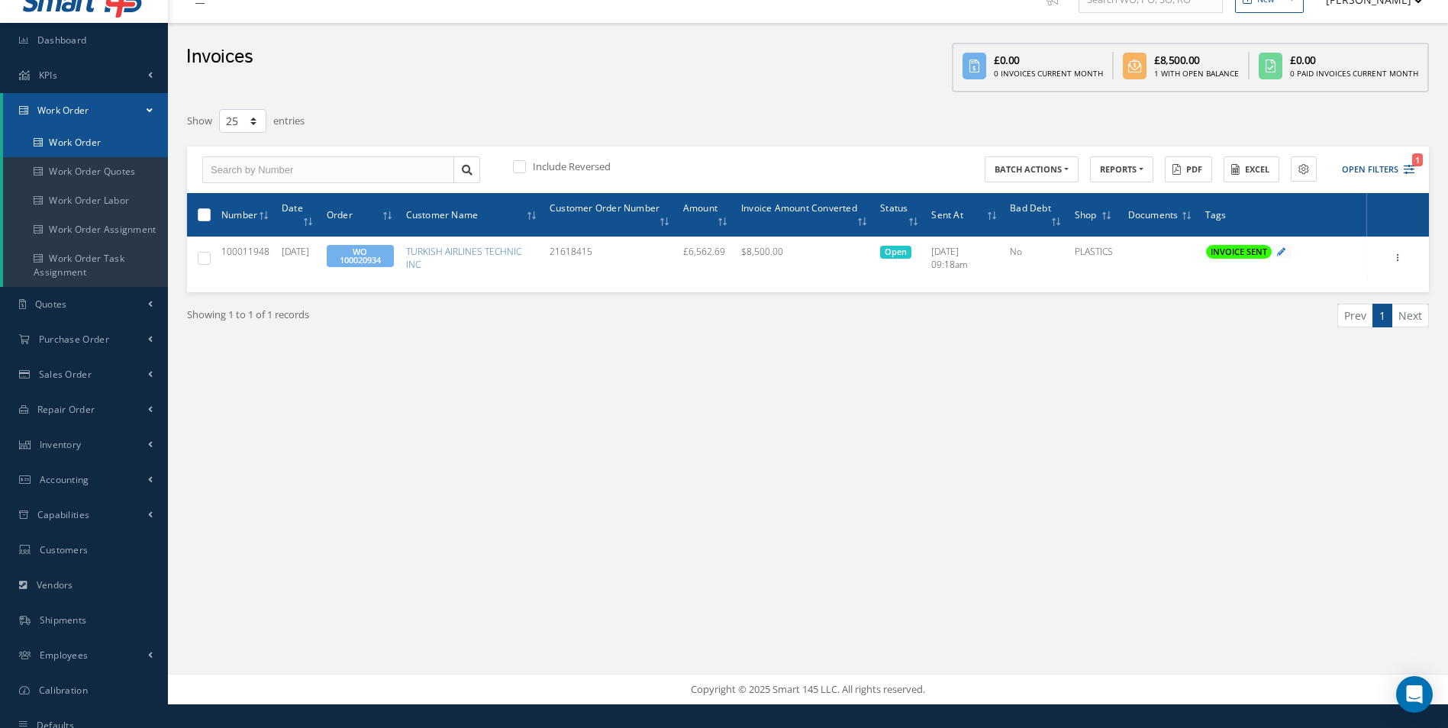
click at [109, 147] on link "Work Order" at bounding box center [85, 142] width 165 height 29
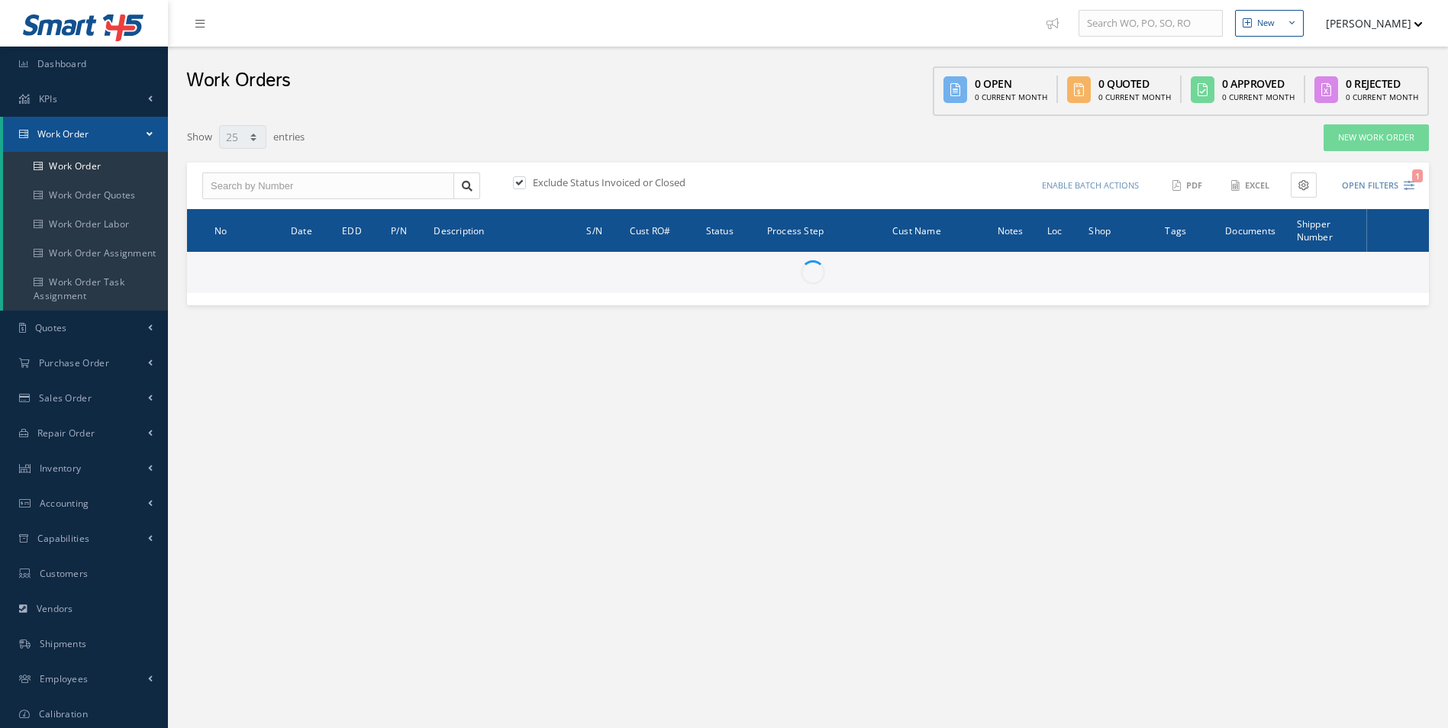
select select "25"
type input "All Work Request"
type input "All Work Performed"
type input "All Status"
type input "WO Part Status"
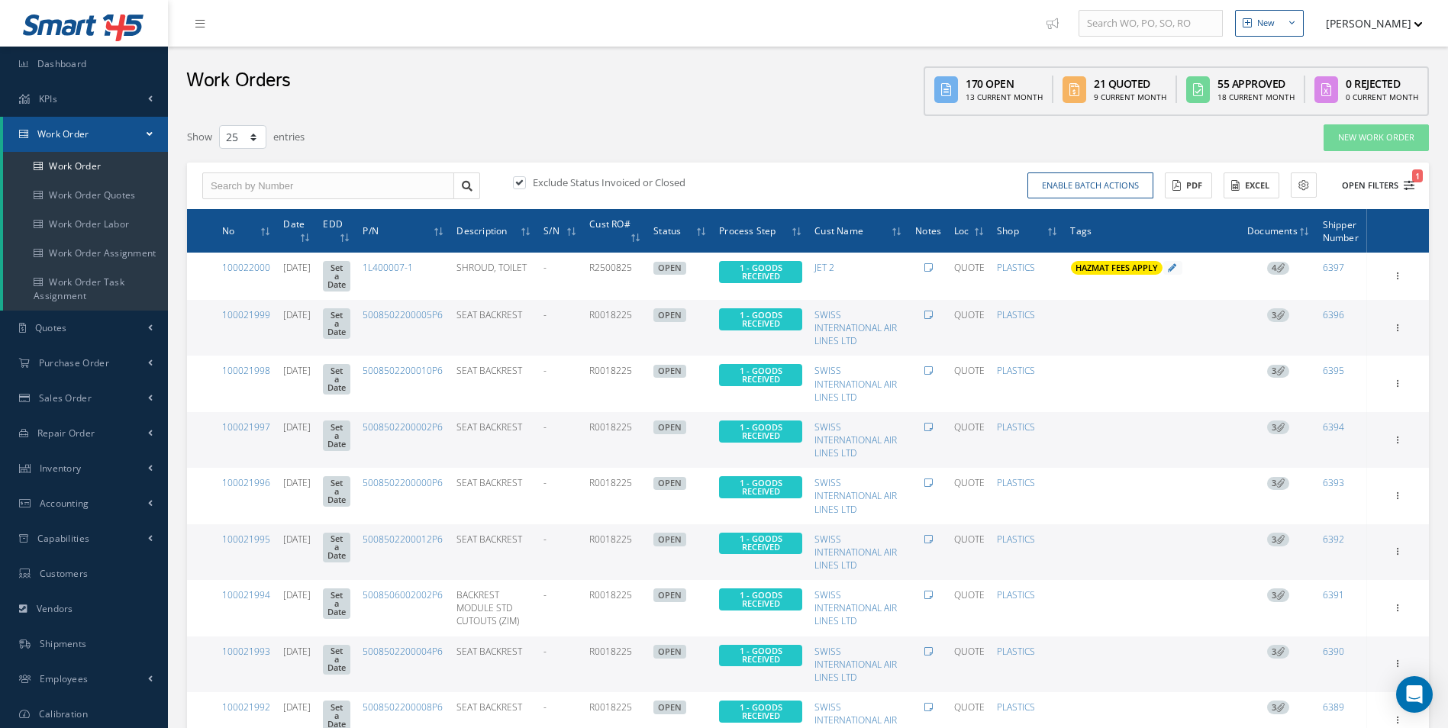
click at [1369, 185] on button "Open Filters 1" at bounding box center [1371, 185] width 86 height 25
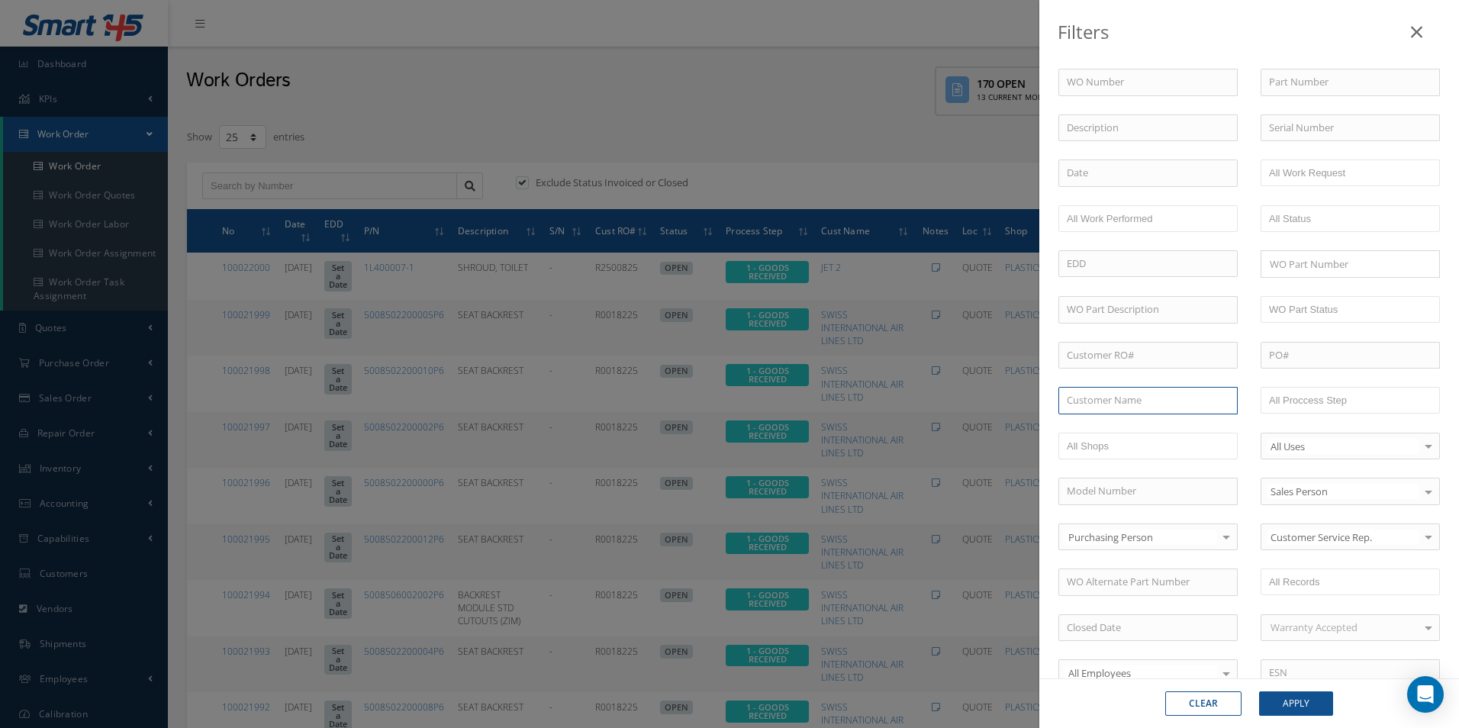
click at [1123, 411] on input "text" at bounding box center [1148, 400] width 179 height 27
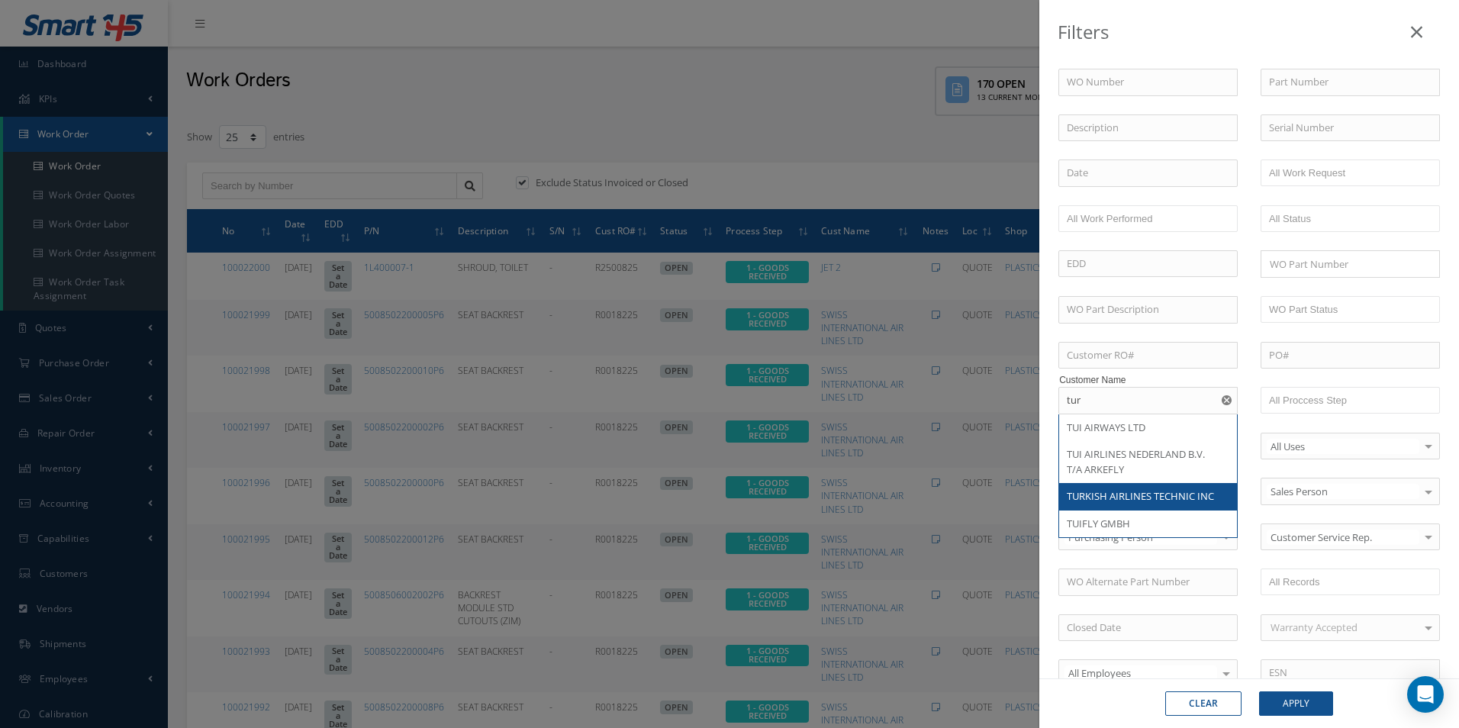
click at [1159, 504] on div "TURKISH AIRLINES TECHNIC INC" at bounding box center [1148, 496] width 163 height 15
type input "TURKISH AIRLINES TECHNIC INC"
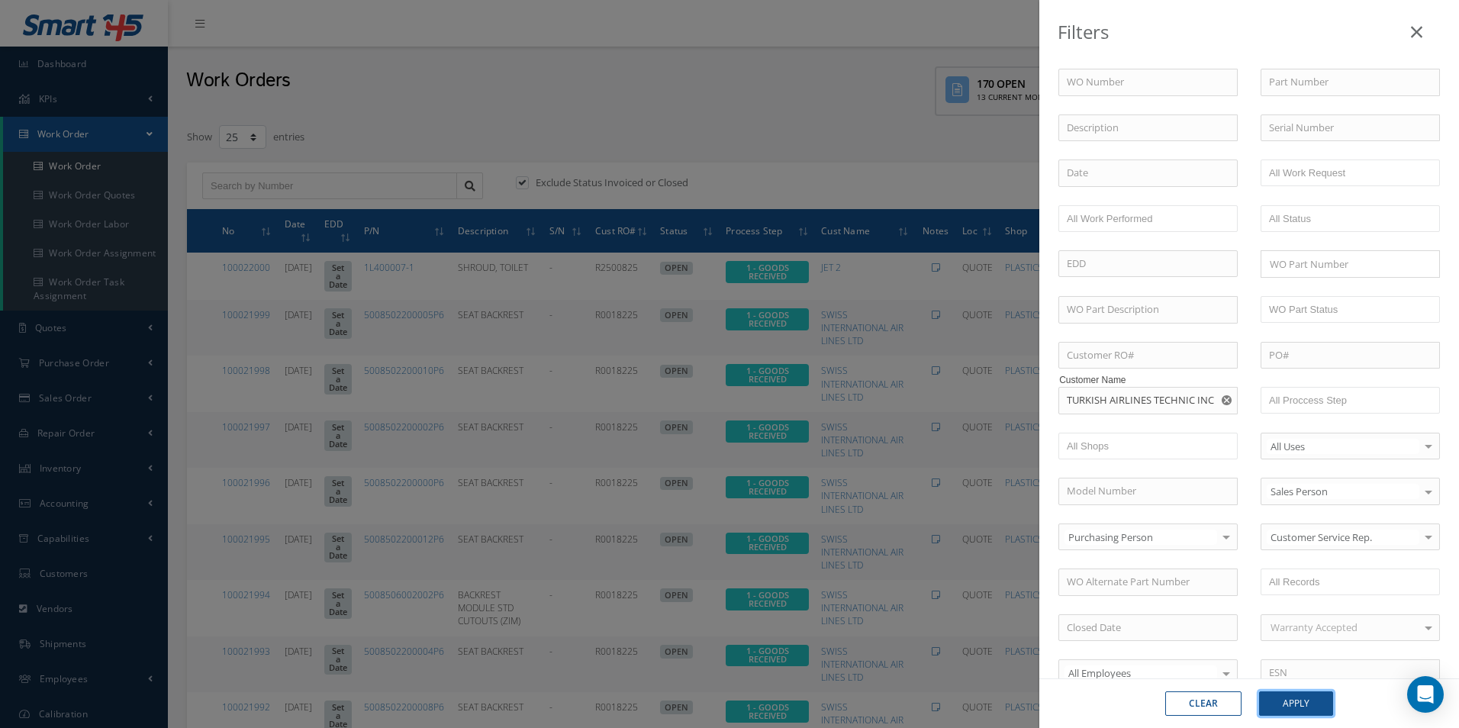
click at [1300, 702] on button "Apply" at bounding box center [1296, 703] width 74 height 24
